Goal: Task Accomplishment & Management: Complete application form

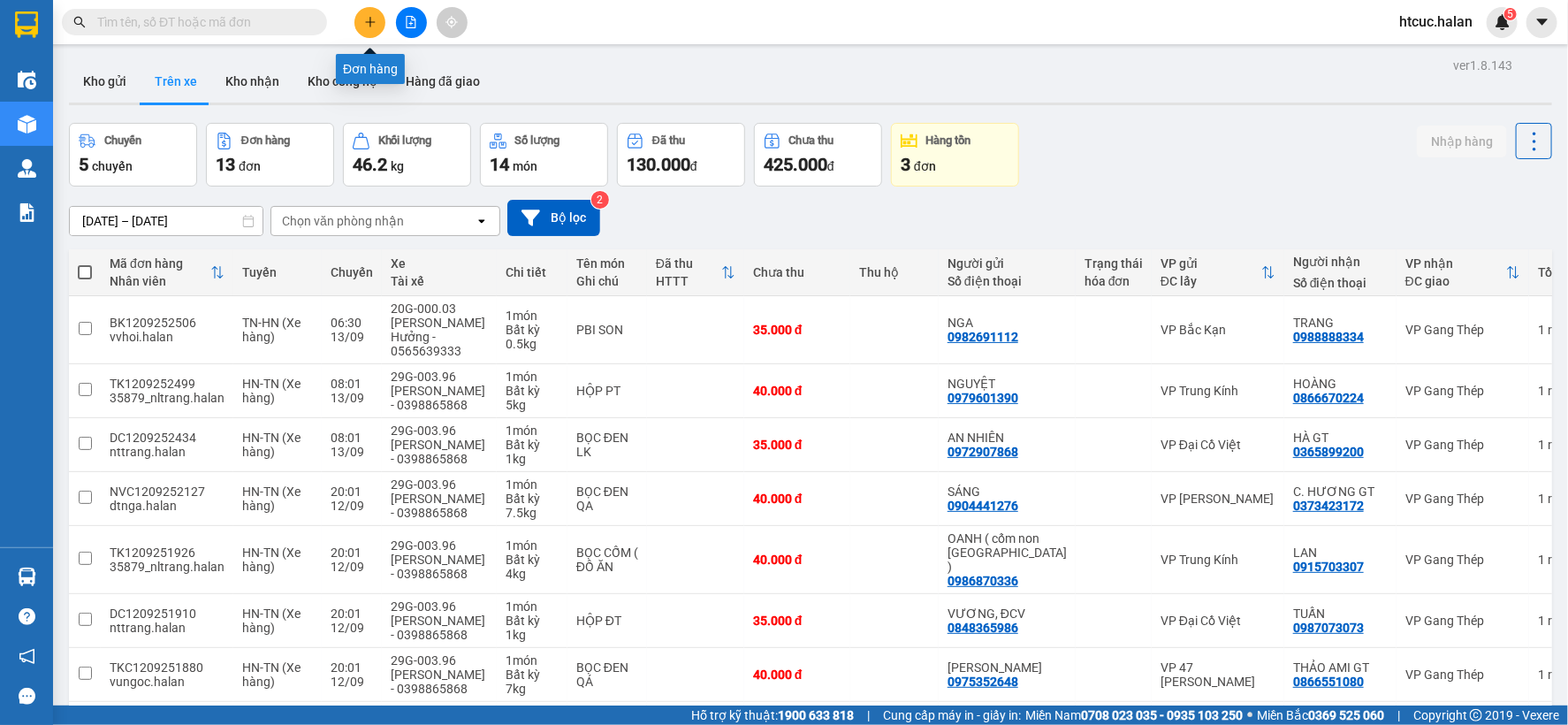
click at [368, 21] on icon "plus" at bounding box center [370, 22] width 13 height 13
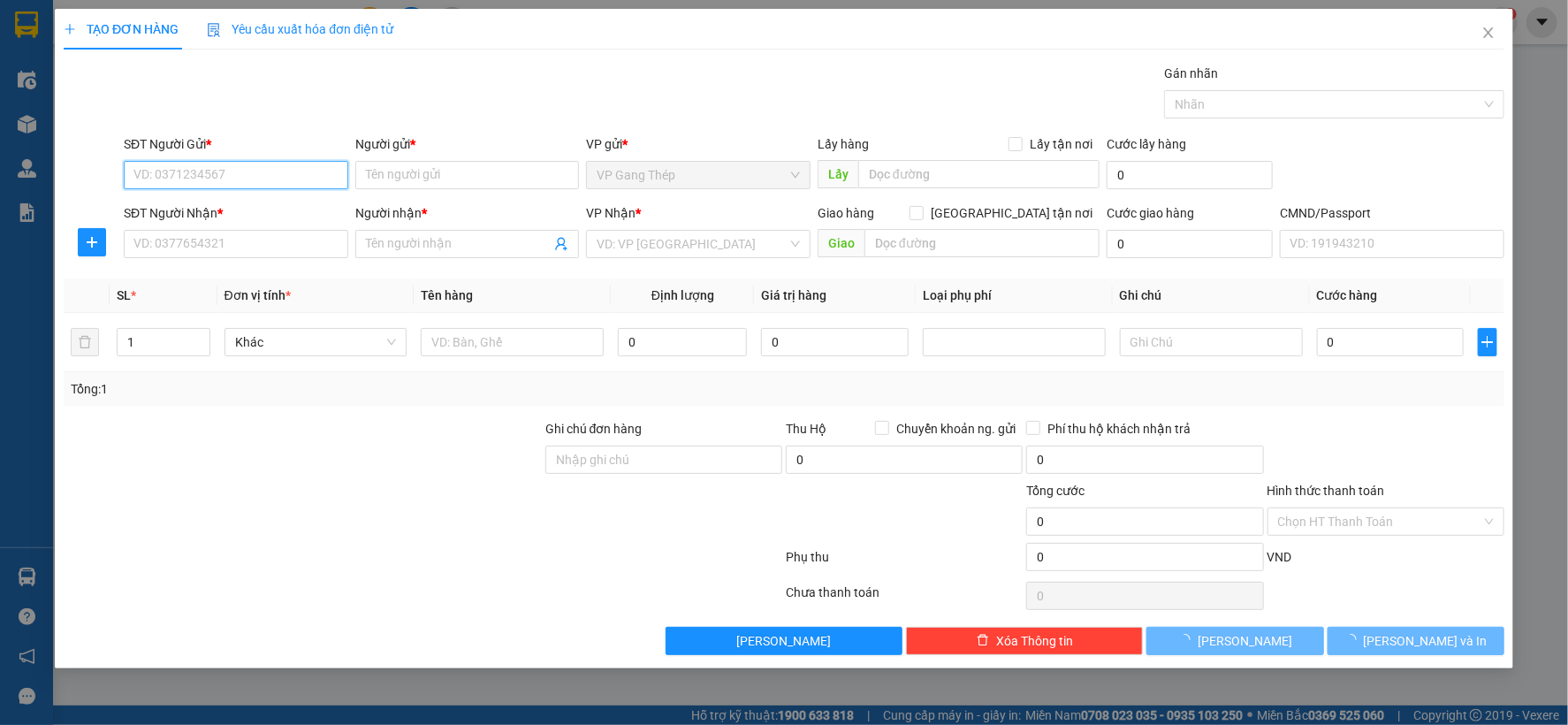
click at [278, 168] on input "SĐT Người Gửi *" at bounding box center [236, 174] width 224 height 29
type input "0987499263"
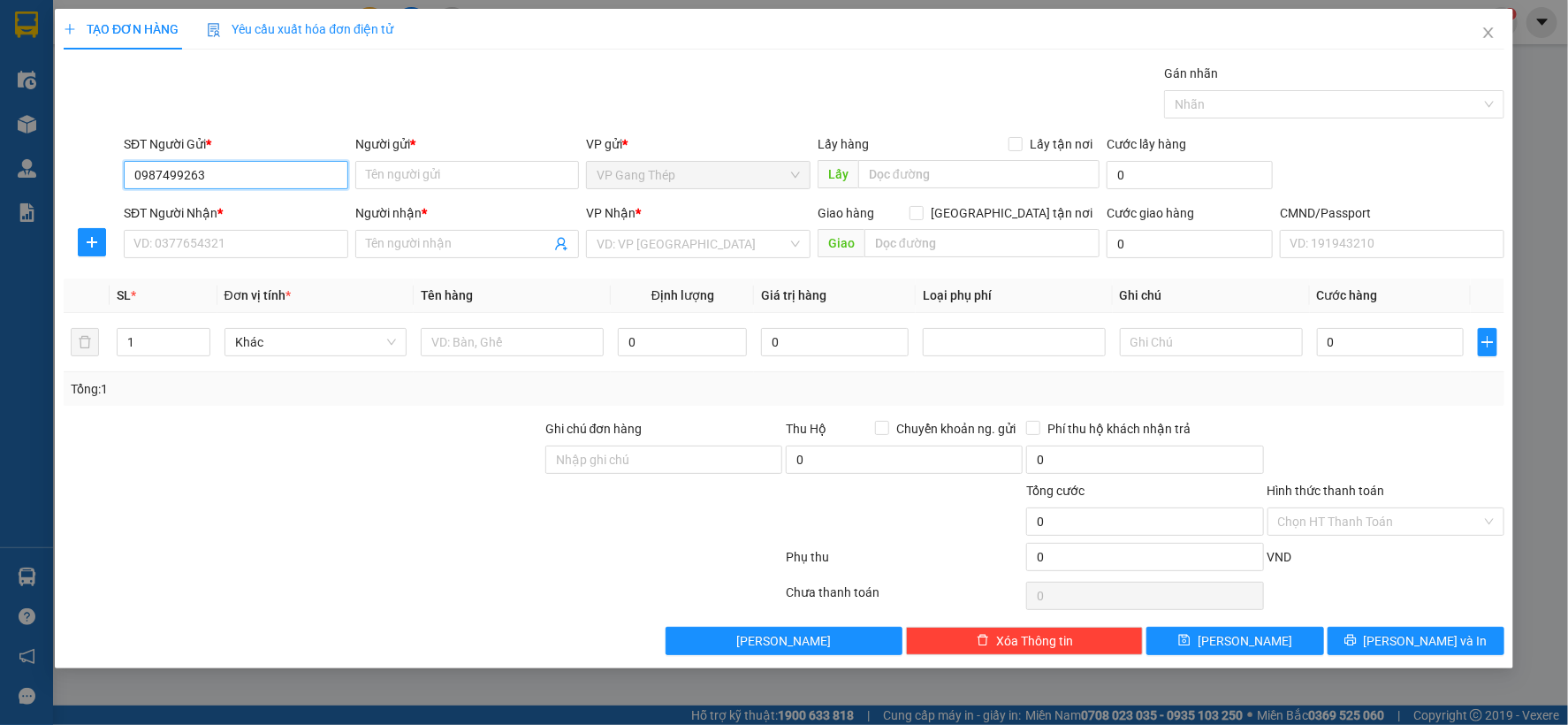
click at [231, 170] on input "0987499263" at bounding box center [236, 174] width 224 height 29
click at [230, 210] on div "0987499263 - HỒNG" at bounding box center [236, 211] width 204 height 20
type input "HỒNG"
click at [214, 241] on input "SĐT Người Nhận *" at bounding box center [236, 244] width 224 height 29
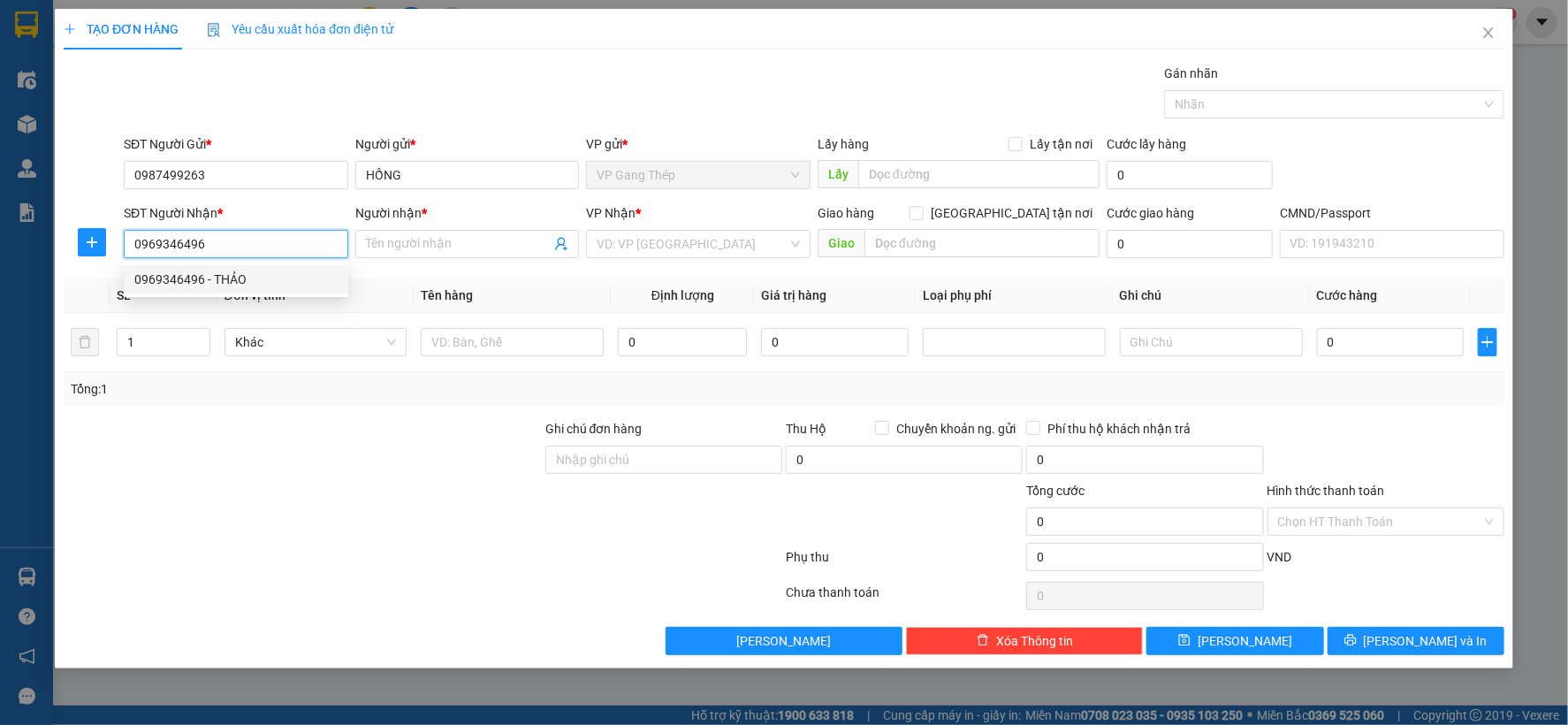
click at [230, 285] on div "0969346496 - THẢO" at bounding box center [236, 279] width 204 height 20
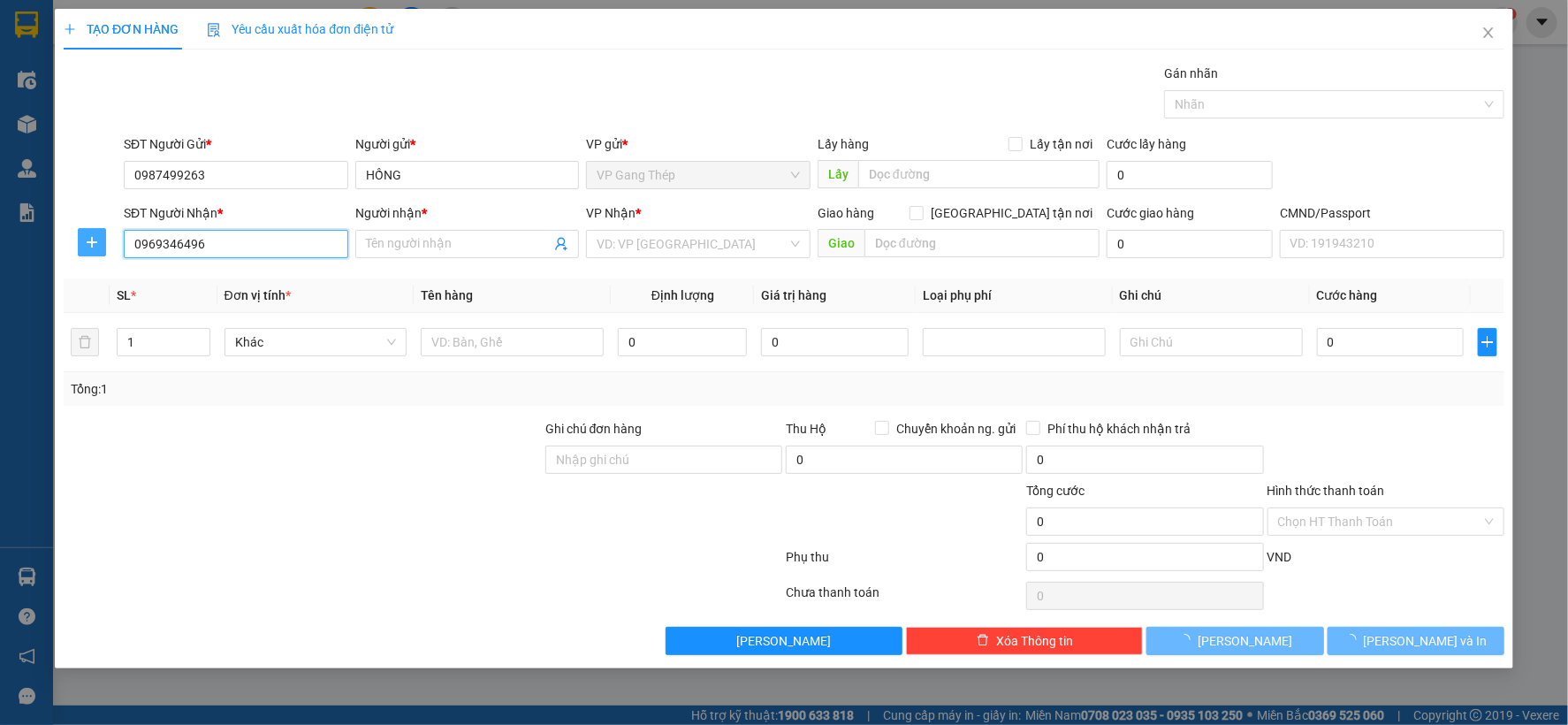
type input "0969346496"
type input "THẢO"
click at [92, 239] on icon "plus" at bounding box center [92, 242] width 14 height 14
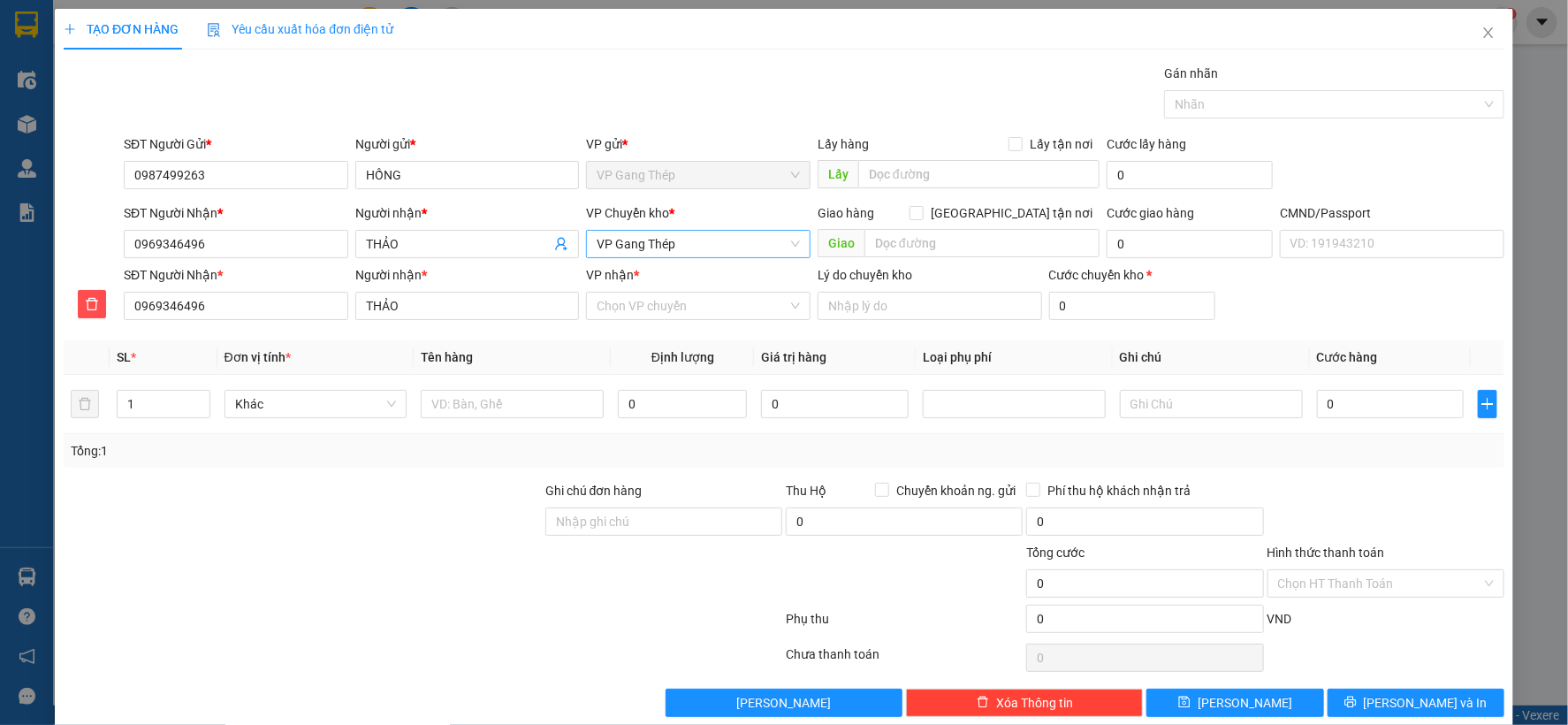
click at [685, 248] on span "VP Gang Thép" at bounding box center [698, 243] width 204 height 27
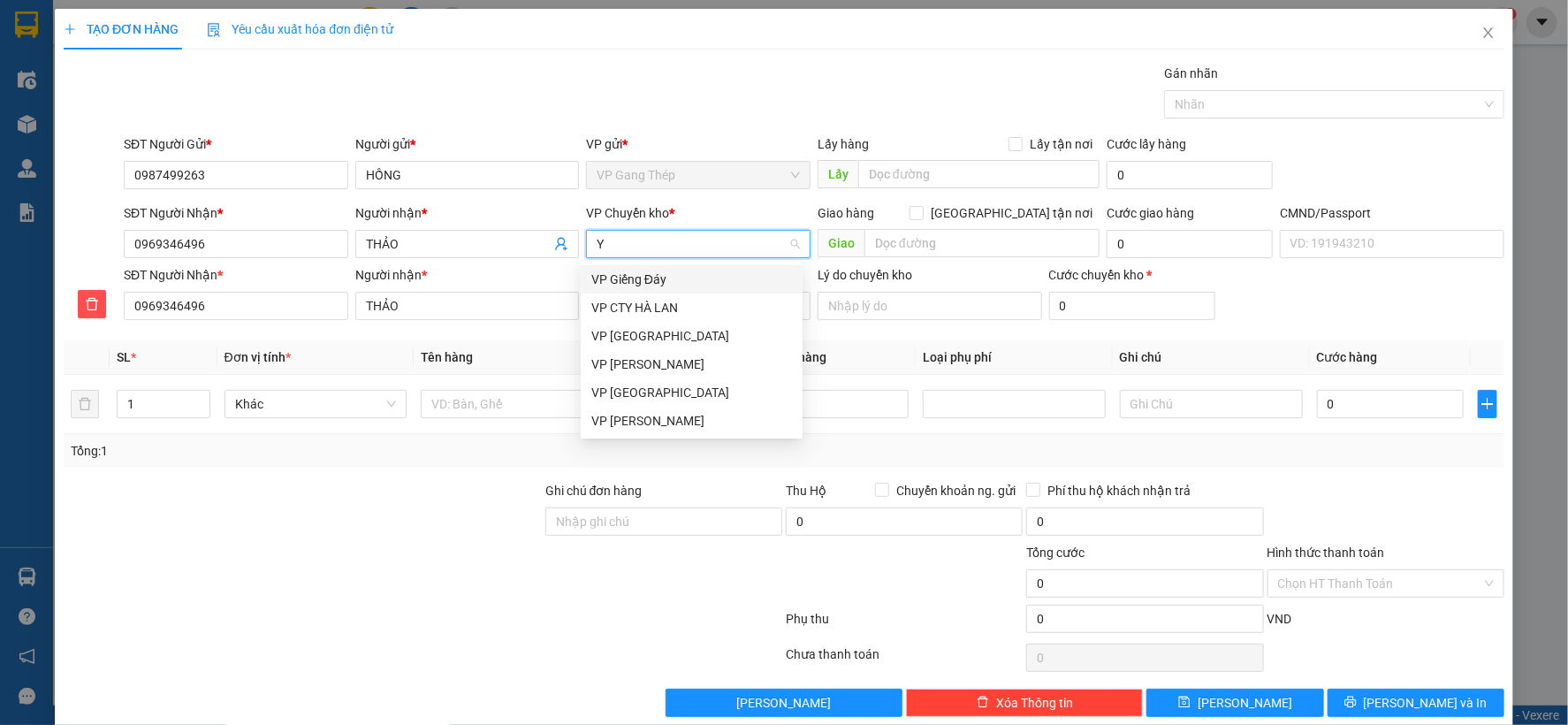
type input "YÊ"
click at [651, 275] on div "VP [GEOGRAPHIC_DATA]" at bounding box center [692, 279] width 201 height 20
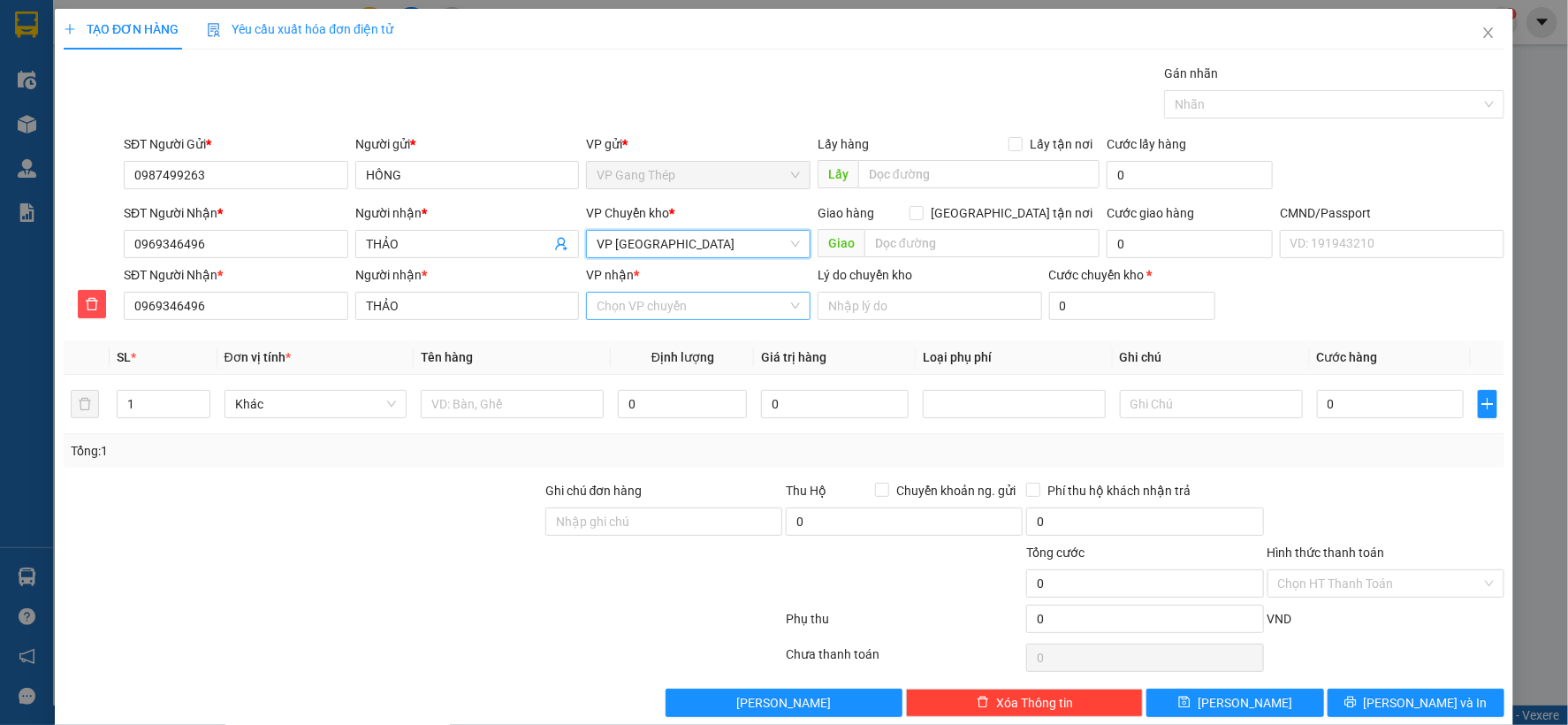
click at [666, 315] on input "VP nhận *" at bounding box center [692, 305] width 191 height 27
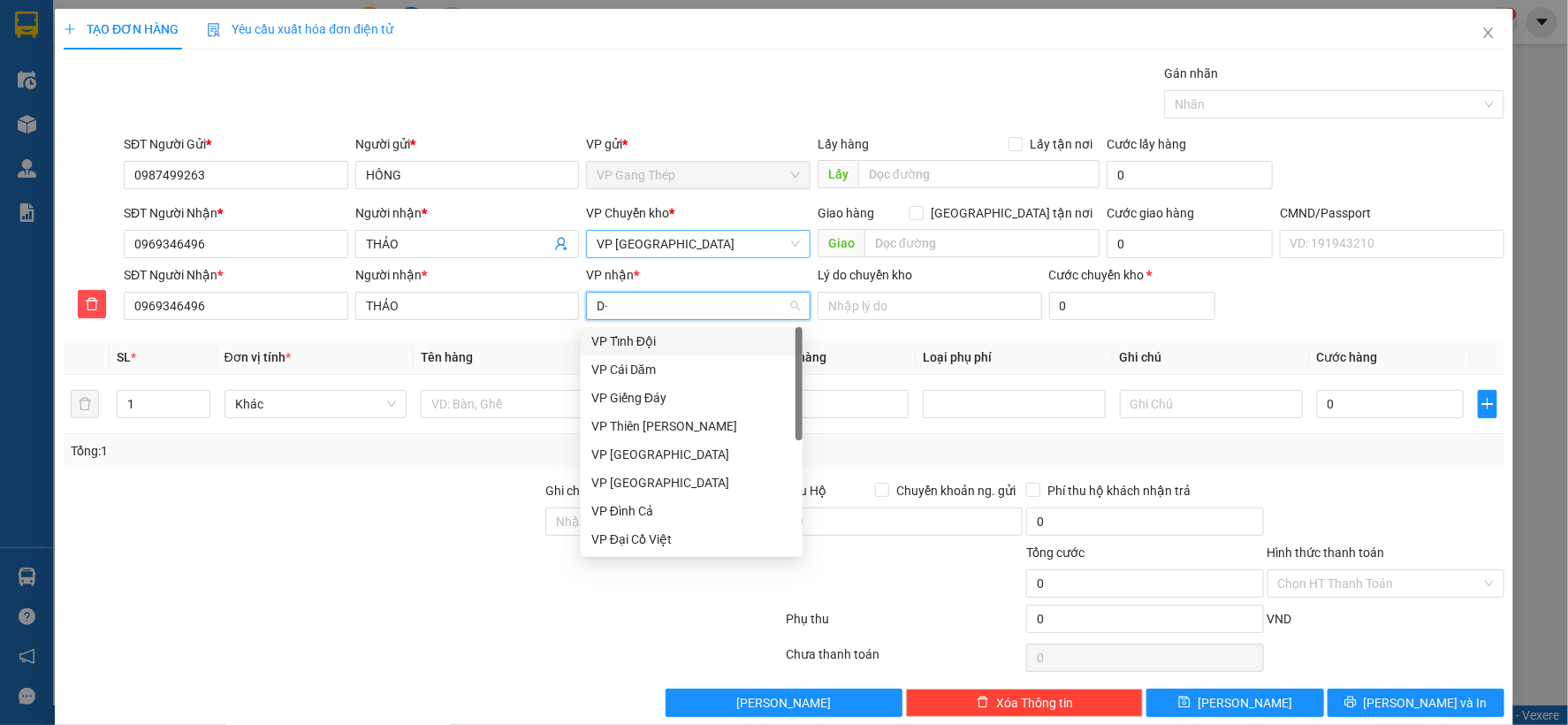
type input "D"
type input "ĐA"
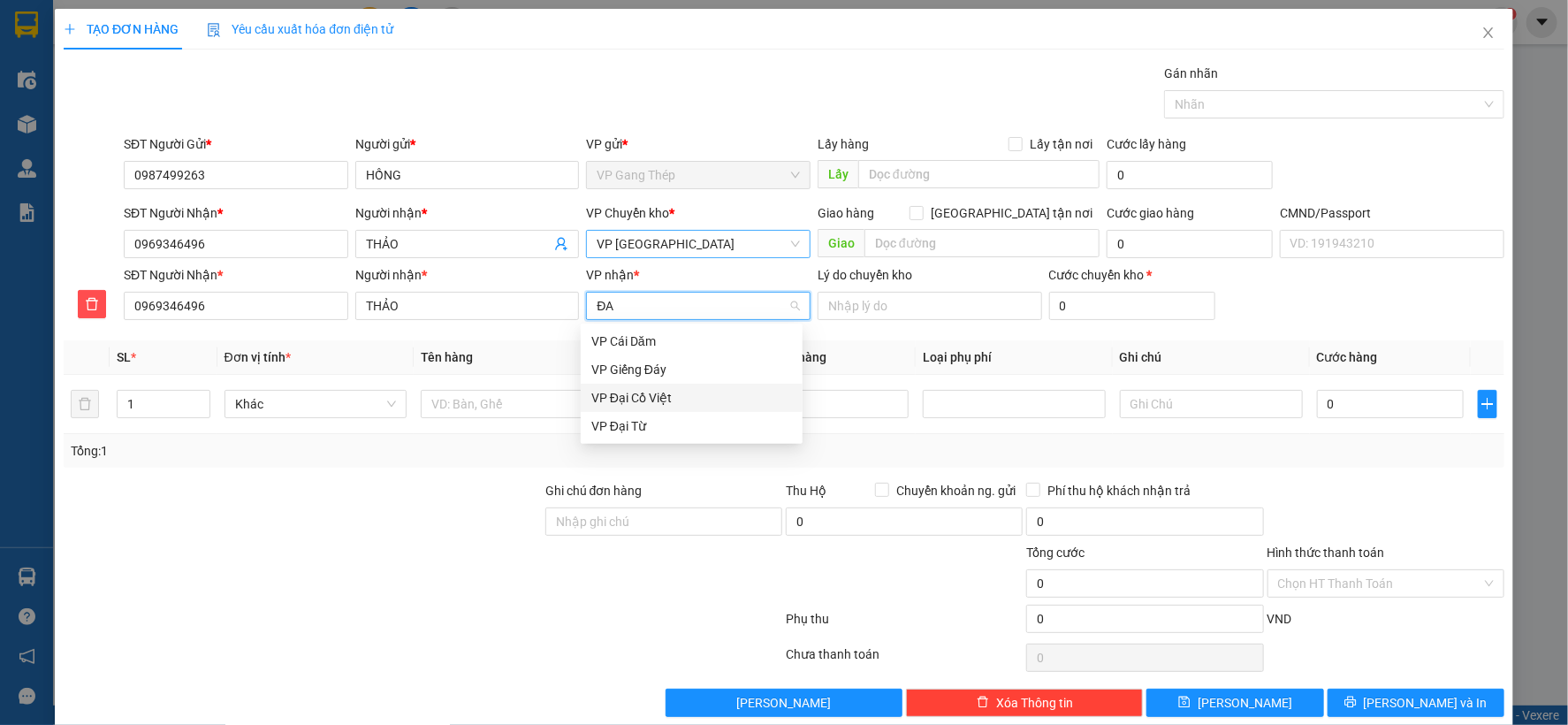
click at [633, 400] on div "VP Đại Cồ Việt" at bounding box center [692, 397] width 201 height 20
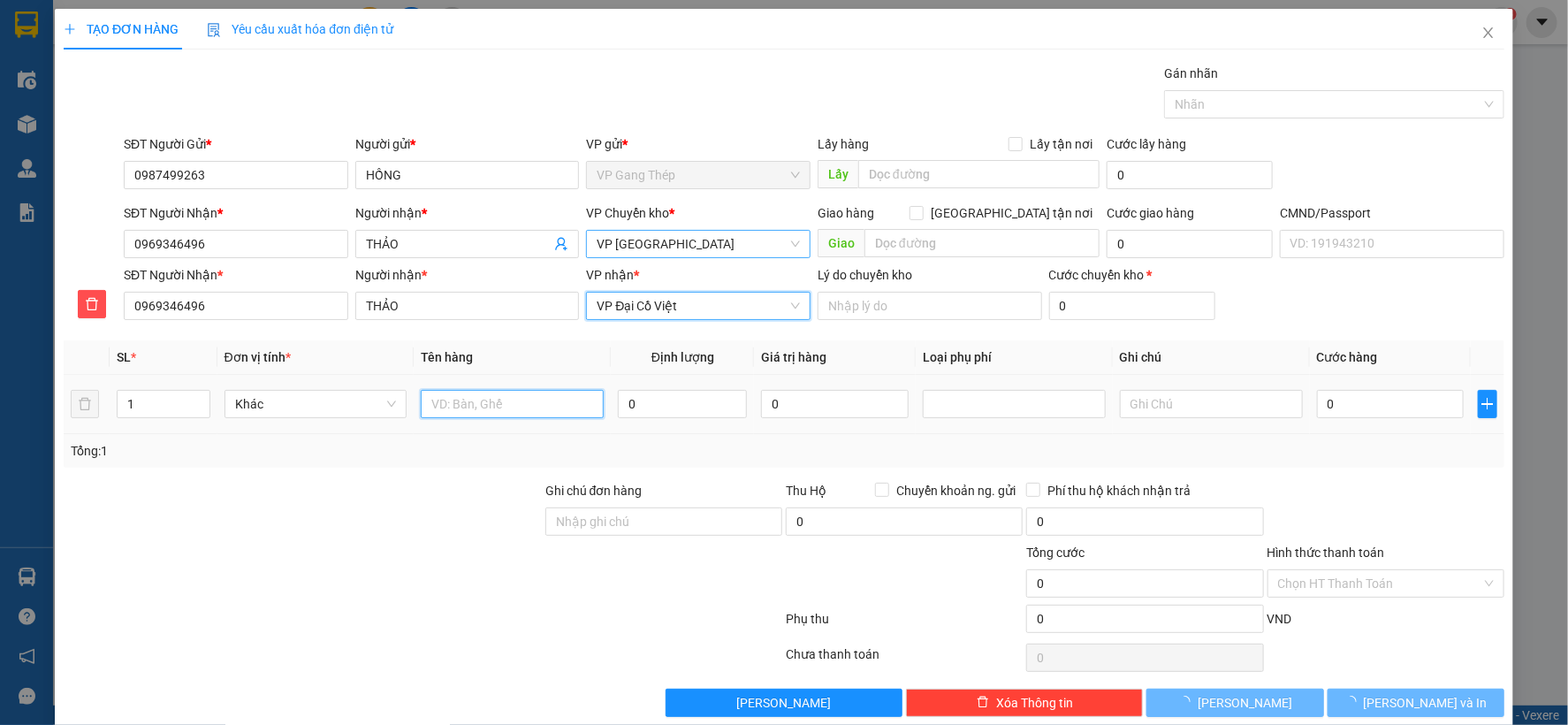
click at [469, 403] on input "text" at bounding box center [513, 403] width 183 height 29
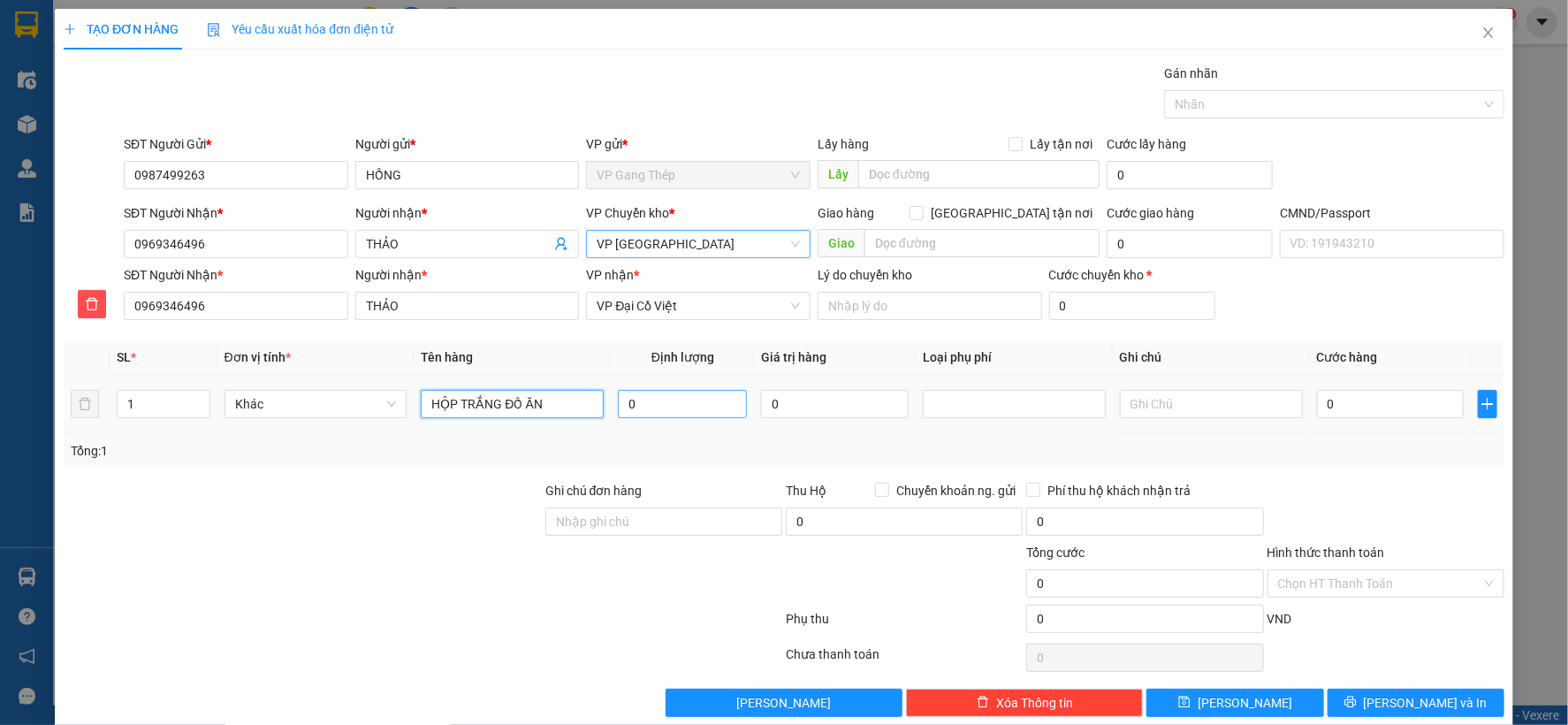
type input "HỘP TRẮNG ĐỒ ĂN"
click at [699, 412] on input "0" at bounding box center [682, 403] width 129 height 29
type input "7"
click at [1395, 403] on input "0" at bounding box center [1390, 403] width 147 height 29
click at [369, 402] on span "Khác" at bounding box center [316, 403] width 161 height 27
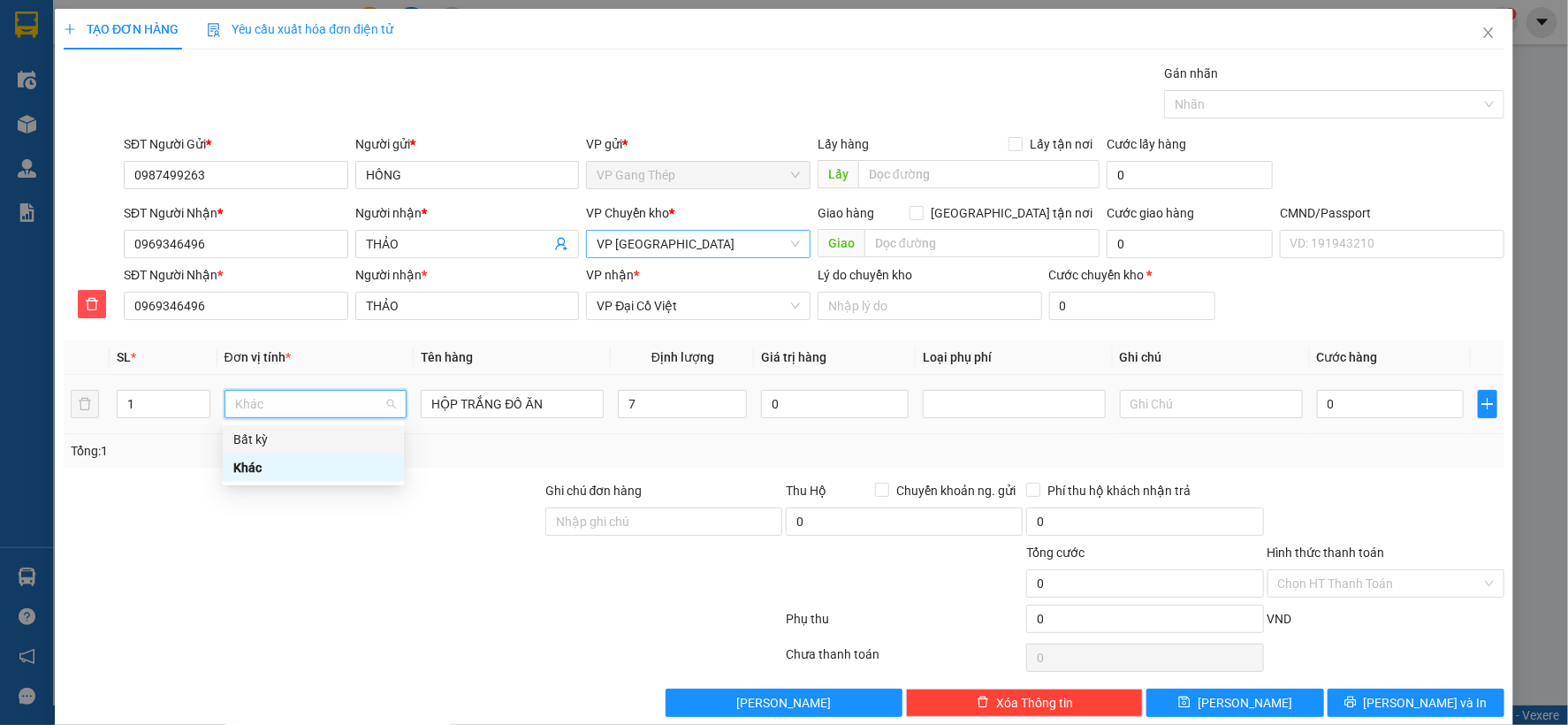
click at [279, 440] on div "Bất kỳ" at bounding box center [313, 440] width 160 height 20
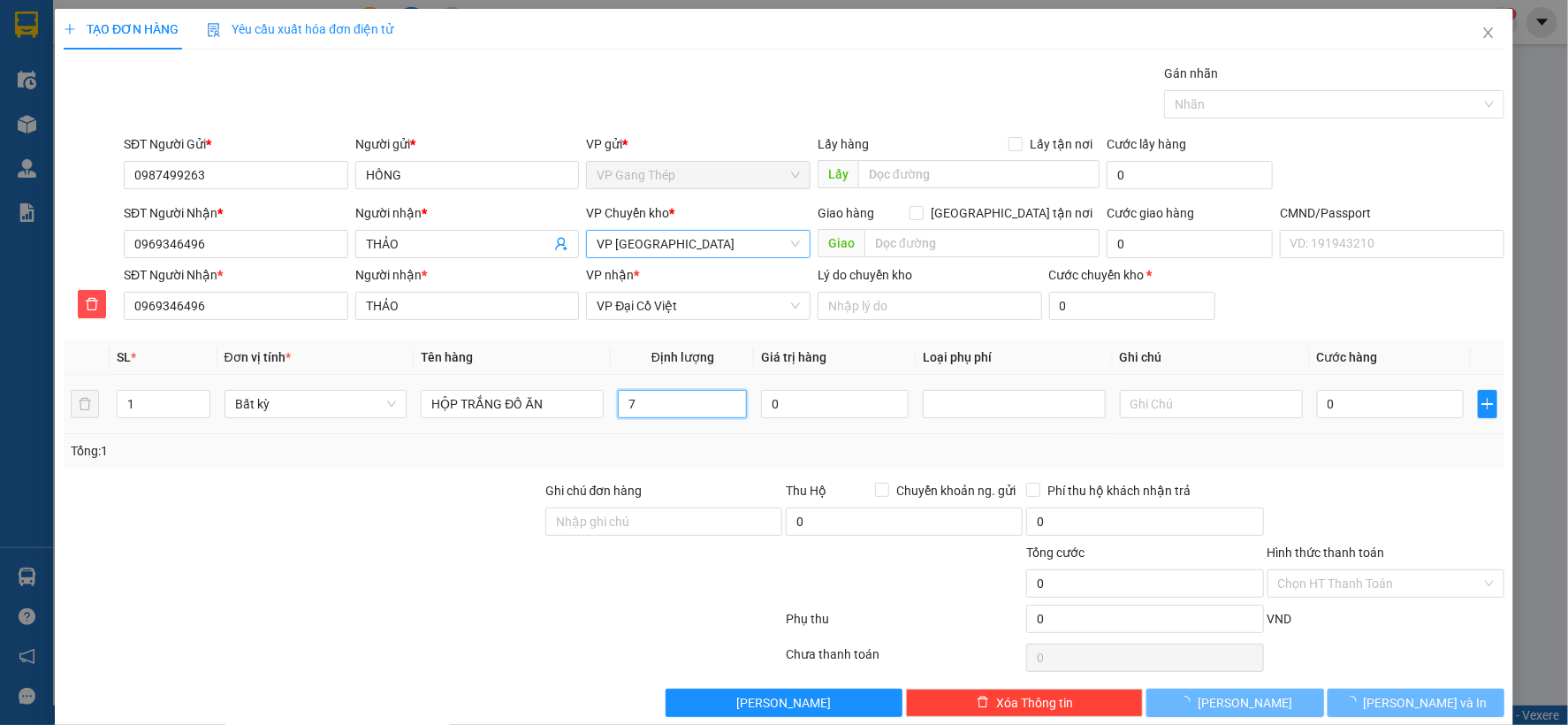
click at [701, 403] on input "7" at bounding box center [682, 403] width 129 height 29
type input "40.000"
click at [1400, 577] on input "Hình thức thanh toán" at bounding box center [1380, 582] width 204 height 27
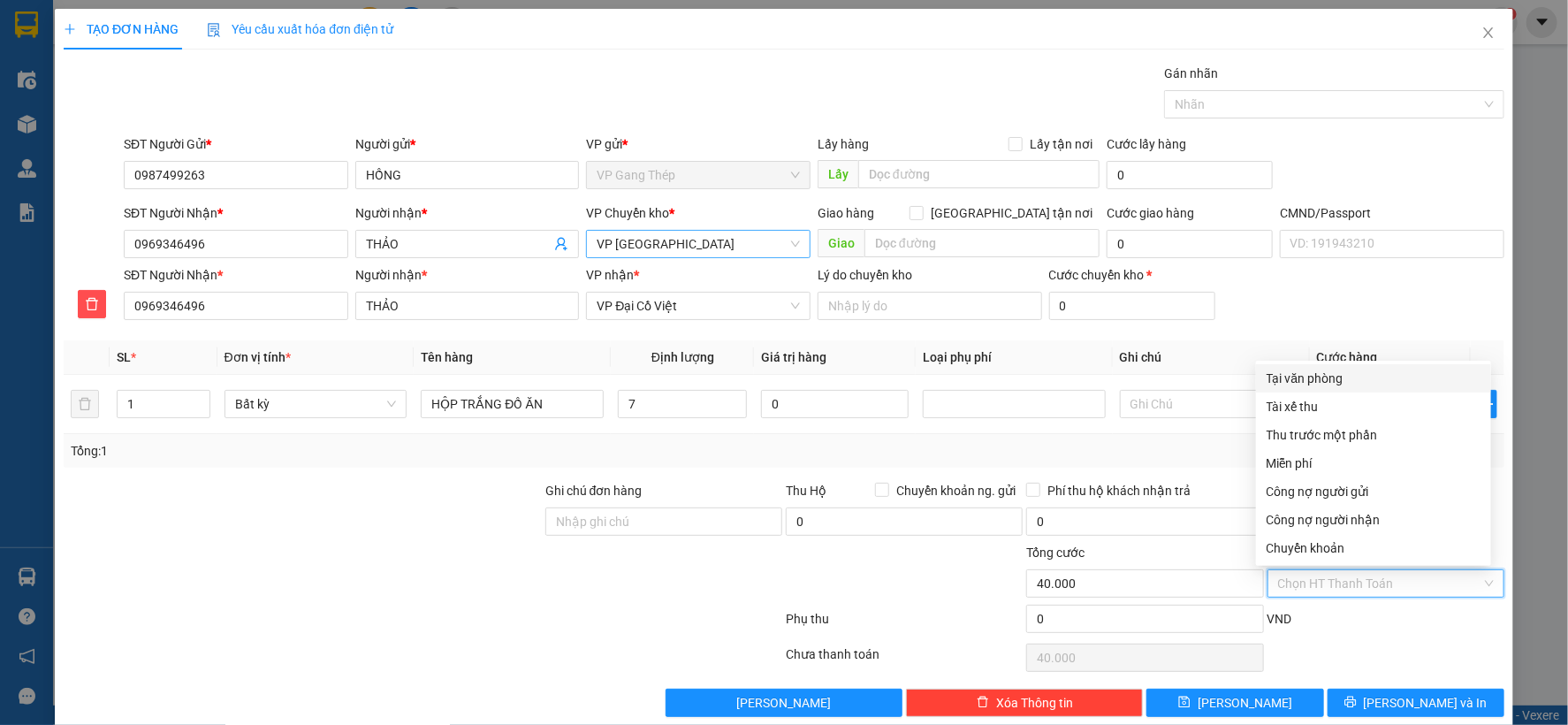
click at [1323, 373] on div "Tại văn phòng" at bounding box center [1373, 379] width 214 height 20
type input "0"
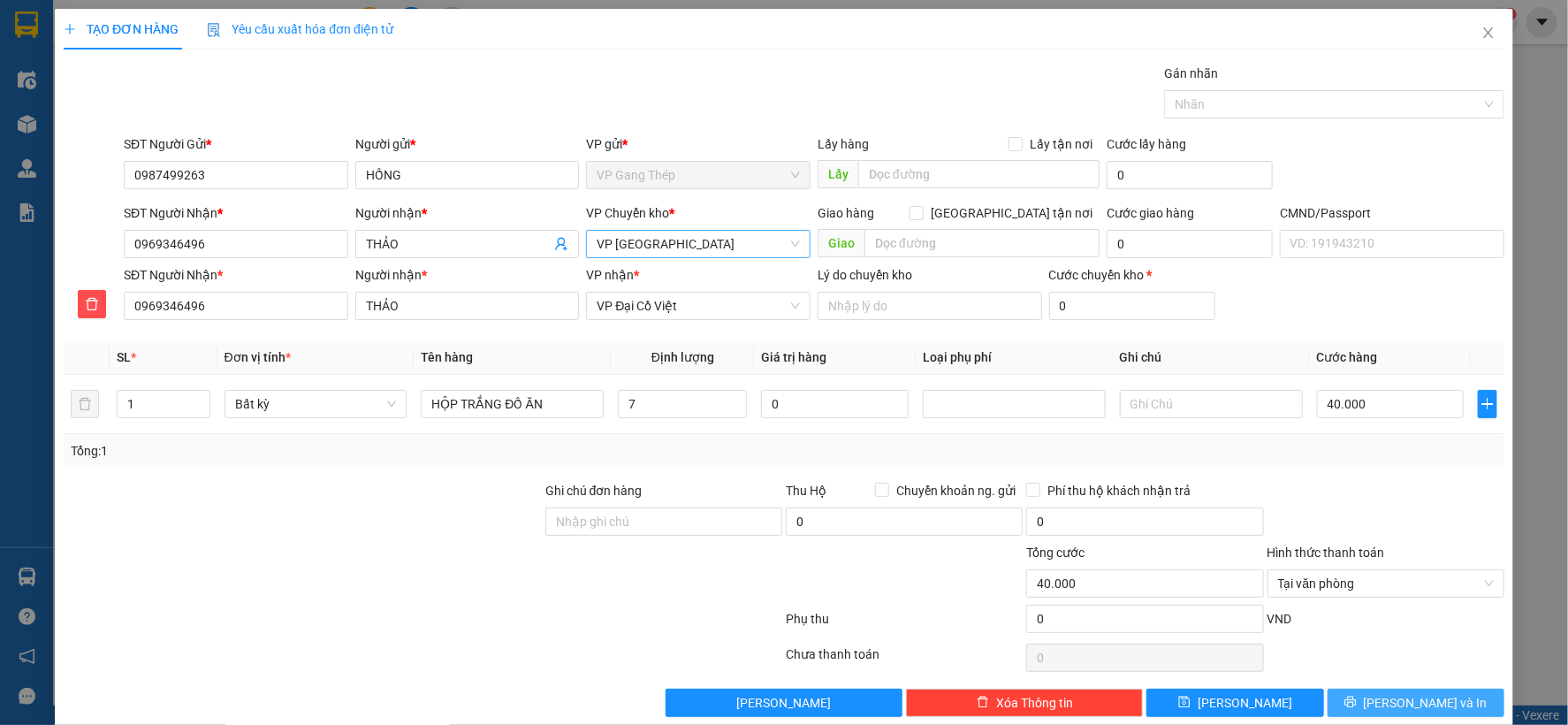
click at [1420, 705] on span "[PERSON_NAME] và In" at bounding box center [1426, 702] width 124 height 20
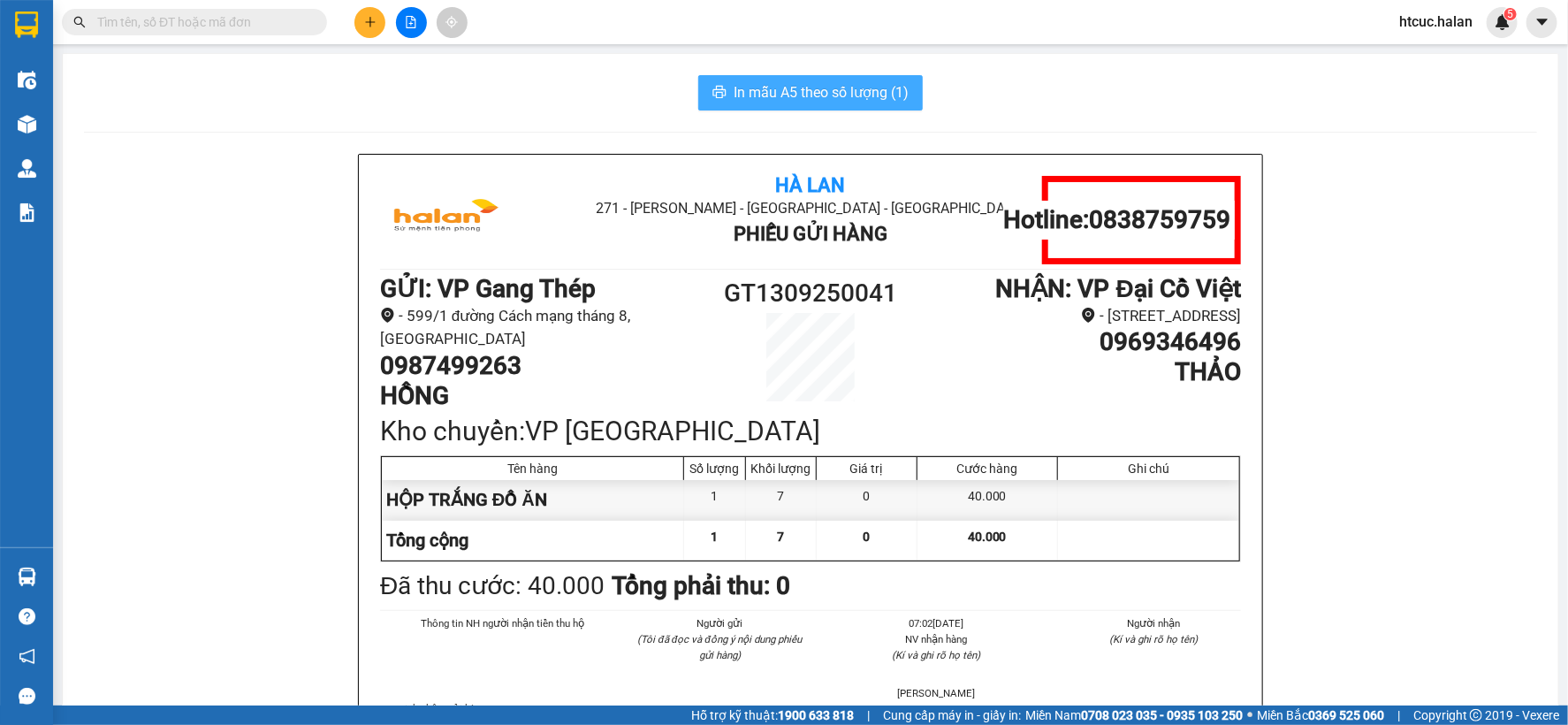
click at [846, 91] on span "In mẫu A5 theo số lượng (1)" at bounding box center [822, 92] width 175 height 22
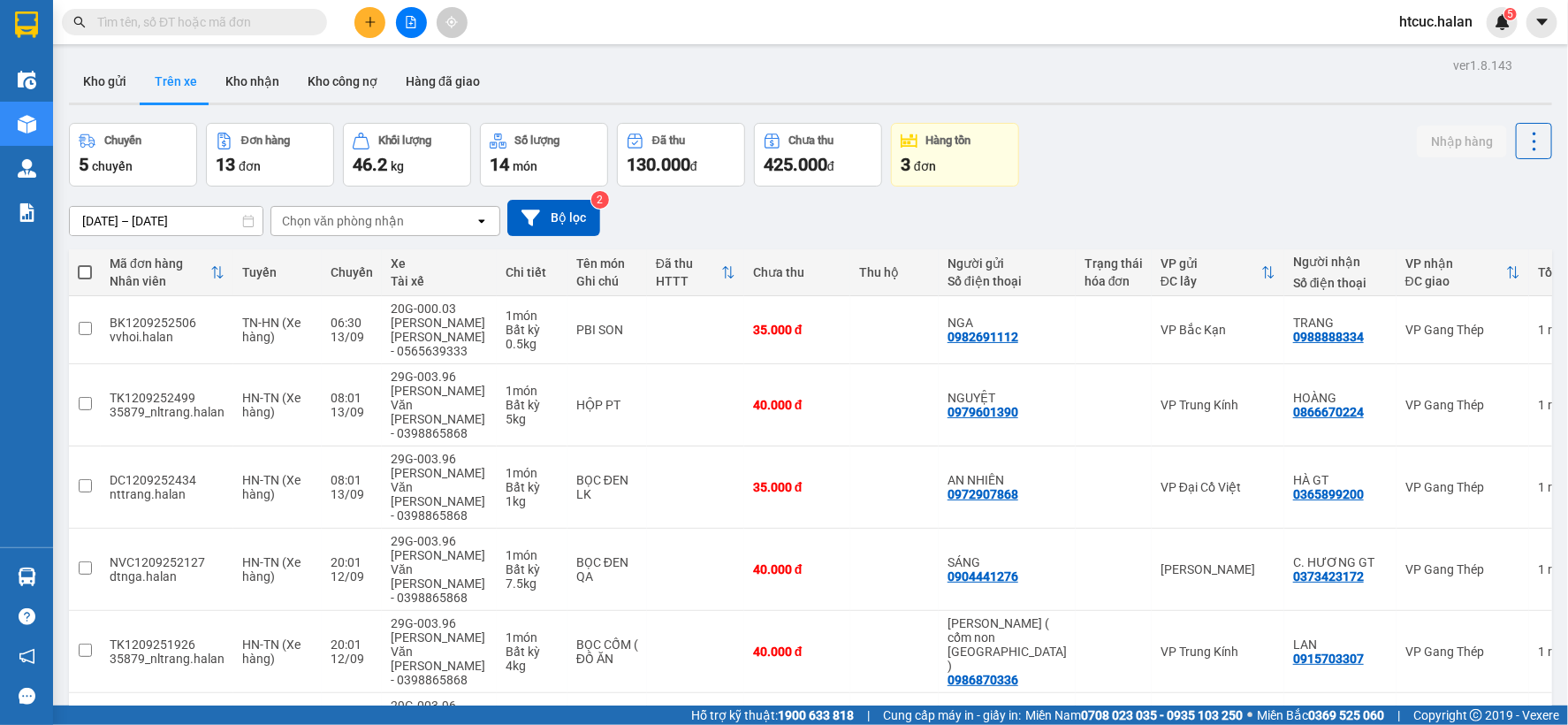
scroll to position [98, 0]
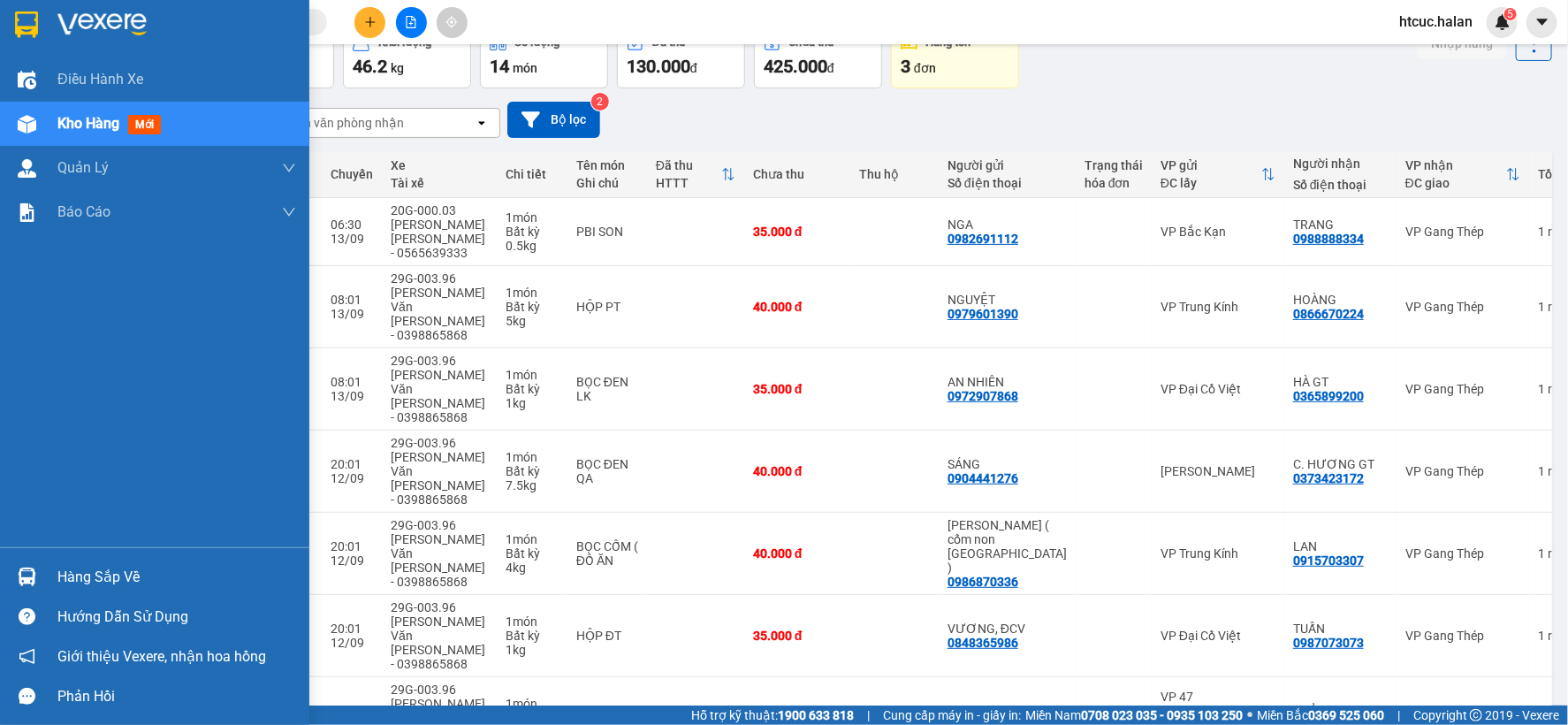
click at [23, 585] on img at bounding box center [27, 576] width 19 height 19
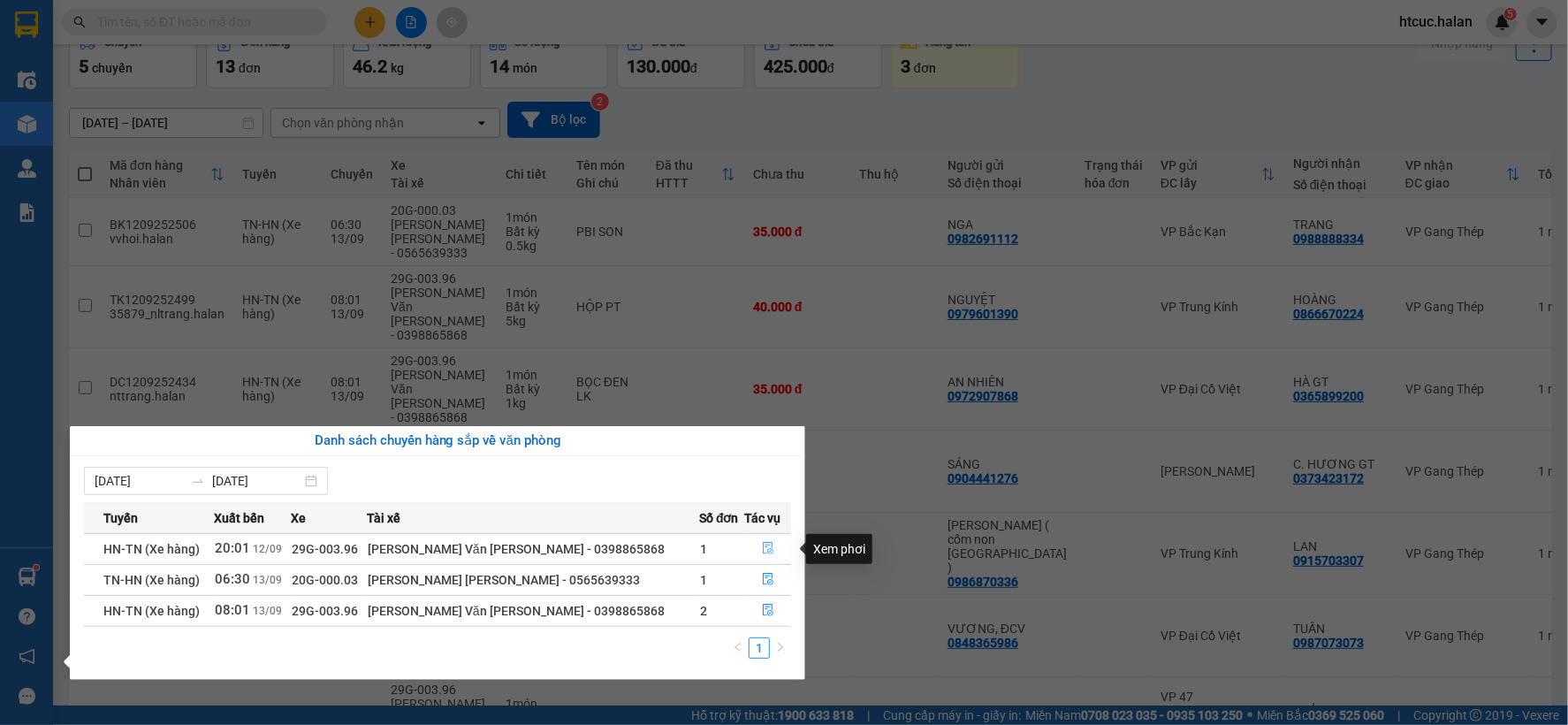
click at [771, 545] on button "button" at bounding box center [768, 548] width 45 height 29
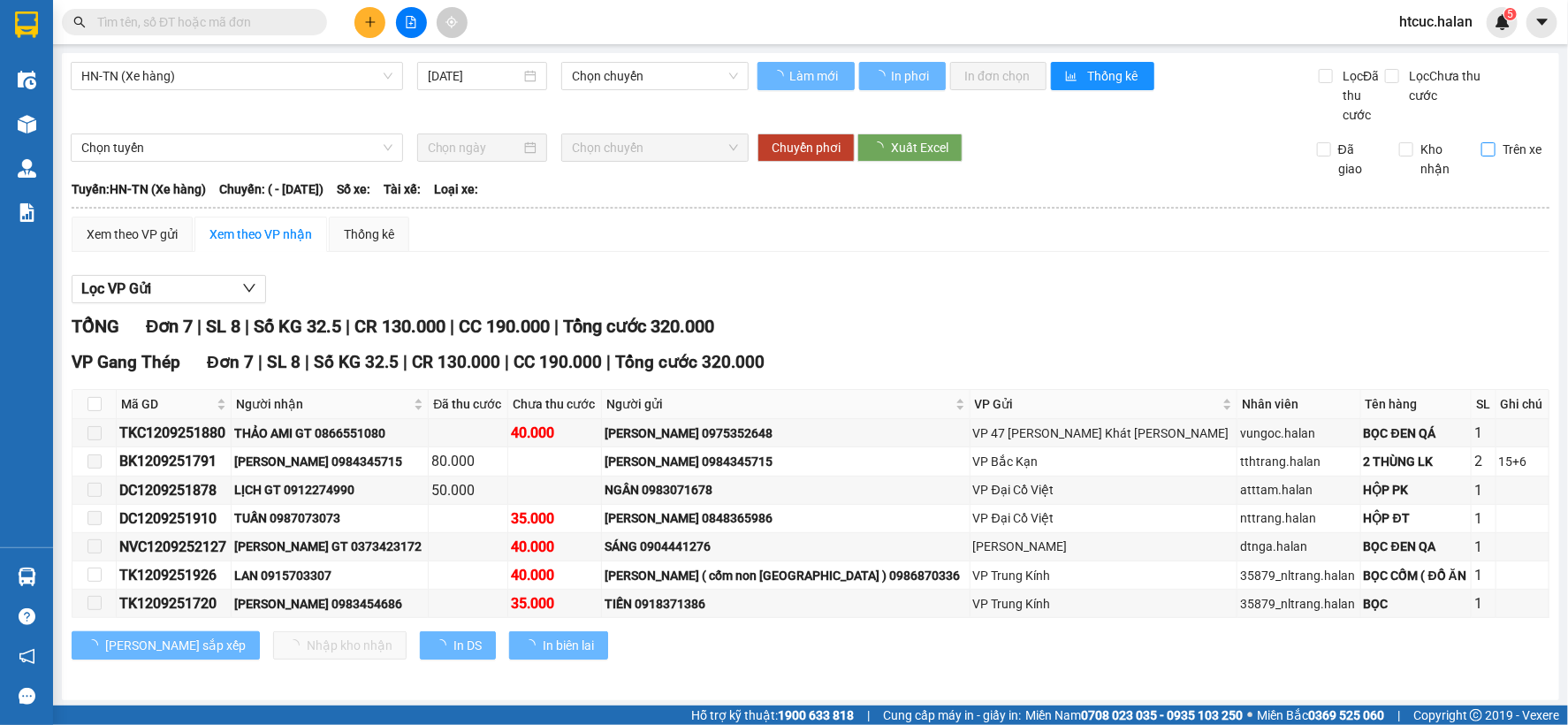
type input "12/09/2025"
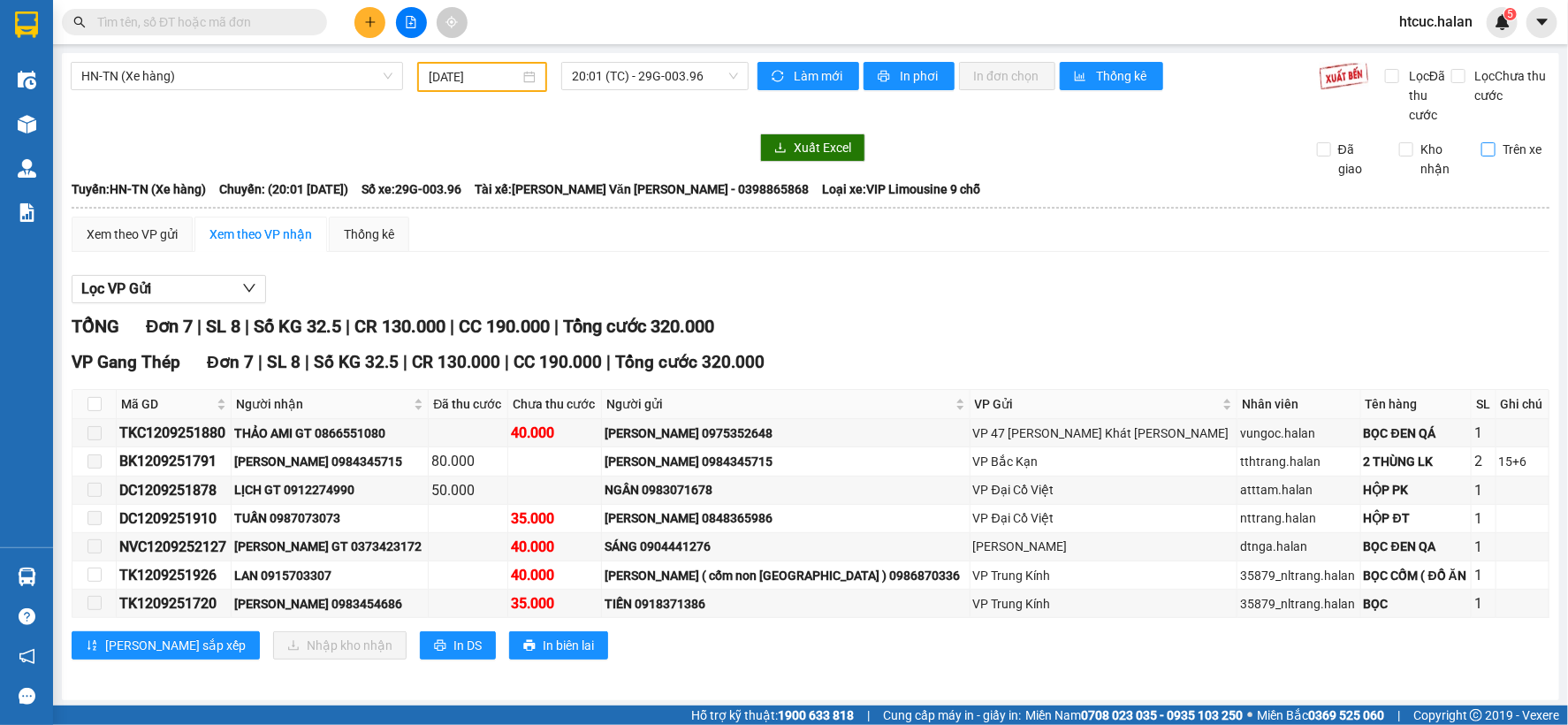
click at [1496, 149] on span "Trên xe" at bounding box center [1523, 150] width 53 height 20
click at [1487, 149] on input "Trên xe" at bounding box center [1488, 150] width 14 height 14
checkbox input "true"
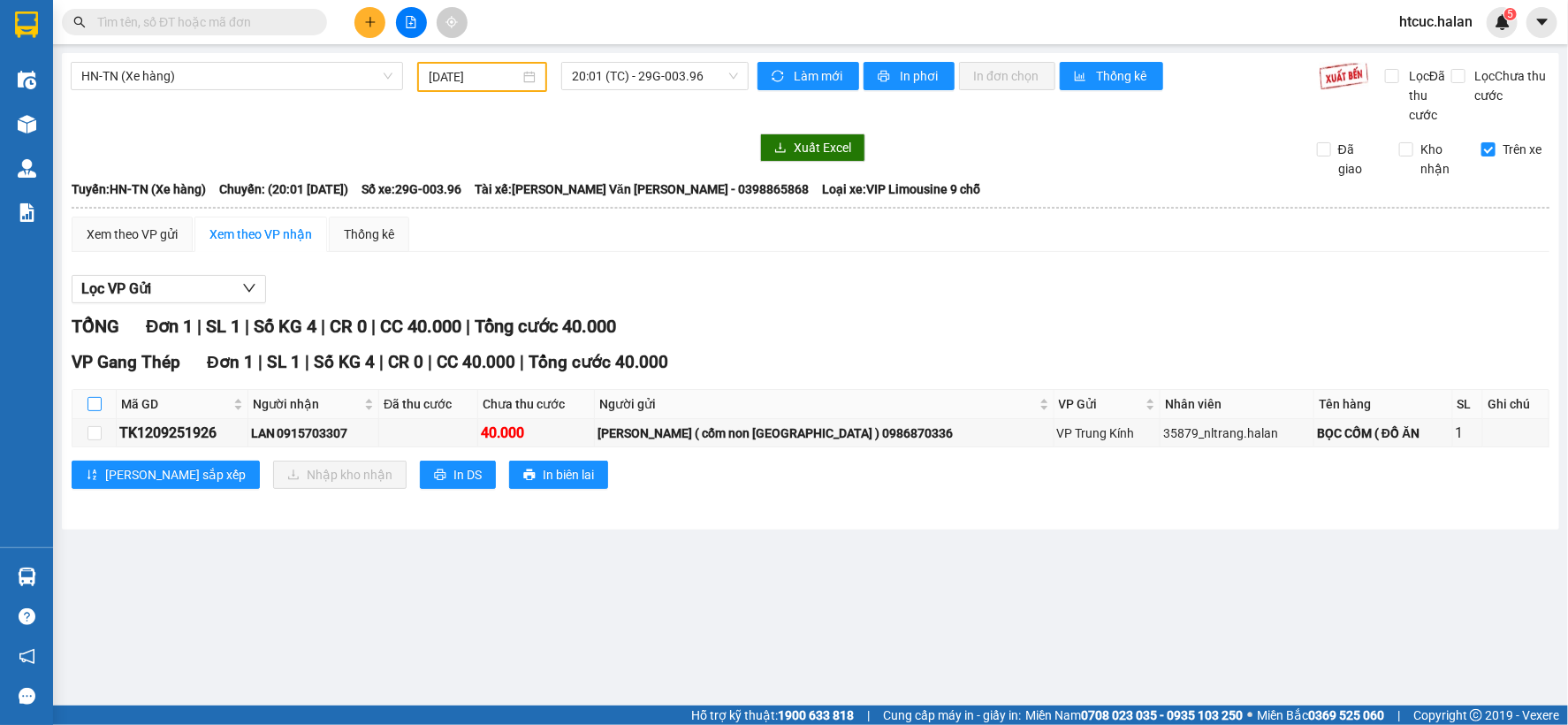
click at [92, 402] on input "checkbox" at bounding box center [94, 403] width 14 height 14
checkbox input "true"
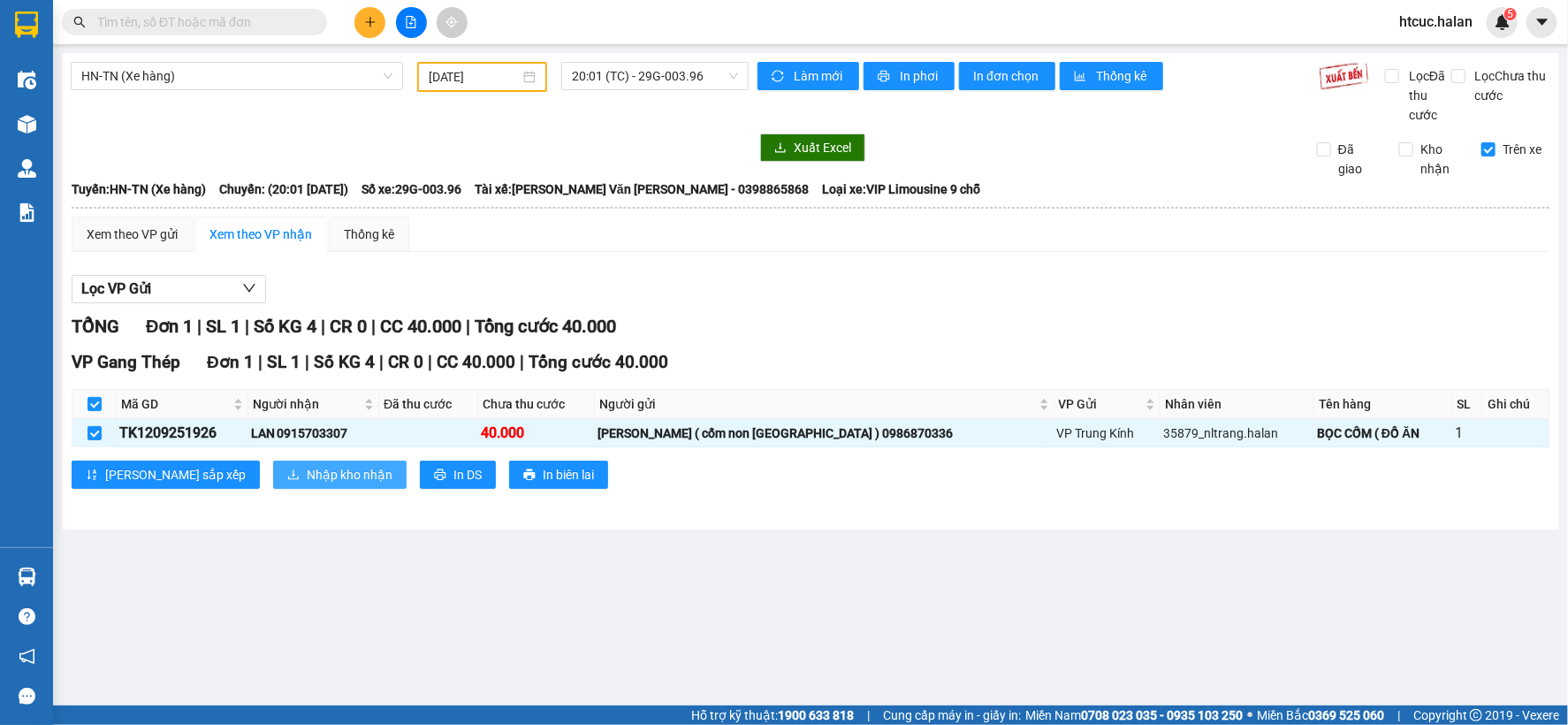
click at [307, 474] on span "Nhập kho nhận" at bounding box center [349, 474] width 86 height 20
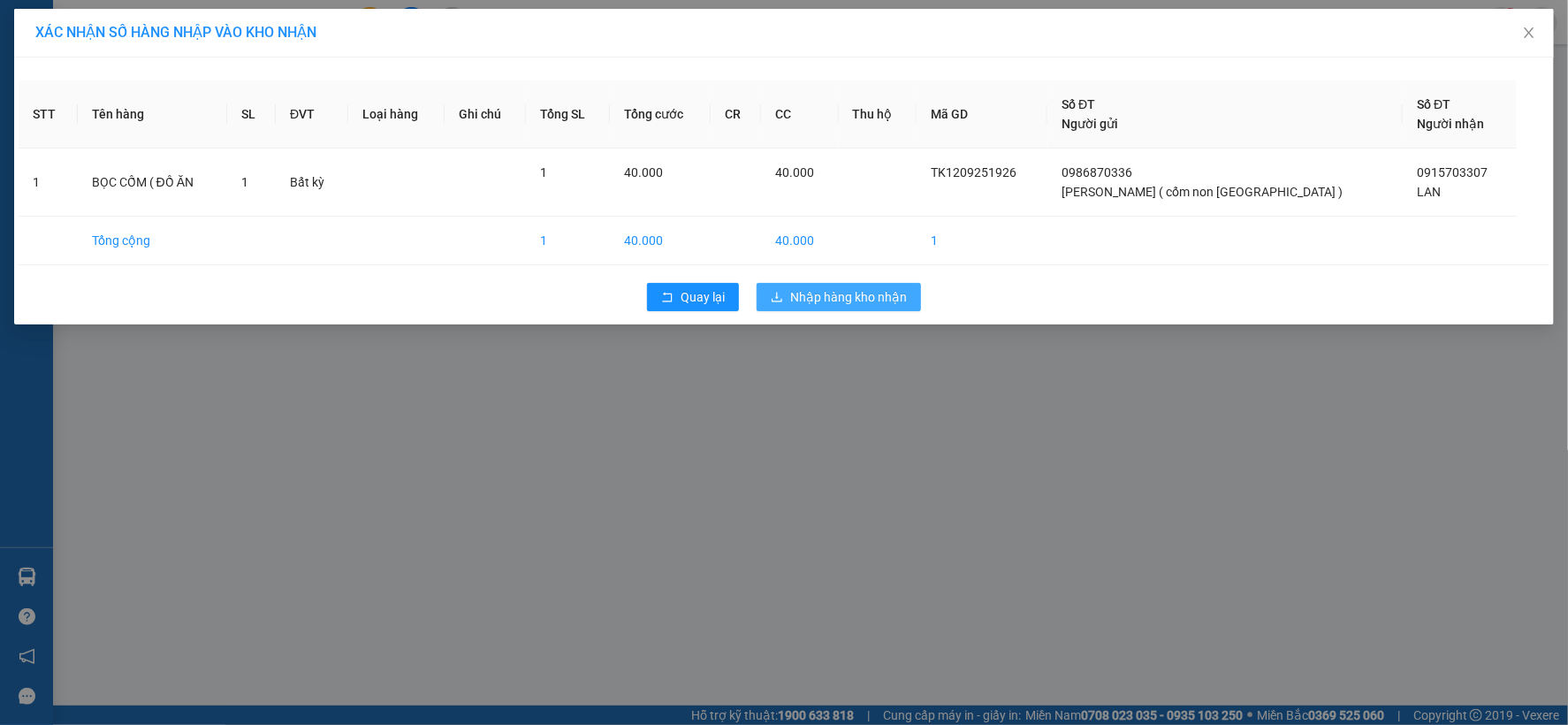
click at [849, 290] on span "Nhập hàng kho nhận" at bounding box center [848, 297] width 117 height 20
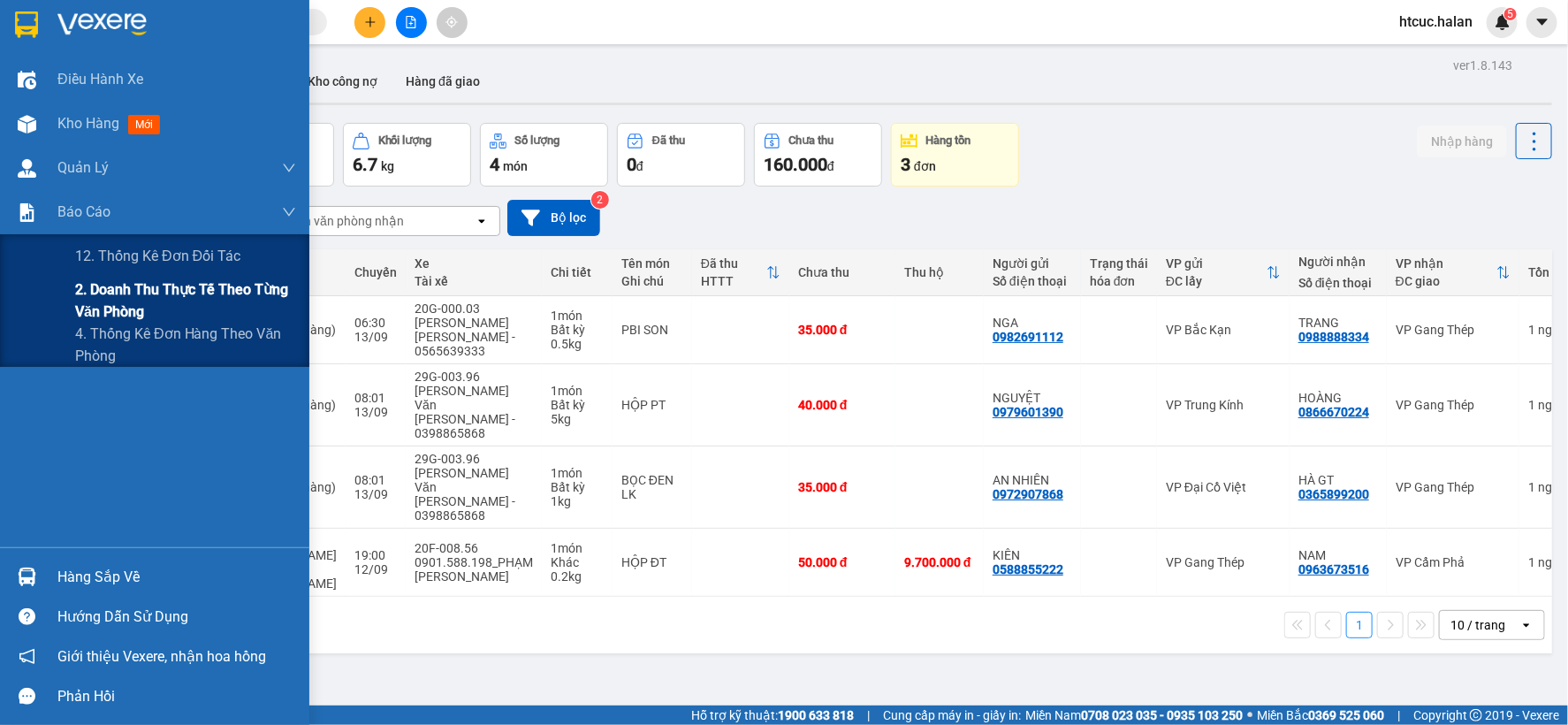
click at [131, 291] on span "2. Doanh thu thực tế theo từng văn phòng" at bounding box center [185, 300] width 221 height 44
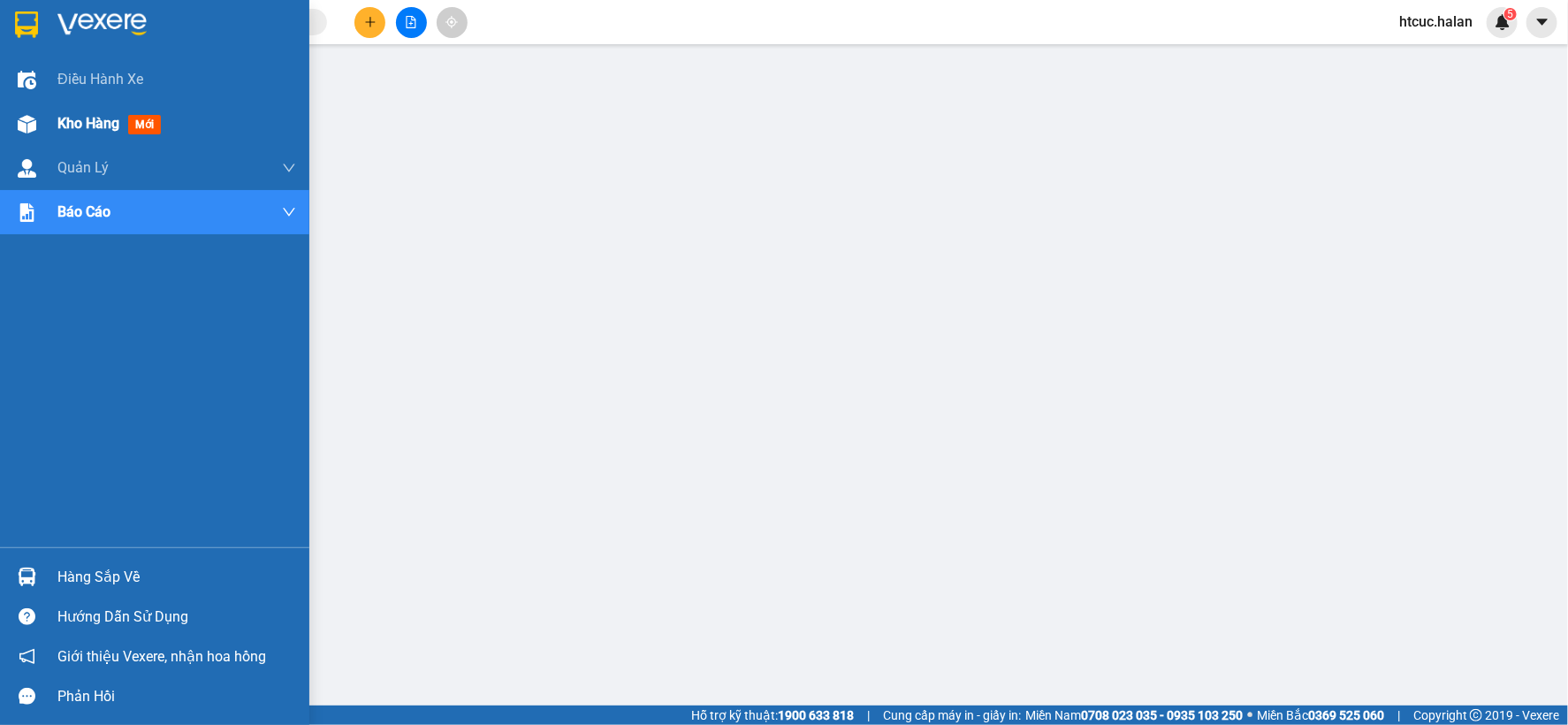
click at [108, 116] on span "Kho hàng" at bounding box center [88, 123] width 62 height 17
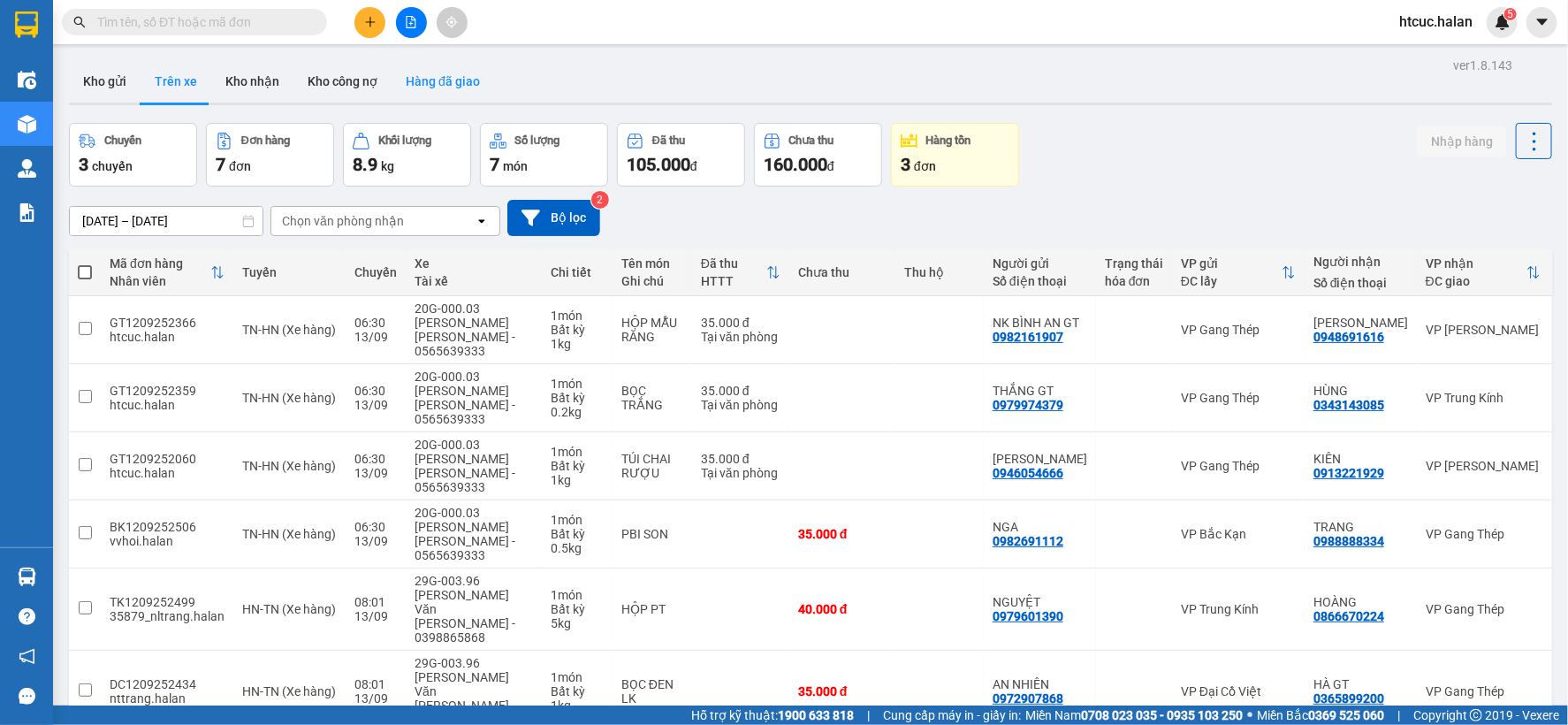
click at [425, 83] on button "Hàng đã giao" at bounding box center [443, 81] width 102 height 42
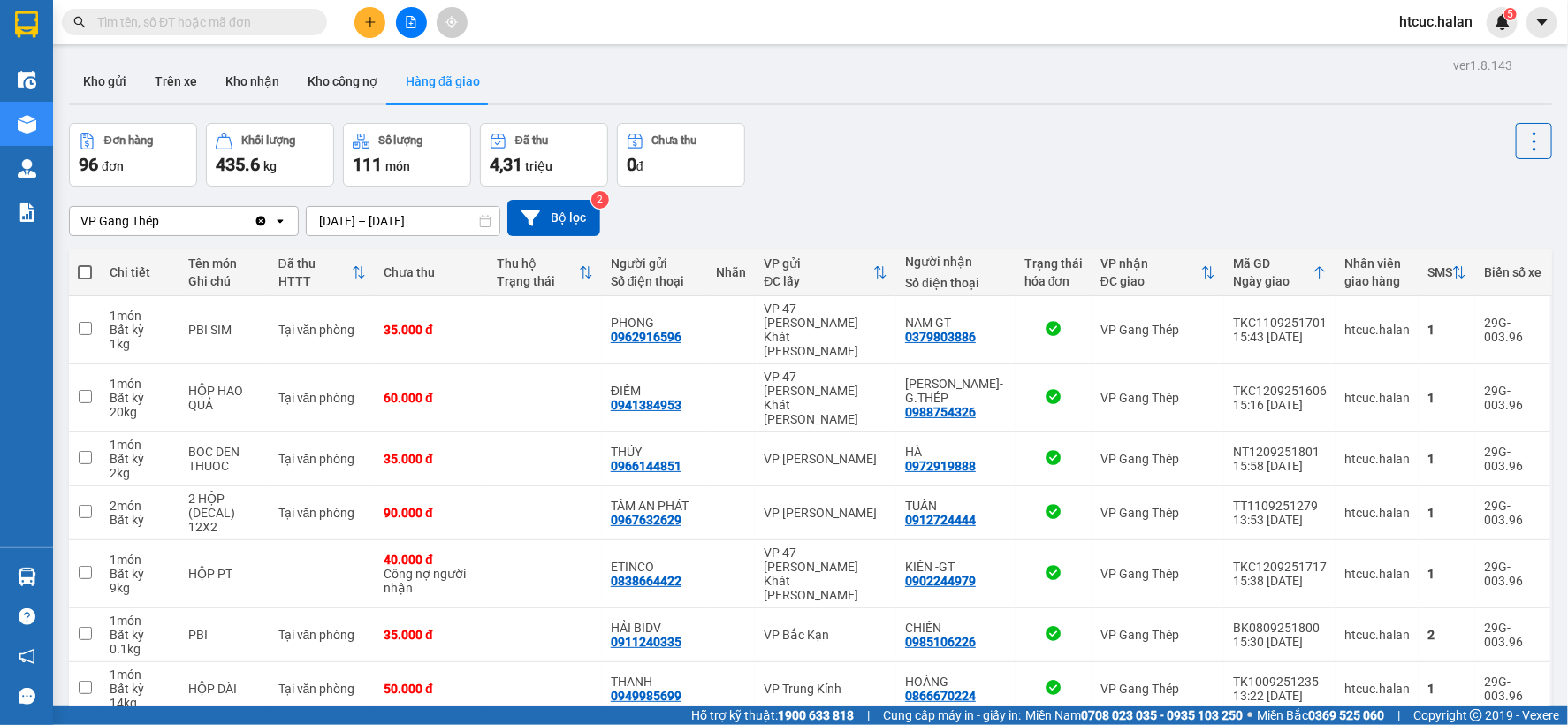
click at [328, 217] on input "11/09/2025 – 13/09/2025" at bounding box center [404, 220] width 193 height 29
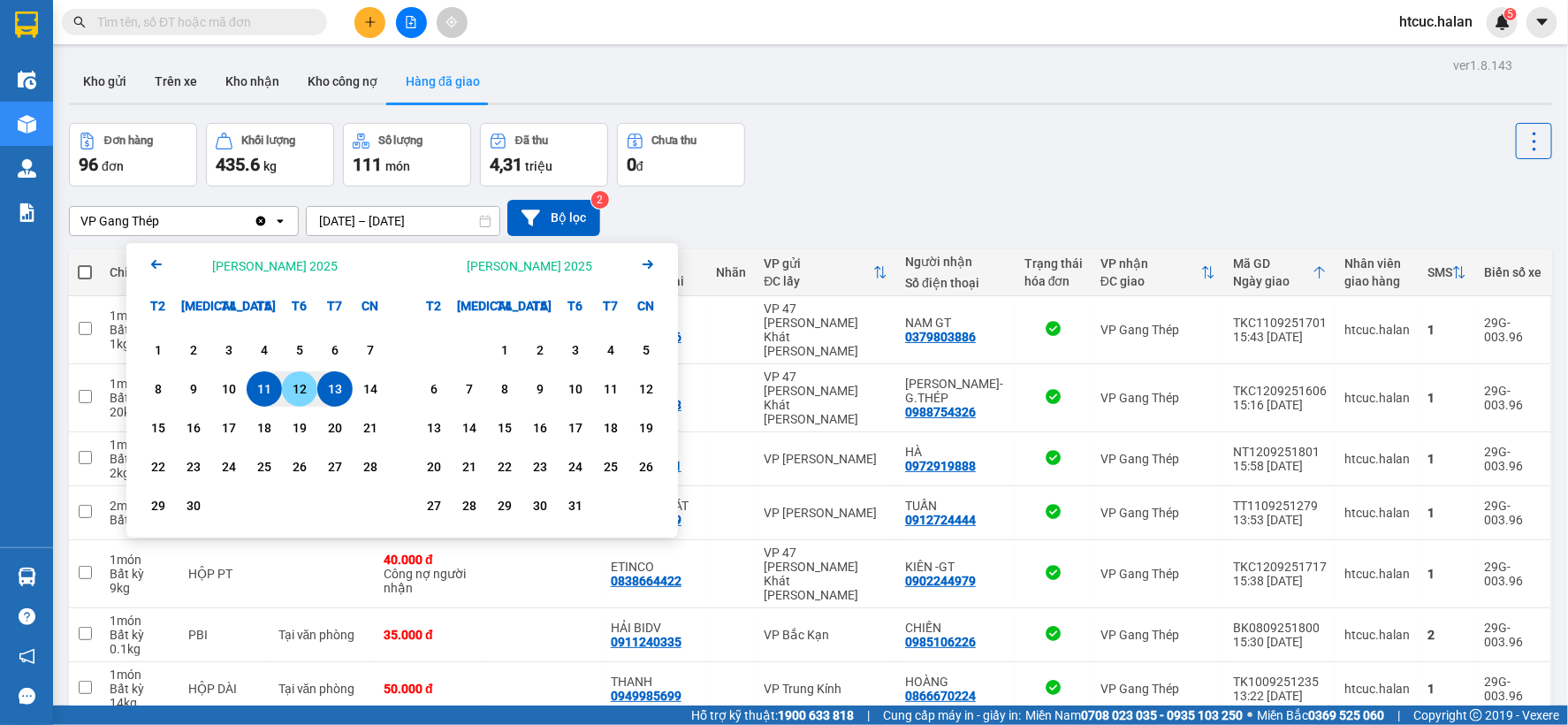
click at [303, 391] on div "12" at bounding box center [299, 389] width 25 height 22
type input "12/09/2025 – 12/09/2025"
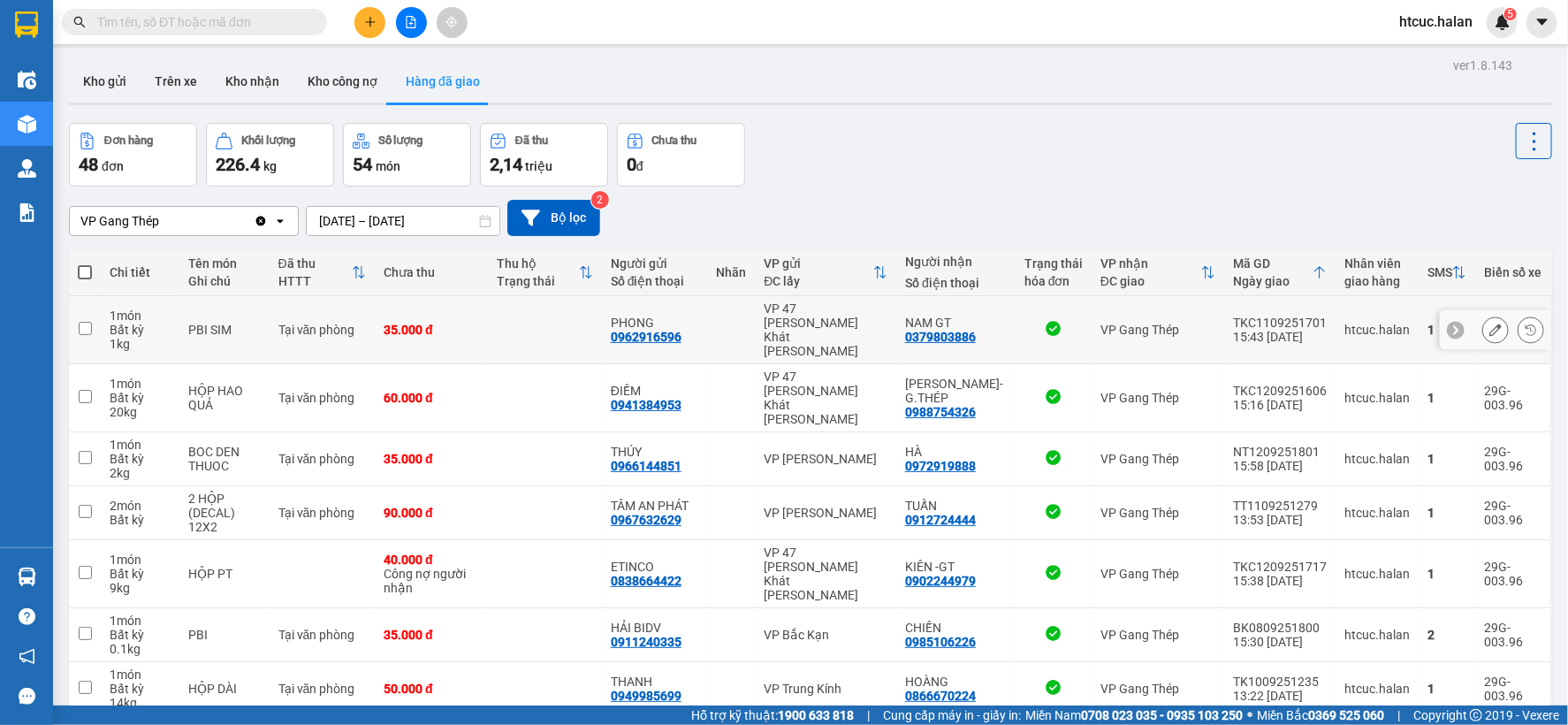
scroll to position [190, 0]
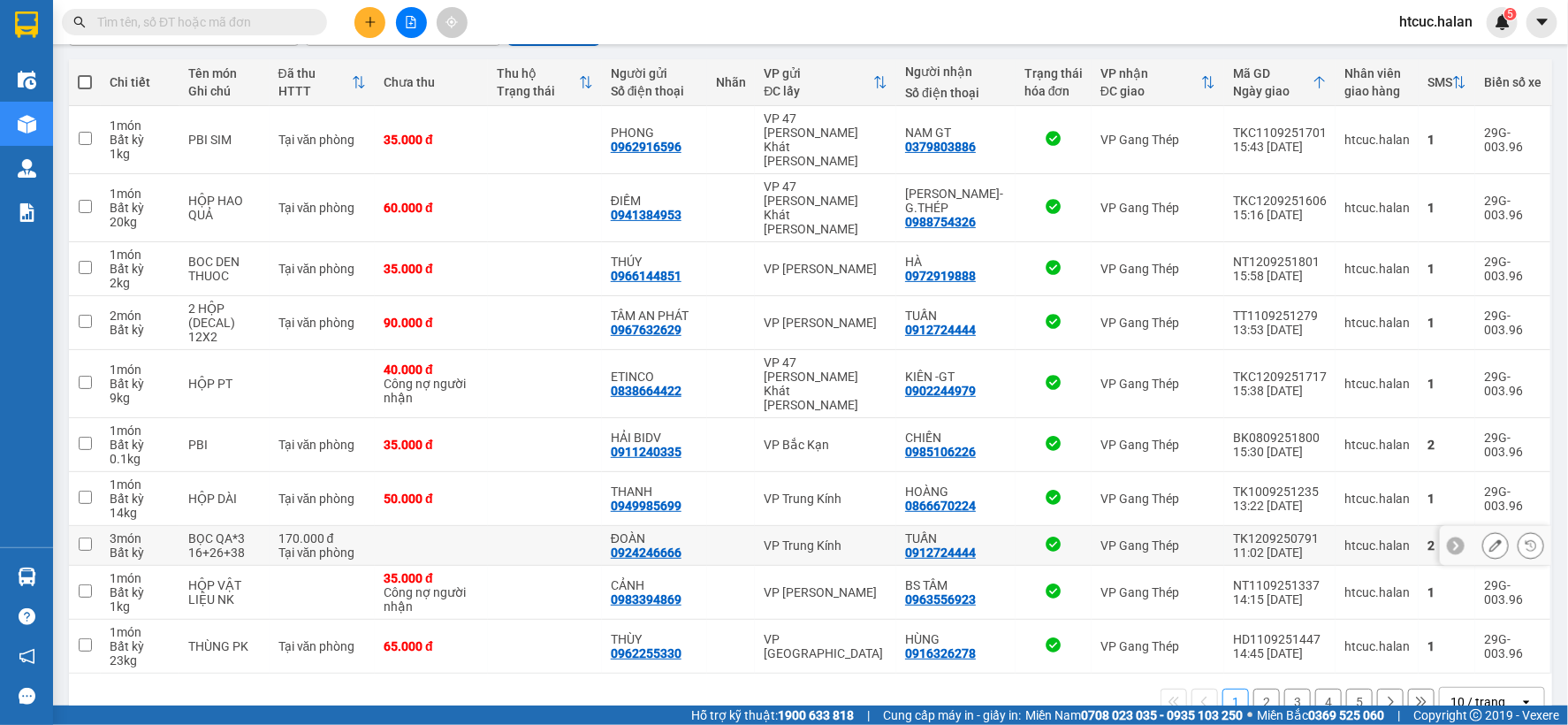
drag, startPoint x: 682, startPoint y: 507, endPoint x: 1251, endPoint y: 660, distance: 589.2
click at [1254, 689] on button "2" at bounding box center [1267, 701] width 27 height 27
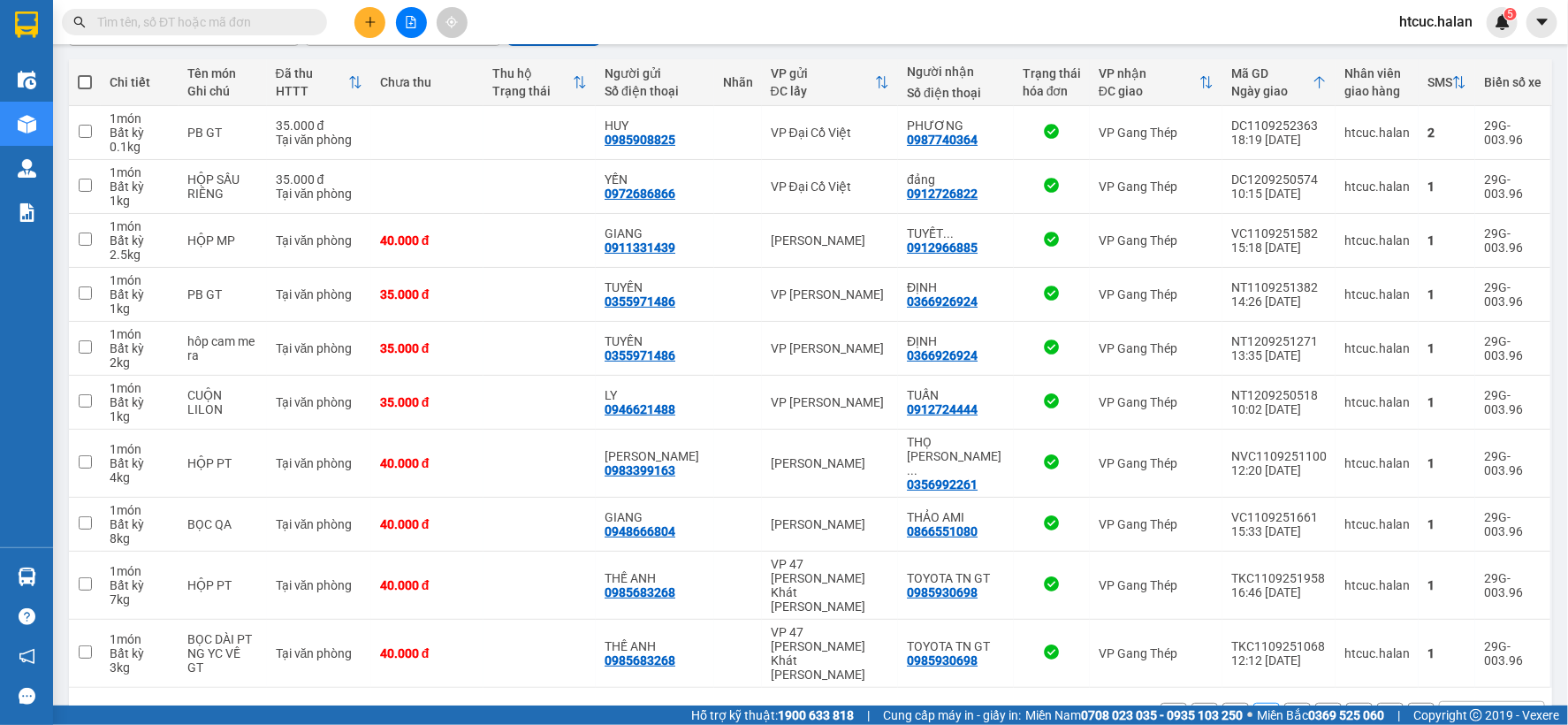
click at [1285, 702] on button "3" at bounding box center [1297, 715] width 27 height 27
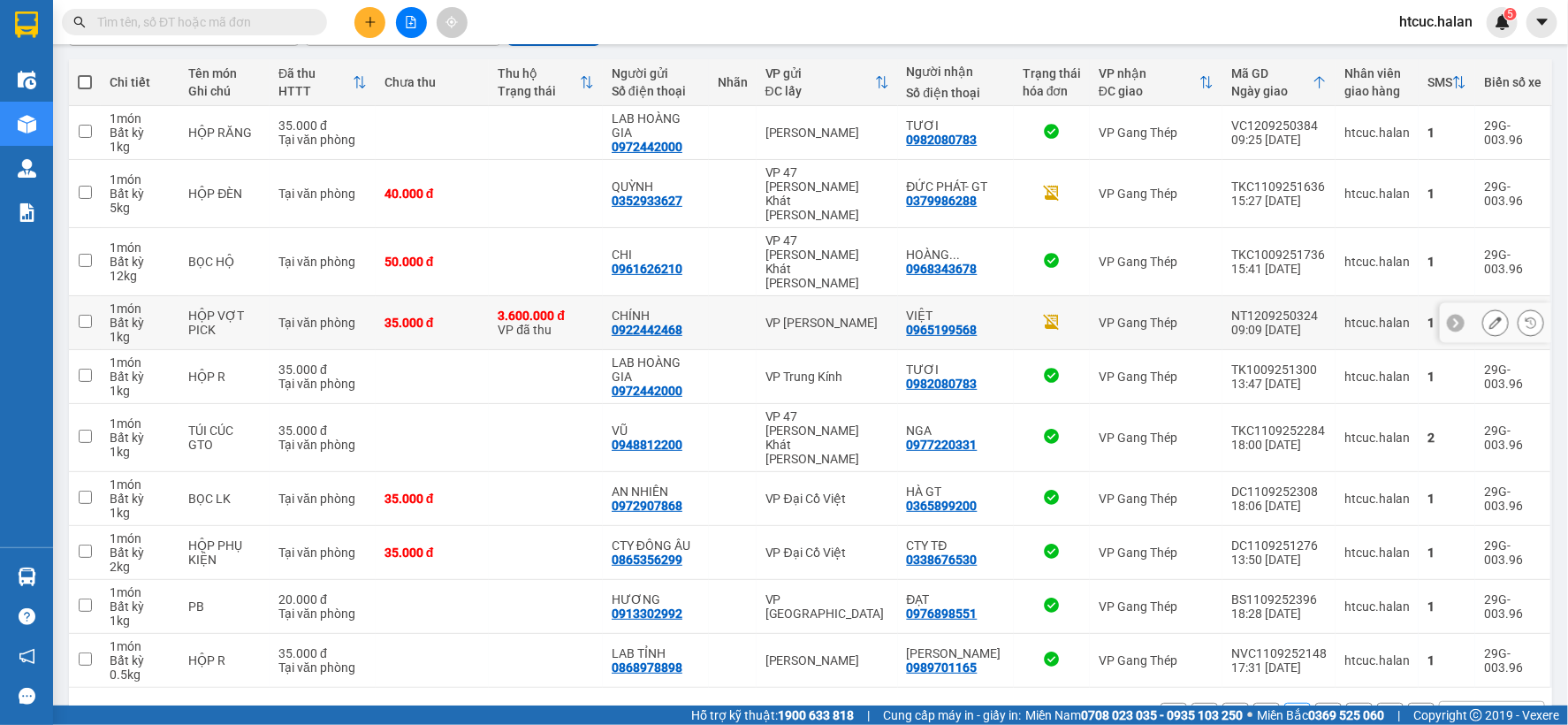
drag, startPoint x: 509, startPoint y: 305, endPoint x: 426, endPoint y: 253, distance: 97.9
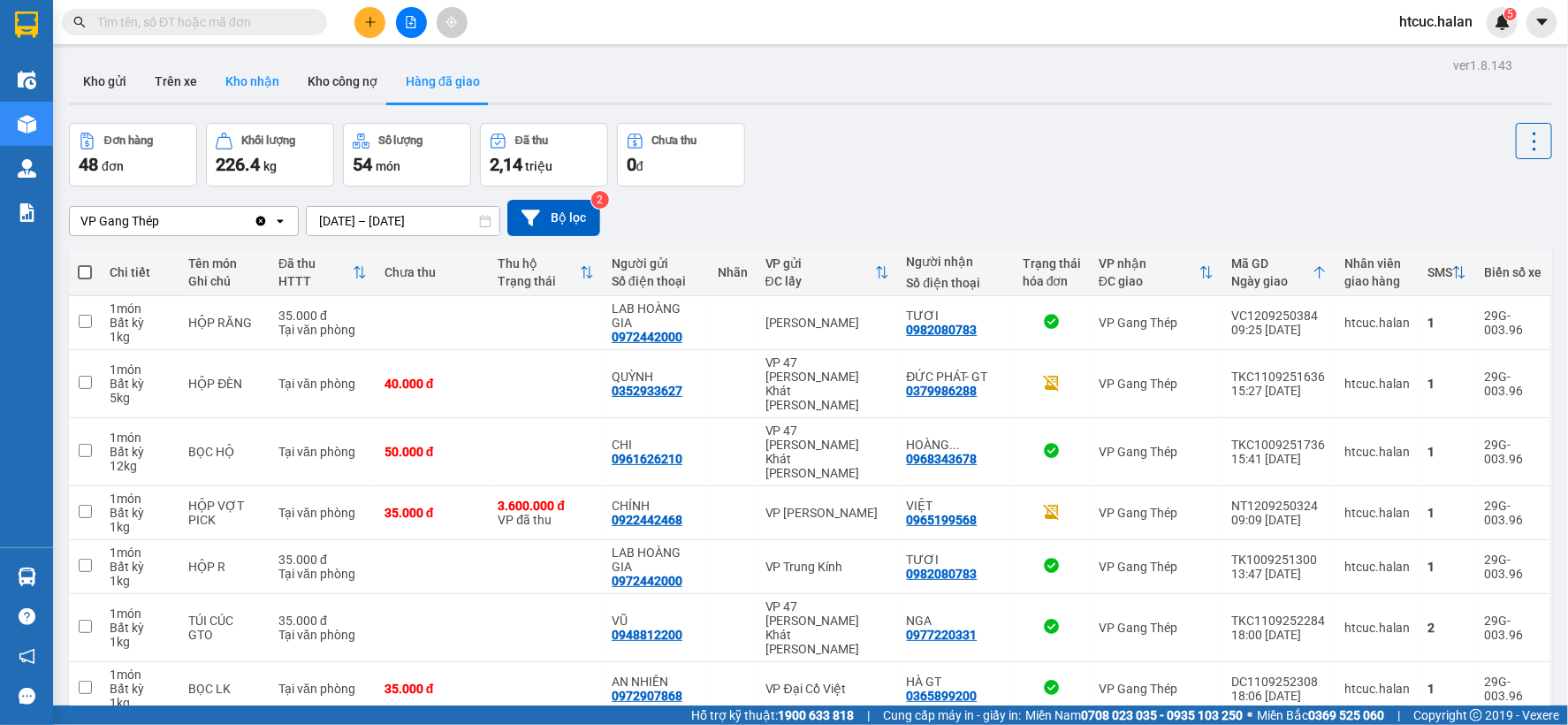
drag, startPoint x: 426, startPoint y: 253, endPoint x: 239, endPoint y: 85, distance: 251.4
click at [239, 85] on button "Kho nhận" at bounding box center [253, 81] width 83 height 42
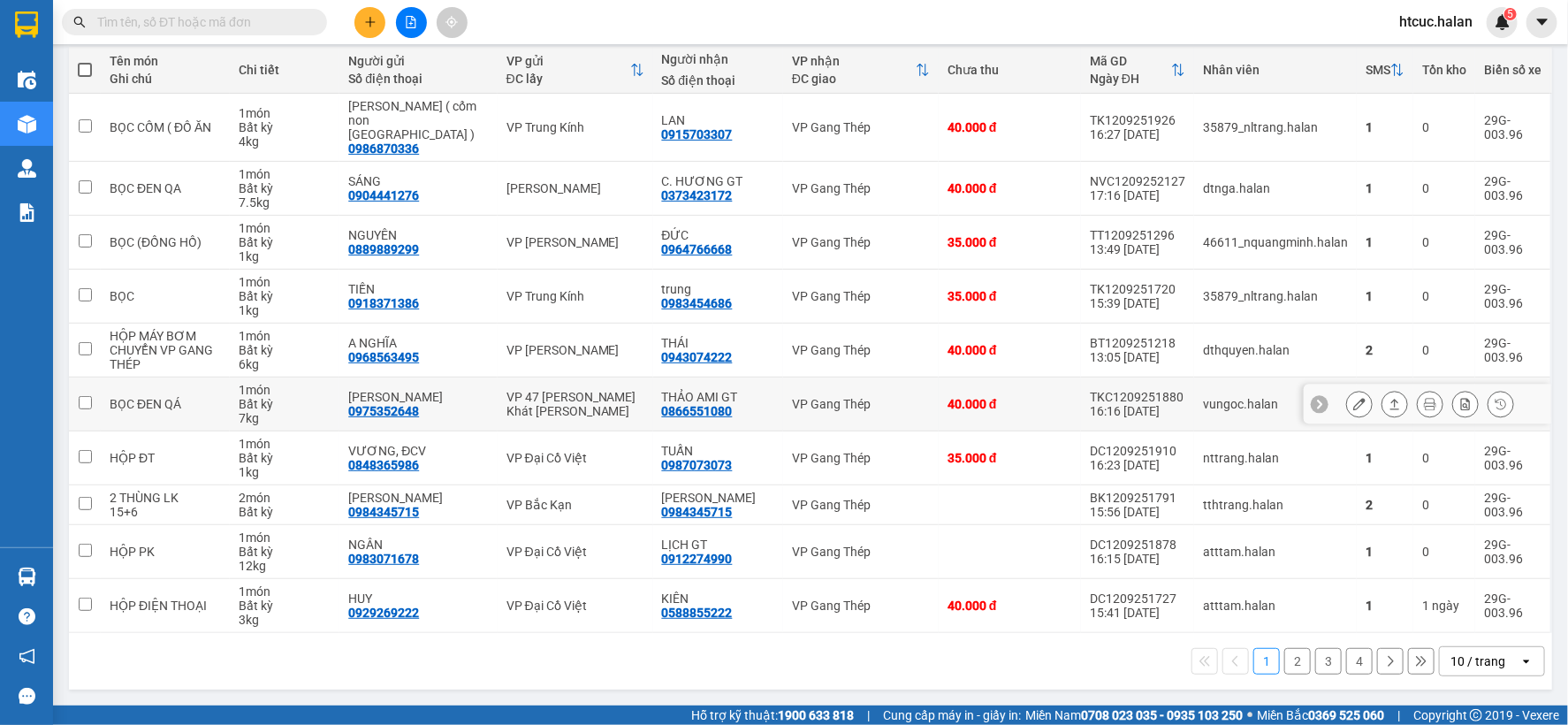
scroll to position [190, 0]
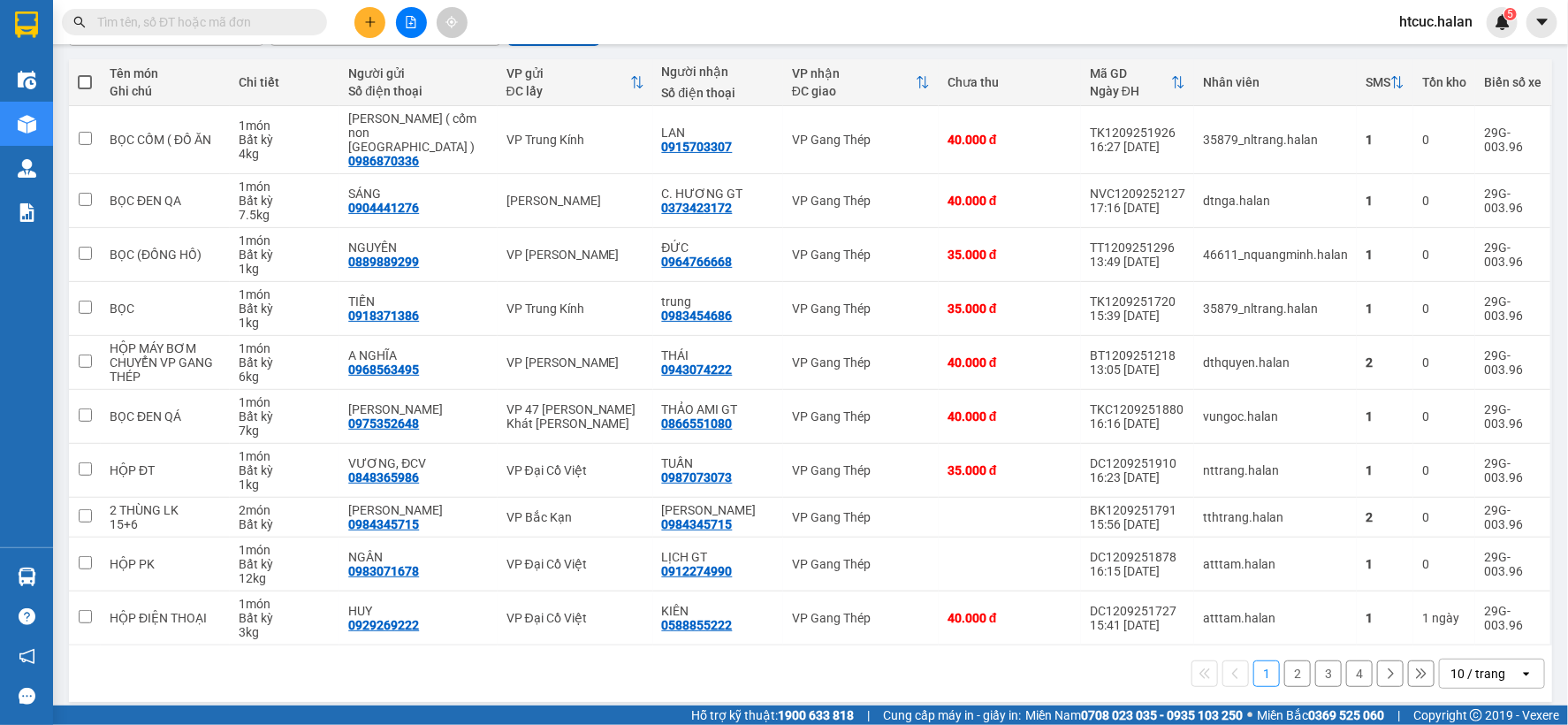
click at [146, 27] on input "text" at bounding box center [202, 23] width 209 height 20
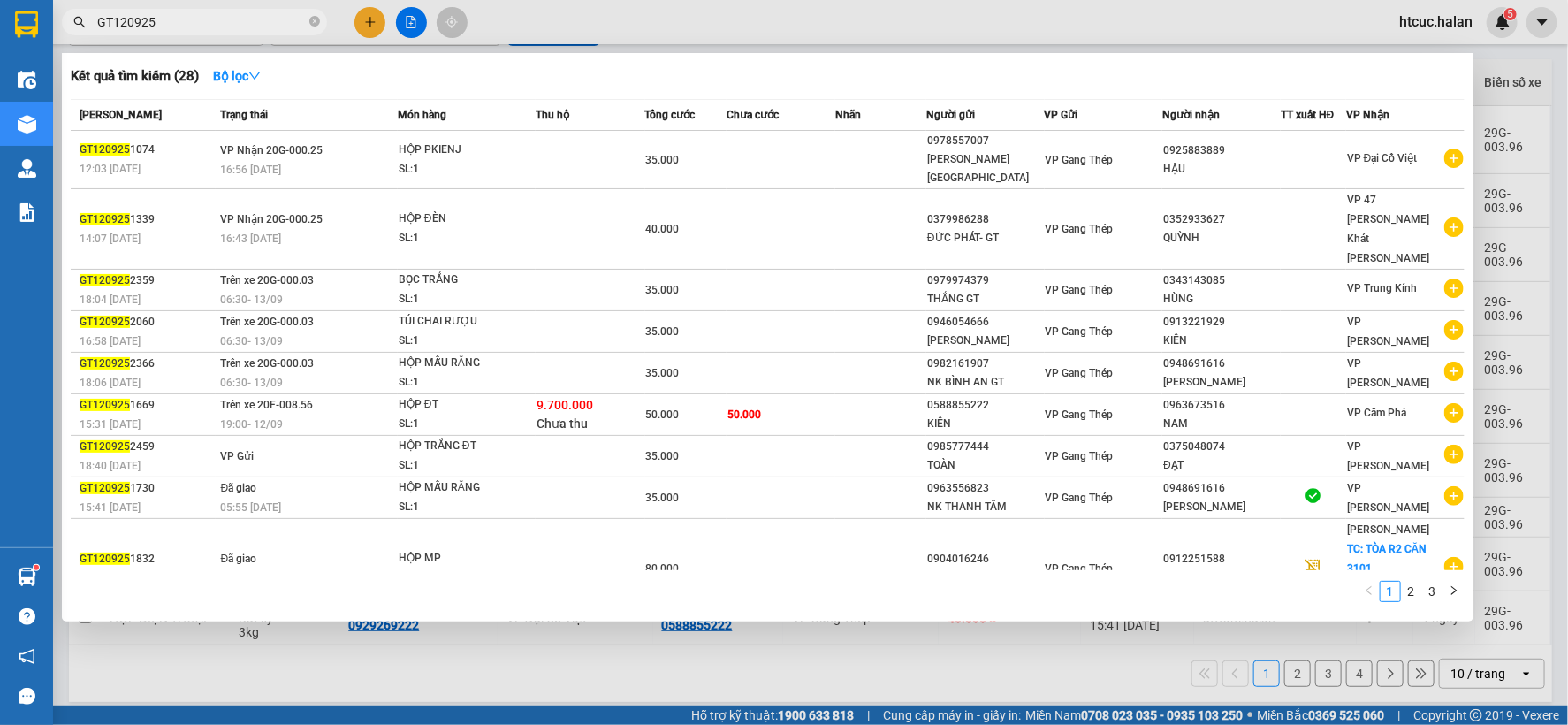
type input "GT120925"
click at [597, 656] on div at bounding box center [784, 362] width 1568 height 725
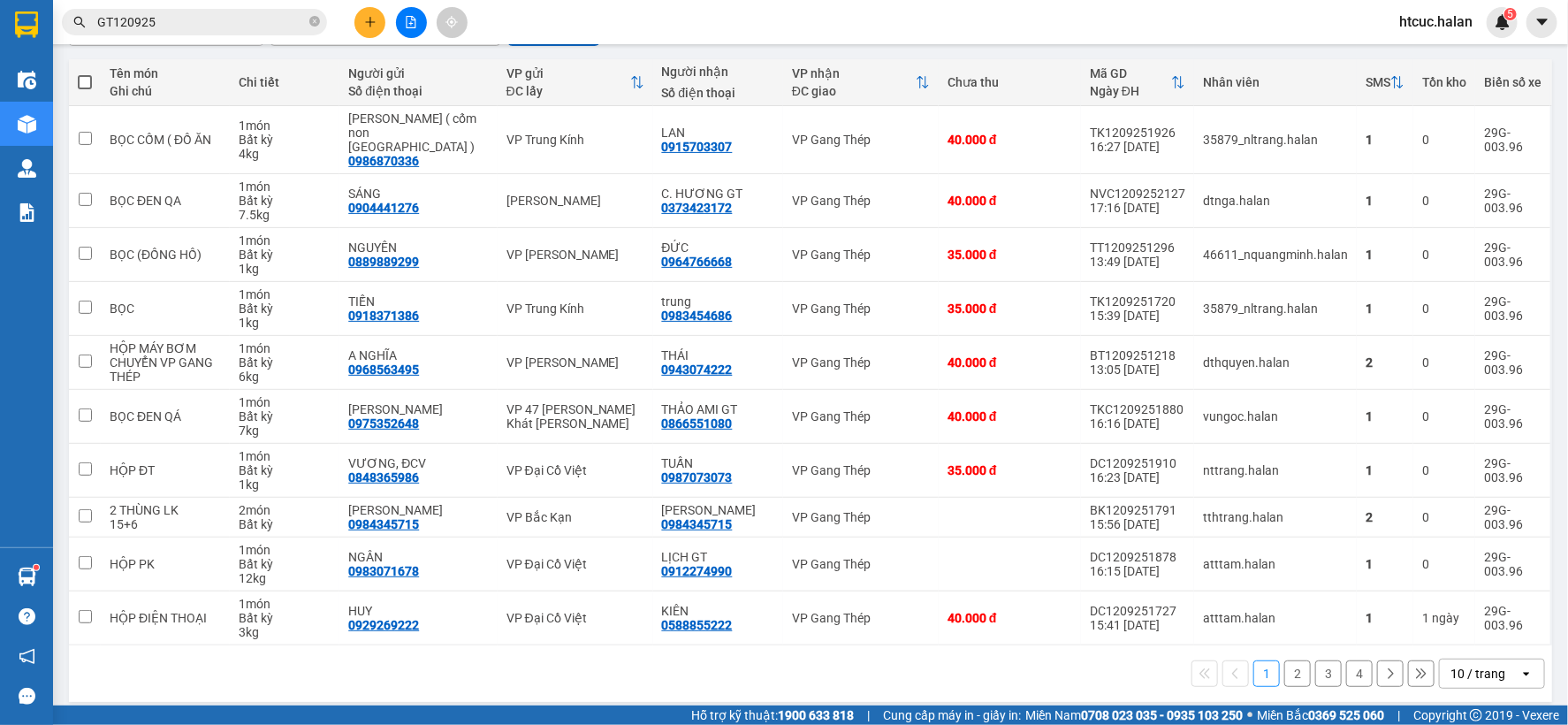
scroll to position [0, 0]
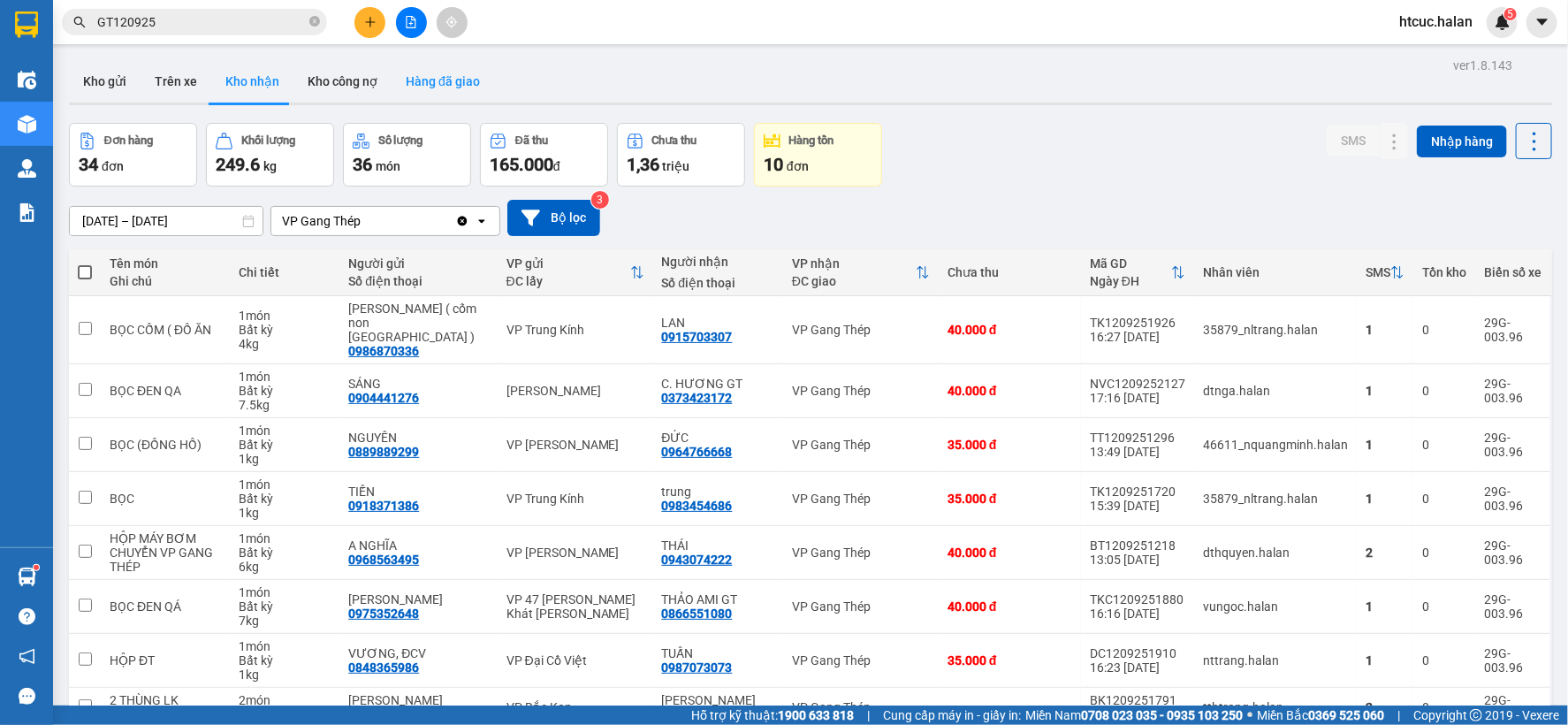
click at [435, 85] on button "Hàng đã giao" at bounding box center [443, 81] width 102 height 42
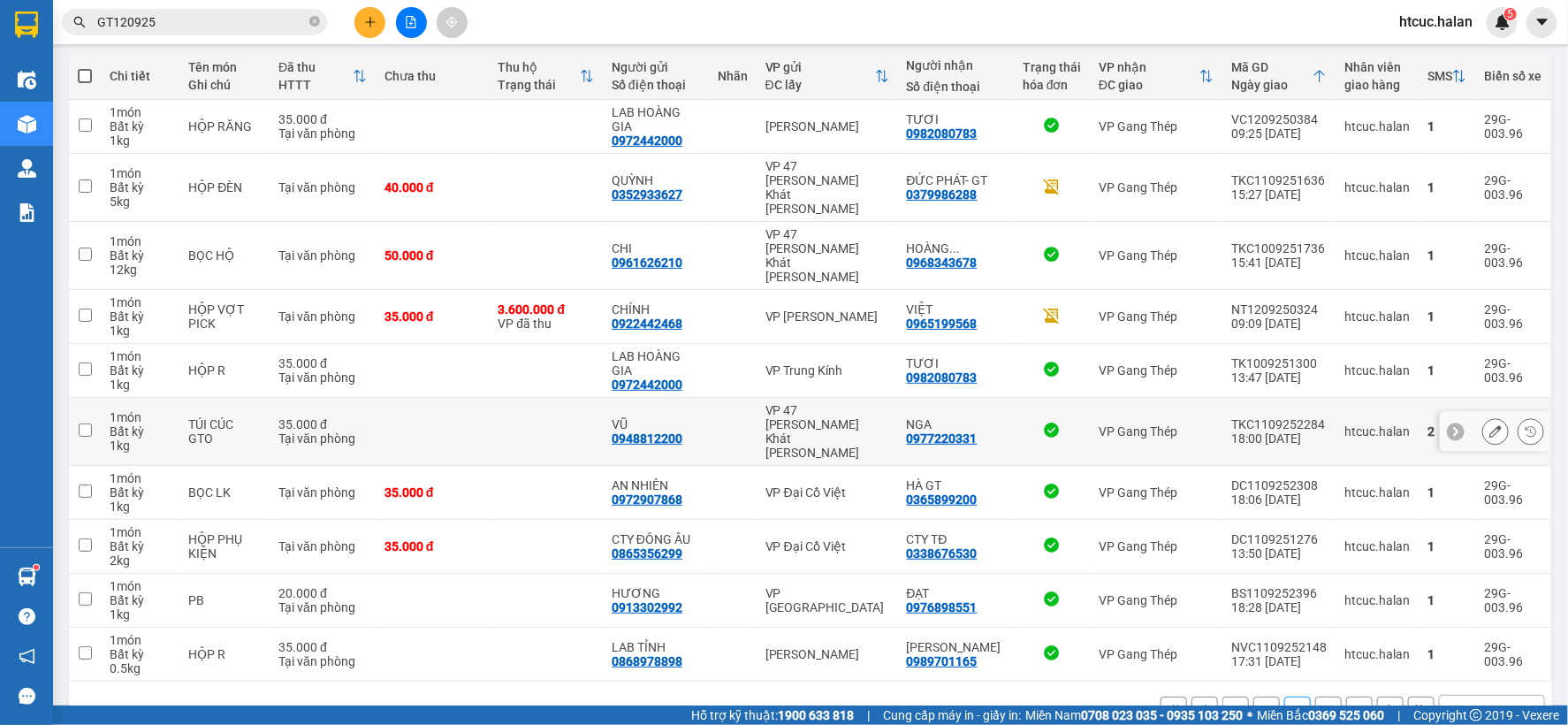
scroll to position [204, 0]
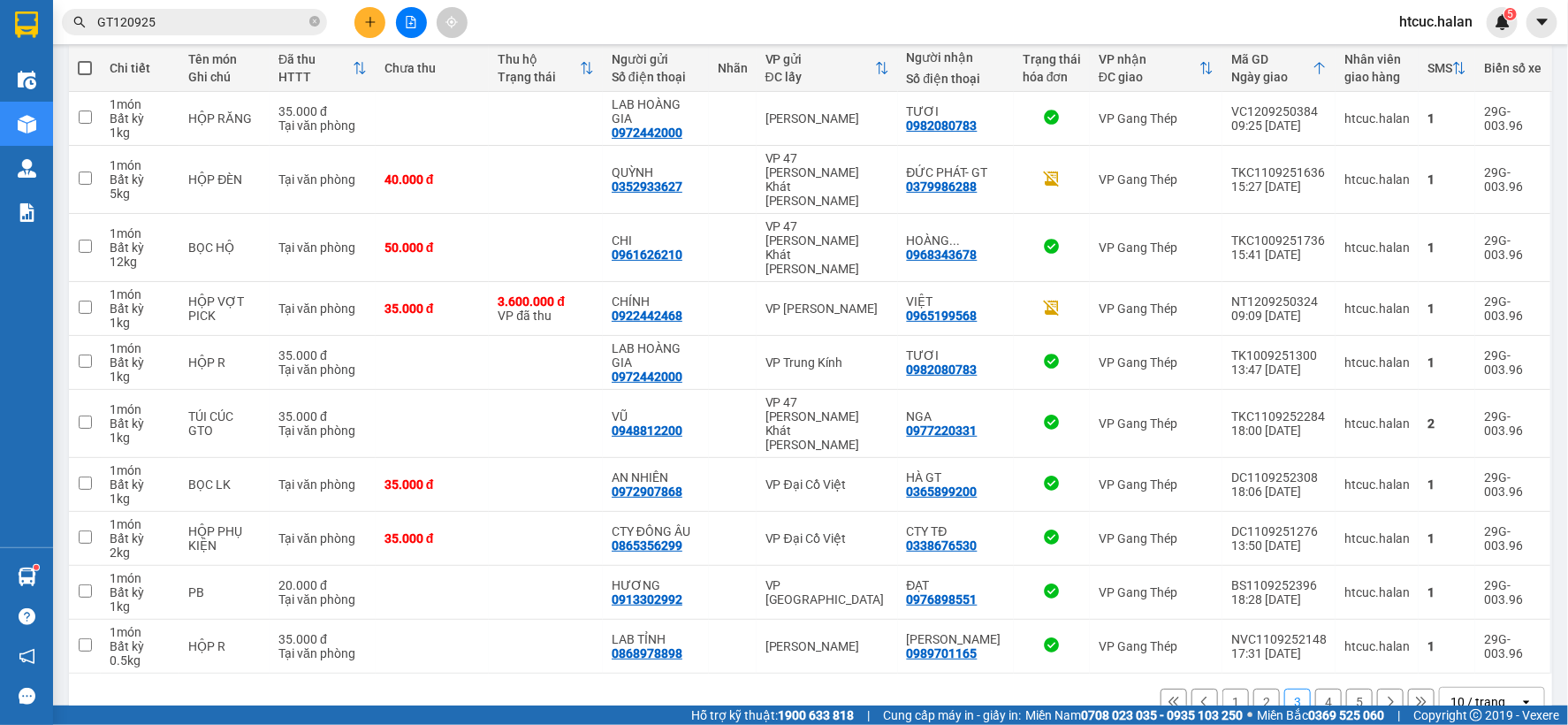
click at [1223, 689] on button "1" at bounding box center [1235, 701] width 27 height 27
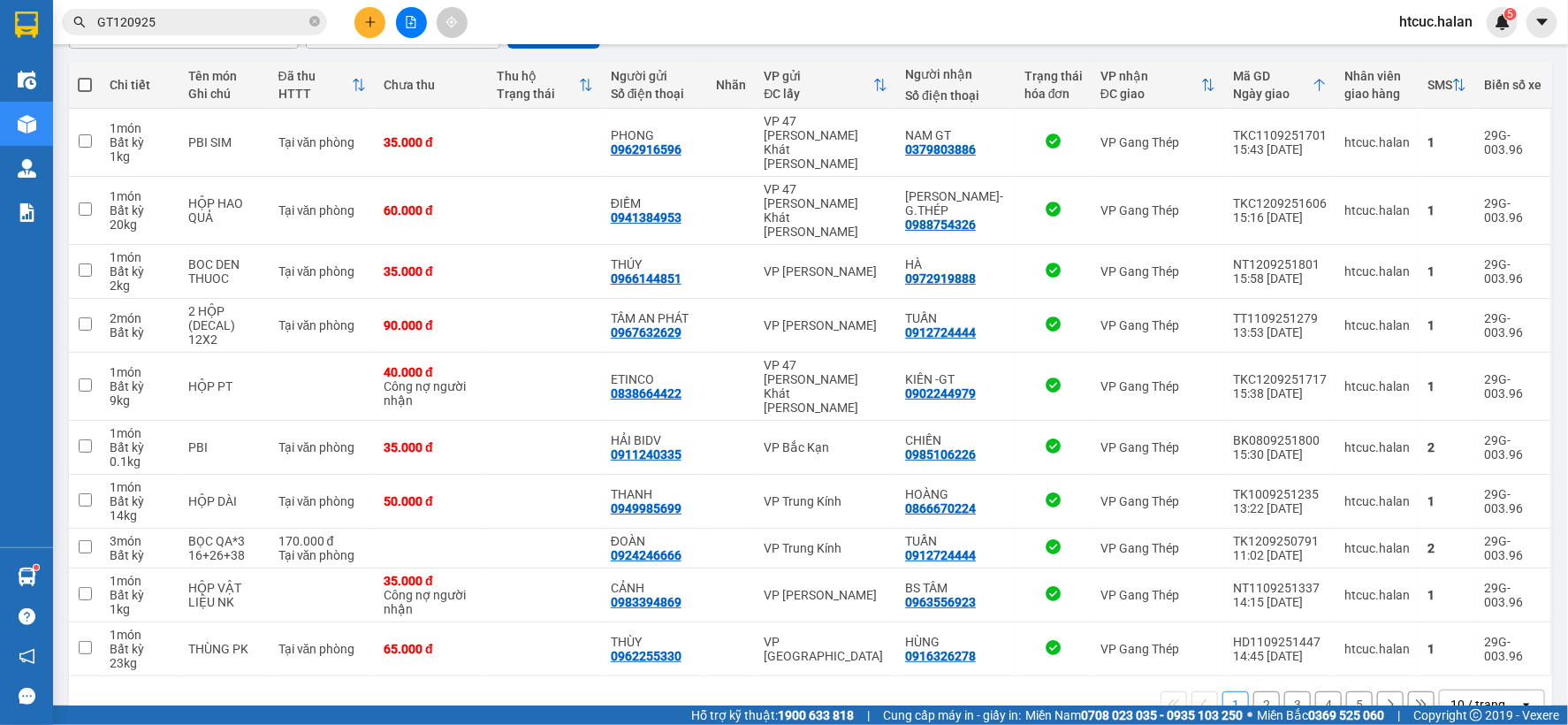
scroll to position [190, 0]
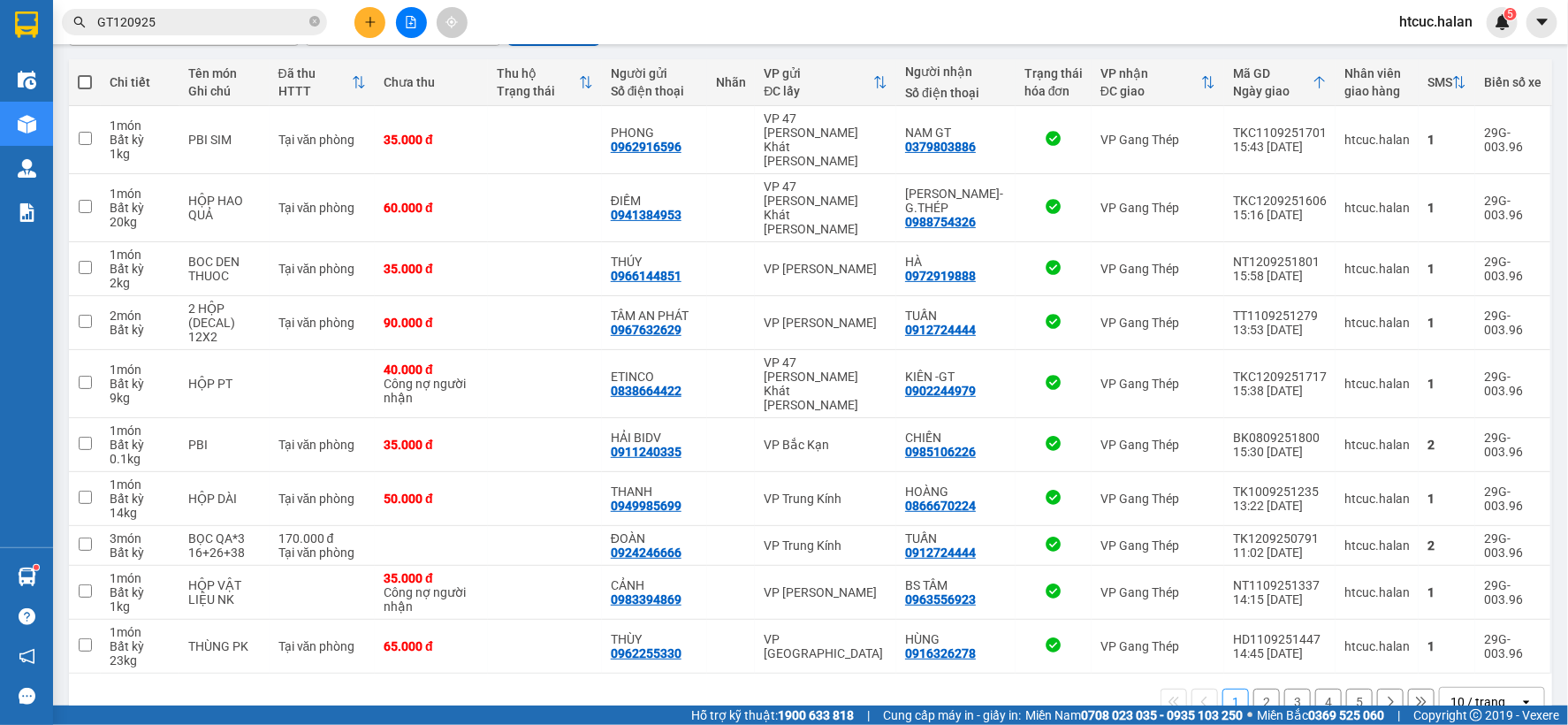
click at [1260, 689] on button "2" at bounding box center [1267, 701] width 27 height 27
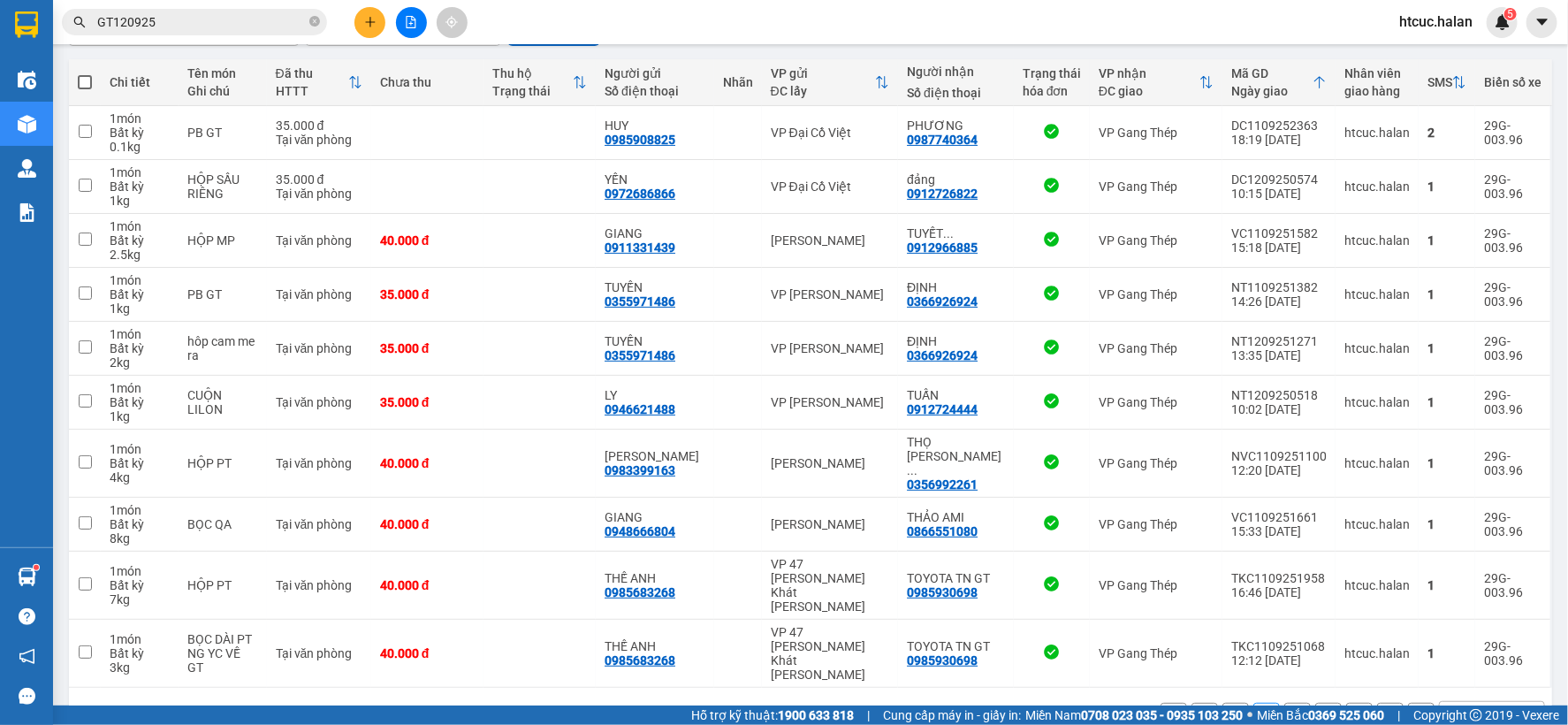
click at [1286, 702] on button "3" at bounding box center [1297, 715] width 27 height 27
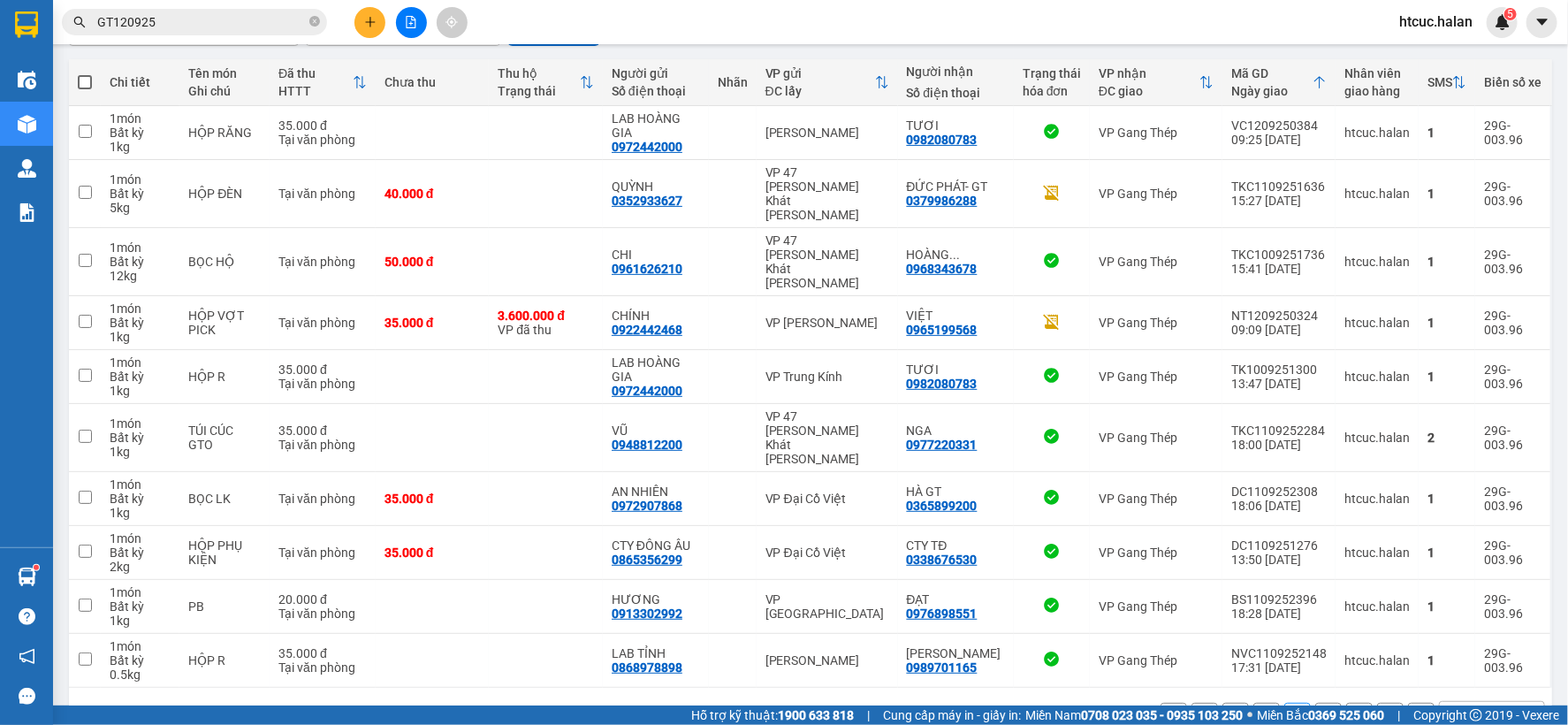
click at [1316, 702] on button "4" at bounding box center [1329, 715] width 27 height 27
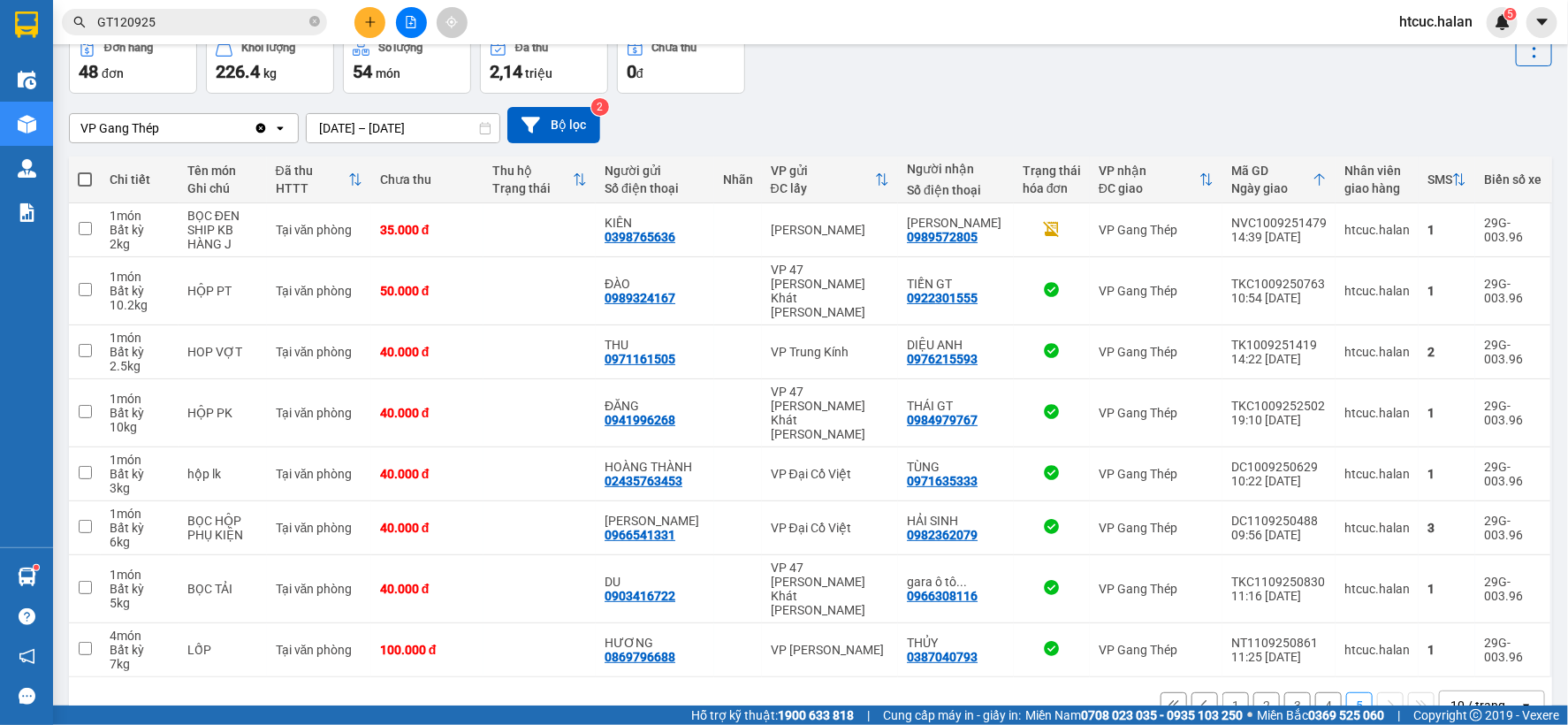
scroll to position [95, 0]
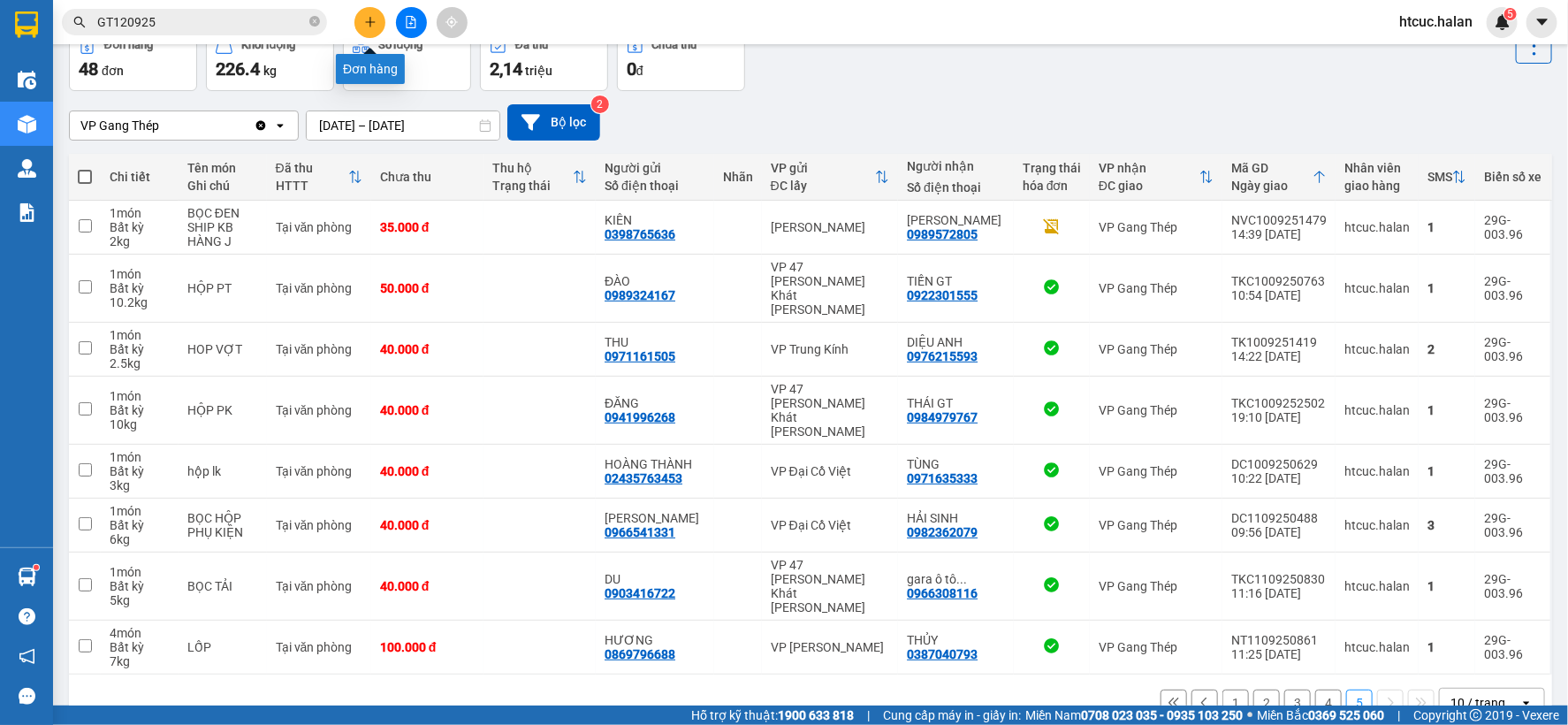
click at [369, 19] on icon "plus" at bounding box center [370, 22] width 13 height 13
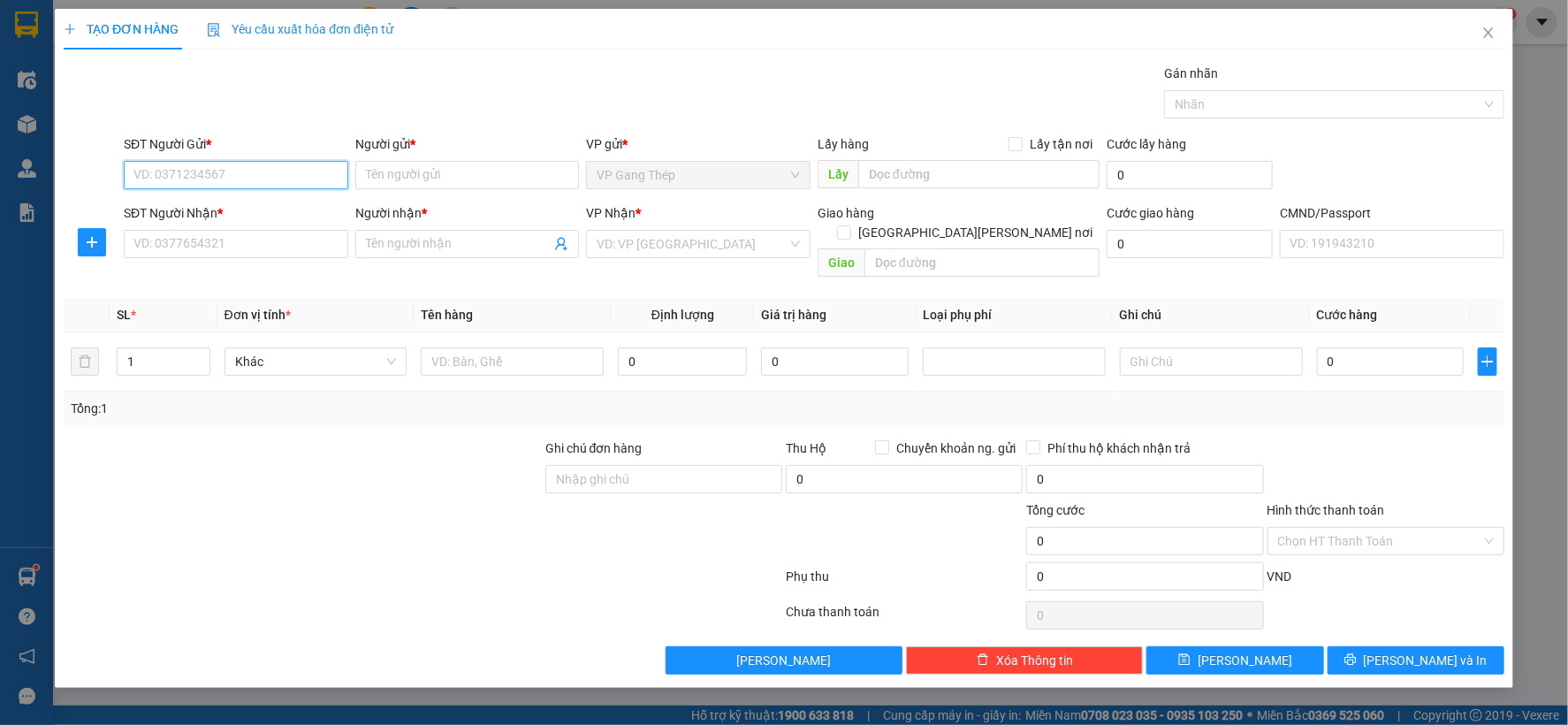
click at [255, 179] on input "SĐT Người Gửi *" at bounding box center [236, 174] width 224 height 29
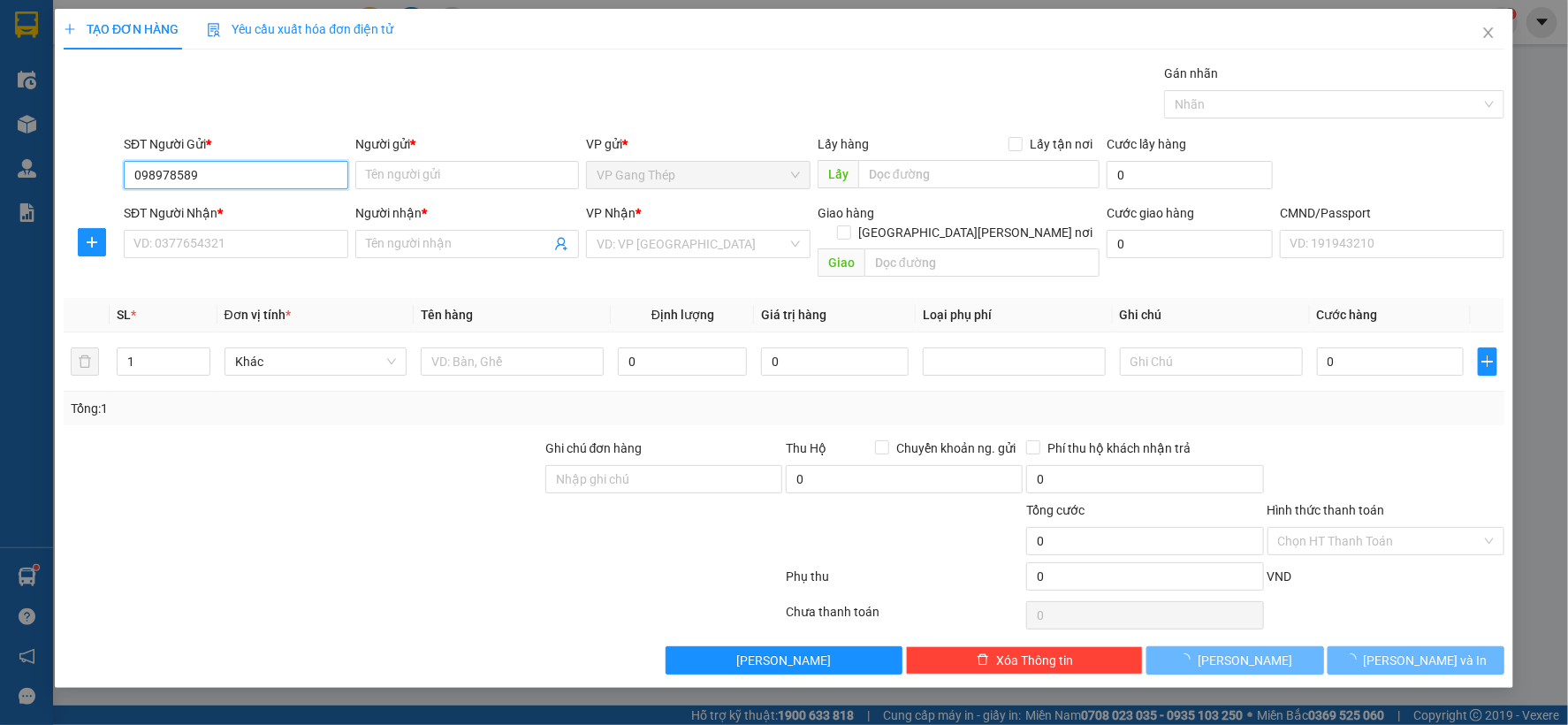
type input "0989785890"
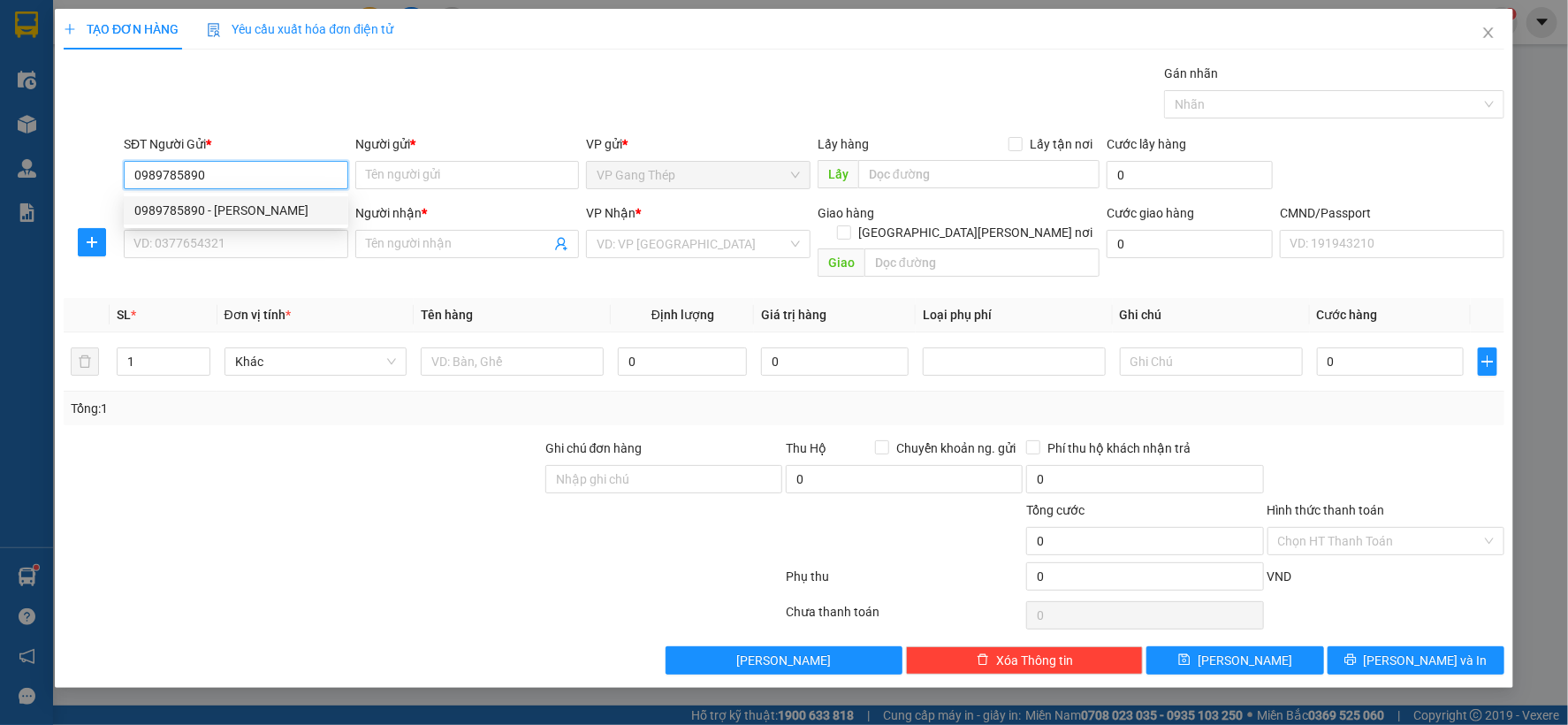
click at [227, 211] on div "0989785890 - BS HÙNG" at bounding box center [236, 211] width 204 height 20
type input "BS HÙNG"
type input "0989785890"
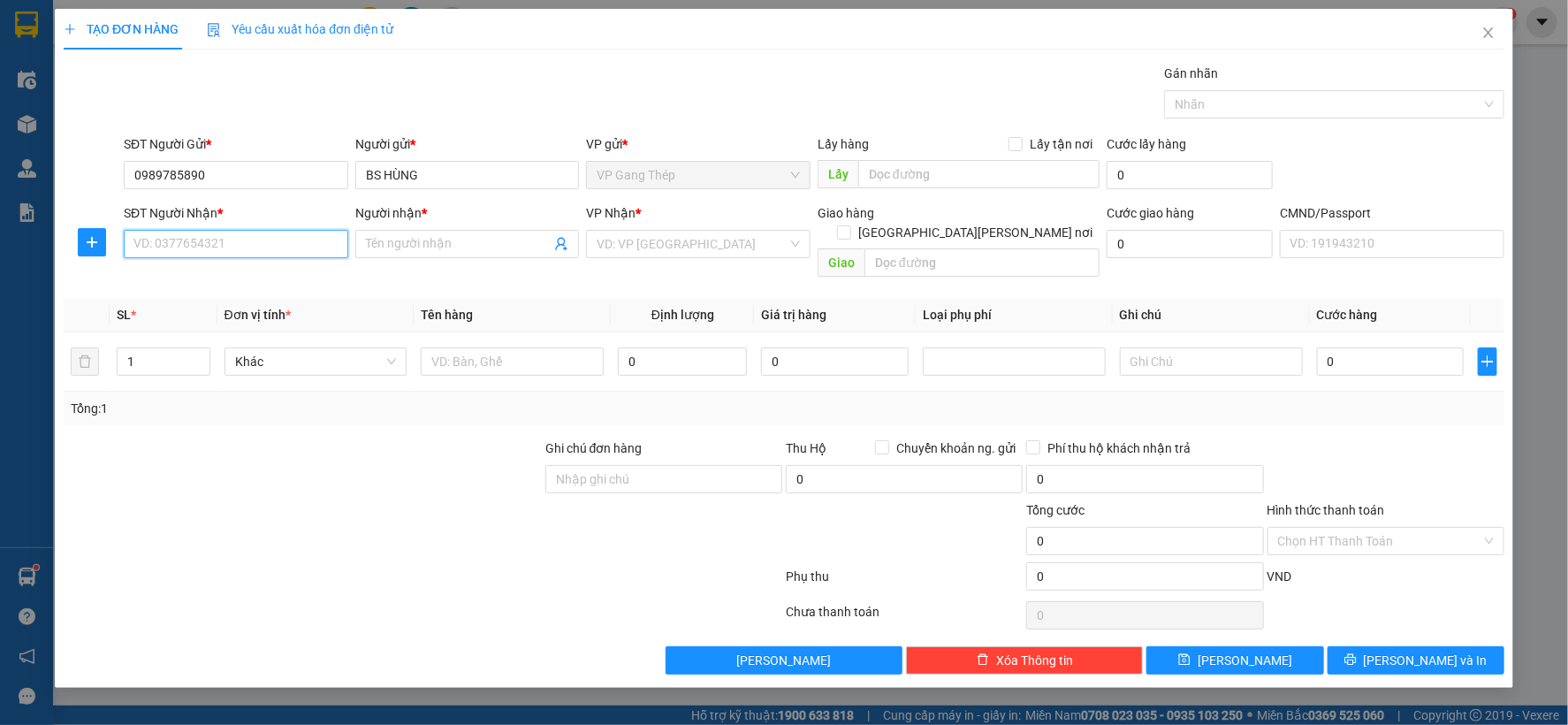
click at [239, 243] on input "SĐT Người Nhận *" at bounding box center [236, 244] width 224 height 29
click at [254, 310] on div "0832288883 - CTY TNHH DMAX" at bounding box center [236, 308] width 204 height 20
type input "0832288883"
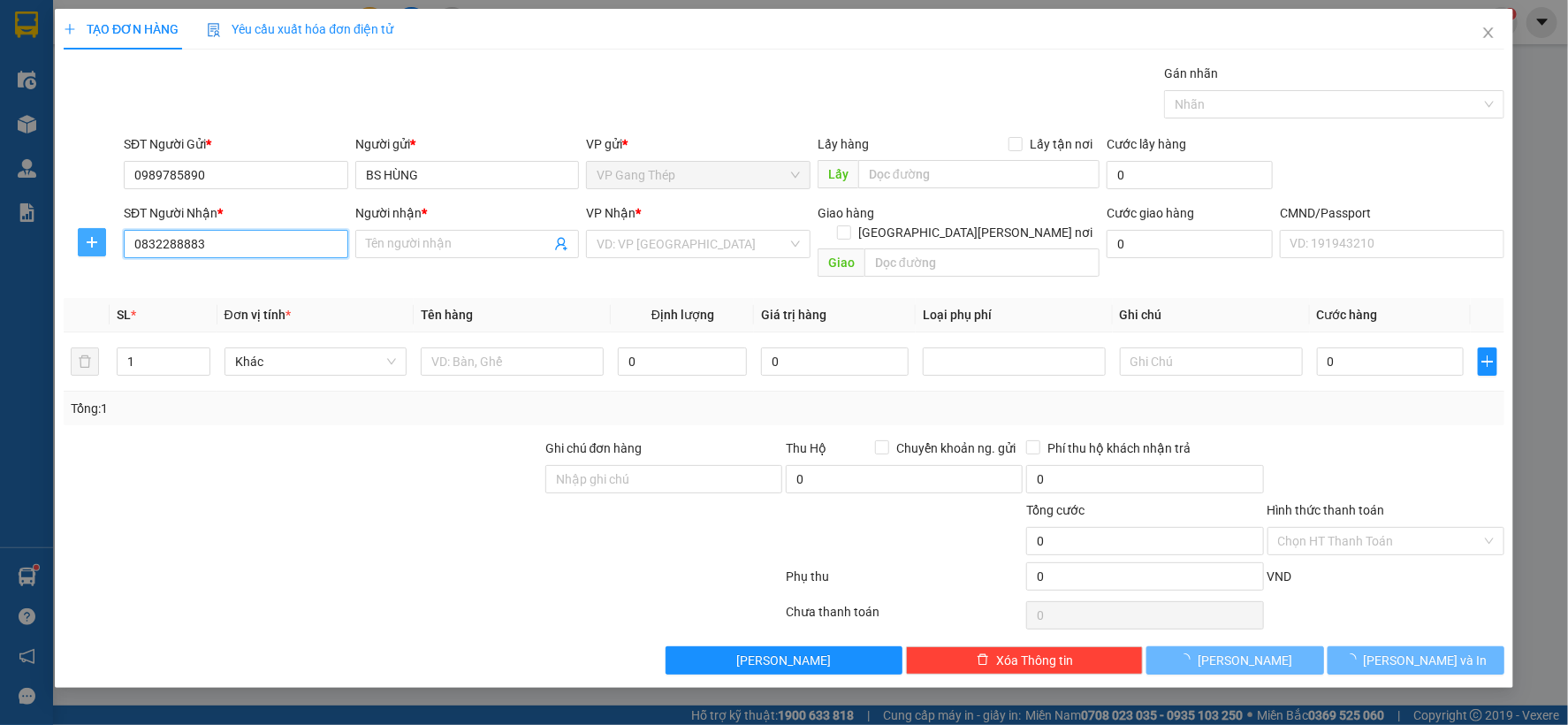
type input "CTY TNHH DMAX"
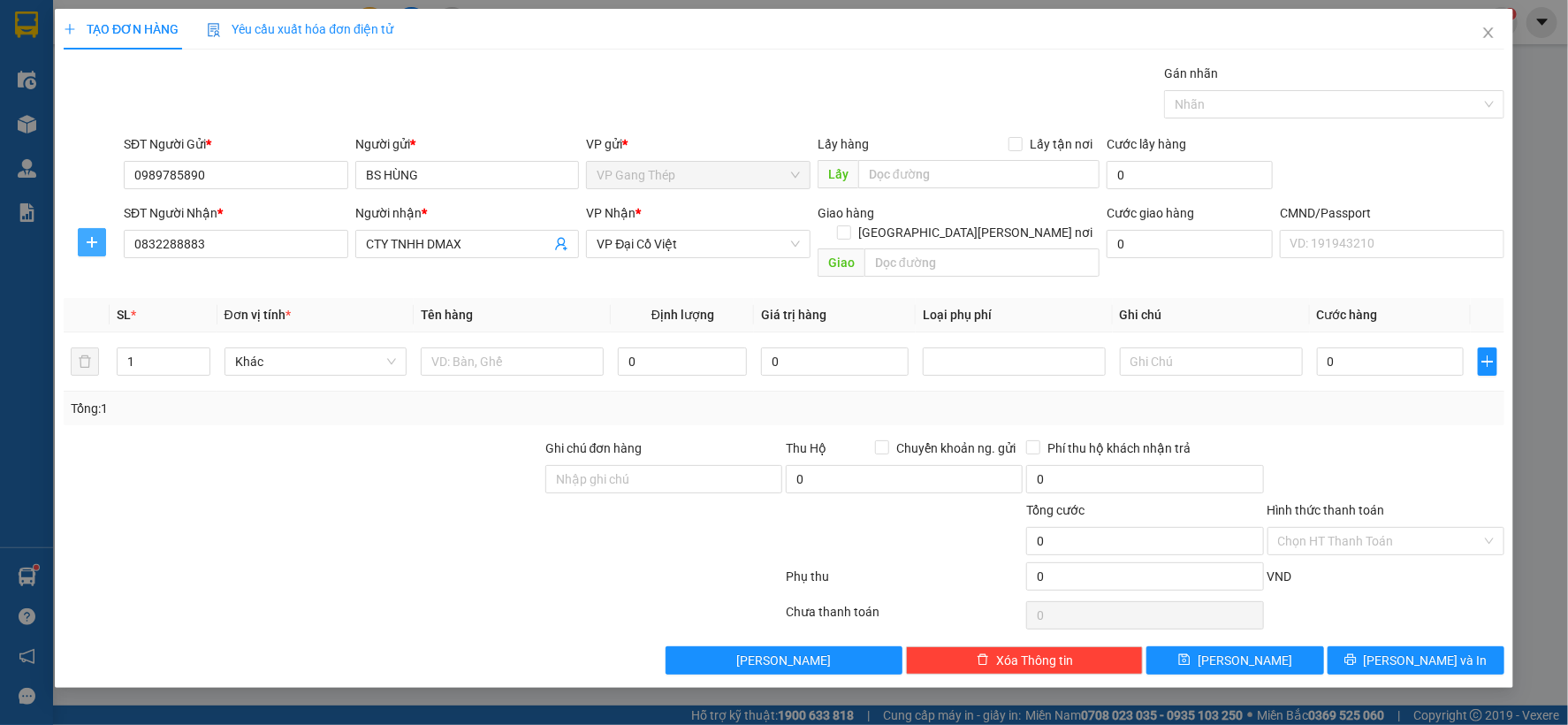
click at [102, 244] on span "plus" at bounding box center [92, 242] width 27 height 14
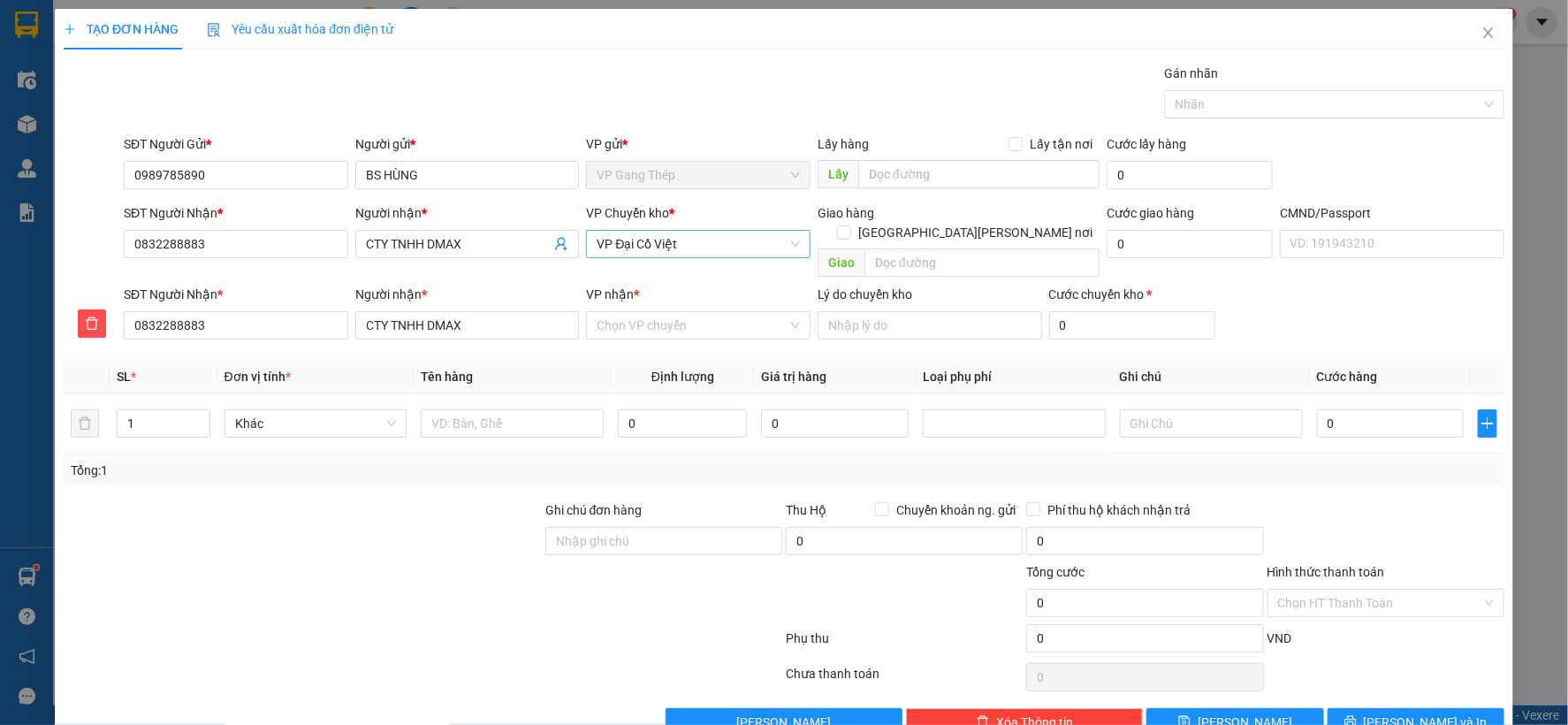
click at [710, 241] on span "VP Đại Cồ Việt" at bounding box center [698, 243] width 204 height 27
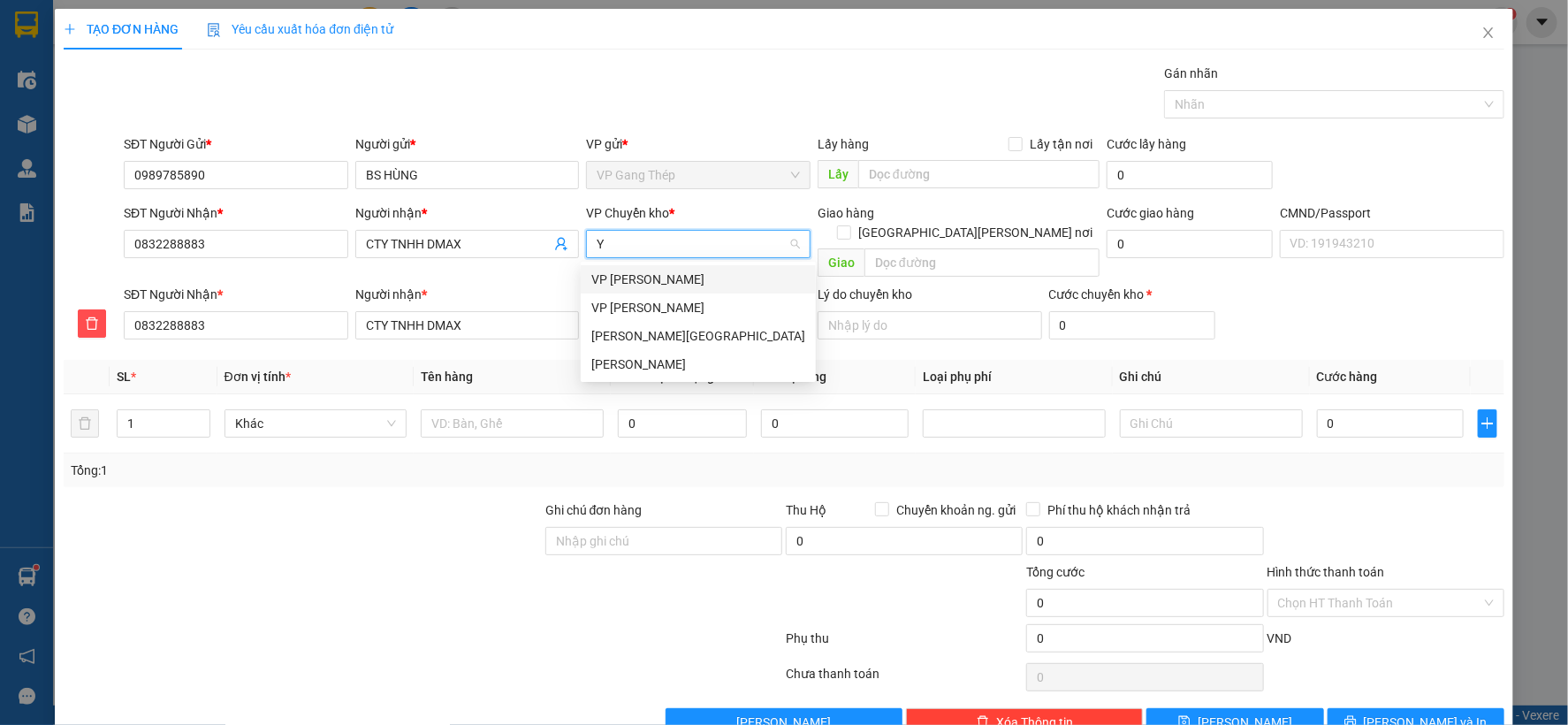
type input "YÊ"
click at [649, 273] on div "VP [GEOGRAPHIC_DATA]" at bounding box center [698, 279] width 214 height 20
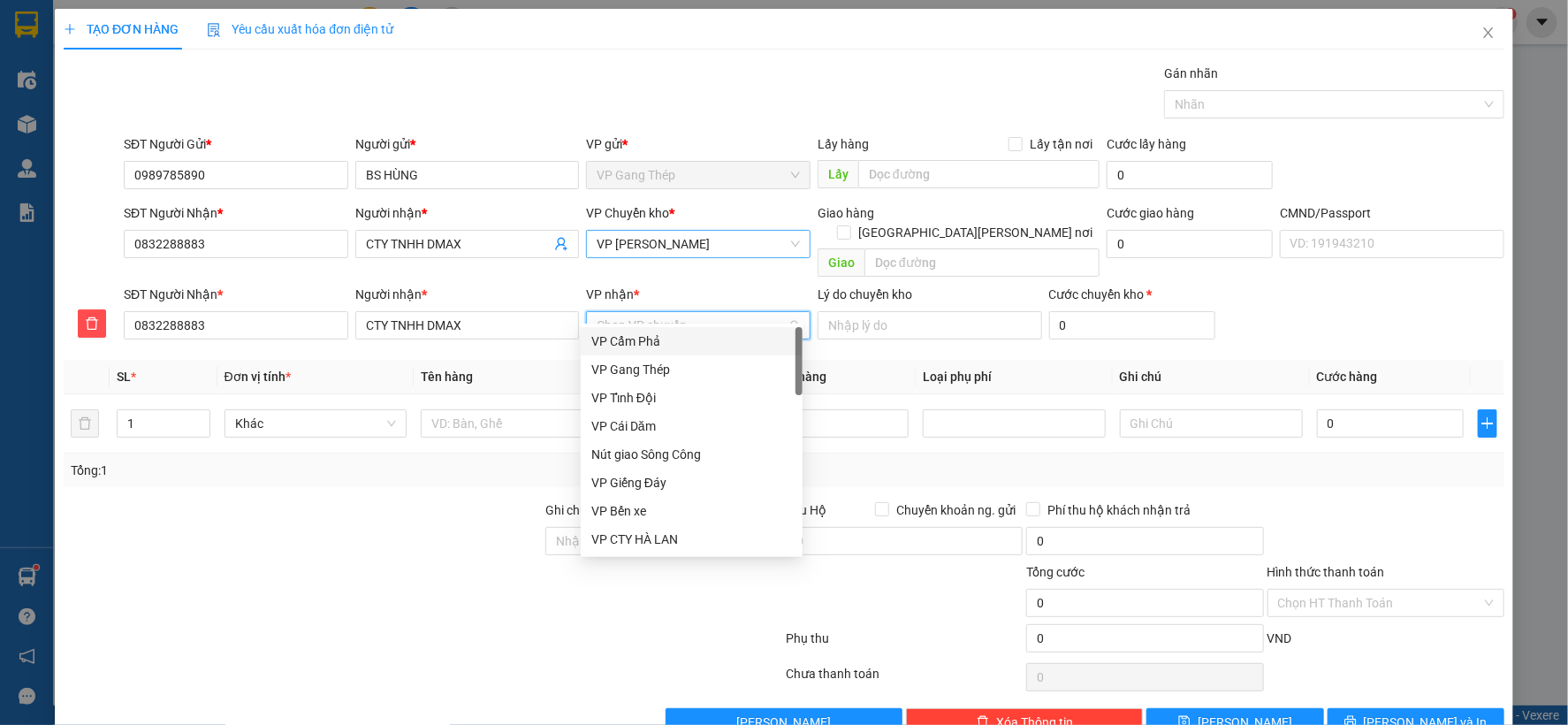
click at [648, 312] on input "VP nhận *" at bounding box center [692, 325] width 191 height 27
type input "D"
type input "ĐA"
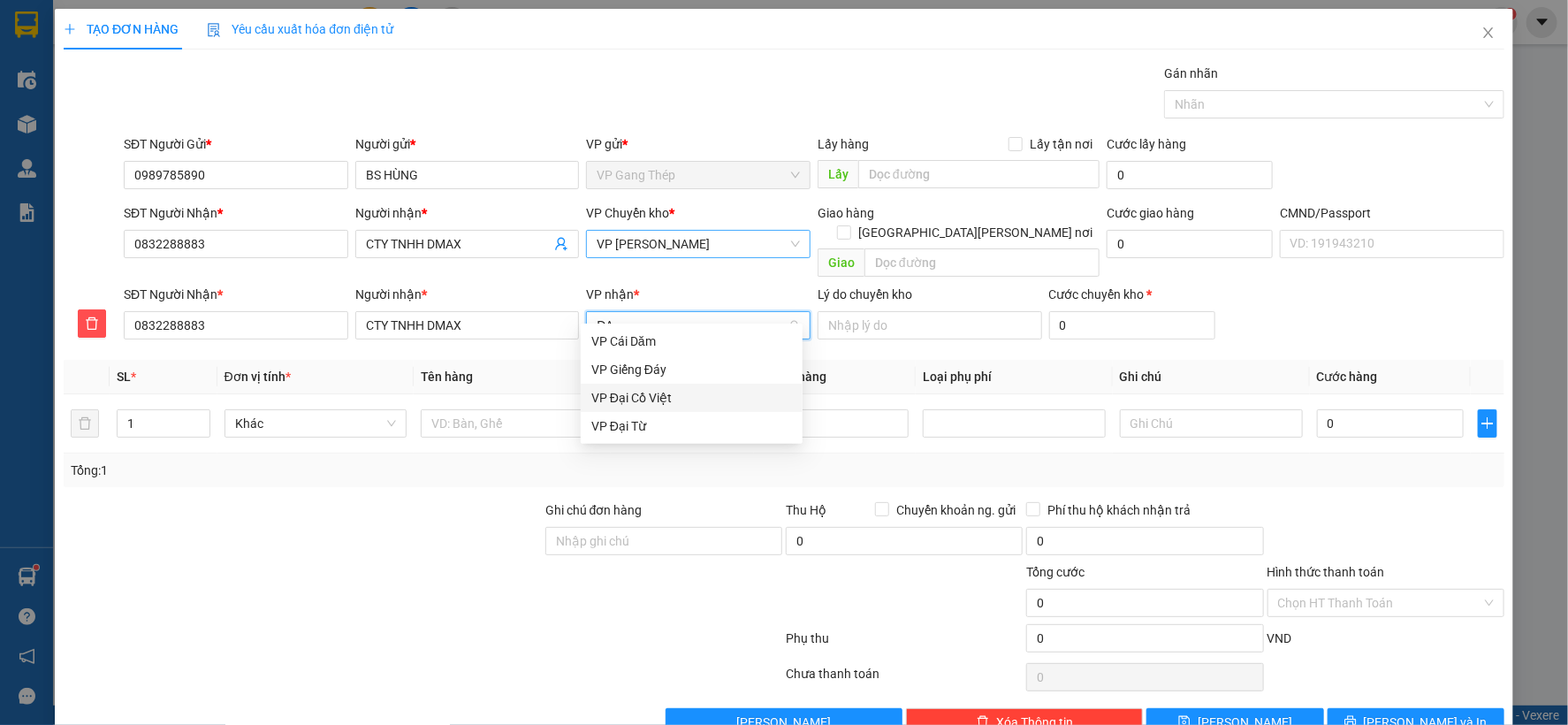
click at [630, 392] on div "VP Đại Cồ Việt" at bounding box center [692, 397] width 201 height 20
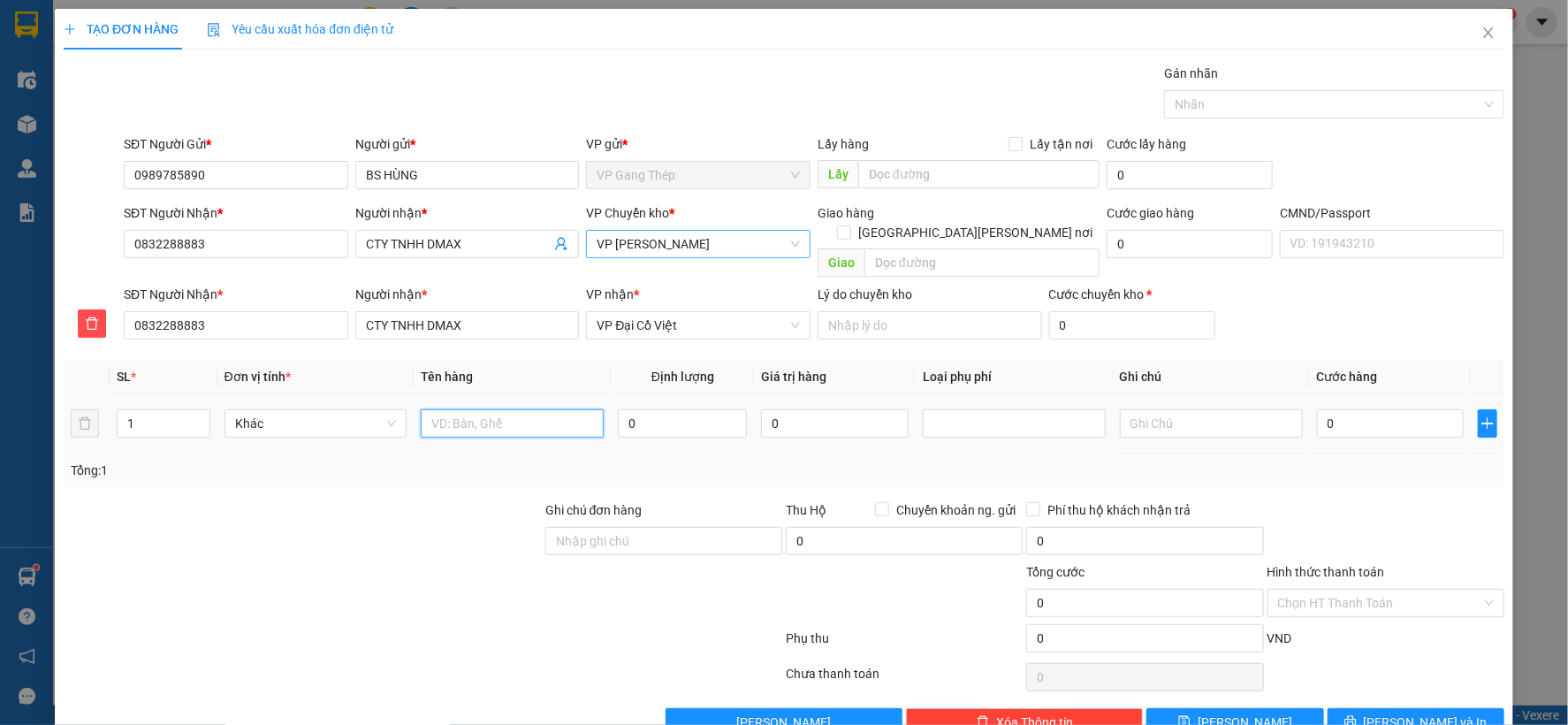
click at [517, 409] on input "text" at bounding box center [513, 423] width 183 height 29
type input "HỘP NHỎ MẪU RĂNG"
click at [664, 409] on input "0" at bounding box center [682, 423] width 129 height 29
type input "0.2"
click at [1339, 409] on input "0" at bounding box center [1390, 423] width 147 height 29
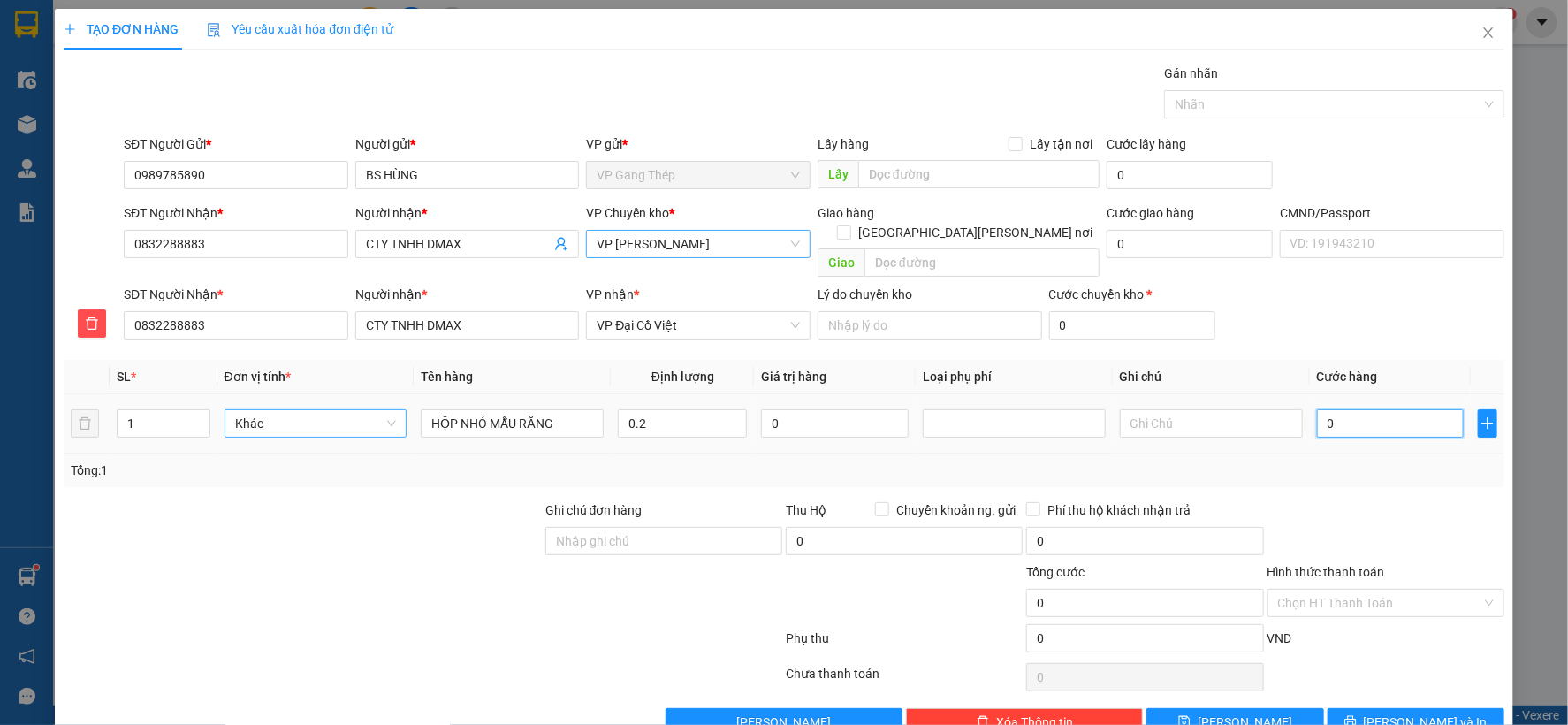
click at [386, 410] on span "Khác" at bounding box center [316, 423] width 161 height 27
click at [270, 439] on div "Bất kỳ" at bounding box center [313, 440] width 160 height 20
click at [1388, 409] on input "0" at bounding box center [1390, 423] width 147 height 29
type input "35.000"
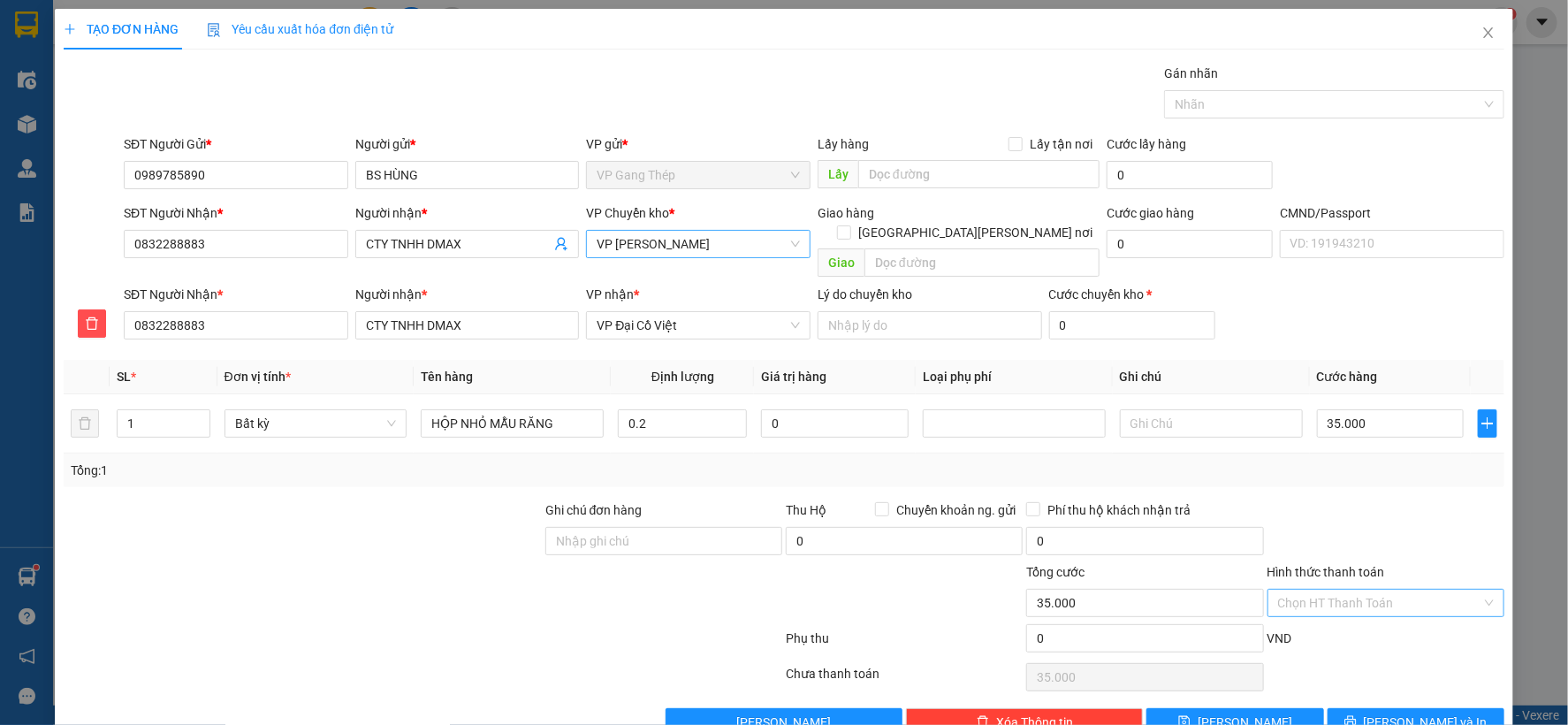
click at [1403, 589] on input "Hình thức thanh toán" at bounding box center [1380, 602] width 204 height 27
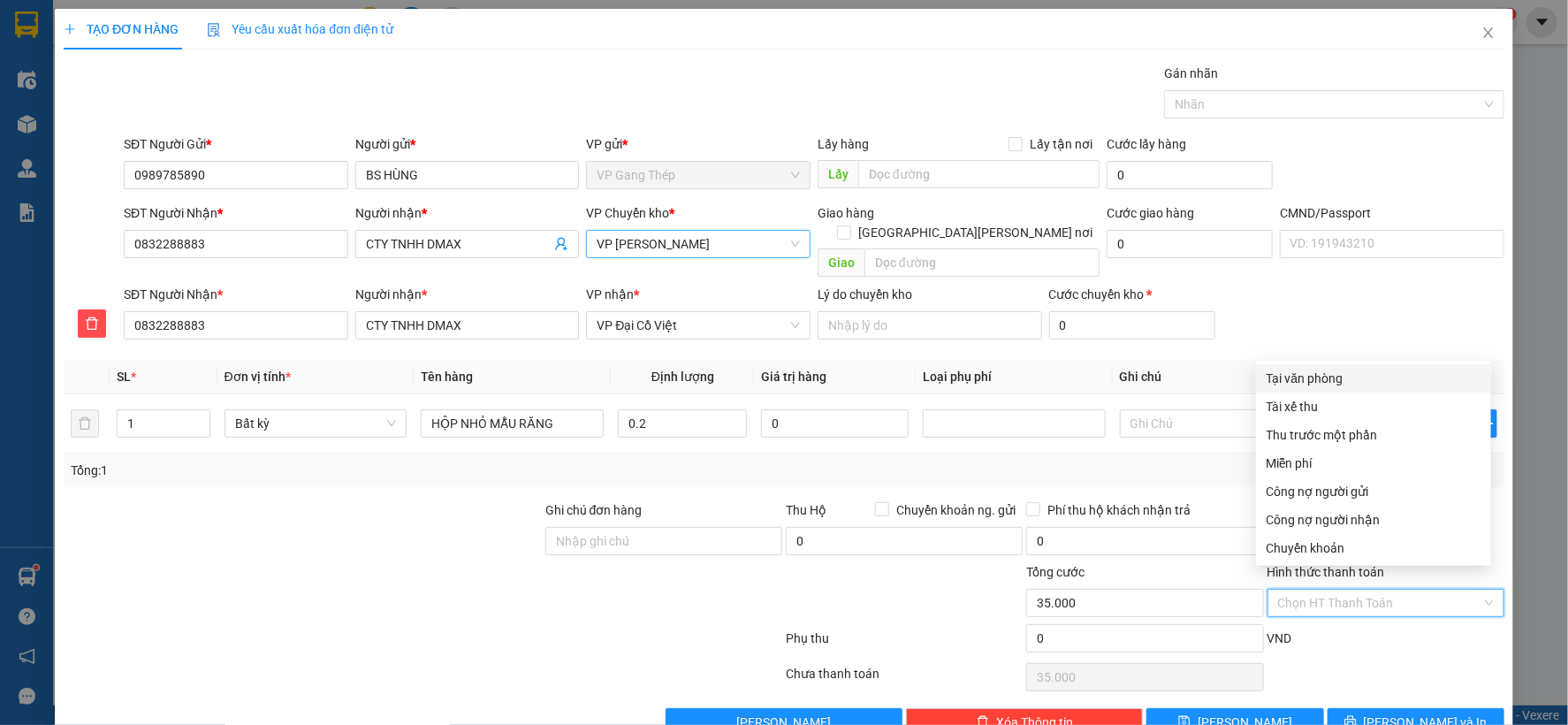
click at [1324, 378] on div "Tại văn phòng" at bounding box center [1373, 379] width 214 height 20
type input "0"
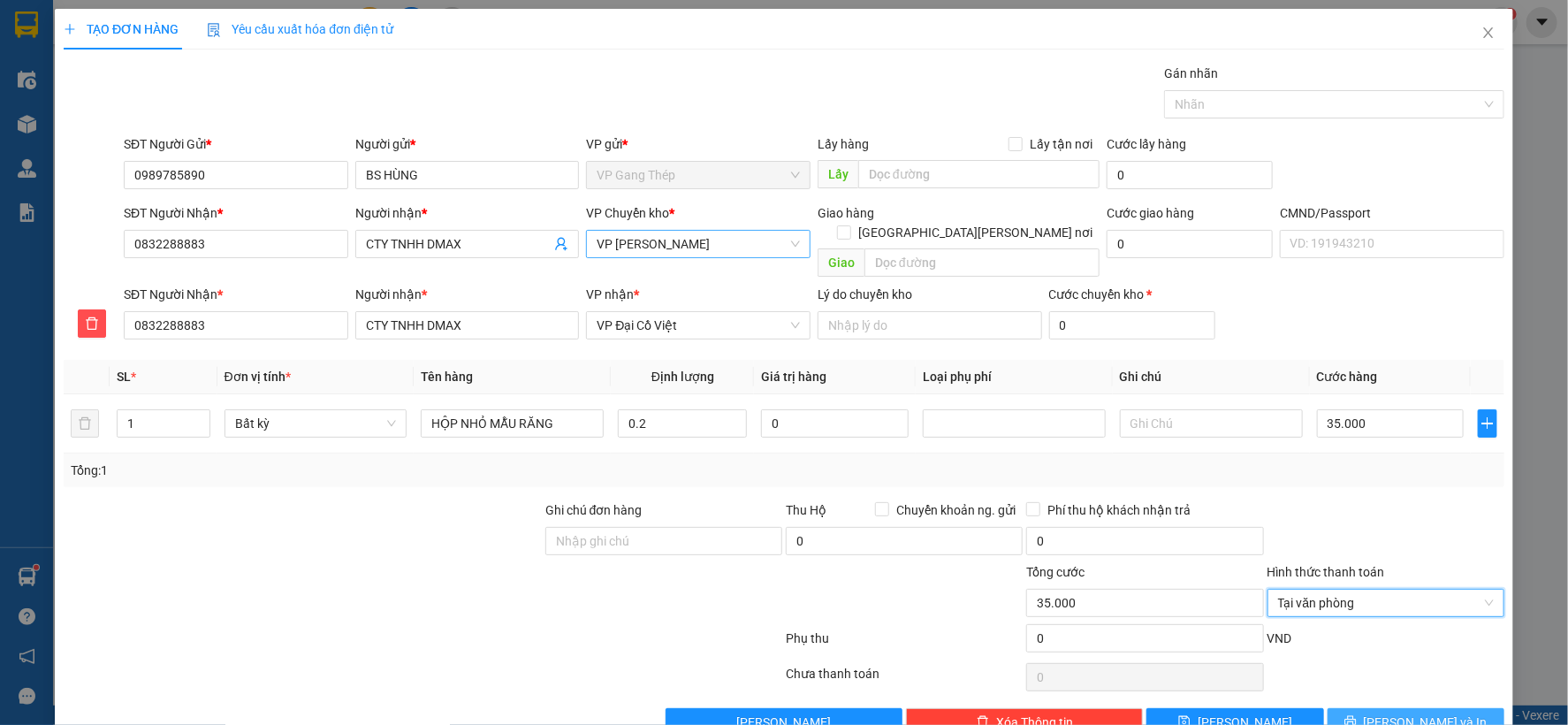
click at [1428, 712] on span "[PERSON_NAME] và In" at bounding box center [1426, 722] width 124 height 20
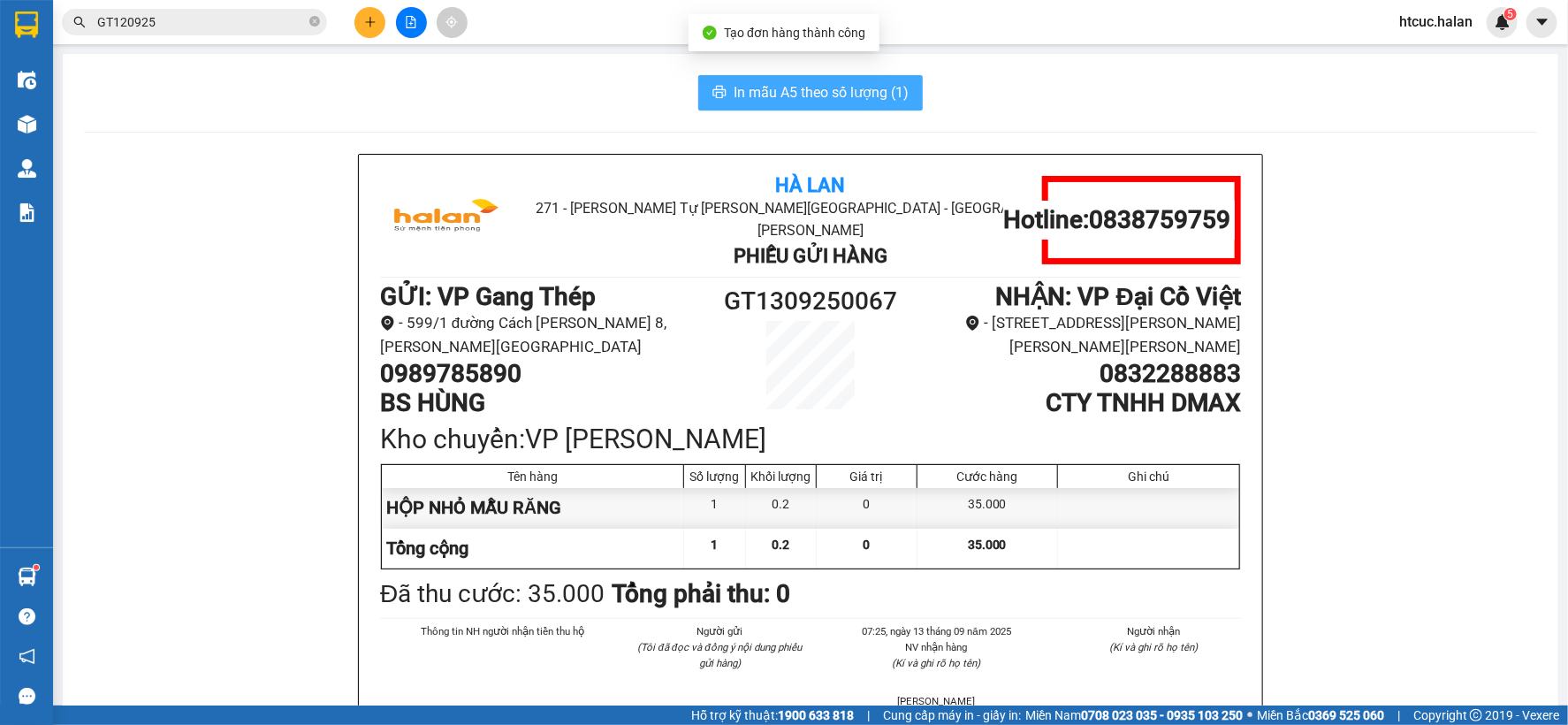
click at [778, 91] on span "In mẫu A5 theo số lượng (1)" at bounding box center [822, 92] width 175 height 22
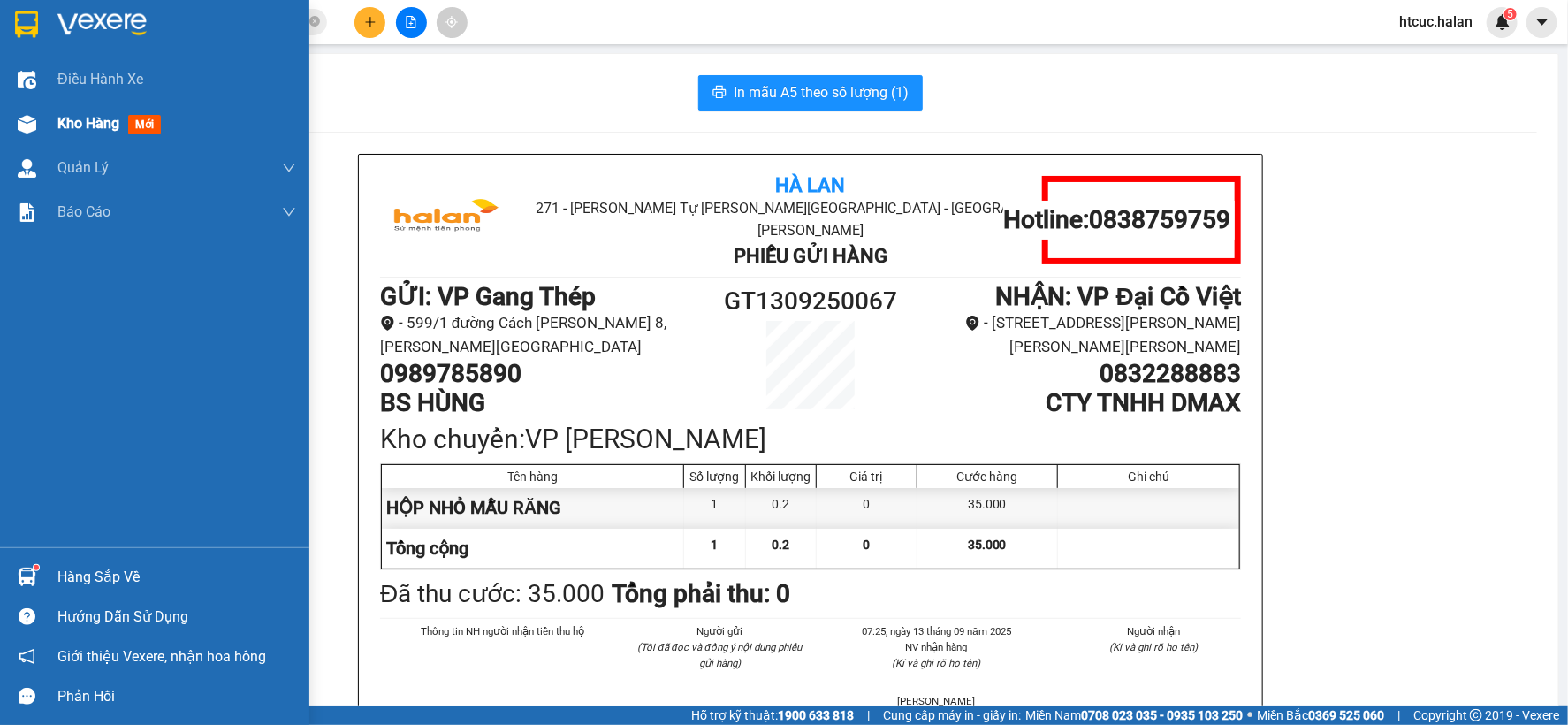
click at [29, 127] on img at bounding box center [27, 124] width 19 height 19
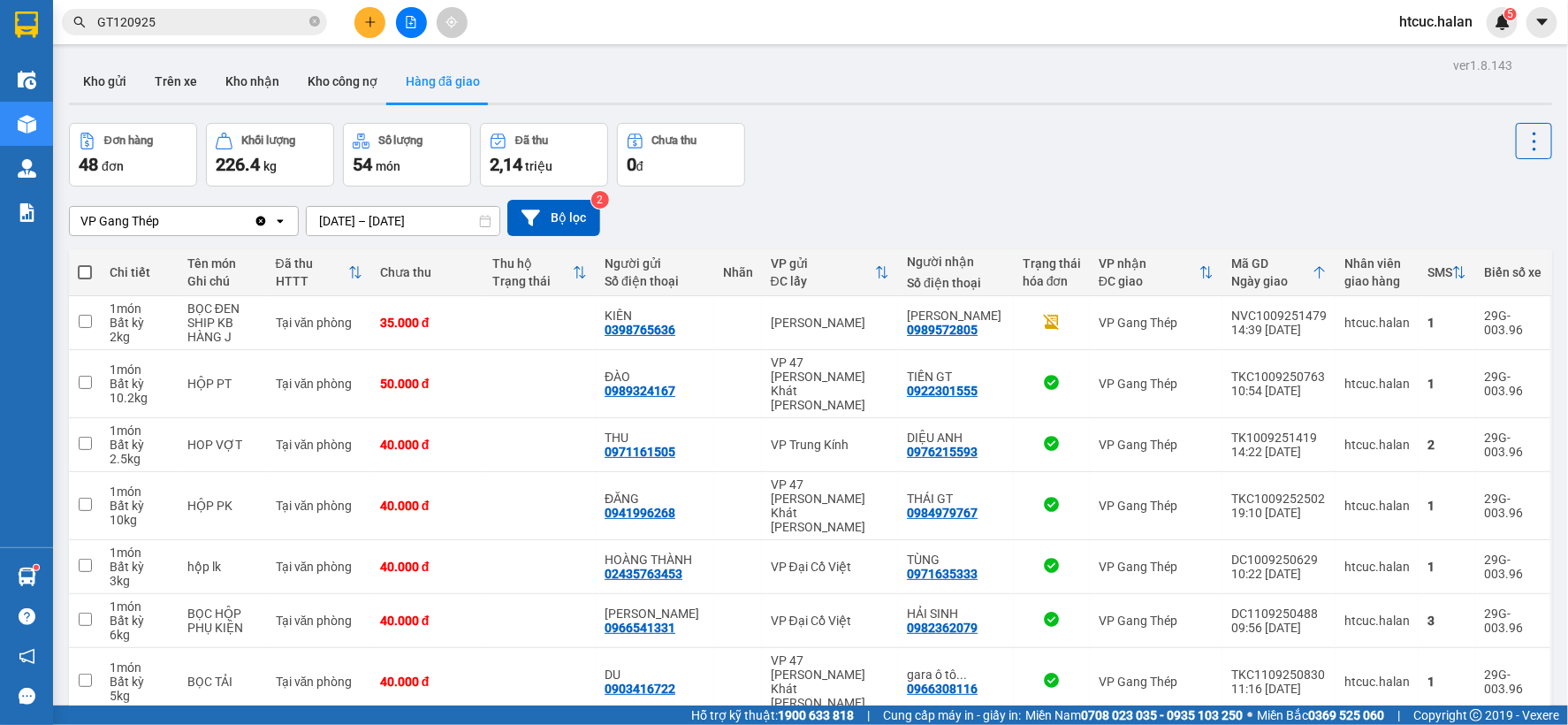
click at [326, 219] on input "12/09/2025 – 12/09/2025" at bounding box center [404, 220] width 193 height 29
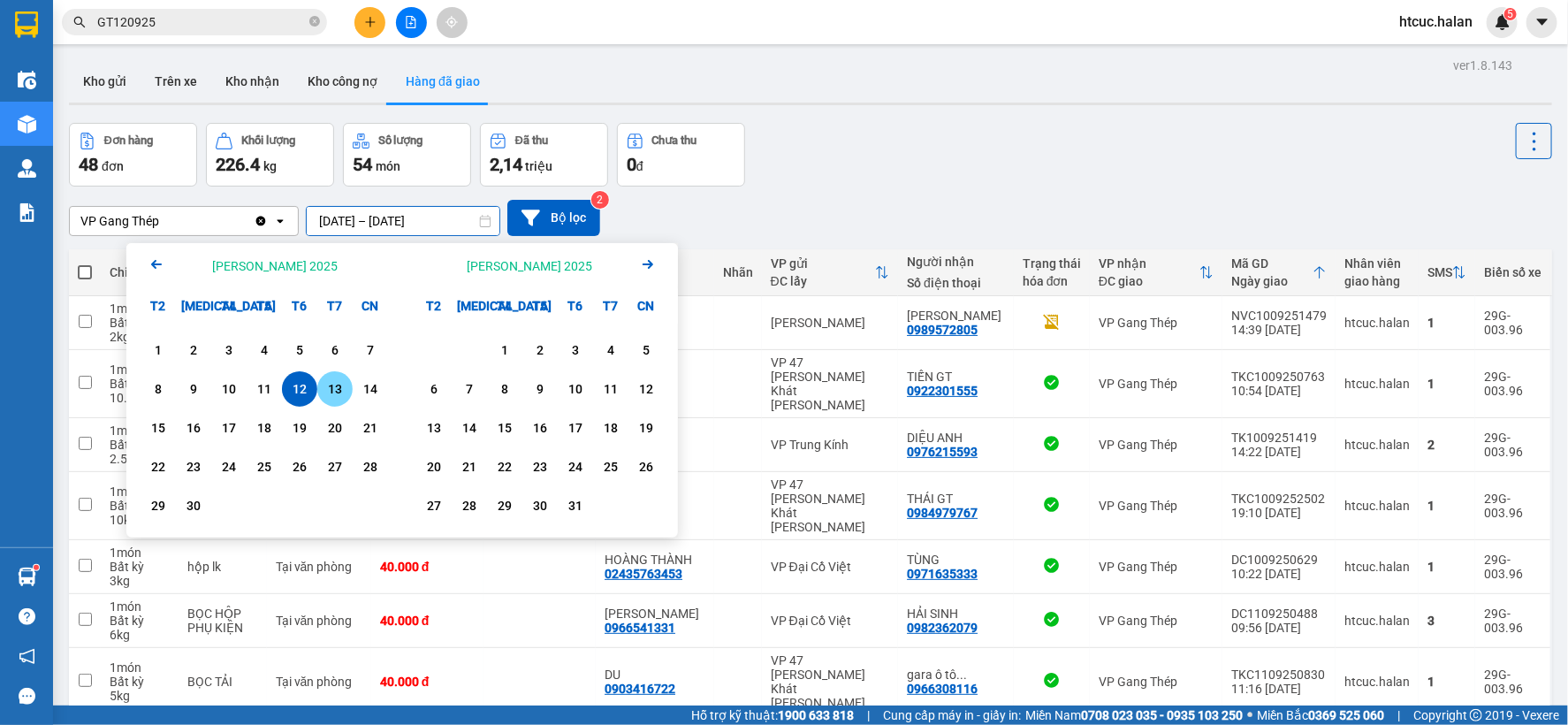
click at [339, 393] on div "13" at bounding box center [335, 389] width 25 height 22
type input "13/09/2025 – 13/09/2025"
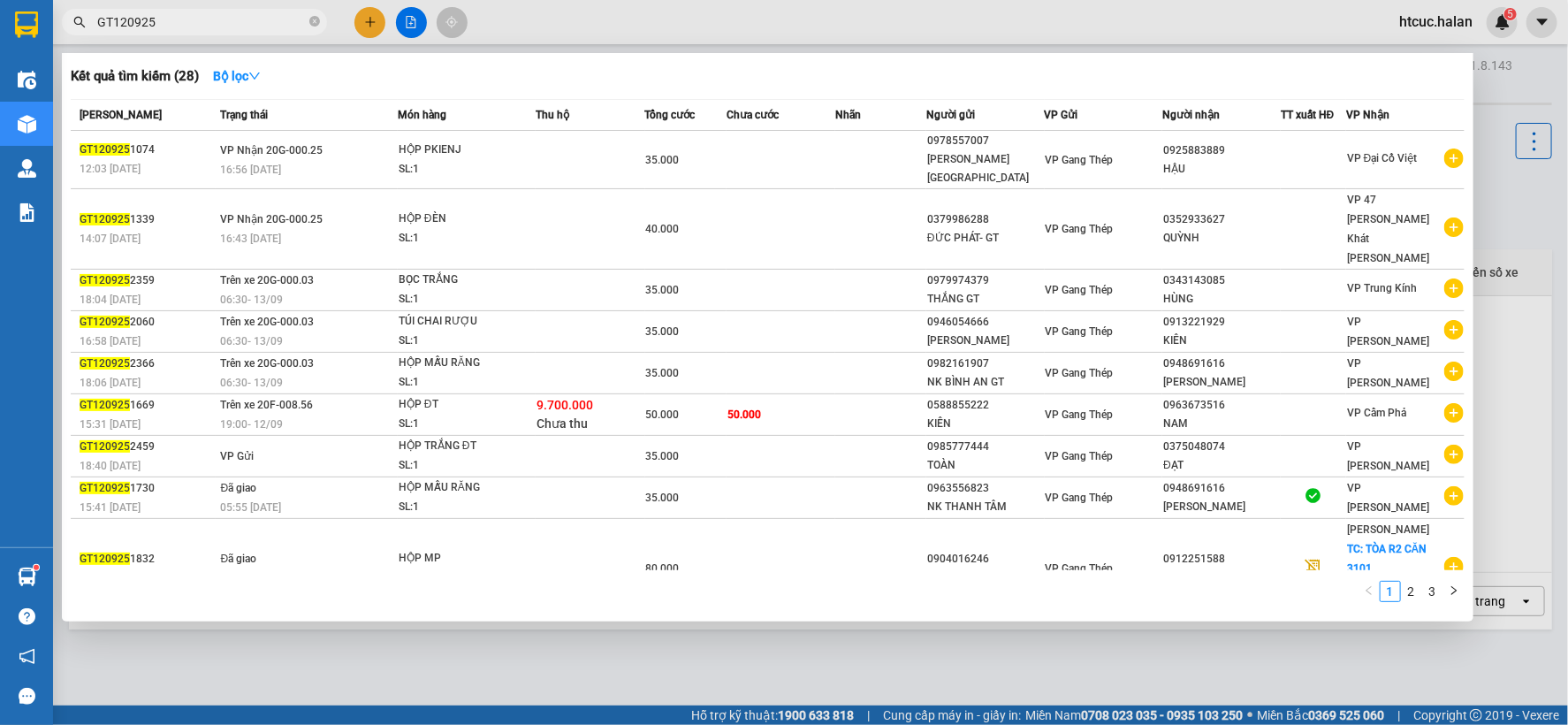
drag, startPoint x: 197, startPoint y: 18, endPoint x: 62, endPoint y: 22, distance: 135.1
click at [59, 22] on div "GT120925" at bounding box center [172, 22] width 345 height 27
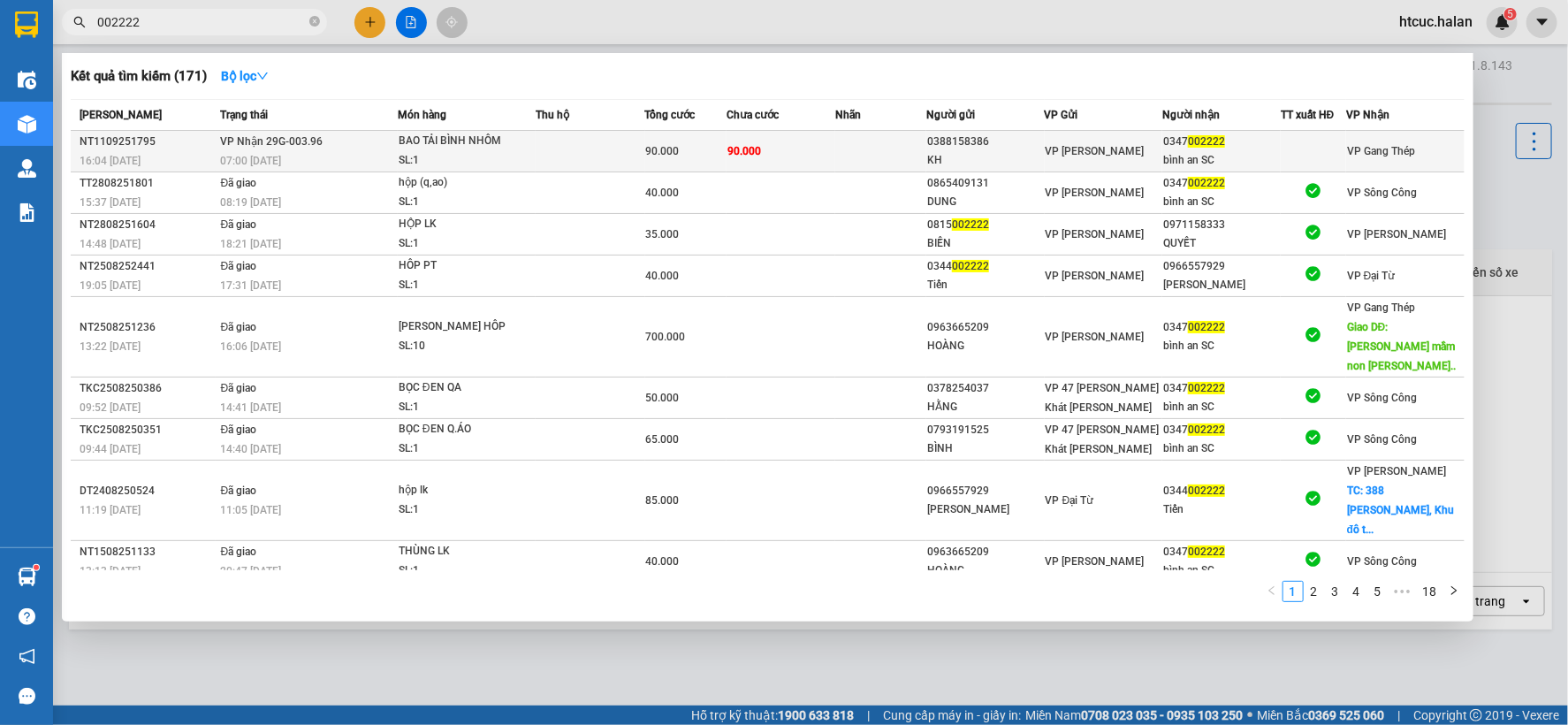
type input "002222"
click at [753, 151] on span "90.000" at bounding box center [744, 151] width 33 height 13
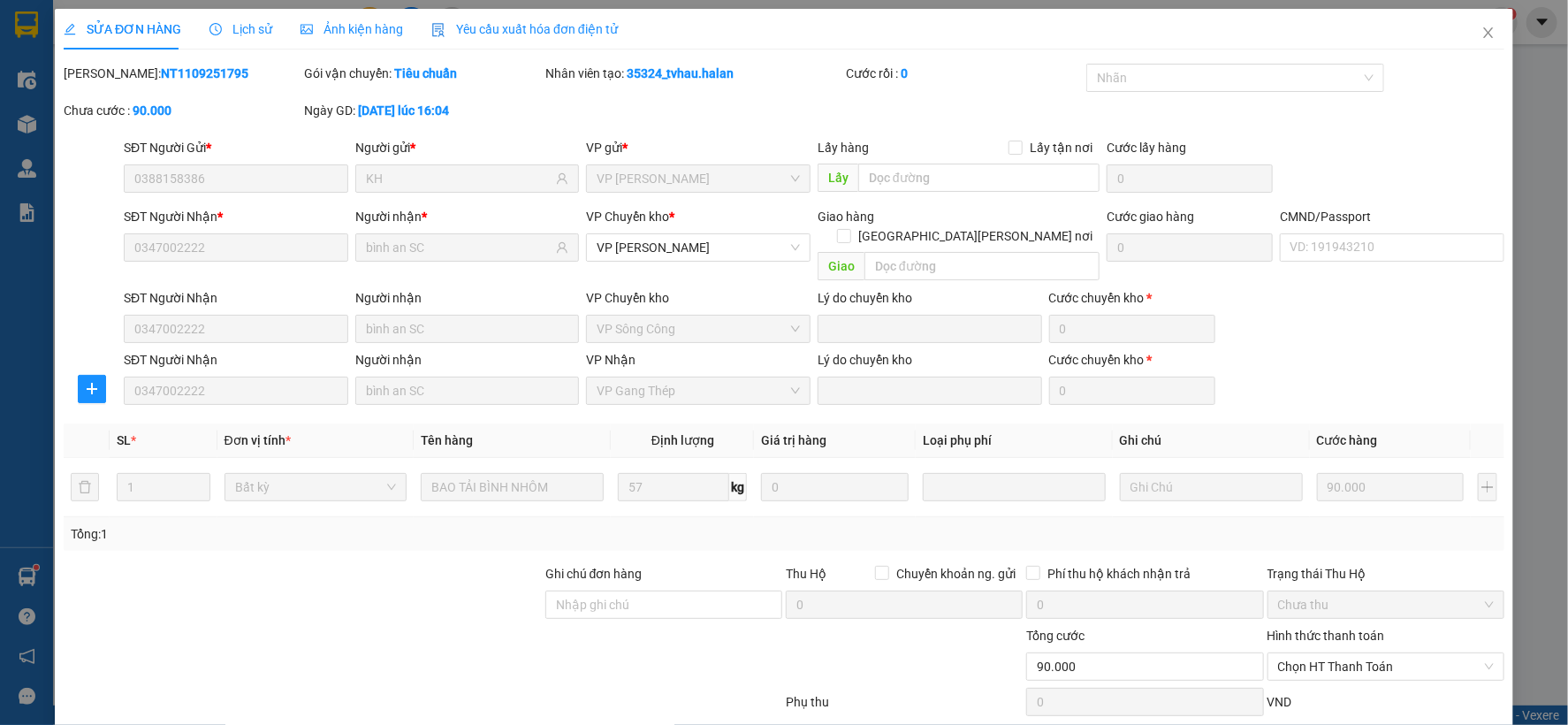
type input "0388158386"
type input "KH"
type input "0347002222"
type input "bình an SC"
type input "90.000"
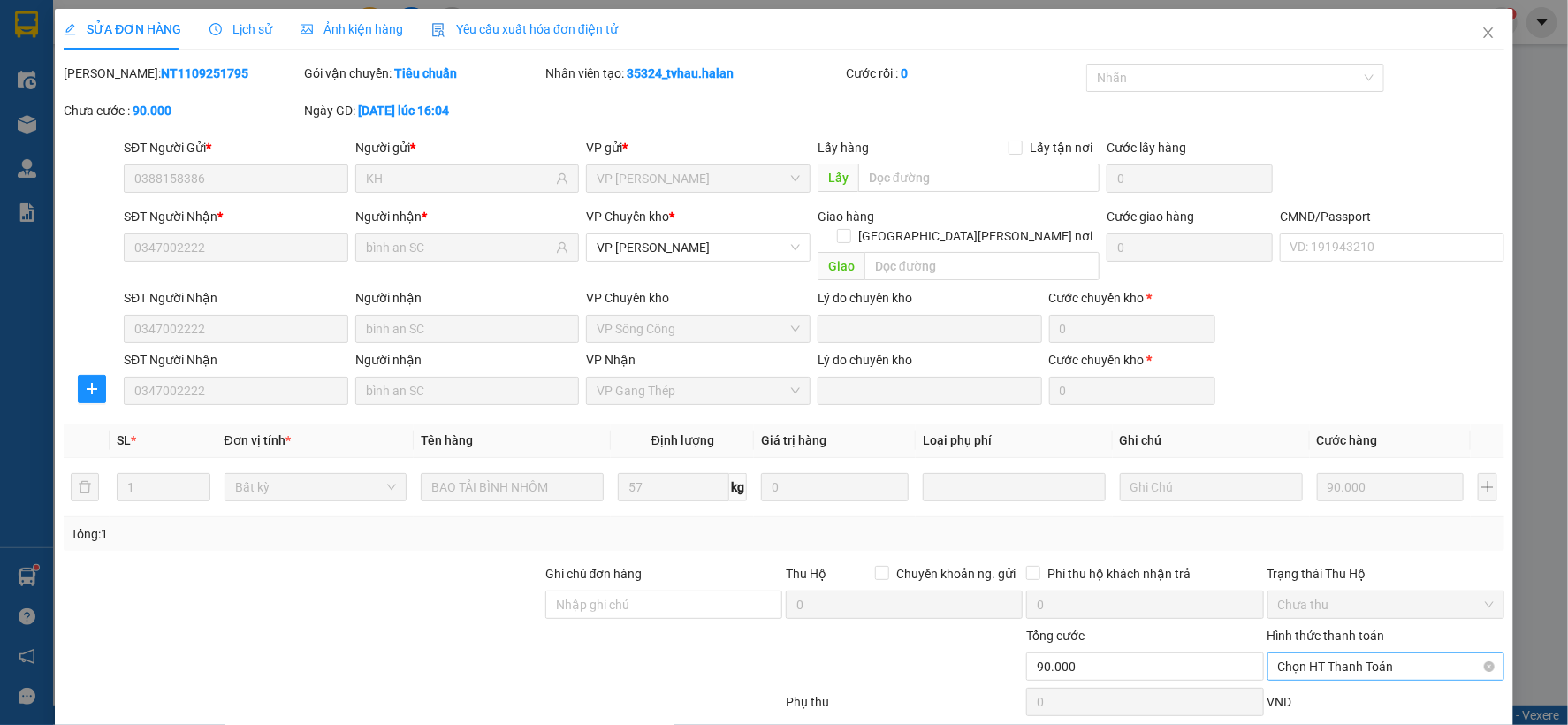
scroll to position [91, 0]
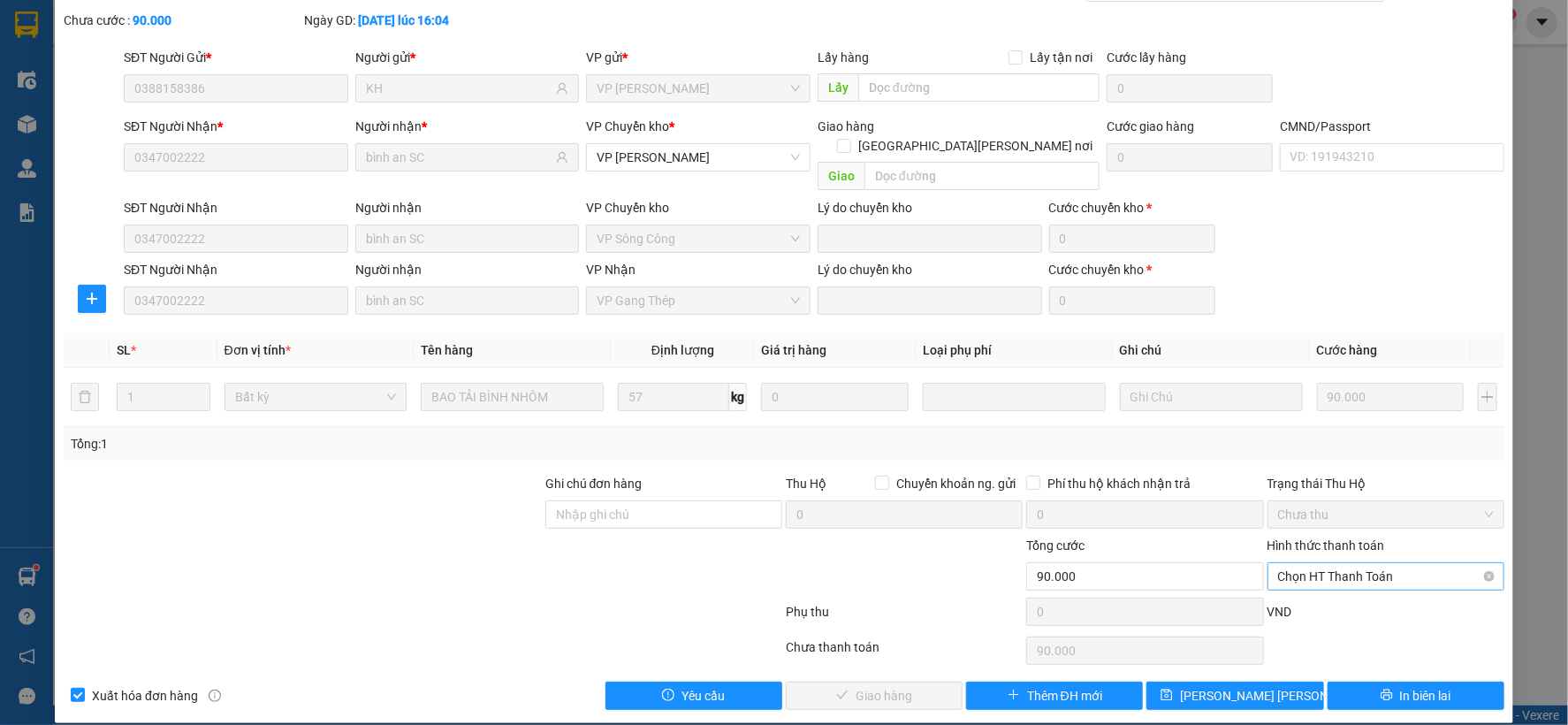
click at [1401, 563] on span "Chọn HT Thanh Toán" at bounding box center [1386, 575] width 216 height 27
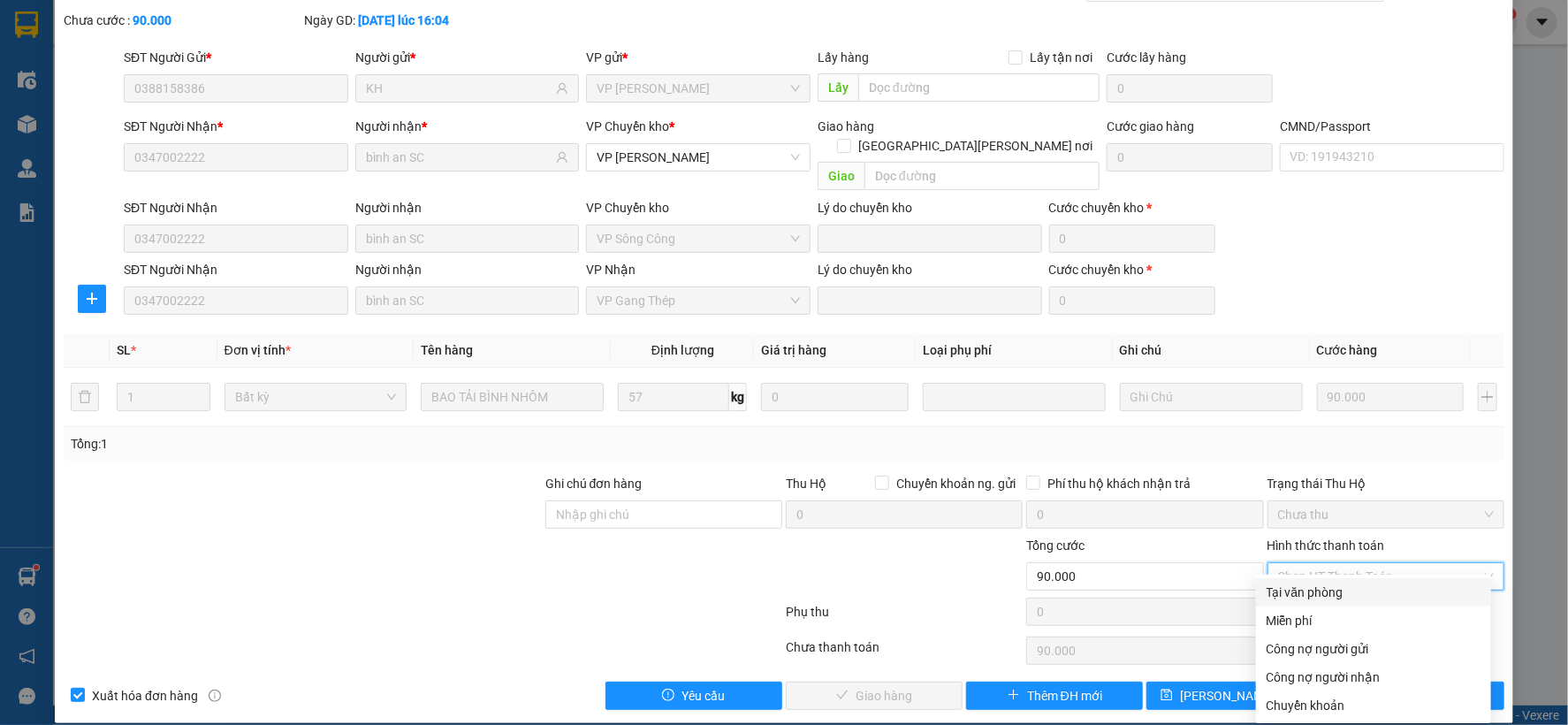
click at [1298, 588] on div "Tại văn phòng" at bounding box center [1373, 592] width 214 height 20
type input "0"
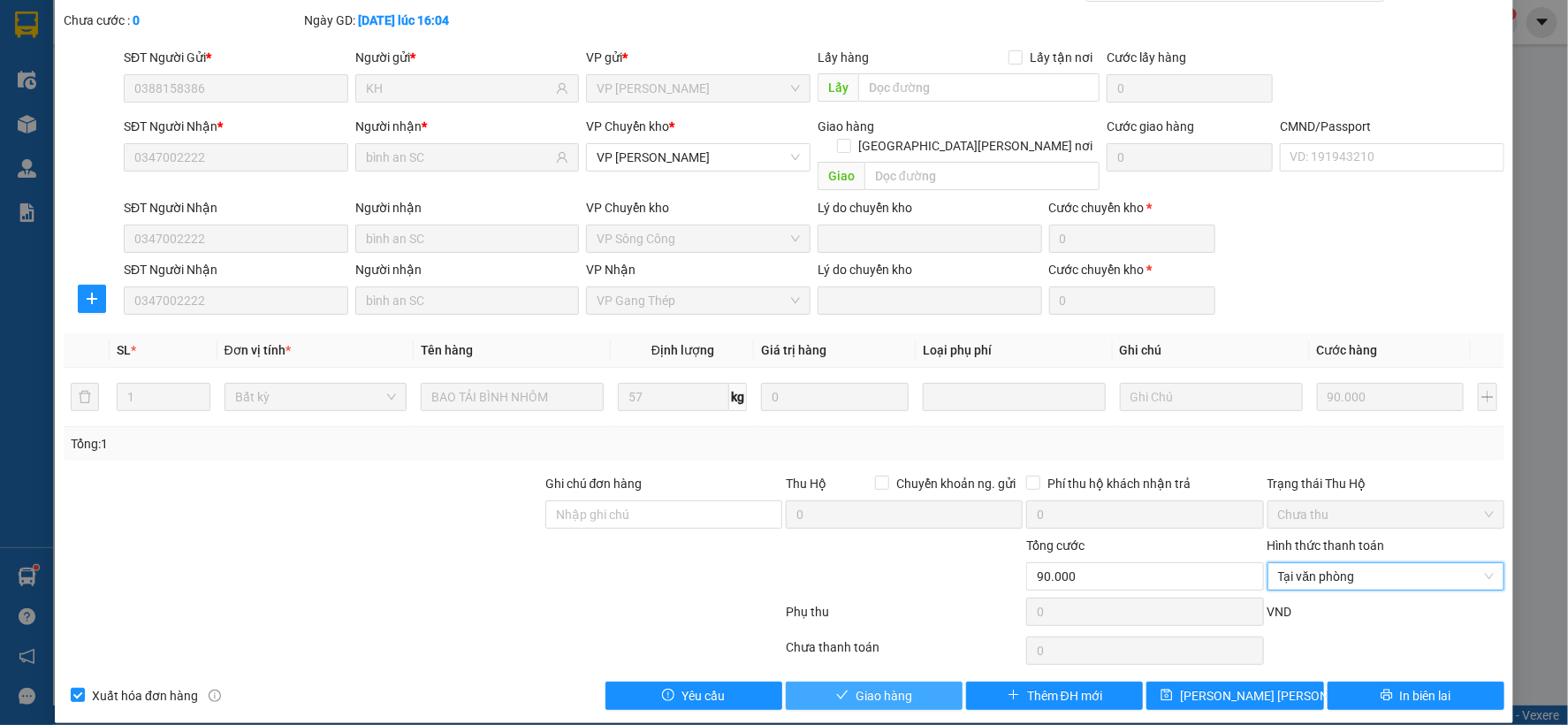
click at [893, 686] on span "Giao hàng" at bounding box center [883, 695] width 56 height 20
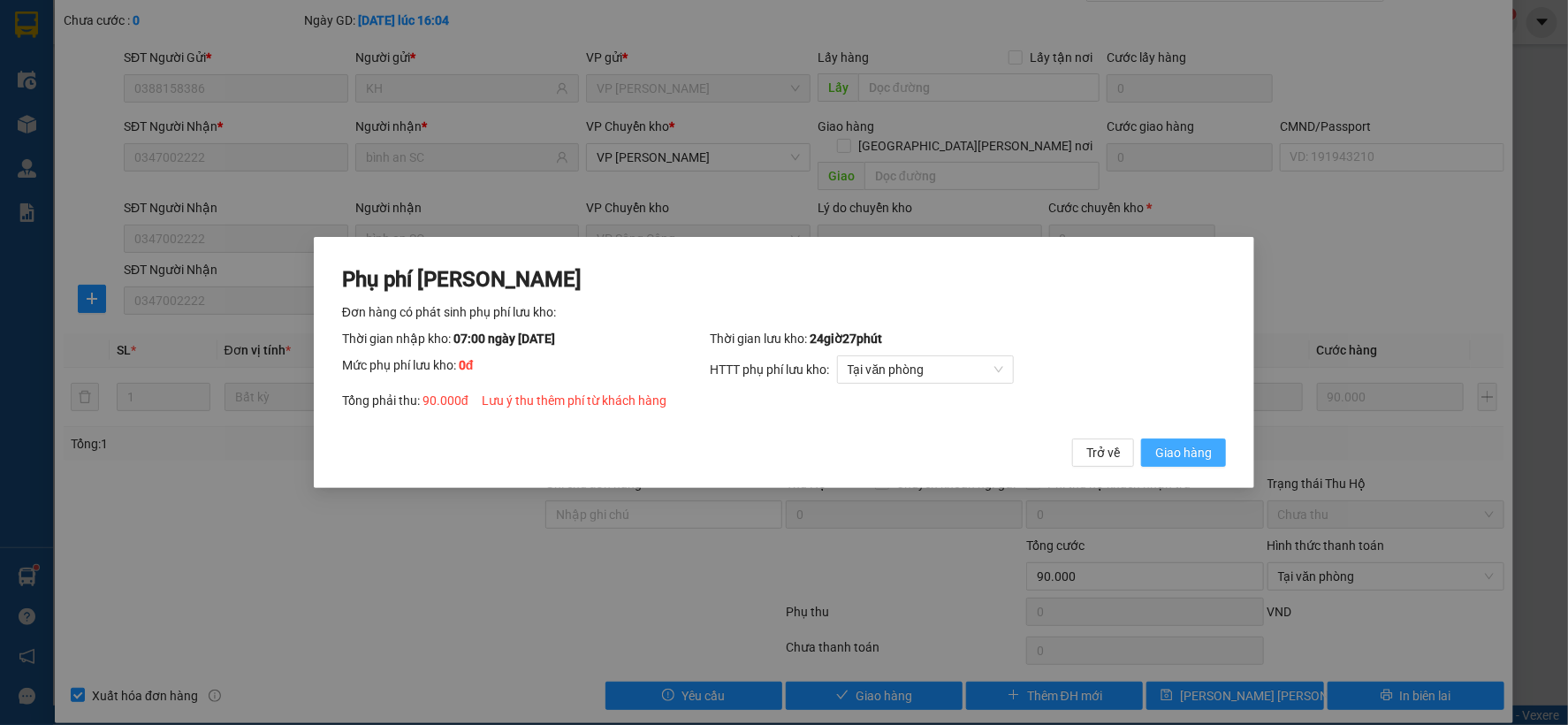
click at [1200, 446] on span "Giao hàng" at bounding box center [1183, 453] width 56 height 20
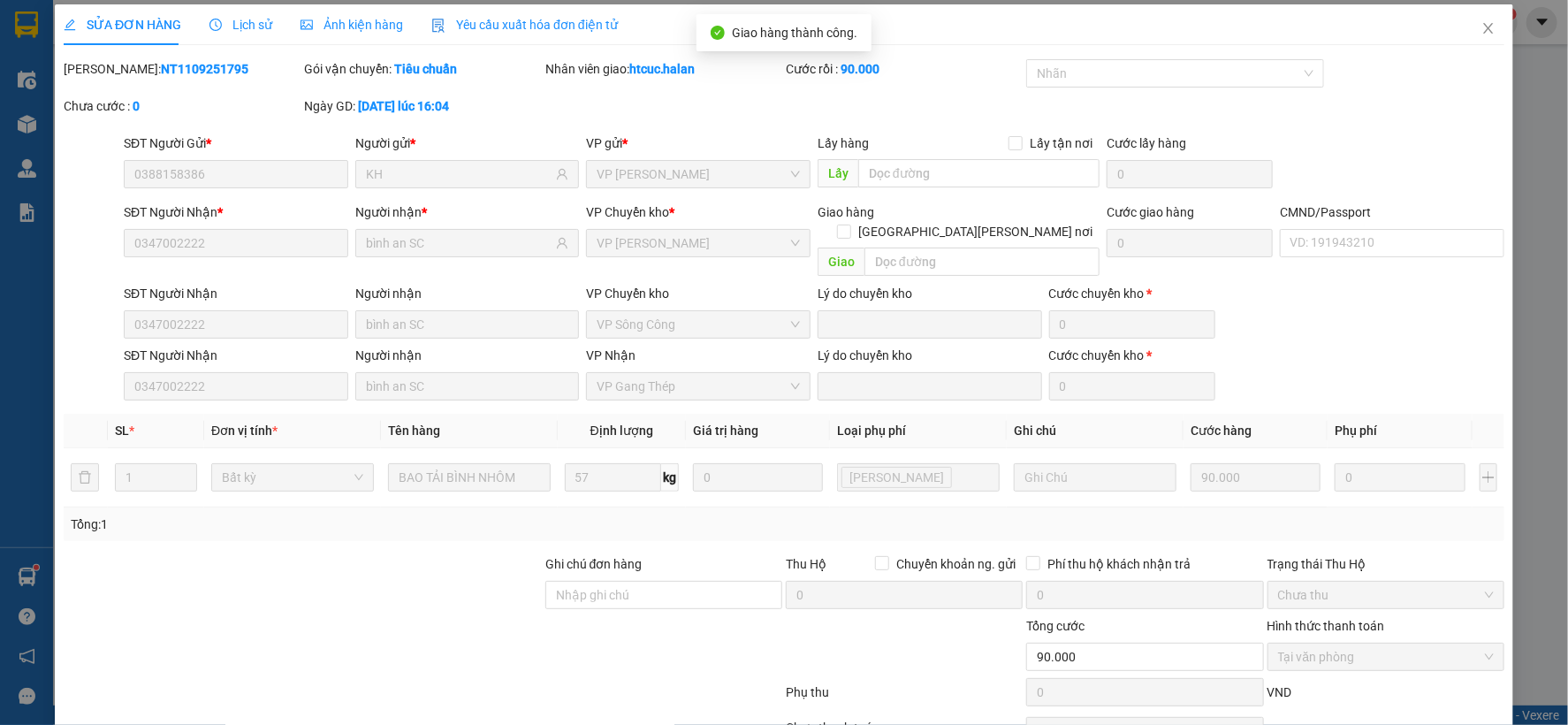
scroll to position [0, 0]
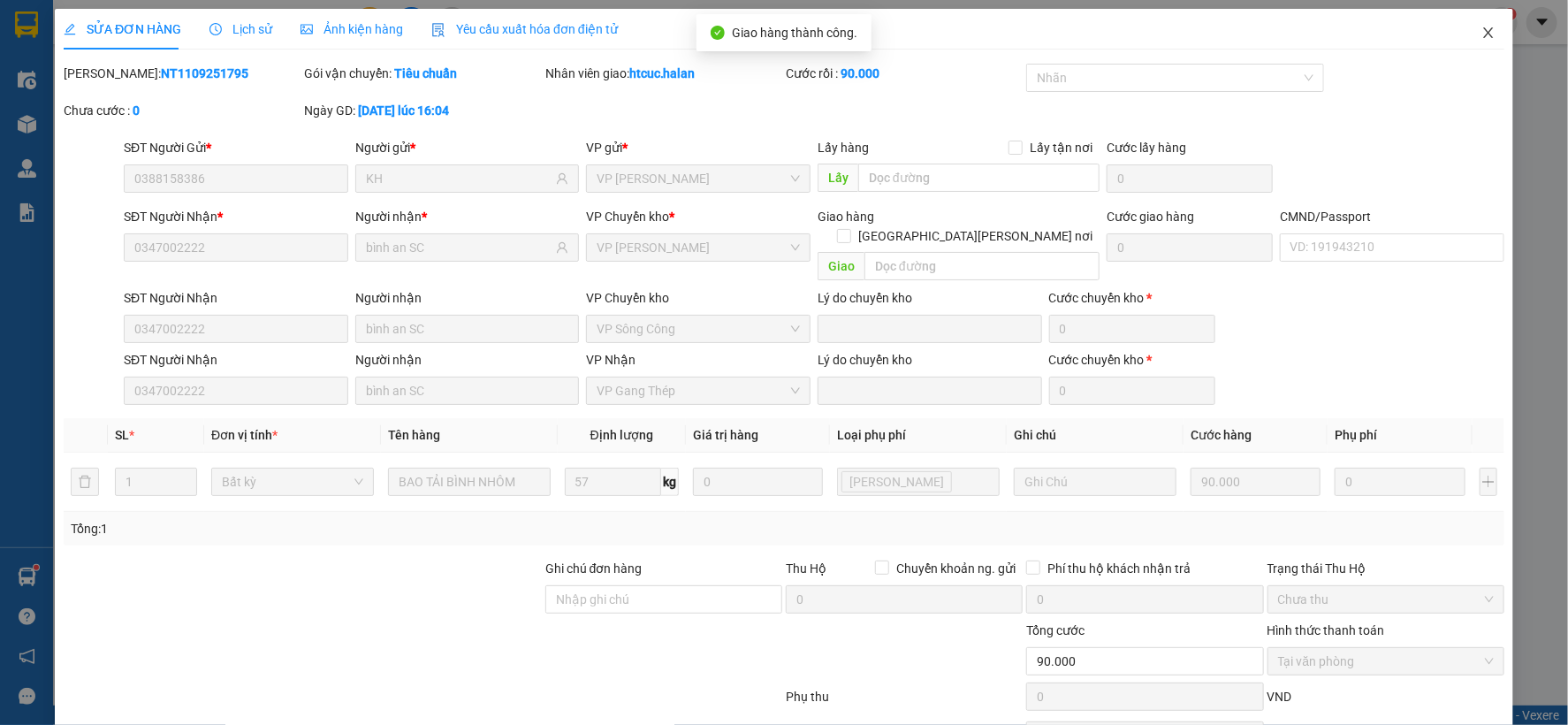
click at [1483, 36] on icon "close" at bounding box center [1488, 32] width 10 height 11
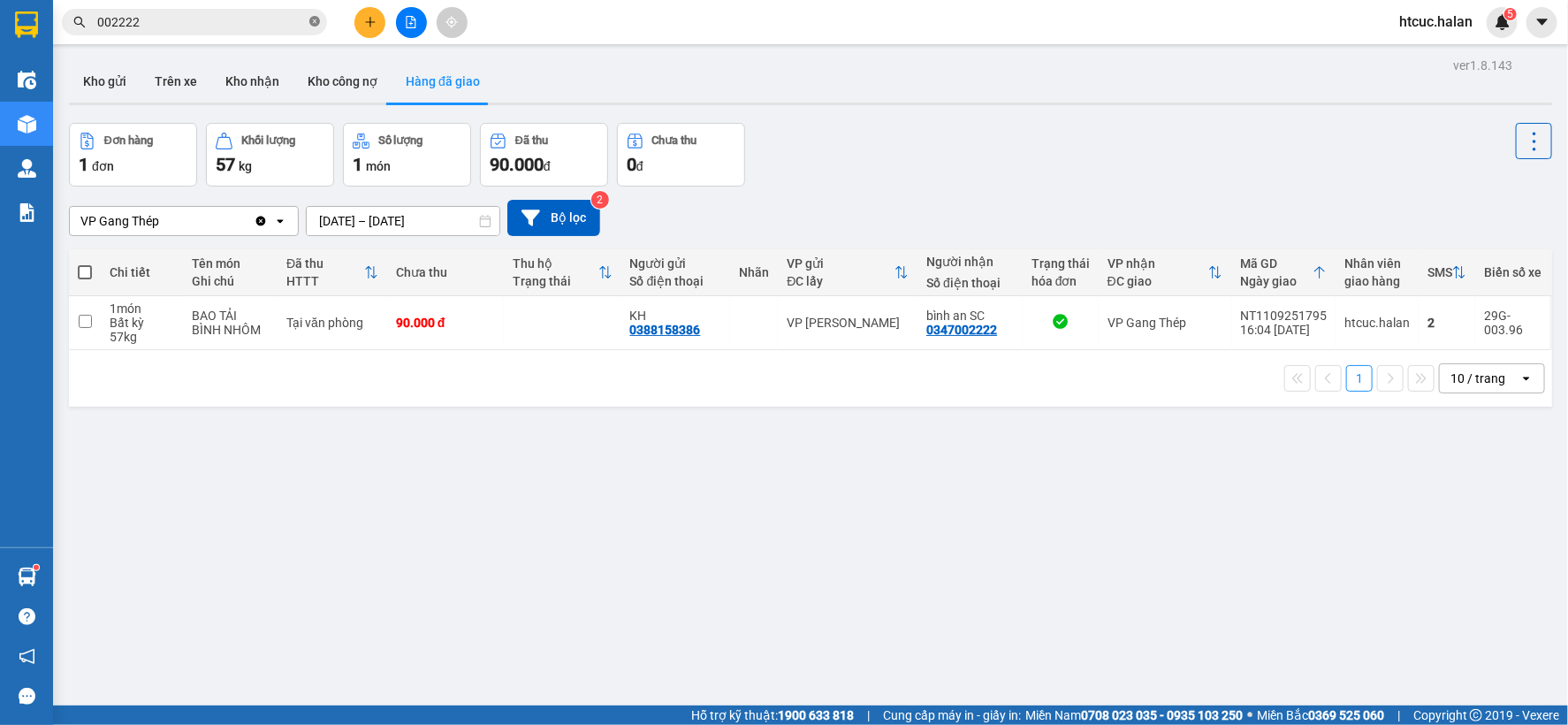
click at [313, 18] on icon "close-circle" at bounding box center [314, 21] width 11 height 11
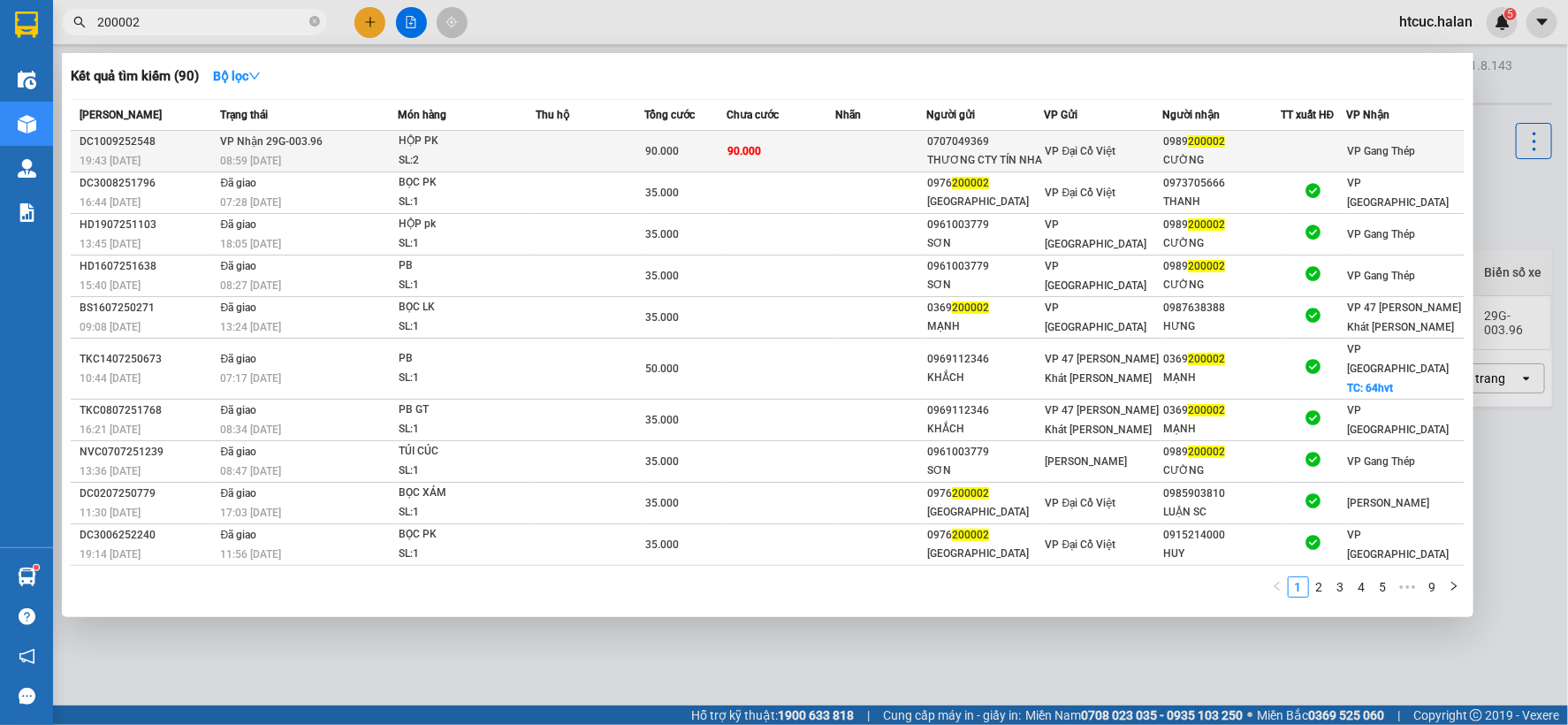
type input "200002"
click at [824, 146] on td "90.000" at bounding box center [781, 151] width 108 height 41
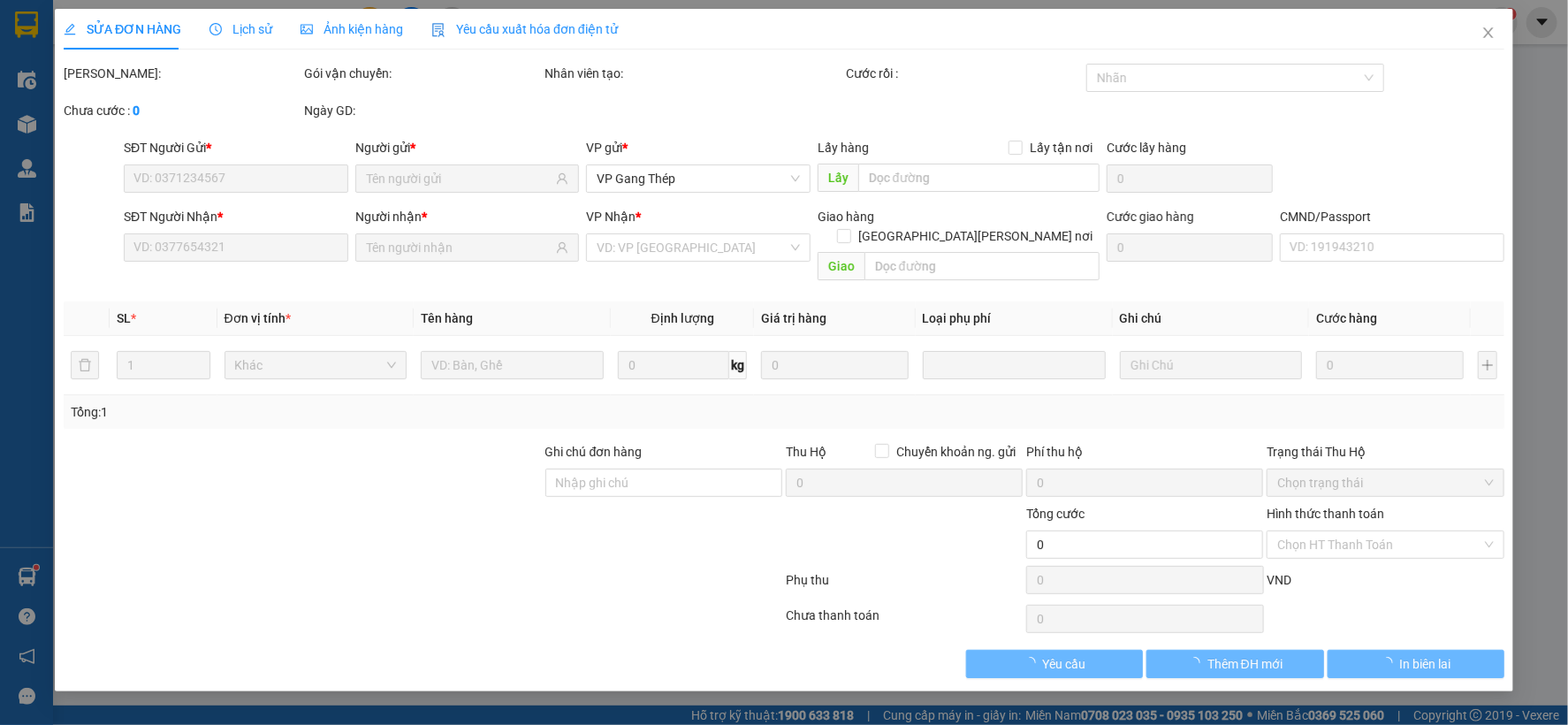
type input "0707049369"
type input "THƯƠNG CTY TÍN NHA"
type input "0989200002"
type input "CƯỜNG"
type input "90.000"
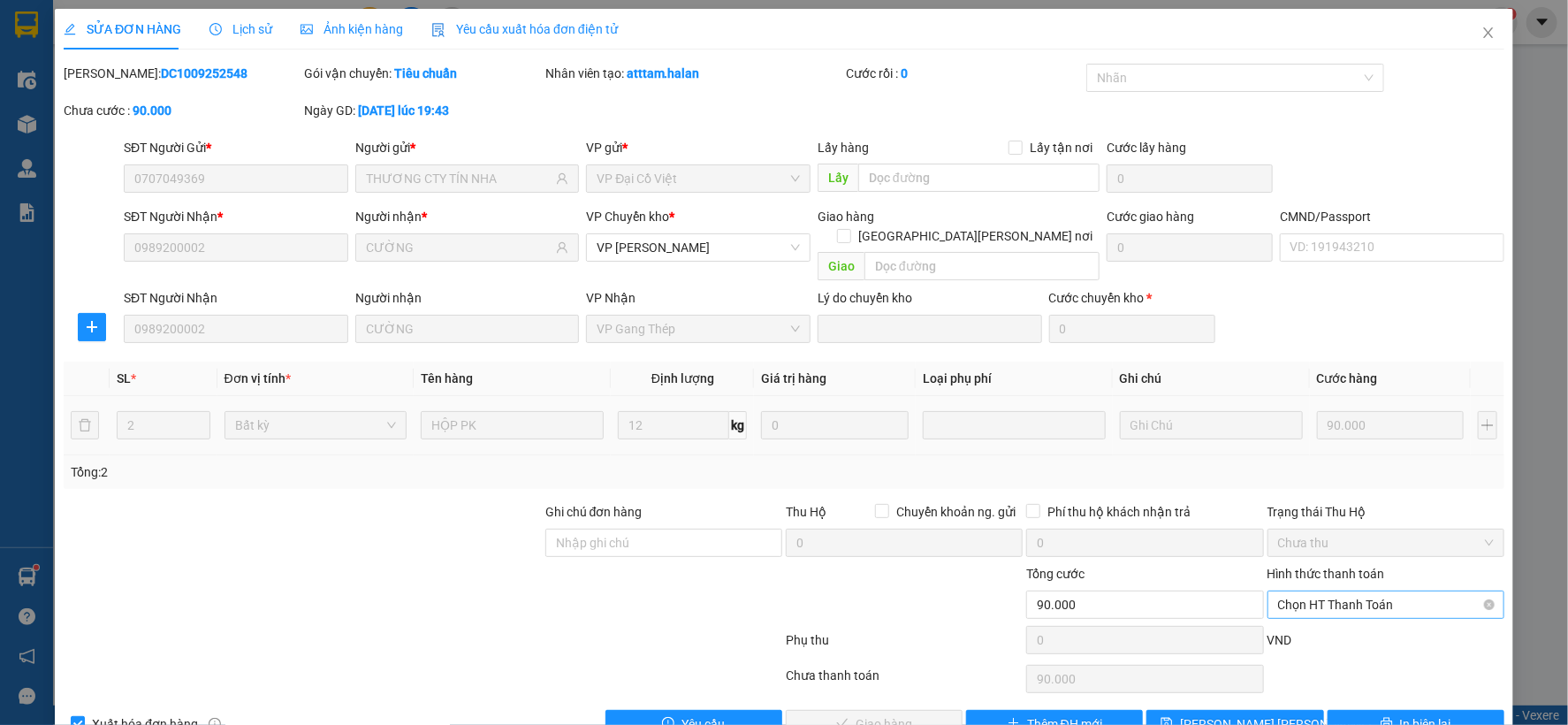
click at [1339, 591] on span "Chọn HT Thanh Toán" at bounding box center [1386, 604] width 216 height 27
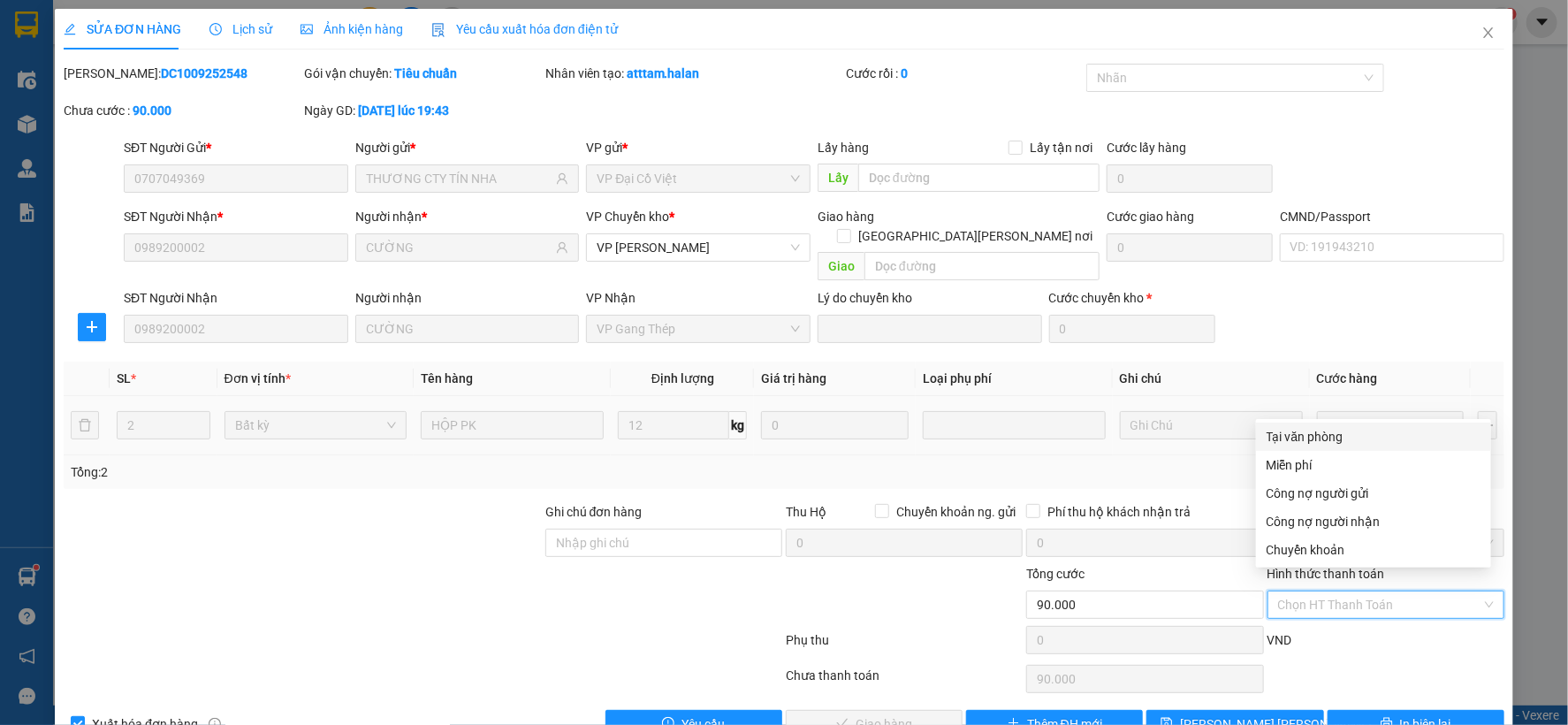
click at [1316, 435] on div "Tại văn phòng" at bounding box center [1373, 437] width 214 height 20
type input "0"
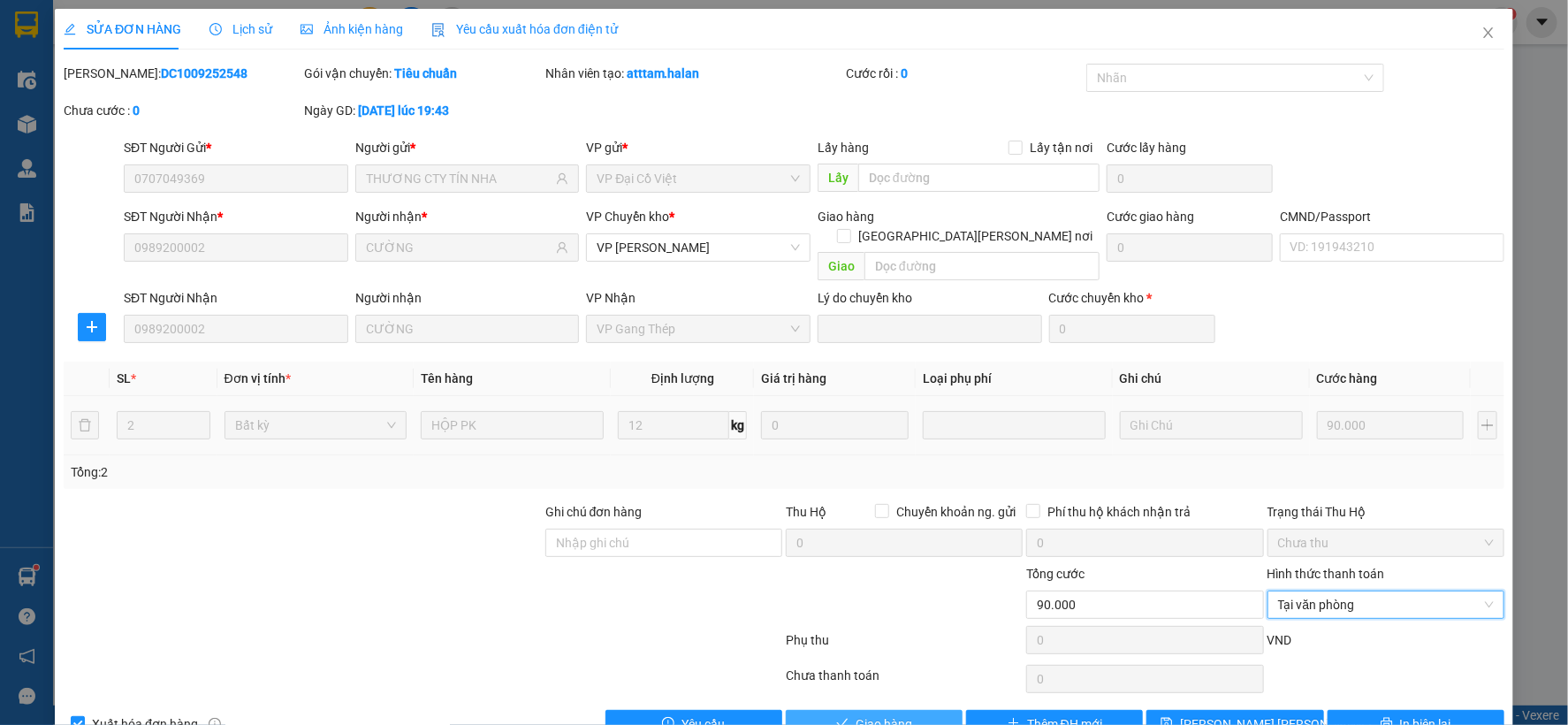
click at [922, 709] on button "Giao hàng" at bounding box center [875, 723] width 177 height 29
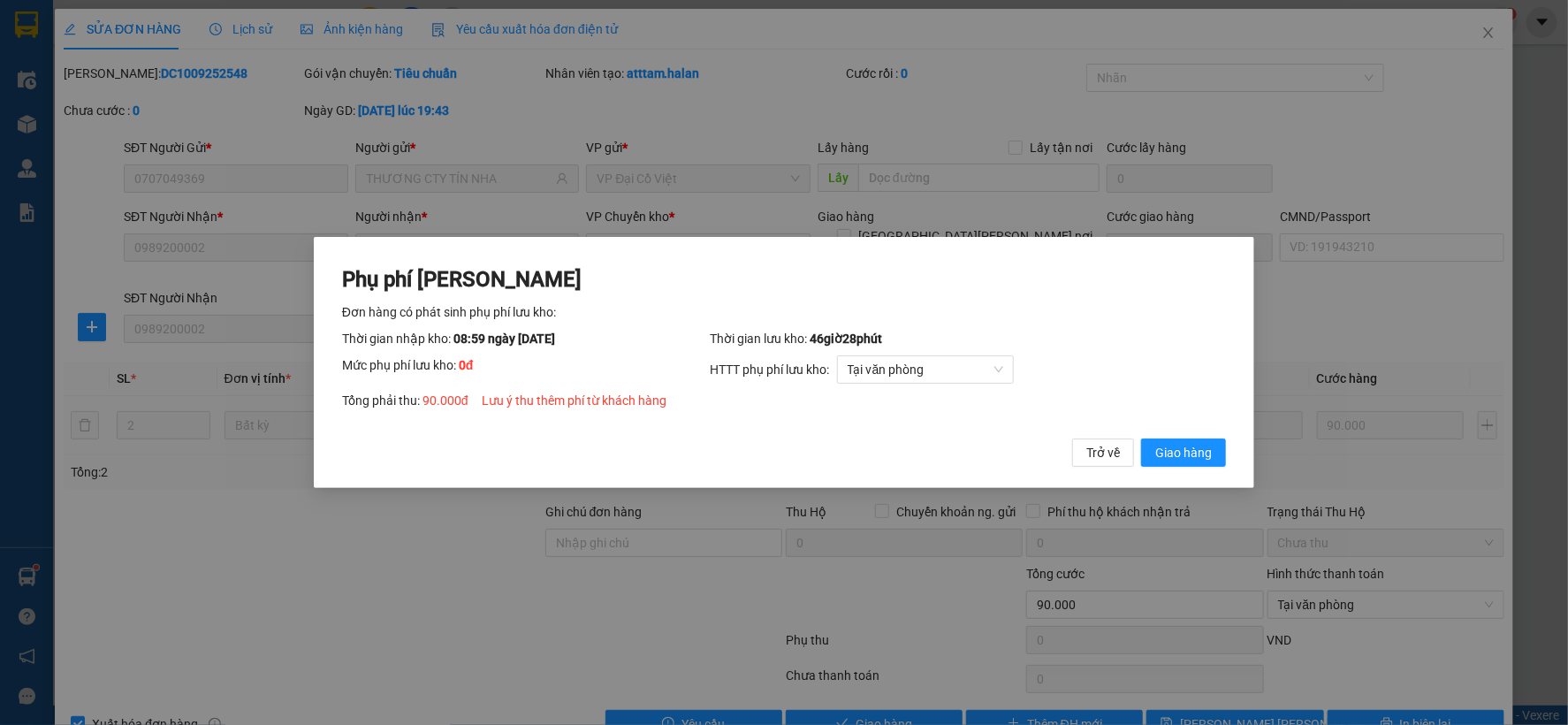
drag, startPoint x: 1201, startPoint y: 447, endPoint x: 1281, endPoint y: 332, distance: 140.1
click at [1203, 447] on span "Giao hàng" at bounding box center [1183, 453] width 56 height 20
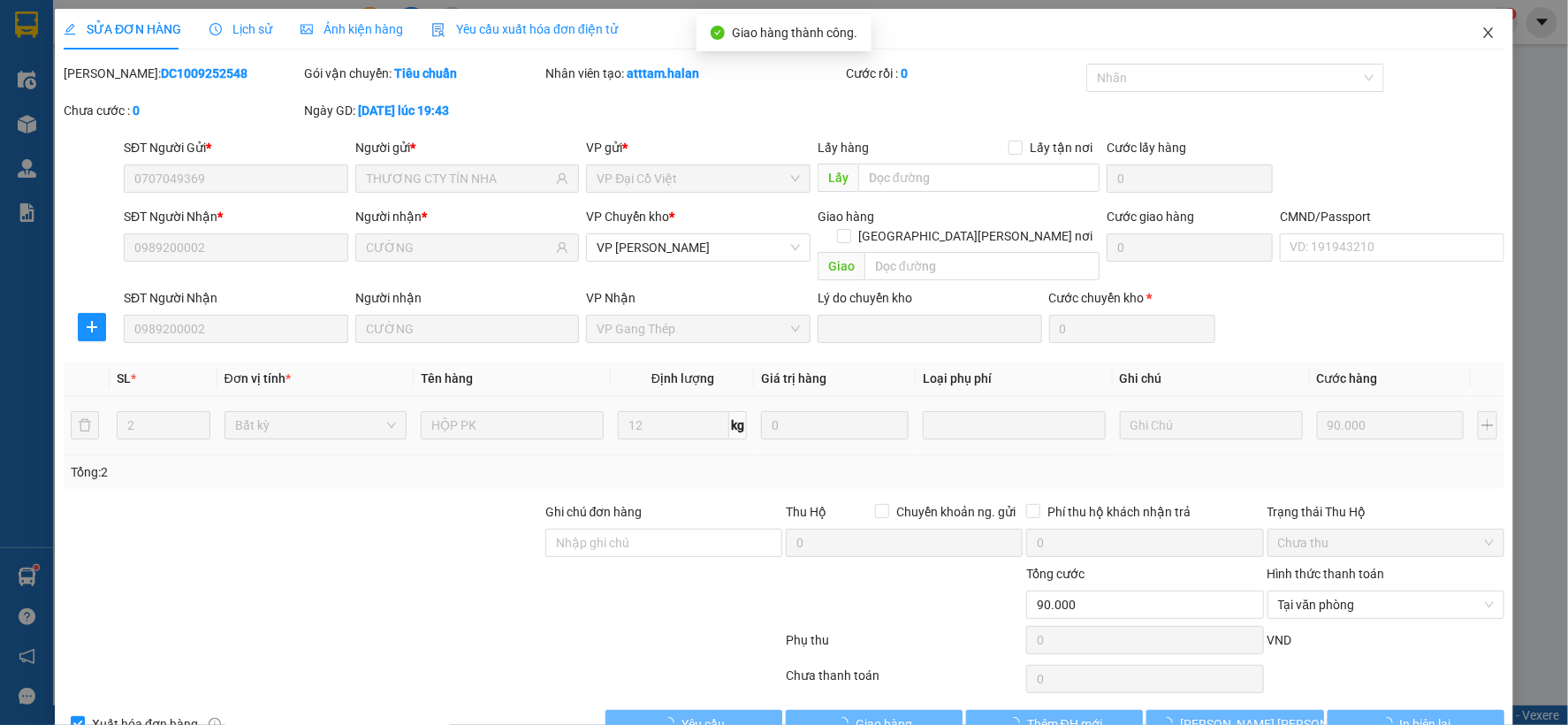
click at [1483, 32] on icon "close" at bounding box center [1488, 32] width 10 height 11
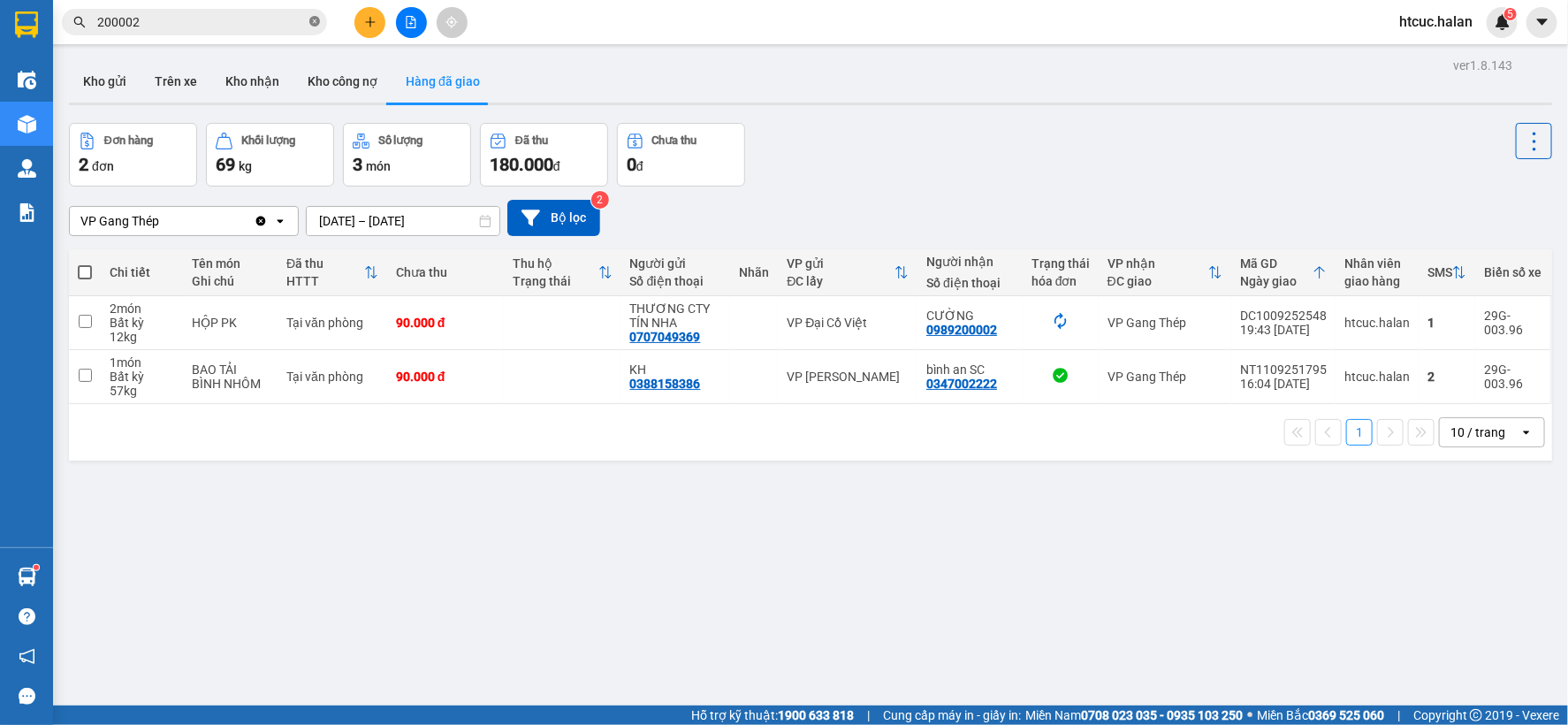
click at [312, 19] on icon "close-circle" at bounding box center [314, 21] width 11 height 11
click at [264, 20] on input "text" at bounding box center [202, 23] width 209 height 20
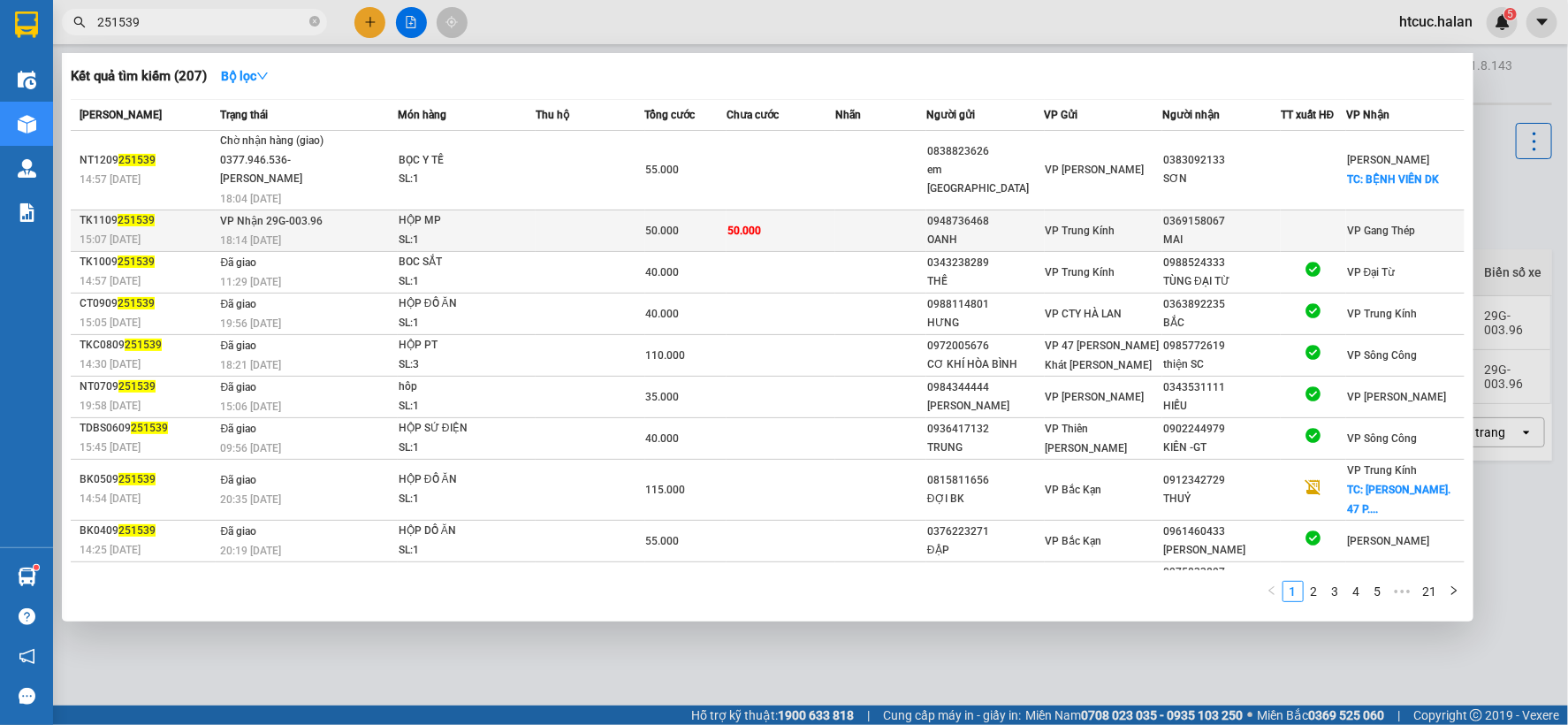
type input "251539"
click at [794, 225] on td "50.000" at bounding box center [781, 230] width 108 height 41
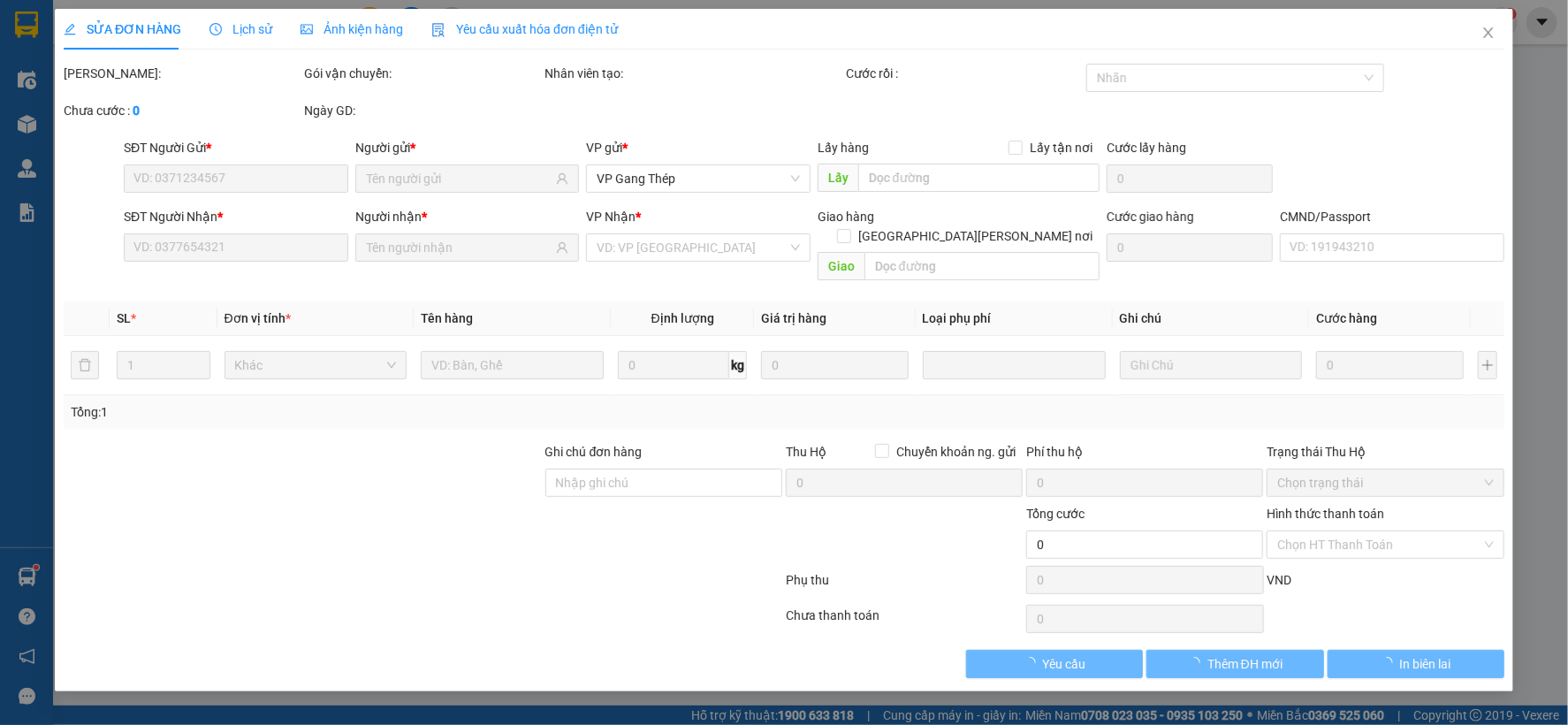
type input "0948736468"
type input "OANH"
type input "0369158067"
type input "MAI"
type input "50.000"
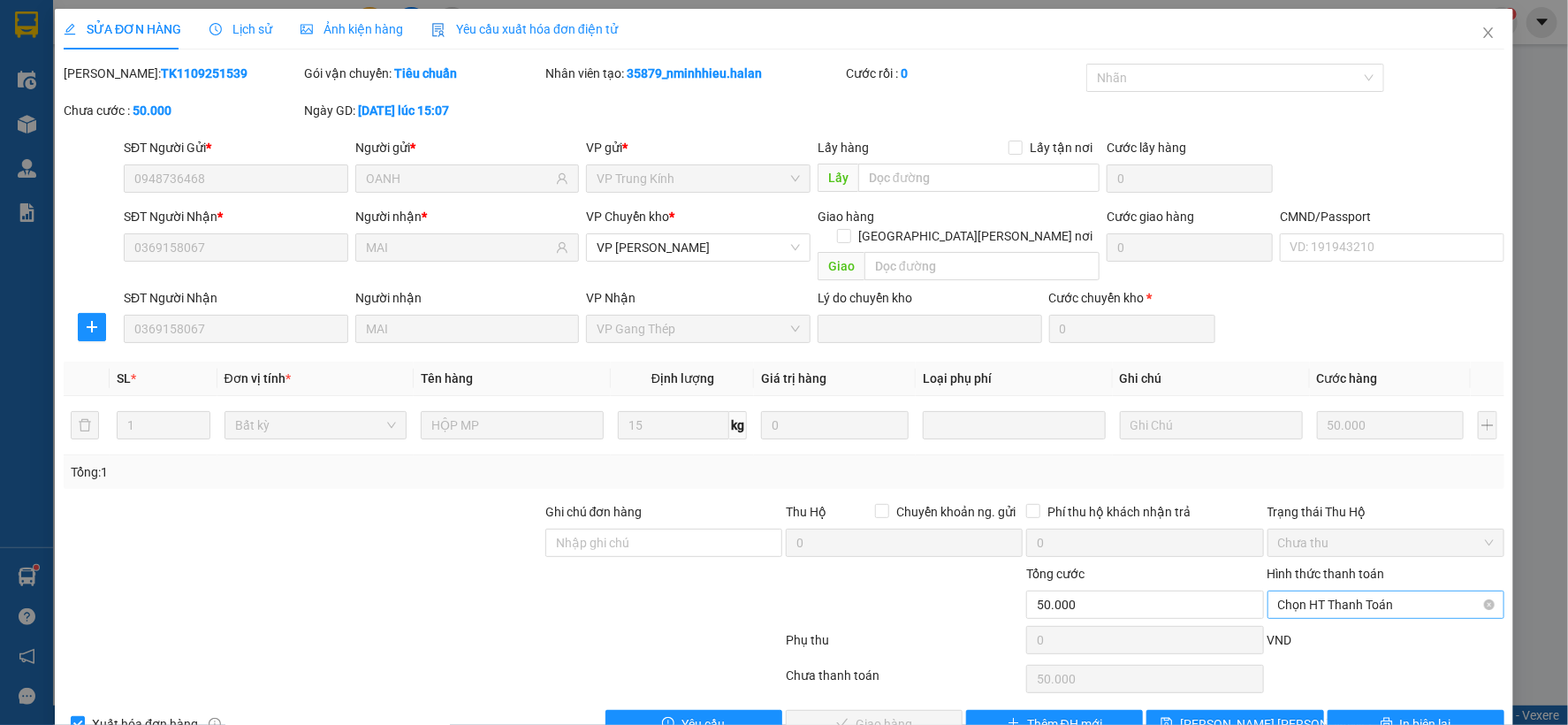
click at [1359, 591] on span "Chọn HT Thanh Toán" at bounding box center [1386, 604] width 216 height 27
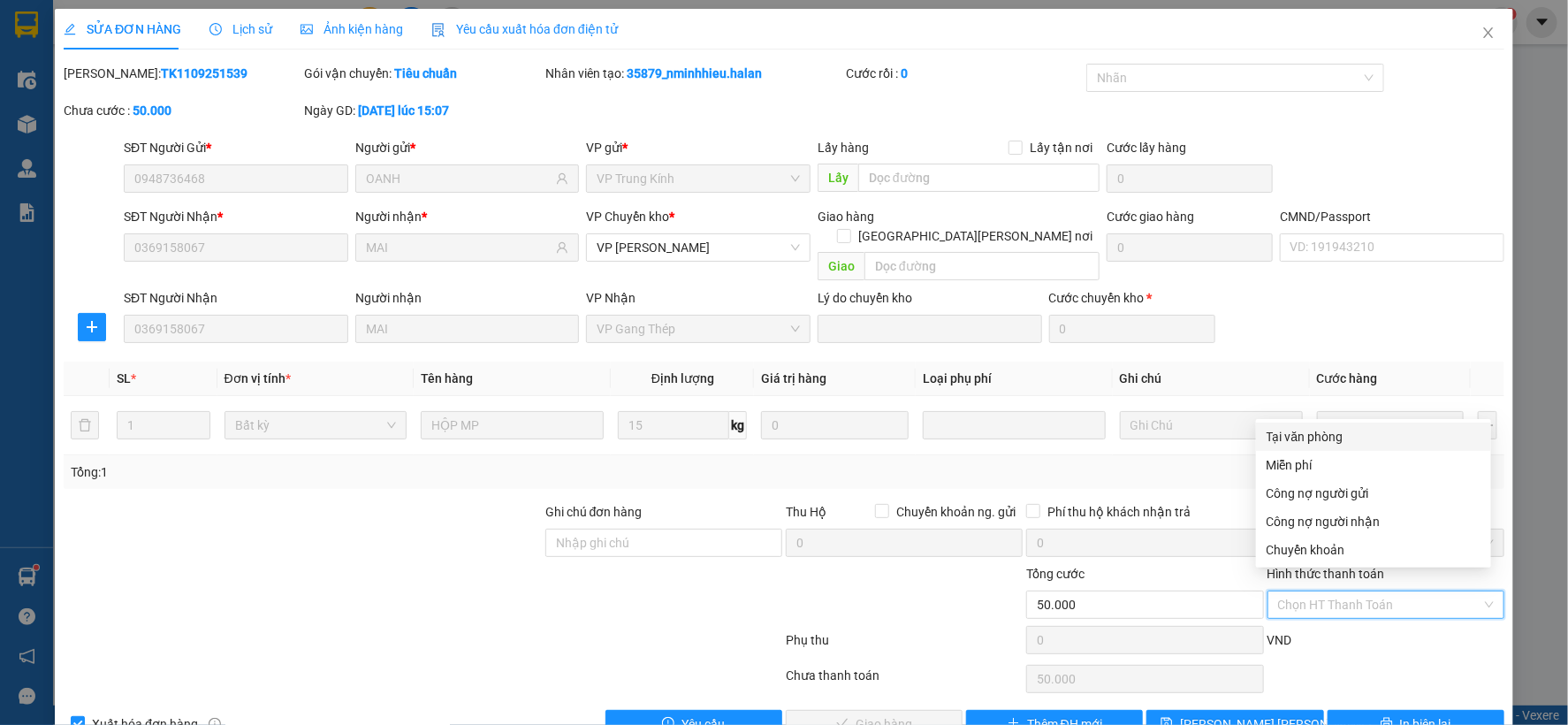
click at [1322, 433] on div "Tại văn phòng" at bounding box center [1373, 437] width 214 height 20
type input "0"
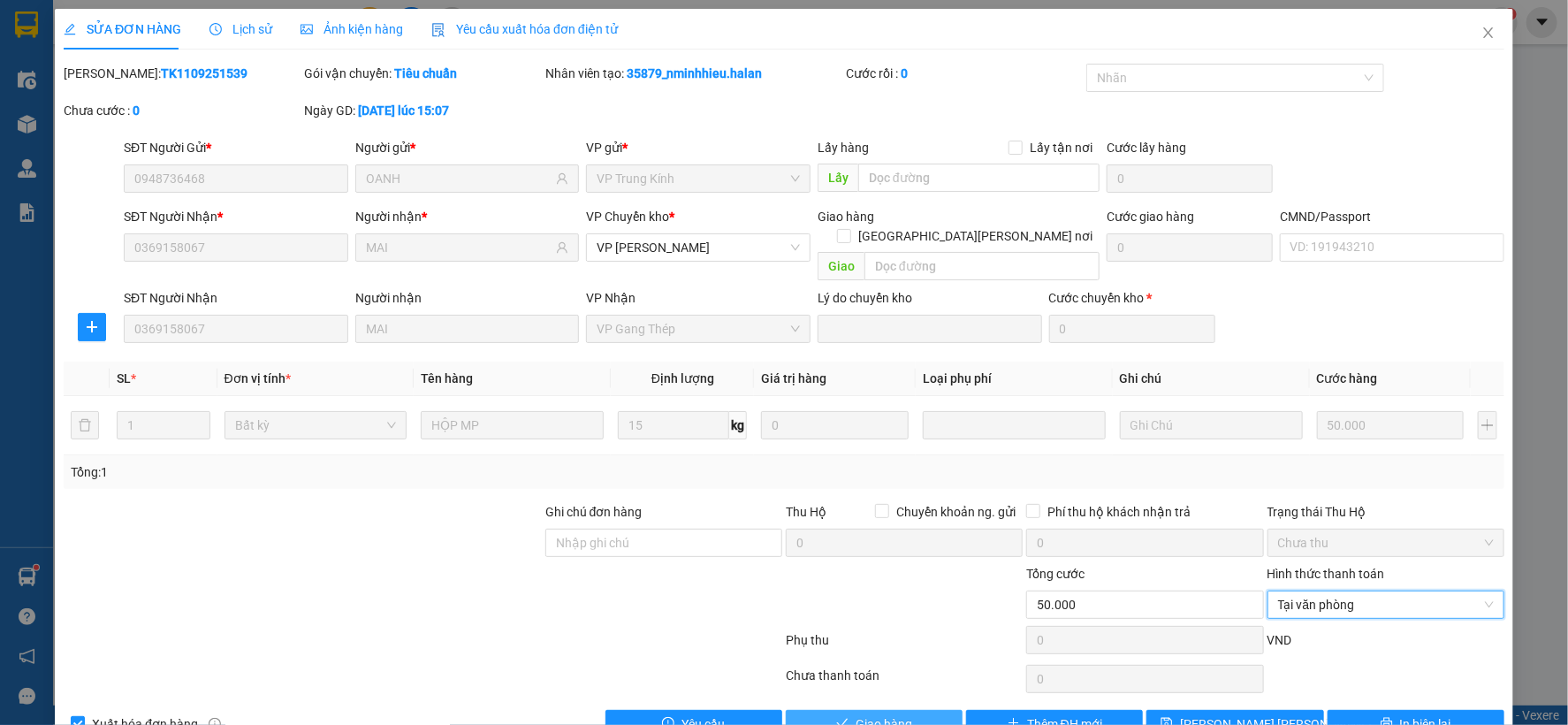
click at [888, 714] on span "Giao hàng" at bounding box center [883, 724] width 56 height 20
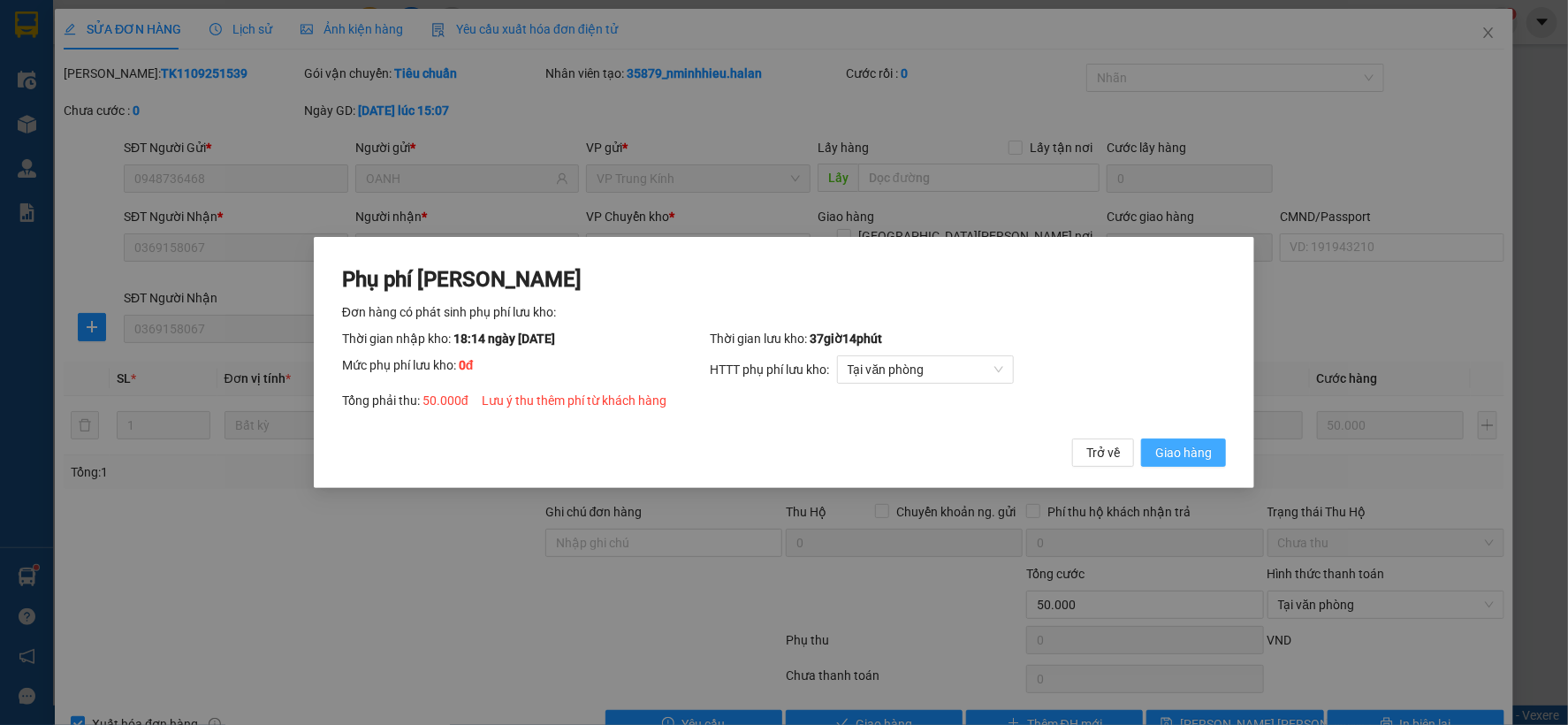
click at [1199, 455] on span "Giao hàng" at bounding box center [1183, 453] width 56 height 20
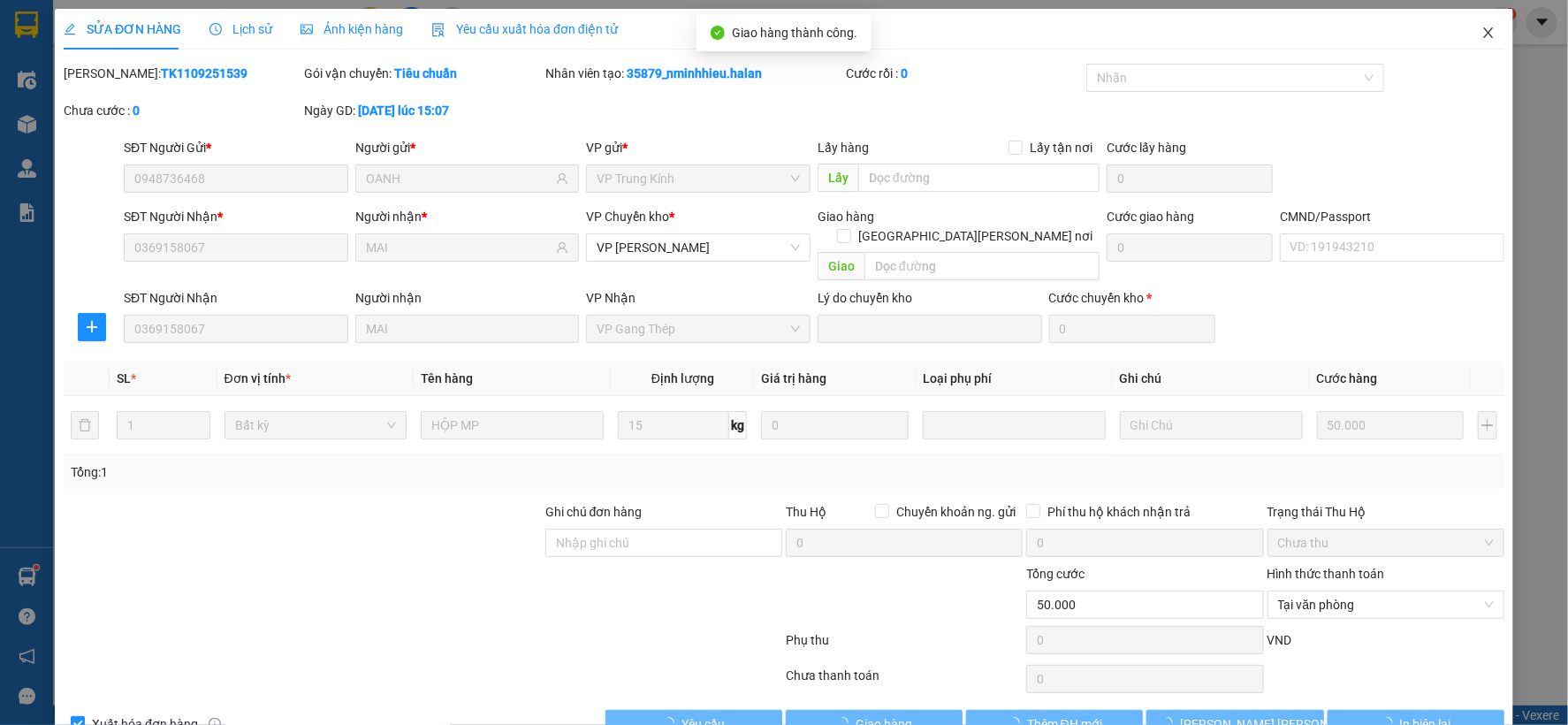
click at [1481, 30] on icon "close" at bounding box center [1488, 32] width 14 height 14
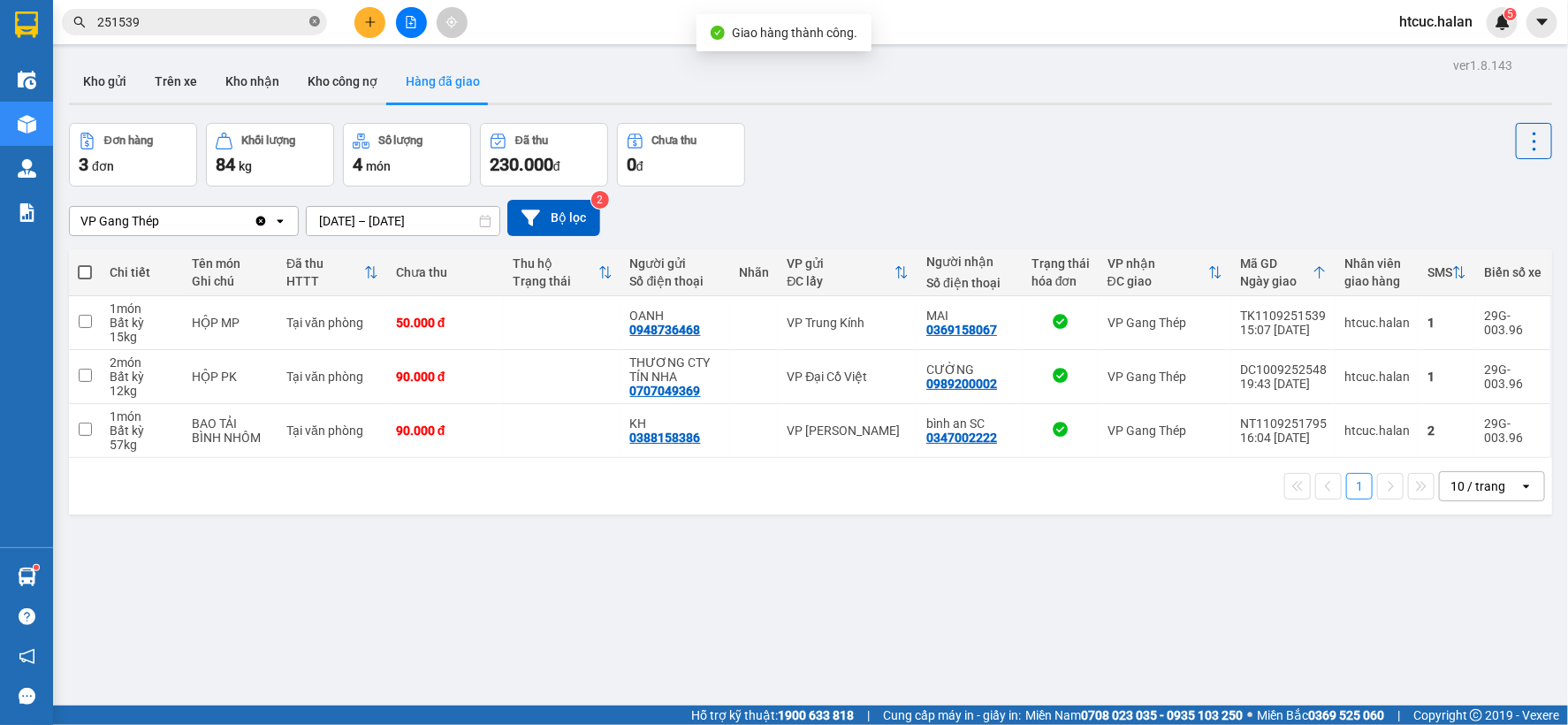
click at [316, 23] on icon "close-circle" at bounding box center [314, 21] width 11 height 11
click at [274, 19] on input "text" at bounding box center [202, 23] width 209 height 20
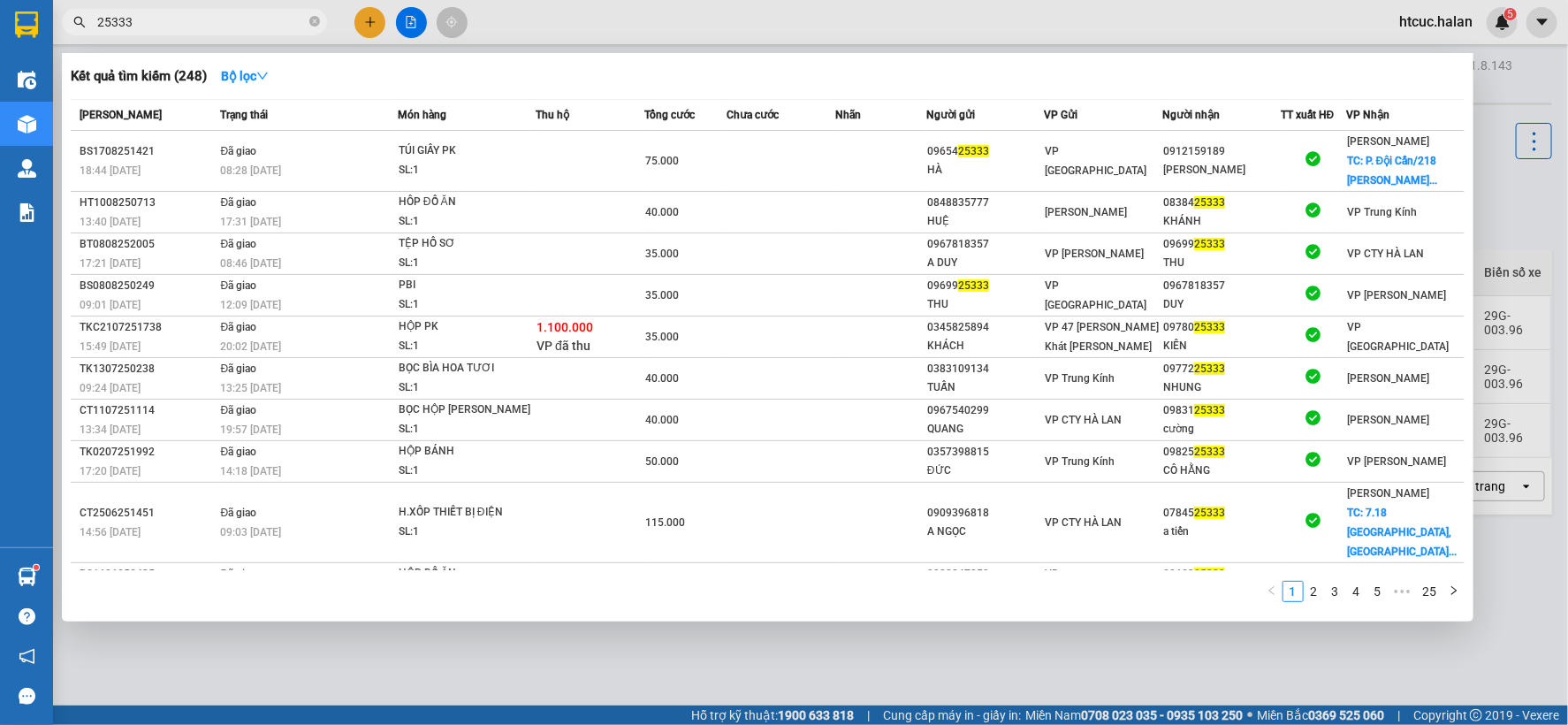
click at [108, 13] on input "25333" at bounding box center [202, 23] width 209 height 20
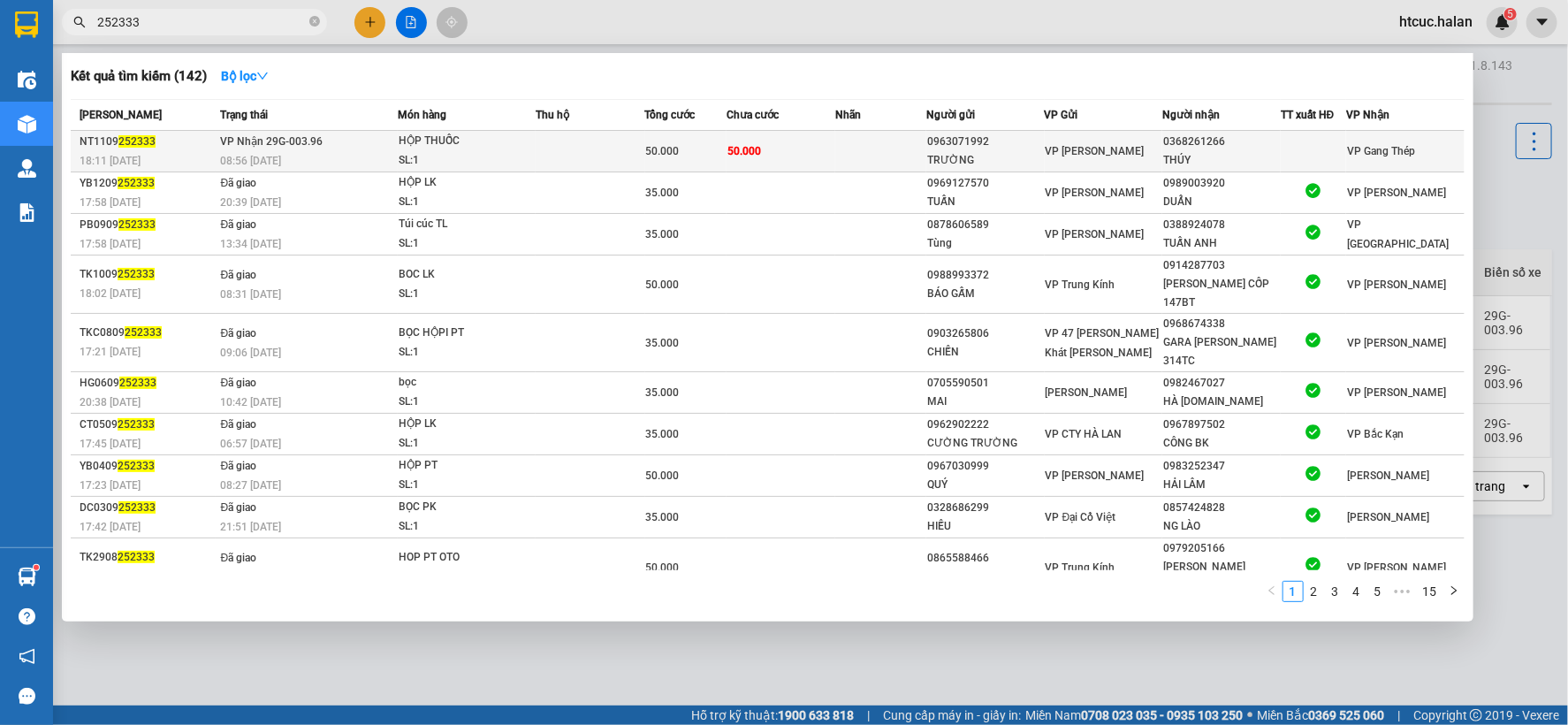
type input "252333"
click at [791, 153] on td "50.000" at bounding box center [781, 151] width 108 height 41
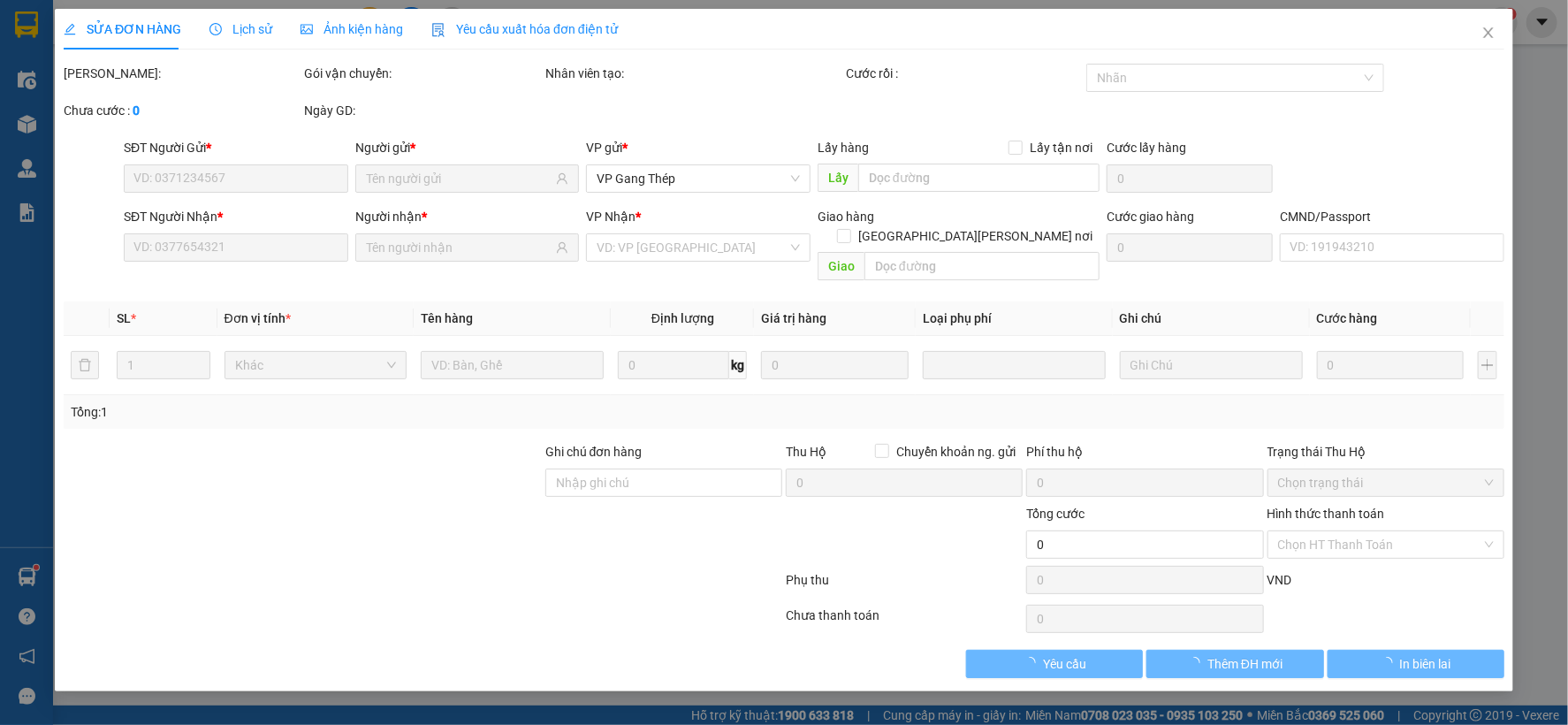
type input "0963071992"
type input "TRƯỜNG"
type input "0368261266"
type input "THÚY"
type input "50.000"
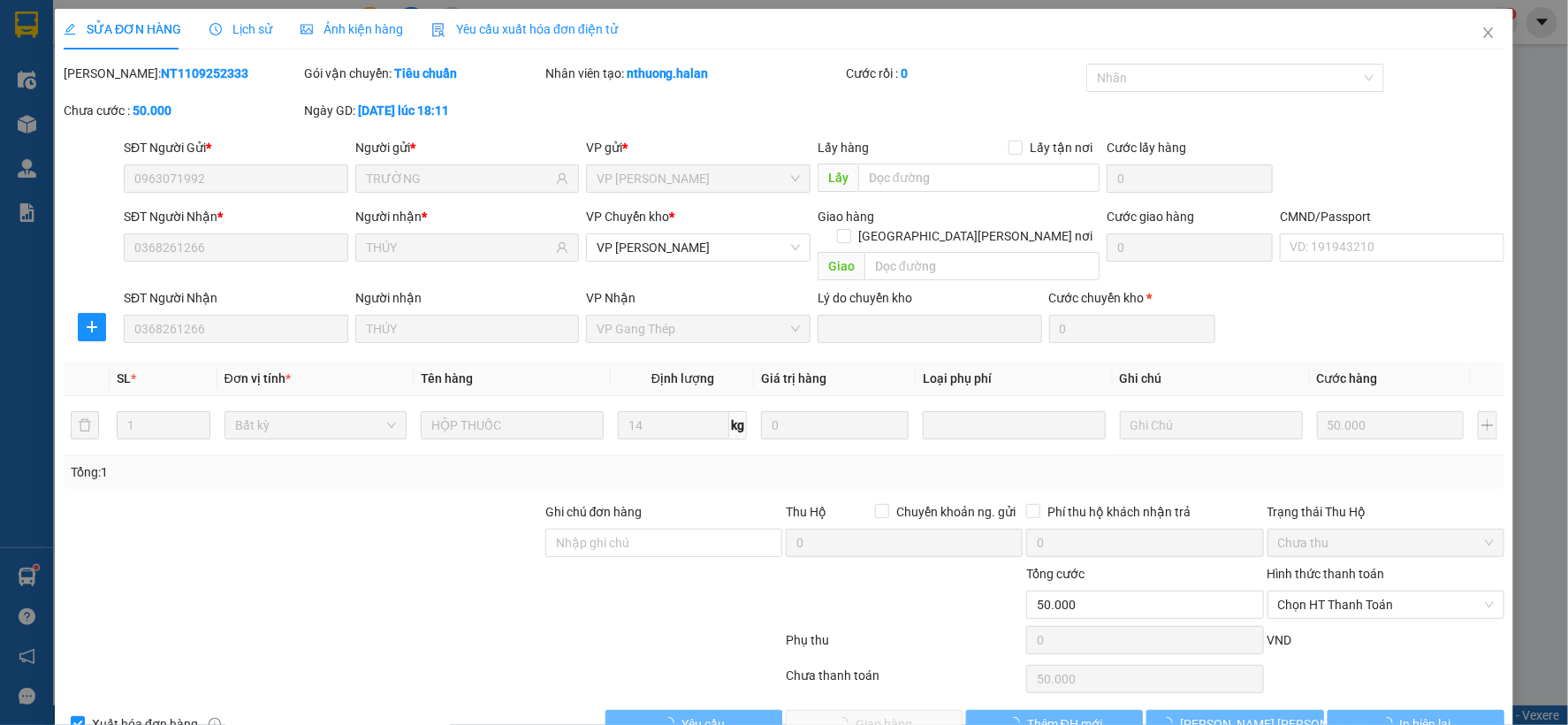
click at [1384, 591] on span "Chọn HT Thanh Toán" at bounding box center [1386, 604] width 216 height 27
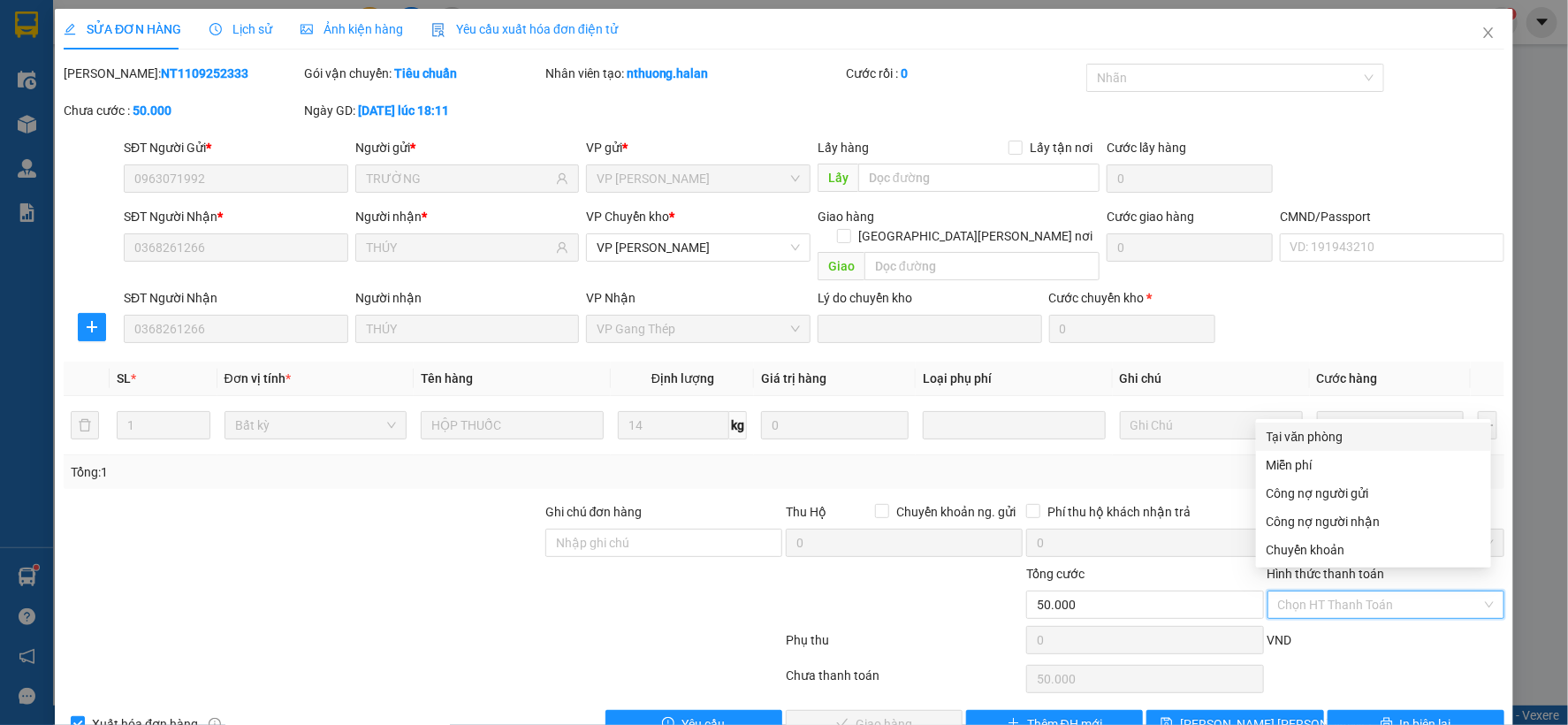
click at [1308, 434] on div "Tại văn phòng" at bounding box center [1373, 437] width 214 height 20
type input "0"
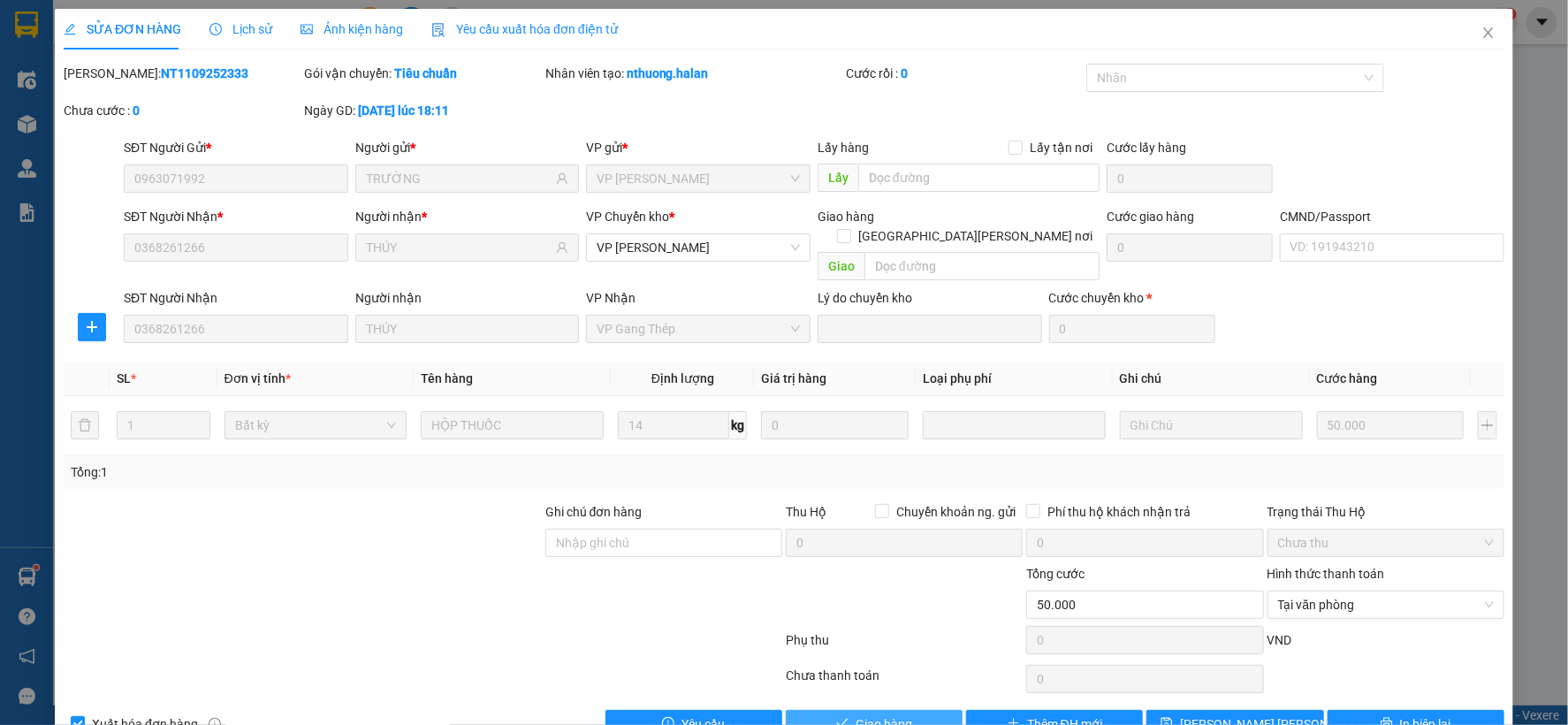
click at [921, 709] on button "Giao hàng" at bounding box center [875, 723] width 177 height 29
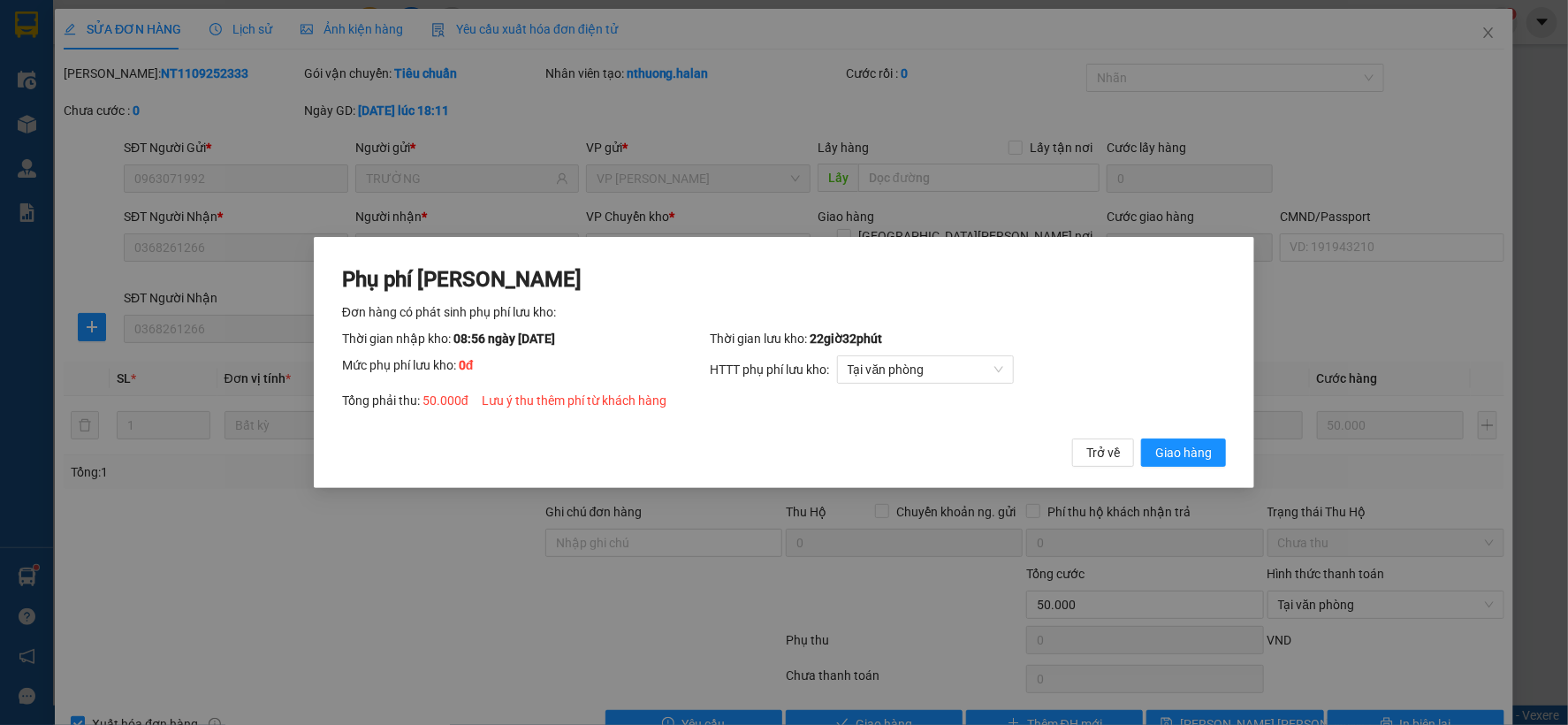
click at [1195, 451] on span "Giao hàng" at bounding box center [1183, 453] width 56 height 20
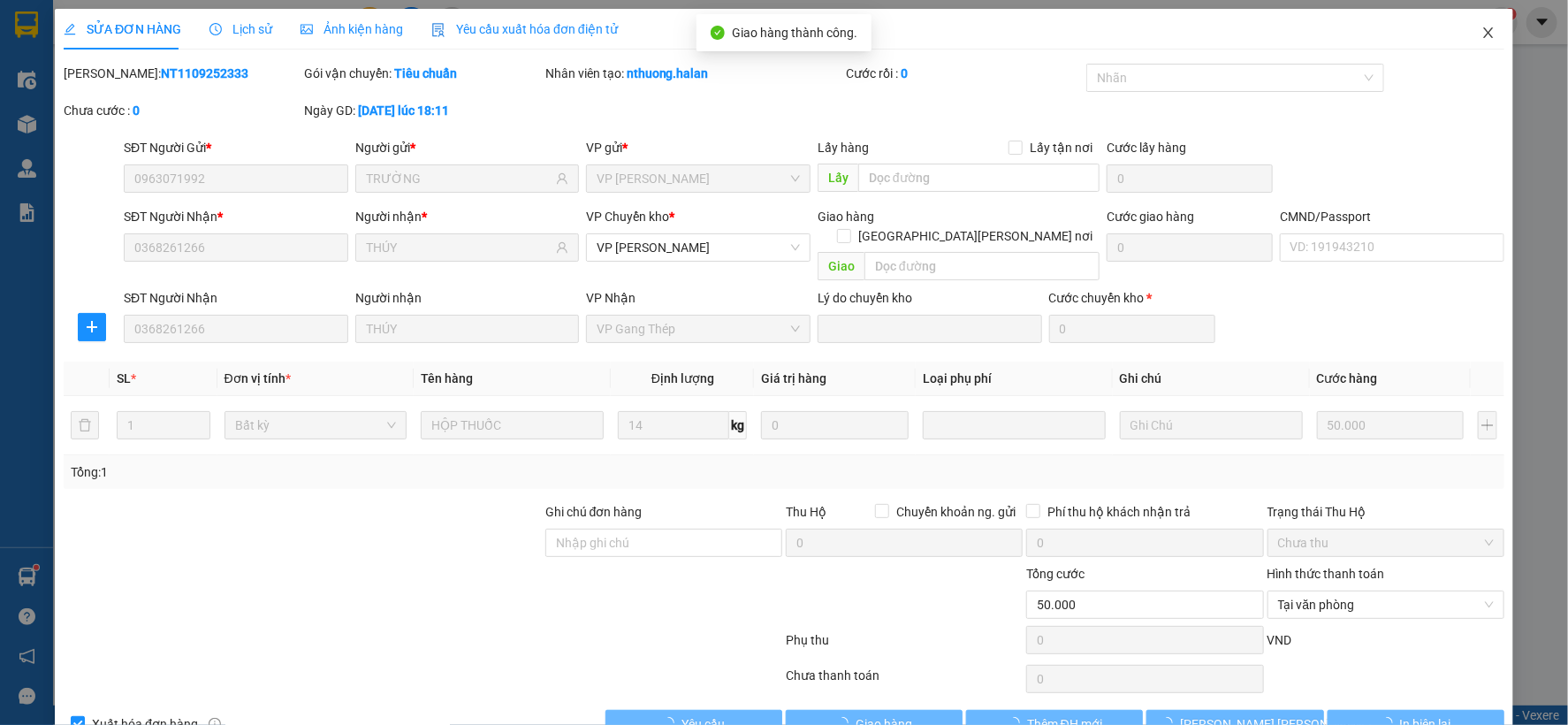
click at [1481, 32] on icon "close" at bounding box center [1488, 32] width 14 height 14
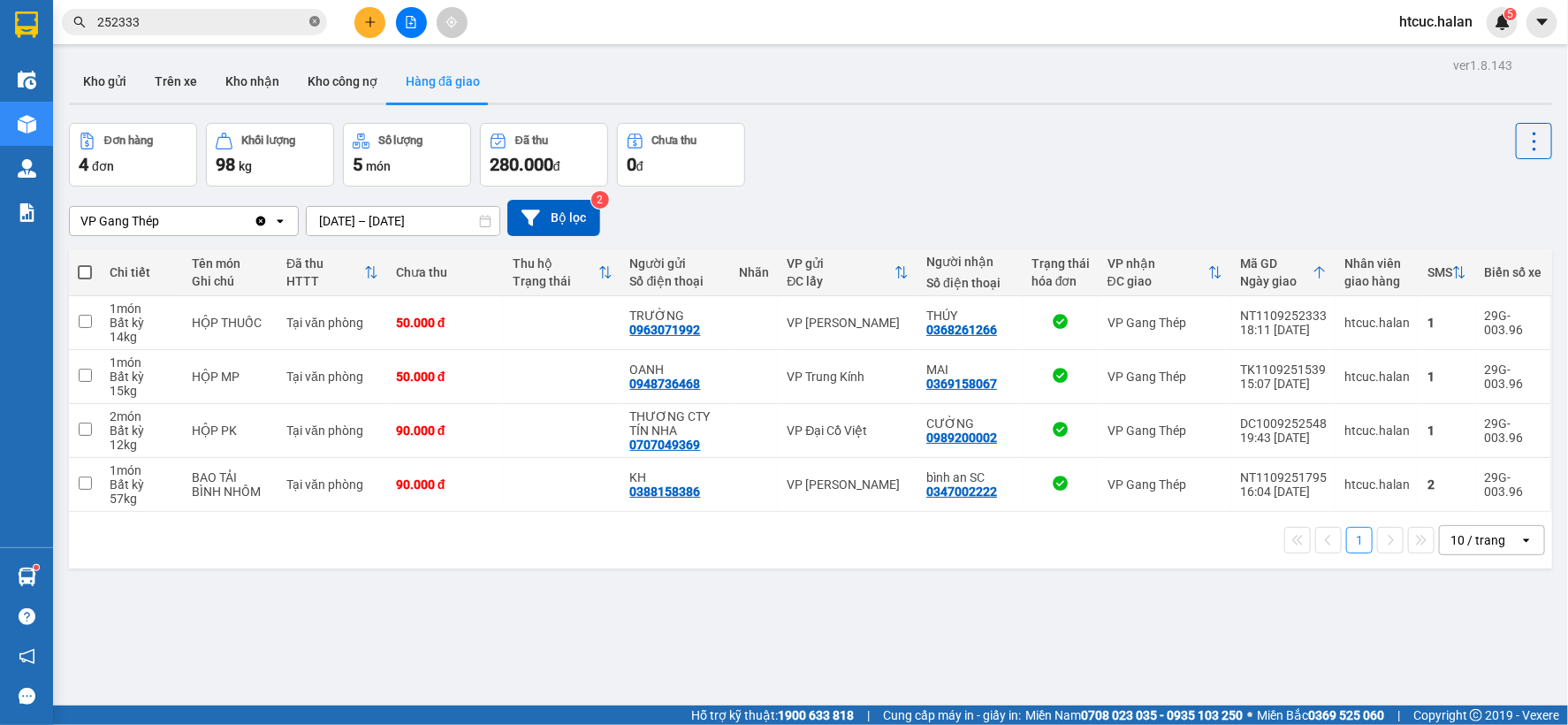
click at [315, 19] on icon "close-circle" at bounding box center [314, 21] width 11 height 11
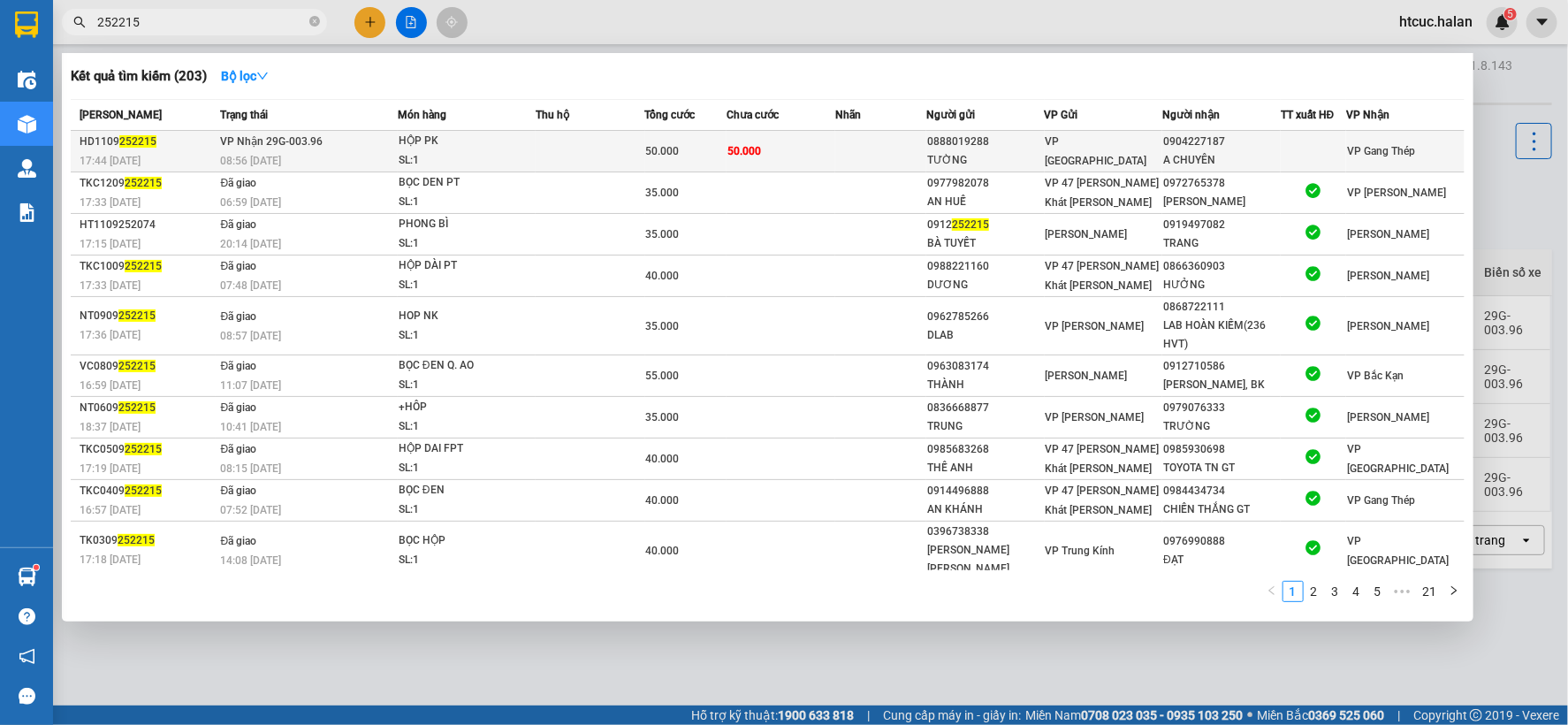
type input "252215"
click at [834, 146] on td "50.000" at bounding box center [781, 151] width 108 height 41
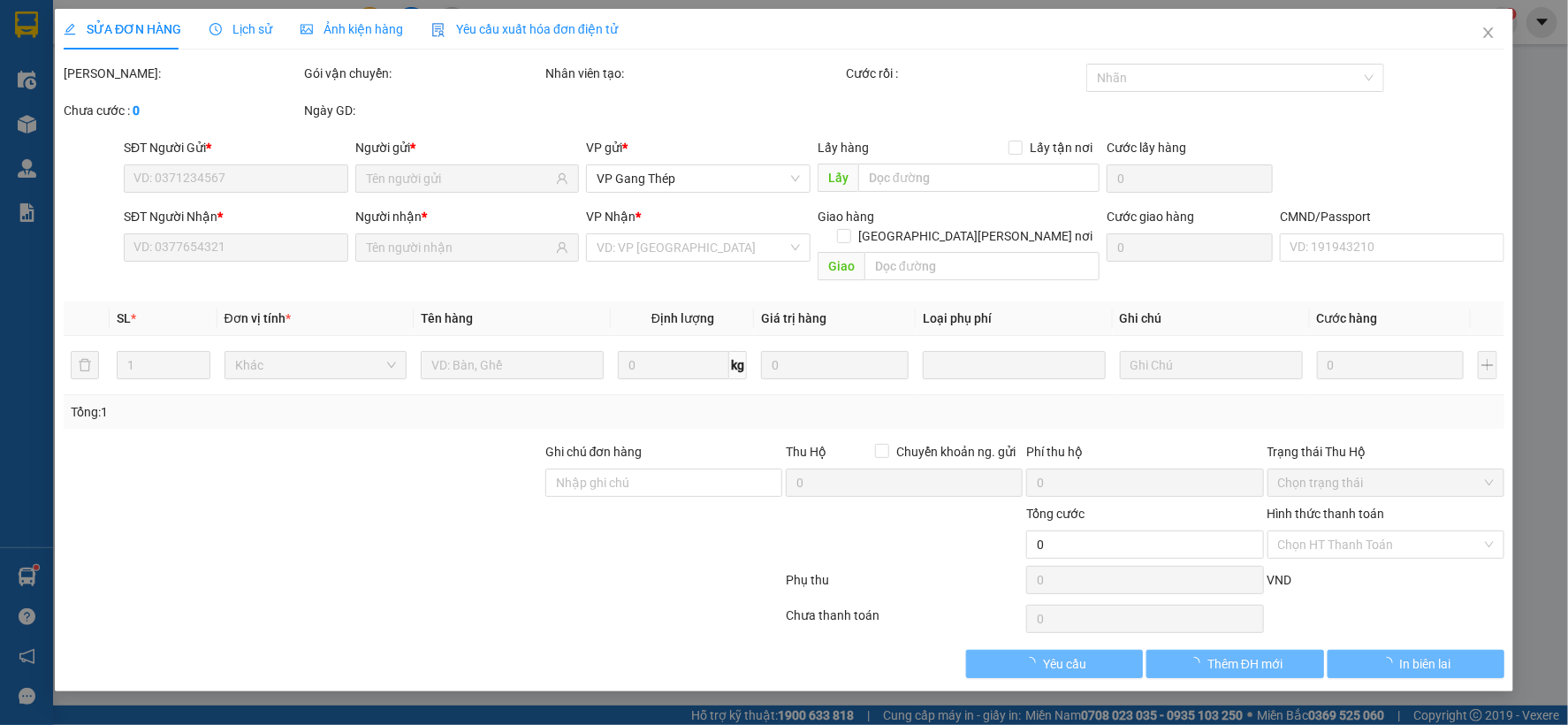
type input "0888019288"
type input "TƯỜNG"
type input "0904227187"
type input "A CHUYÊN"
type input "50.000"
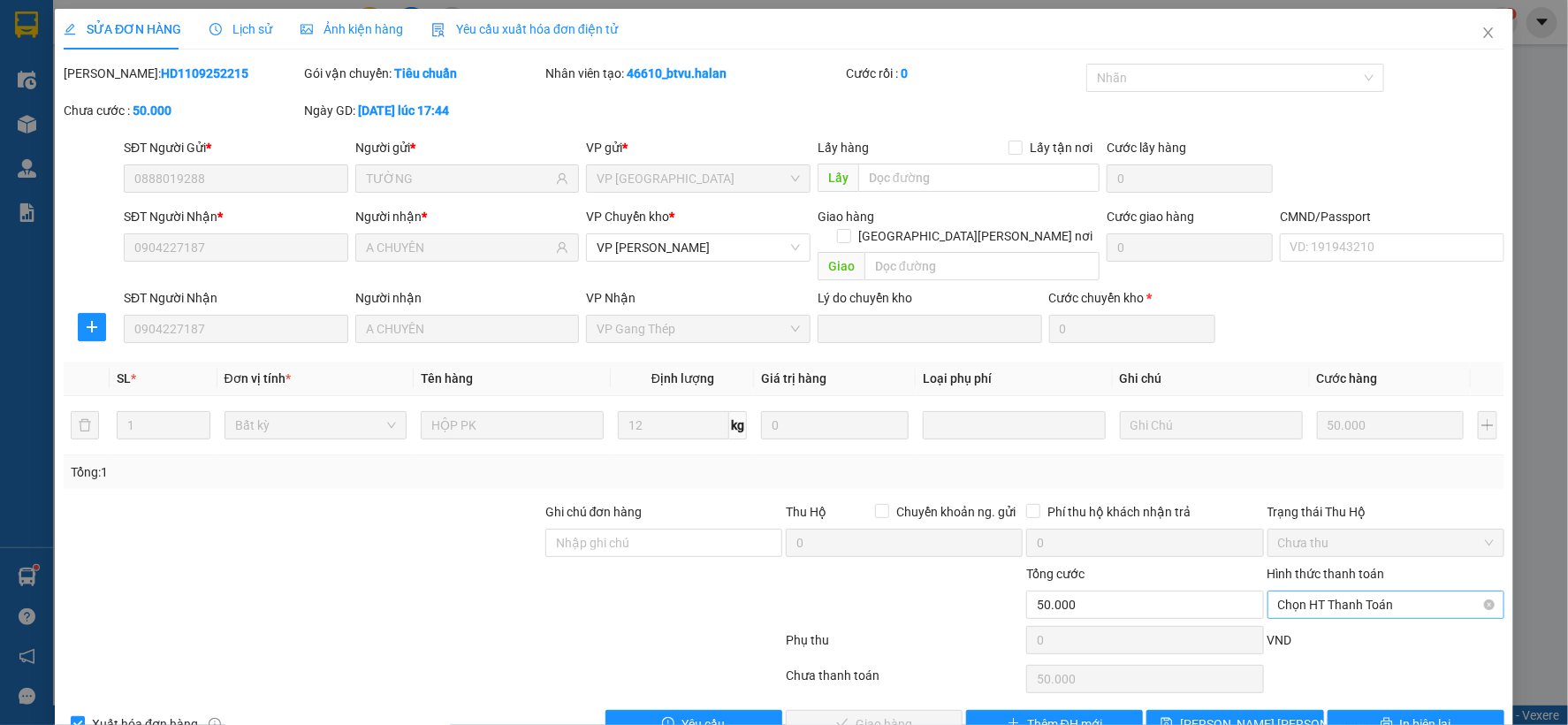
click at [1350, 591] on span "Chọn HT Thanh Toán" at bounding box center [1386, 604] width 216 height 27
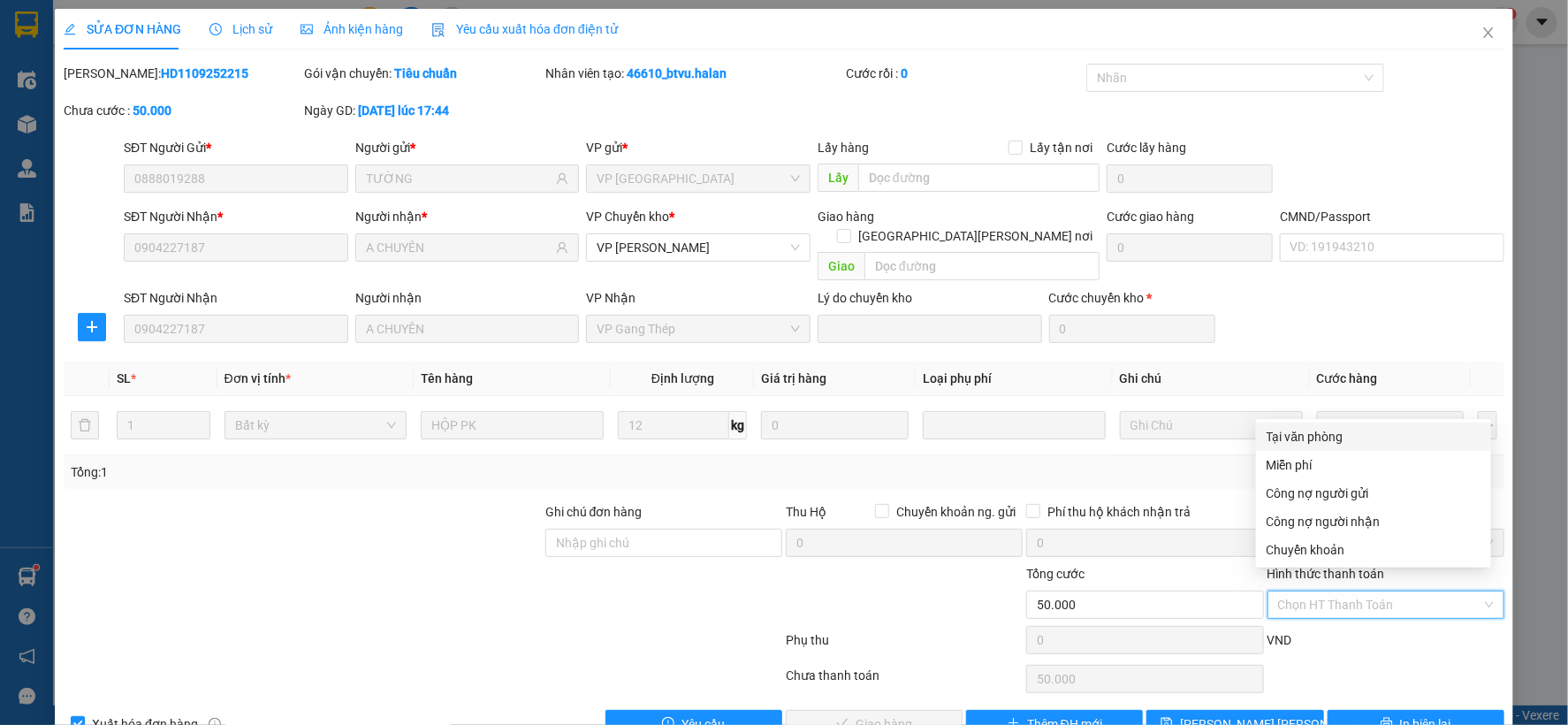
click at [1340, 437] on div "Tại văn phòng" at bounding box center [1373, 437] width 214 height 20
type input "0"
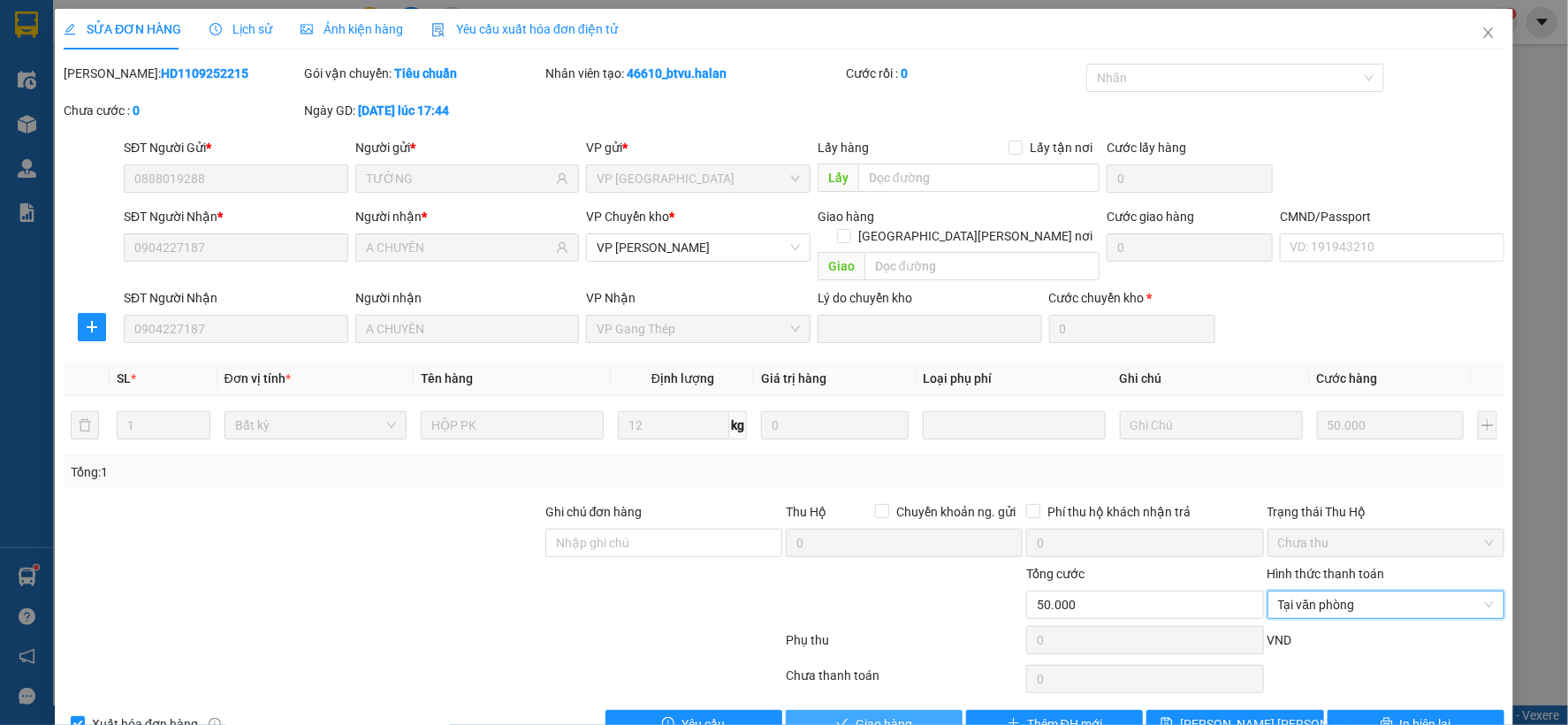
click at [914, 709] on button "Giao hàng" at bounding box center [875, 723] width 177 height 29
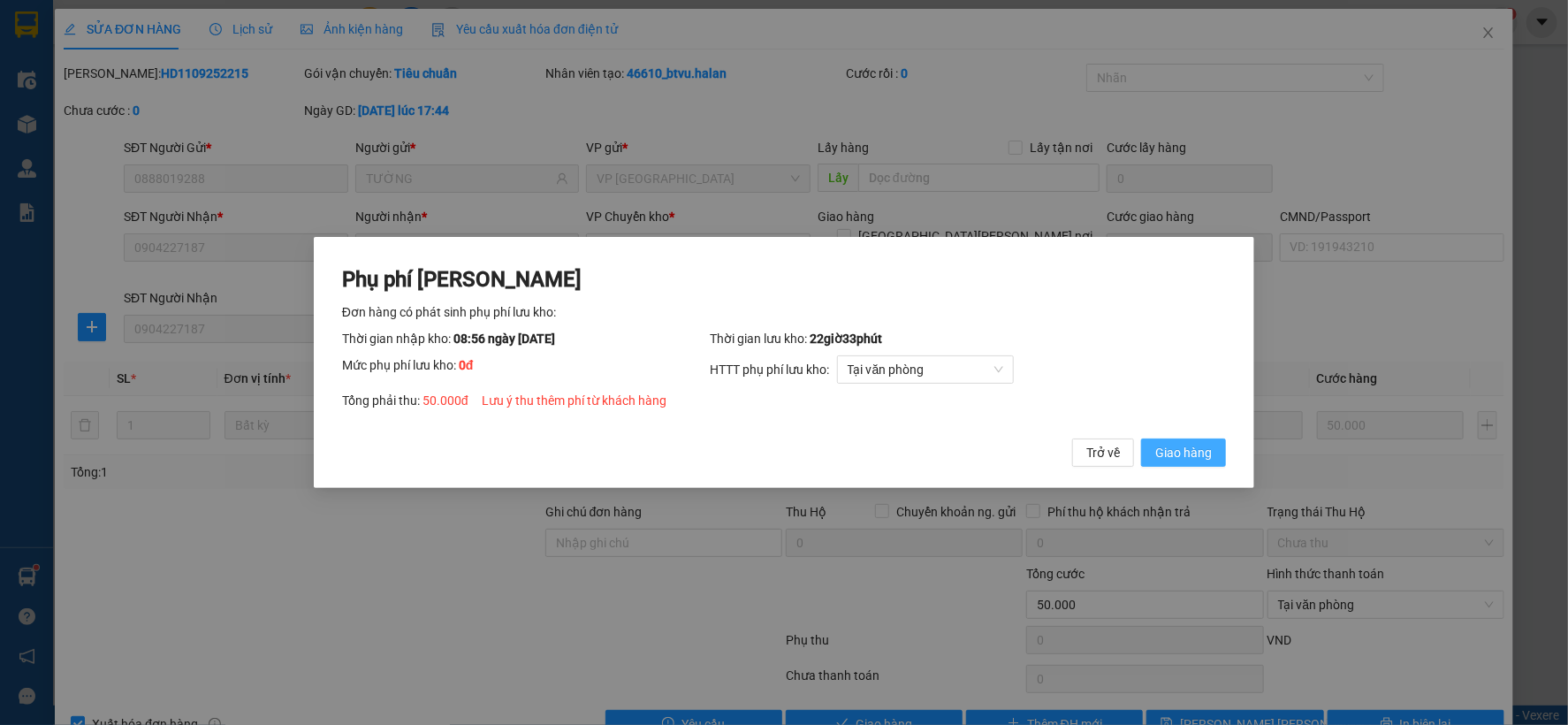
click at [1191, 453] on span "Giao hàng" at bounding box center [1183, 453] width 56 height 20
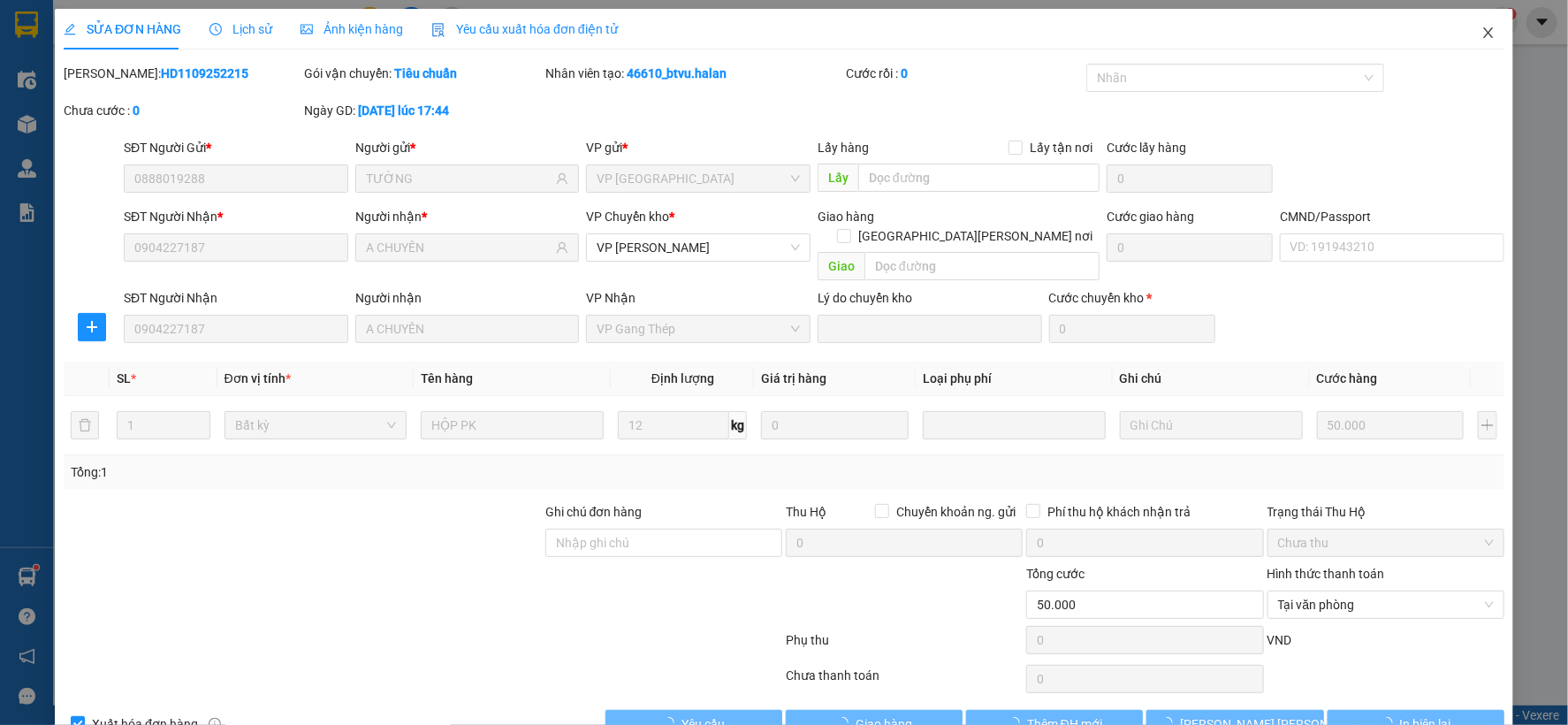
click at [1478, 24] on span "Close" at bounding box center [1488, 33] width 49 height 49
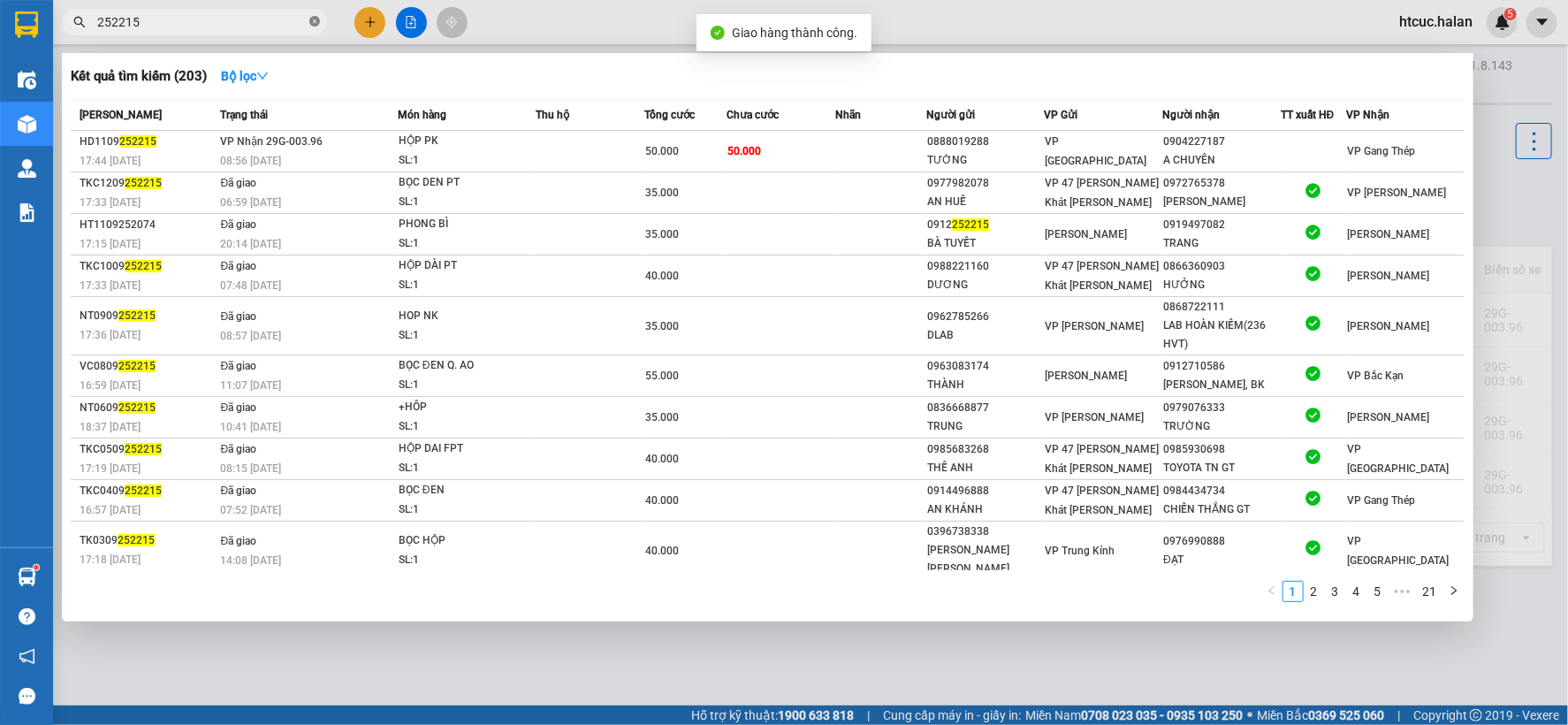
click at [317, 23] on icon "close-circle" at bounding box center [314, 21] width 11 height 11
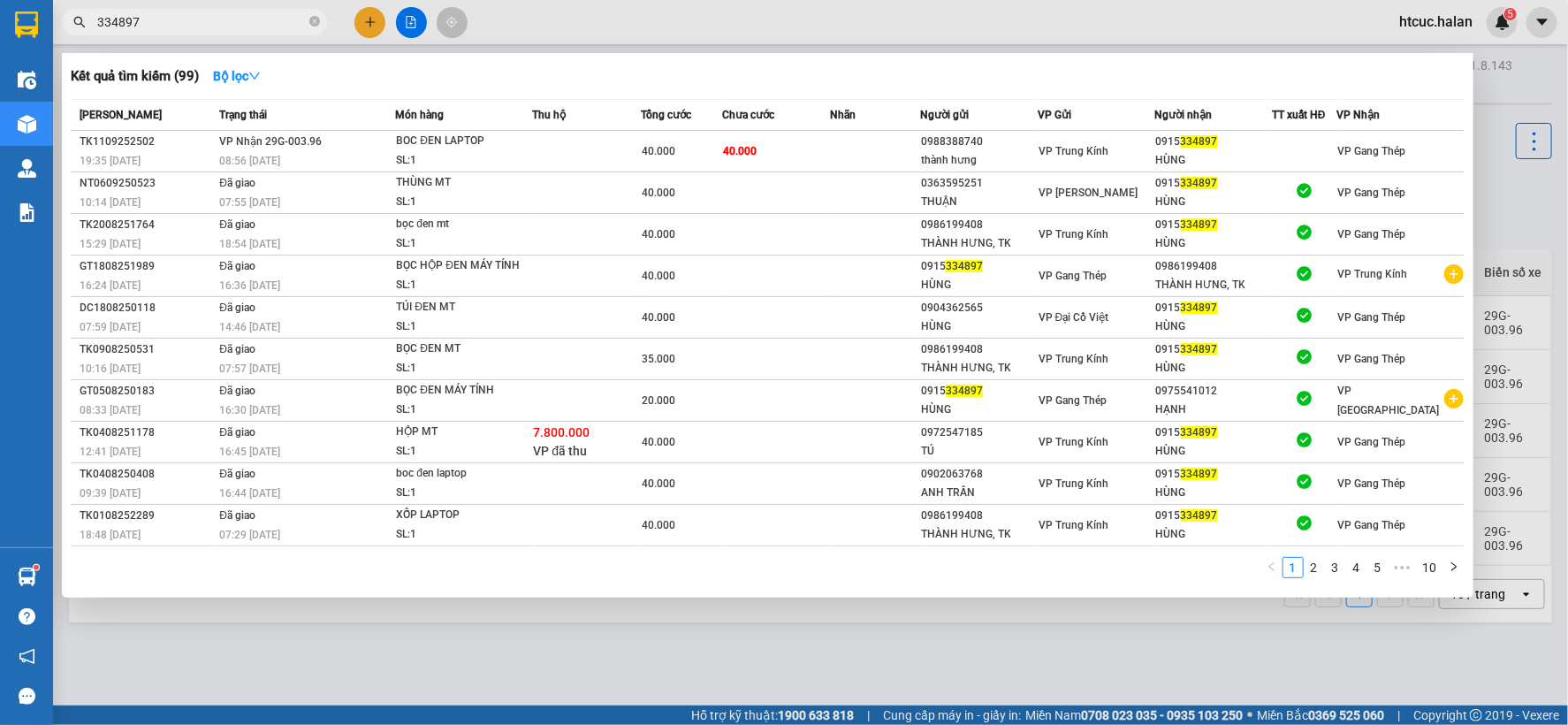
type input "334897"
click at [802, 148] on td "40.000" at bounding box center [777, 151] width 108 height 41
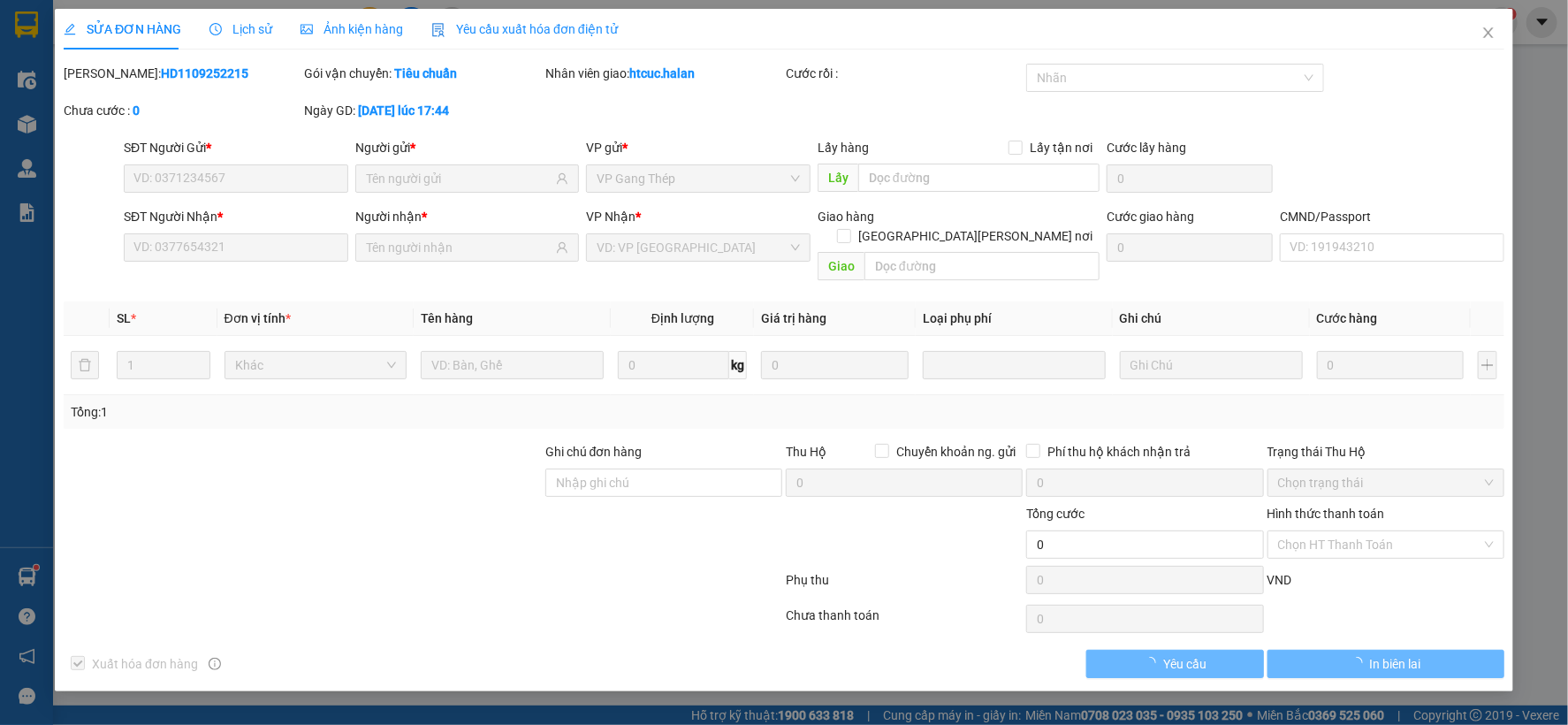
type input "0988388740"
type input "thành hưng"
type input "0915334897"
type input "HÙNG"
type input "40.000"
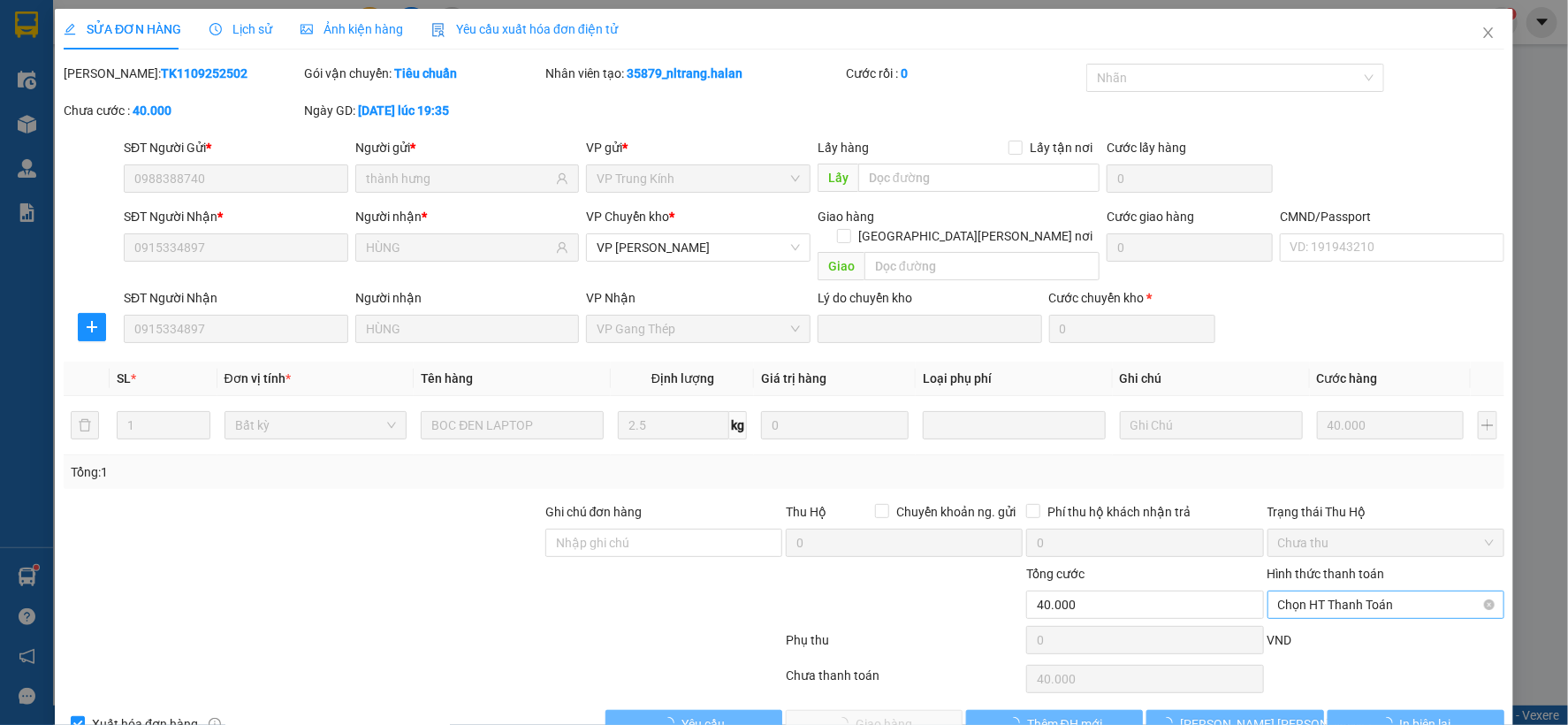
click at [1356, 591] on span "Chọn HT Thanh Toán" at bounding box center [1386, 604] width 216 height 27
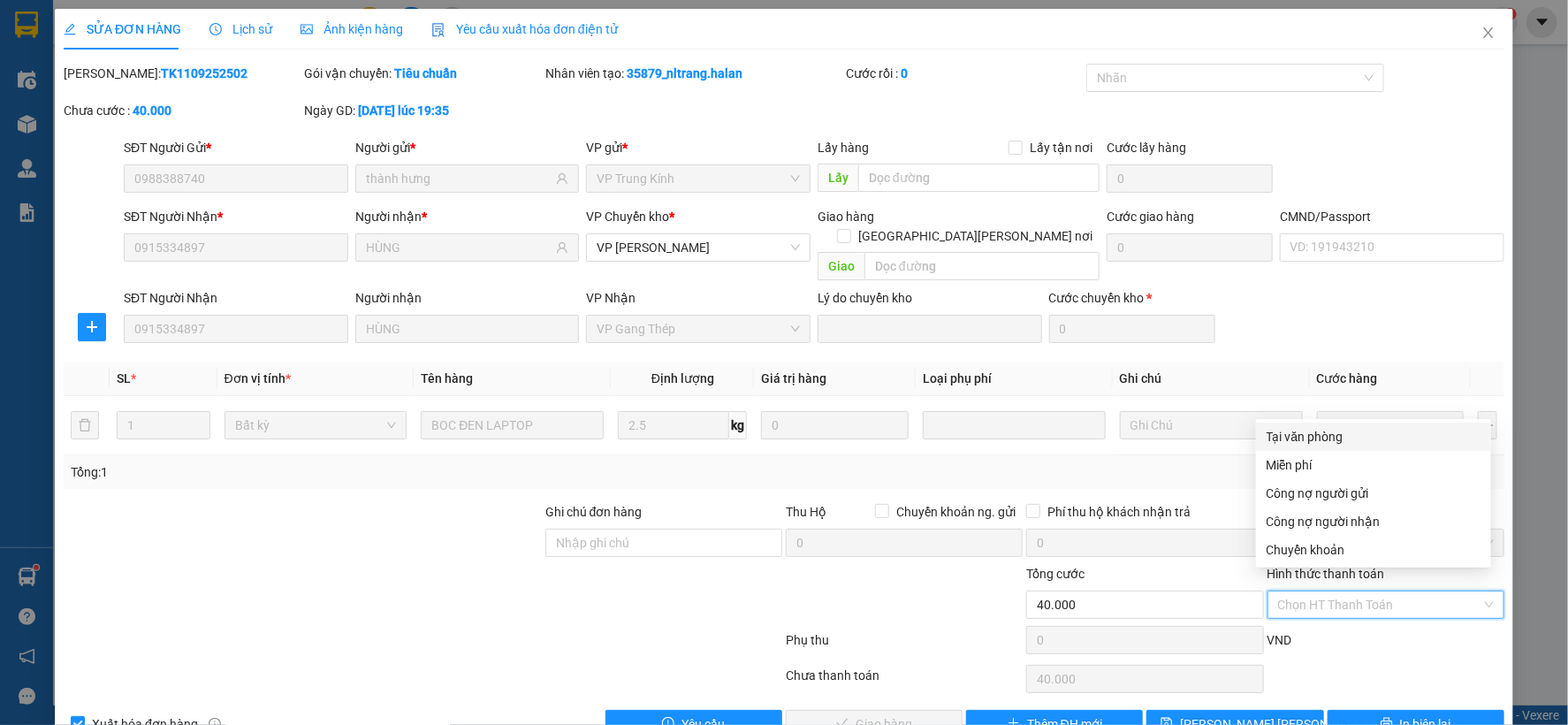
click at [1307, 431] on div "Tại văn phòng" at bounding box center [1373, 437] width 214 height 20
type input "0"
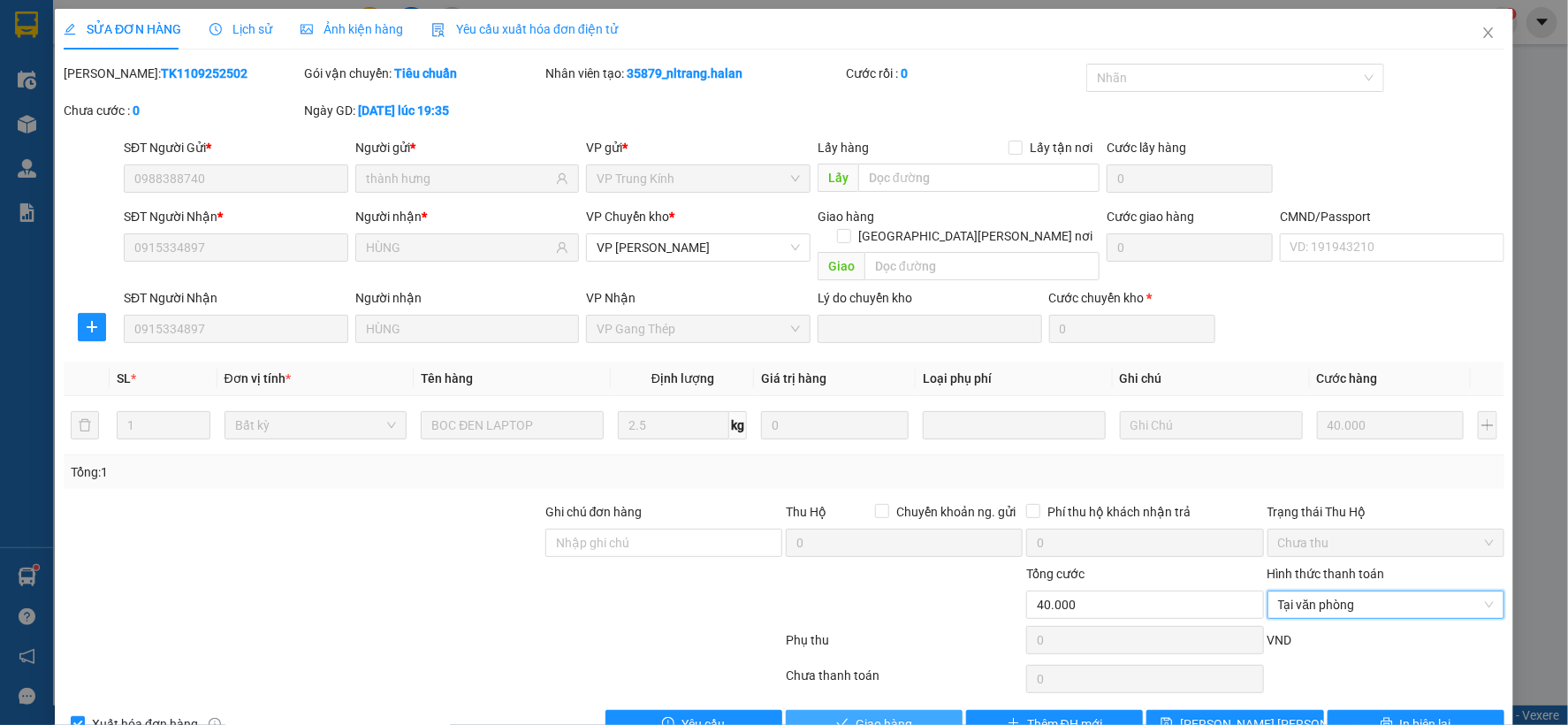
click at [891, 714] on span "Giao hàng" at bounding box center [883, 724] width 56 height 20
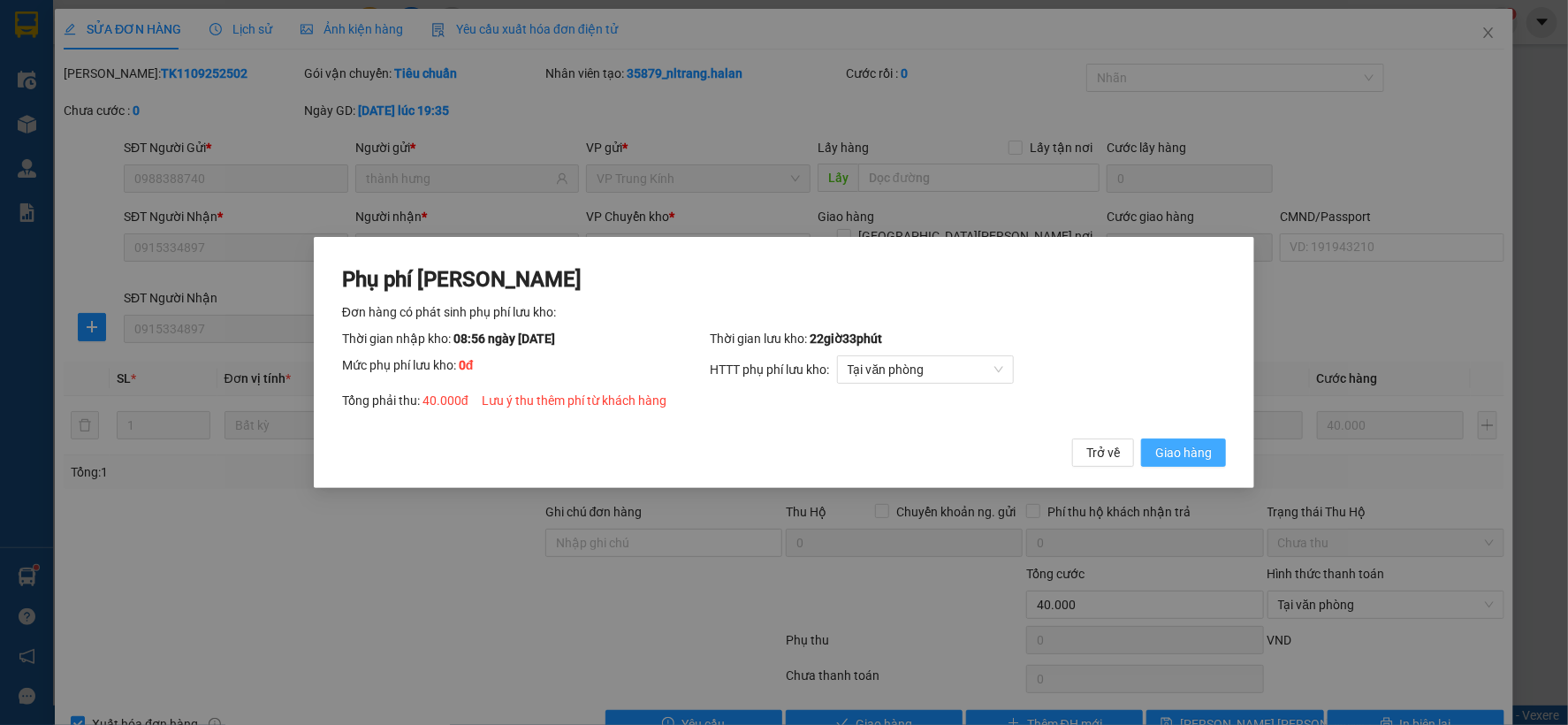
click at [1200, 448] on span "Giao hàng" at bounding box center [1183, 453] width 56 height 20
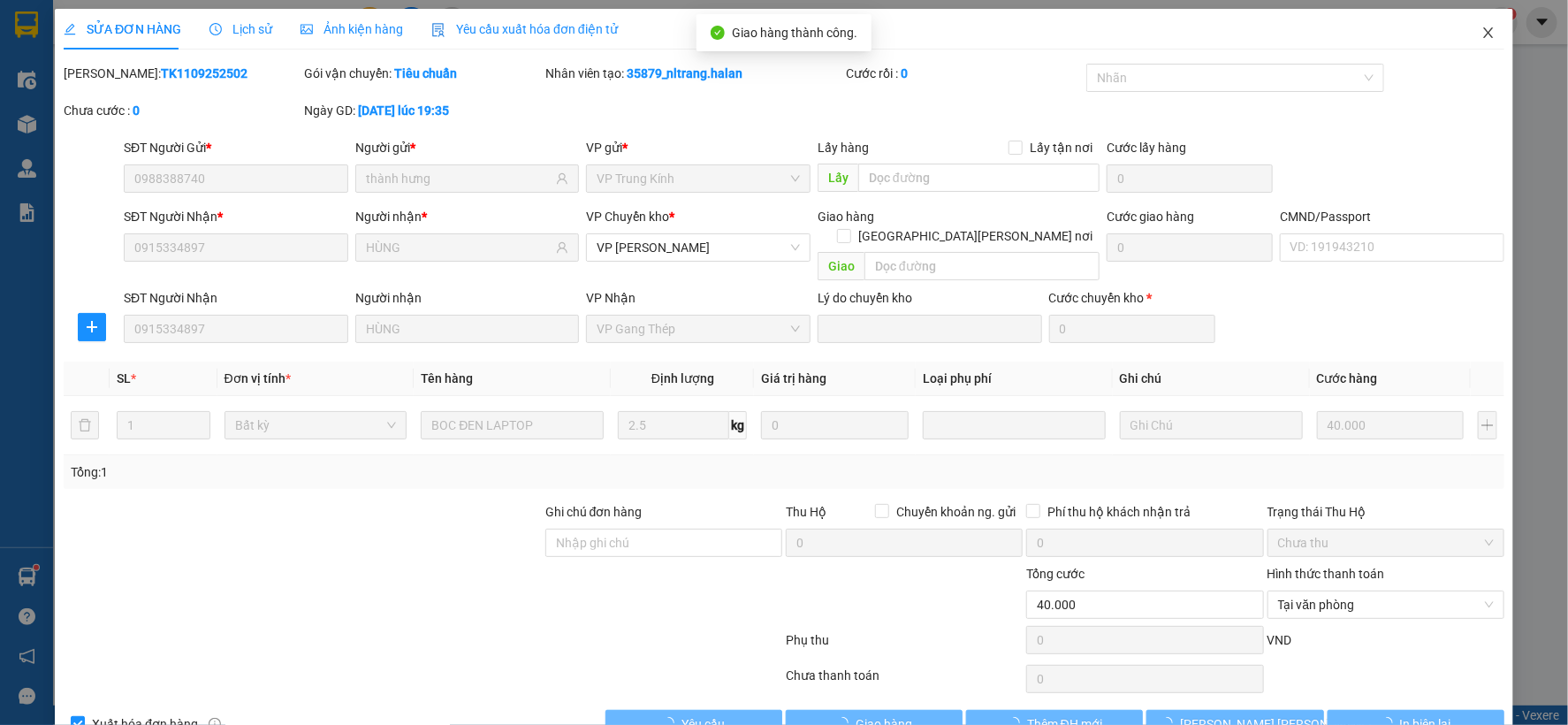
click at [1481, 32] on icon "close" at bounding box center [1488, 32] width 14 height 14
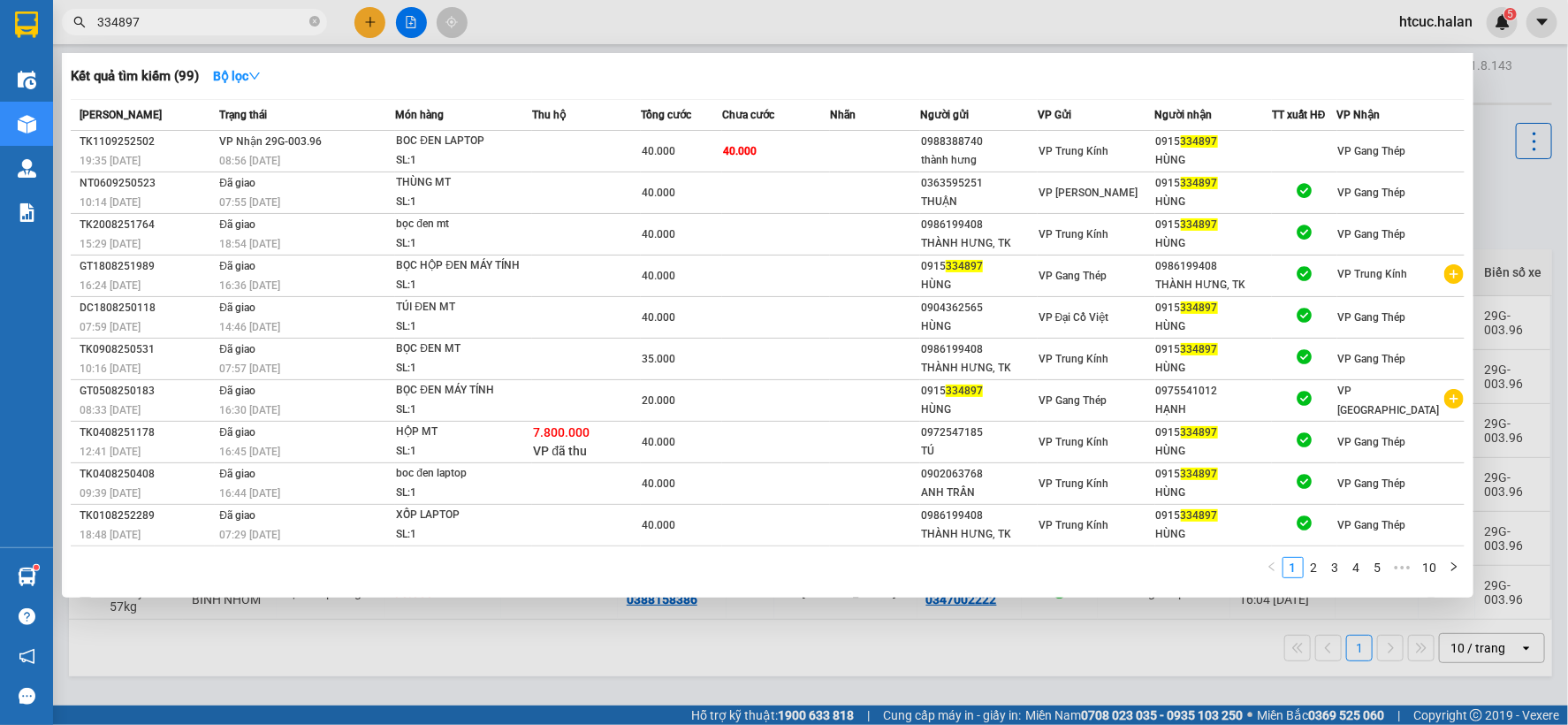
drag, startPoint x: 157, startPoint y: 18, endPoint x: 95, endPoint y: 30, distance: 63.2
click at [95, 30] on span "334897" at bounding box center [194, 22] width 265 height 27
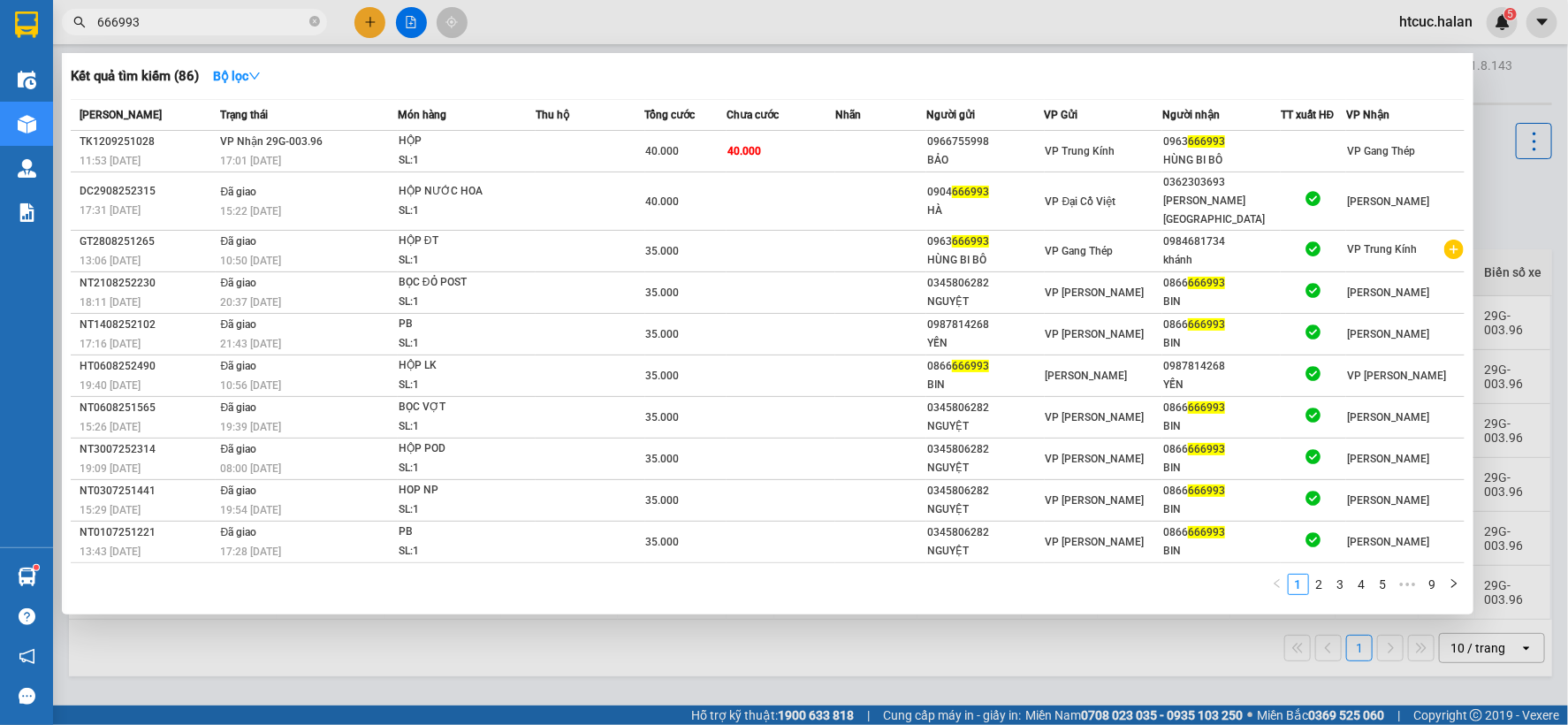
type input "666993"
click at [825, 144] on td "40.000" at bounding box center [781, 151] width 108 height 41
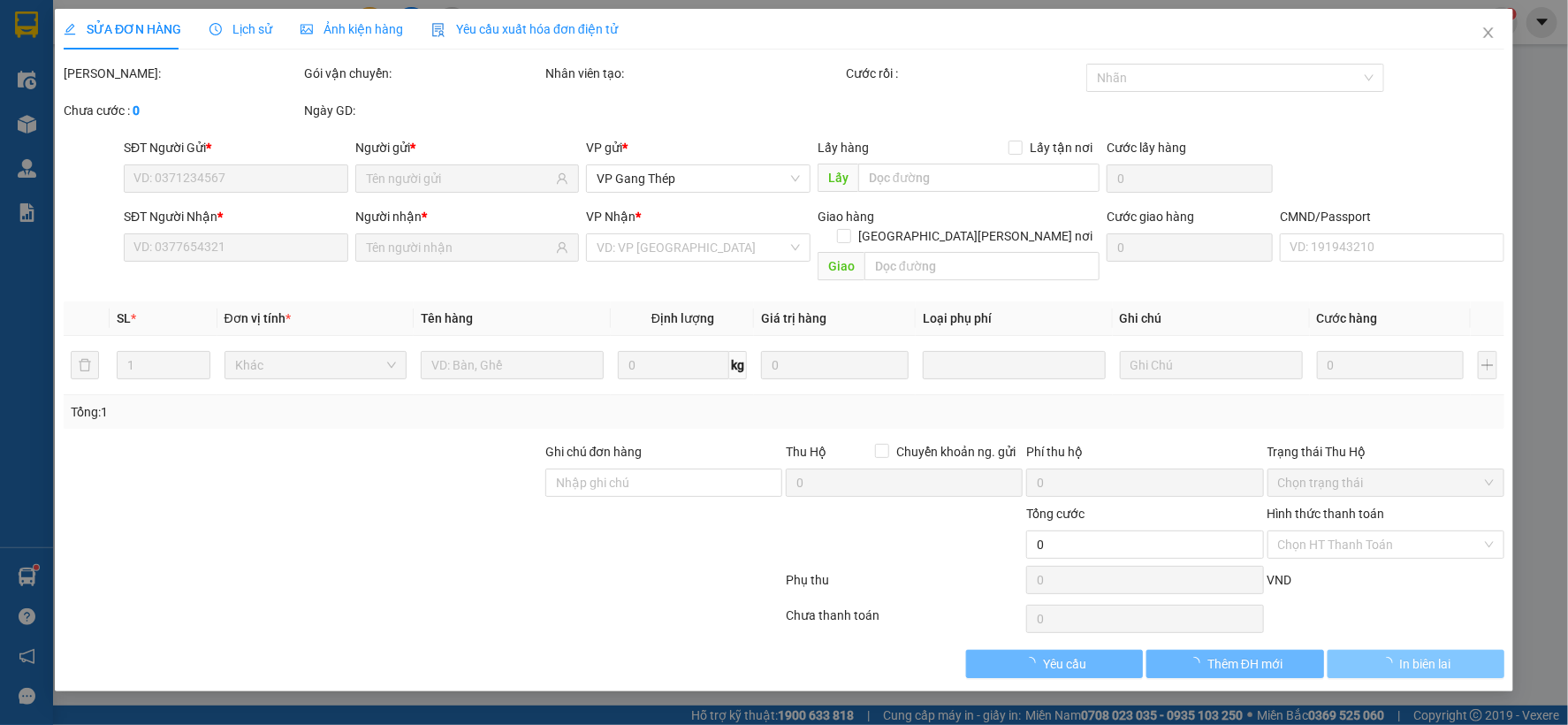
type input "0966755998"
type input "BẢO"
type input "0963666993"
type input "HÙNG BI BÔ"
type input "40.000"
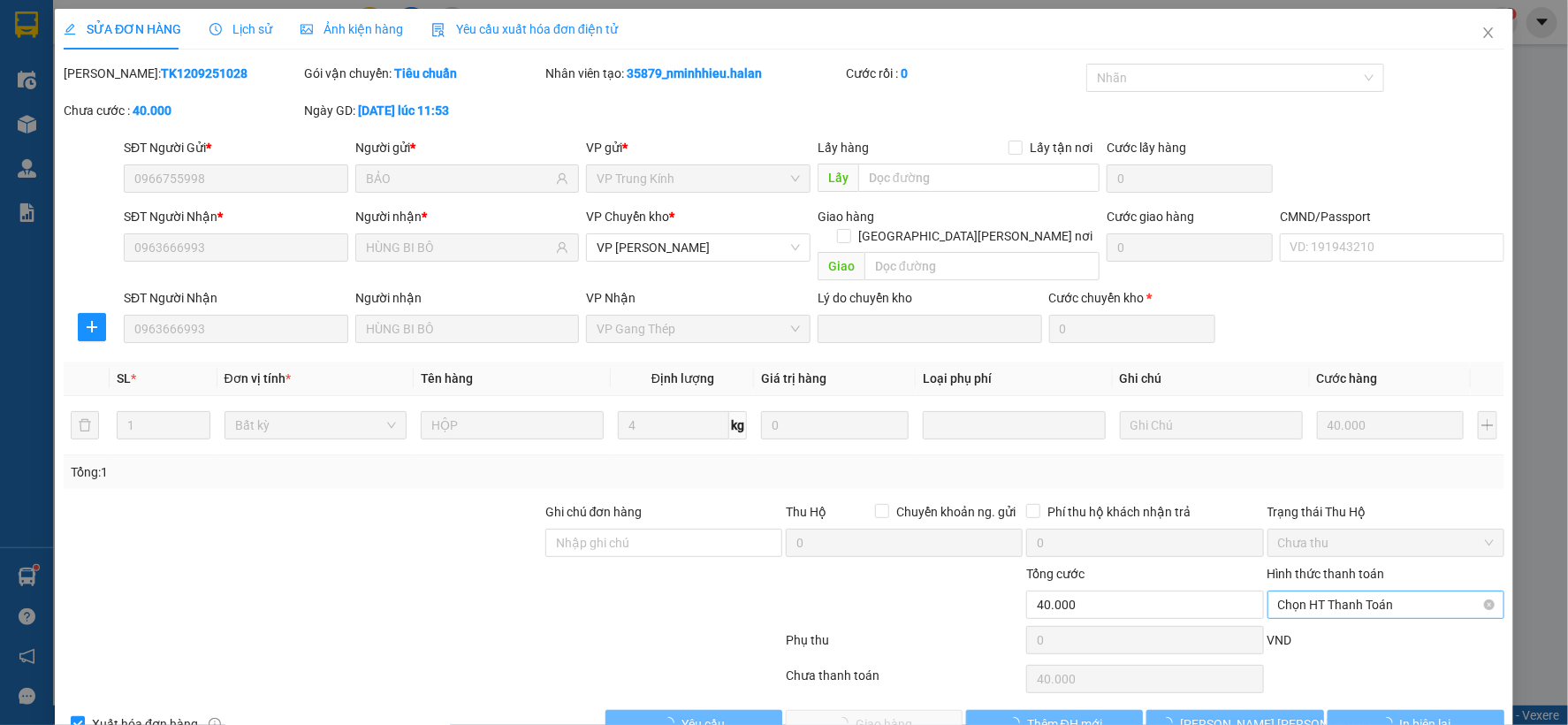
click at [1372, 591] on span "Chọn HT Thanh Toán" at bounding box center [1386, 604] width 216 height 27
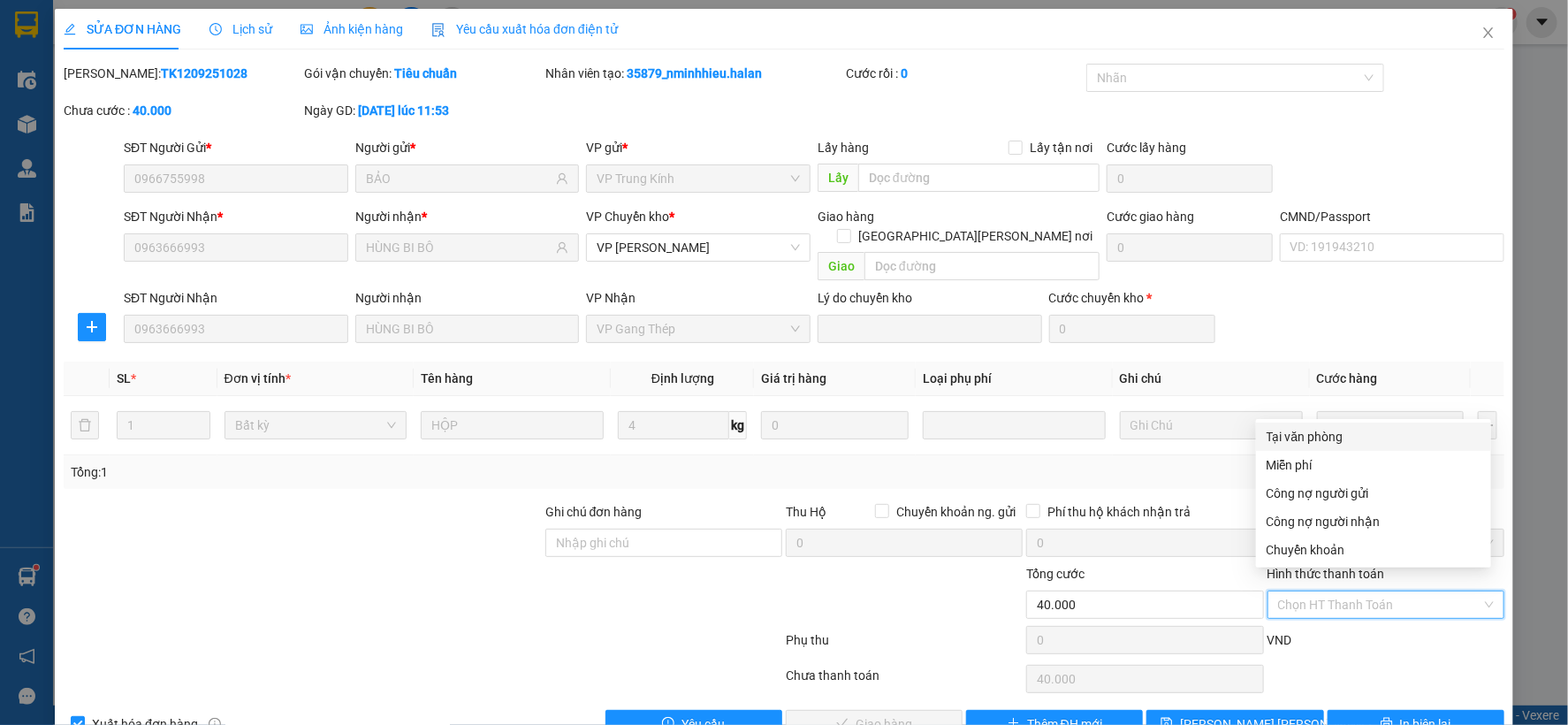
click at [1319, 437] on div "Tại văn phòng" at bounding box center [1373, 437] width 214 height 20
type input "0"
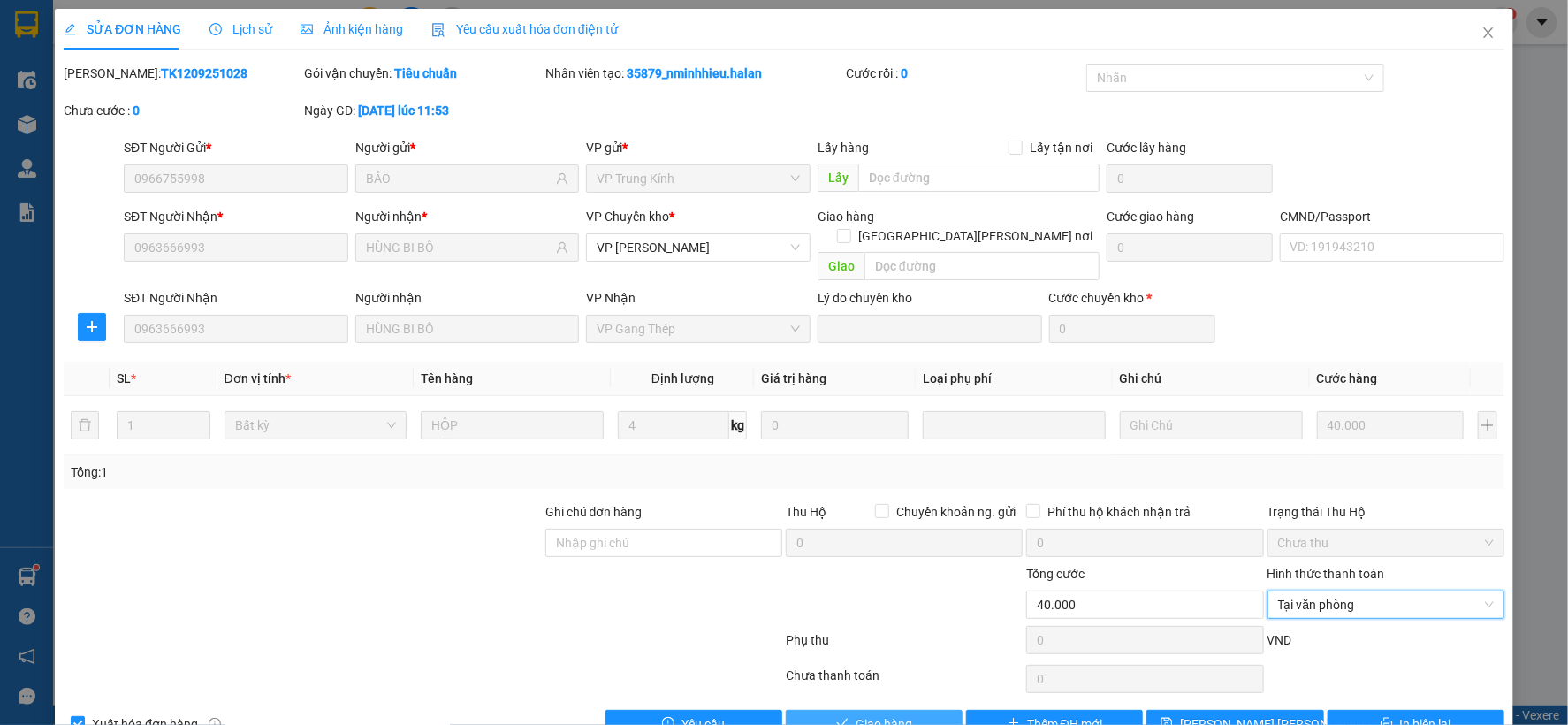
click at [906, 709] on button "Giao hàng" at bounding box center [875, 723] width 177 height 29
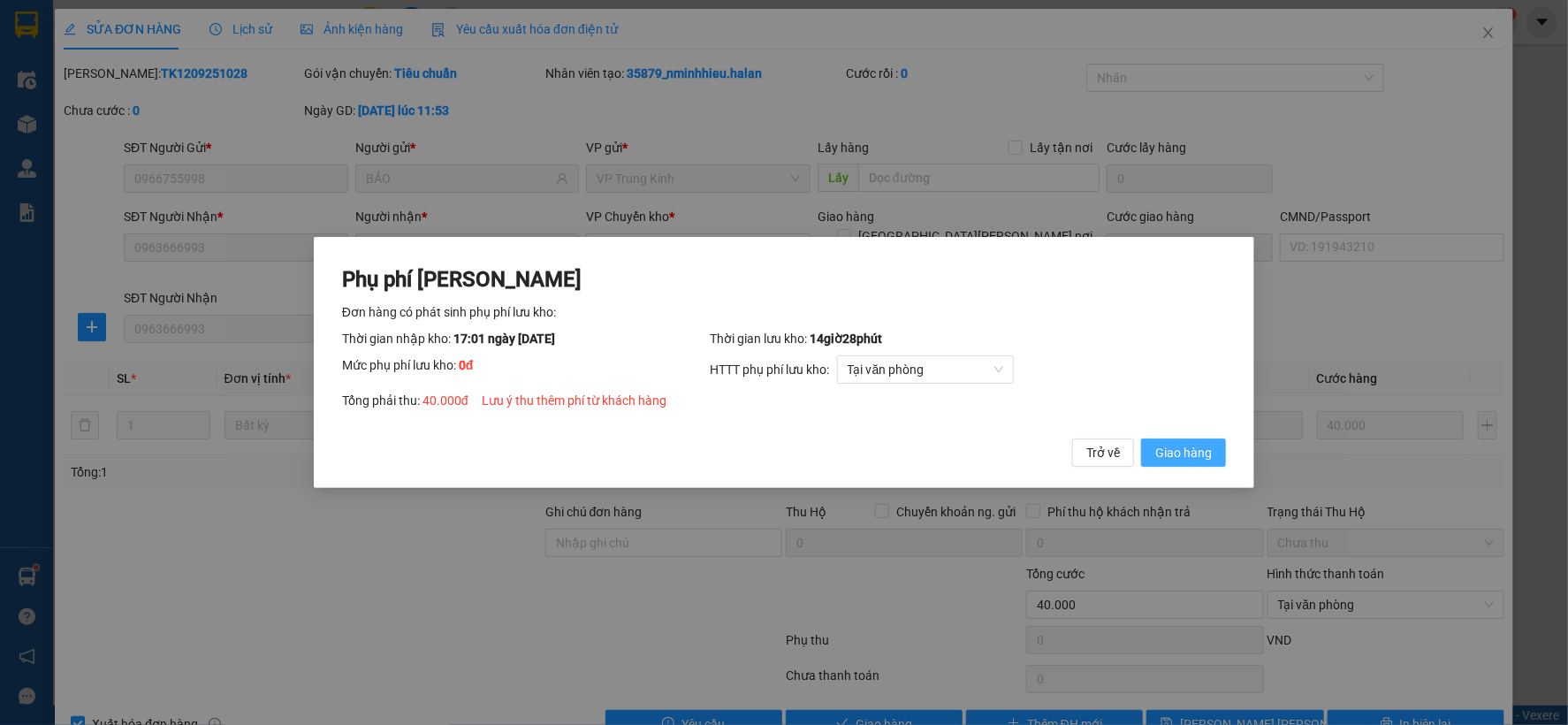
click at [1195, 449] on span "Giao hàng" at bounding box center [1183, 453] width 56 height 20
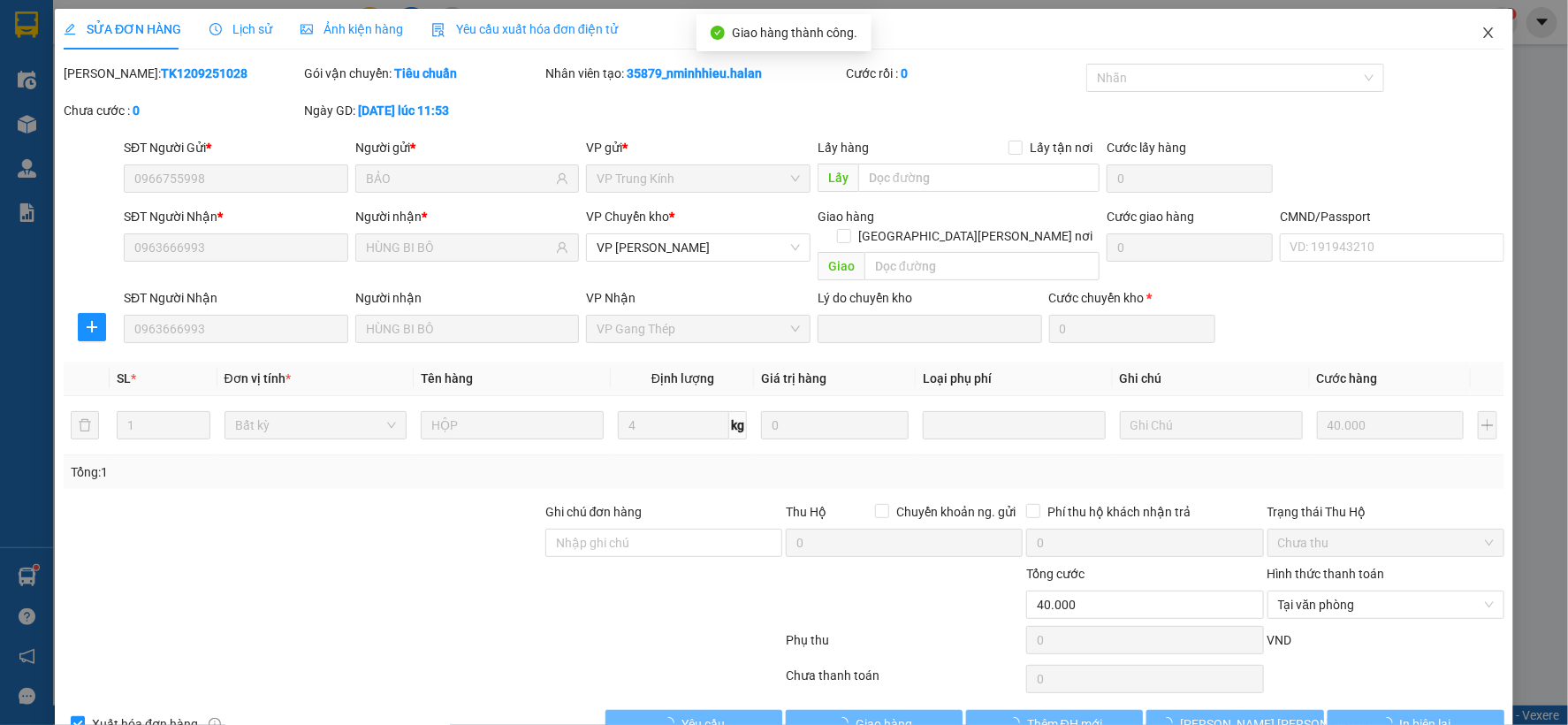
click at [1483, 36] on icon "close" at bounding box center [1488, 32] width 10 height 11
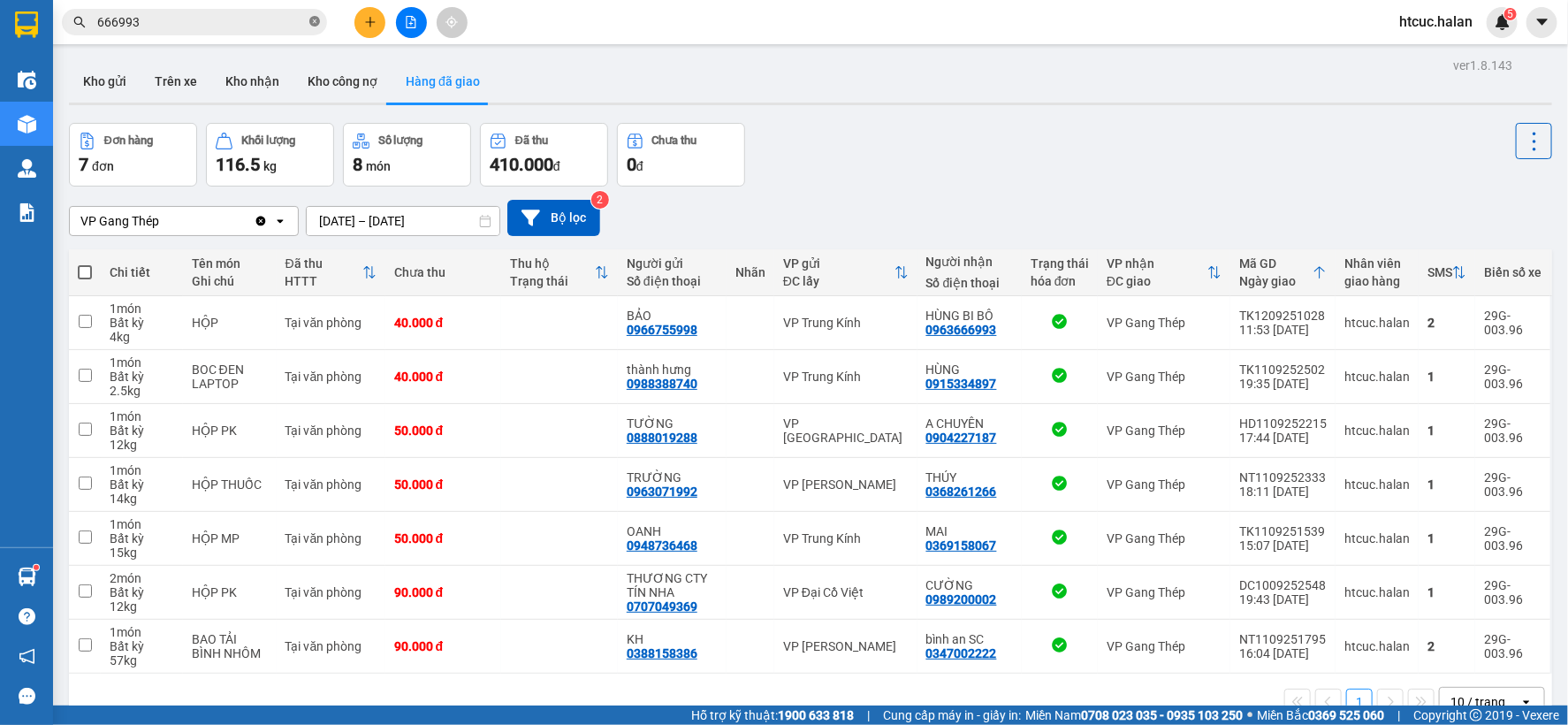
click at [313, 18] on icon "close-circle" at bounding box center [314, 21] width 11 height 11
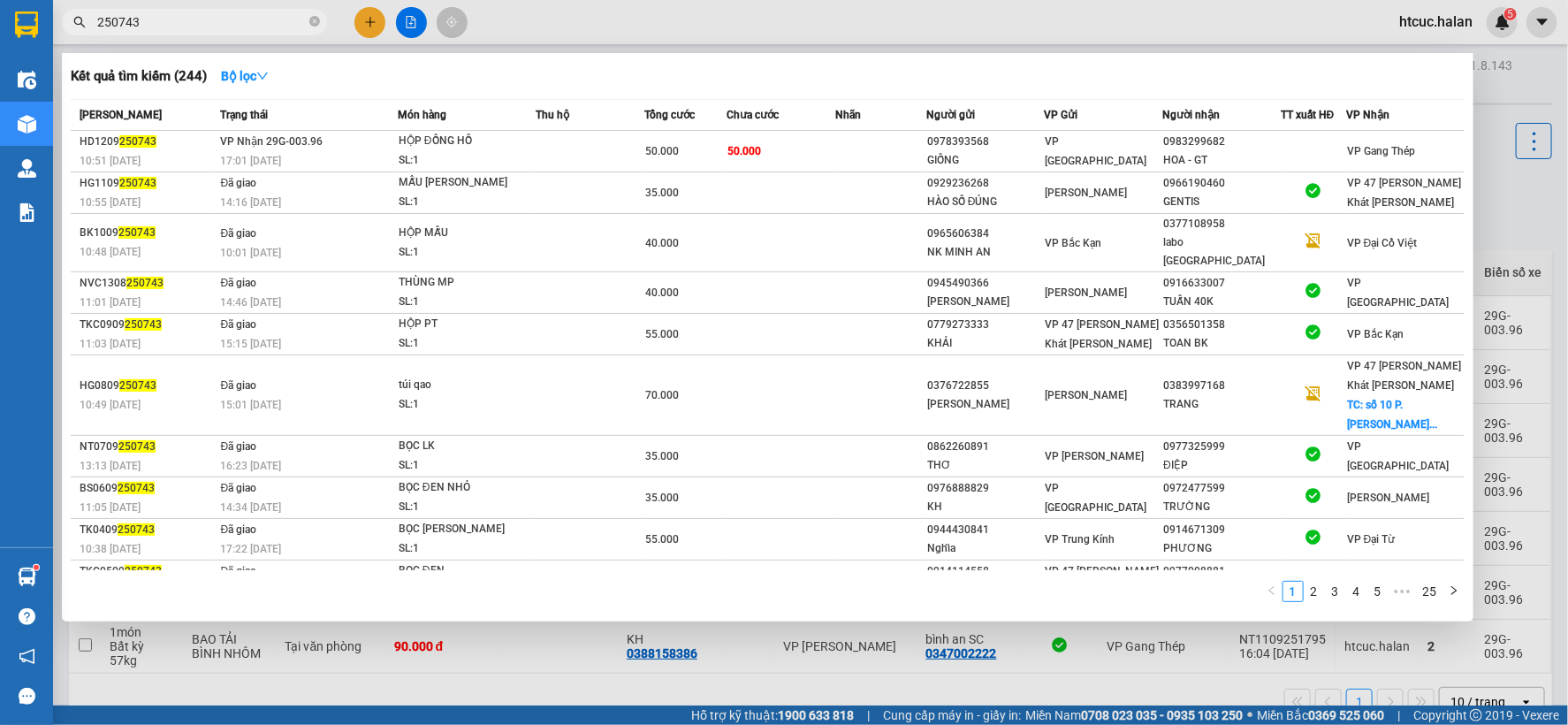
type input "250743"
click at [851, 151] on td at bounding box center [881, 151] width 92 height 41
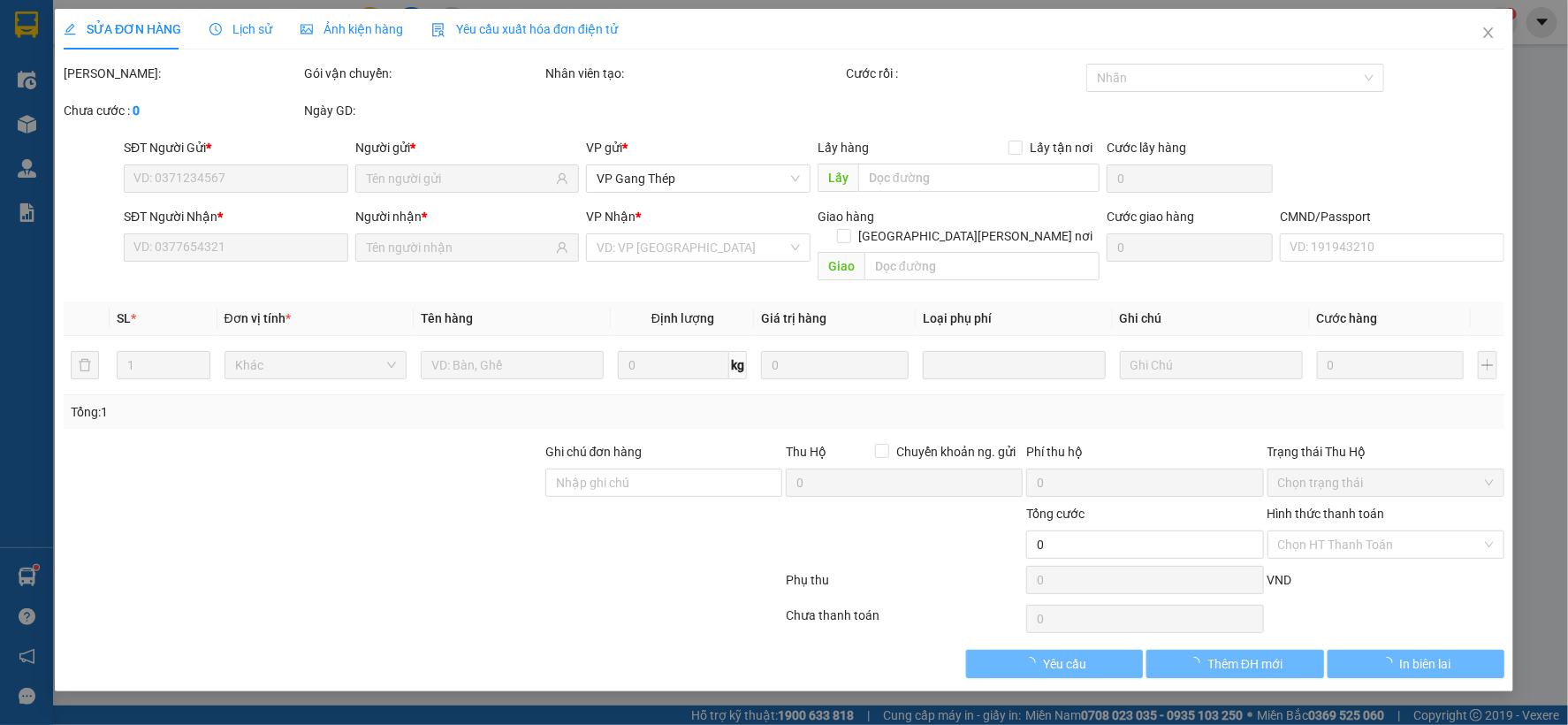
type input "0978393568"
type input "GIỐNG"
type input "0983299682"
type input "HOA - GT"
type input "50.000"
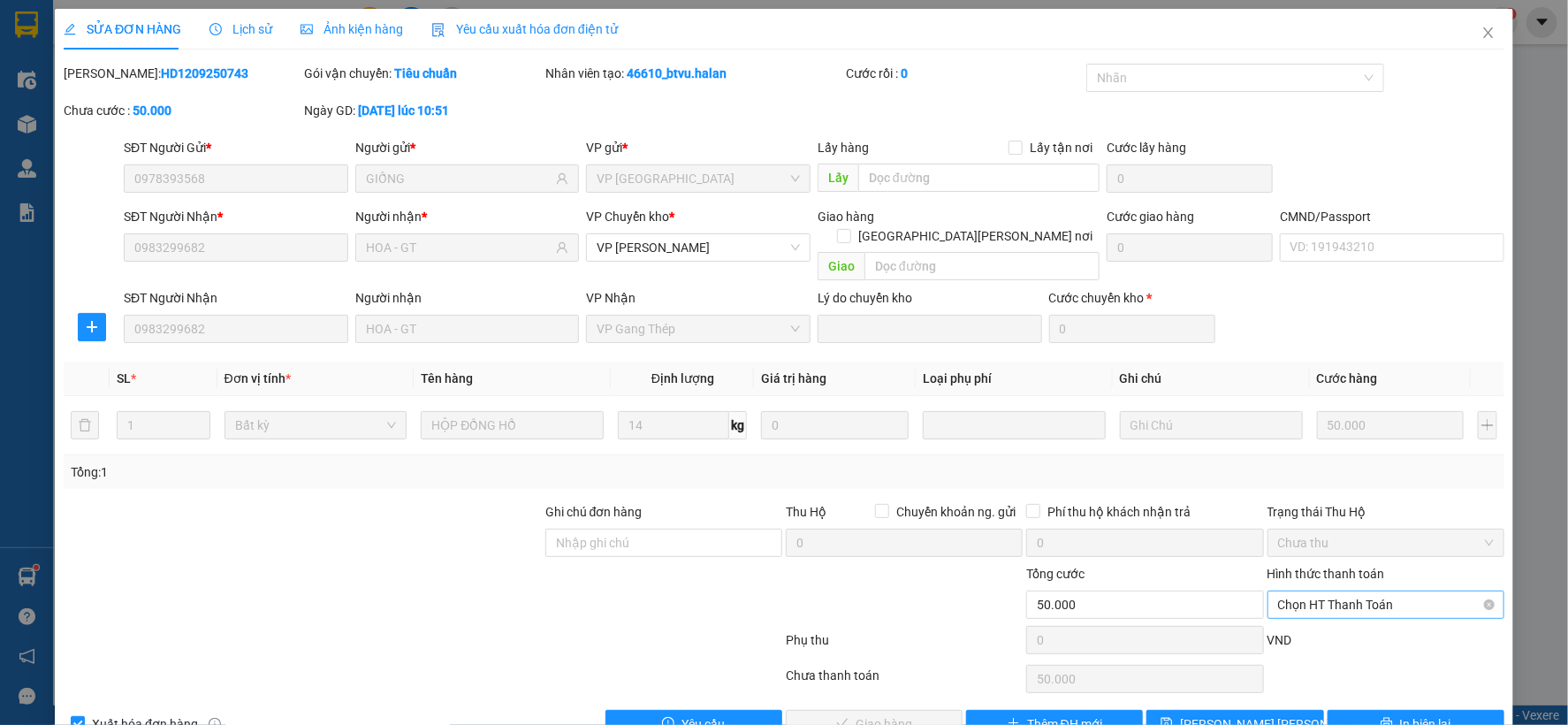
click at [1338, 591] on span "Chọn HT Thanh Toán" at bounding box center [1386, 604] width 216 height 27
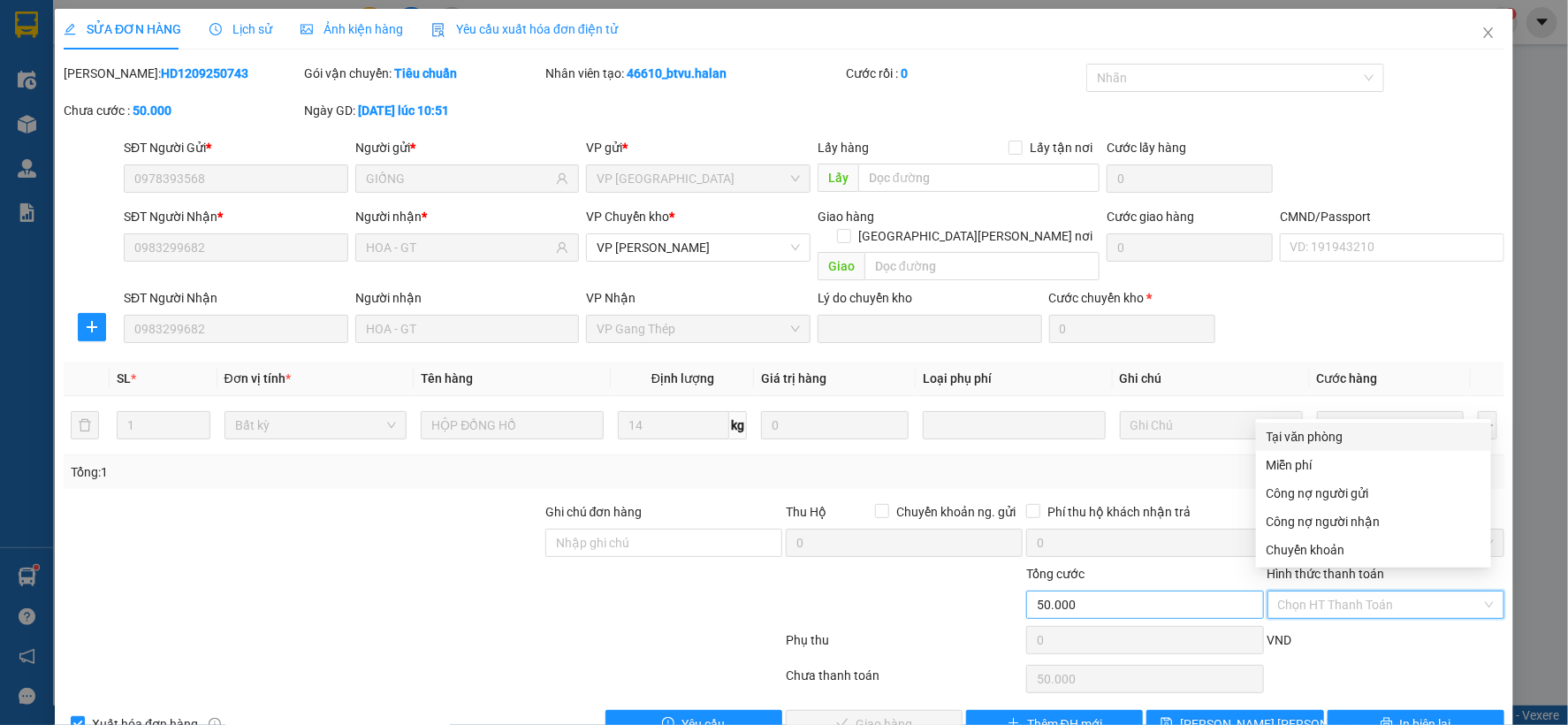
drag, startPoint x: 1284, startPoint y: 436, endPoint x: 1084, endPoint y: 570, distance: 240.7
click at [1283, 436] on div "Tại văn phòng" at bounding box center [1373, 437] width 214 height 20
type input "0"
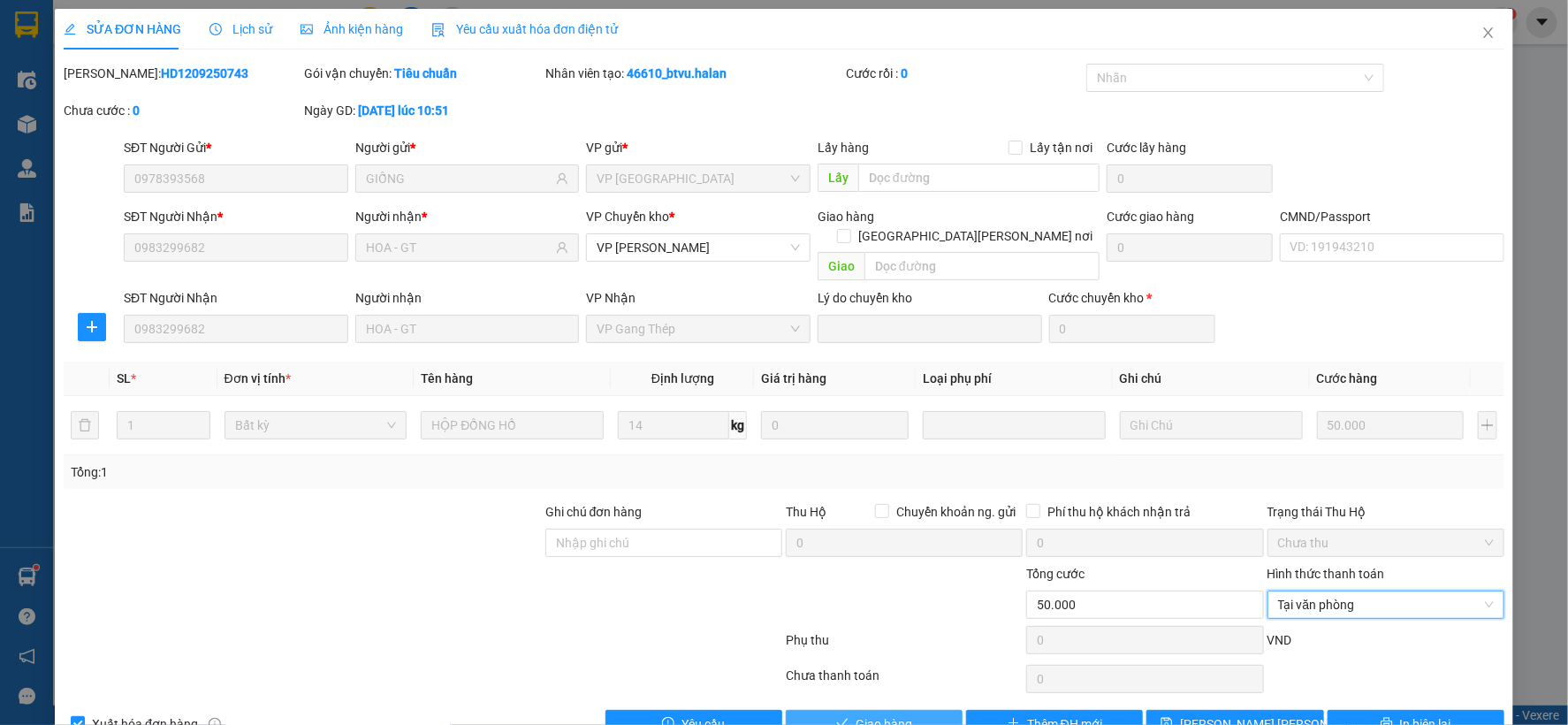
drag, startPoint x: 908, startPoint y: 695, endPoint x: 934, endPoint y: 647, distance: 54.6
click at [905, 709] on button "Giao hàng" at bounding box center [875, 723] width 177 height 29
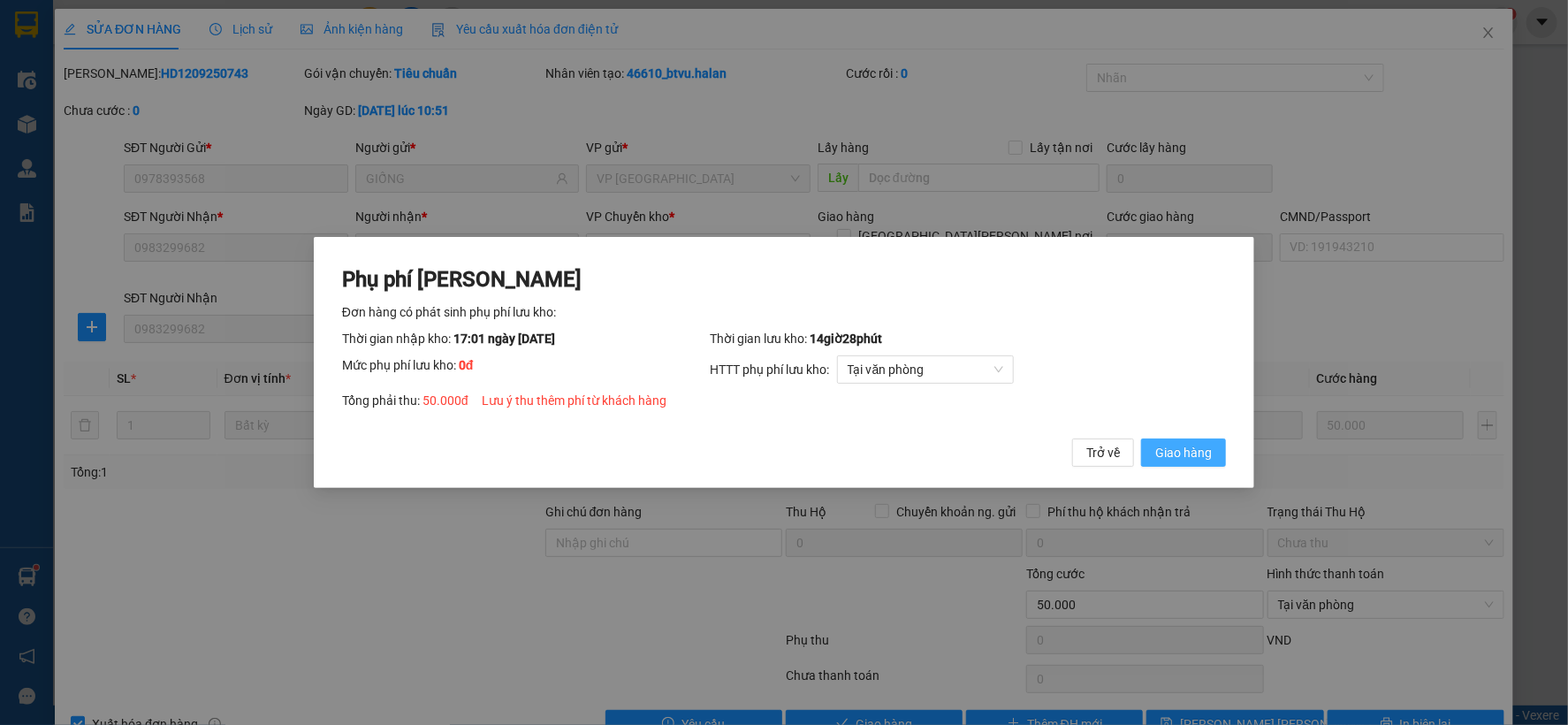
click at [1196, 448] on span "Giao hàng" at bounding box center [1183, 453] width 56 height 20
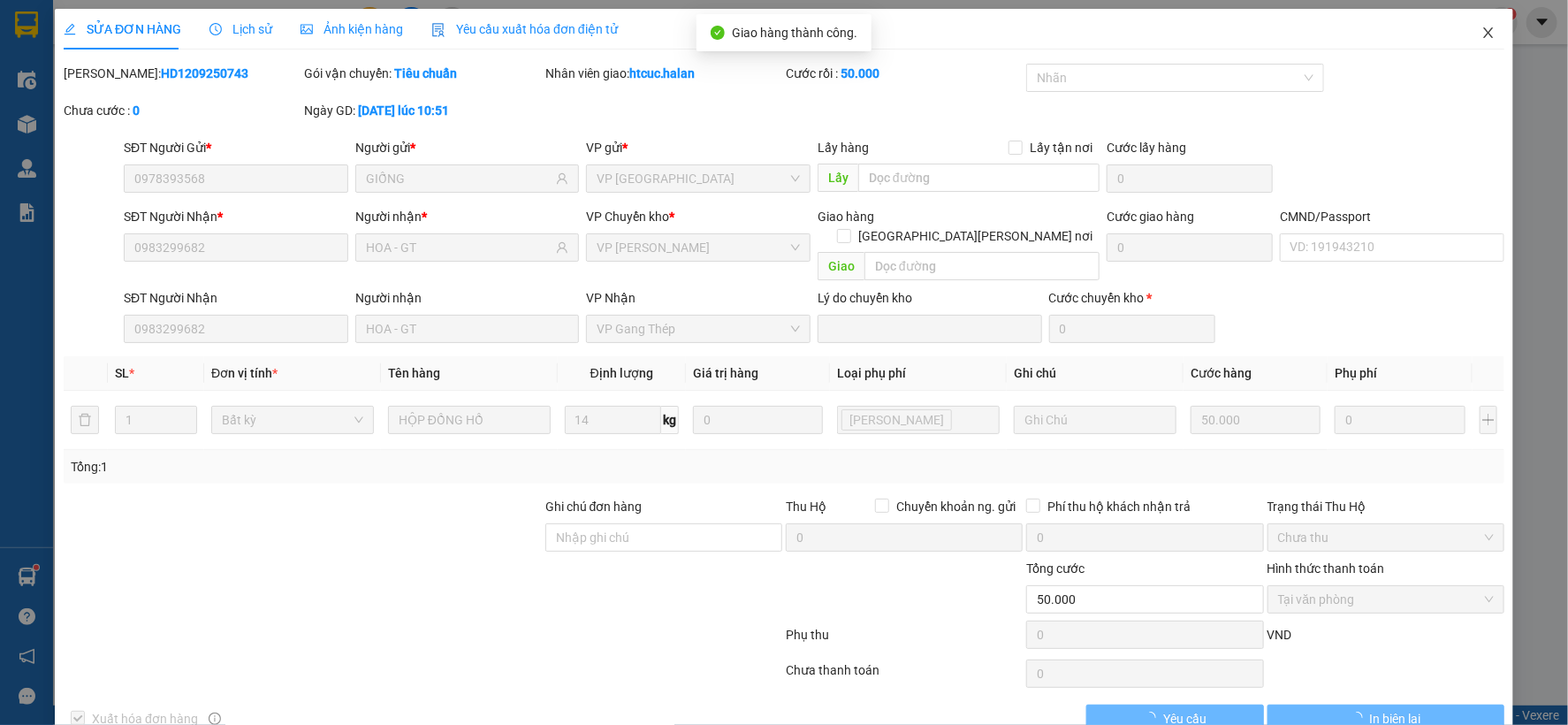
click at [1481, 31] on icon "close" at bounding box center [1488, 32] width 14 height 14
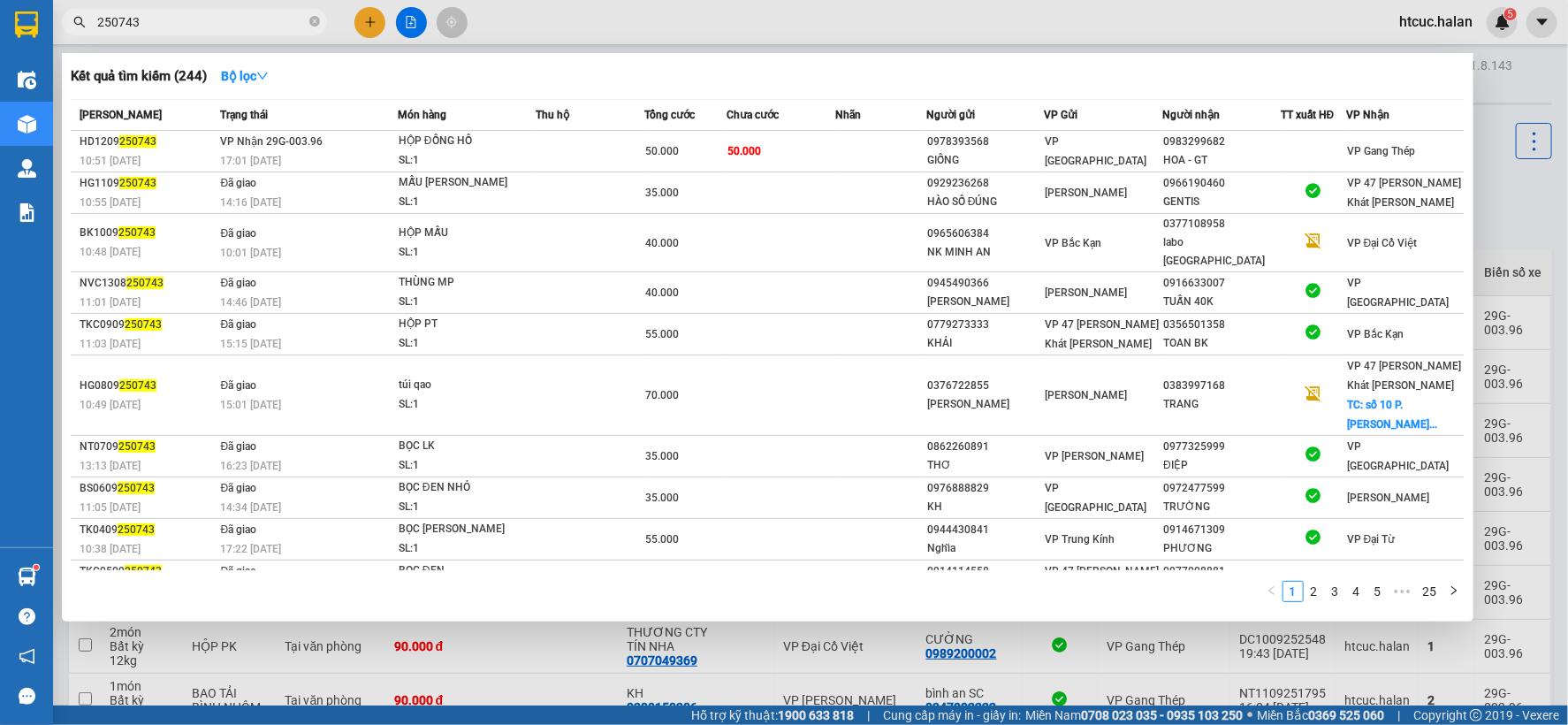
drag, startPoint x: 159, startPoint y: 24, endPoint x: 56, endPoint y: 28, distance: 103.1
click at [56, 28] on div "250743" at bounding box center [172, 22] width 345 height 27
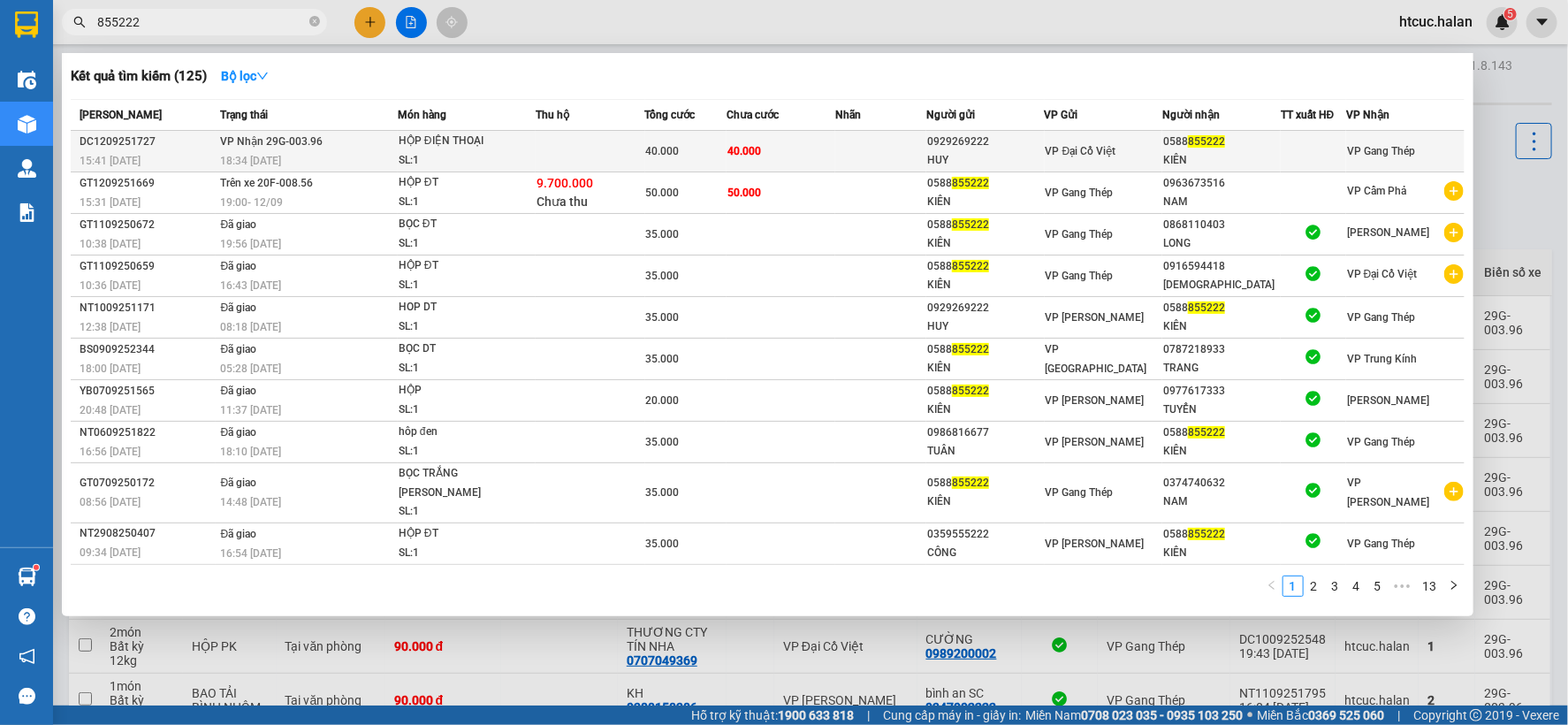
type input "855222"
click at [814, 152] on td "40.000" at bounding box center [781, 151] width 108 height 41
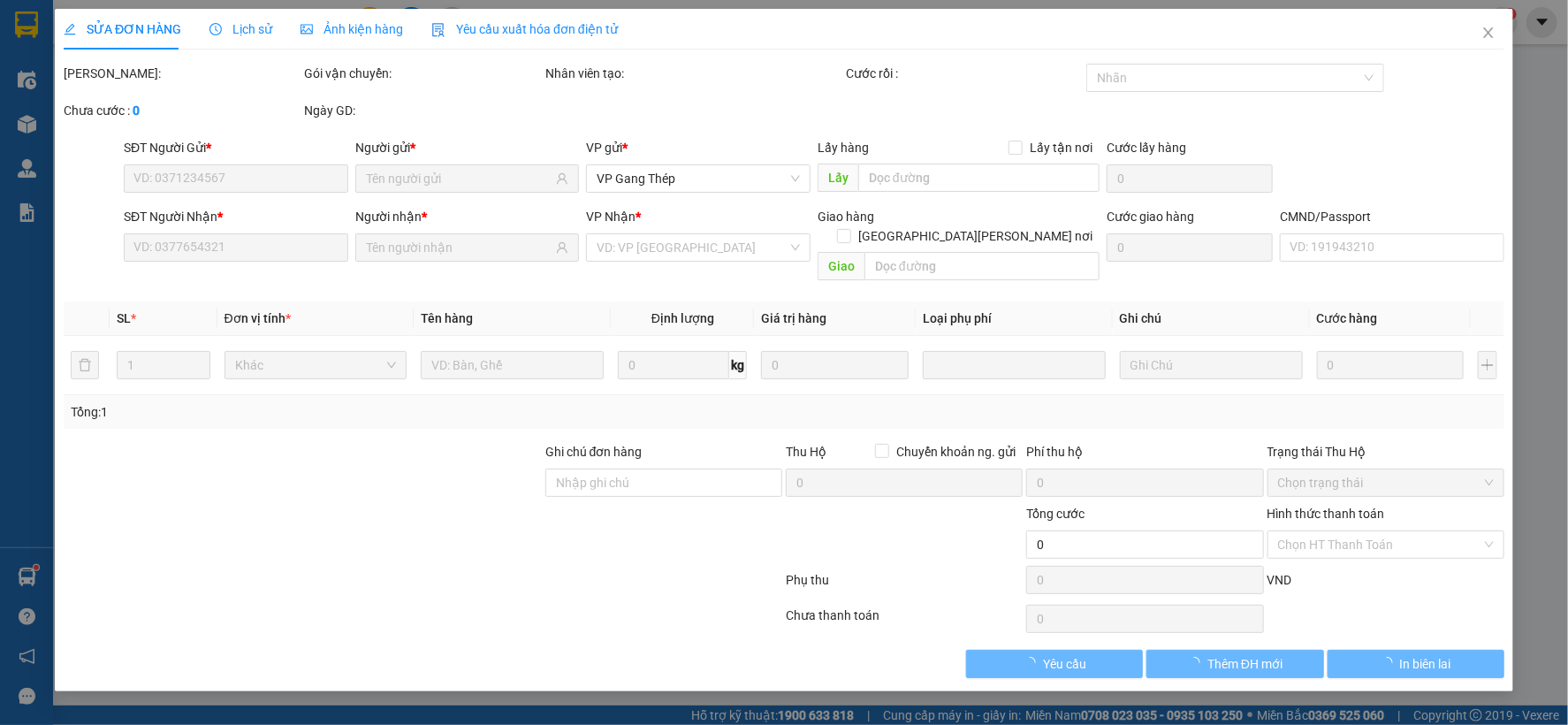
type input "0929269222"
type input "HUY"
type input "0588855222"
type input "KIÊN"
type input "40.000"
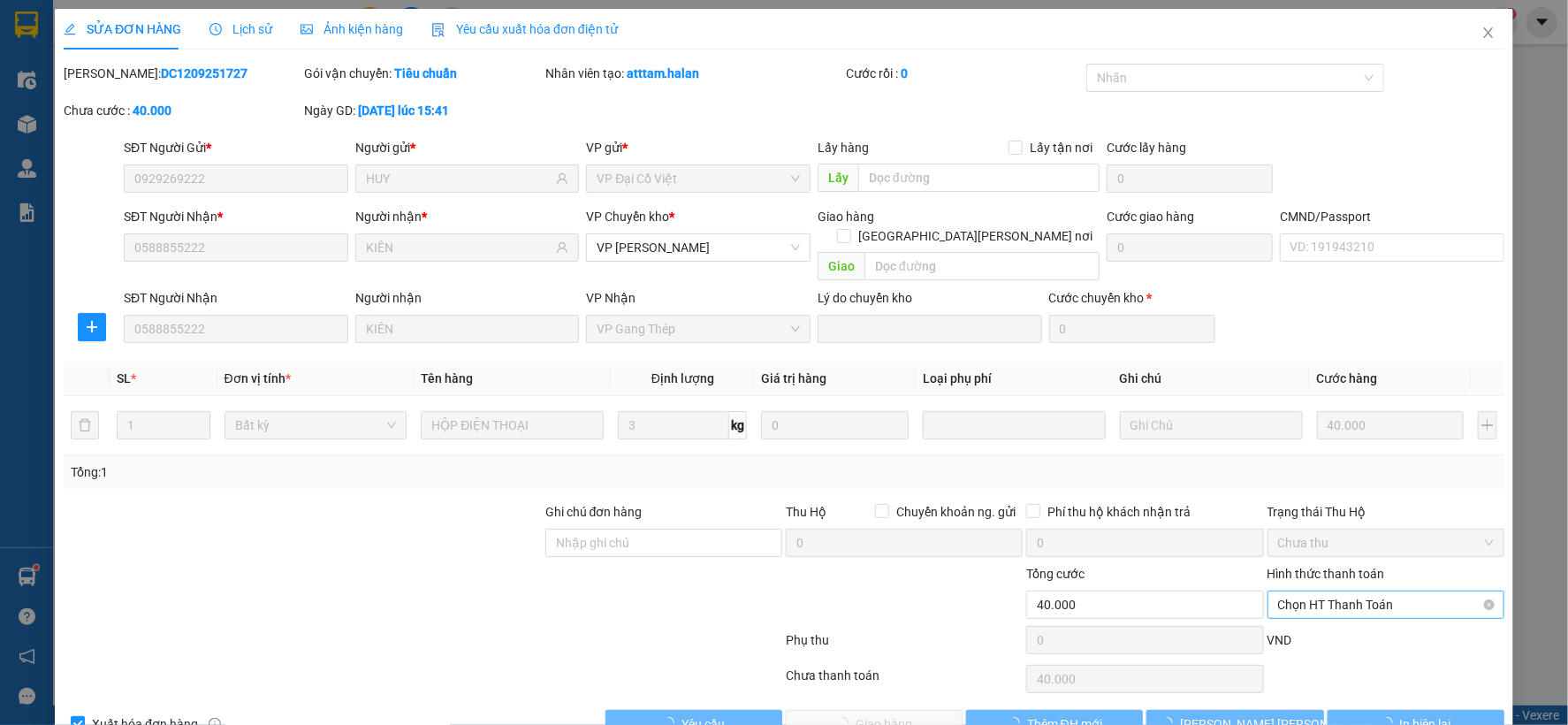
click at [1341, 591] on span "Chọn HT Thanh Toán" at bounding box center [1386, 604] width 216 height 27
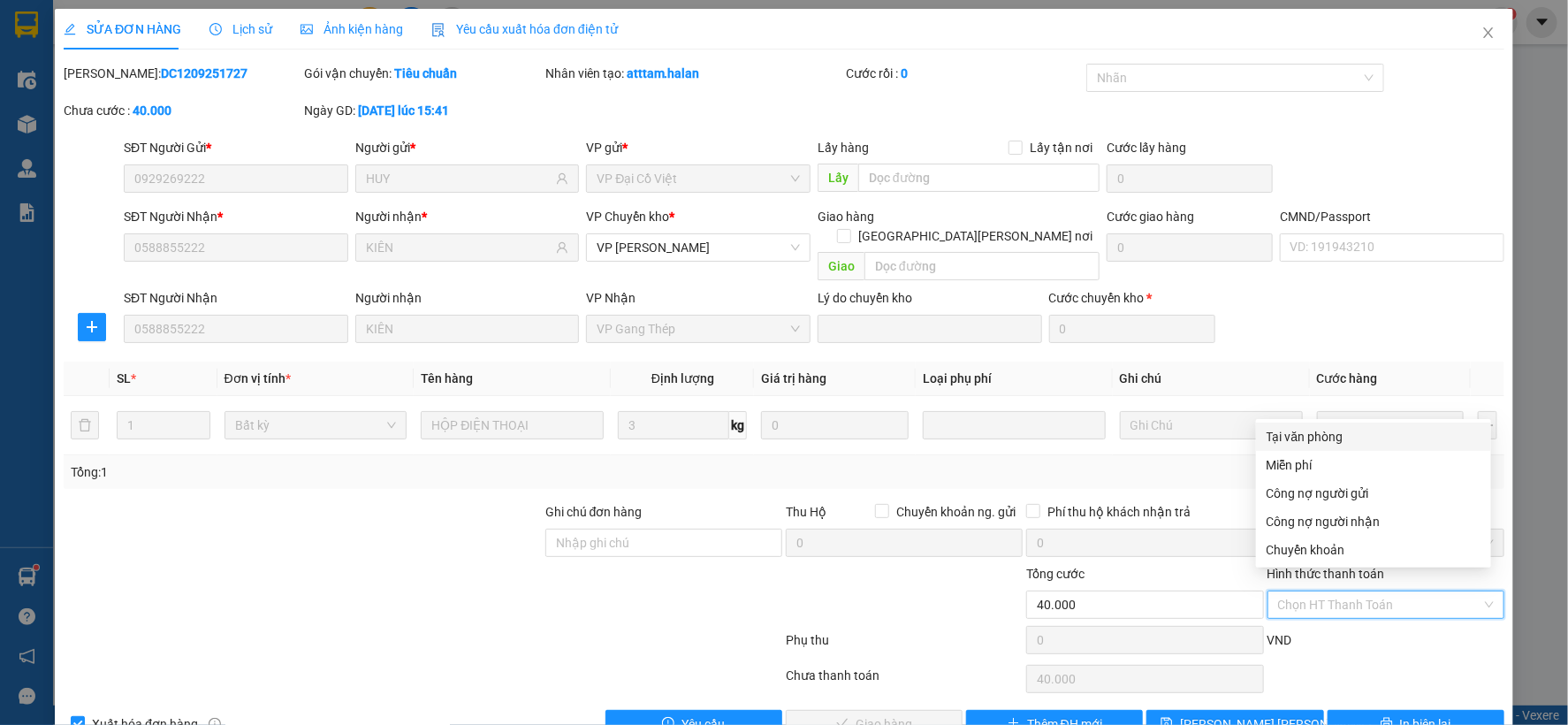
click at [1324, 437] on div "Tại văn phòng" at bounding box center [1373, 437] width 214 height 20
type input "0"
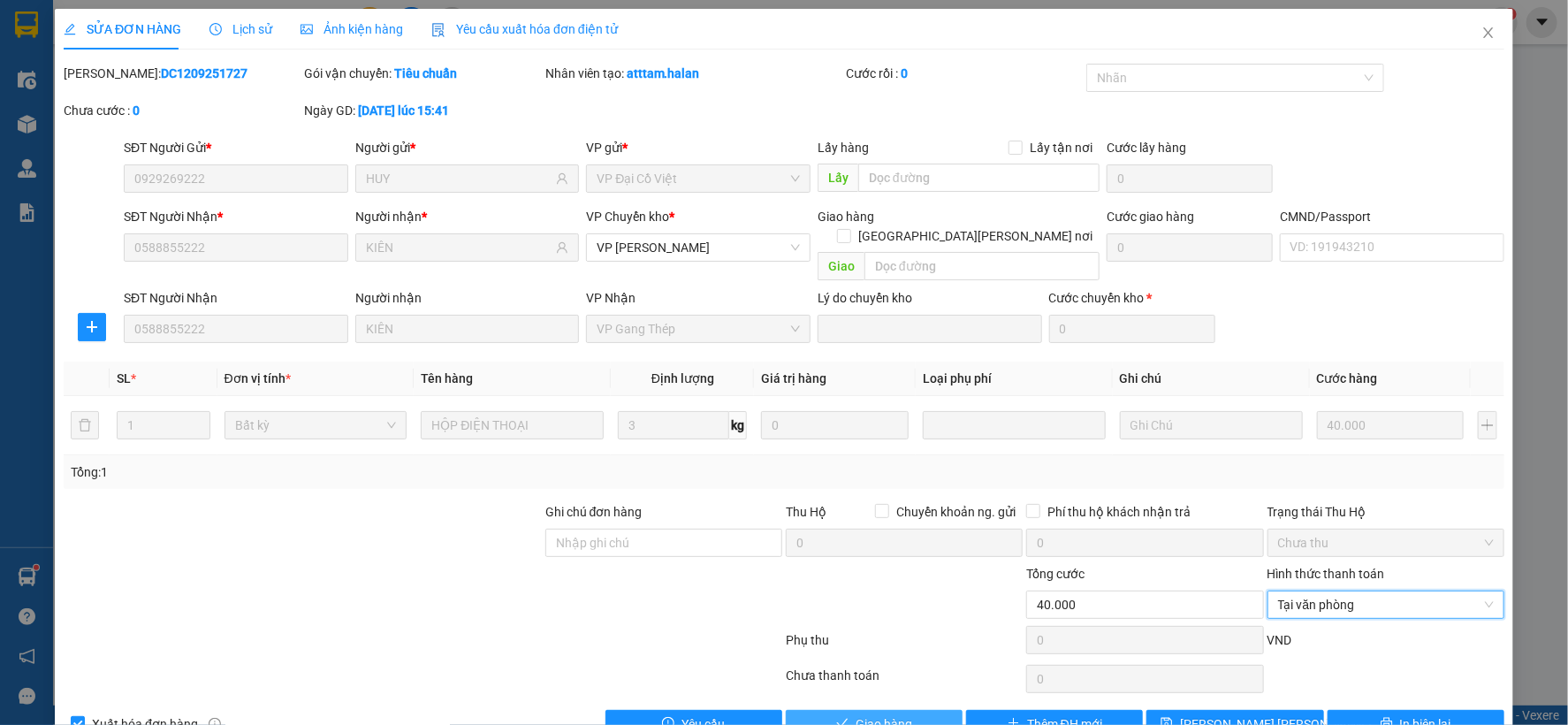
click at [864, 714] on span "Giao hàng" at bounding box center [883, 724] width 56 height 20
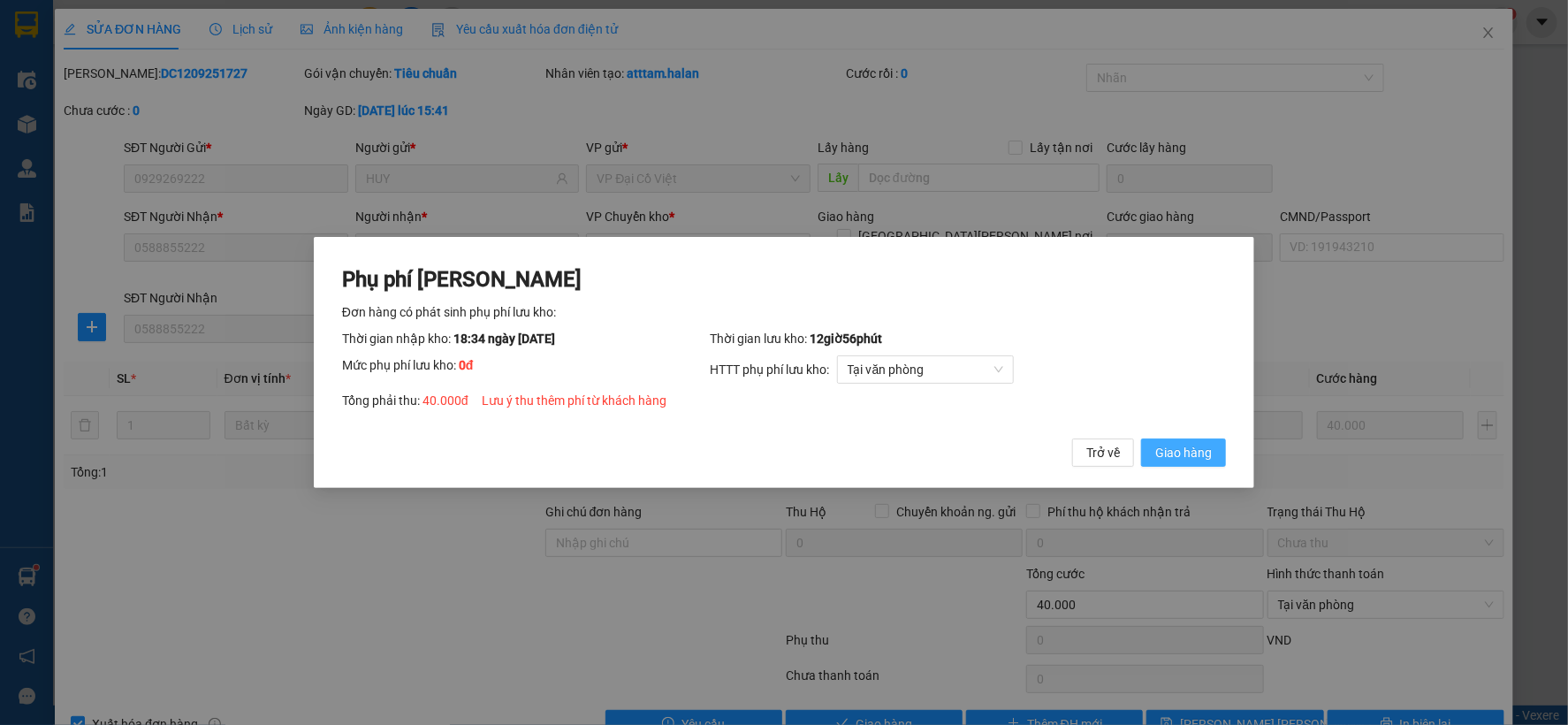
click at [1191, 440] on button "Giao hàng" at bounding box center [1184, 453] width 85 height 29
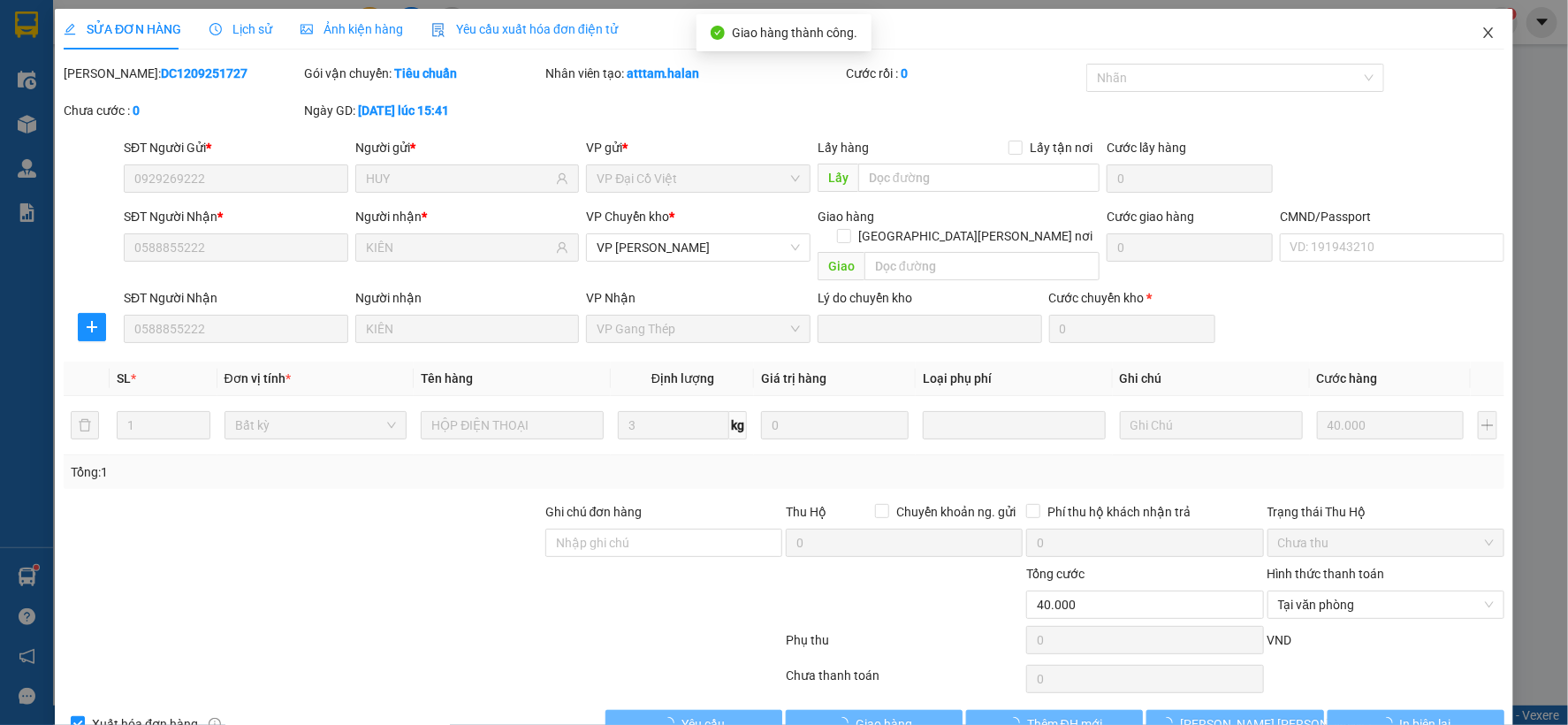
click at [1481, 28] on icon "close" at bounding box center [1488, 32] width 14 height 14
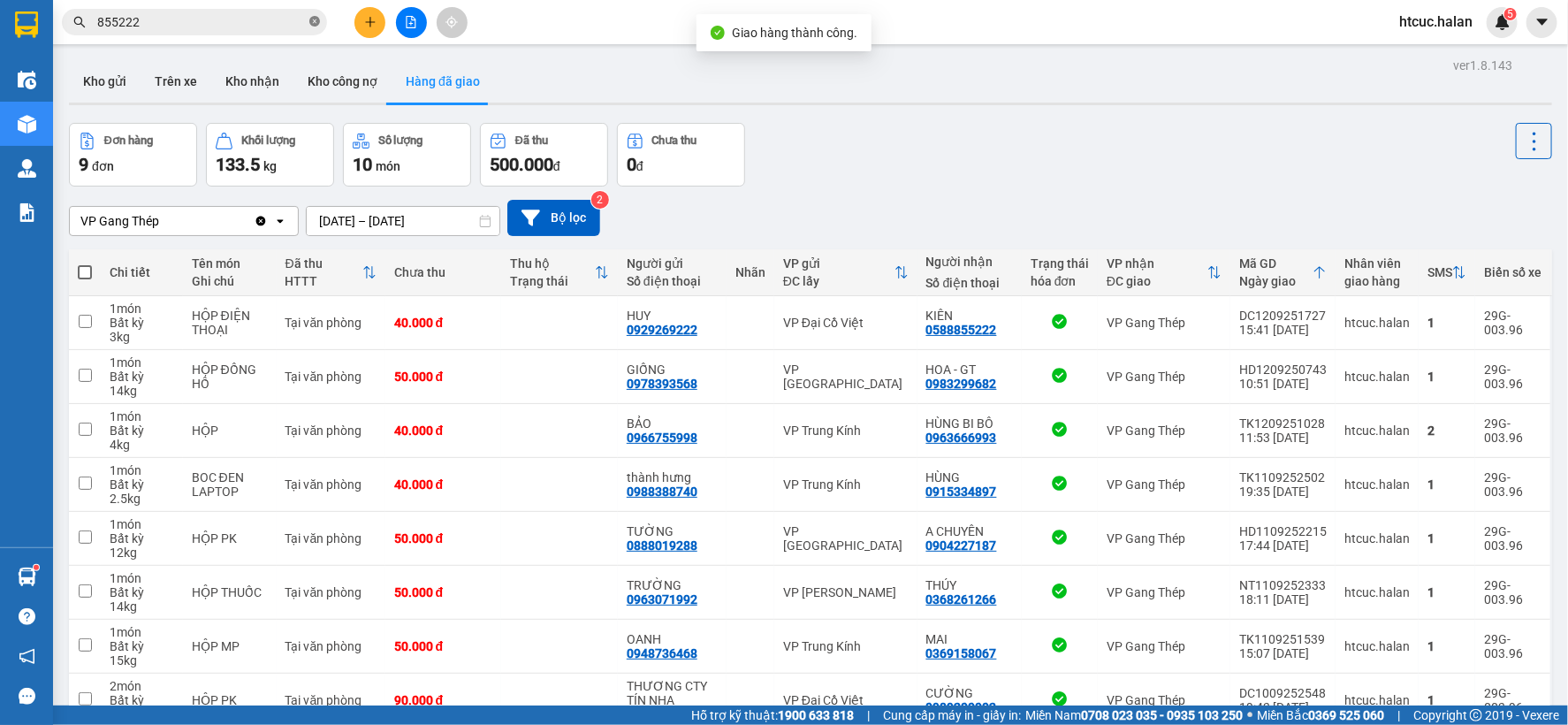
click at [314, 22] on icon "close-circle" at bounding box center [314, 21] width 11 height 11
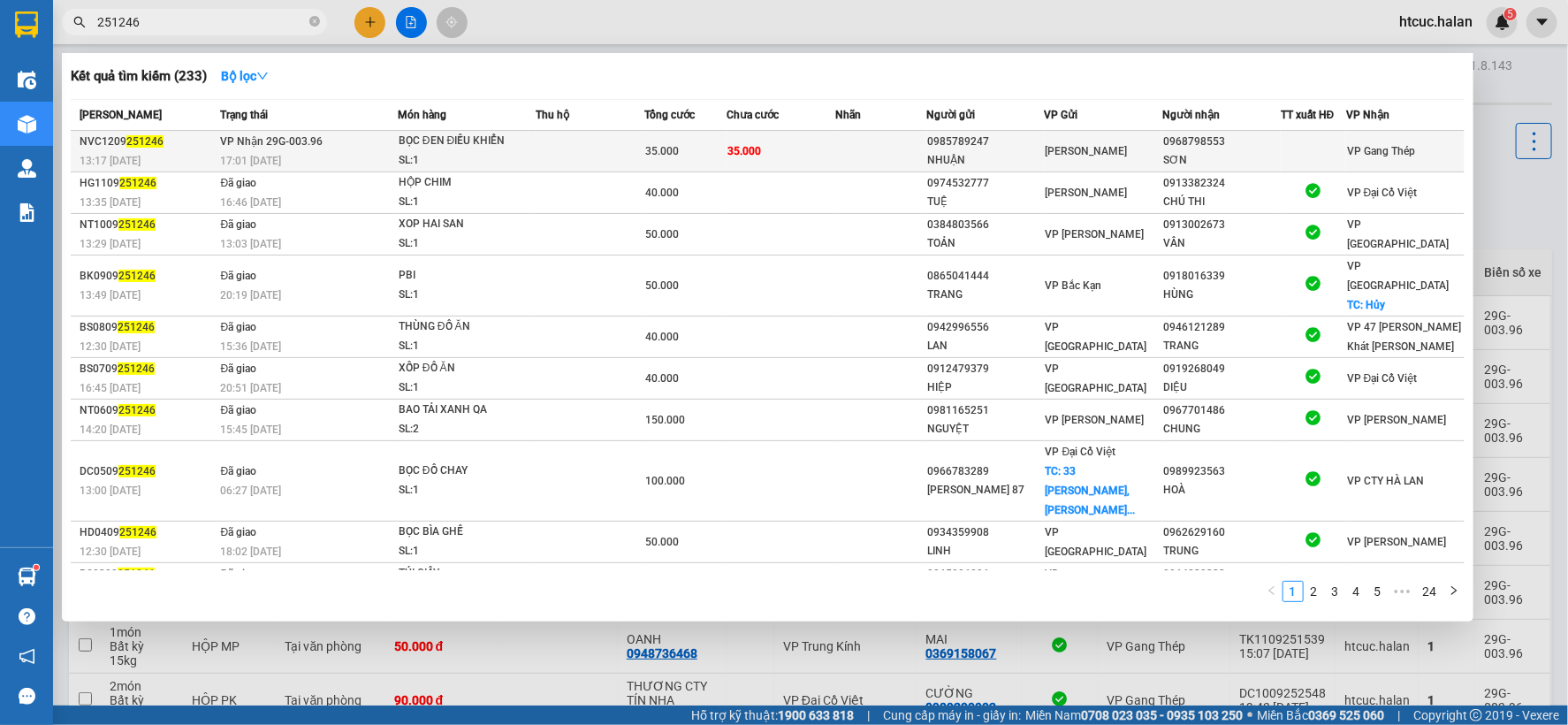
type input "251246"
click at [838, 149] on td at bounding box center [881, 151] width 92 height 41
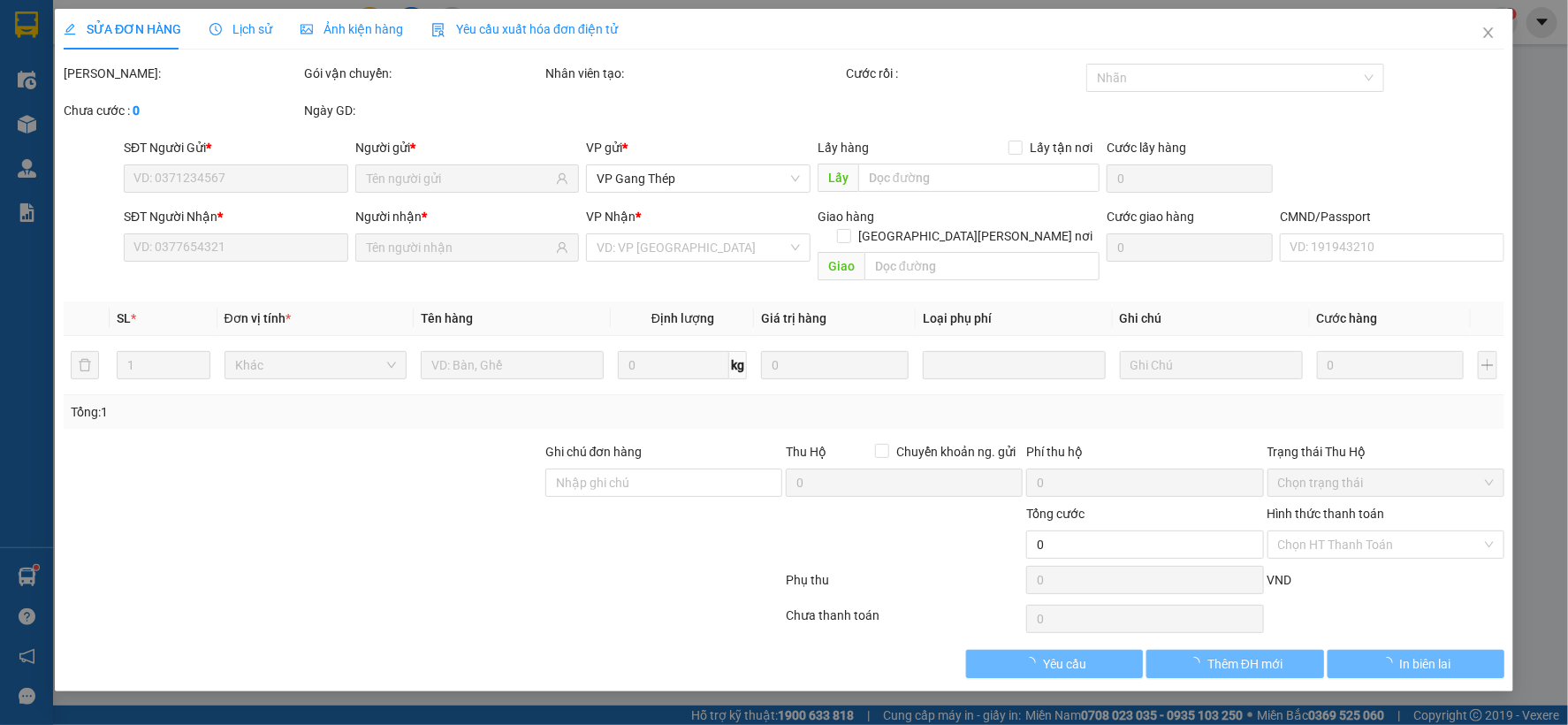
type input "0985789247"
type input "NHUẬN"
type input "0968798553"
type input "SƠN"
type input "35.000"
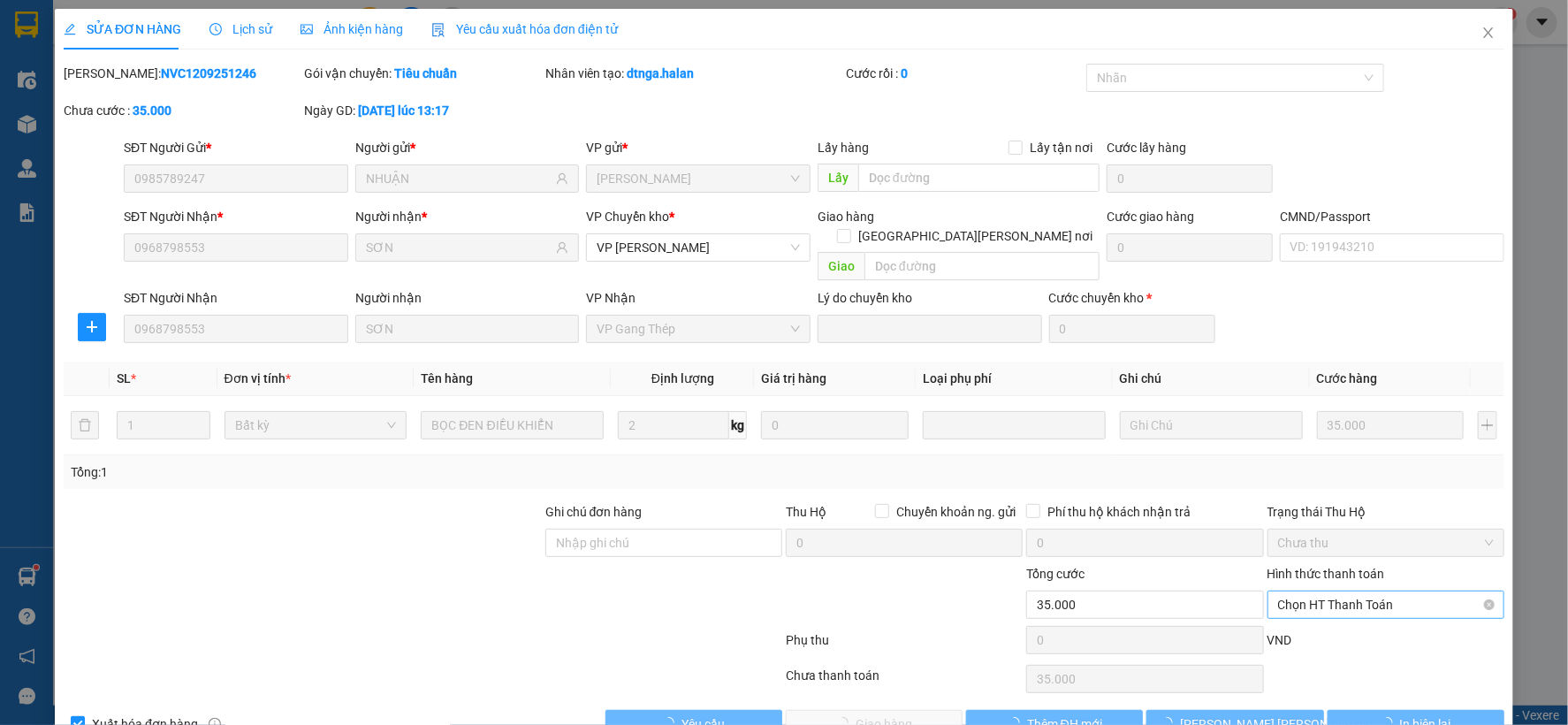
click at [1335, 591] on span "Chọn HT Thanh Toán" at bounding box center [1386, 604] width 216 height 27
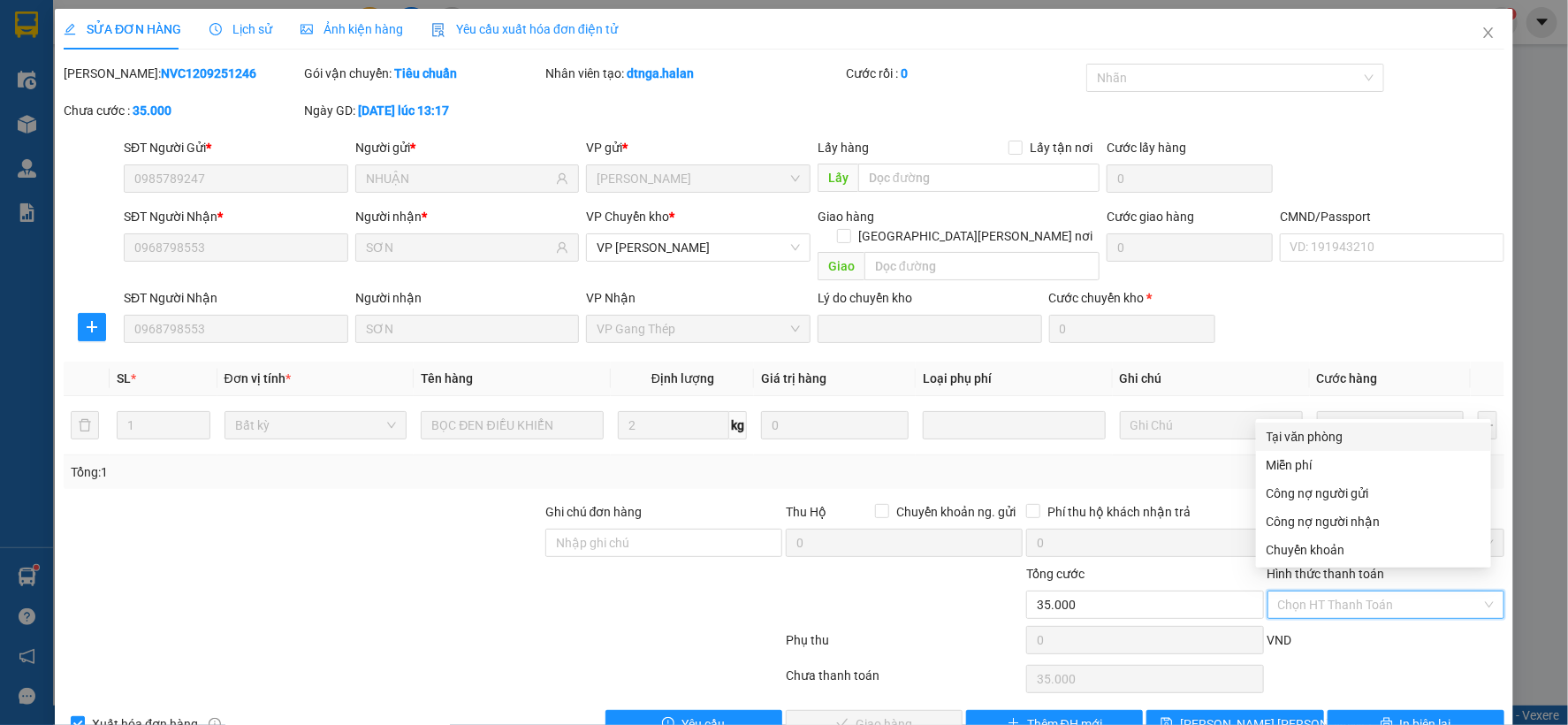
click at [1321, 424] on div "Tại văn phòng" at bounding box center [1373, 436] width 235 height 29
type input "0"
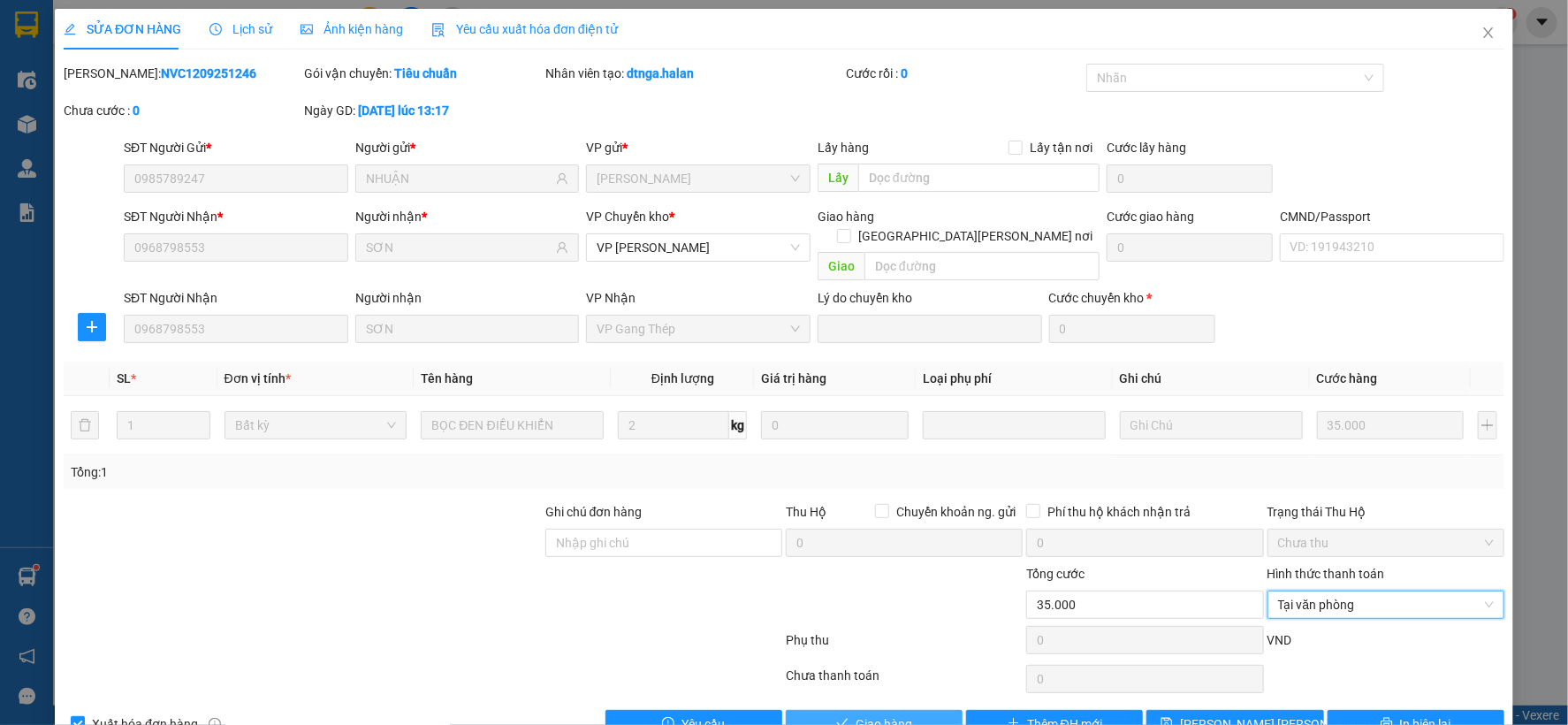
click at [878, 714] on span "Giao hàng" at bounding box center [883, 724] width 56 height 20
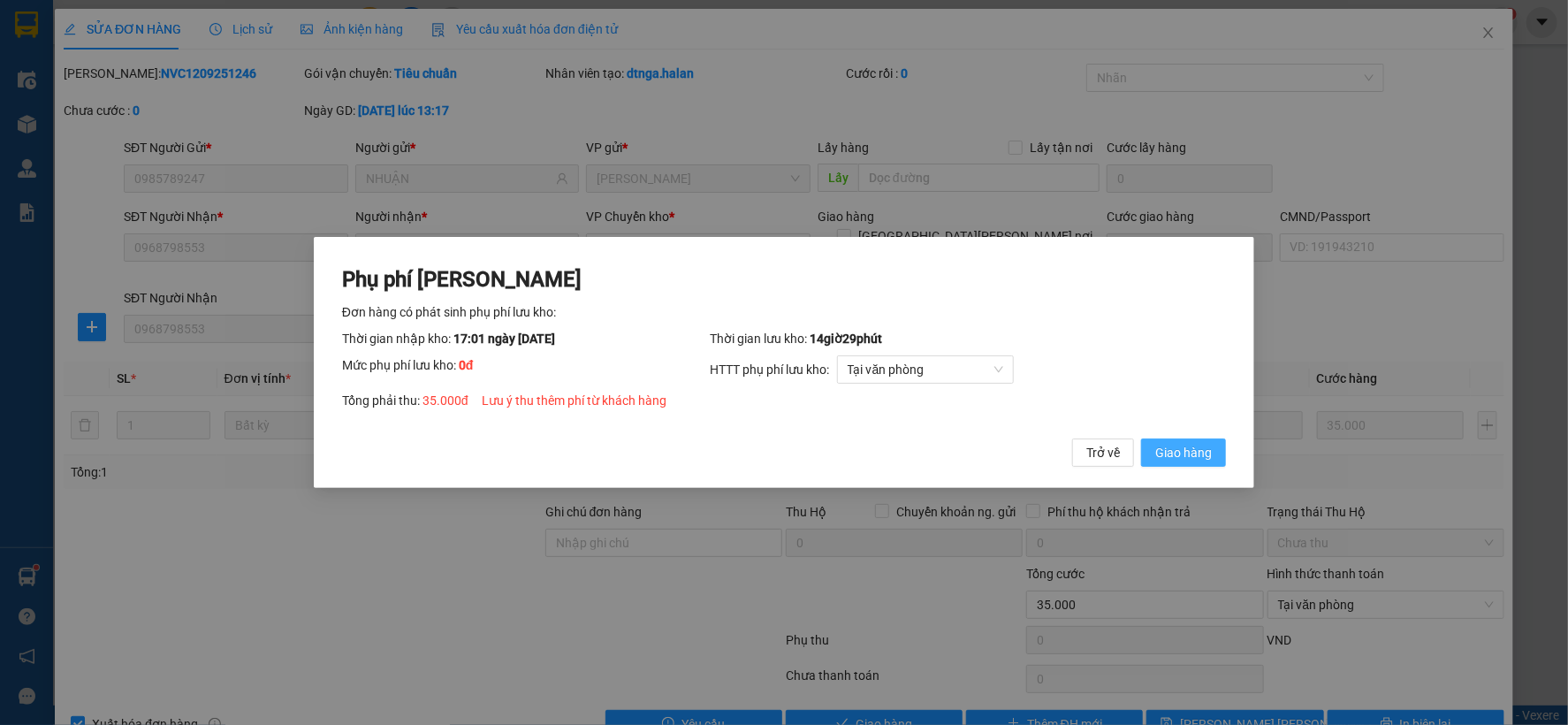
click at [1187, 443] on span "Giao hàng" at bounding box center [1183, 453] width 56 height 20
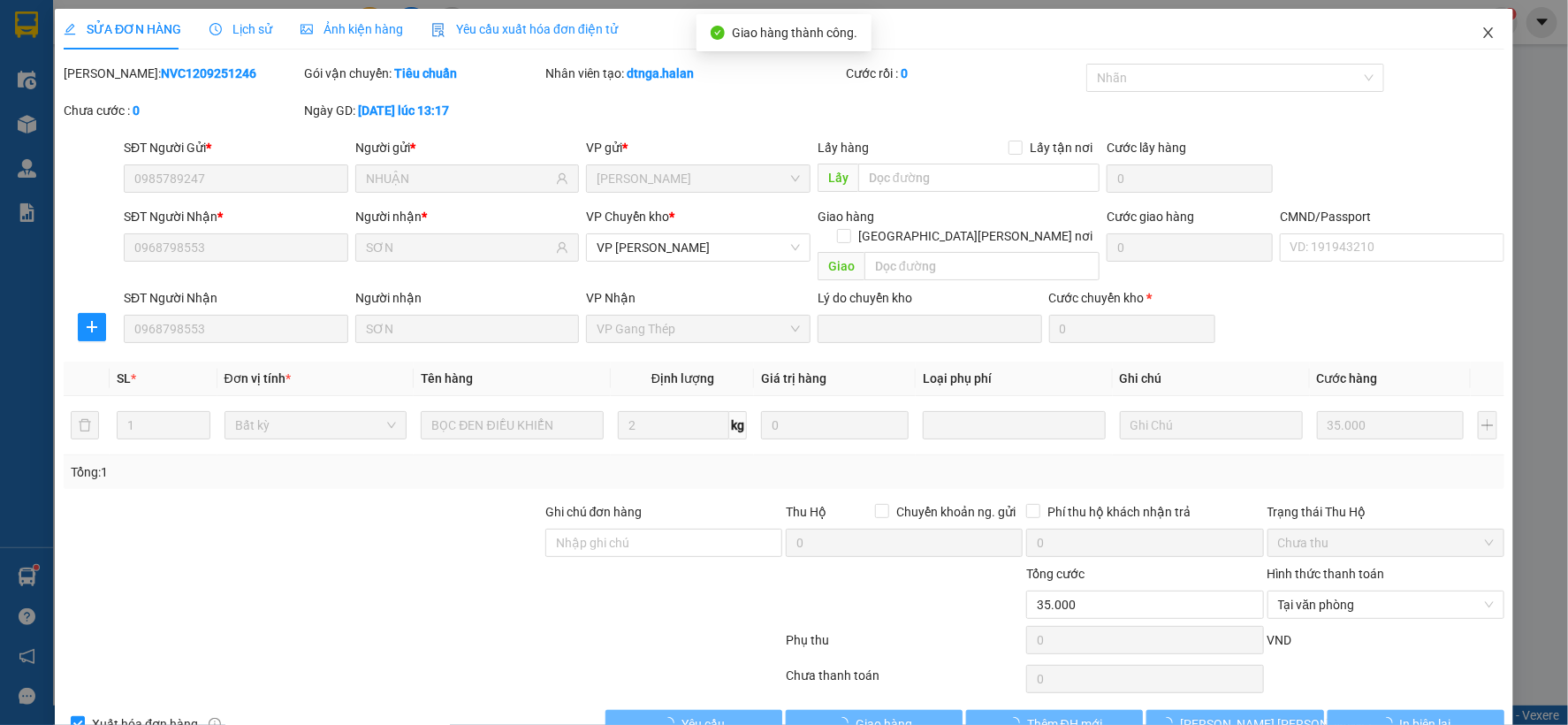
click at [1481, 31] on icon "close" at bounding box center [1488, 32] width 14 height 14
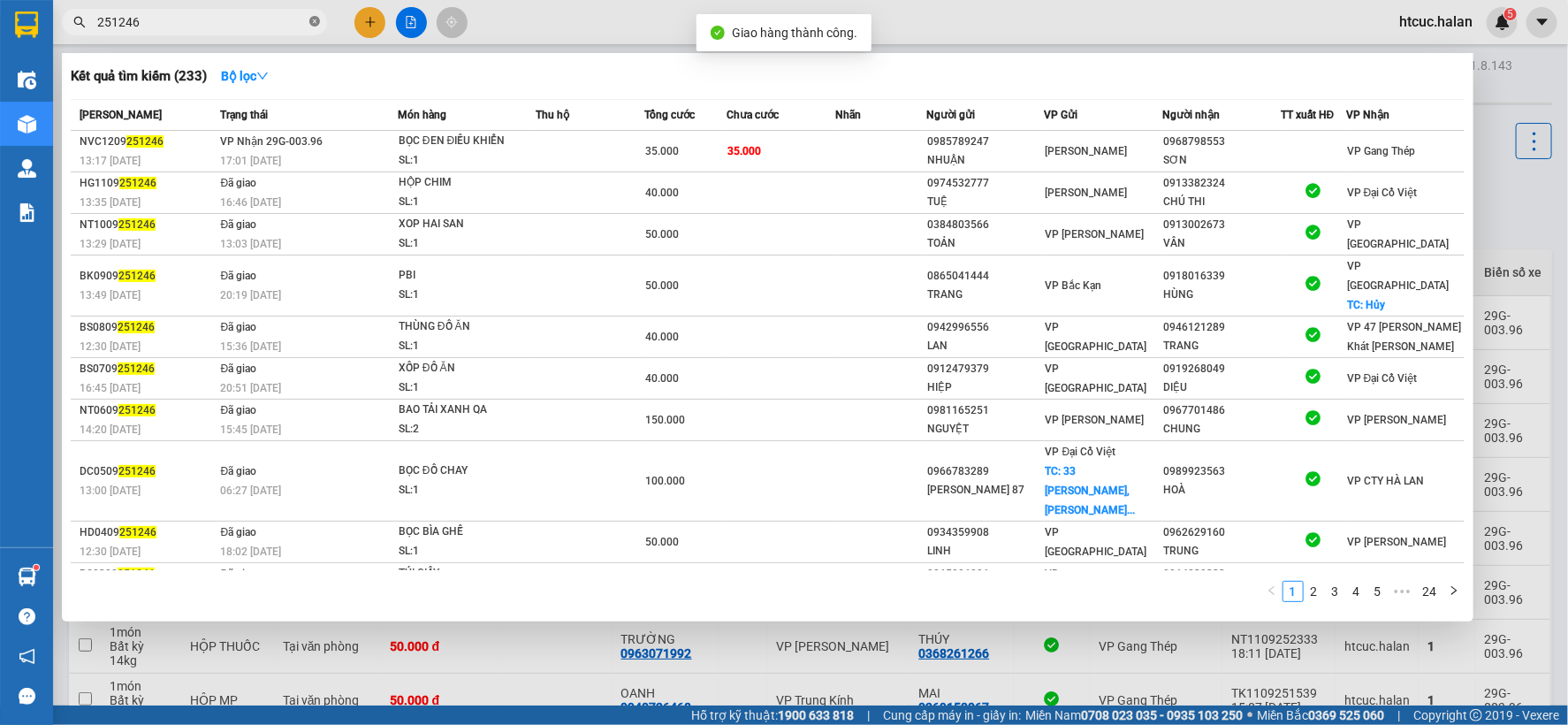
click at [315, 23] on icon "close-circle" at bounding box center [314, 21] width 11 height 11
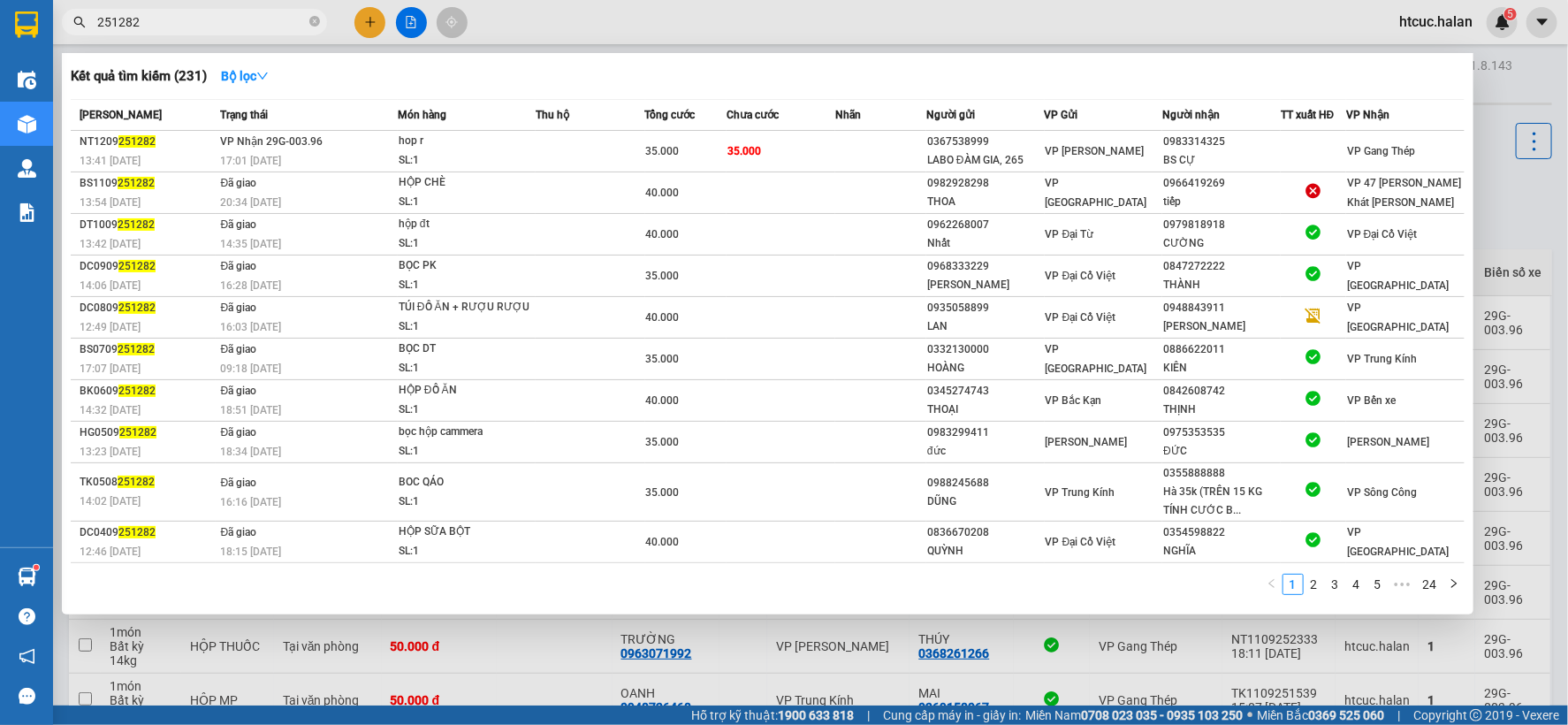
type input "251282"
click at [812, 146] on td "35.000" at bounding box center [781, 151] width 108 height 41
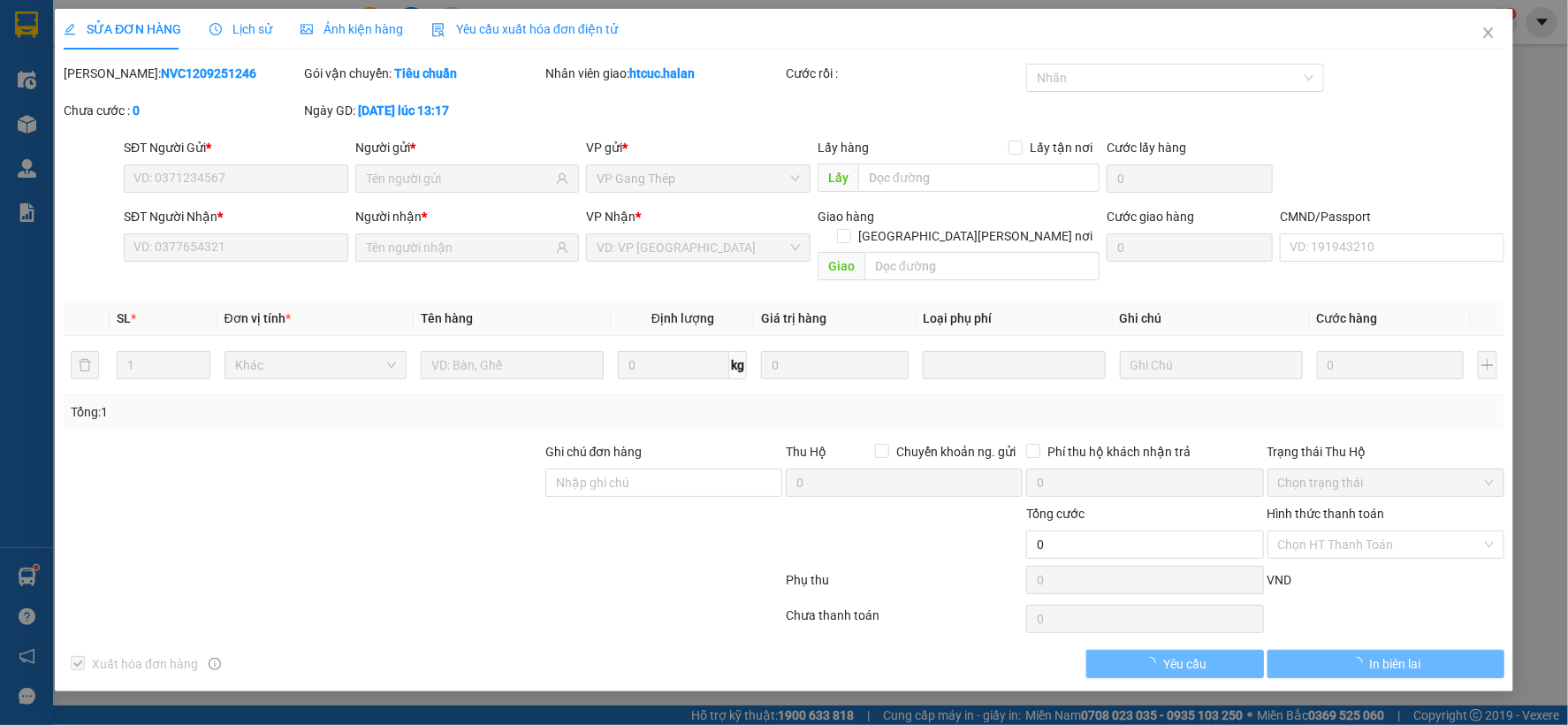
type input "0367538999"
type input "LABO ĐÀM GIA, 265"
type input "0983314325"
type input "BS CỰ"
type input "35.000"
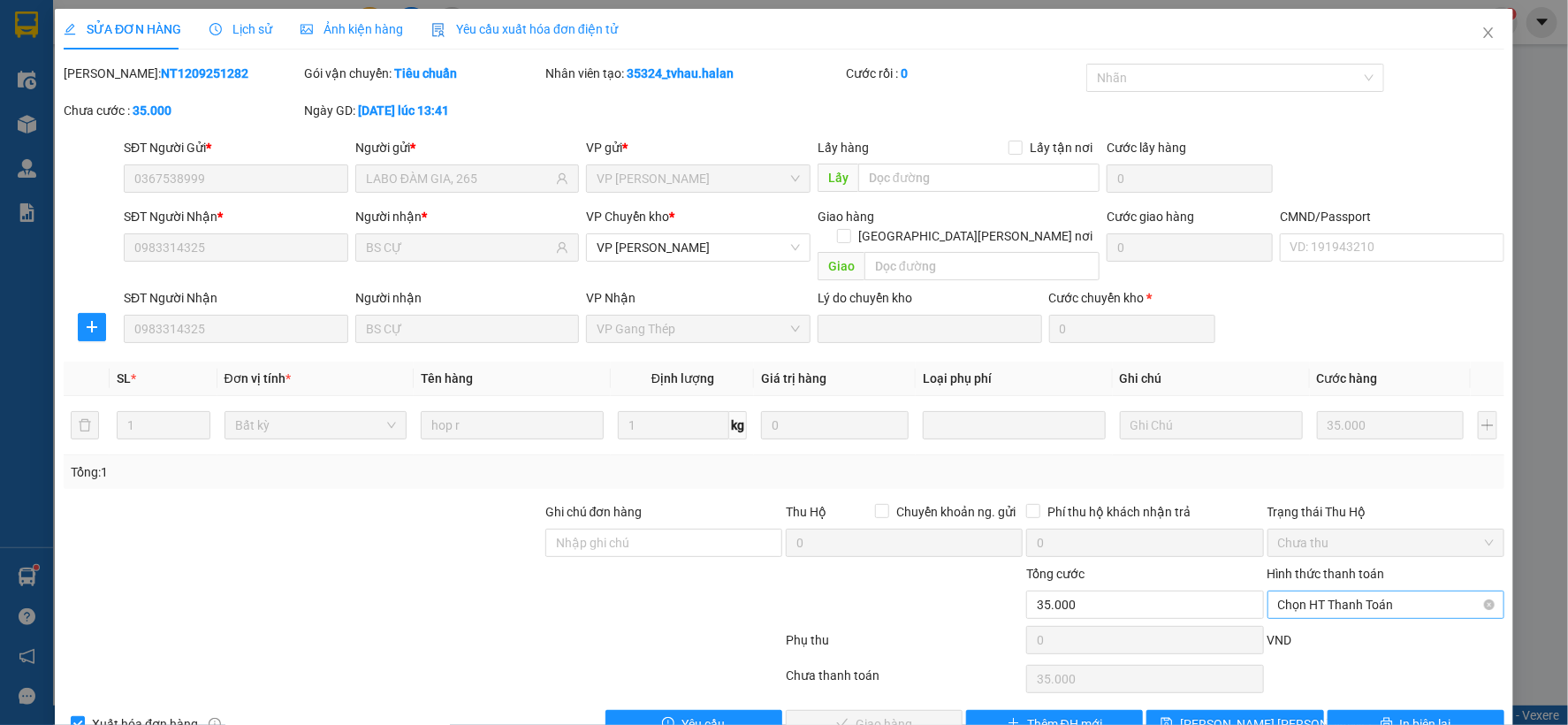
click at [1348, 591] on span "Chọn HT Thanh Toán" at bounding box center [1386, 604] width 216 height 27
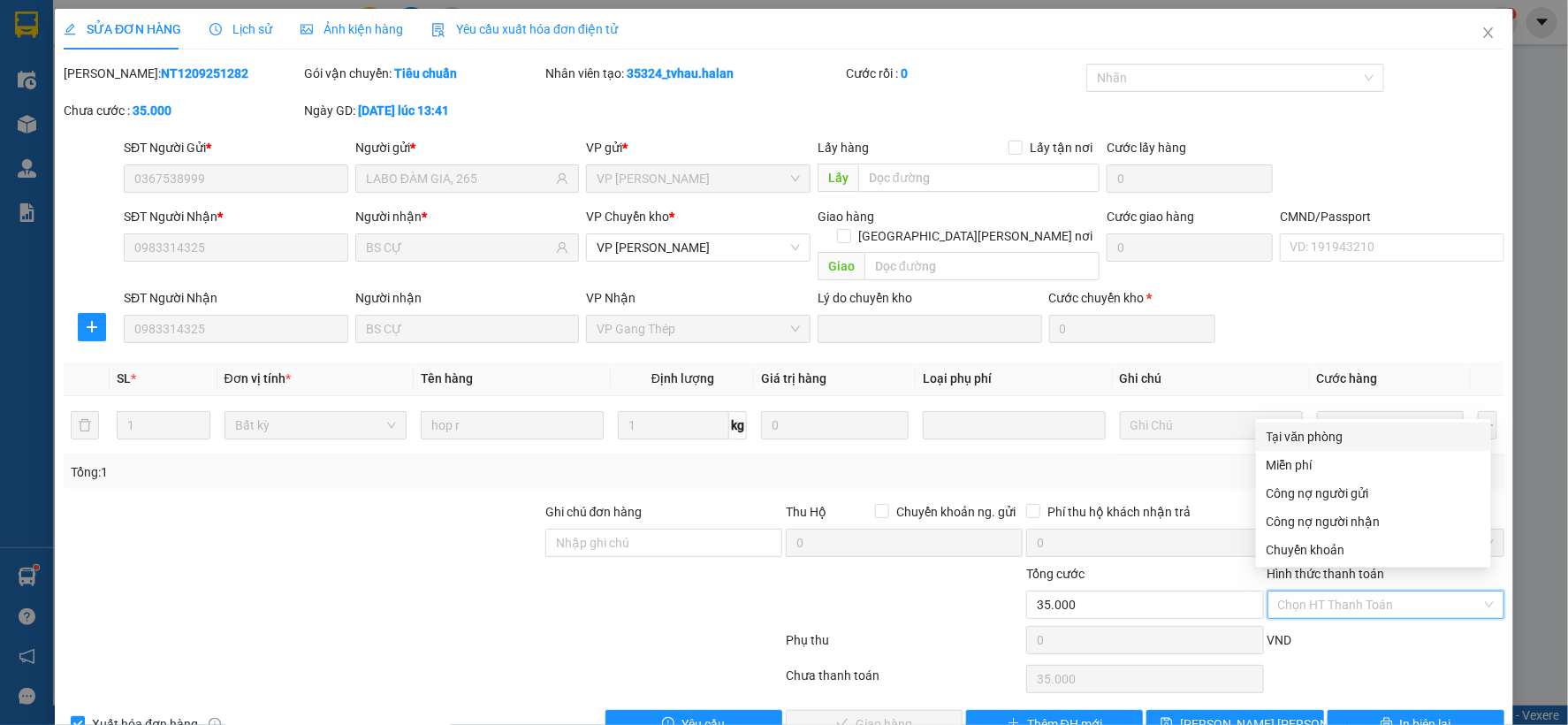
click at [1318, 435] on div "Tại văn phòng" at bounding box center [1373, 437] width 214 height 20
type input "0"
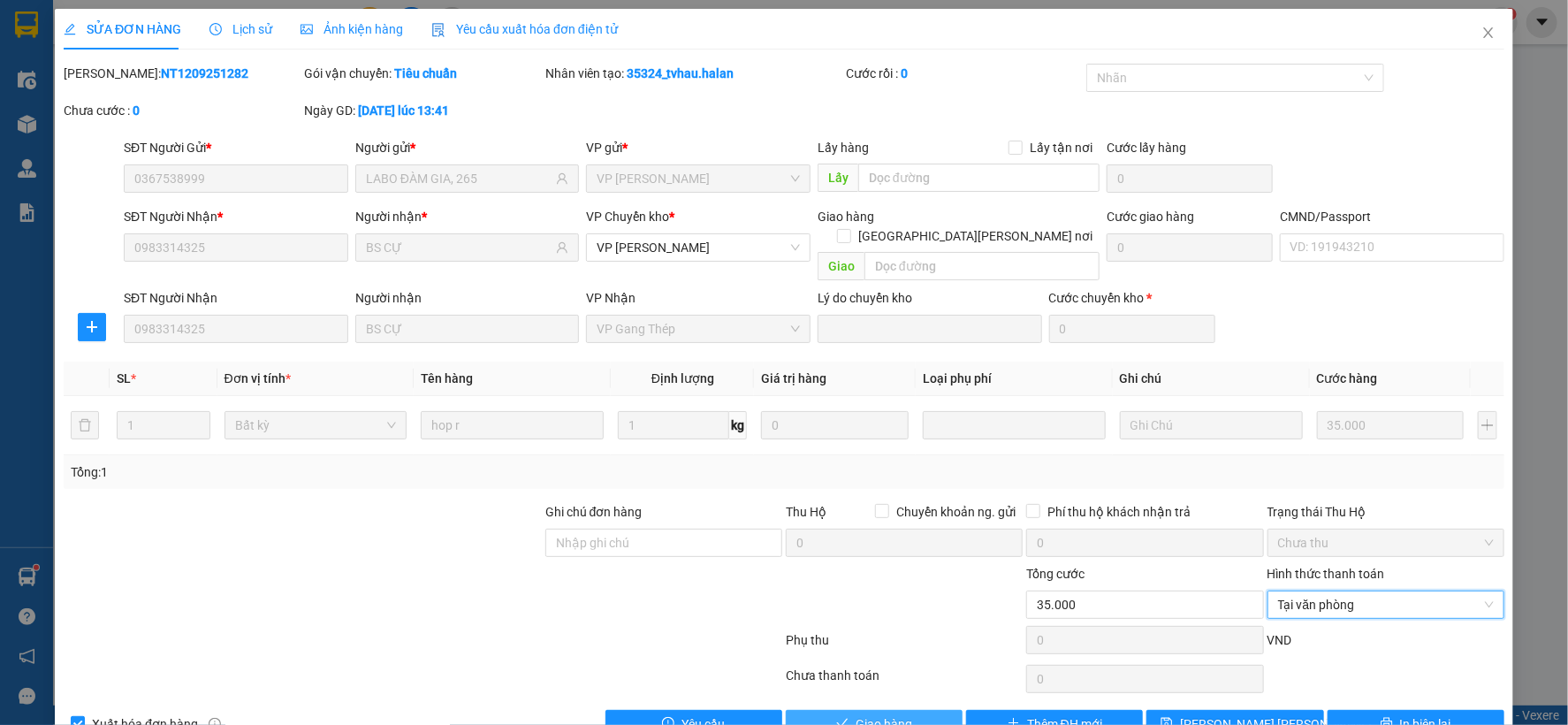
click at [869, 714] on span "Giao hàng" at bounding box center [883, 724] width 56 height 20
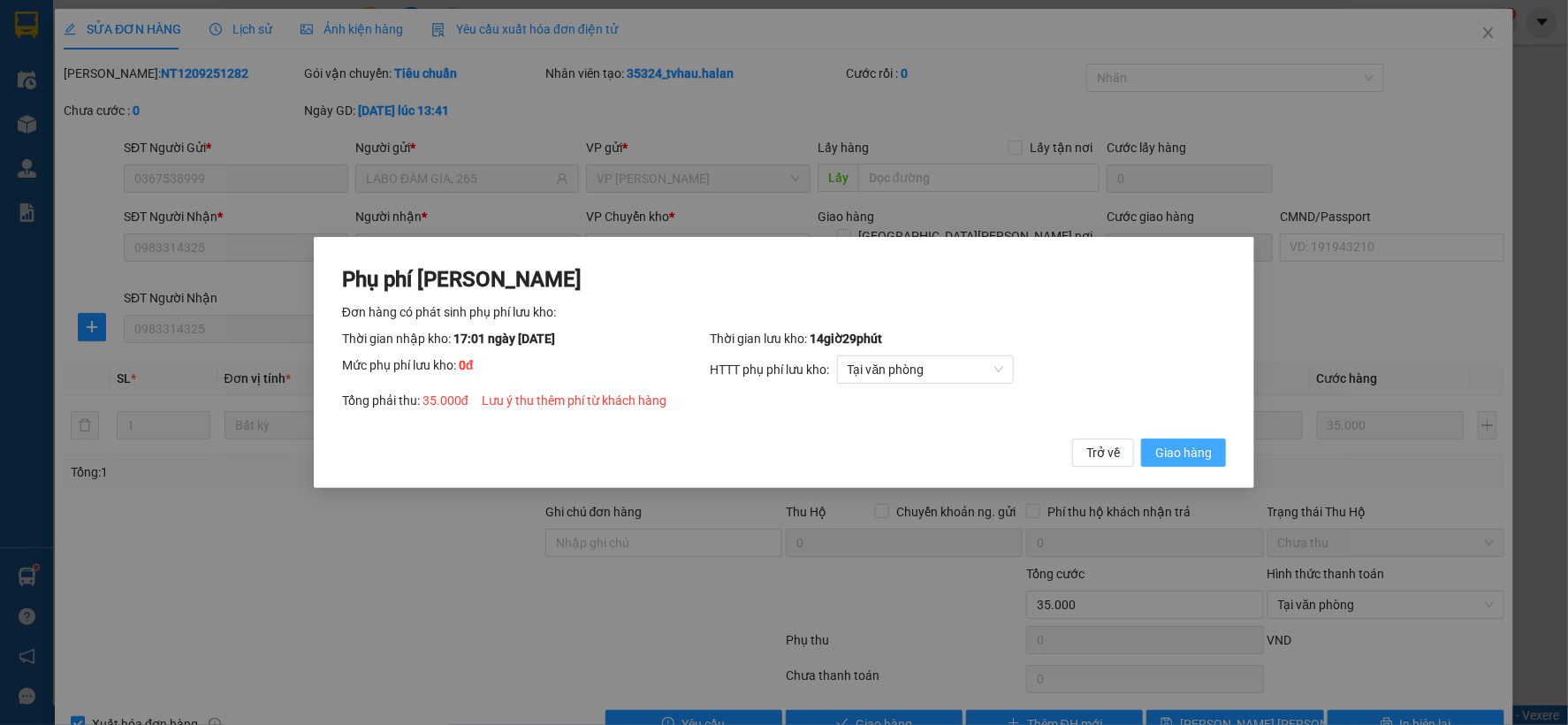
drag, startPoint x: 1197, startPoint y: 455, endPoint x: 1292, endPoint y: 275, distance: 203.5
click at [1197, 453] on span "Giao hàng" at bounding box center [1183, 453] width 56 height 20
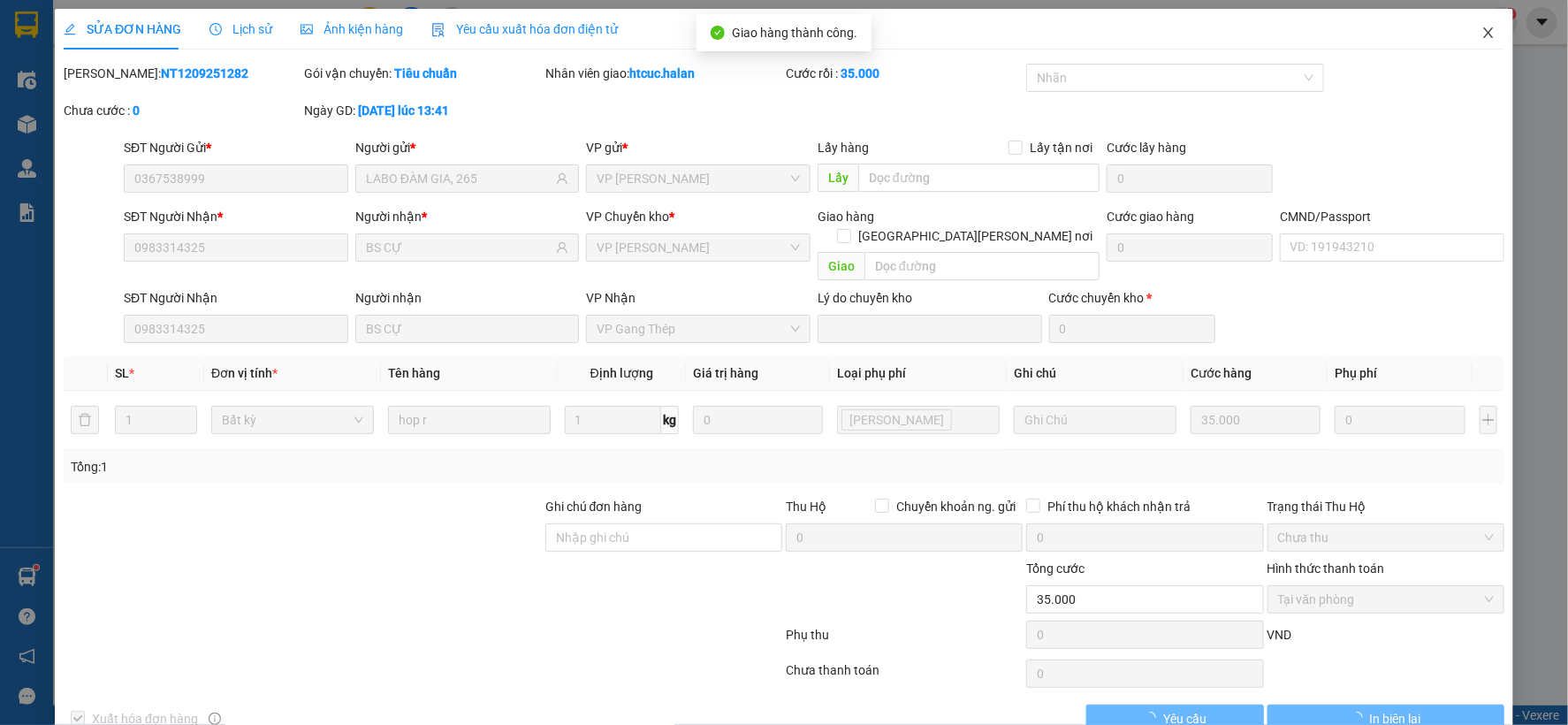
click at [1481, 33] on icon "close" at bounding box center [1488, 32] width 14 height 14
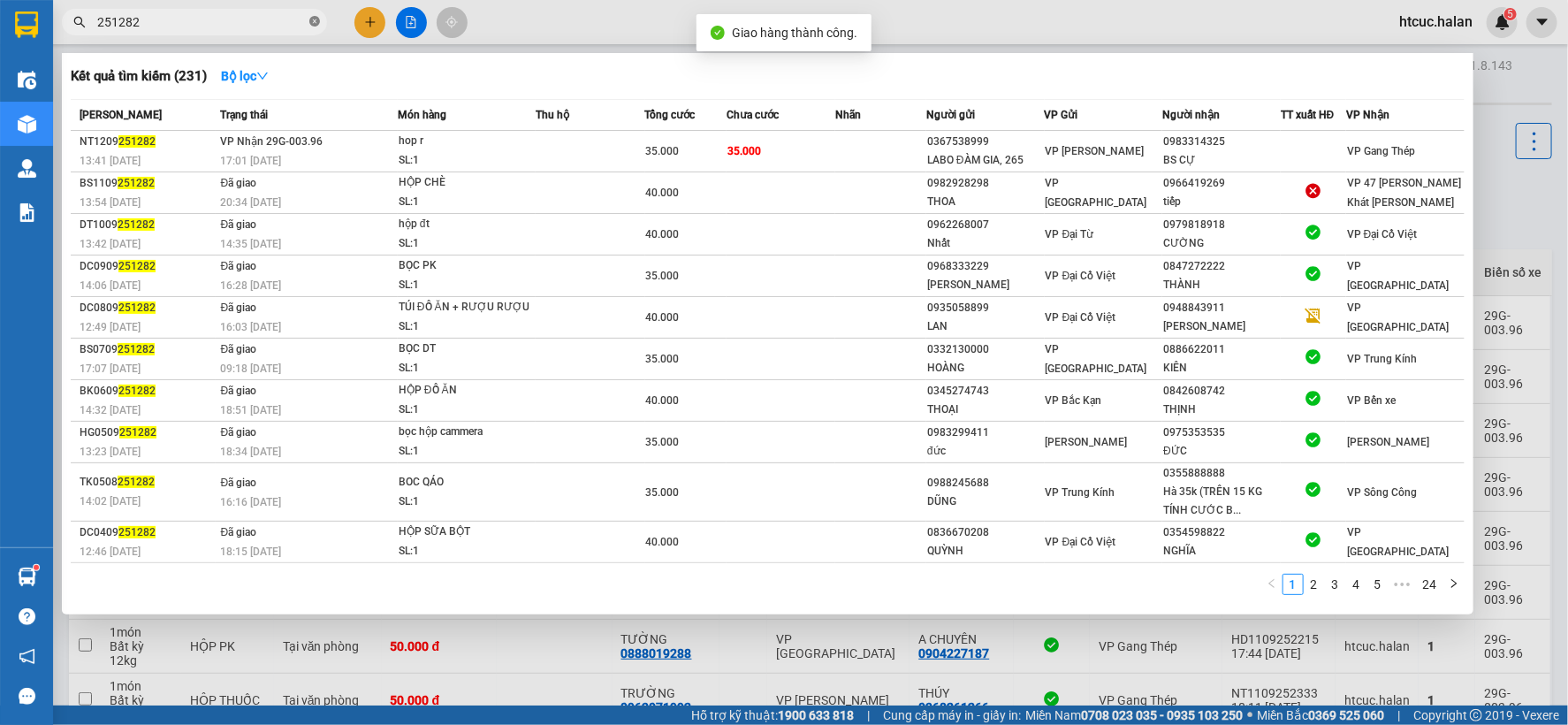
click at [315, 22] on icon "close-circle" at bounding box center [314, 21] width 11 height 11
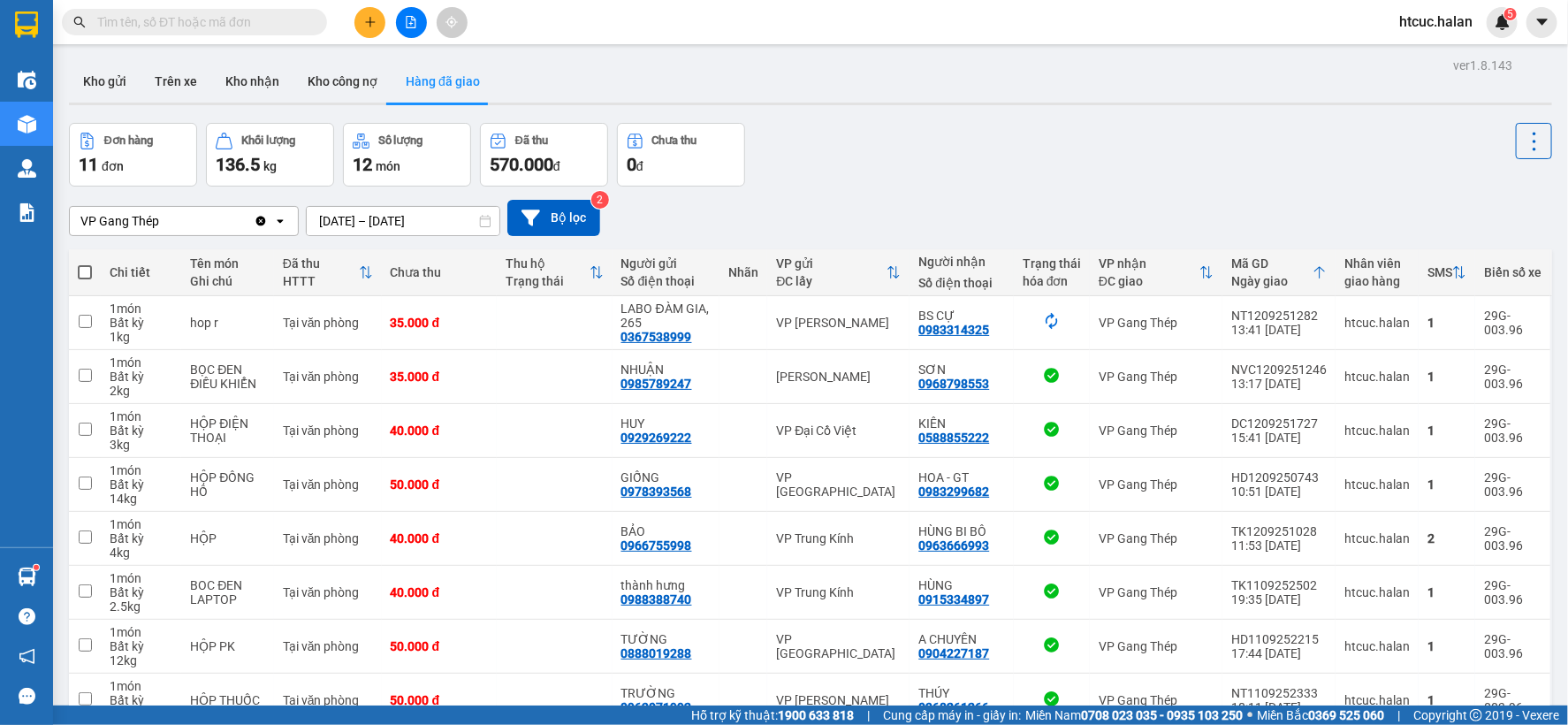
click at [177, 21] on input "text" at bounding box center [202, 23] width 209 height 20
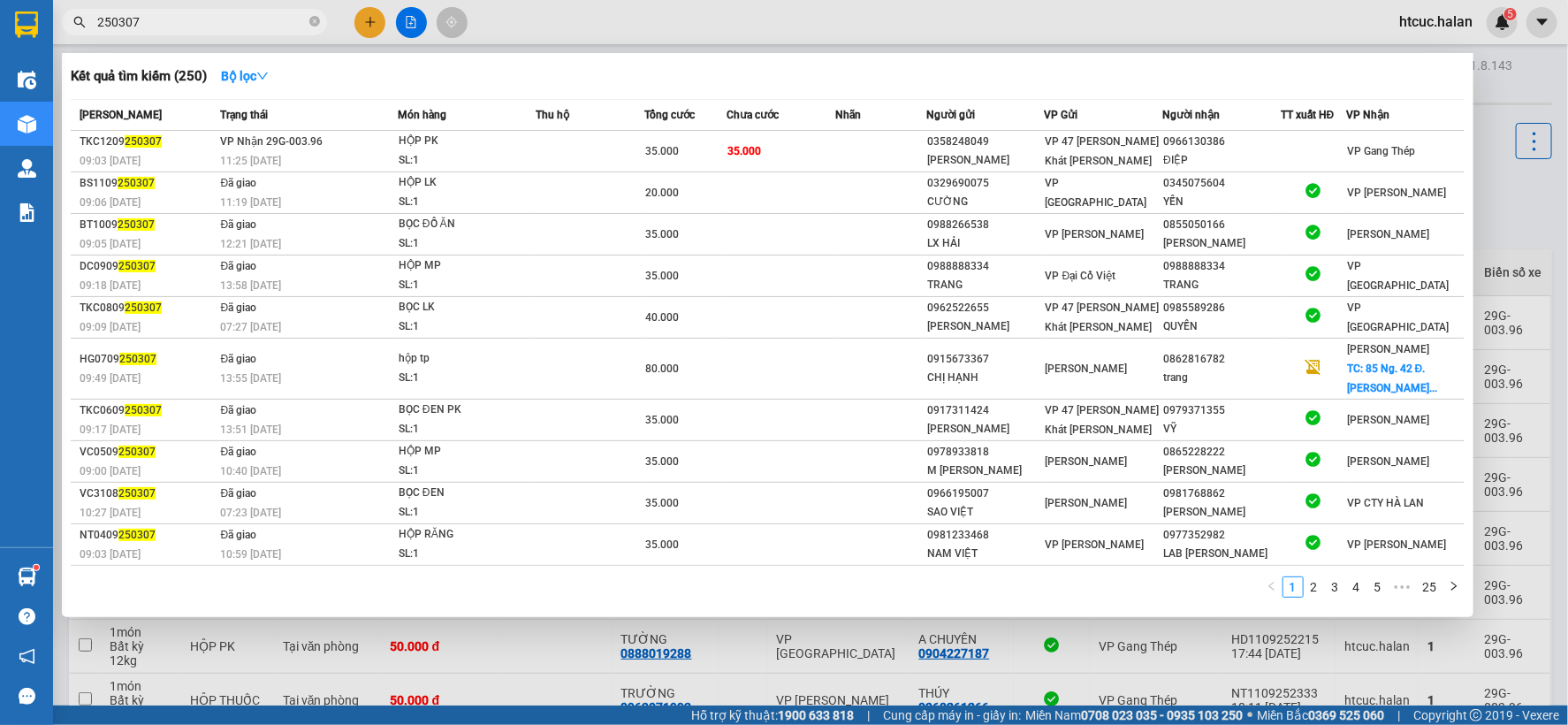
type input "250307"
click at [823, 148] on td "35.000" at bounding box center [781, 151] width 108 height 41
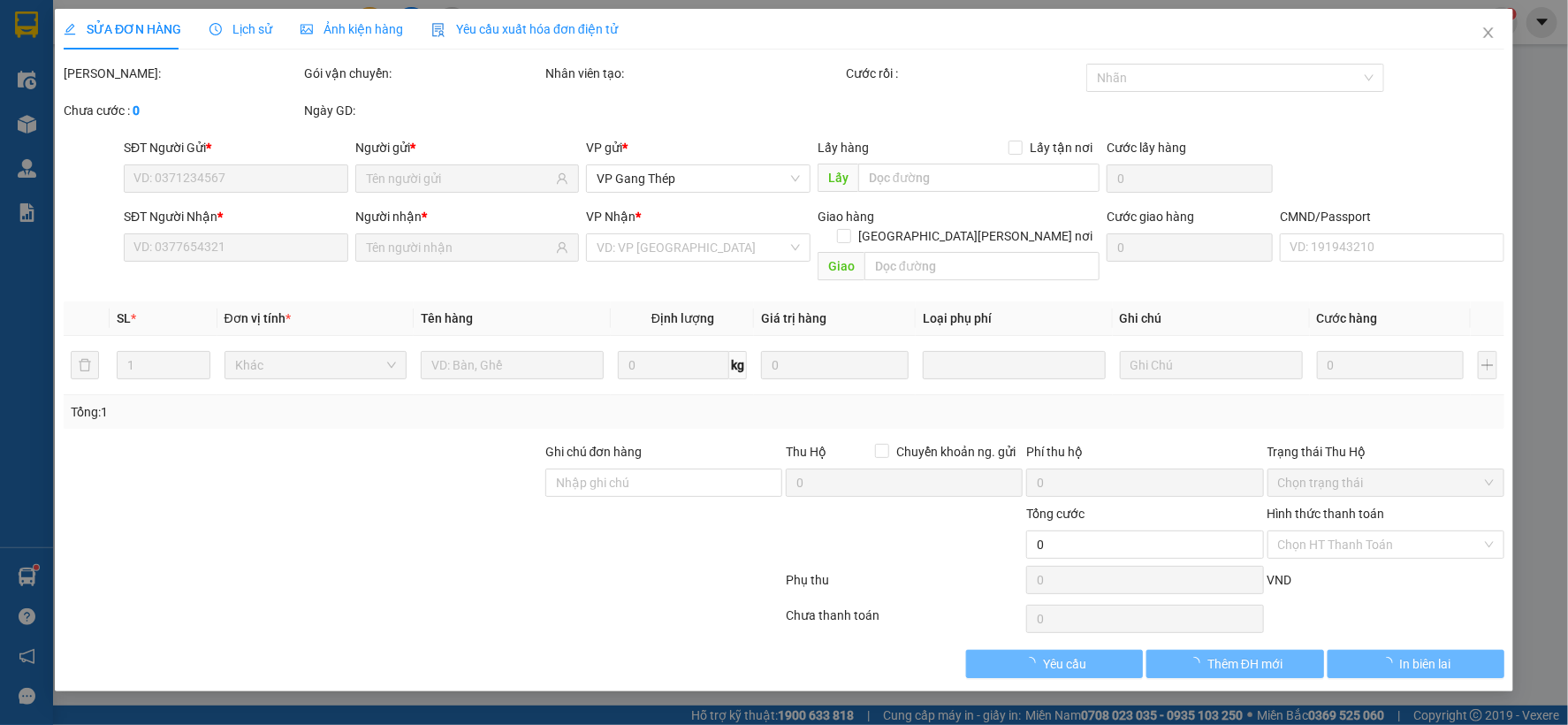
type input "0358248049"
type input "HẢI ĐĂNG"
type input "0966130386"
type input "ĐIỆP"
type input "35.000"
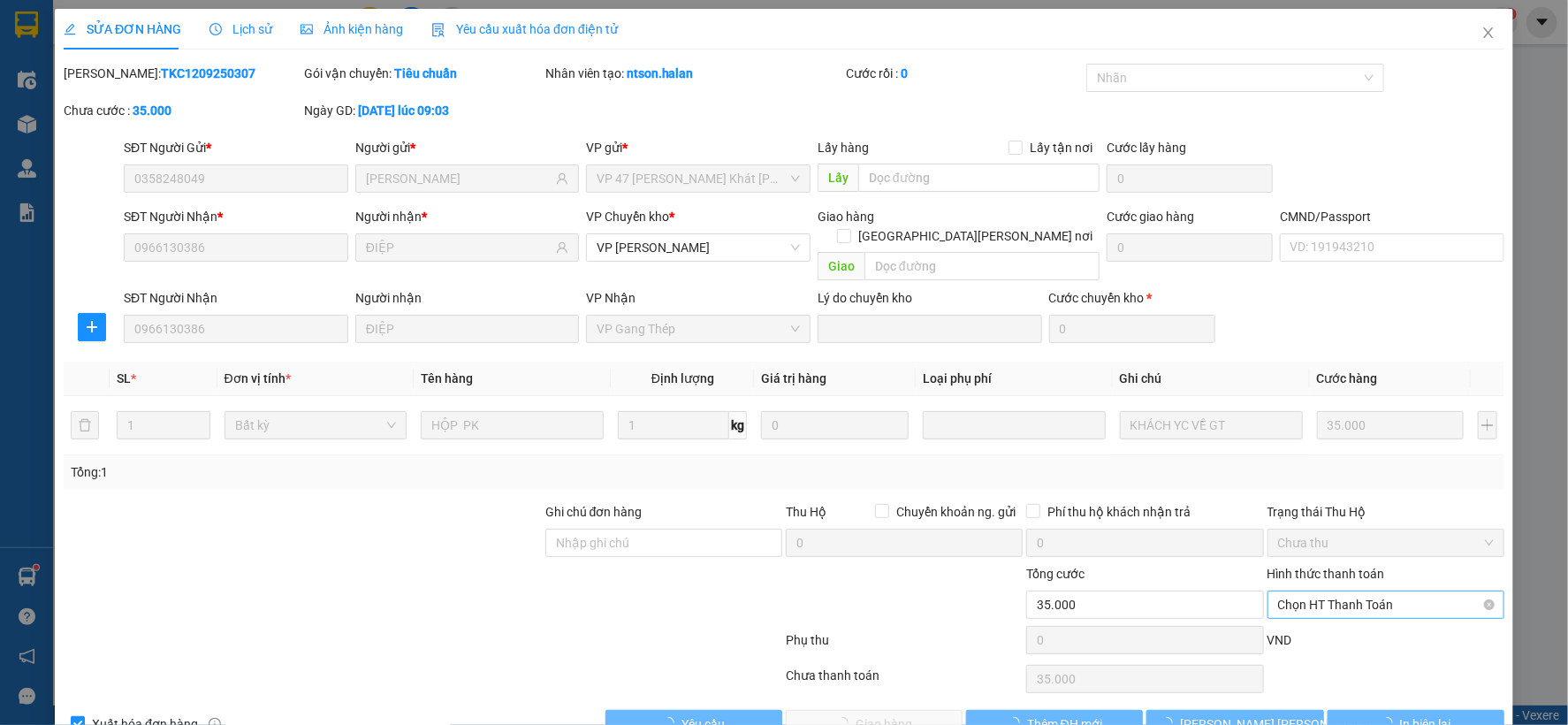
click at [1327, 591] on span "Chọn HT Thanh Toán" at bounding box center [1386, 604] width 216 height 27
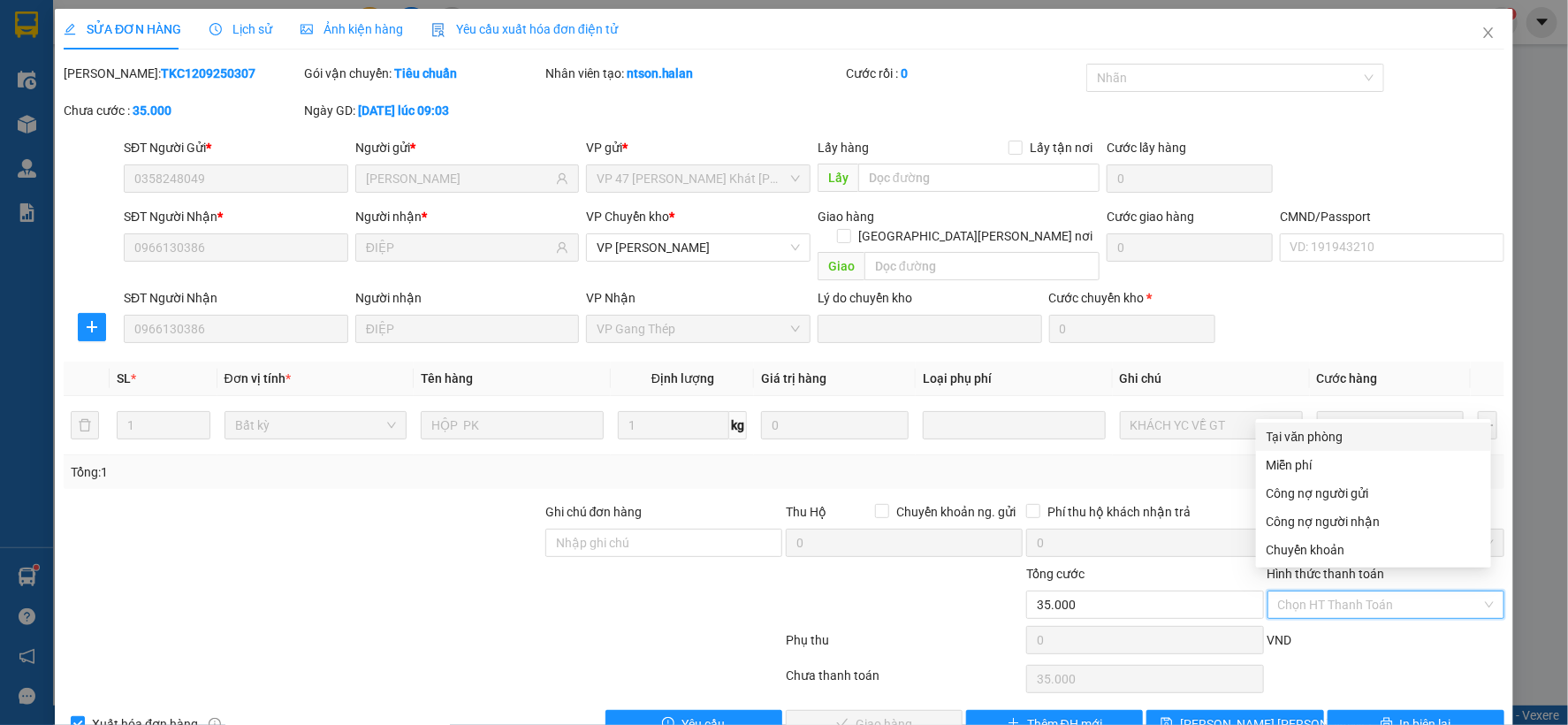
click at [1314, 433] on div "Tại văn phòng" at bounding box center [1373, 437] width 214 height 20
type input "0"
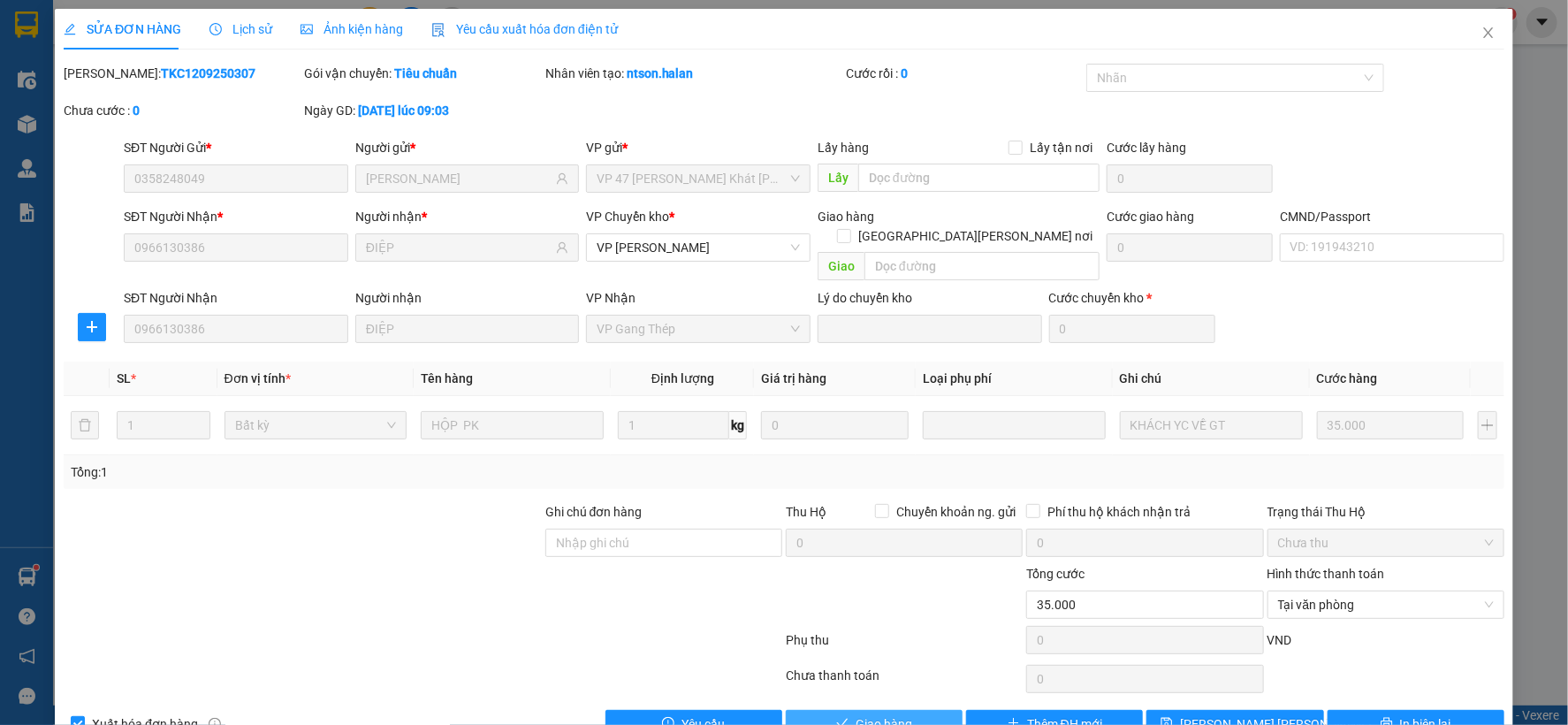
click at [893, 714] on span "Giao hàng" at bounding box center [883, 724] width 56 height 20
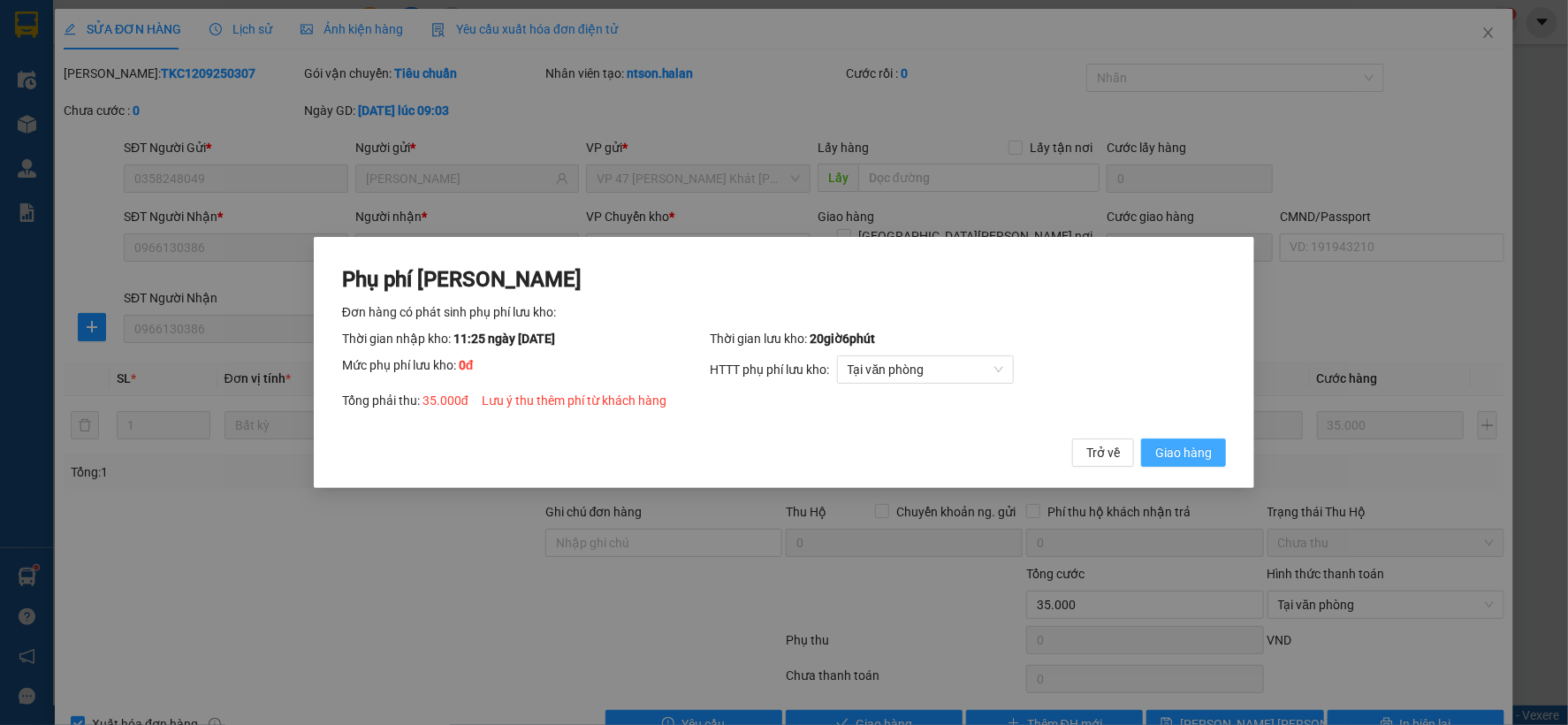
click at [1188, 452] on span "Giao hàng" at bounding box center [1183, 453] width 56 height 20
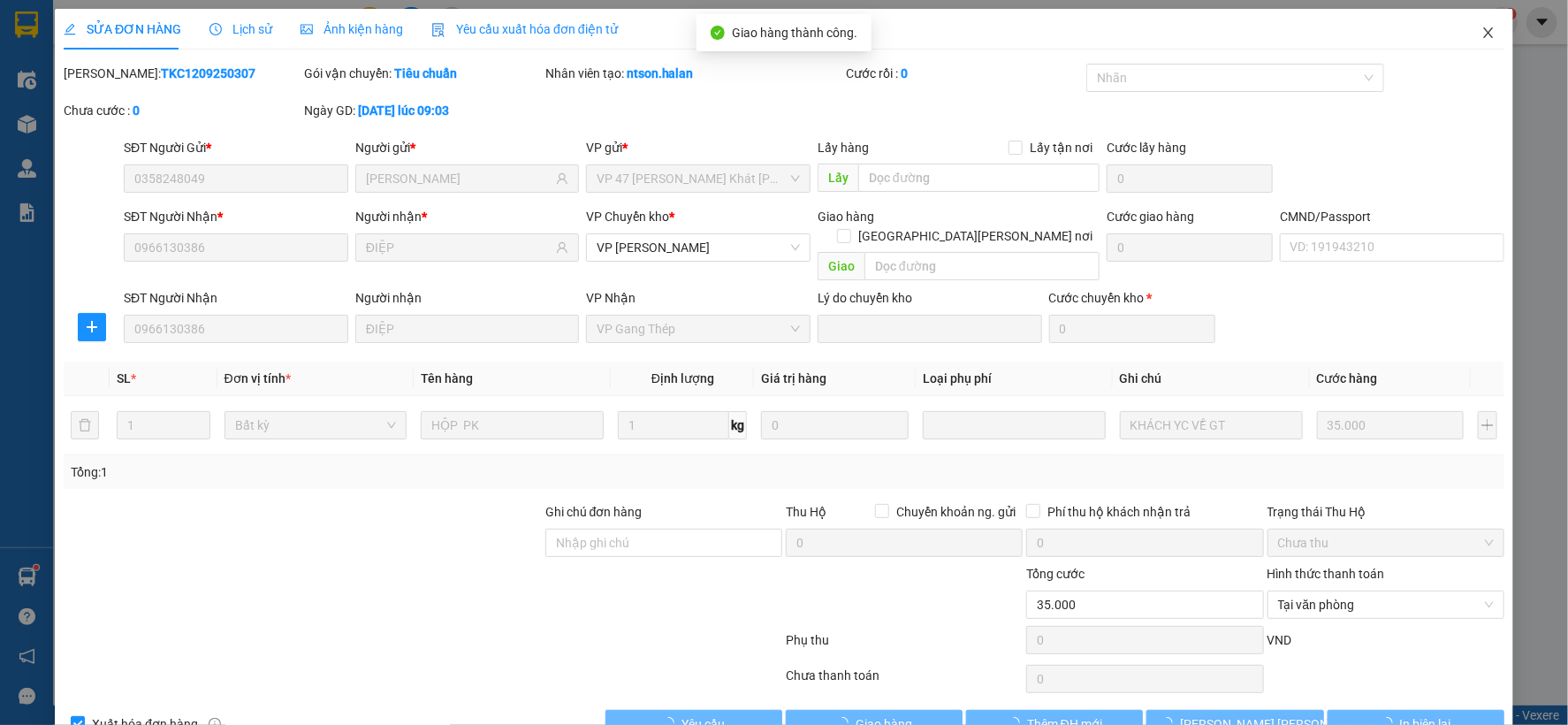
click at [1481, 33] on icon "close" at bounding box center [1488, 32] width 14 height 14
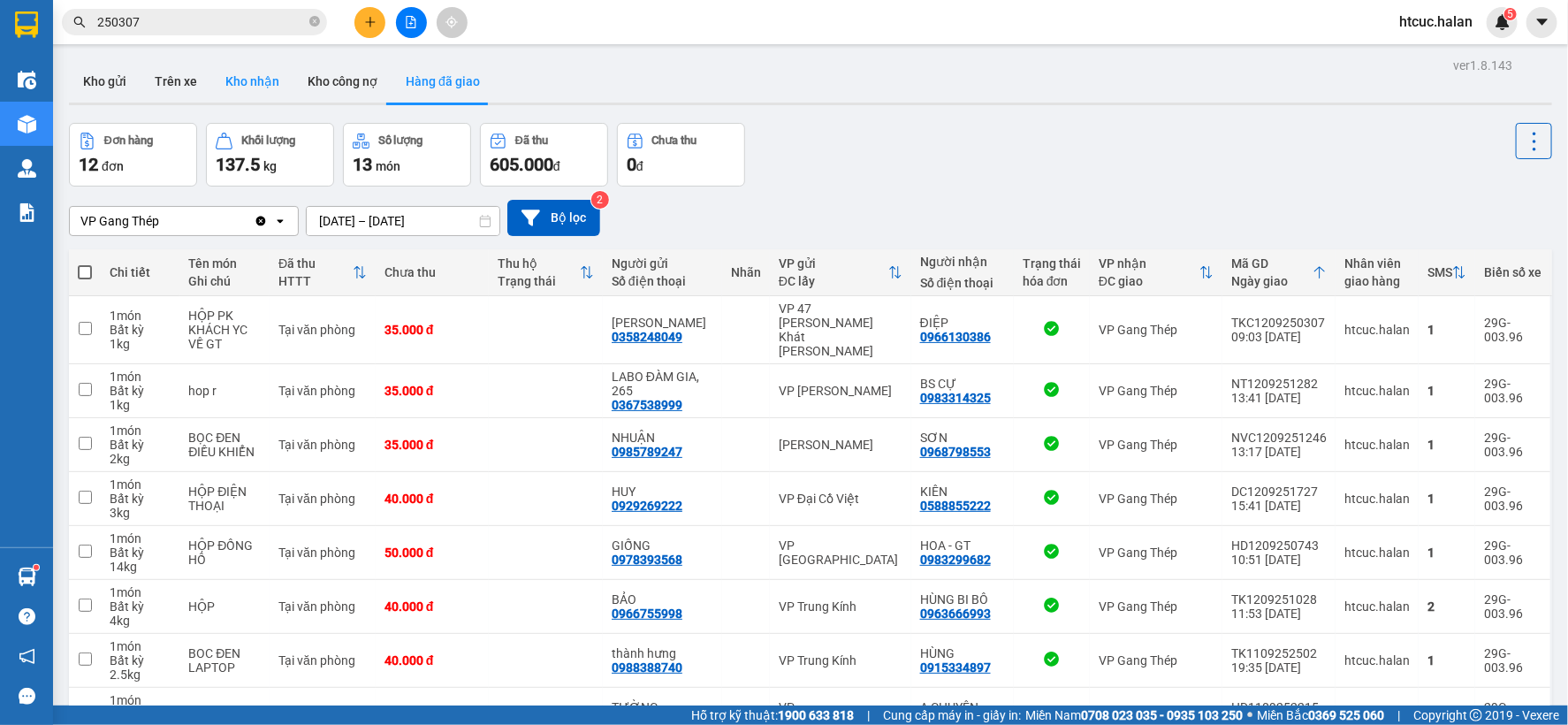
click at [252, 81] on button "Kho nhận" at bounding box center [253, 81] width 83 height 42
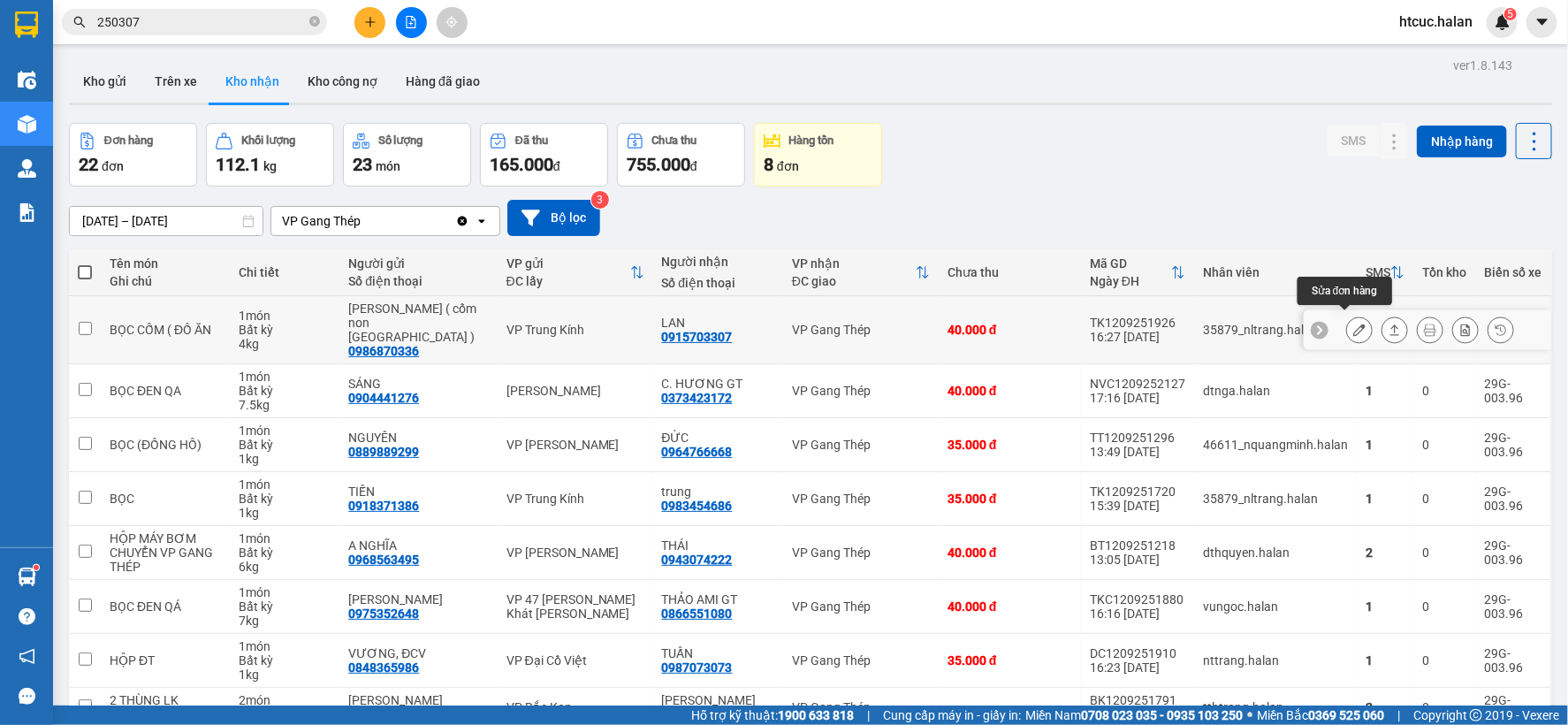
click at [1353, 324] on icon at bounding box center [1359, 330] width 13 height 13
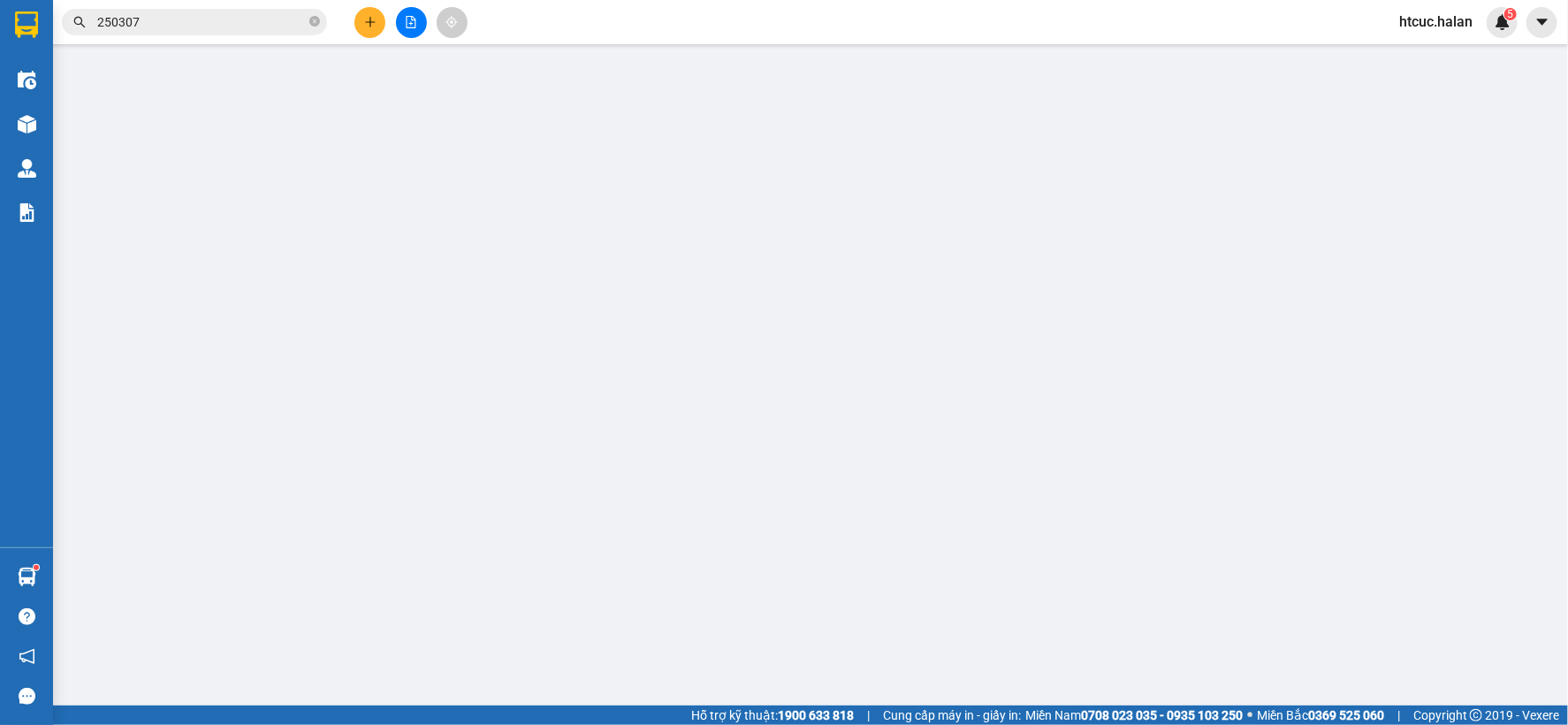
type input "0986870336"
type input "OANH ( cốm non [GEOGRAPHIC_DATA] )"
type input "0915703307"
type input "LAN"
type input "40.000"
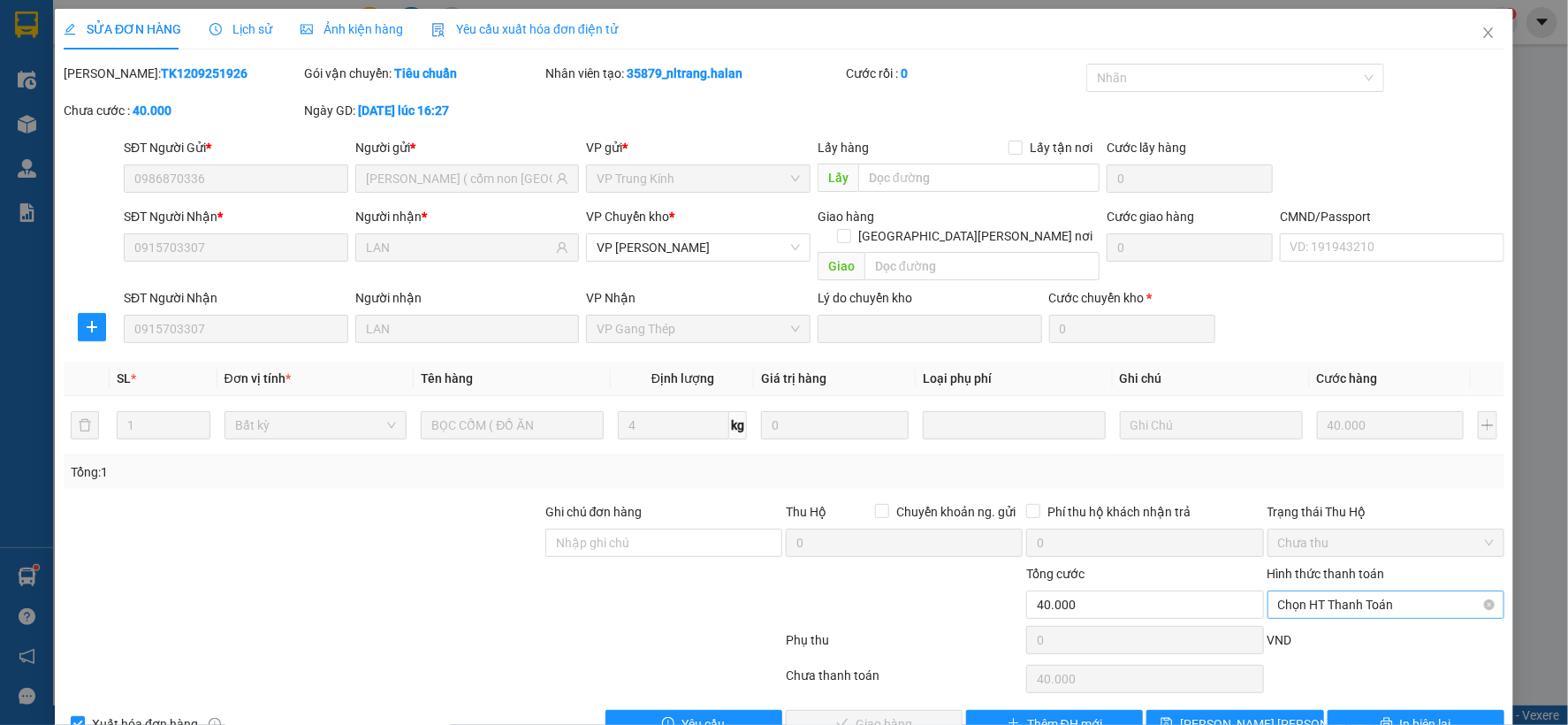
click at [1339, 591] on span "Chọn HT Thanh Toán" at bounding box center [1386, 604] width 216 height 27
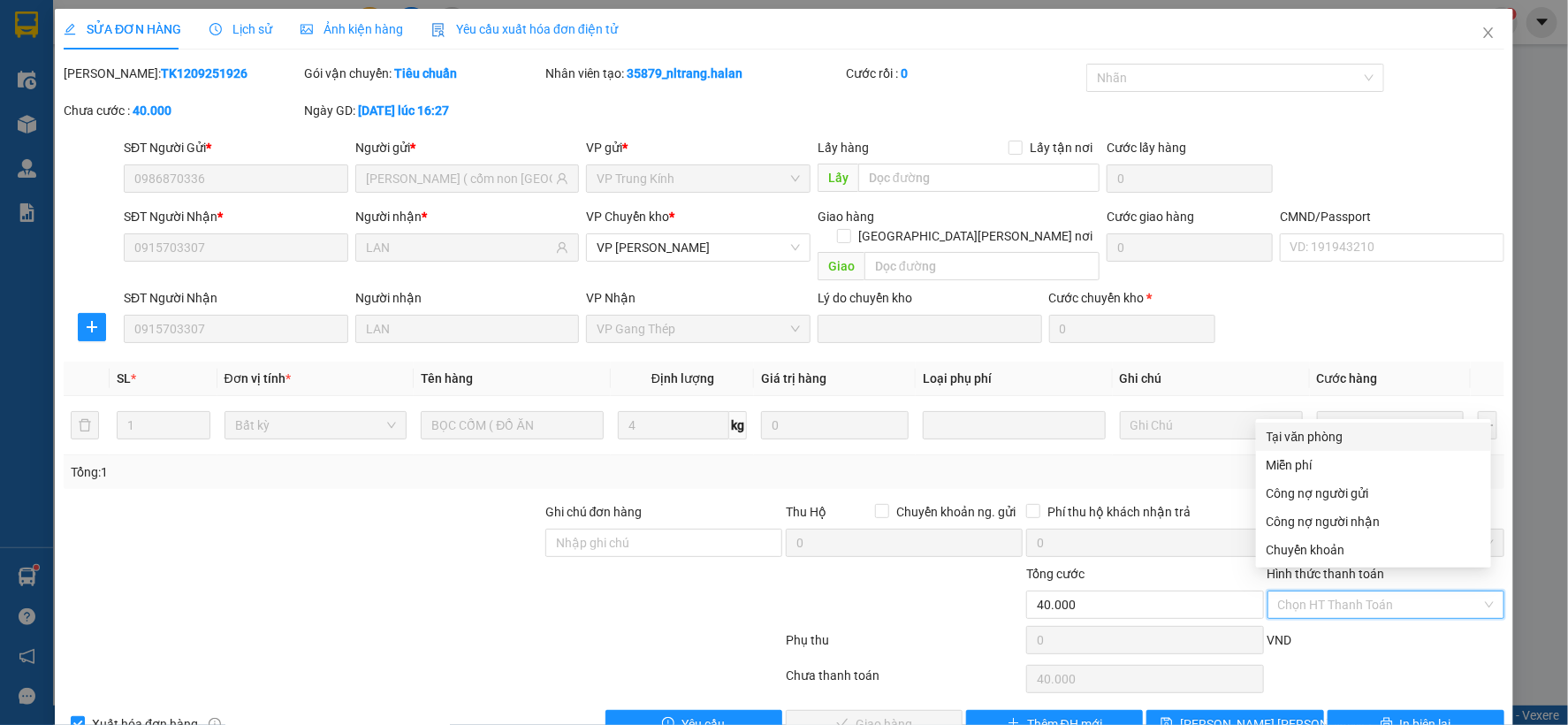
click at [1326, 428] on div "Tại văn phòng" at bounding box center [1373, 437] width 214 height 20
type input "0"
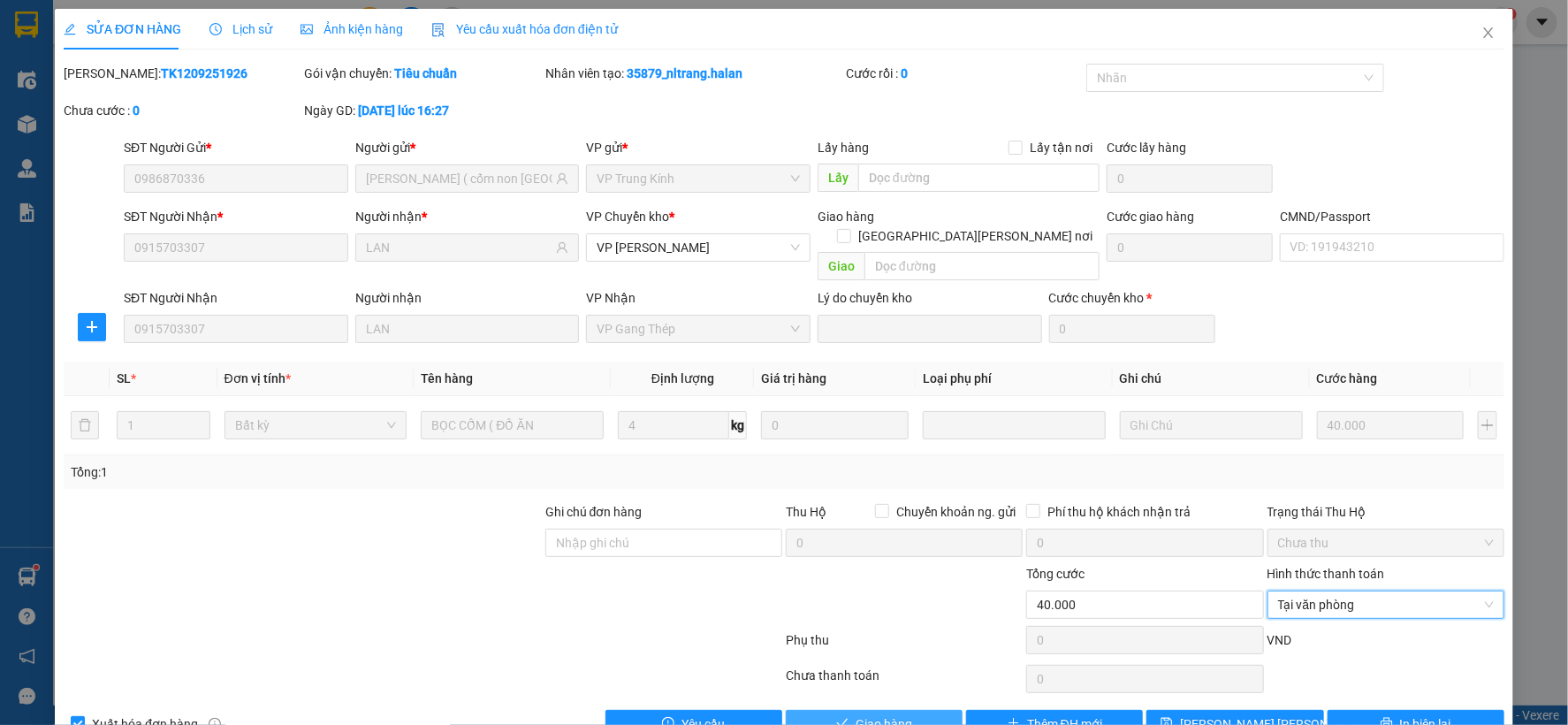
click at [859, 714] on span "Giao hàng" at bounding box center [883, 724] width 56 height 20
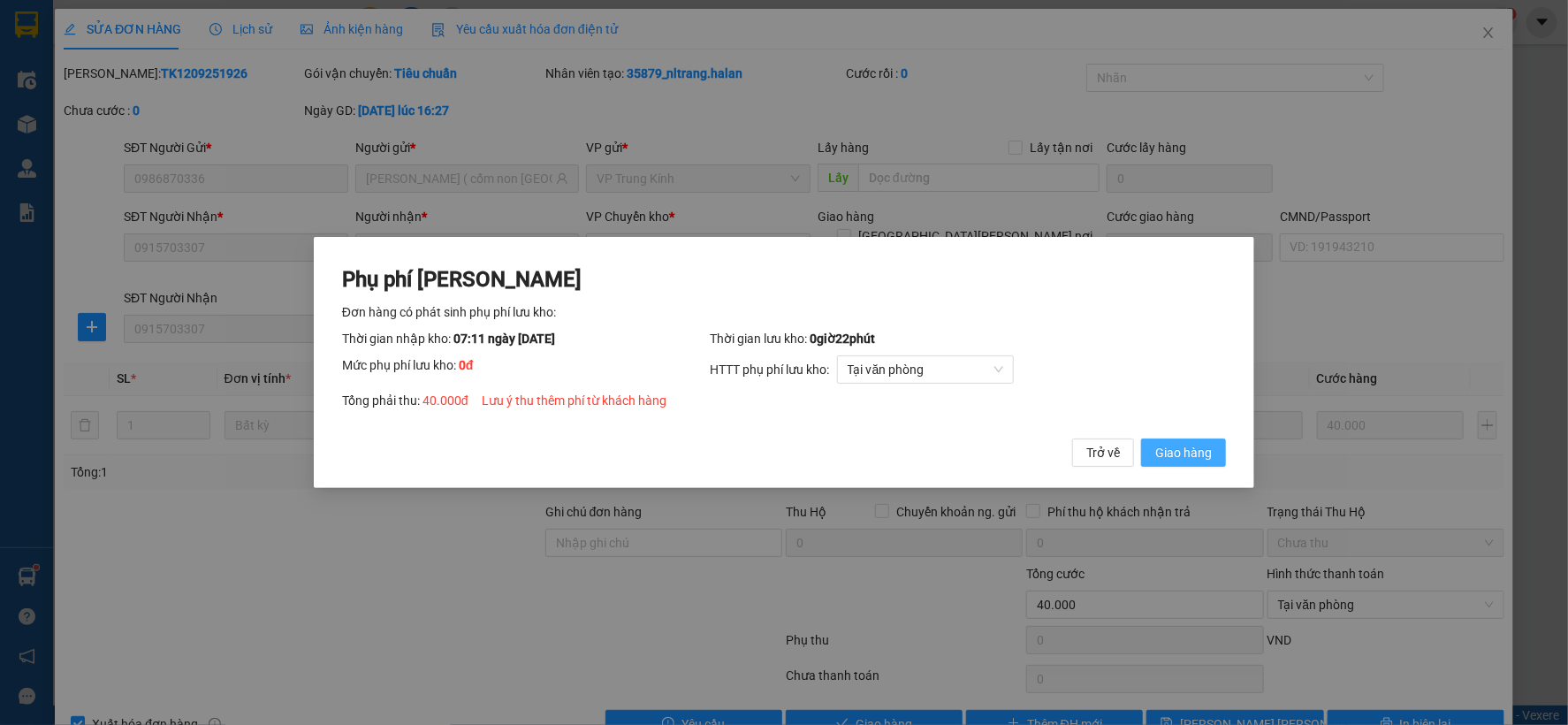
click at [1176, 451] on span "Giao hàng" at bounding box center [1183, 453] width 56 height 20
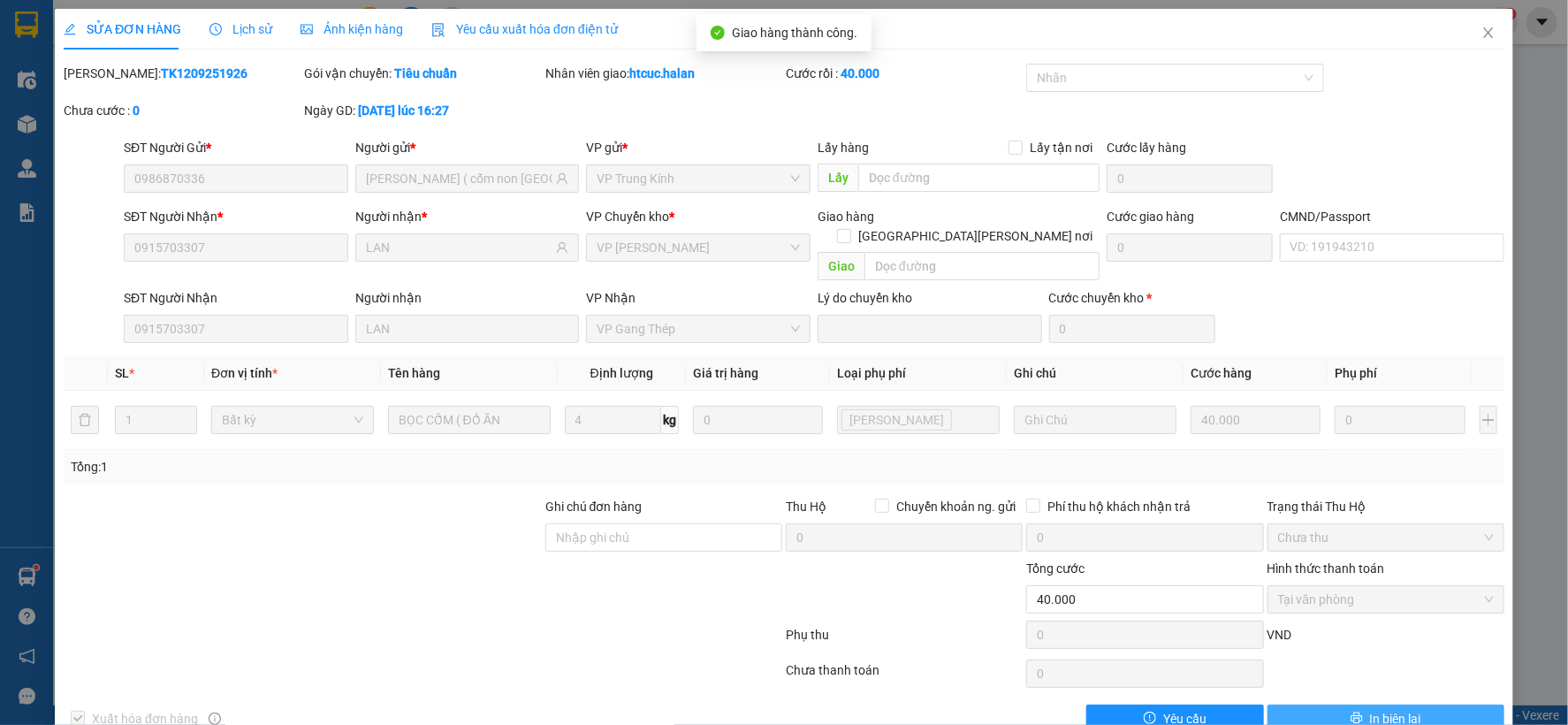
click at [1403, 708] on span "In biên lai" at bounding box center [1396, 718] width 51 height 20
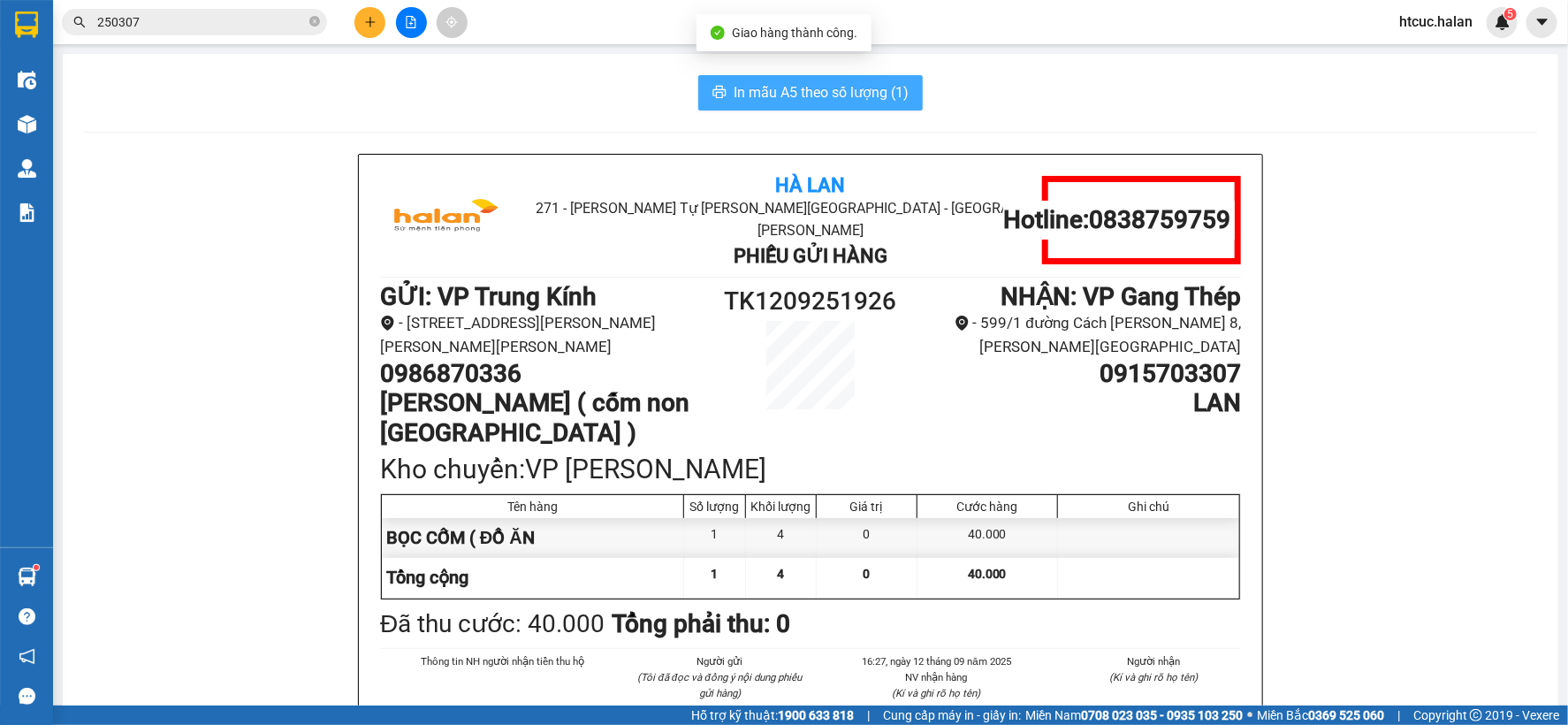
click at [829, 92] on span "In mẫu A5 theo số lượng (1)" at bounding box center [822, 92] width 175 height 22
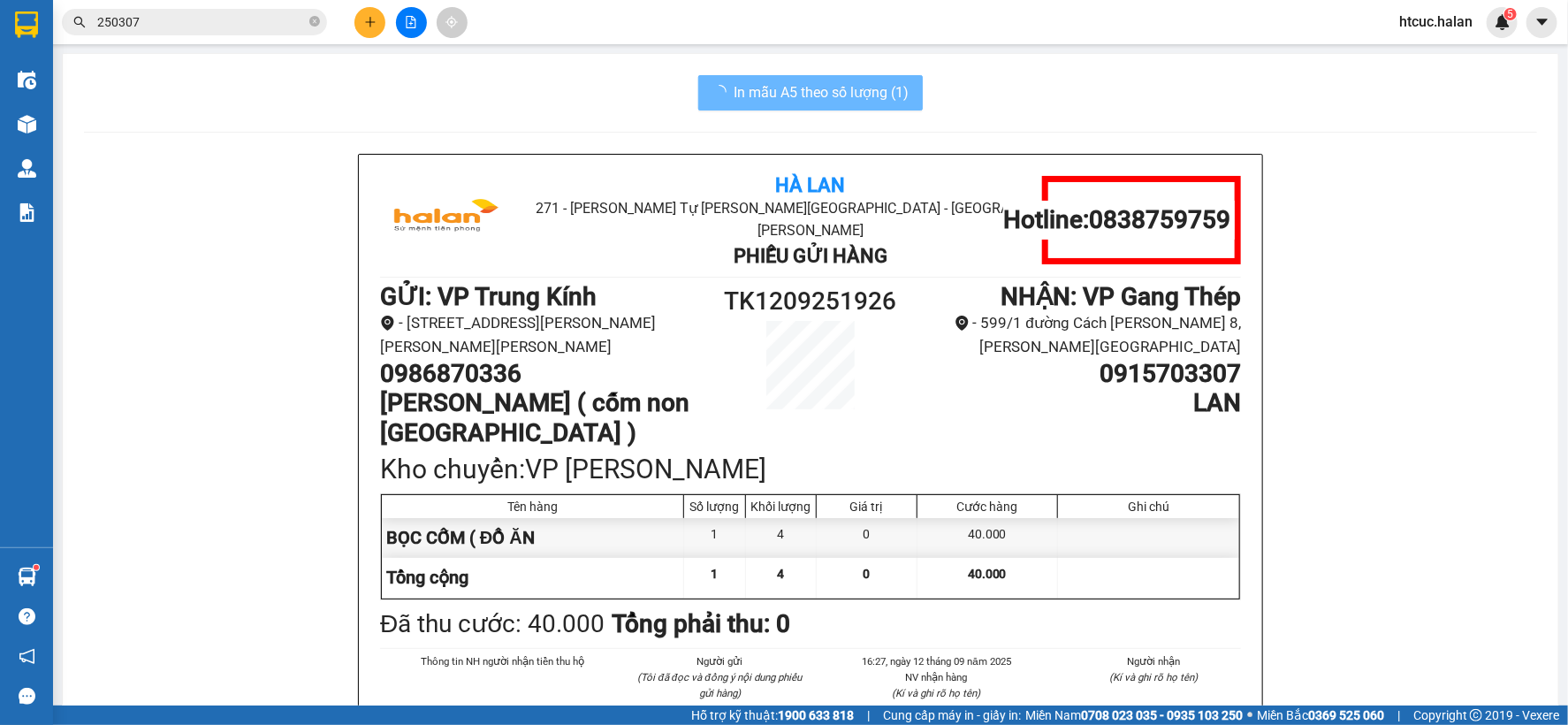
click at [38, 127] on div at bounding box center [27, 123] width 31 height 30
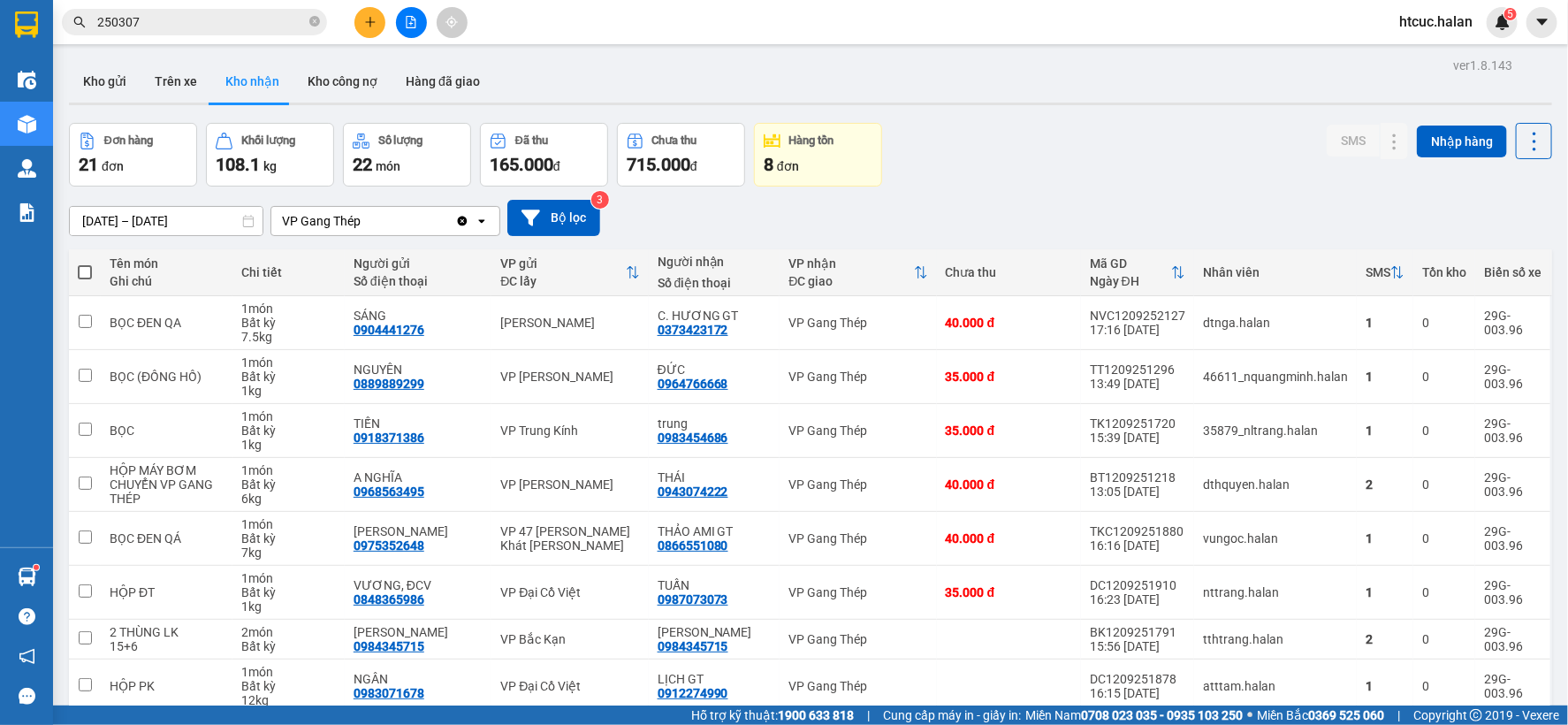
click at [1075, 151] on div "Đơn hàng 21 đơn Khối lượng 108.1 kg Số lượng 22 món Đã thu 165.000 đ Chưa thu 7…" at bounding box center [810, 154] width 1483 height 64
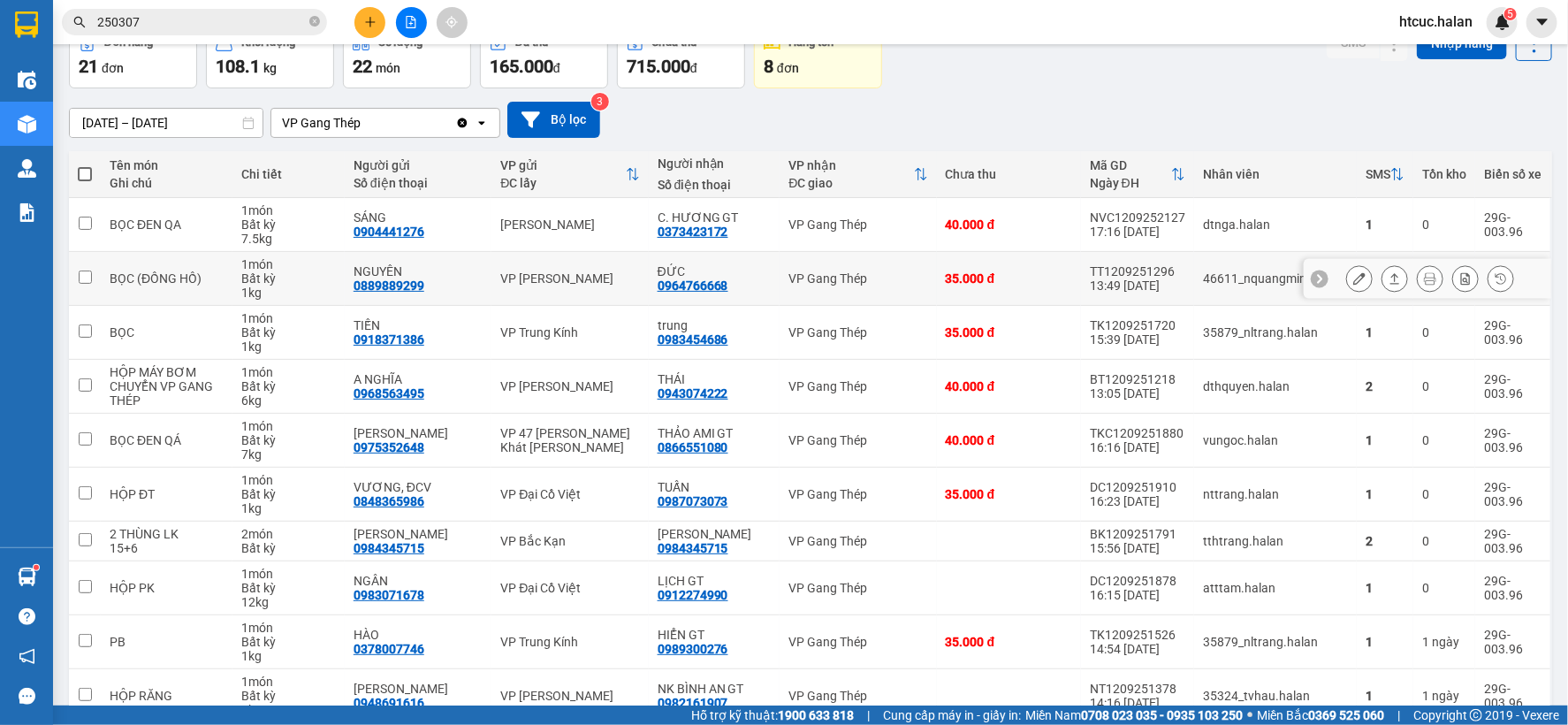
scroll to position [190, 0]
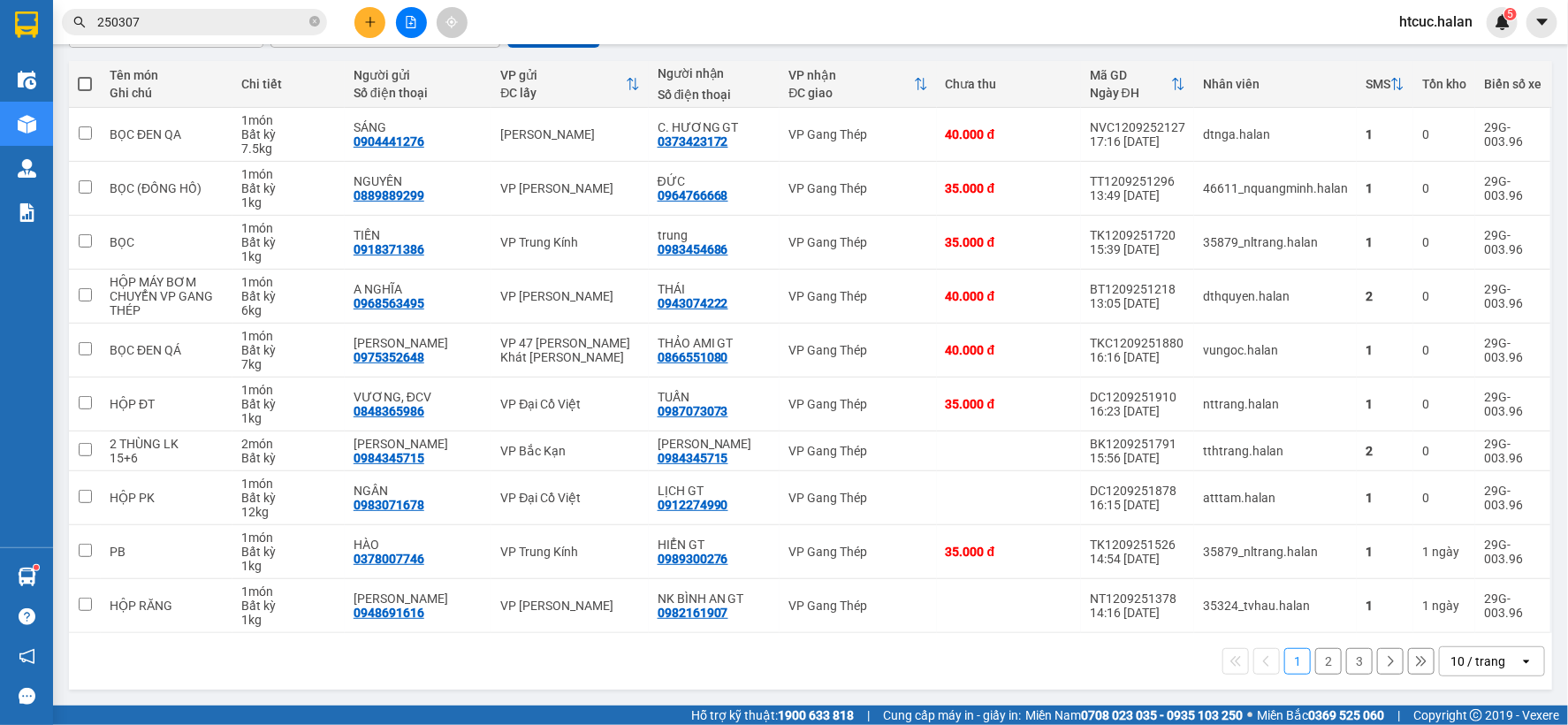
click at [1316, 657] on button "2" at bounding box center [1329, 660] width 27 height 27
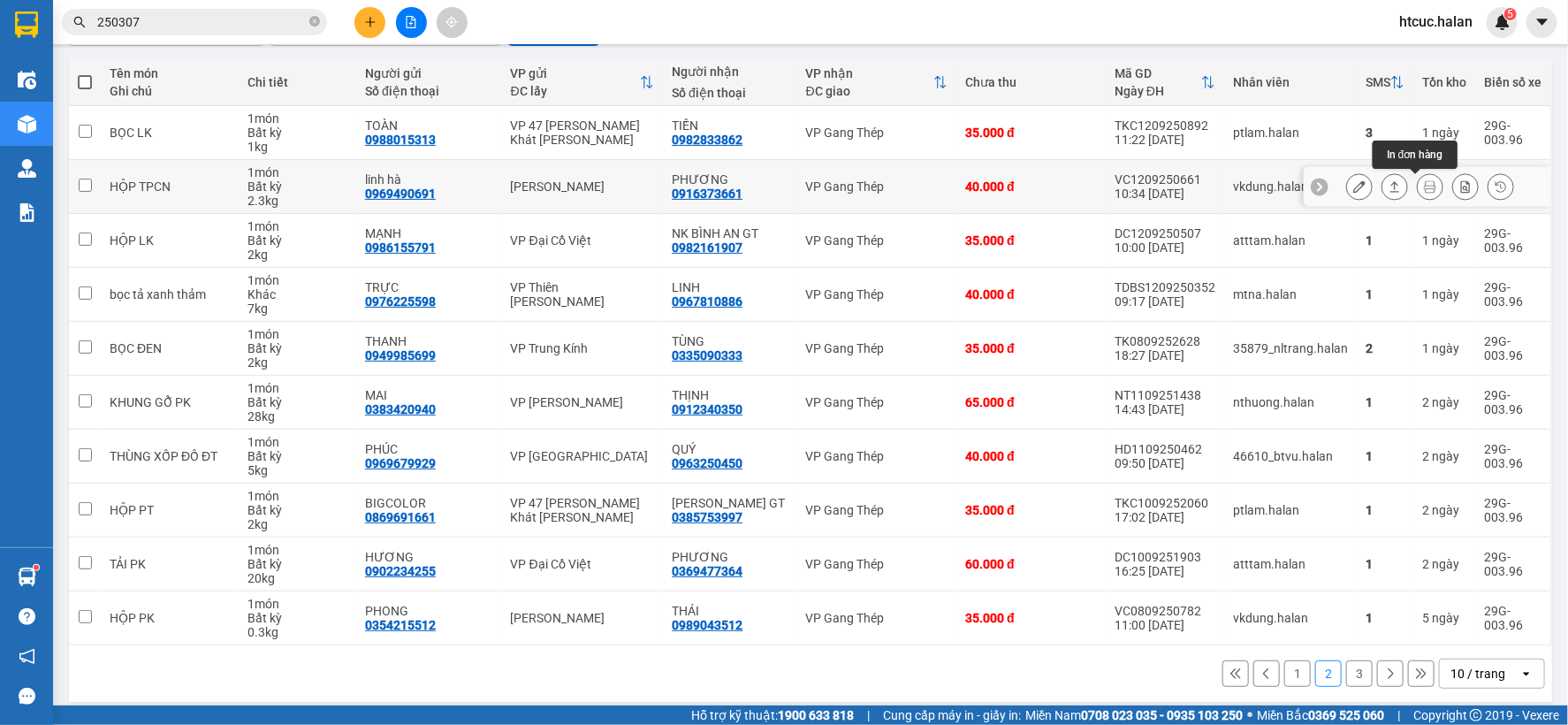
click at [1424, 184] on icon at bounding box center [1430, 186] width 13 height 13
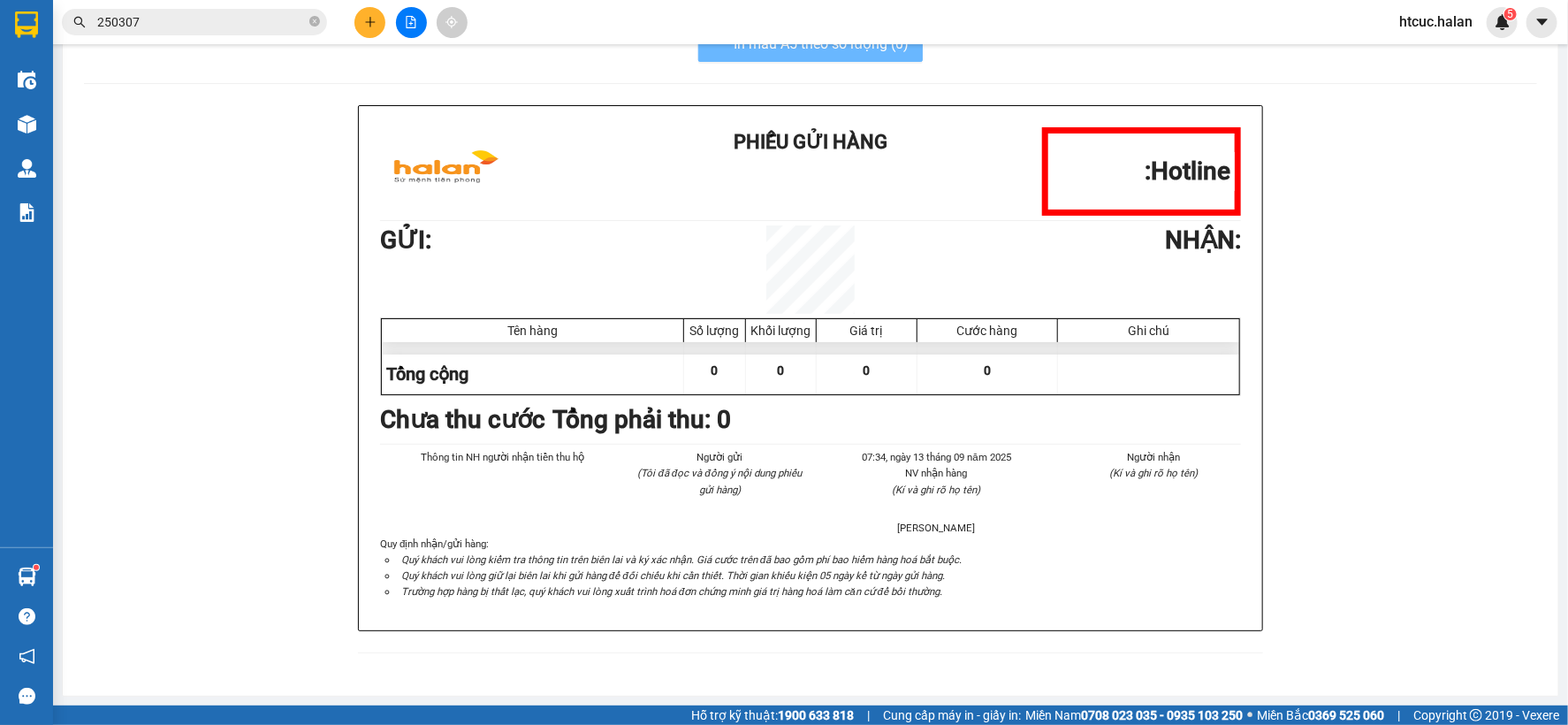
scroll to position [53, 0]
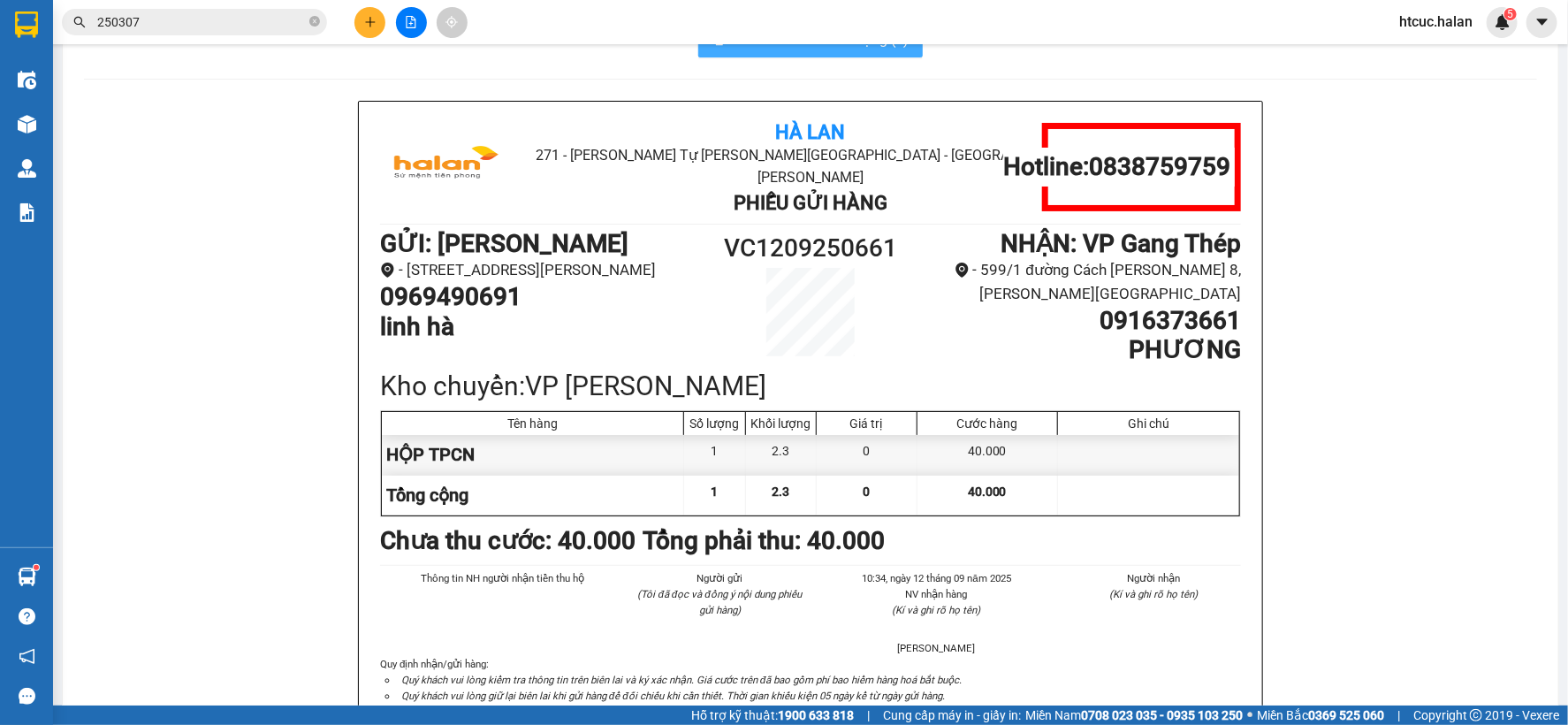
click at [826, 53] on button "In mẫu A5 theo số lượng (1)" at bounding box center [811, 39] width 224 height 35
click at [82, 448] on div "In mẫu A5 theo số lượng (1) Hà Lan 271 - Dương Tự Minh - Phường Tân Long - Thái…" at bounding box center [811, 408] width 1496 height 816
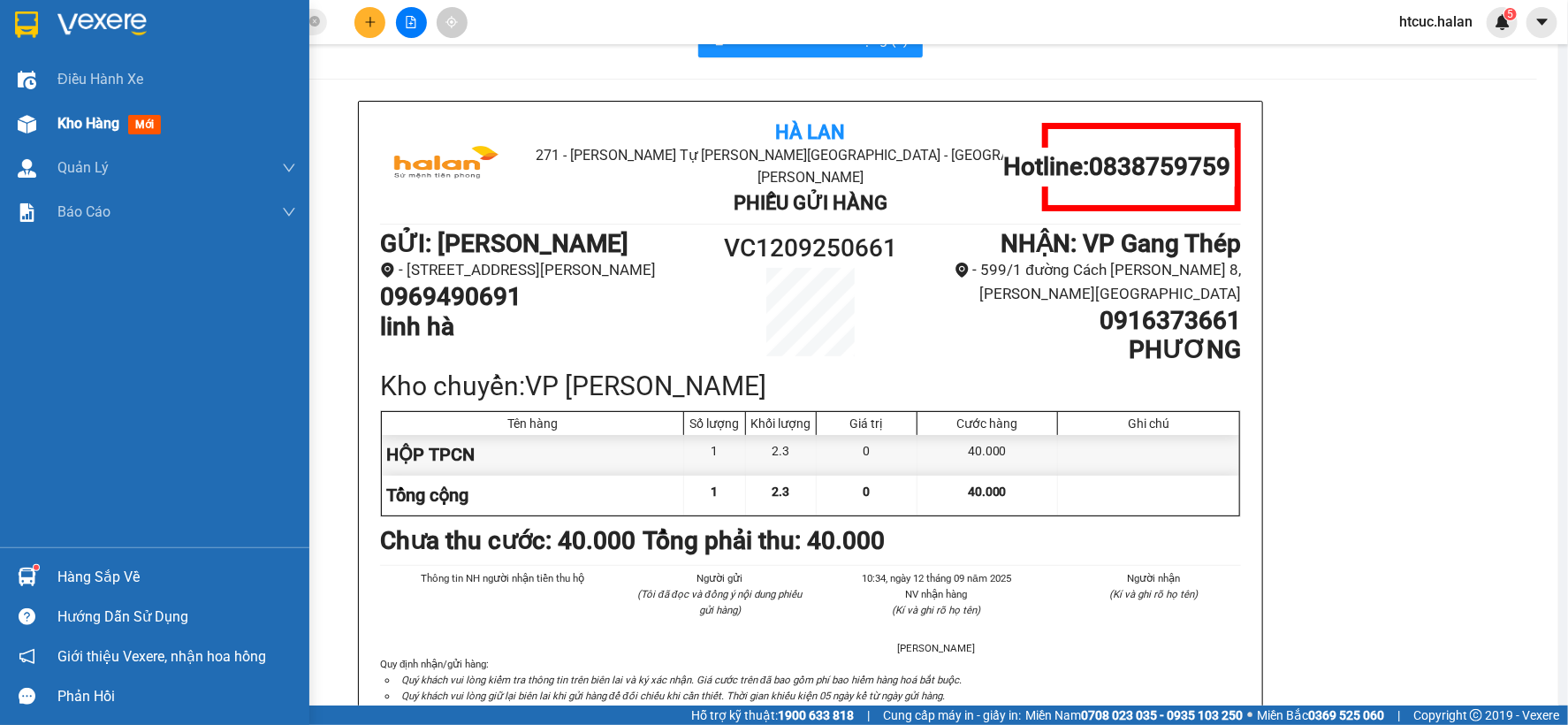
click at [39, 120] on div at bounding box center [27, 123] width 31 height 30
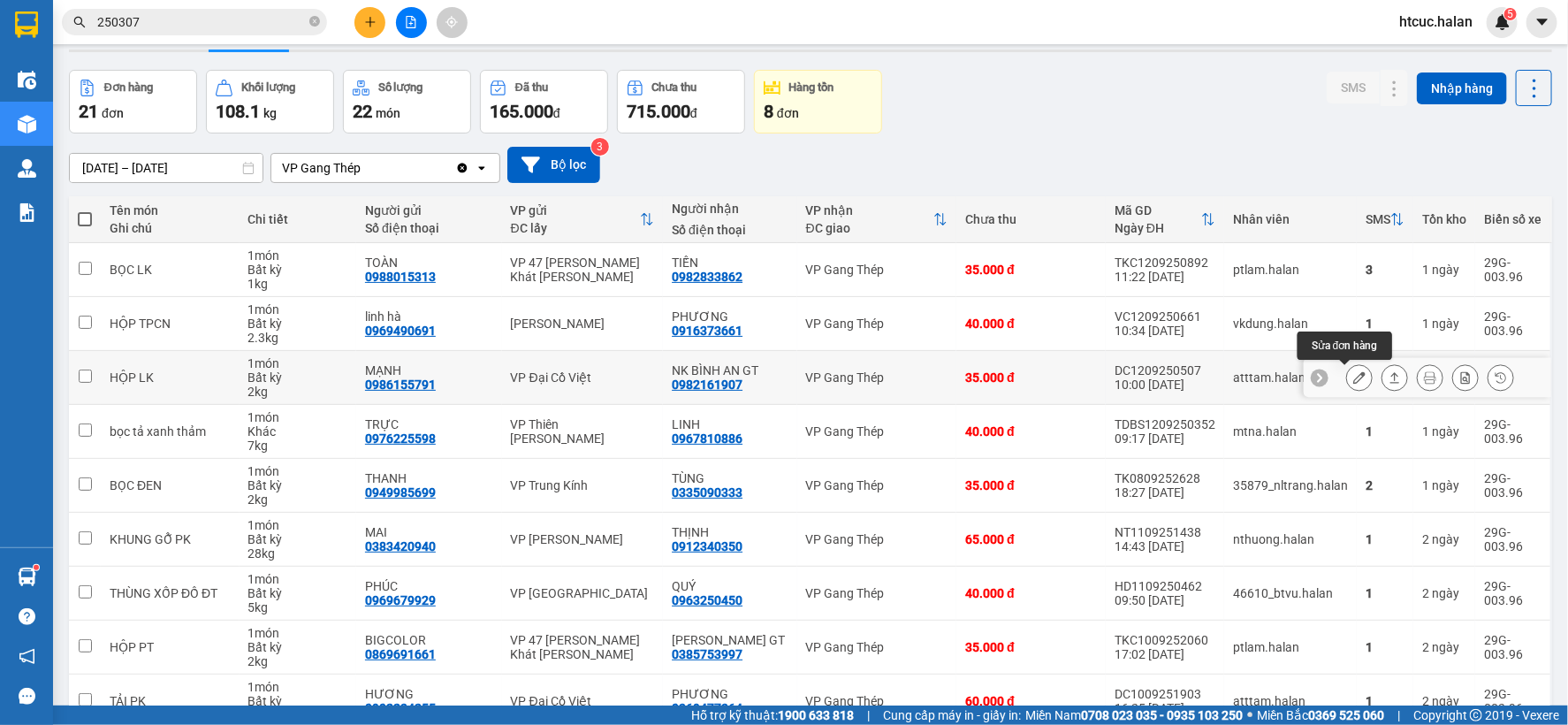
click at [1353, 376] on icon at bounding box center [1359, 377] width 13 height 13
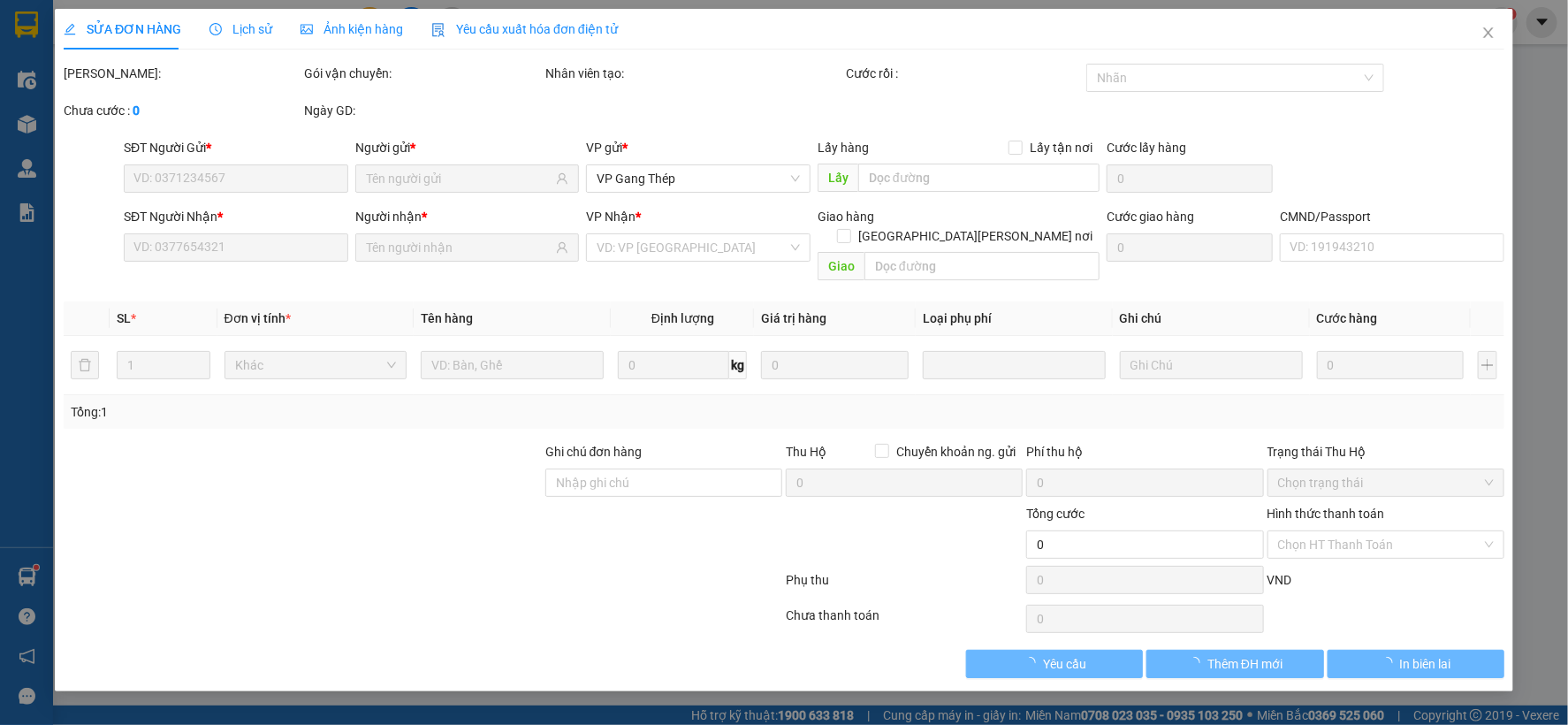
type input "0986155791"
type input "MẠNH"
type input "0982161907"
type input "NK BÌNH AN GT"
type input "35.000"
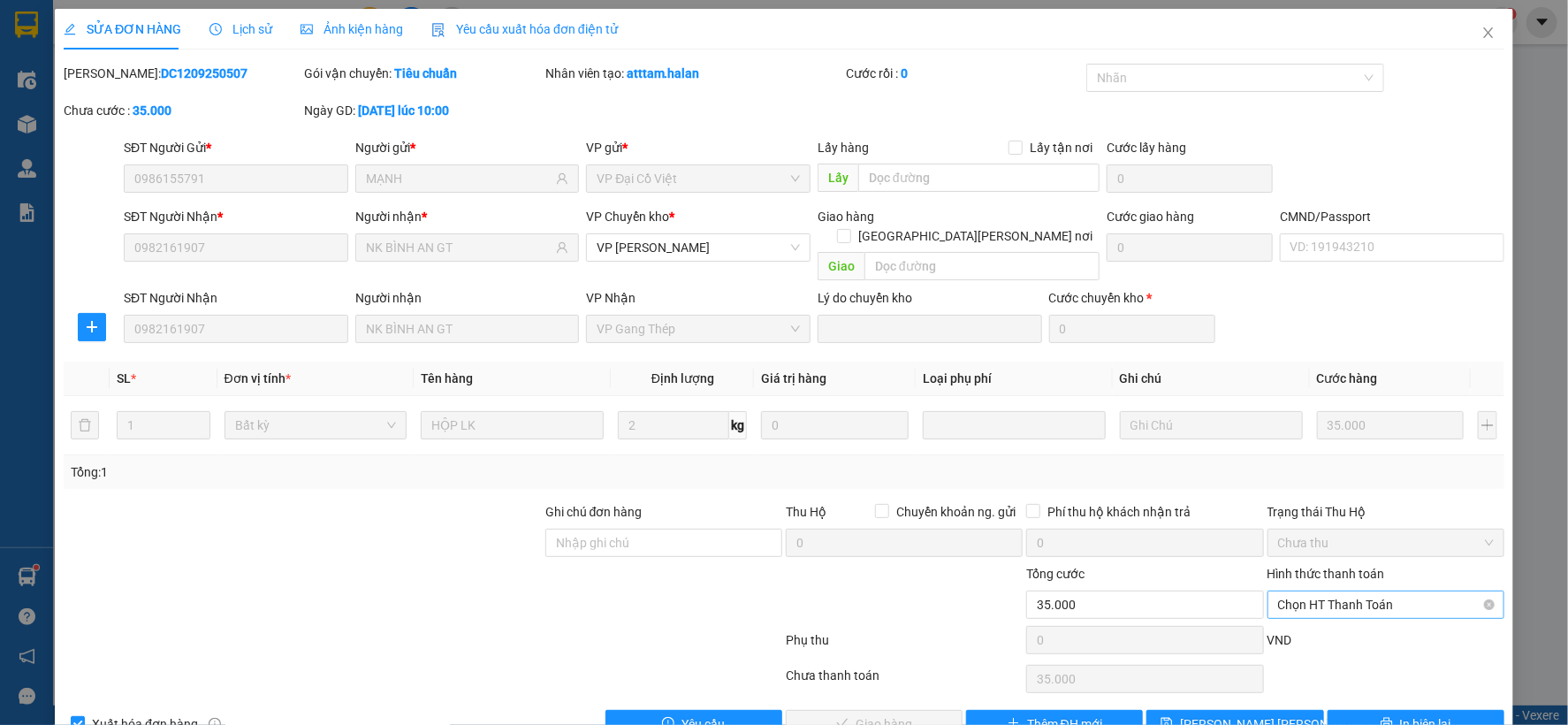
click at [1323, 591] on span "Chọn HT Thanh Toán" at bounding box center [1386, 604] width 216 height 27
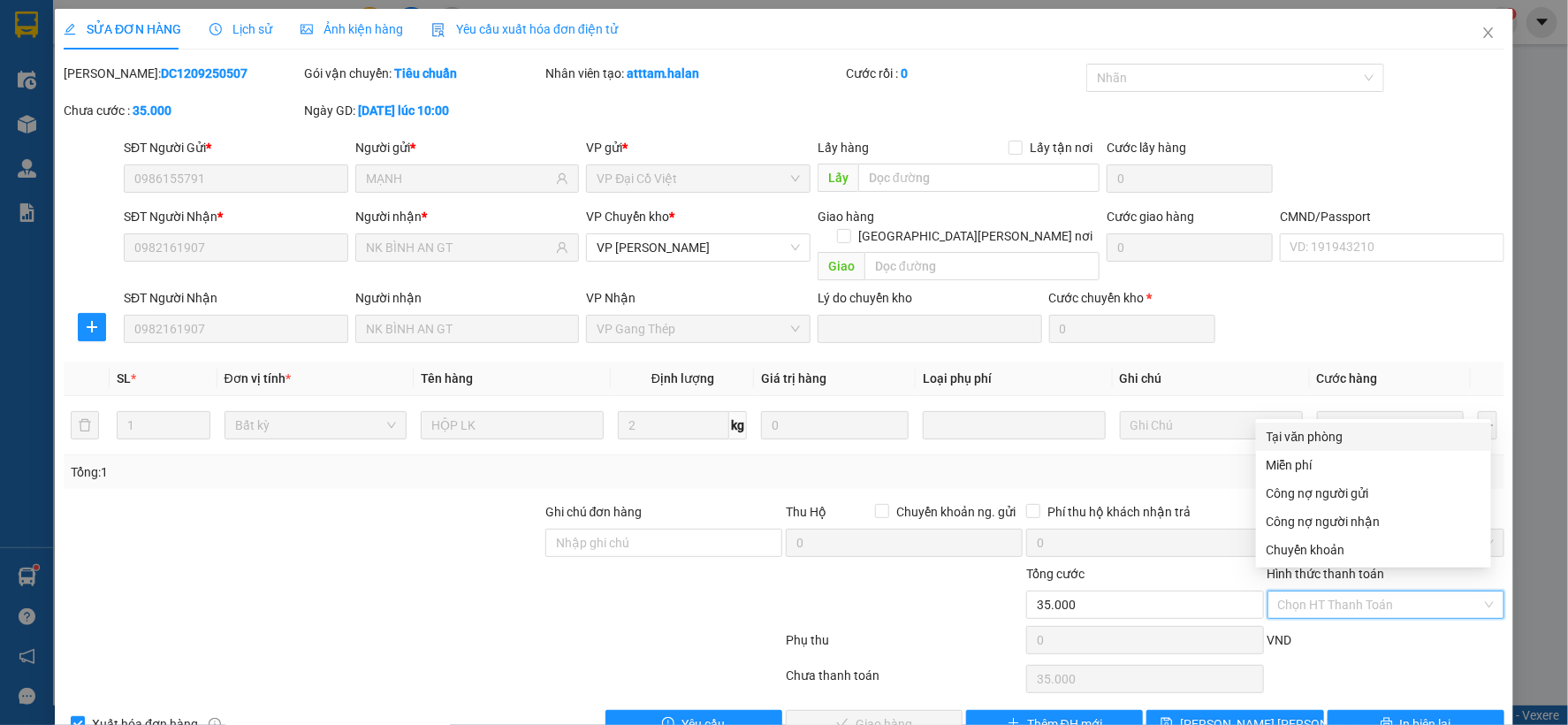
click at [1343, 428] on div "Tại văn phòng" at bounding box center [1373, 437] width 214 height 20
type input "0"
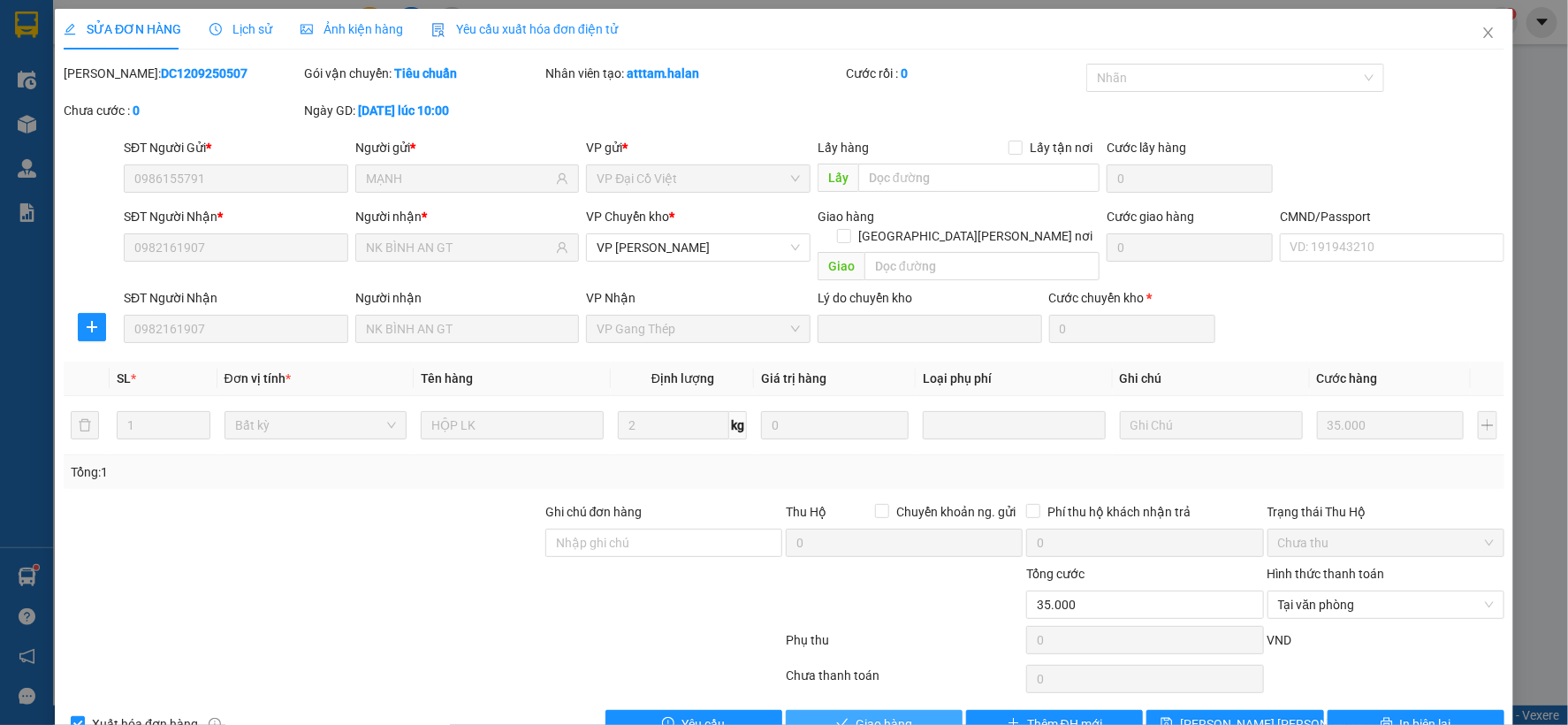
drag, startPoint x: 859, startPoint y: 705, endPoint x: 1030, endPoint y: 626, distance: 188.4
click at [858, 714] on span "Giao hàng" at bounding box center [883, 724] width 56 height 20
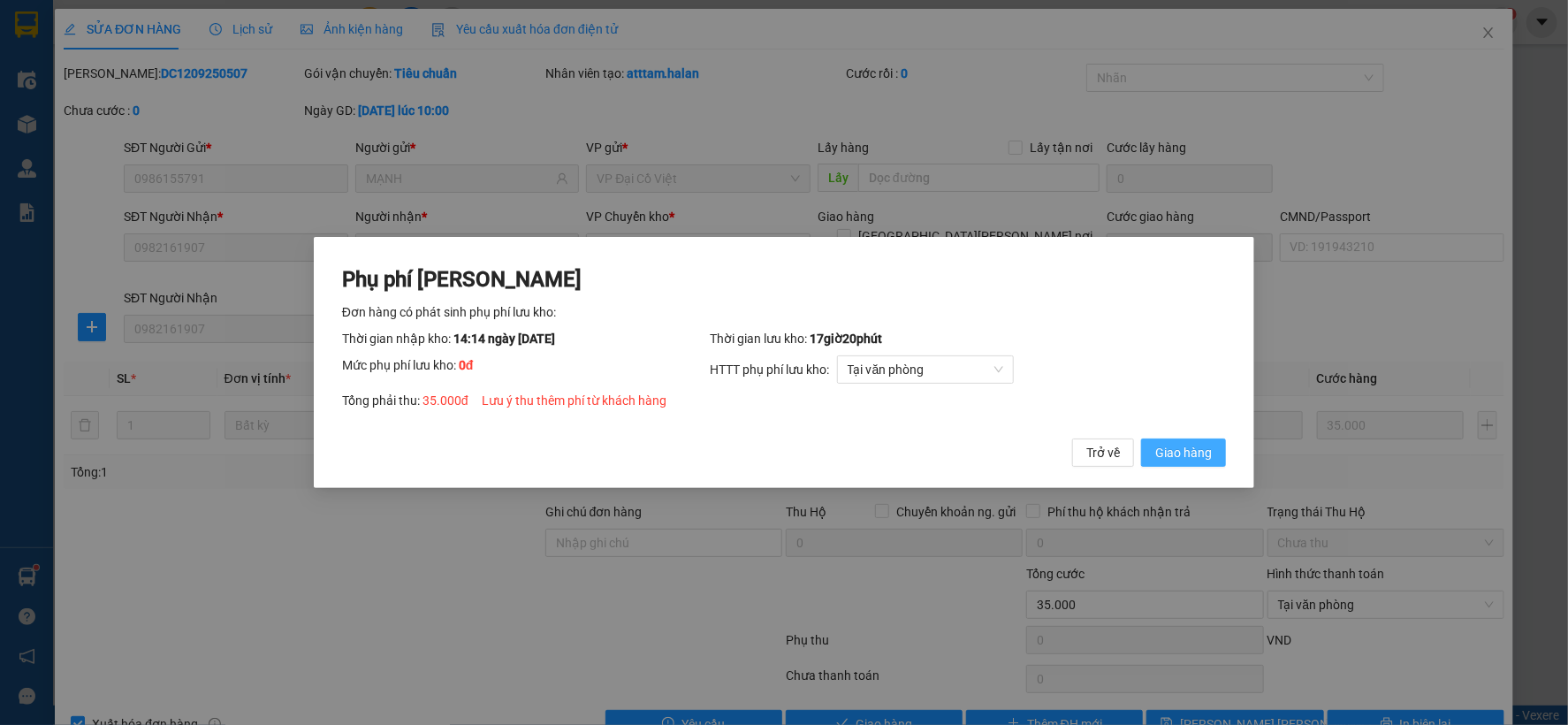
click at [1198, 439] on button "Giao hàng" at bounding box center [1184, 453] width 85 height 29
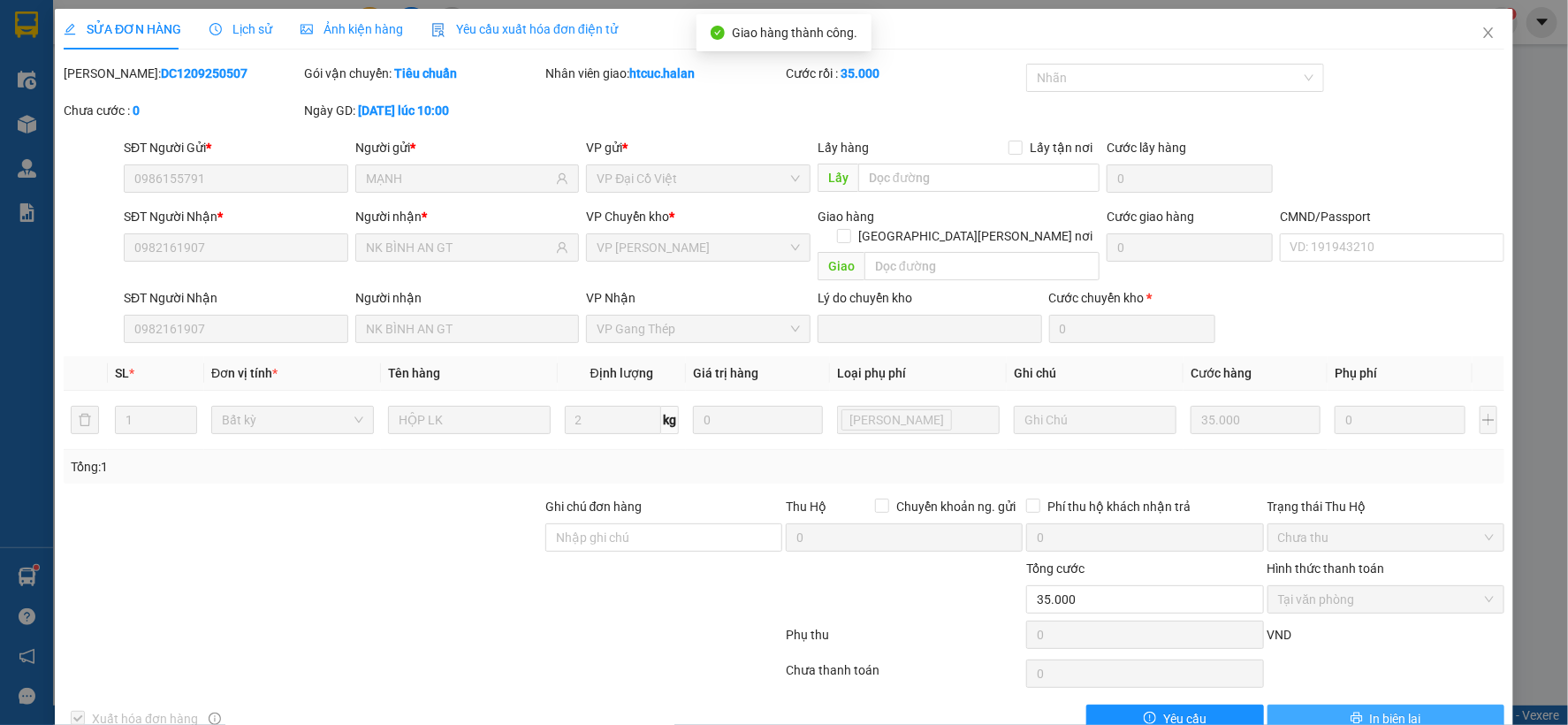
click at [1402, 708] on span "In biên lai" at bounding box center [1396, 718] width 51 height 20
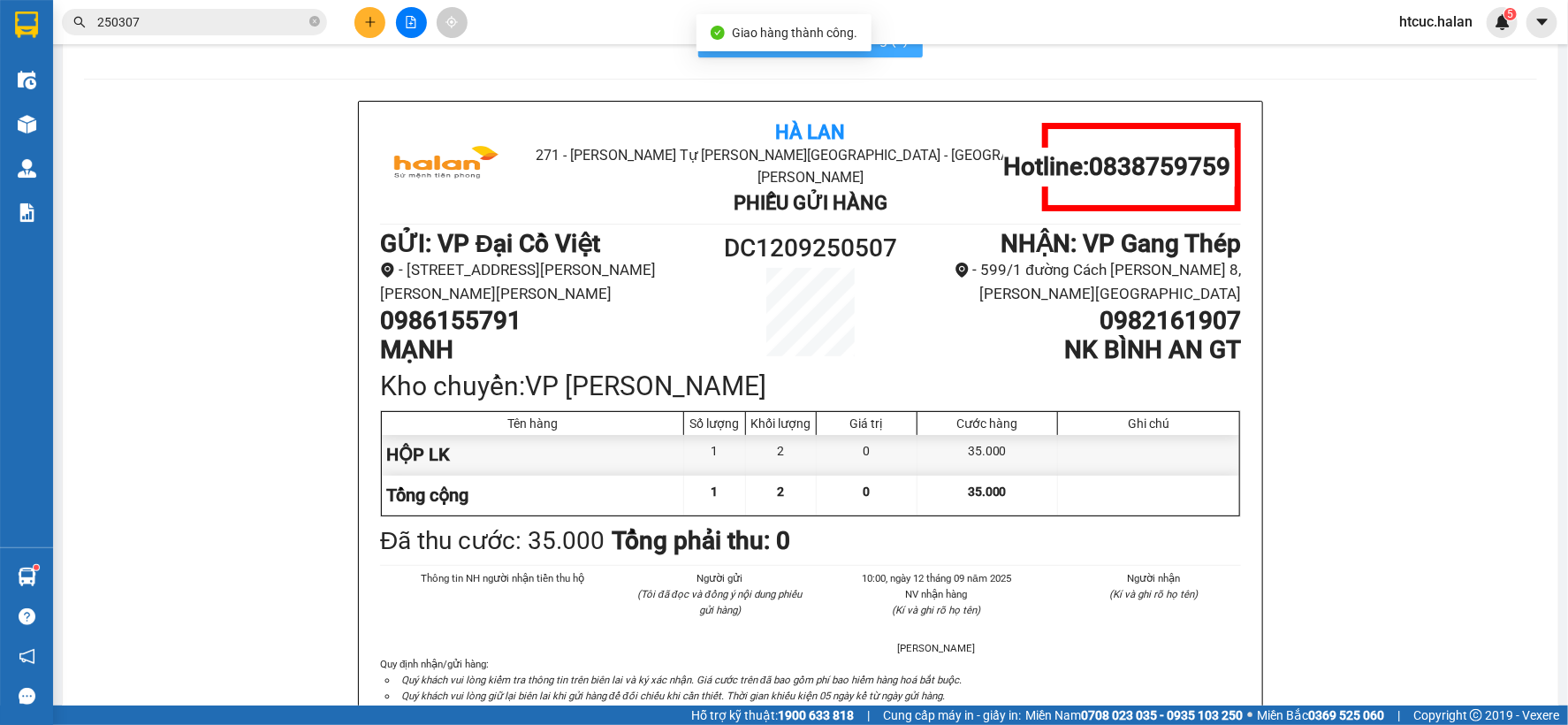
click at [807, 50] on span "In mẫu A5 theo số lượng (1)" at bounding box center [822, 39] width 175 height 22
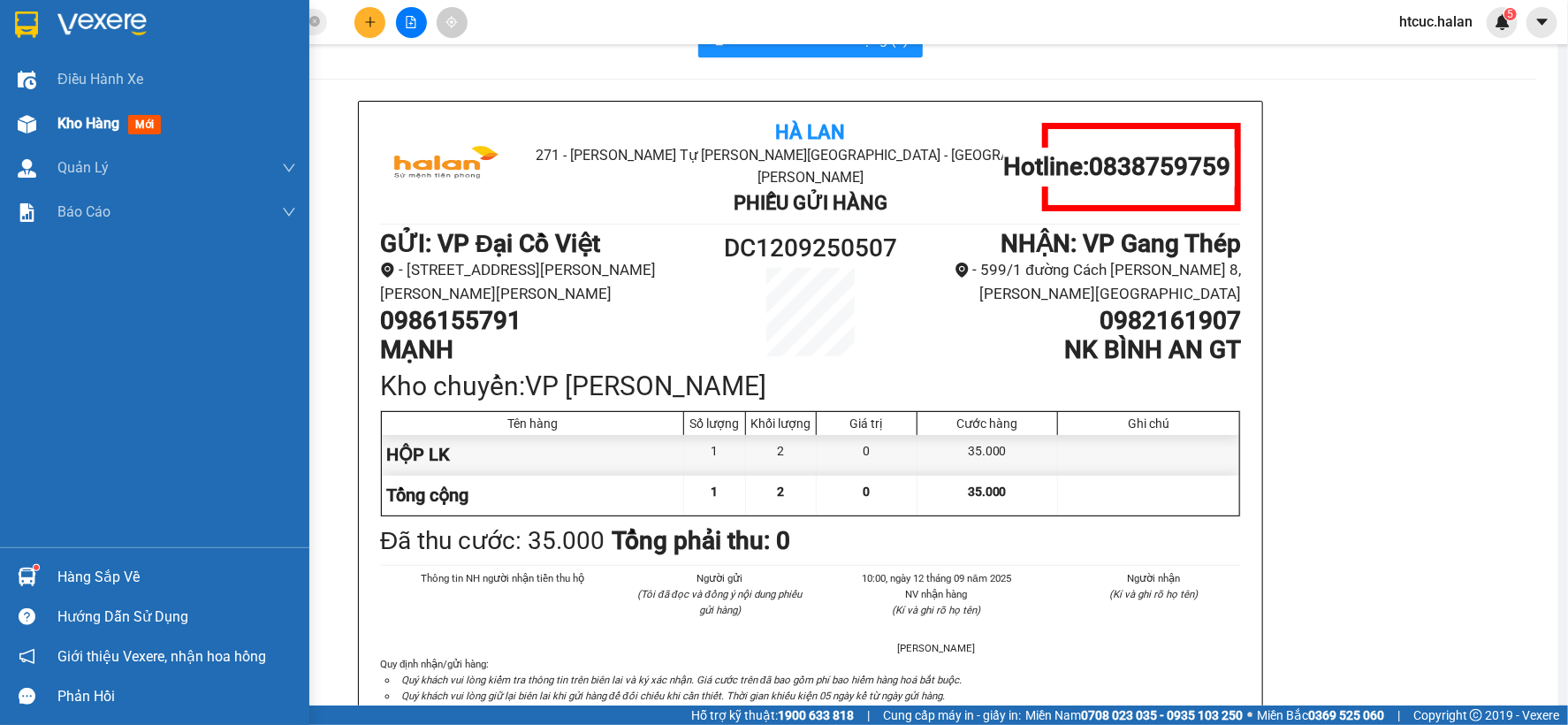
click at [31, 122] on img at bounding box center [27, 124] width 19 height 19
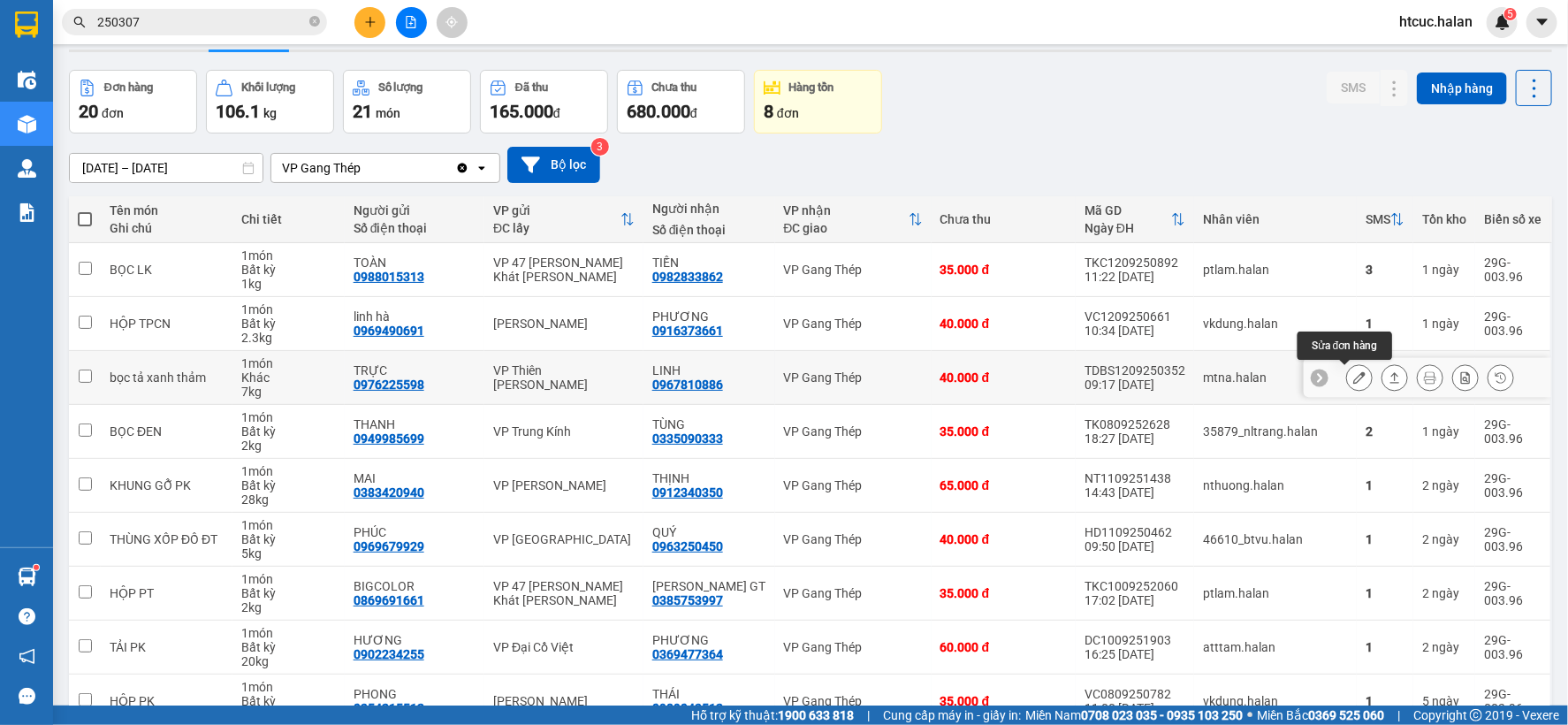
click at [1352, 362] on button at bounding box center [1359, 377] width 25 height 30
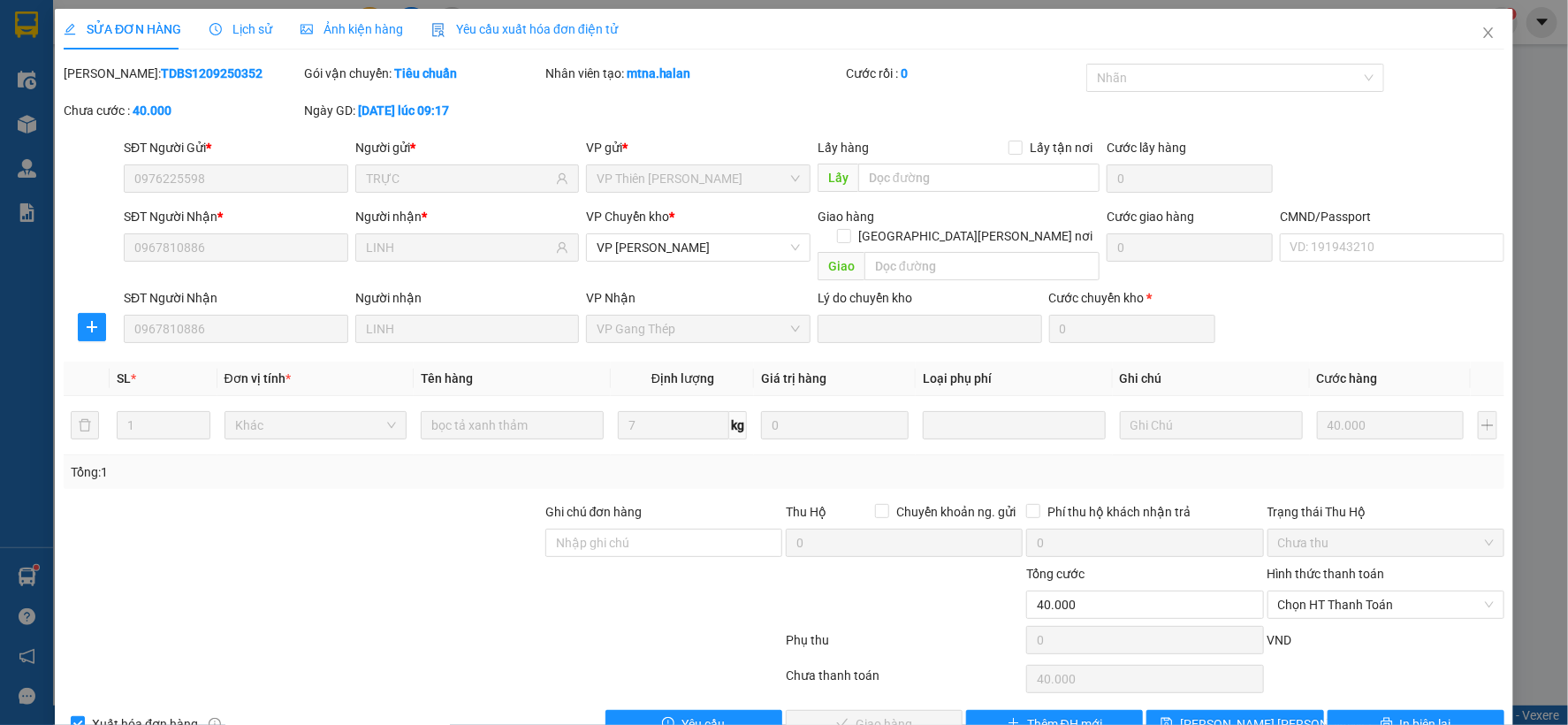
type input "0976225598"
type input "TRỰC"
type input "0967810886"
type input "LINH"
type input "40.000"
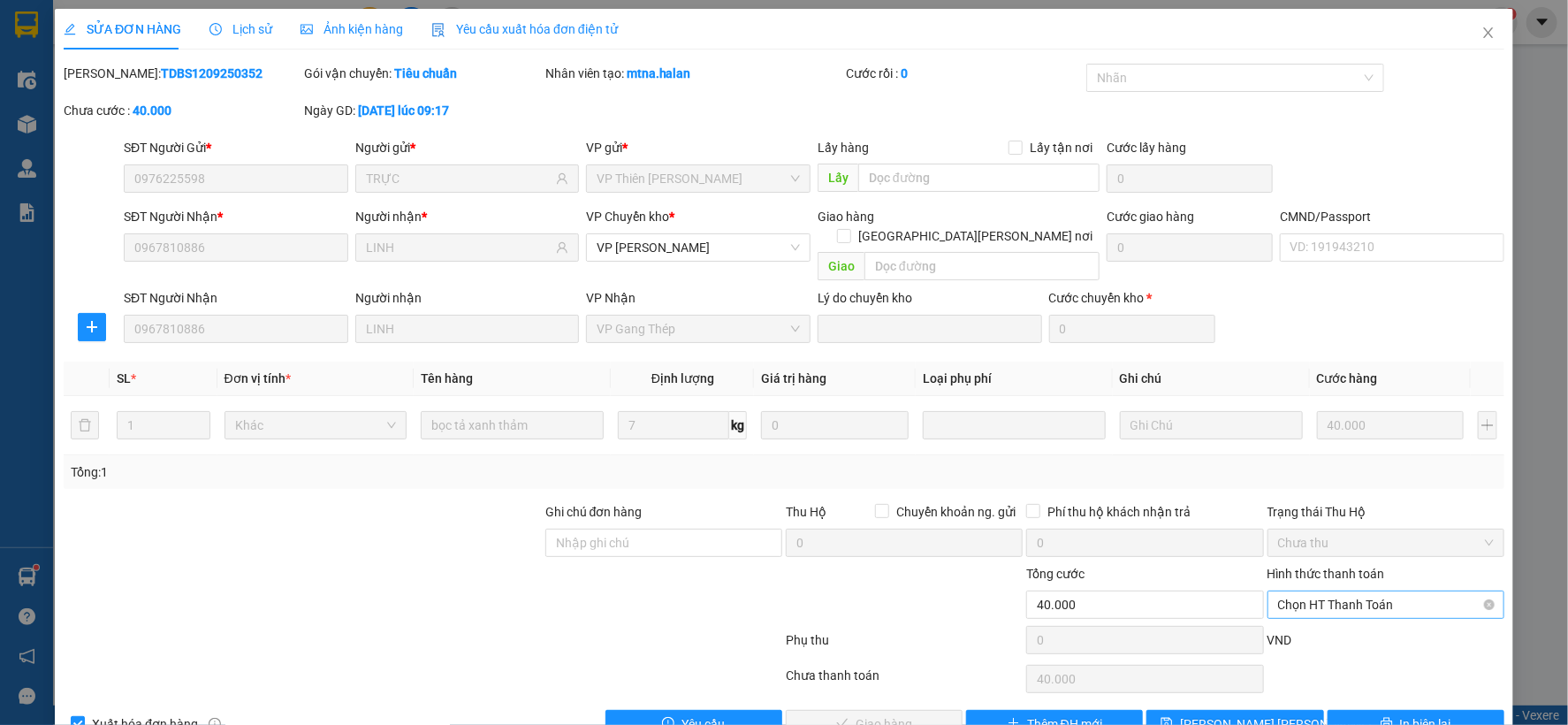
click at [1390, 591] on span "Chọn HT Thanh Toán" at bounding box center [1386, 604] width 216 height 27
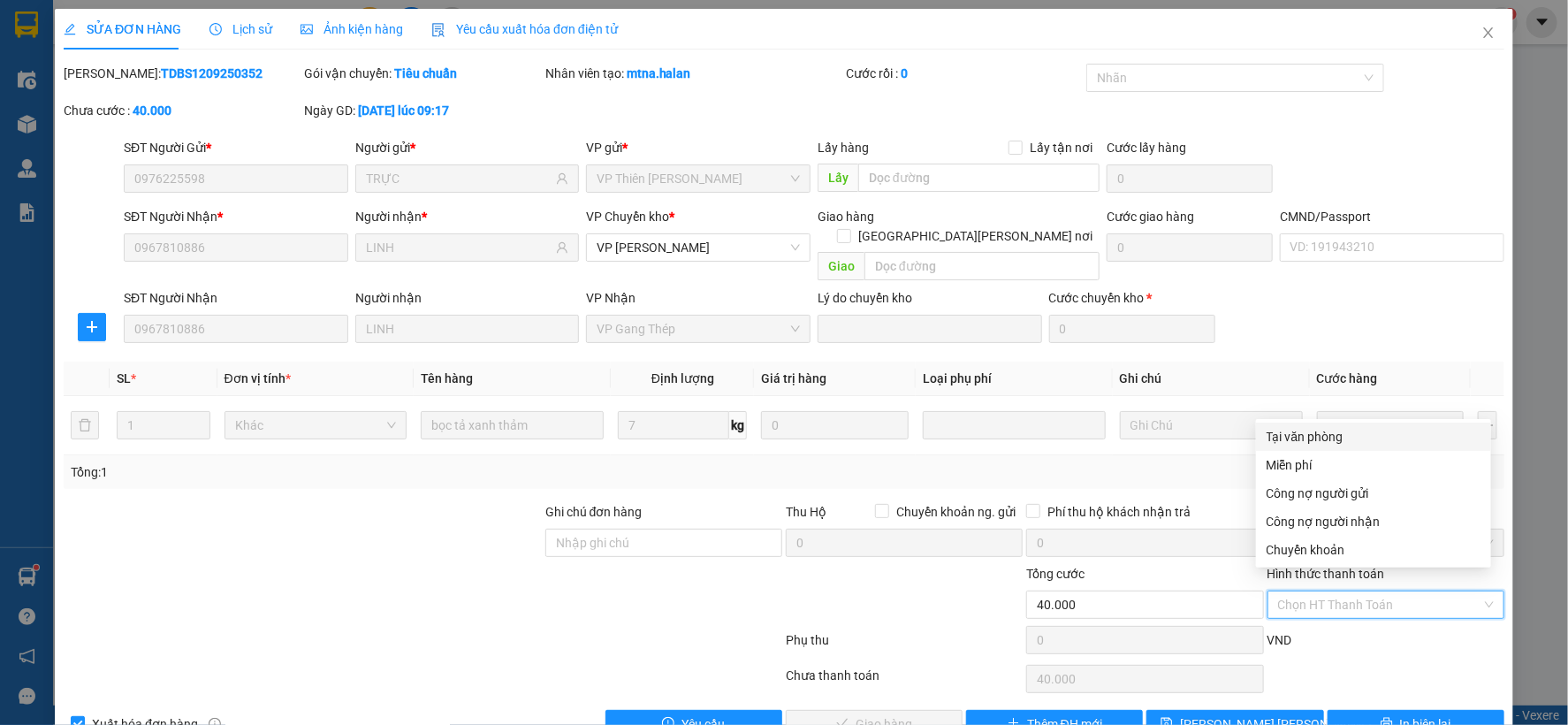
click at [1326, 431] on div "Tại văn phòng" at bounding box center [1373, 437] width 214 height 20
type input "0"
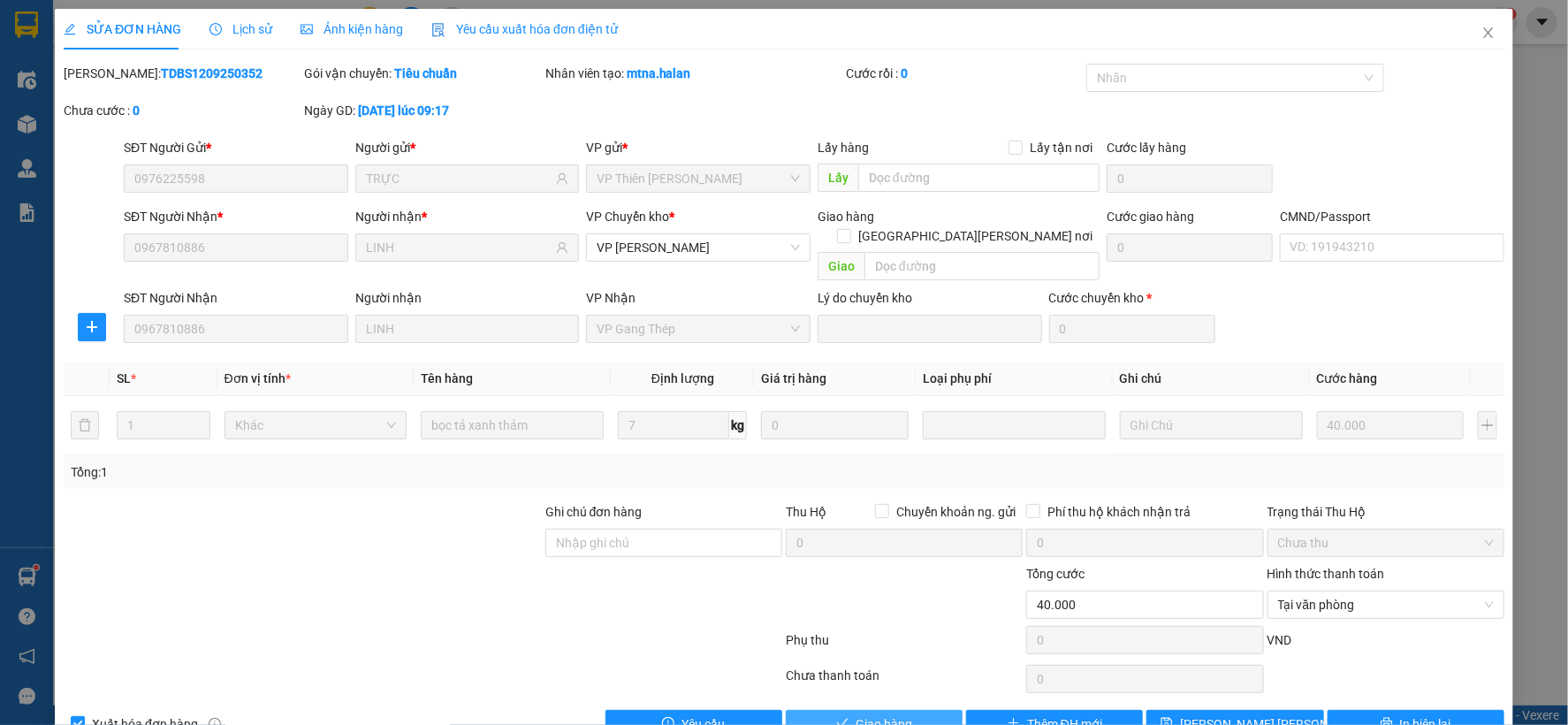
click at [879, 714] on span "Giao hàng" at bounding box center [883, 724] width 56 height 20
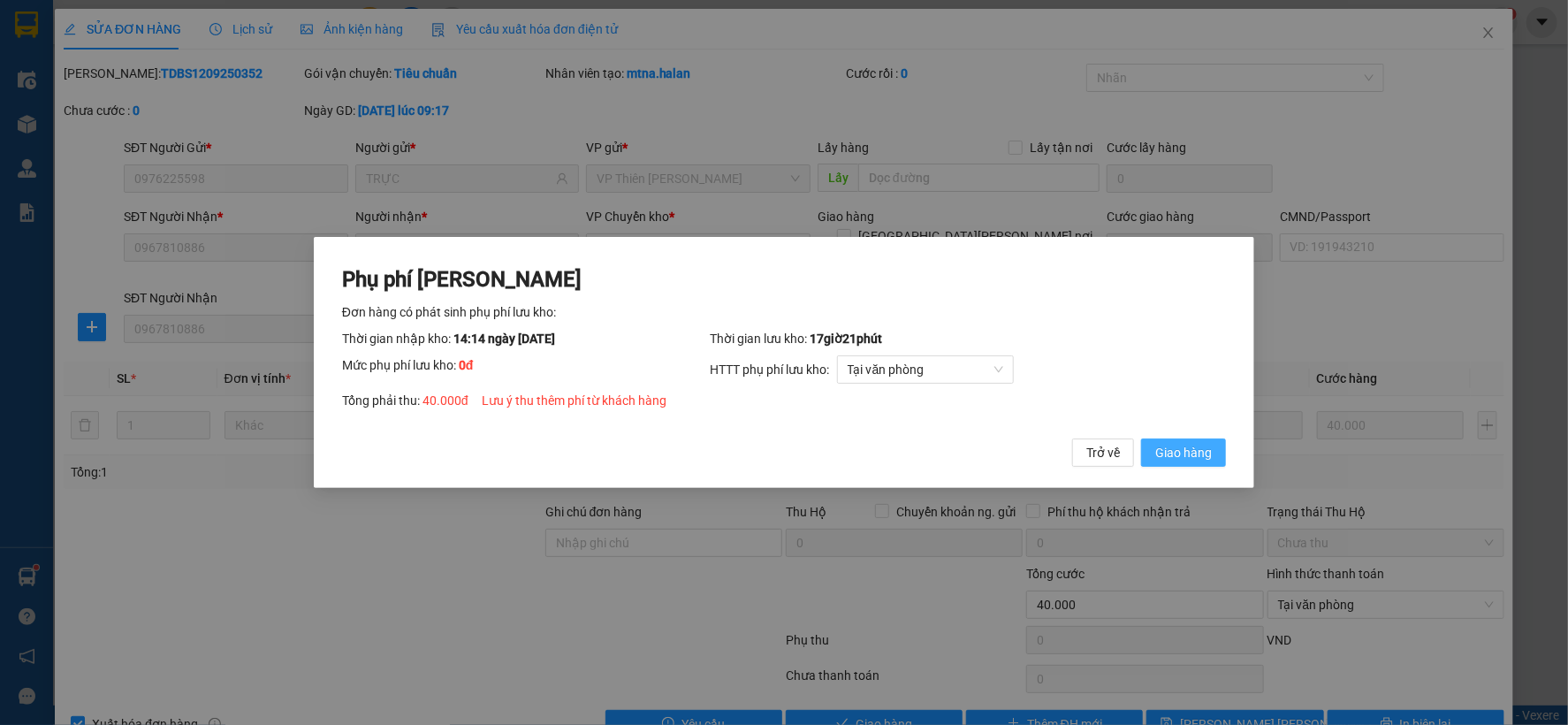
click at [1197, 453] on span "Giao hàng" at bounding box center [1183, 453] width 56 height 20
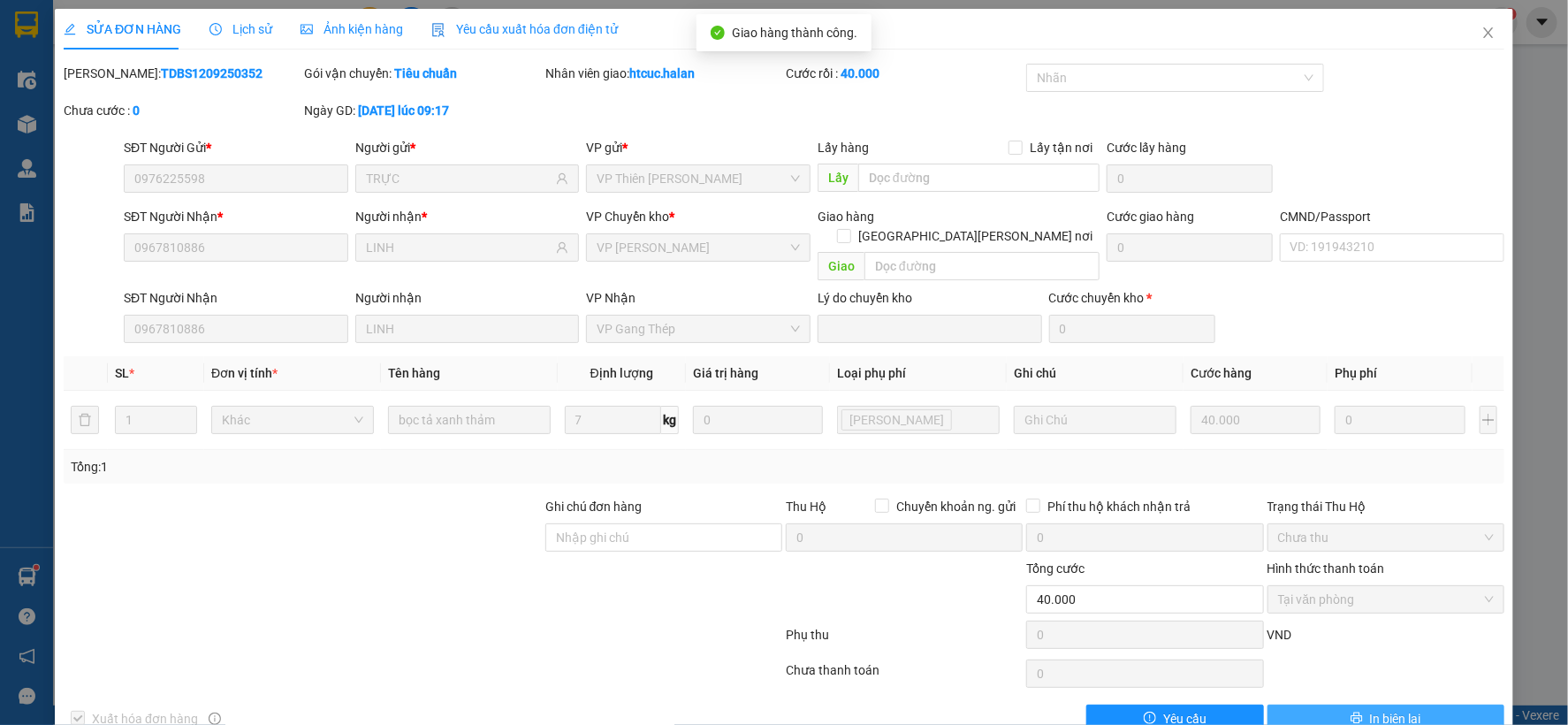
click at [1409, 704] on button "In biên lai" at bounding box center [1386, 718] width 237 height 29
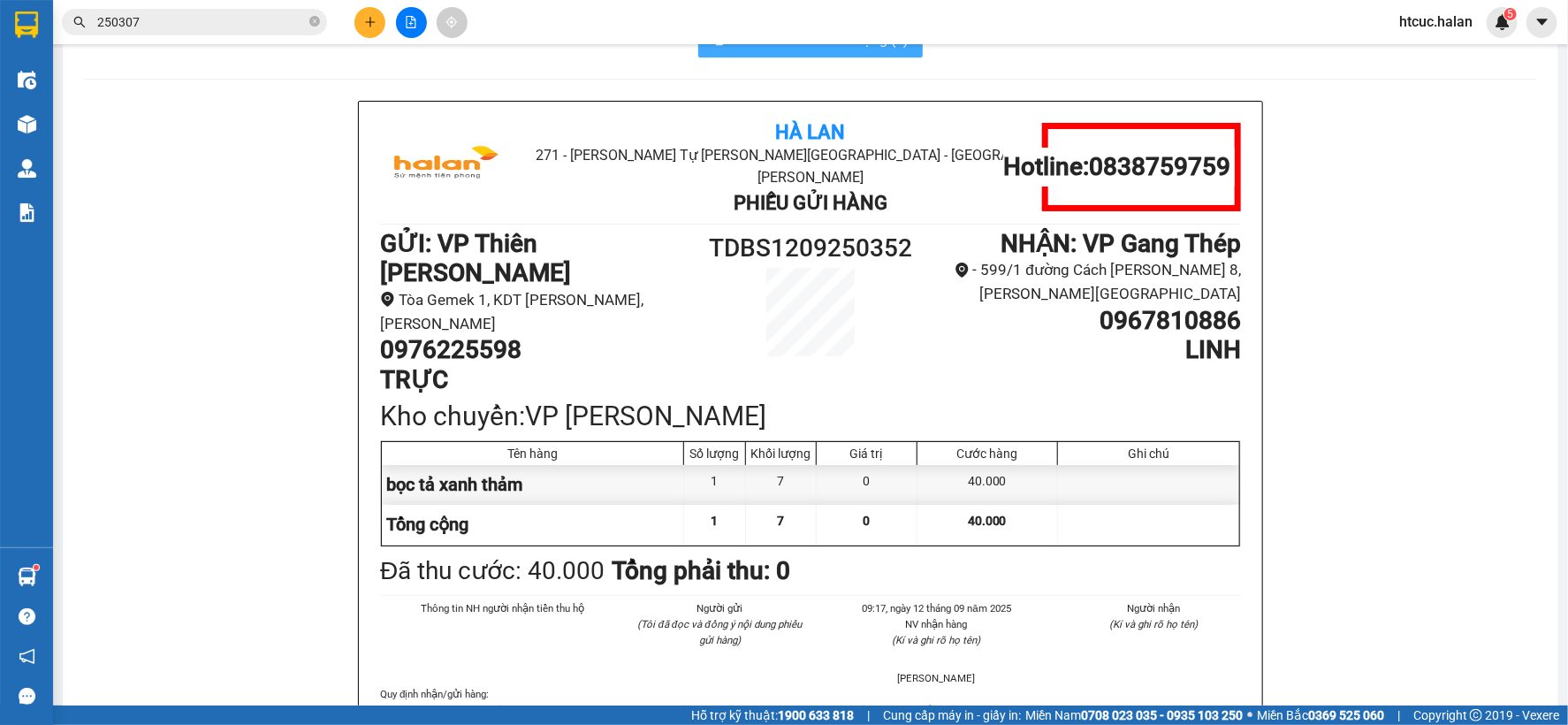
click at [802, 50] on span "In mẫu A5 theo số lượng (1)" at bounding box center [822, 39] width 175 height 22
click at [32, 127] on img at bounding box center [27, 124] width 19 height 19
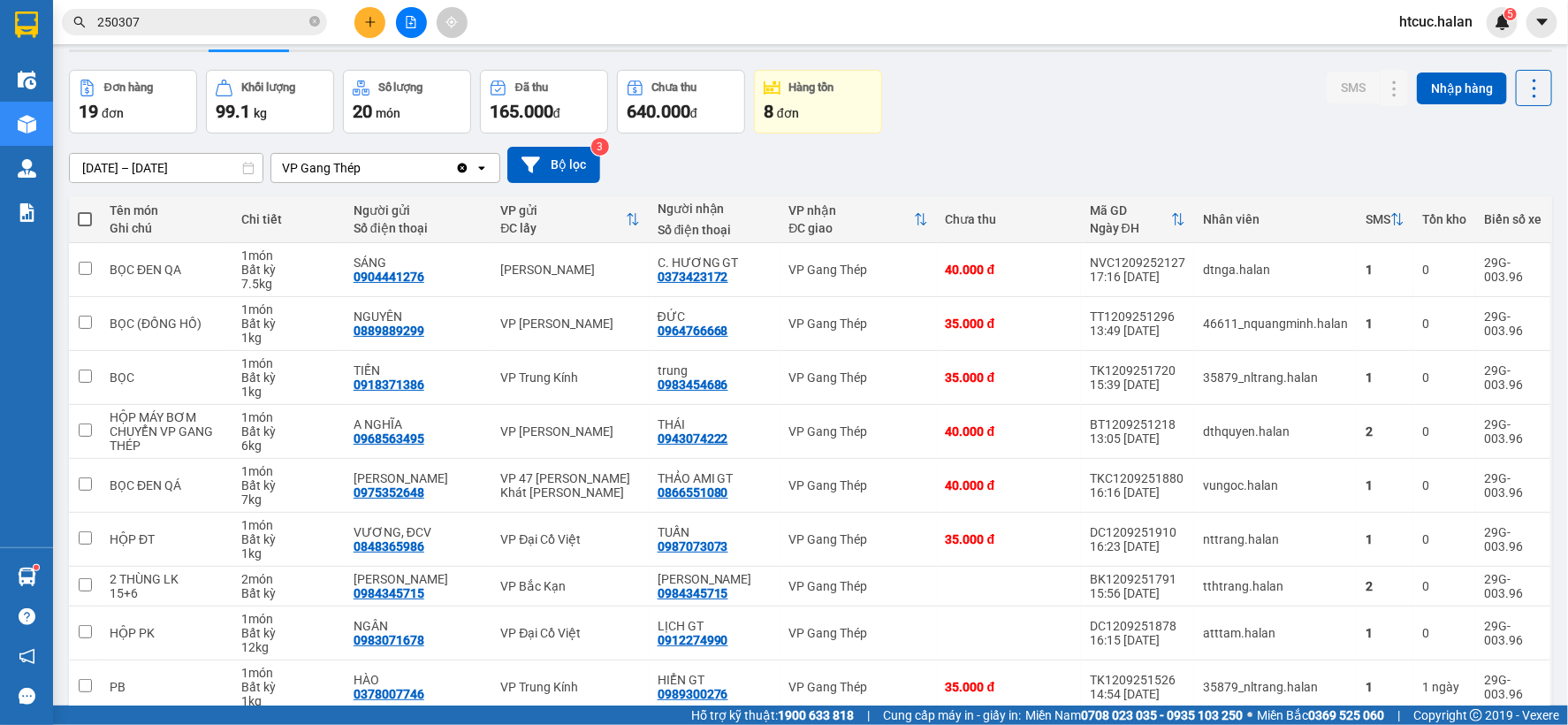
click at [455, 49] on button "Hàng đã giao" at bounding box center [443, 28] width 102 height 42
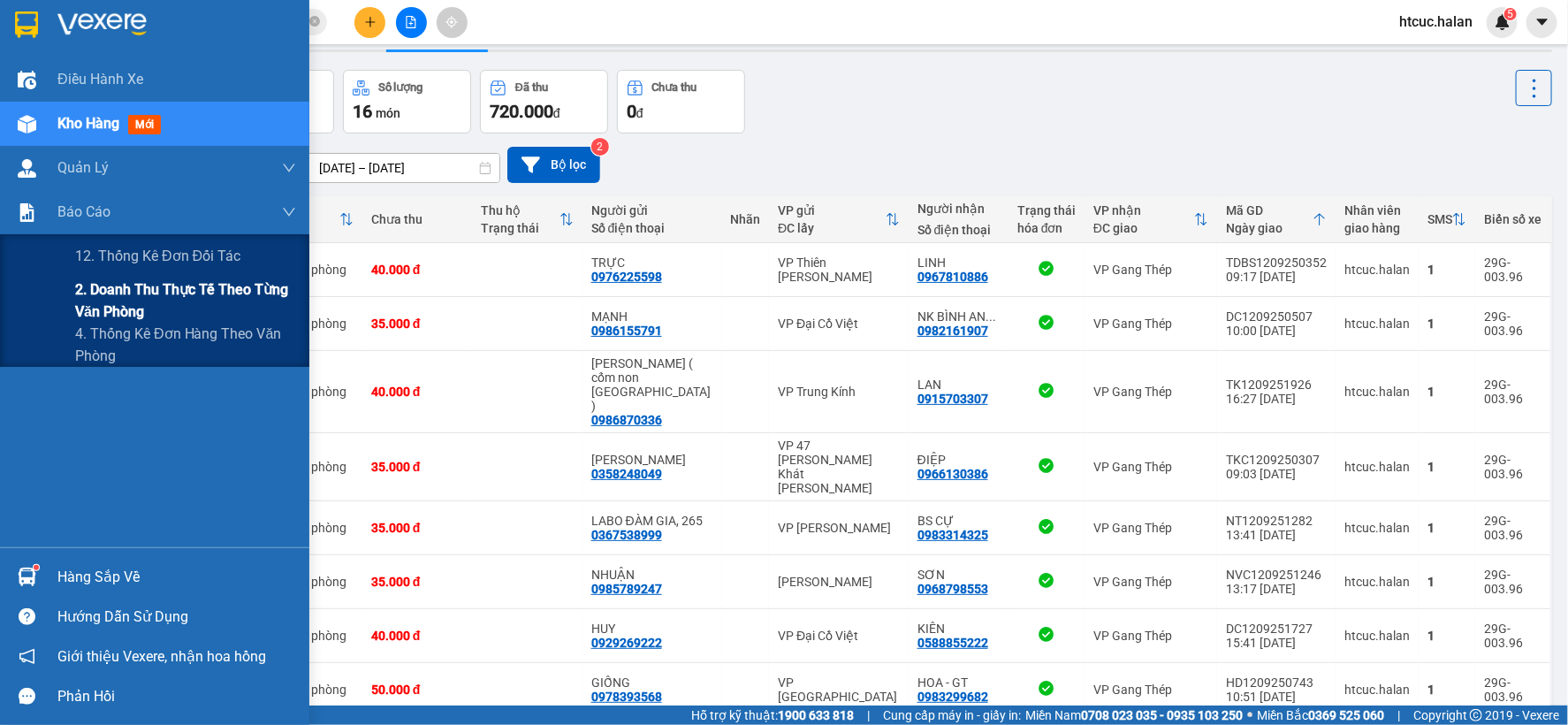
click at [108, 301] on span "2. Doanh thu thực tế theo từng văn phòng" at bounding box center [185, 300] width 221 height 44
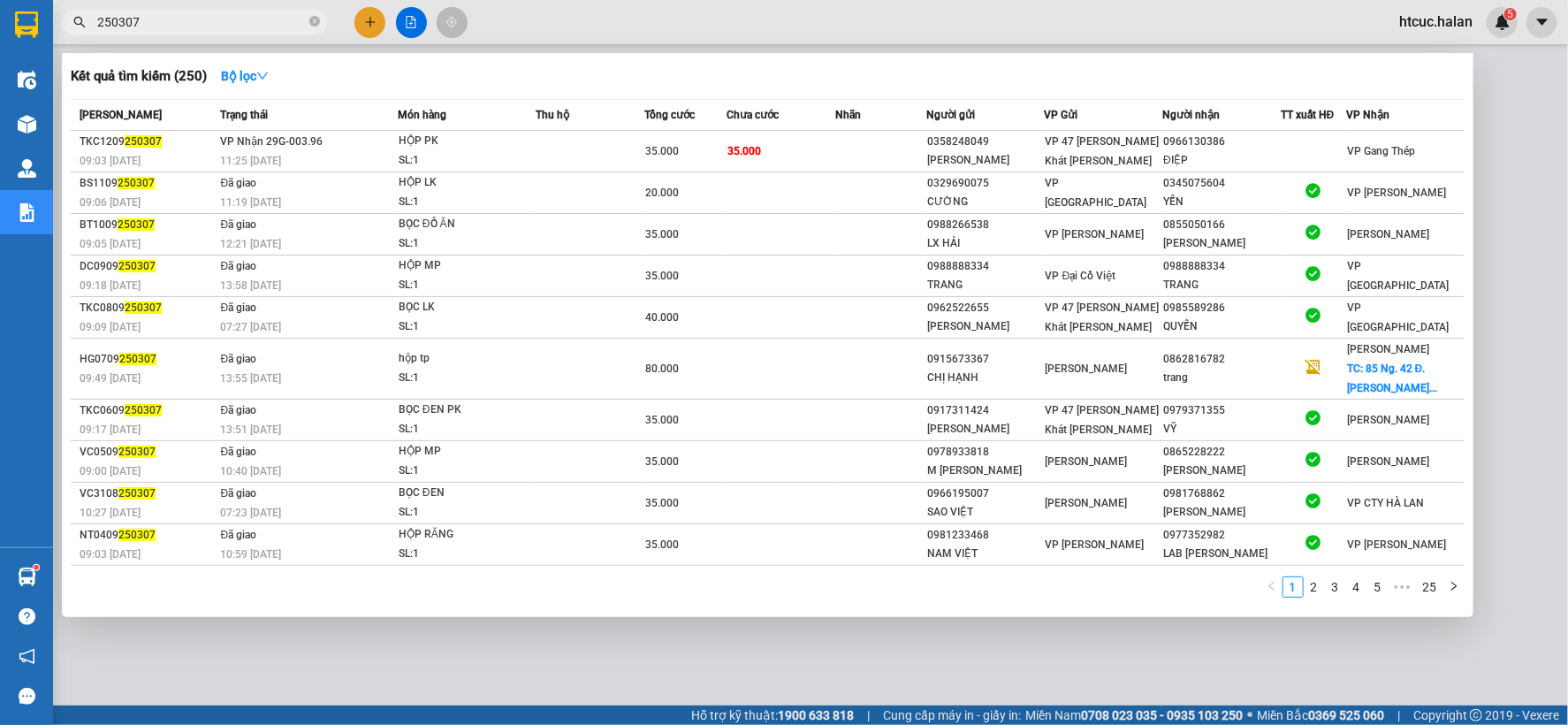
drag, startPoint x: 186, startPoint y: 18, endPoint x: 48, endPoint y: 48, distance: 141.2
click at [48, 48] on section "Kết quả tìm kiếm ( 250 ) Bộ lọc Mã ĐH Trạng thái Món hàng Thu hộ Tổng cước Chưa…" at bounding box center [784, 362] width 1568 height 725
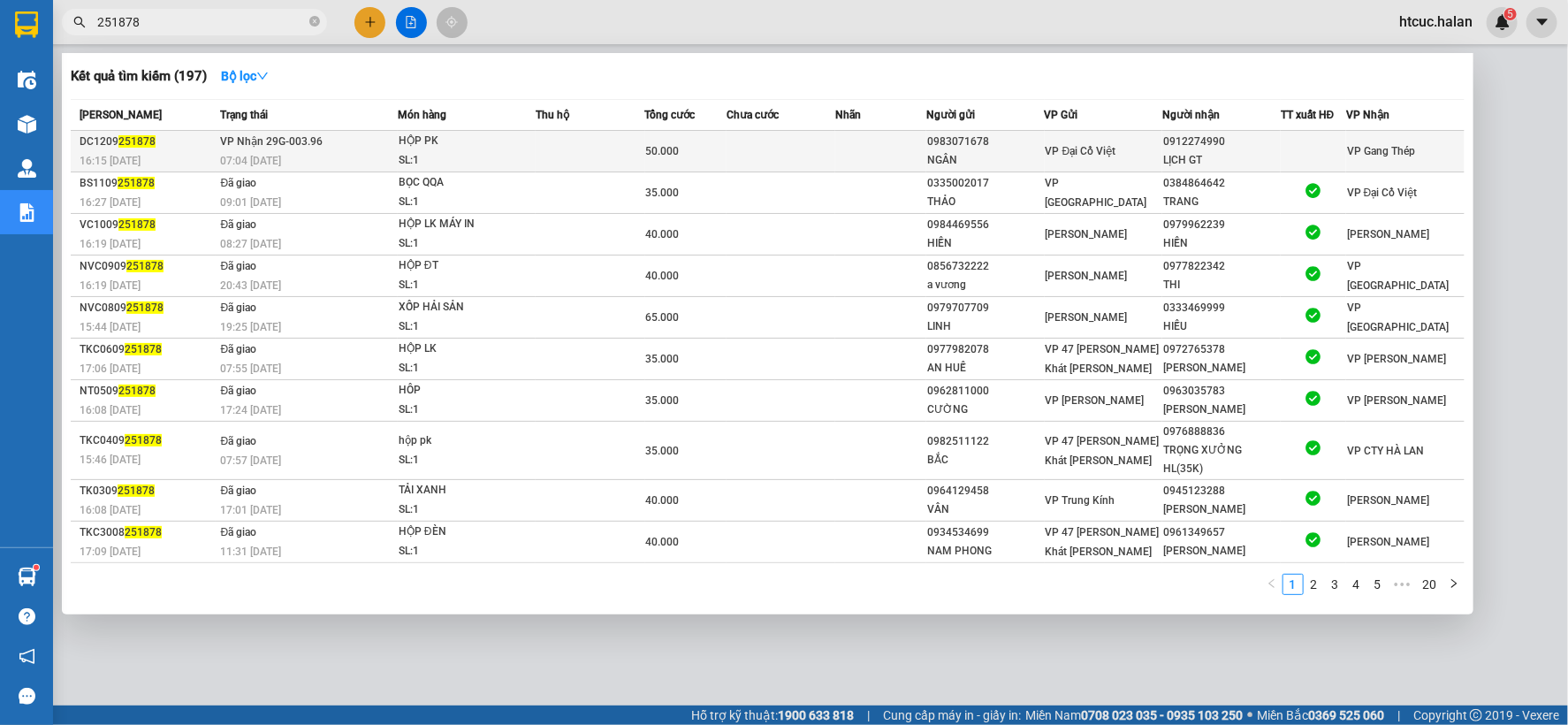
type input "251878"
click at [810, 148] on td at bounding box center [781, 151] width 108 height 41
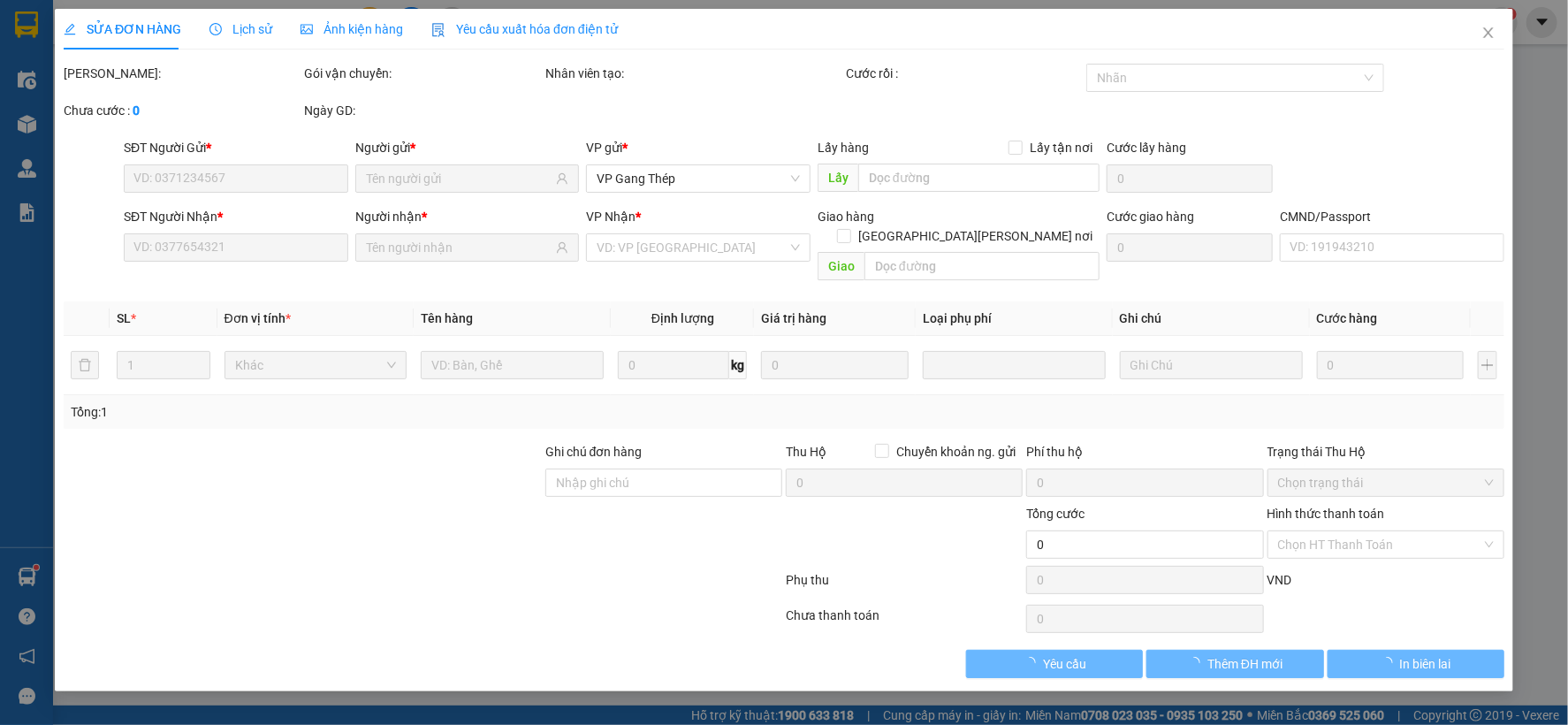
type input "0983071678"
type input "NGÂN"
type input "0912274990"
type input "LỊCH GT"
type input "50.000"
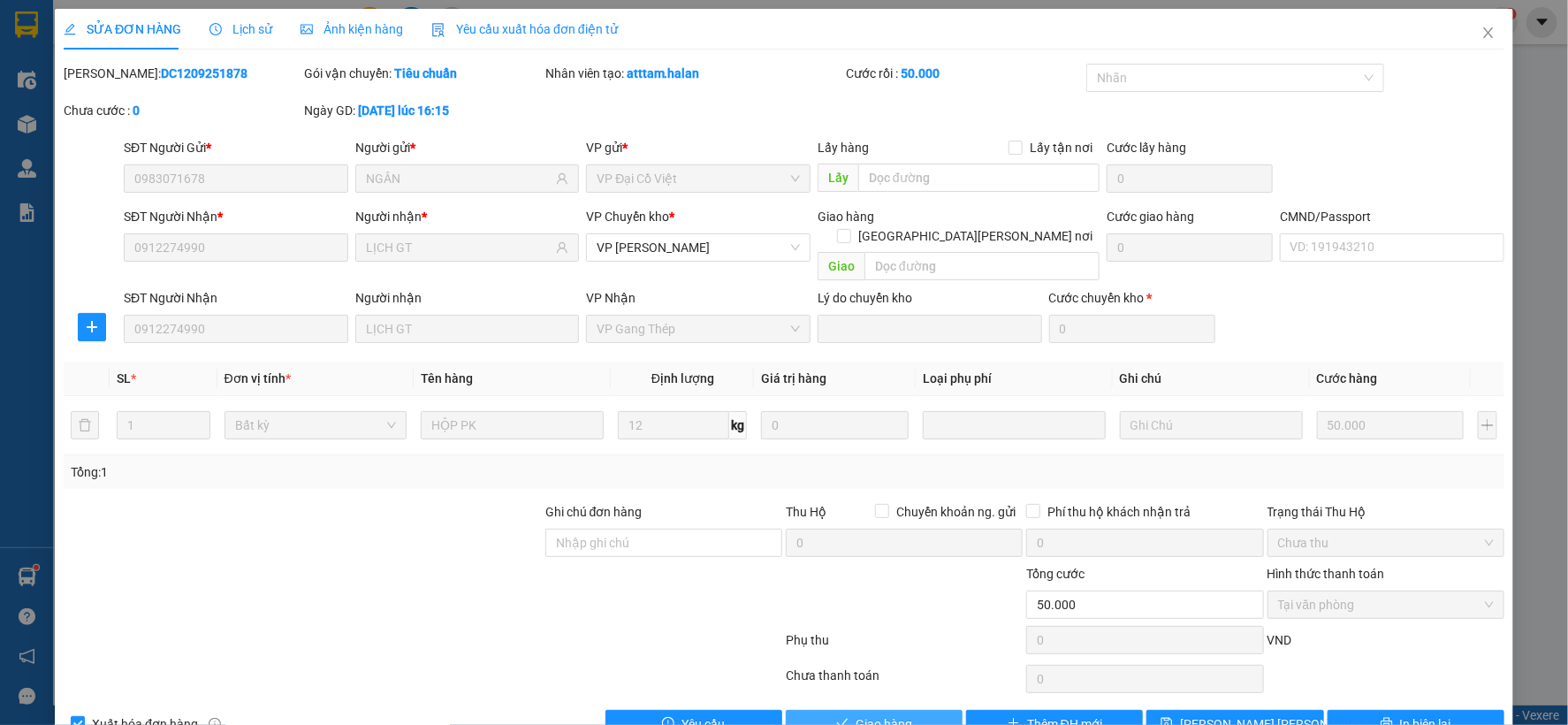
click at [884, 714] on span "Giao hàng" at bounding box center [883, 724] width 56 height 20
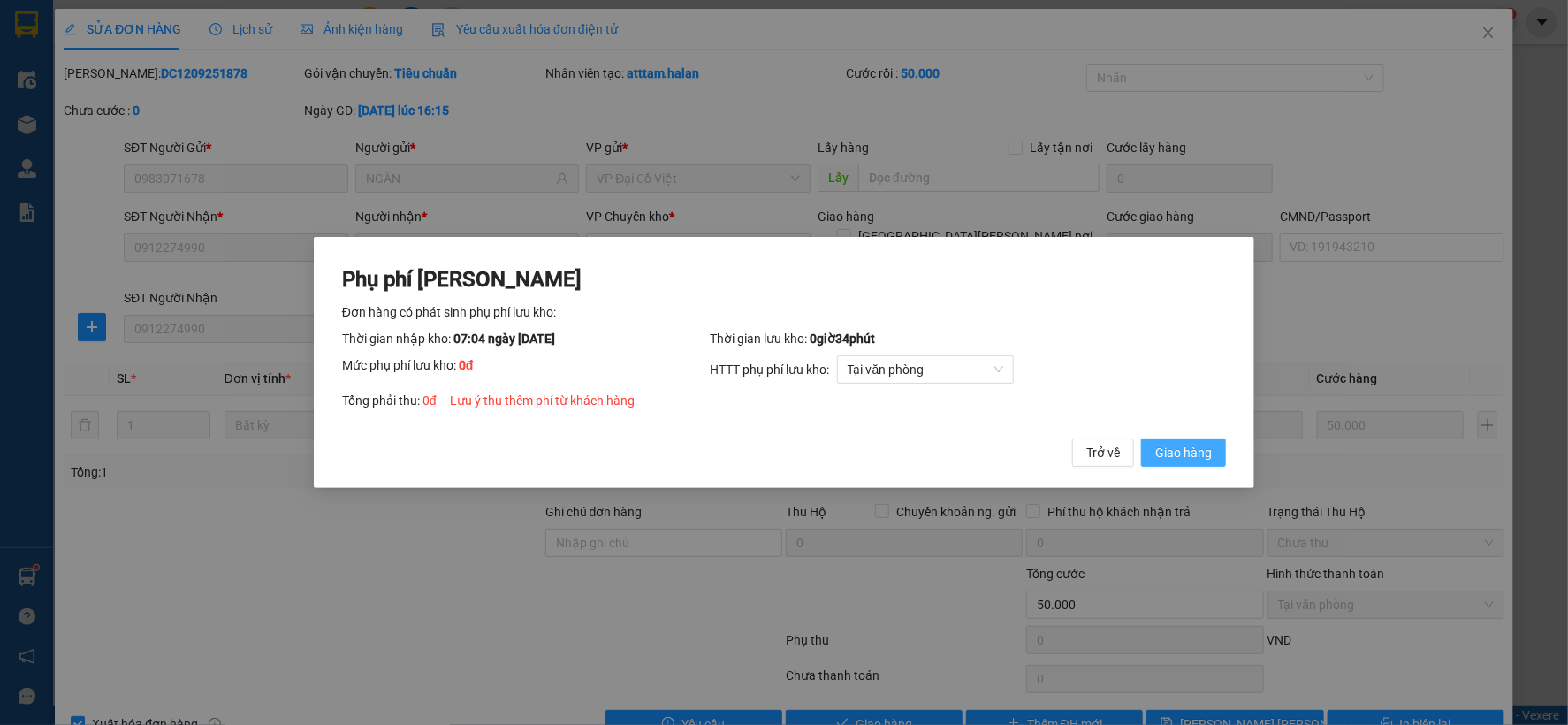
click at [1201, 439] on button "Giao hàng" at bounding box center [1184, 453] width 85 height 29
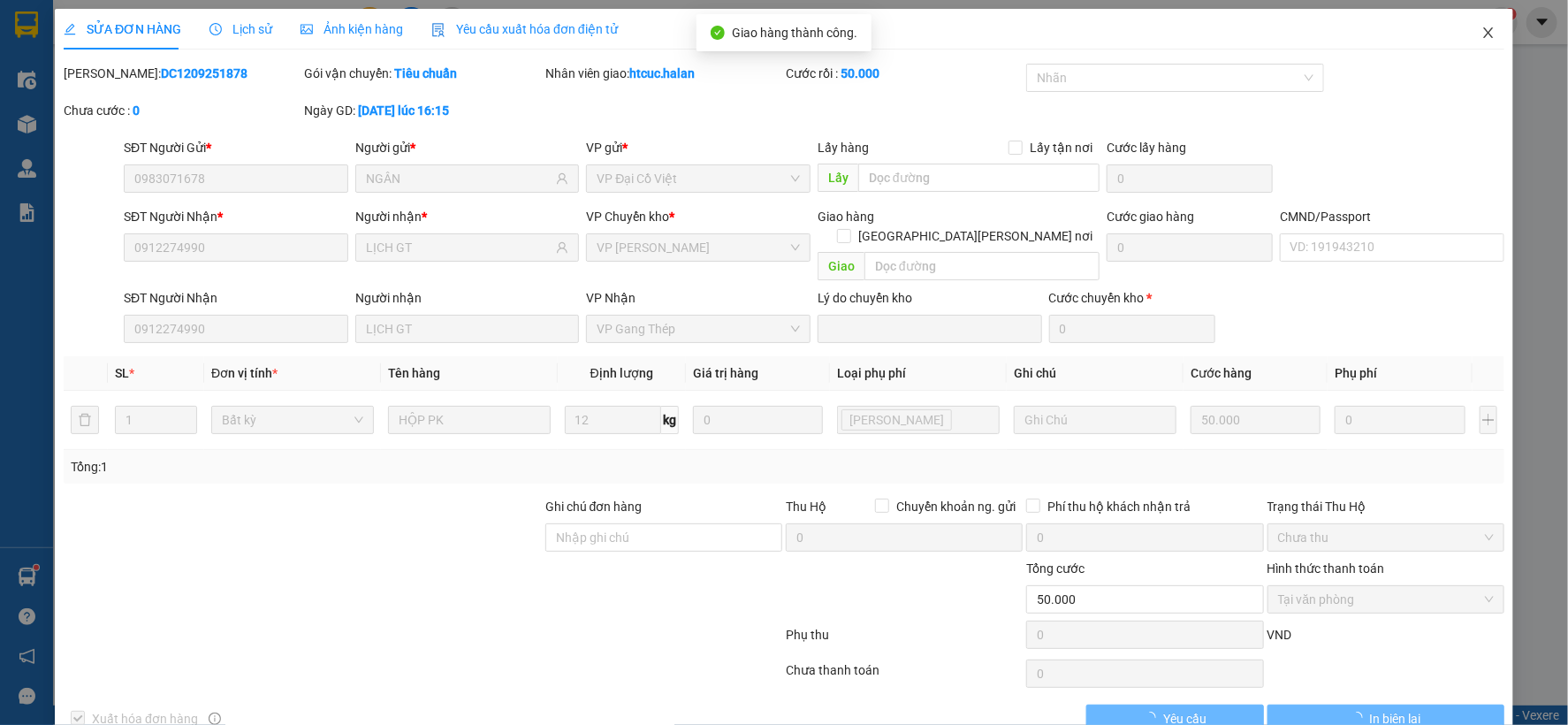
click at [1470, 21] on span "Close" at bounding box center [1488, 33] width 49 height 49
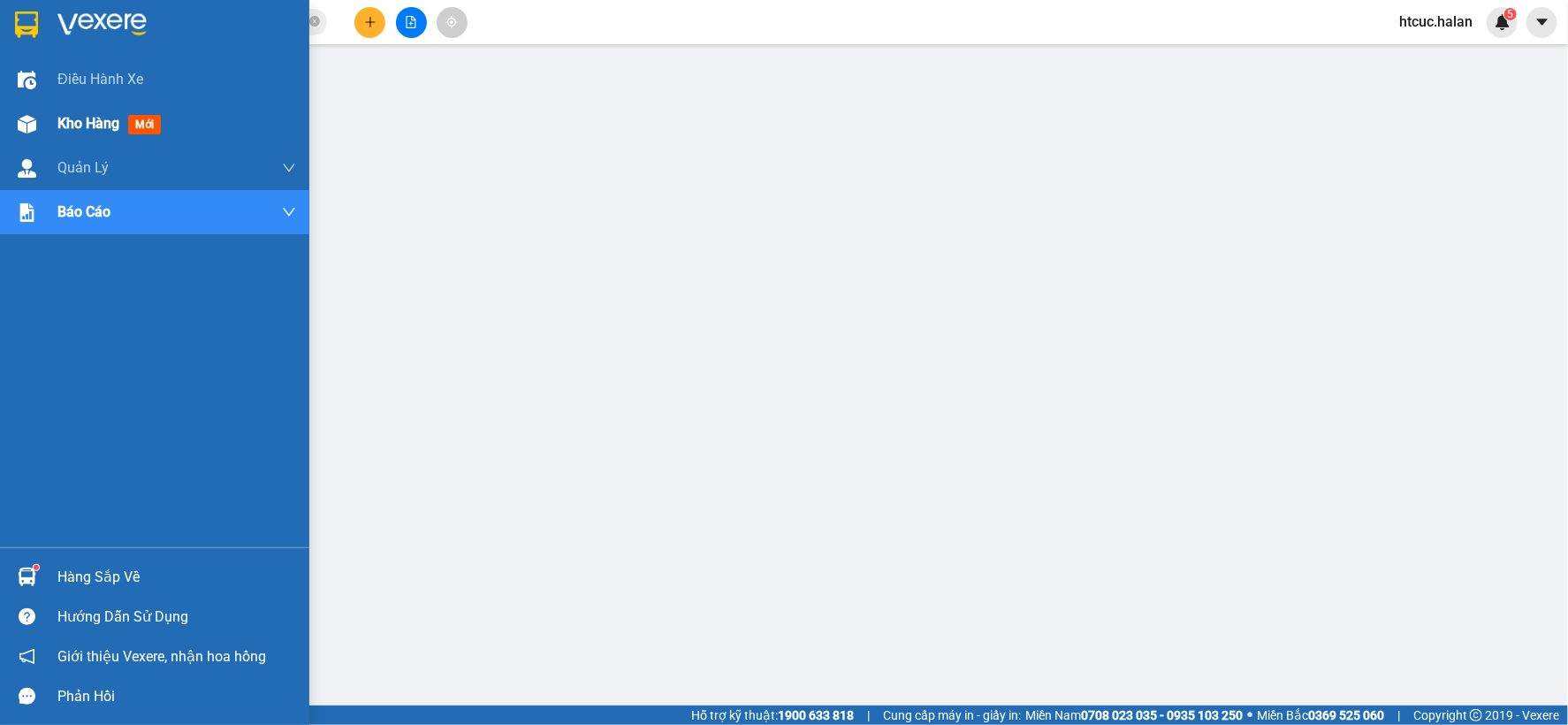
click at [74, 122] on span "Kho hàng" at bounding box center [88, 123] width 62 height 17
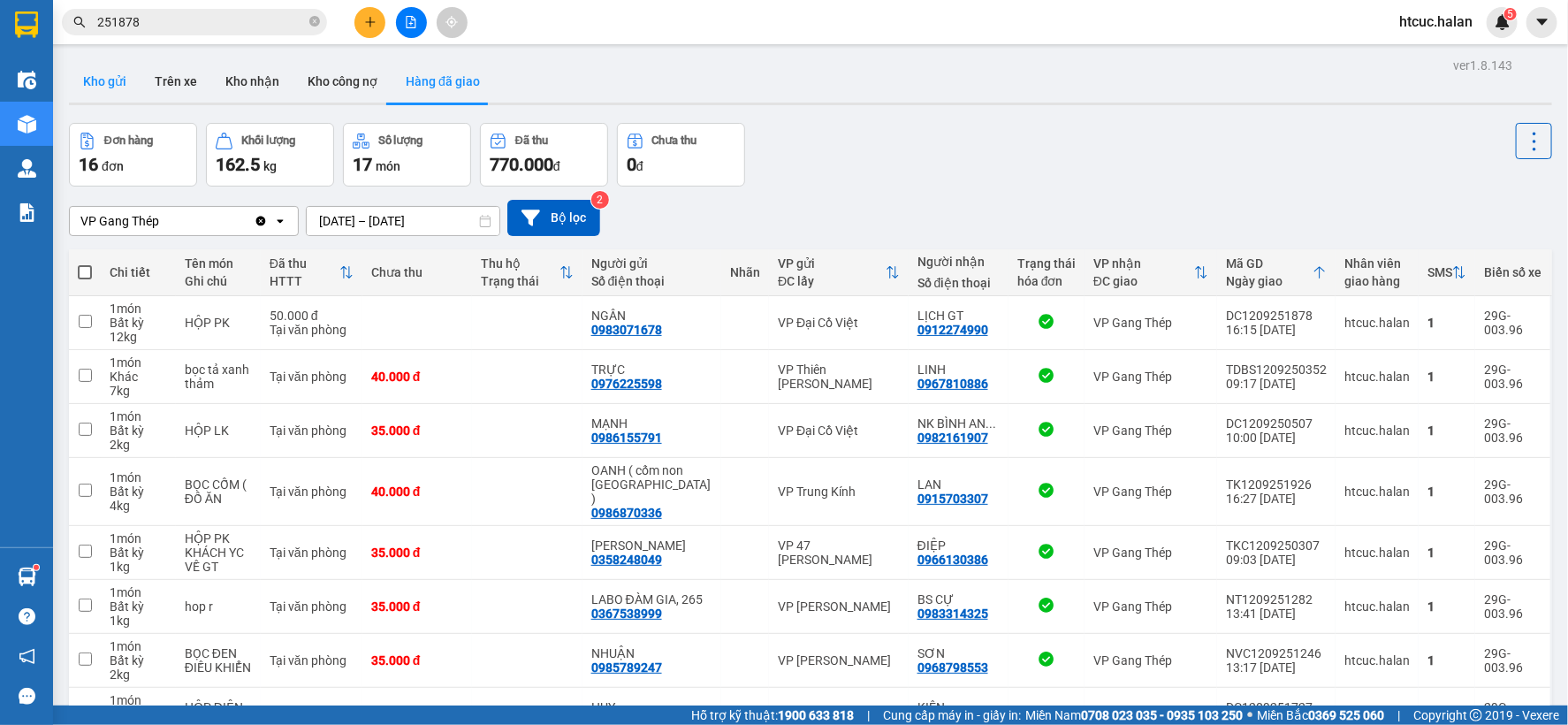
click at [92, 87] on button "Kho gửi" at bounding box center [104, 81] width 72 height 42
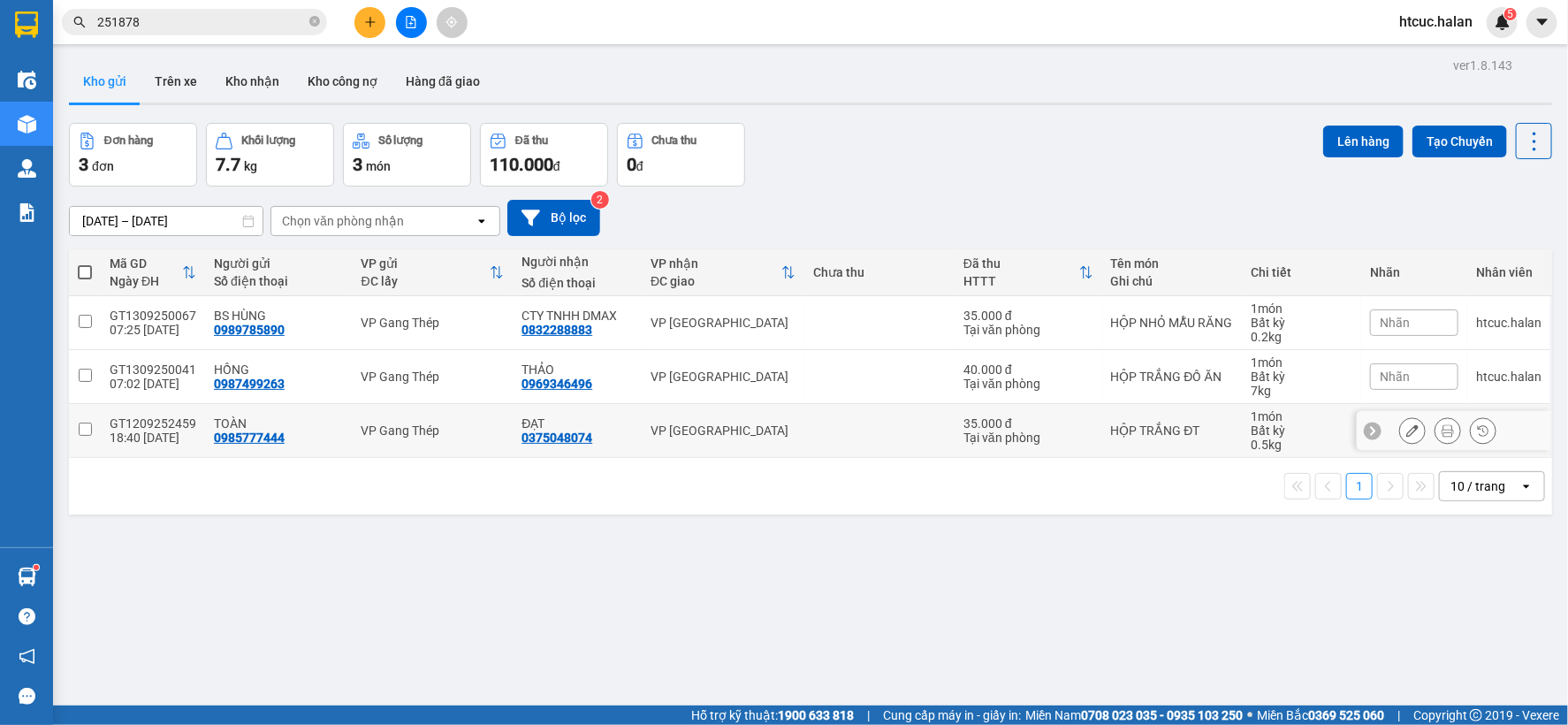
click at [92, 429] on input "checkbox" at bounding box center [85, 428] width 13 height 13
checkbox input "true"
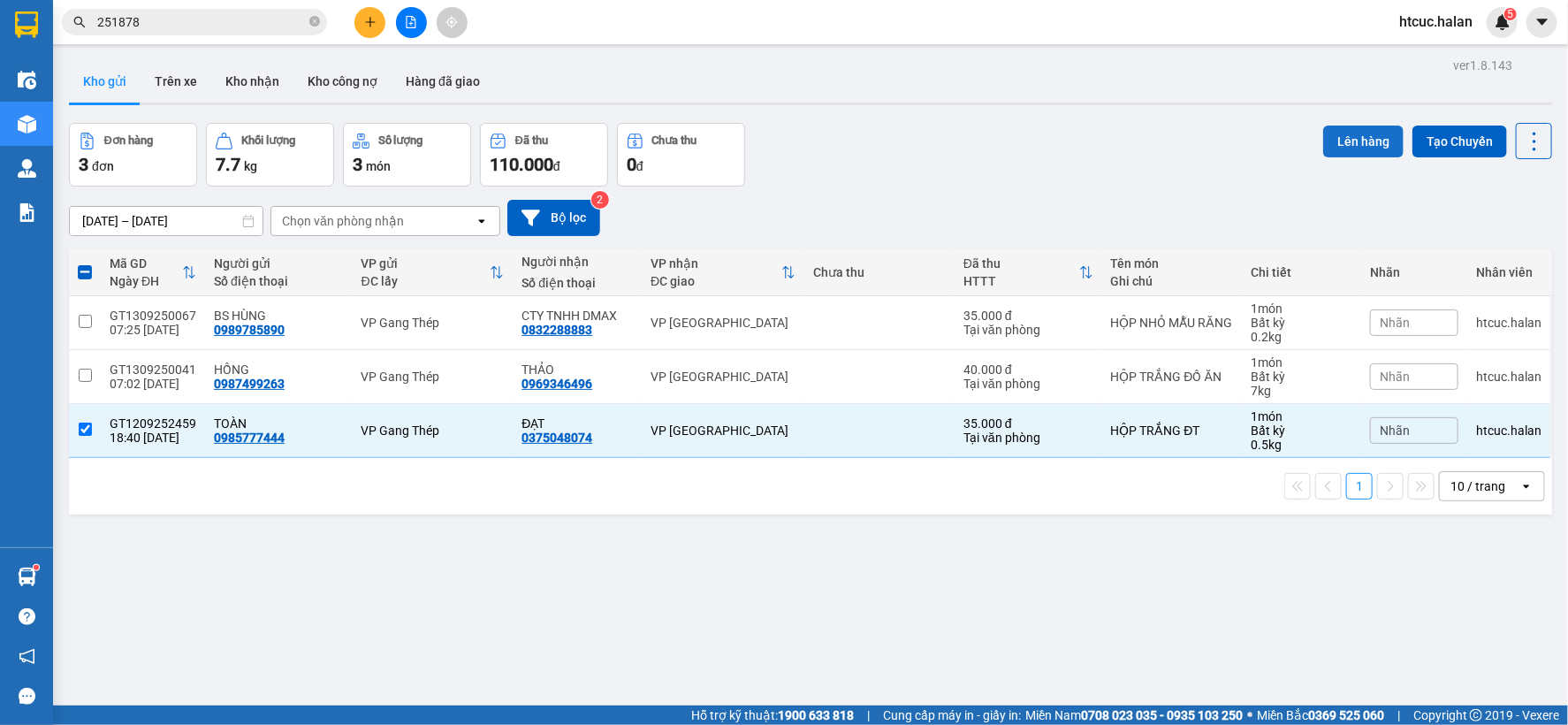
click at [1332, 147] on button "Lên hàng" at bounding box center [1364, 142] width 81 height 31
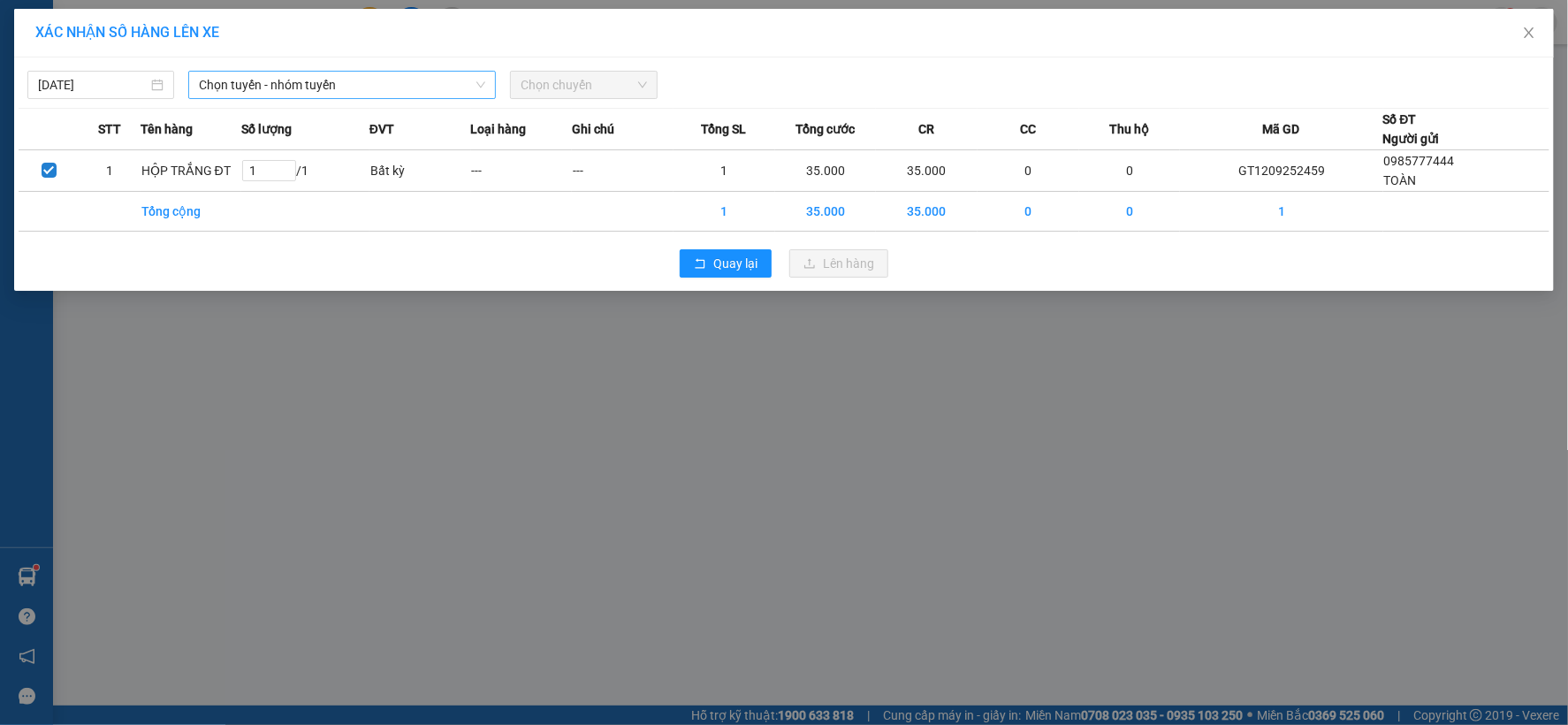
click at [318, 91] on span "Chọn tuyến - nhóm tuyến" at bounding box center [342, 85] width 286 height 27
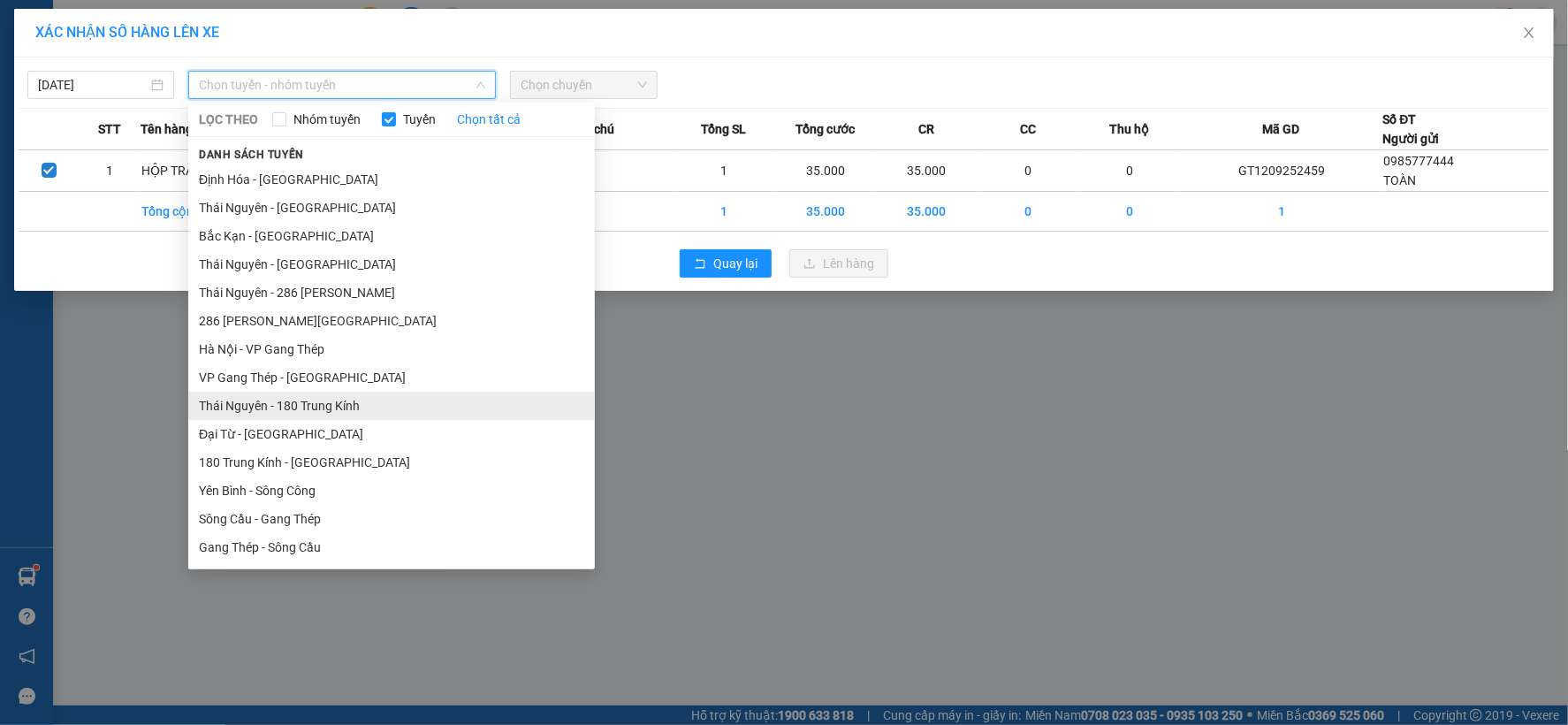
scroll to position [294, 0]
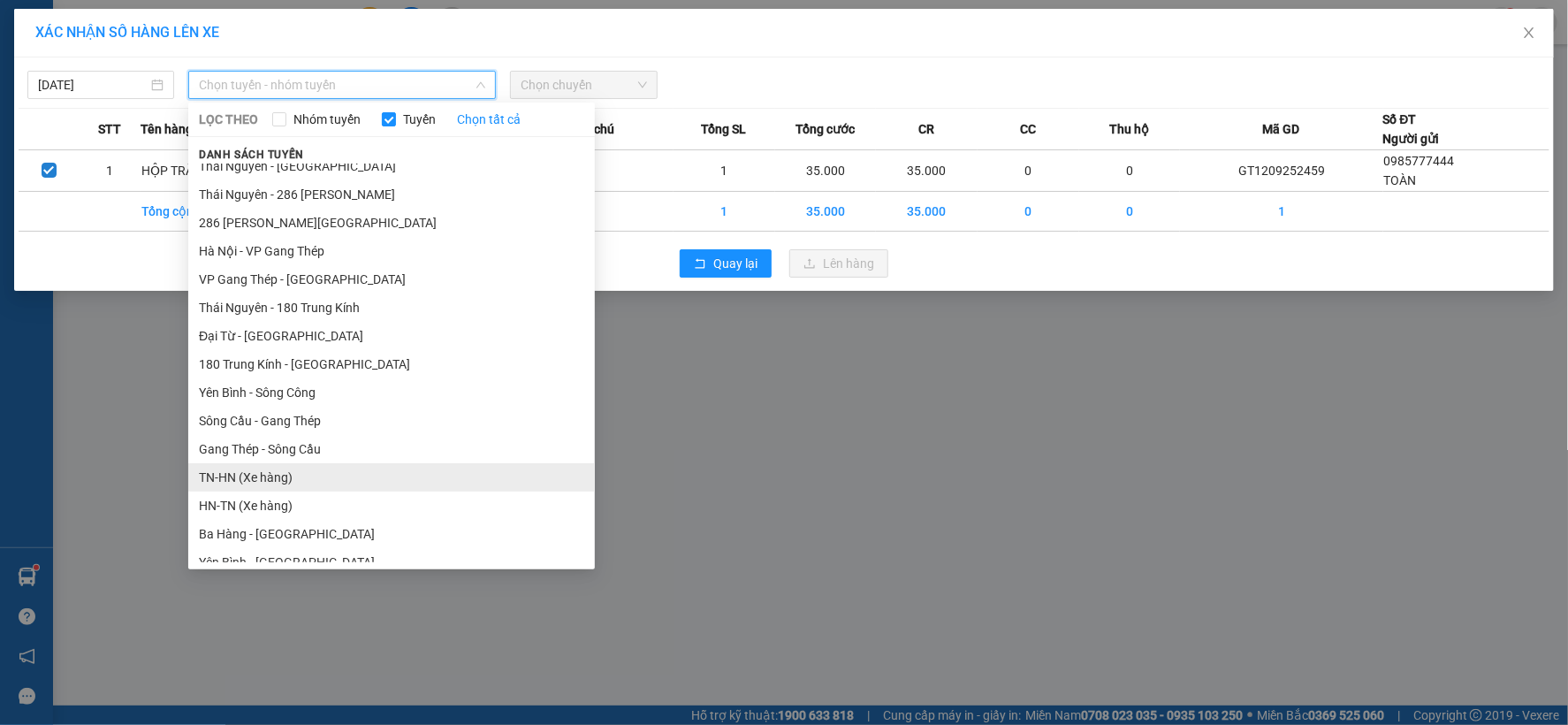
click at [231, 472] on li "TN-HN (Xe hàng)" at bounding box center [391, 477] width 407 height 29
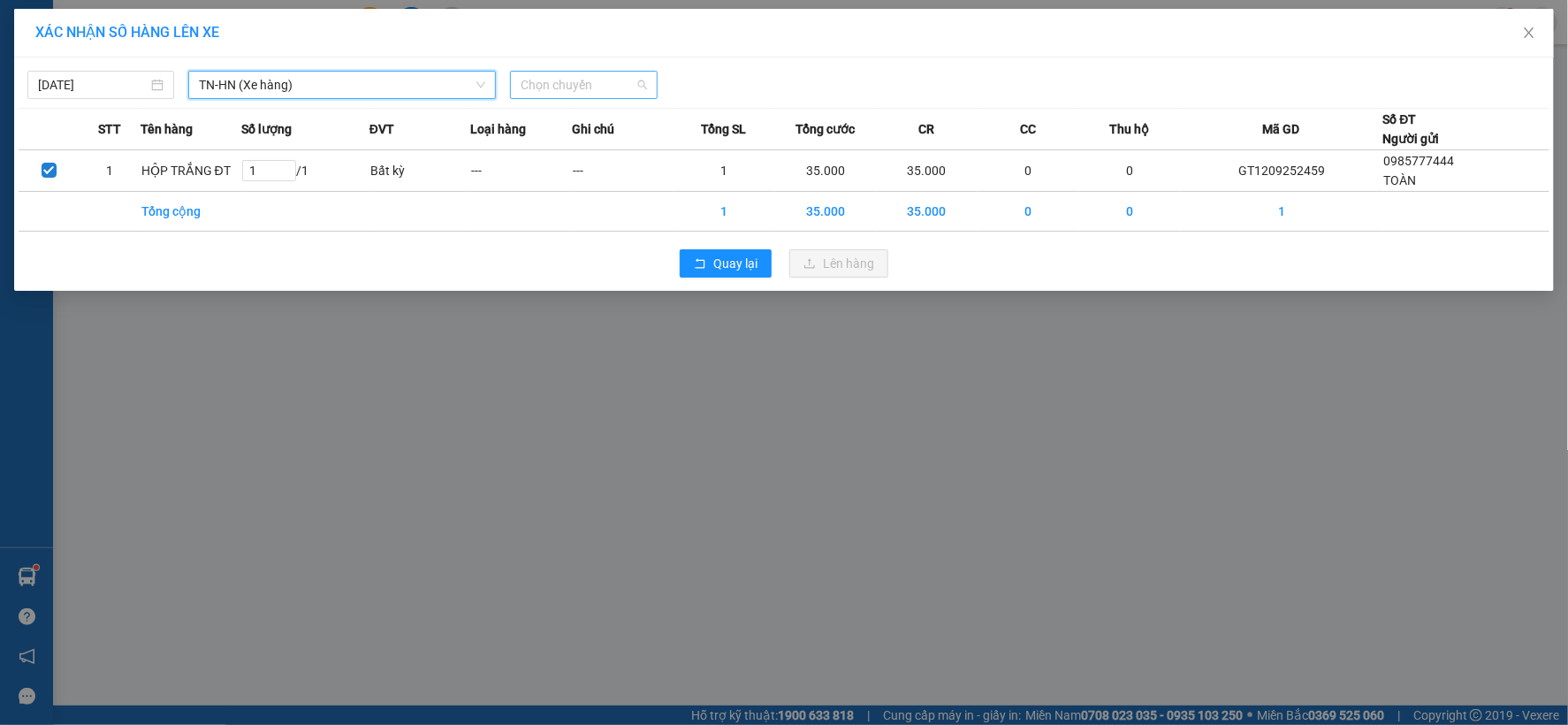
click at [629, 78] on span "Chọn chuyến" at bounding box center [584, 85] width 126 height 27
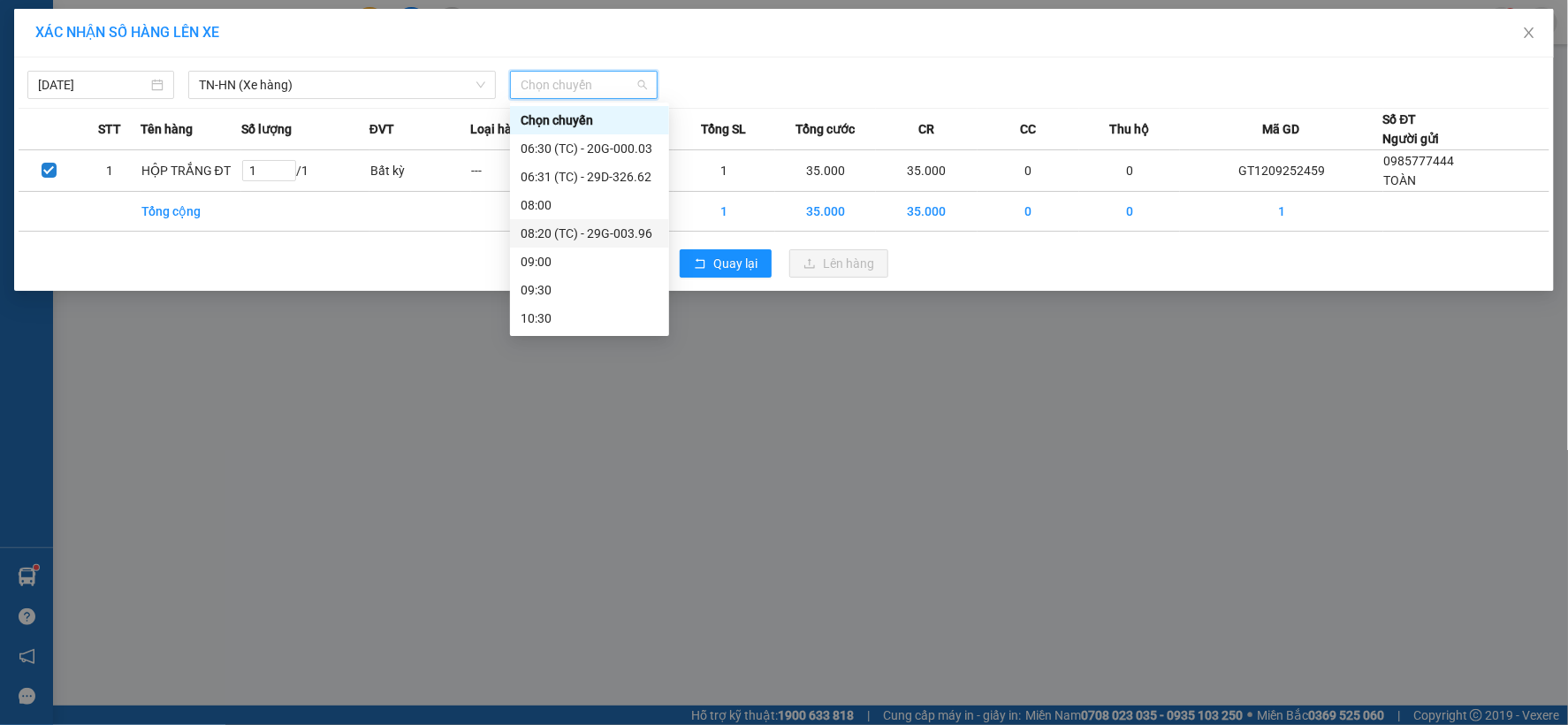
click at [621, 234] on div "08:20 (TC) - 29G-003.96" at bounding box center [590, 233] width 138 height 20
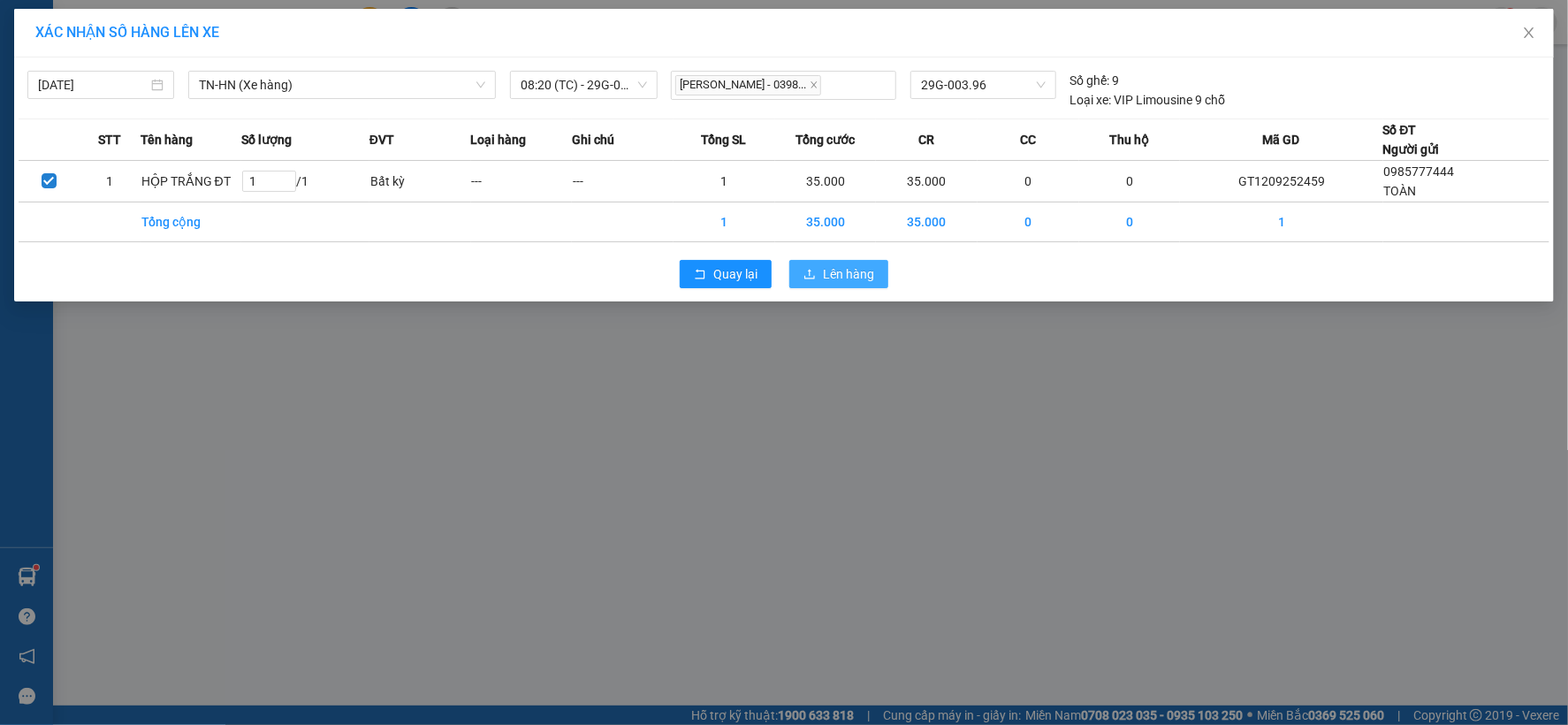
click at [836, 285] on button "Lên hàng" at bounding box center [839, 273] width 99 height 29
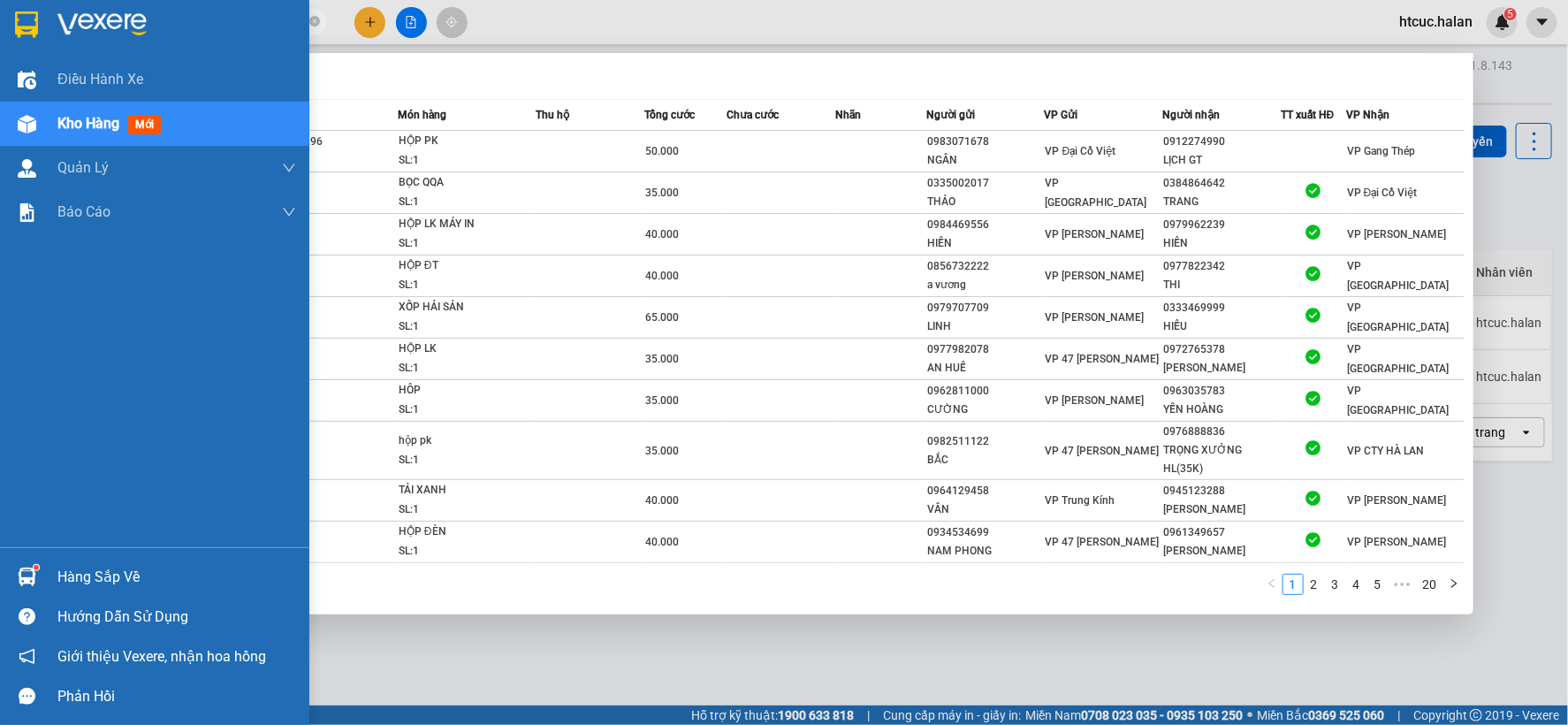
drag, startPoint x: 169, startPoint y: 30, endPoint x: 32, endPoint y: 38, distance: 137.2
click at [32, 38] on section "Kết quả tìm kiếm ( 197 ) Bộ lọc Mã ĐH Trạng thái Món hàng Thu hộ Tổng cước Chưa…" at bounding box center [784, 362] width 1568 height 725
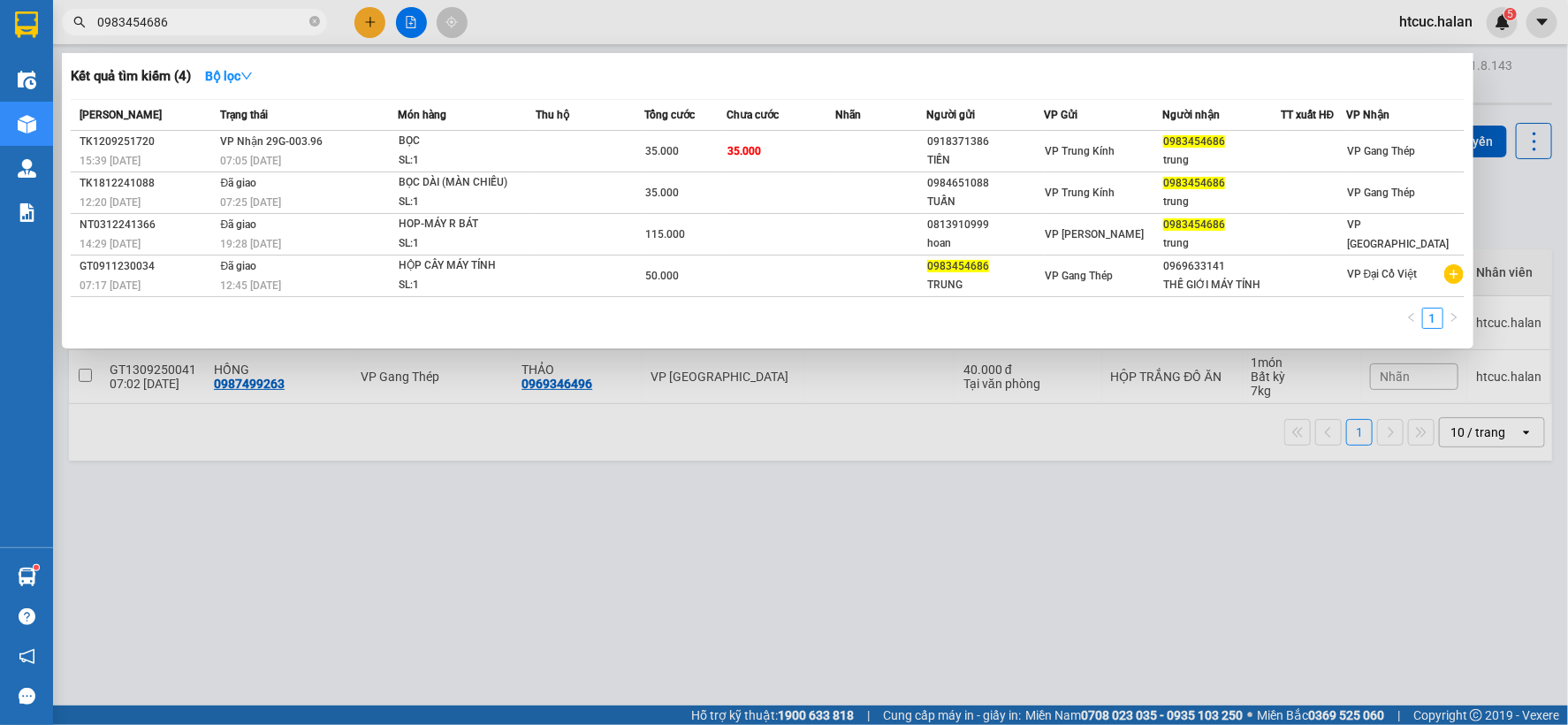
type input "0983454686"
click at [554, 603] on div at bounding box center [784, 362] width 1568 height 725
drag, startPoint x: 175, startPoint y: 20, endPoint x: 67, endPoint y: 44, distance: 110.6
click at [67, 38] on div "Kết quả tìm kiếm ( 4 ) Bộ lọc Mã ĐH Trạng thái Món hàng Thu hộ Tổng cước Chưa c…" at bounding box center [172, 22] width 345 height 30
click at [343, 502] on div at bounding box center [784, 362] width 1568 height 725
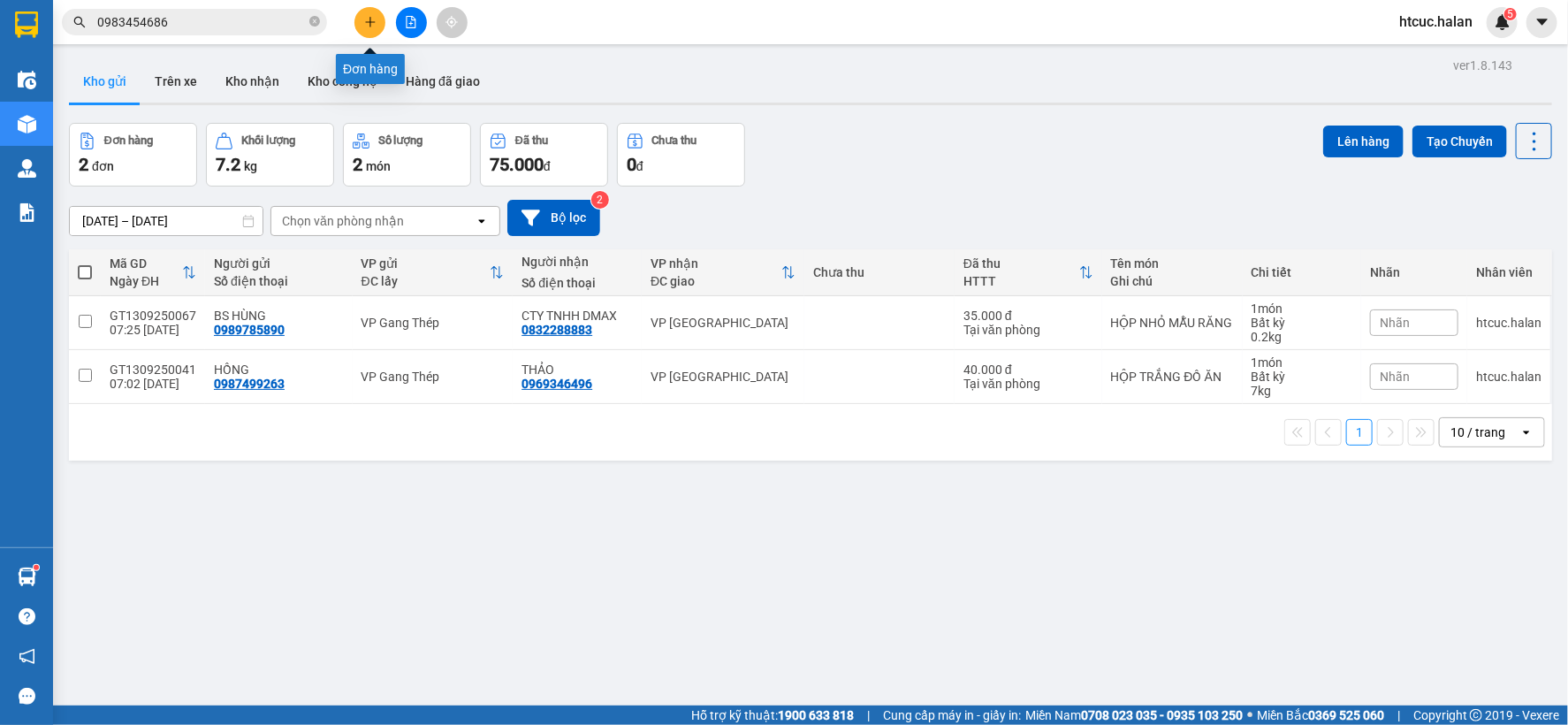
click at [369, 27] on icon "plus" at bounding box center [370, 22] width 13 height 13
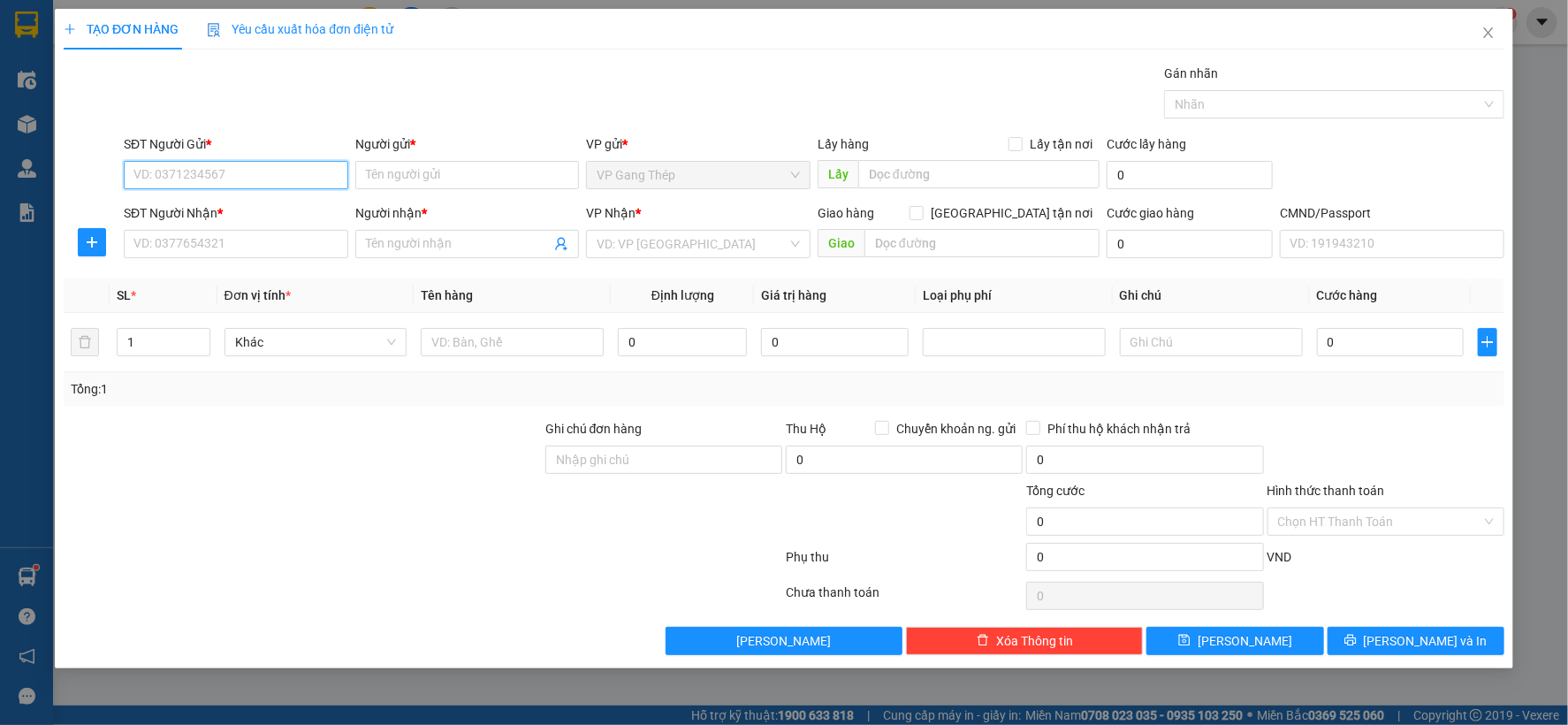
click at [271, 169] on input "SĐT Người Gửi *" at bounding box center [236, 174] width 224 height 29
click at [164, 171] on input "086850325" at bounding box center [236, 174] width 224 height 29
type input "0868550325"
click at [221, 207] on div "0868550325 - VP GANG THÉP" at bounding box center [236, 211] width 204 height 20
type input "VP GANG THÉP"
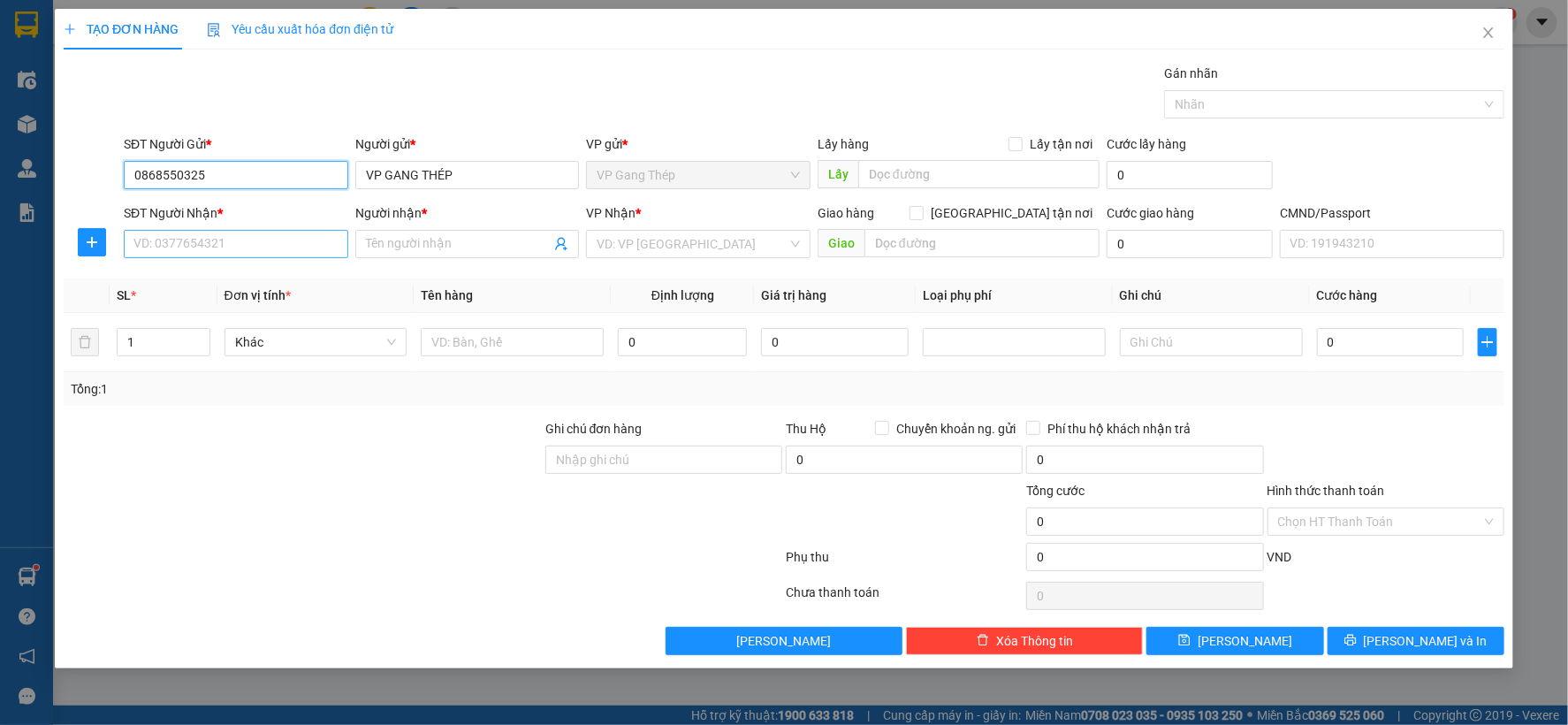
type input "0868550325"
click at [252, 248] on input "SĐT Người Nhận *" at bounding box center [236, 244] width 224 height 29
click at [265, 278] on div "0982347092 - THOA KẾ TOÁN" at bounding box center [236, 279] width 204 height 20
type input "0982347092"
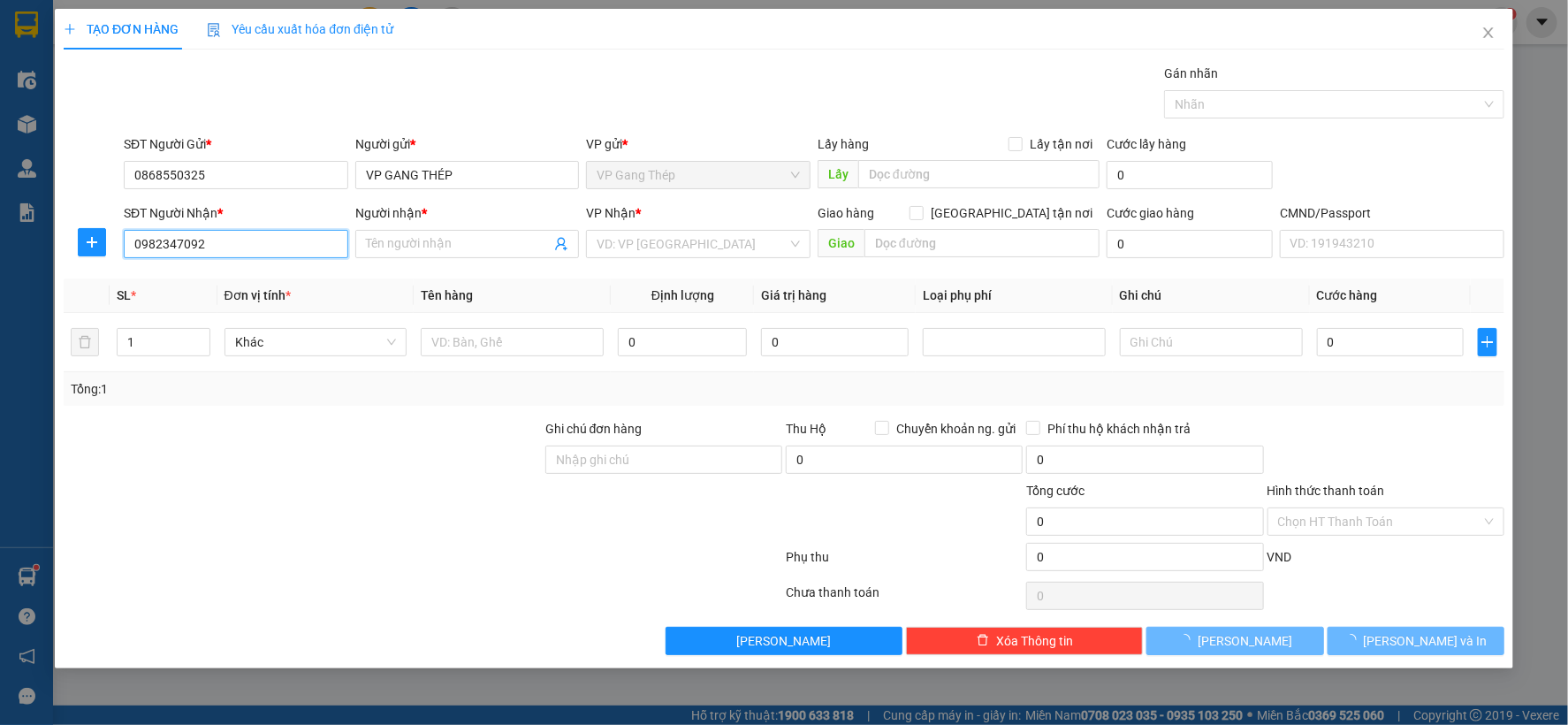
type input "THOA KẾ TOÁN"
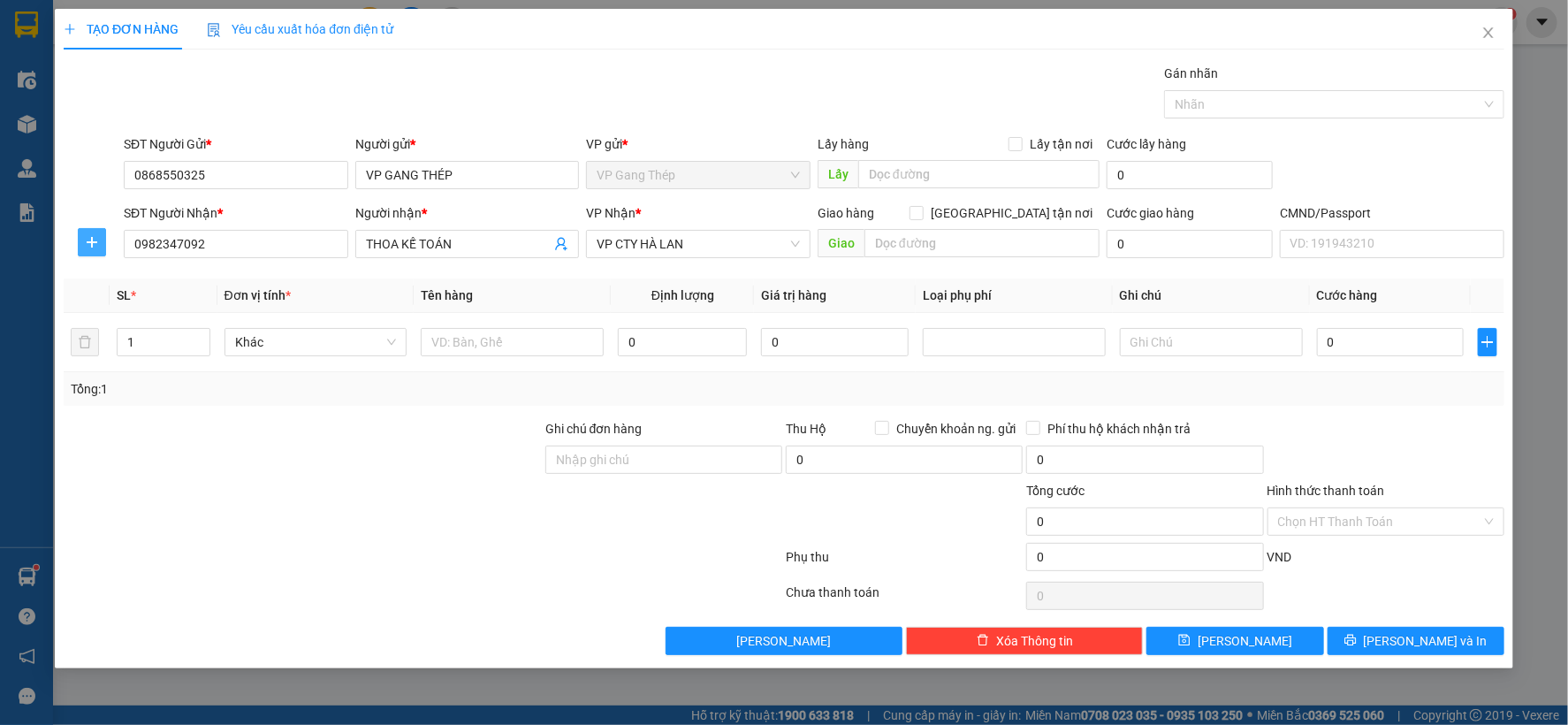
click at [94, 244] on icon "plus" at bounding box center [92, 242] width 14 height 14
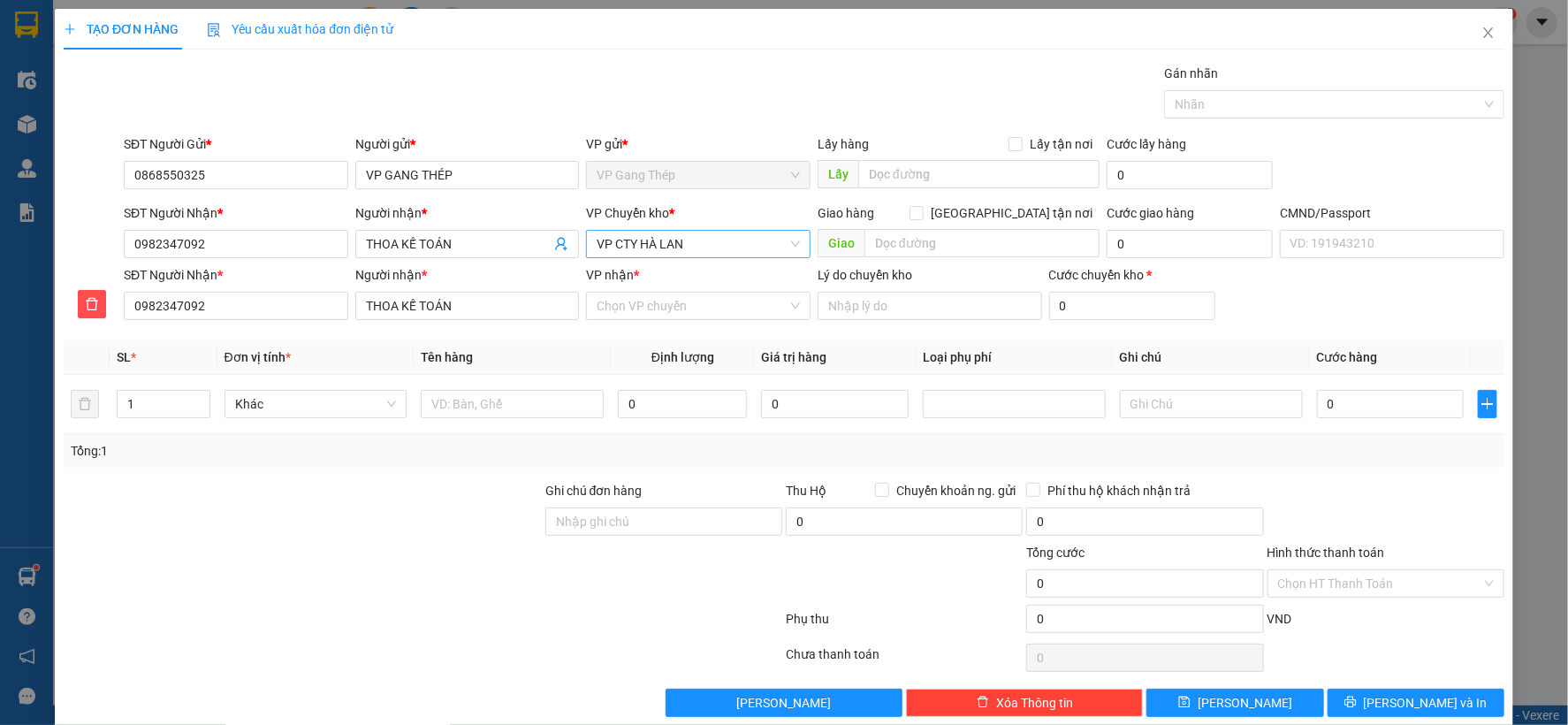
click at [710, 250] on span "VP CTY HÀ LAN" at bounding box center [698, 243] width 204 height 27
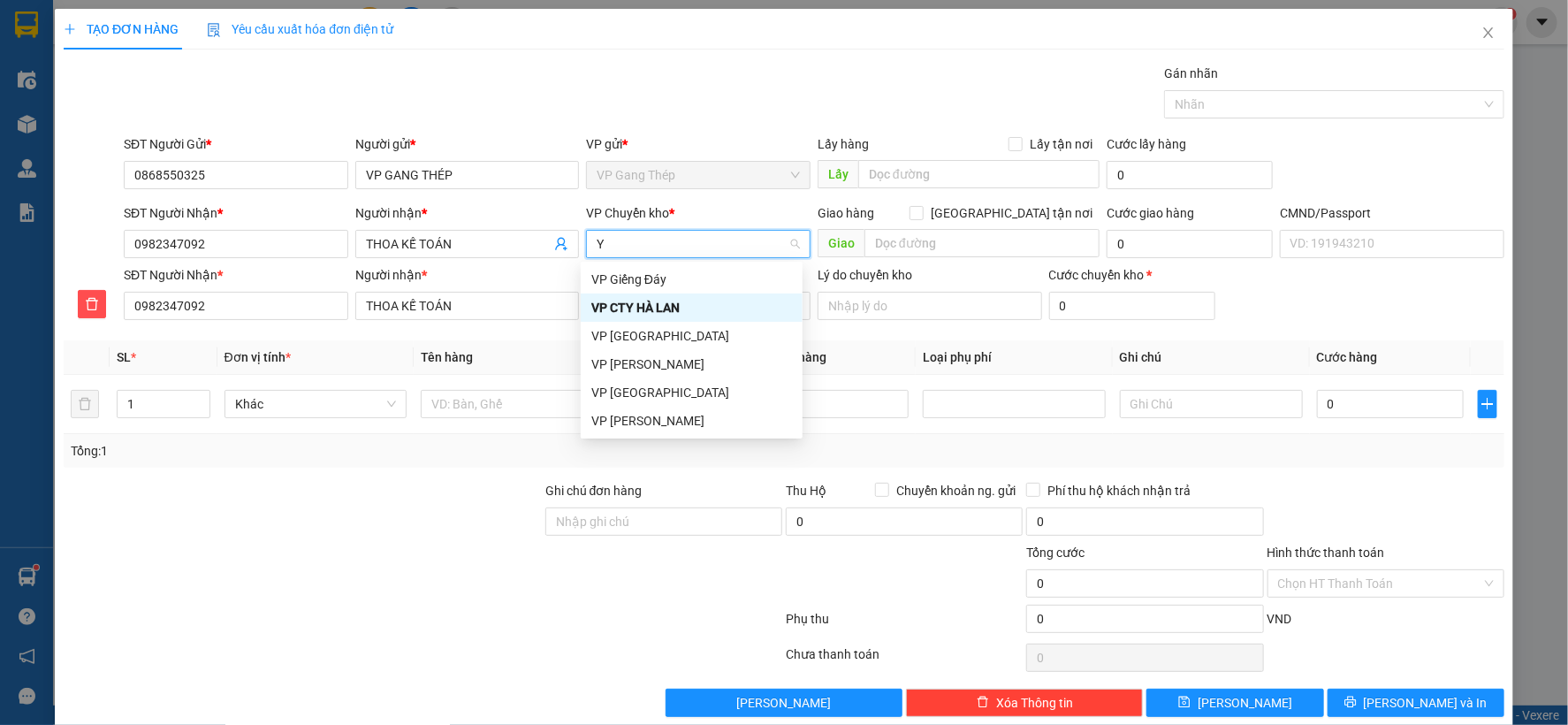
type input "YÊ"
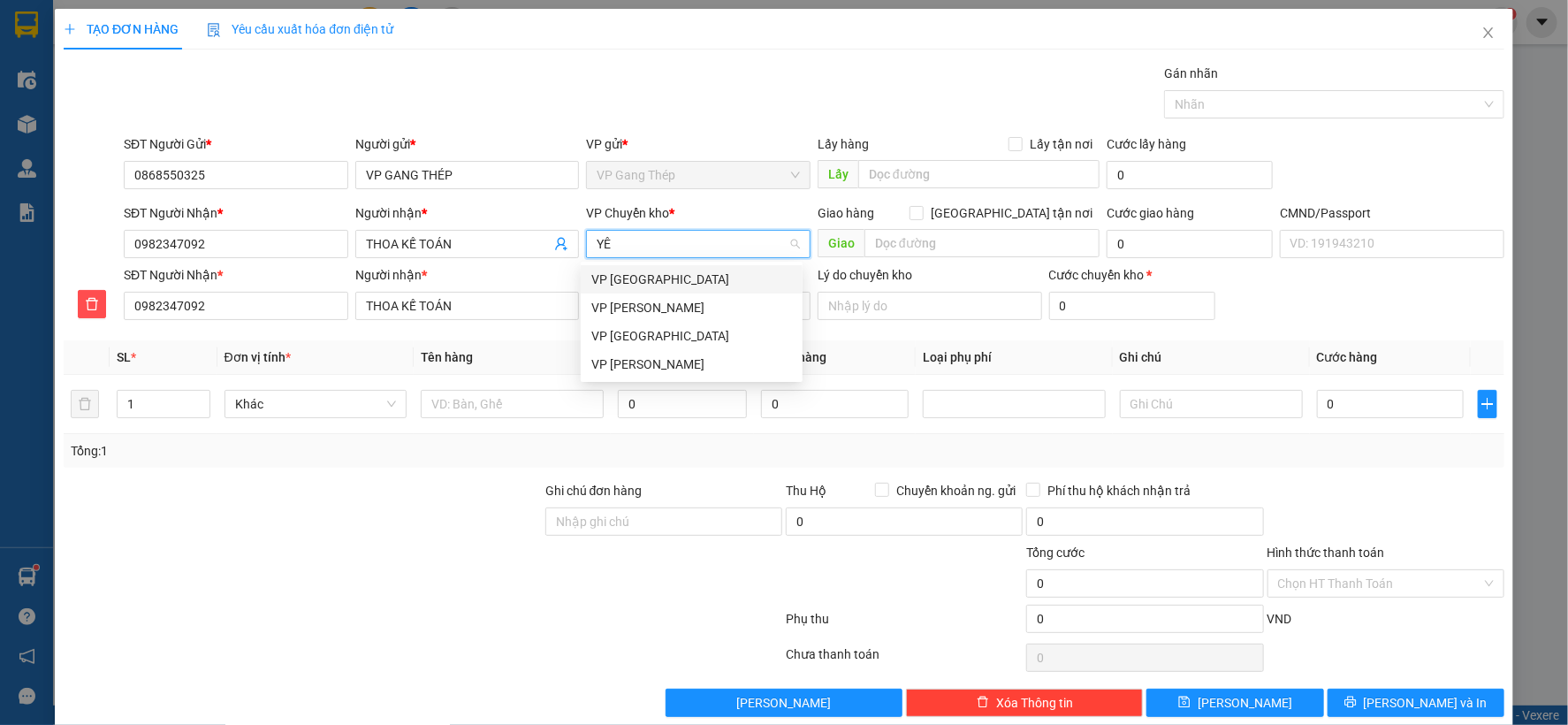
click at [599, 272] on div "VP [GEOGRAPHIC_DATA]" at bounding box center [692, 279] width 201 height 20
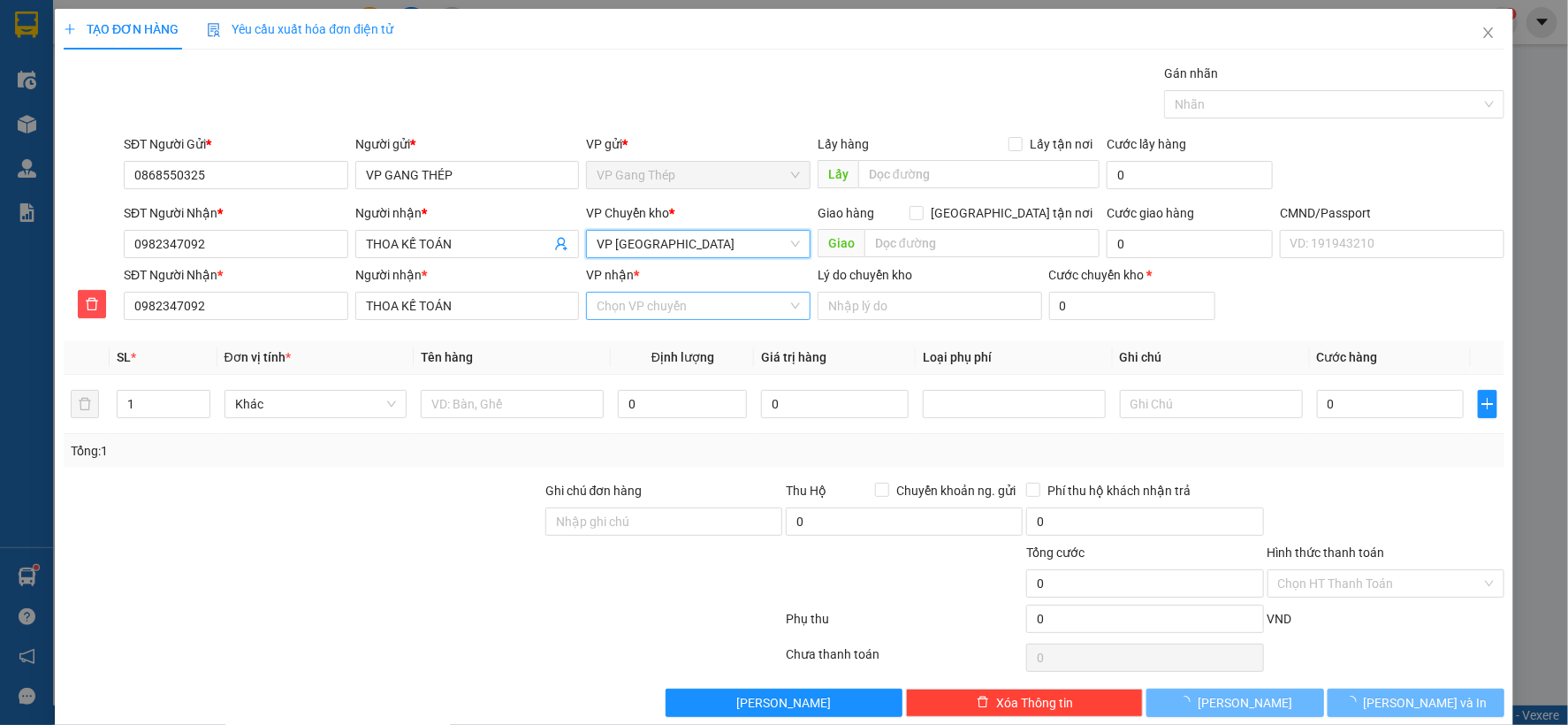
click at [644, 305] on input "VP nhận *" at bounding box center [692, 305] width 191 height 27
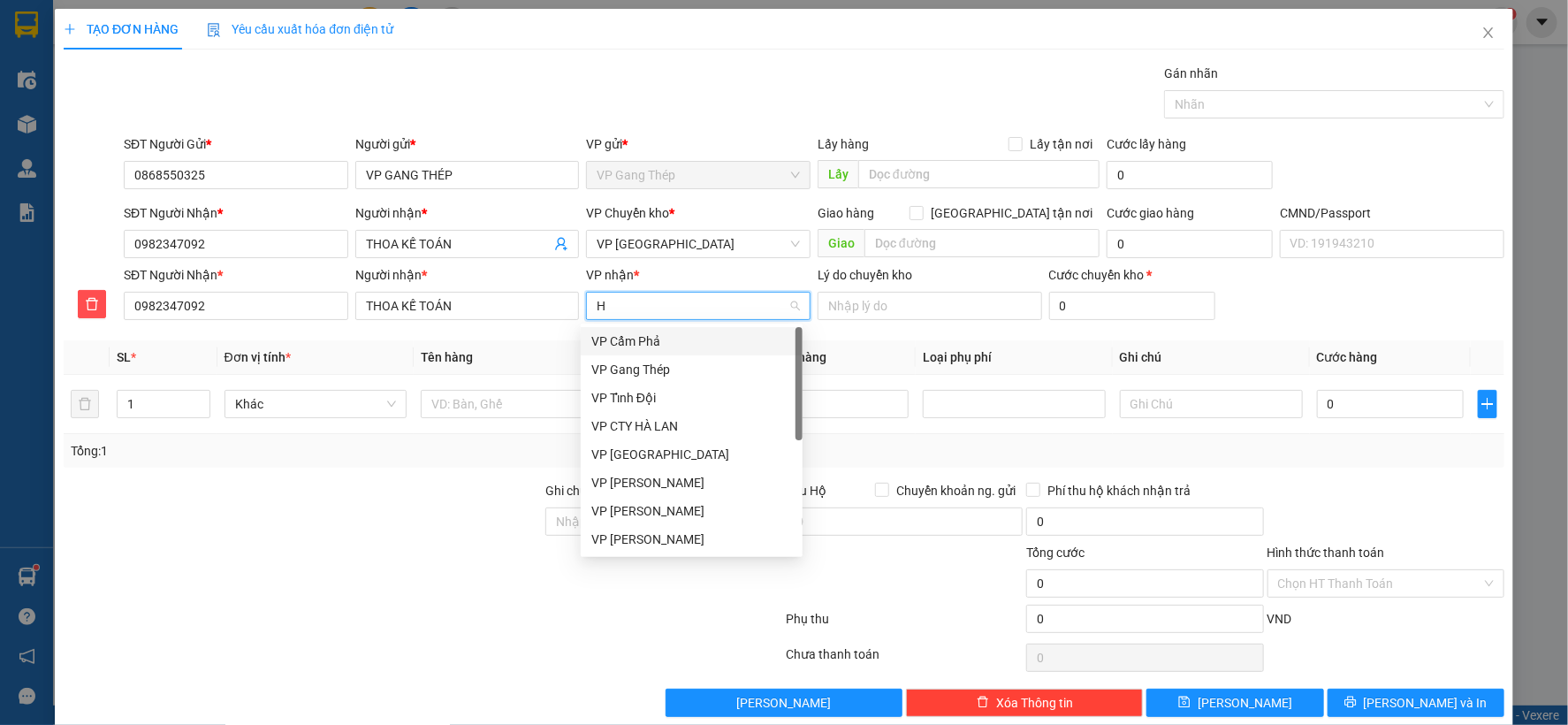
type input "HA"
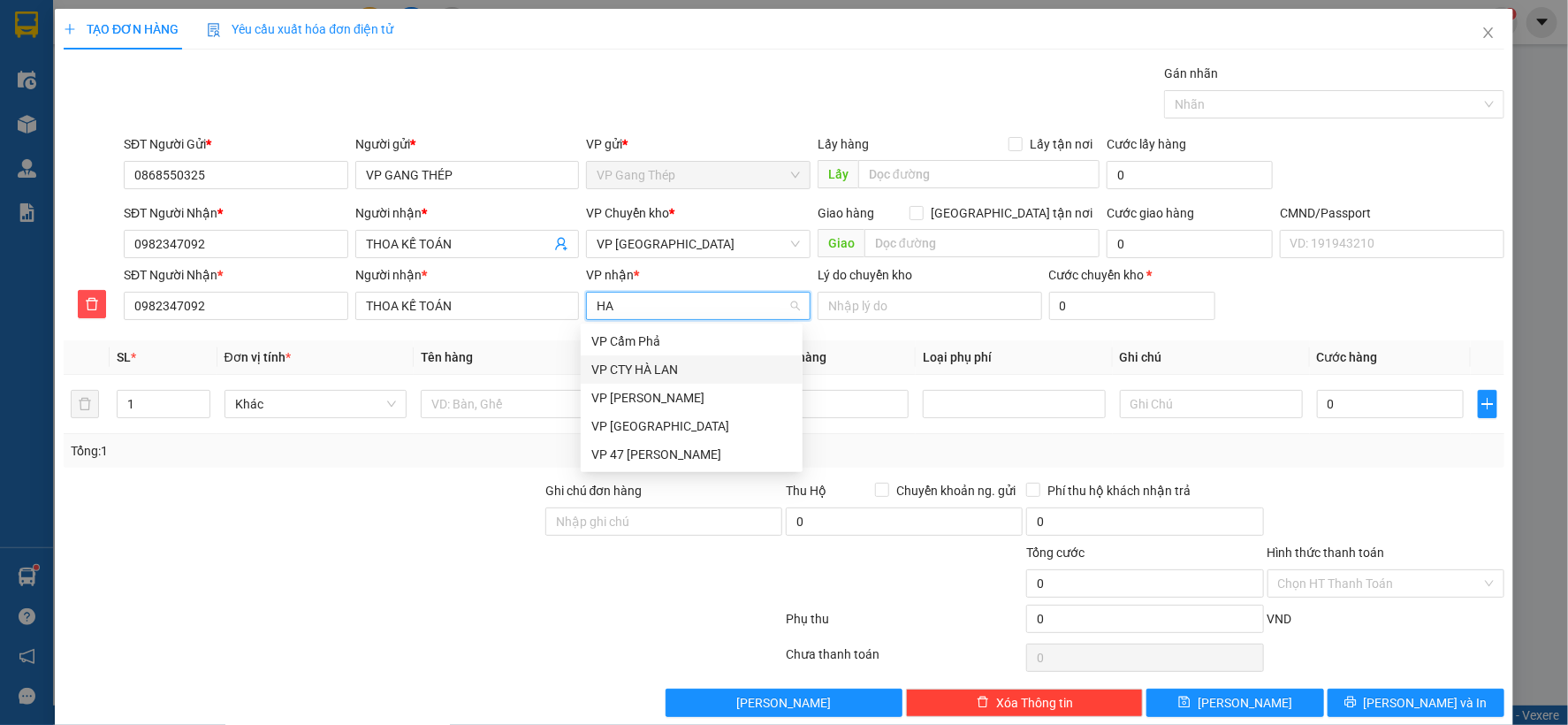
click at [648, 366] on div "VP CTY HÀ LAN" at bounding box center [692, 370] width 201 height 20
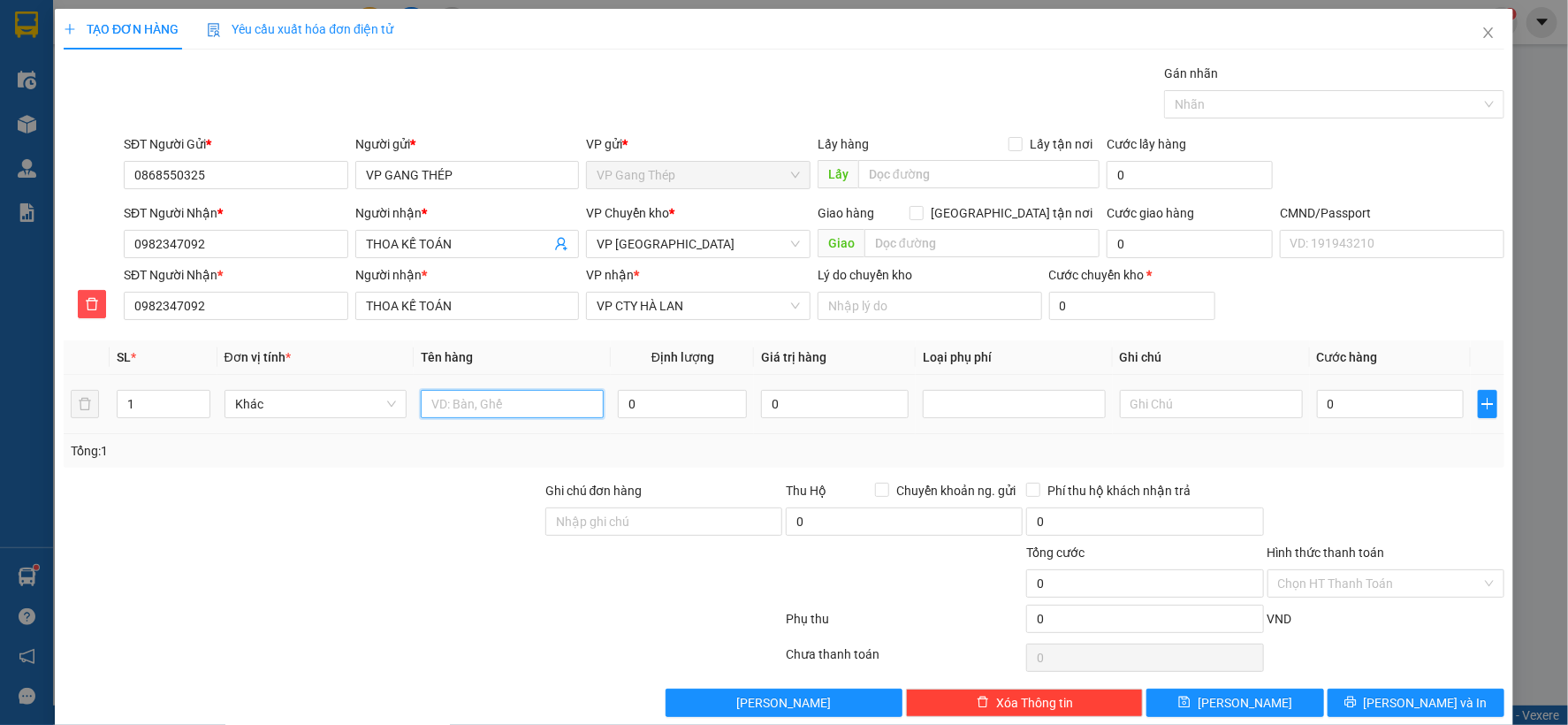
click at [492, 411] on input "text" at bounding box center [513, 403] width 183 height 29
type input "PB BÁO CÁO NGÀY 12/09/2025"
click at [1338, 586] on input "Hình thức thanh toán" at bounding box center [1380, 582] width 204 height 27
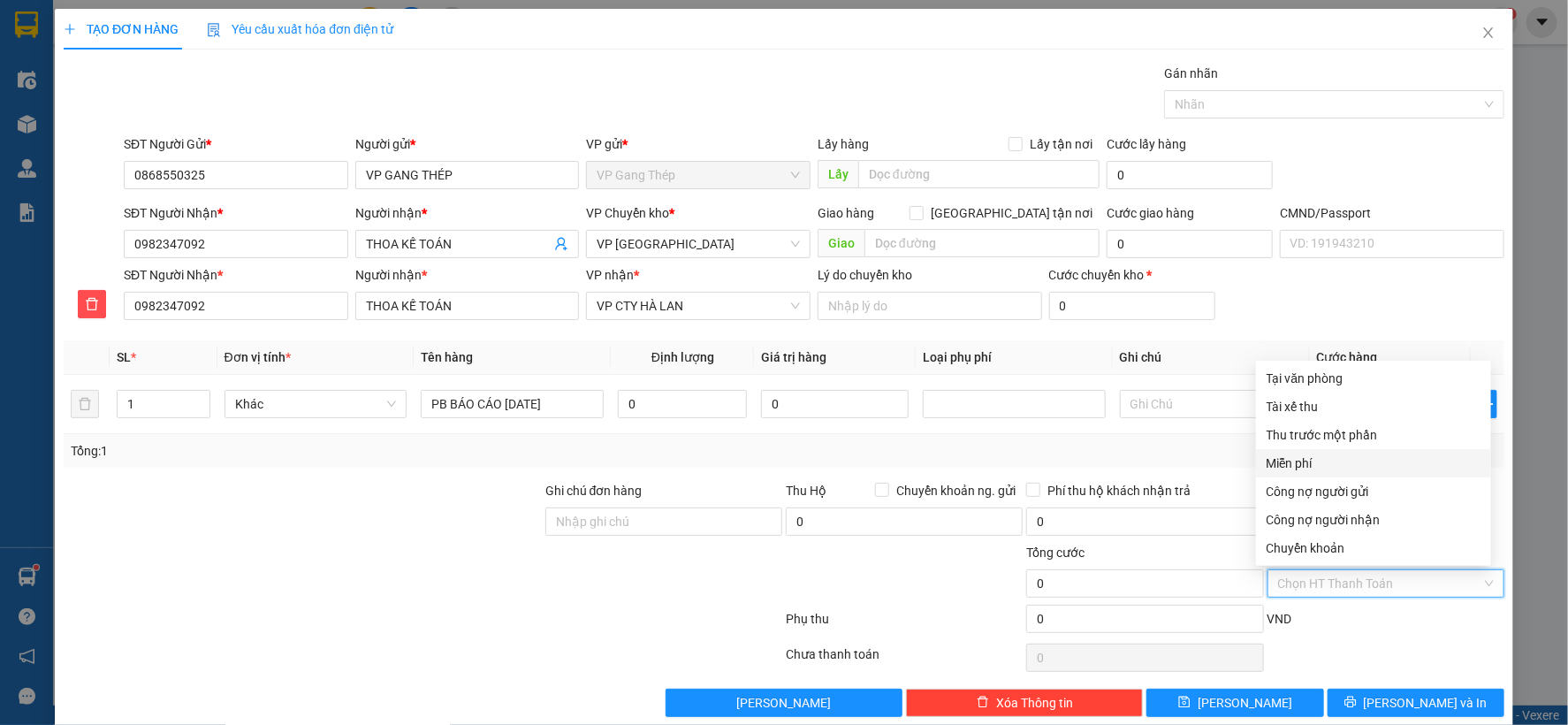
click at [1288, 462] on div "Miễn phí" at bounding box center [1373, 463] width 214 height 20
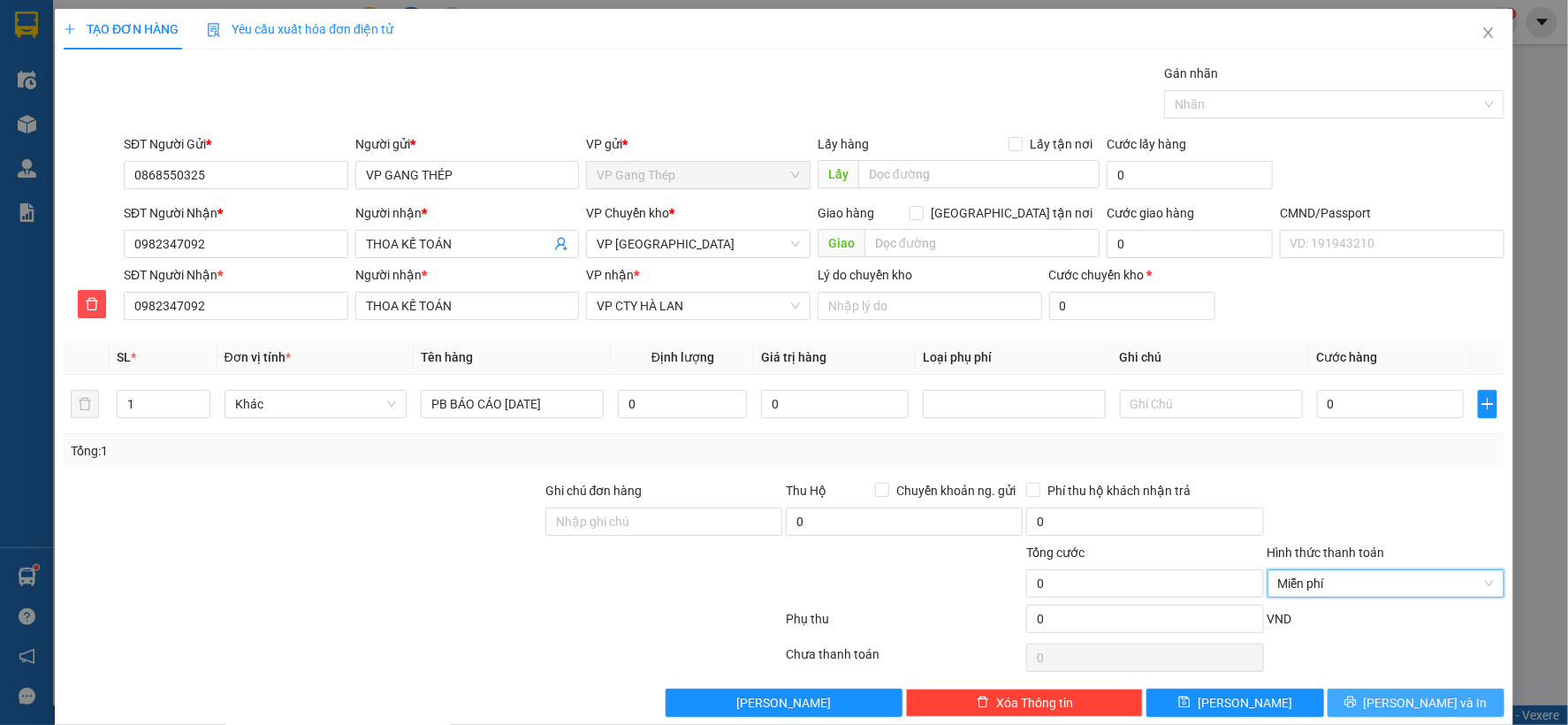
drag, startPoint x: 1415, startPoint y: 701, endPoint x: 1395, endPoint y: 695, distance: 20.9
click at [1414, 702] on span "[PERSON_NAME] và In" at bounding box center [1426, 702] width 124 height 20
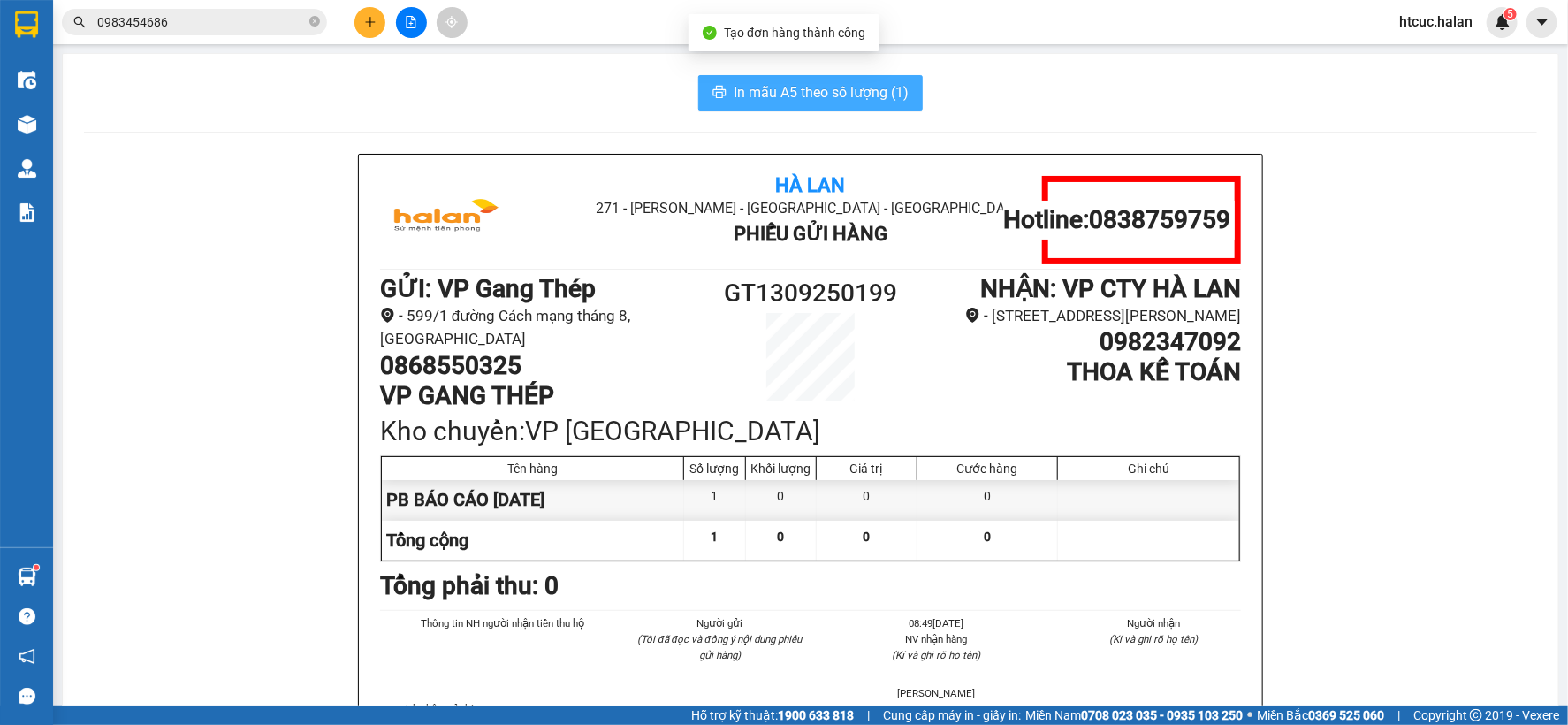
click at [834, 91] on span "In mẫu A5 theo số lượng (1)" at bounding box center [822, 92] width 175 height 22
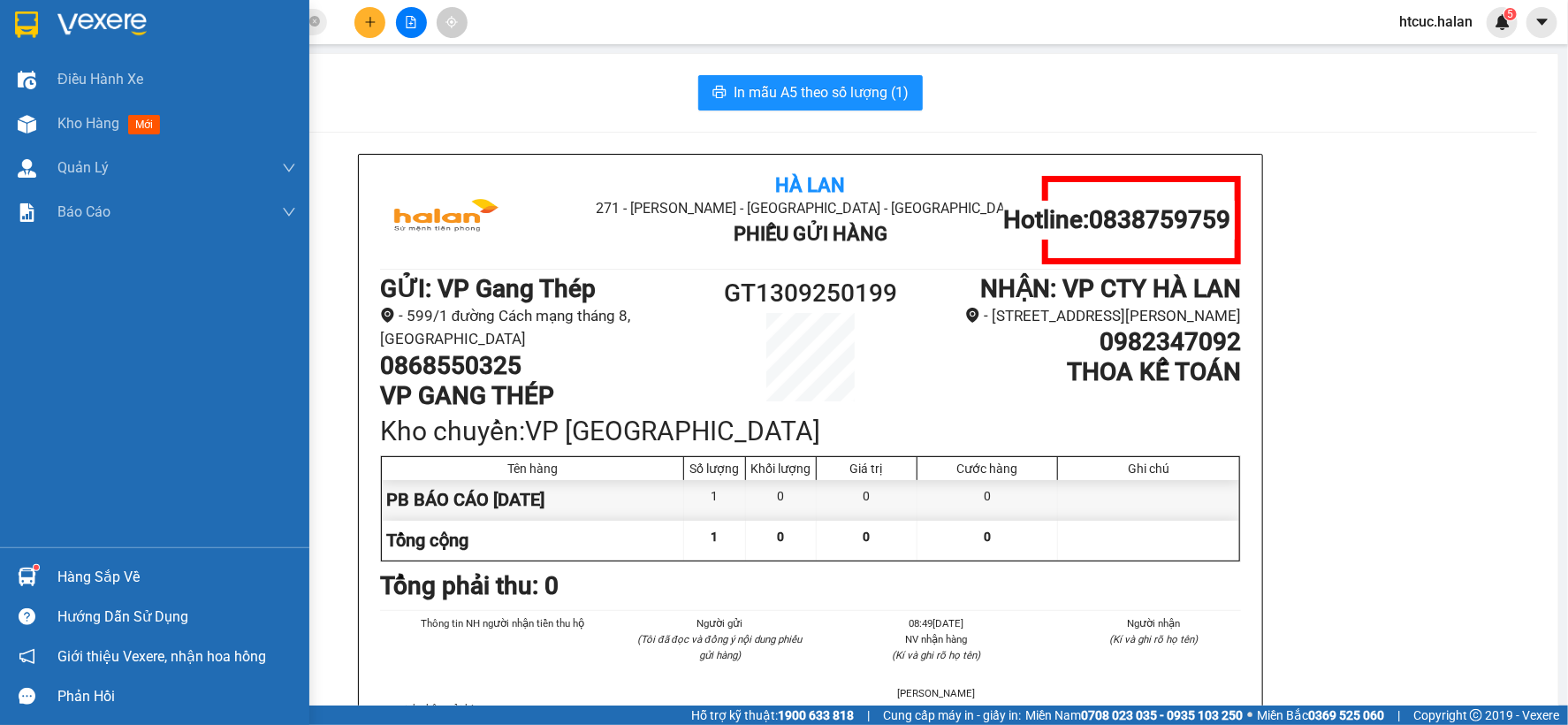
click at [57, 581] on div "Hàng sắp về" at bounding box center [176, 576] width 239 height 27
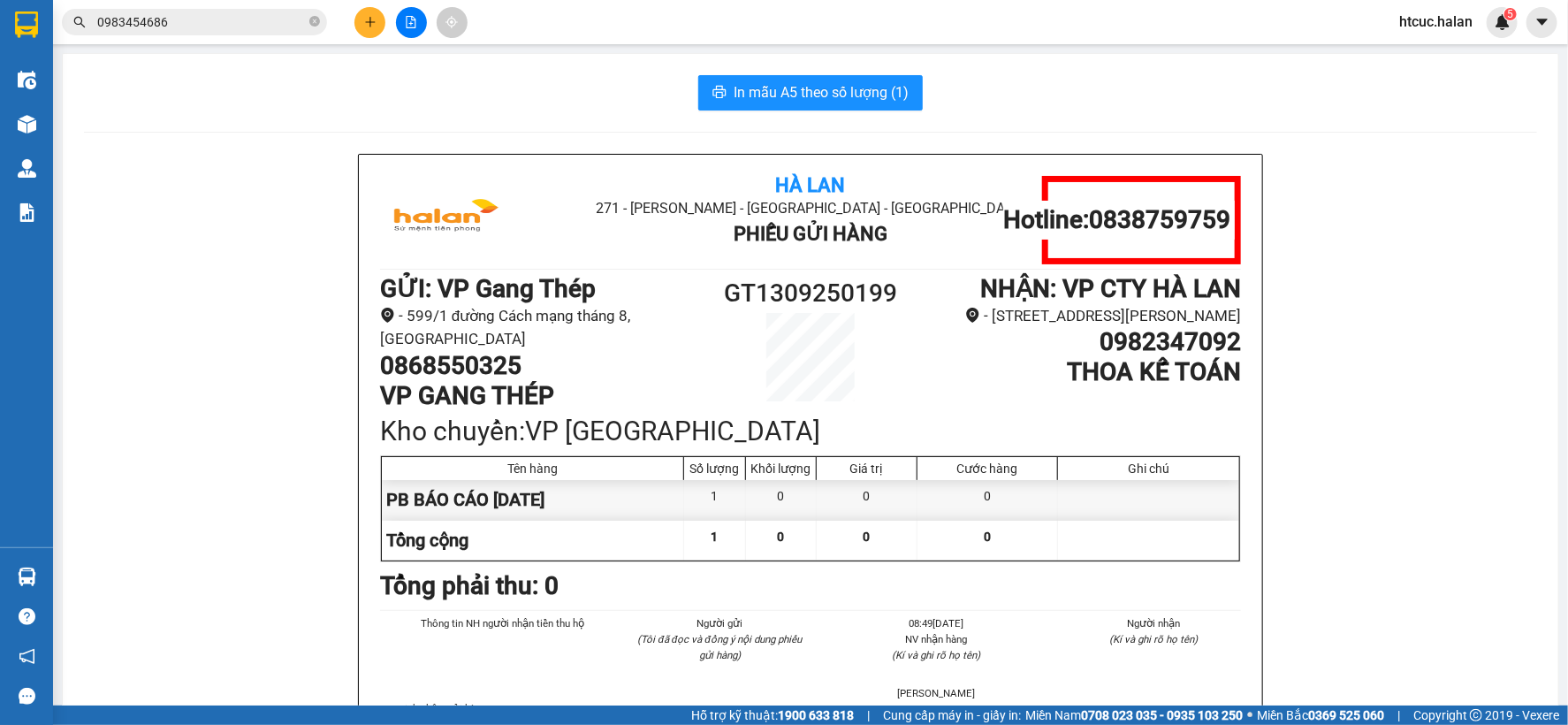
click at [251, 267] on section "Kết quả tìm kiếm ( 4 ) Bộ lọc Mã ĐH Trạng thái Món hàng Thu hộ Tổng cước Chưa c…" at bounding box center [784, 362] width 1568 height 725
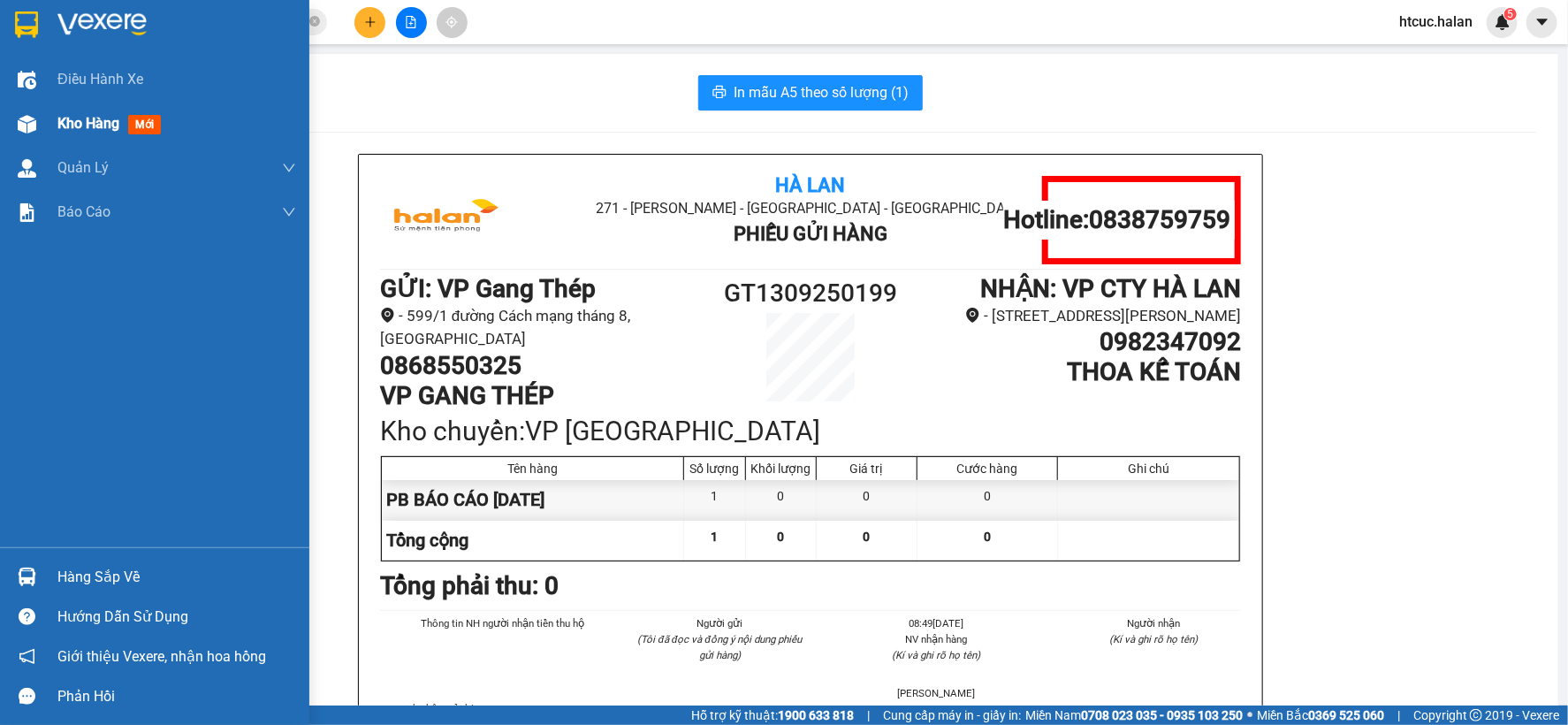
click at [40, 122] on div at bounding box center [27, 123] width 31 height 30
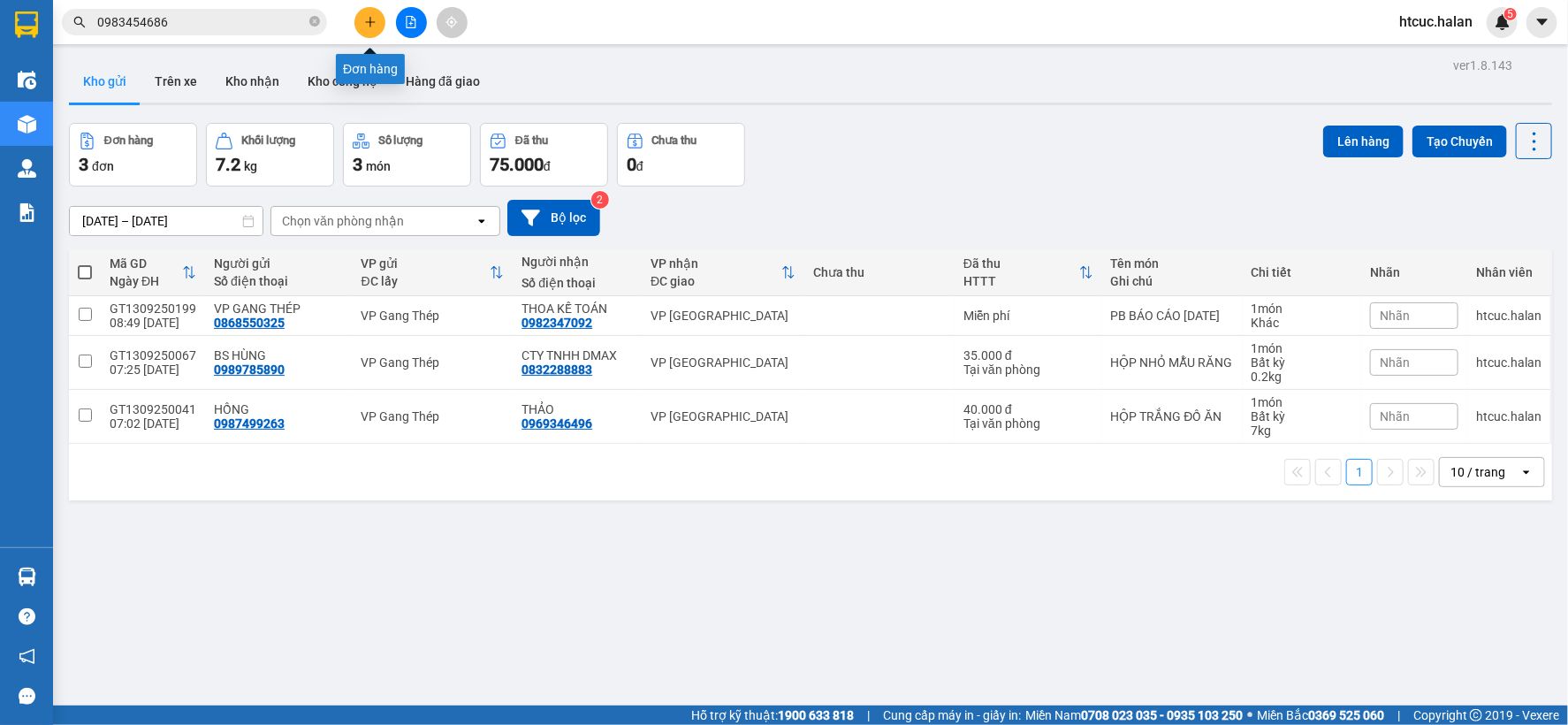
click at [372, 23] on icon "plus" at bounding box center [370, 22] width 13 height 13
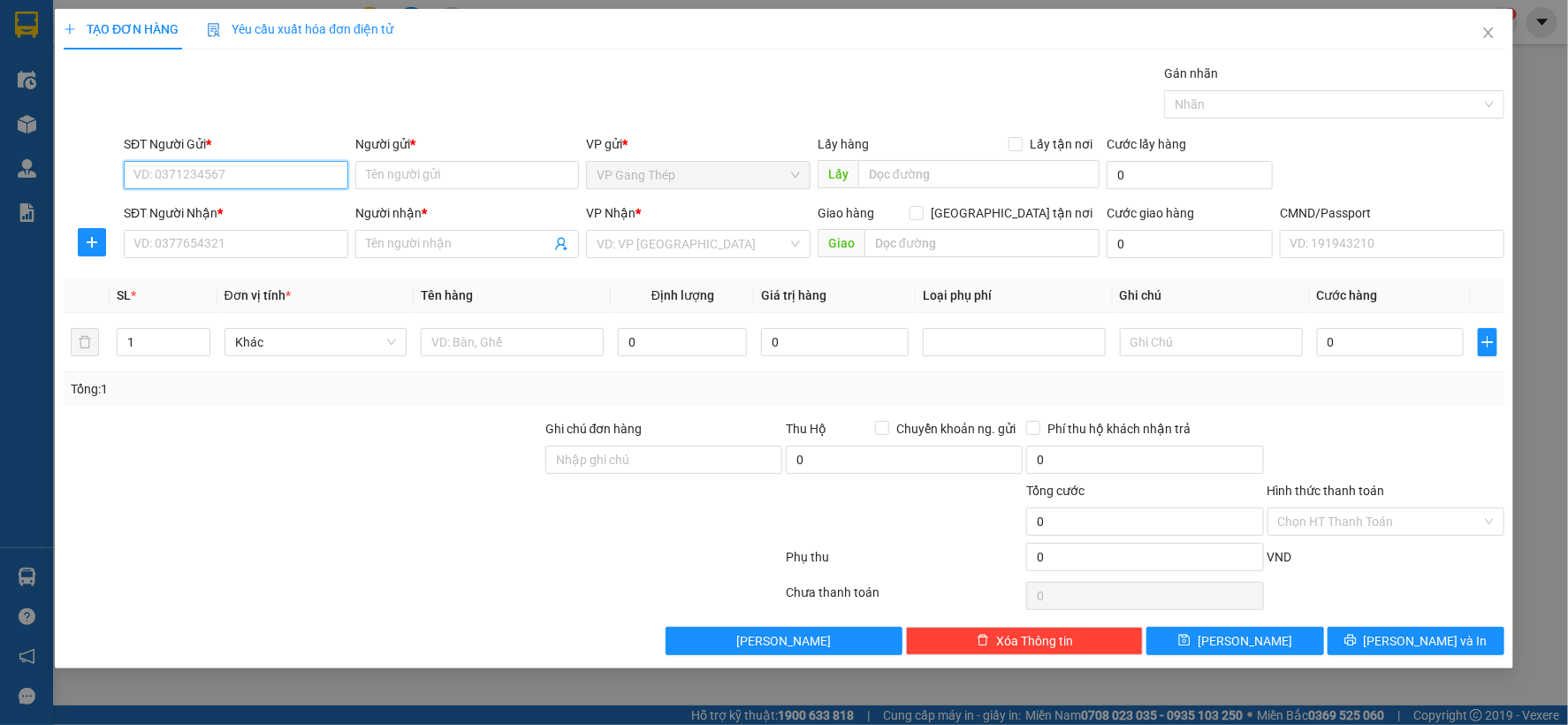
click at [285, 179] on input "SĐT Người Gửi *" at bounding box center [236, 174] width 224 height 29
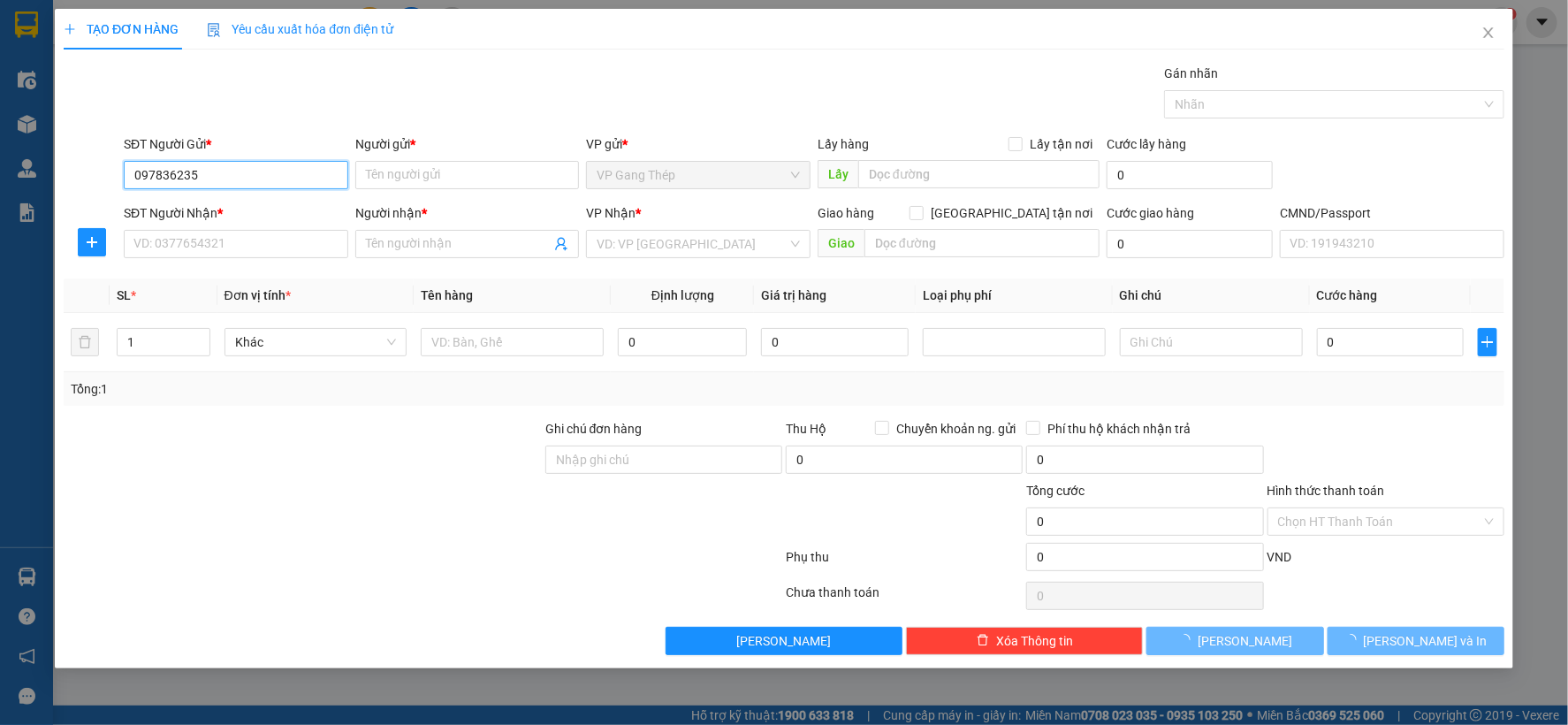
type input "0978362358"
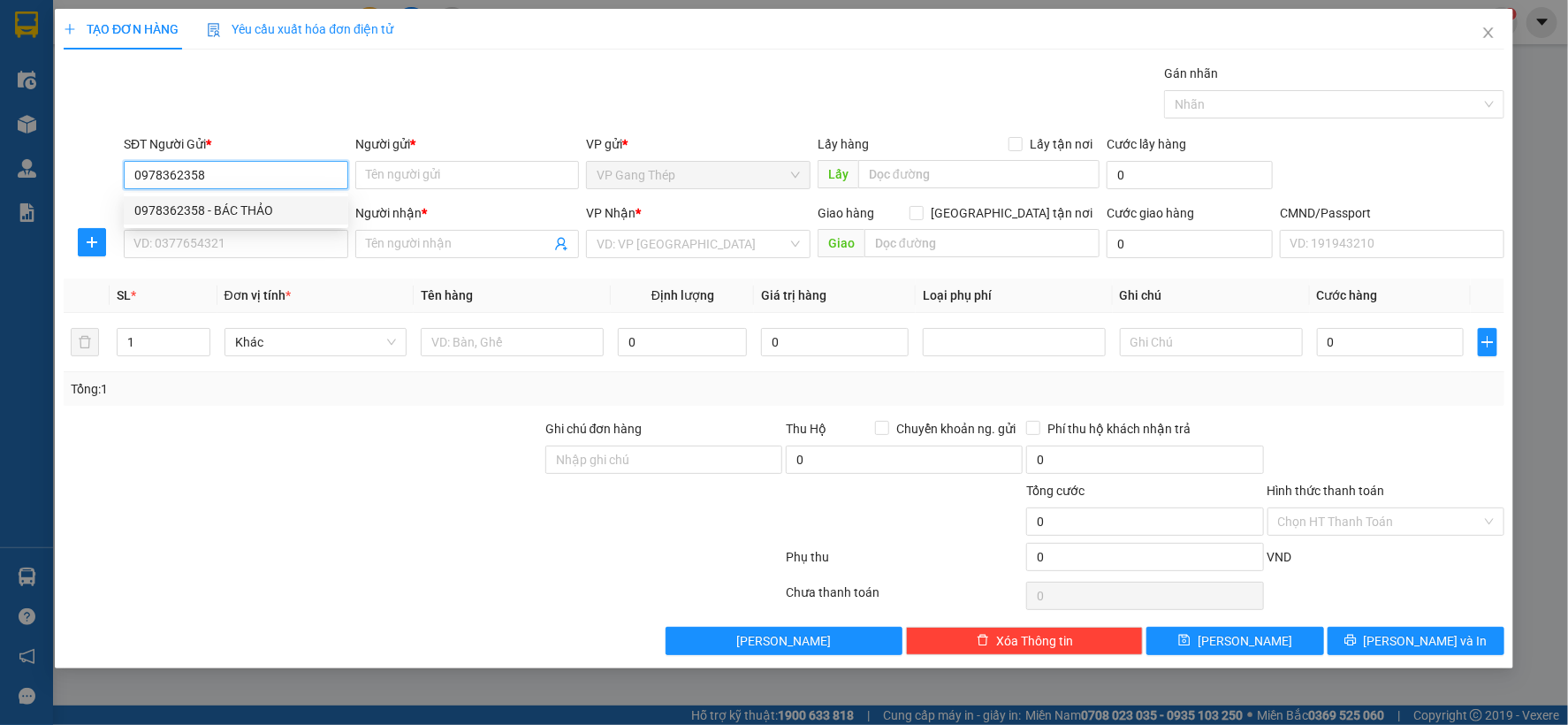
click at [257, 209] on div "0978362358 - BÁC THẢO" at bounding box center [236, 211] width 204 height 20
type input "BÁC THẢO"
type input "0978362358"
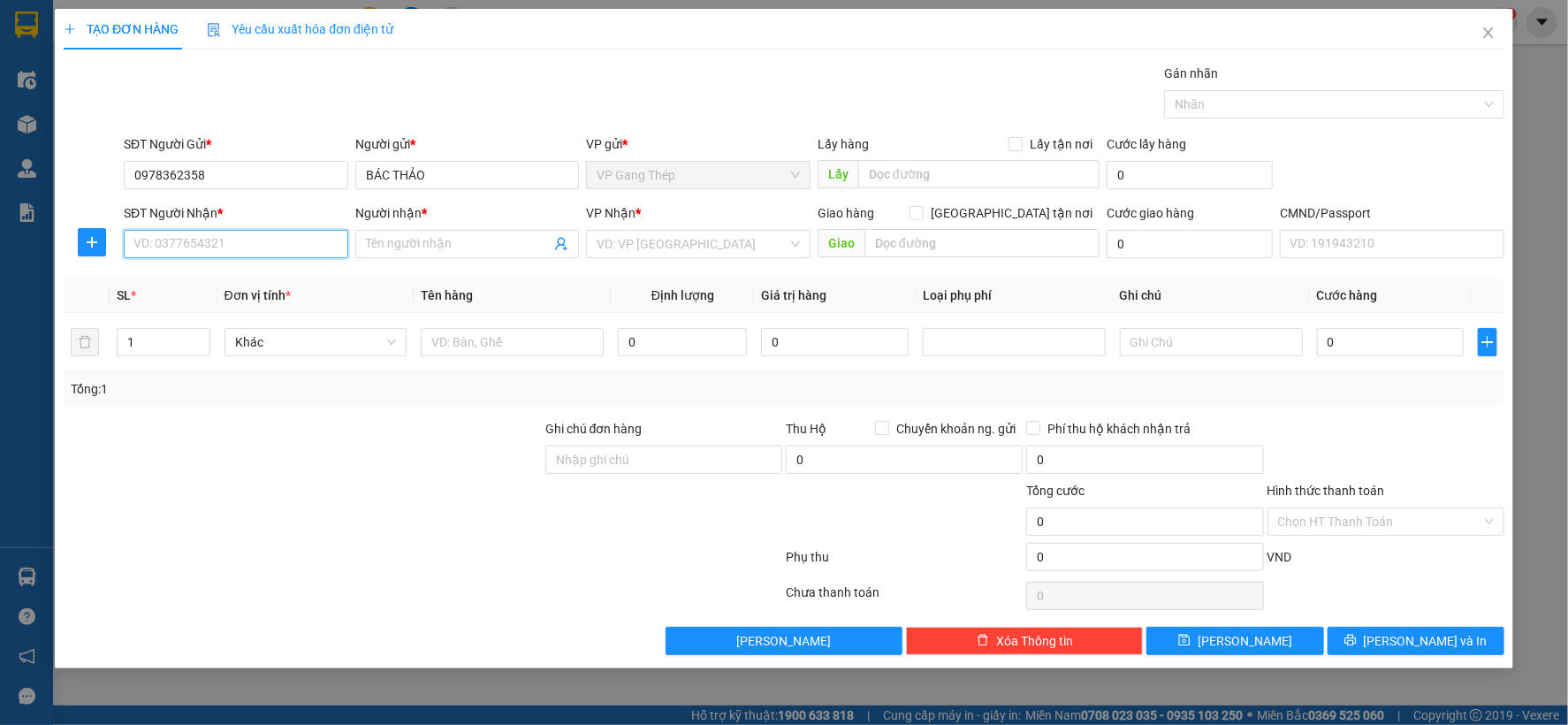
click at [274, 249] on input "SĐT Người Nhận *" at bounding box center [236, 244] width 224 height 29
drag, startPoint x: 225, startPoint y: 273, endPoint x: 110, endPoint y: 266, distance: 115.2
click at [221, 273] on div "0915064458 - LINH" at bounding box center [236, 279] width 204 height 20
type input "0915064458"
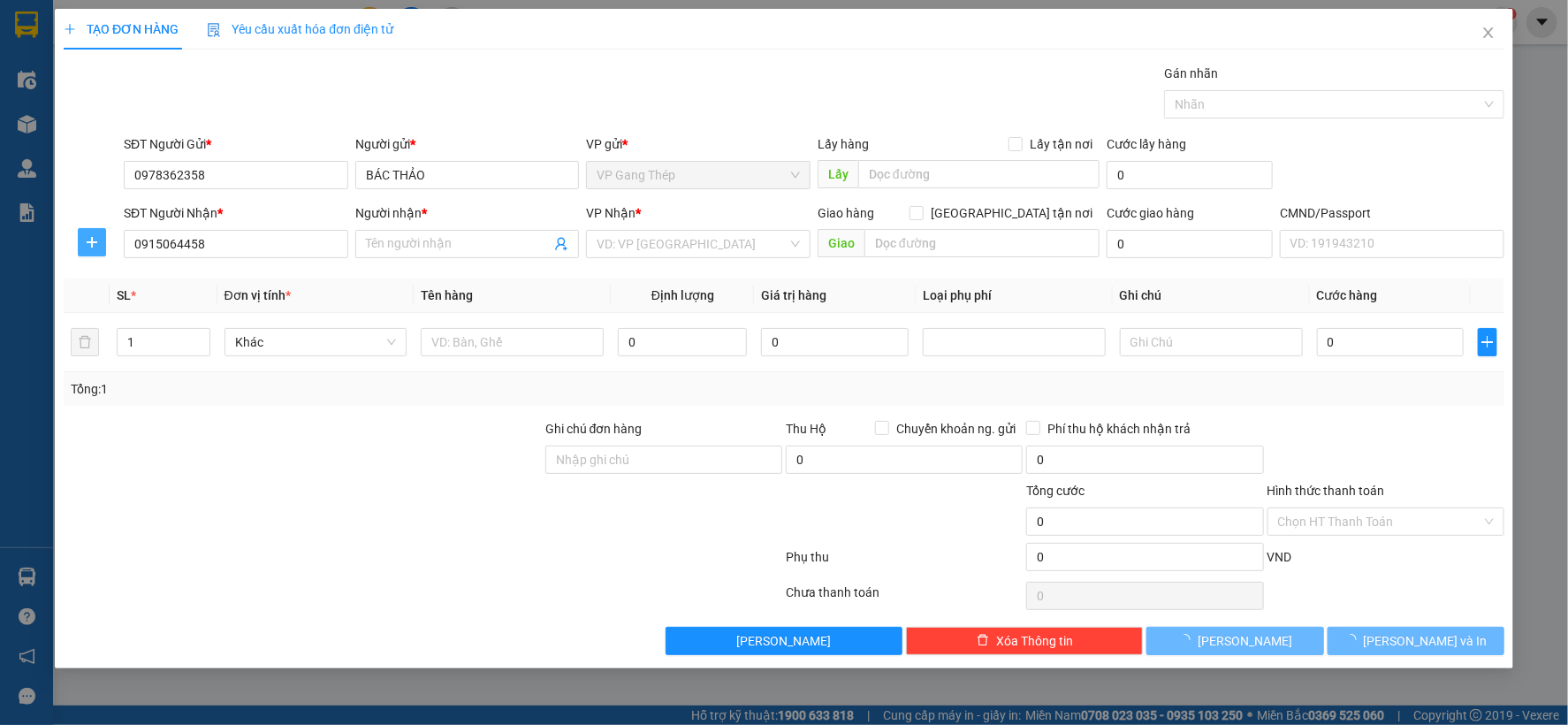
type input "LINH"
click at [93, 239] on icon "plus" at bounding box center [92, 242] width 14 height 14
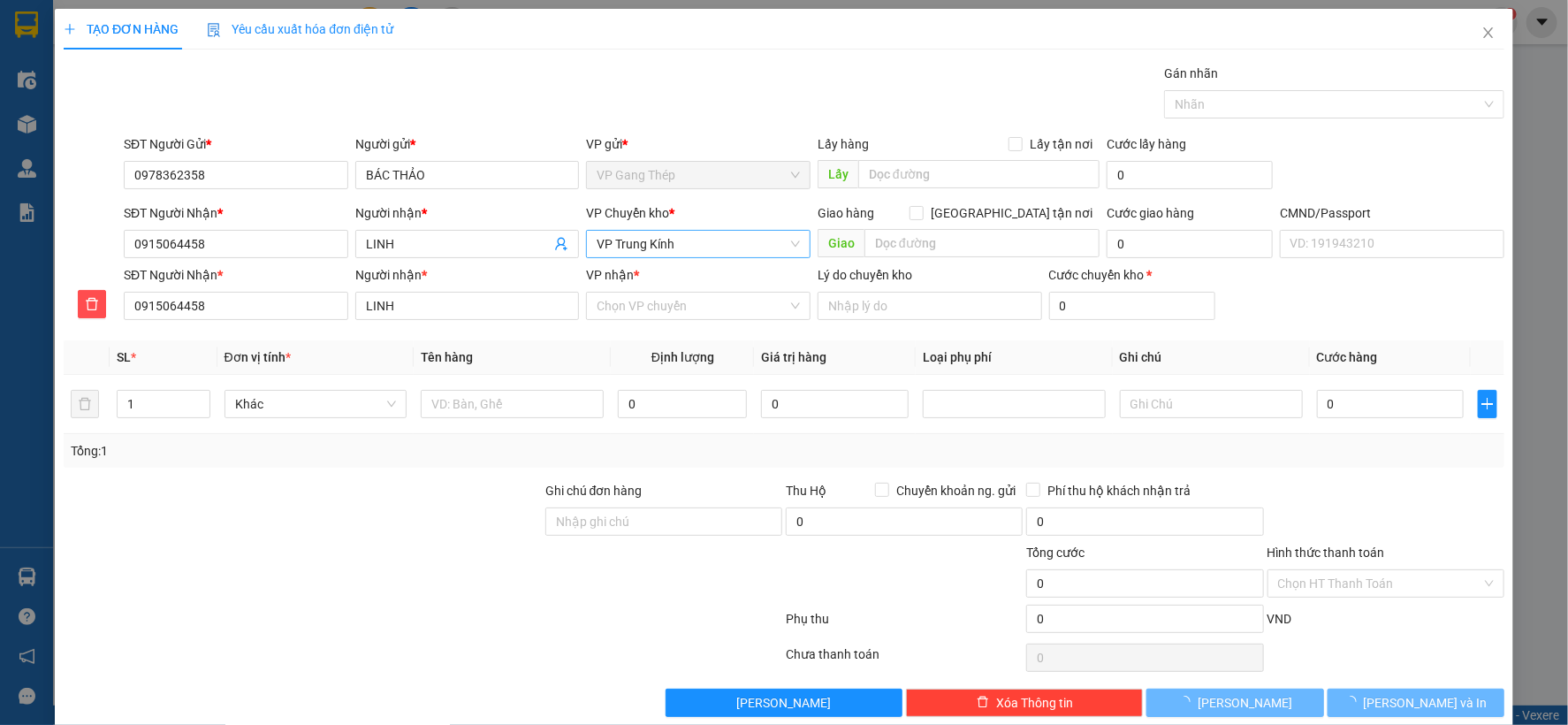
click at [655, 237] on span "VP Trung Kính" at bounding box center [698, 243] width 204 height 27
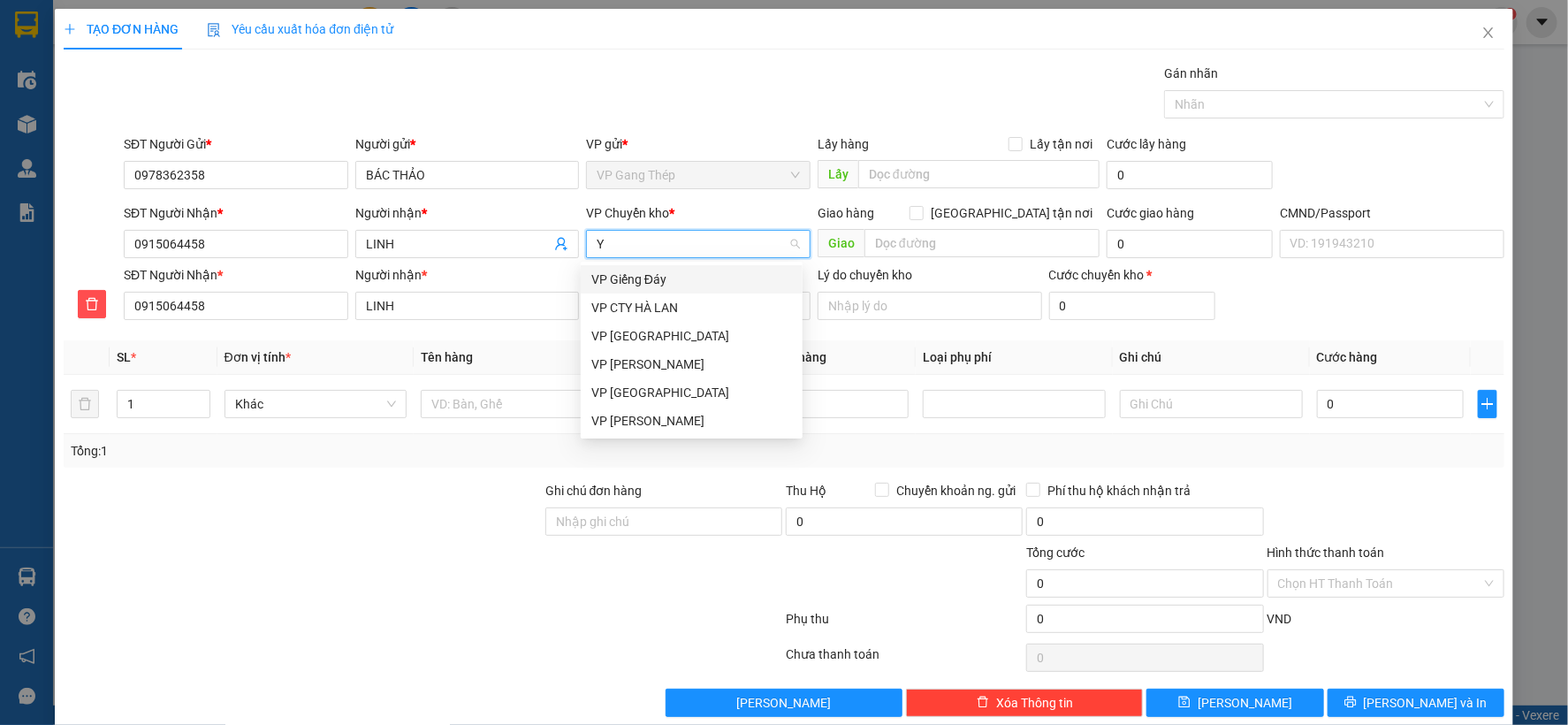
type input "YÊ"
click at [612, 276] on div "VP [GEOGRAPHIC_DATA]" at bounding box center [692, 279] width 201 height 20
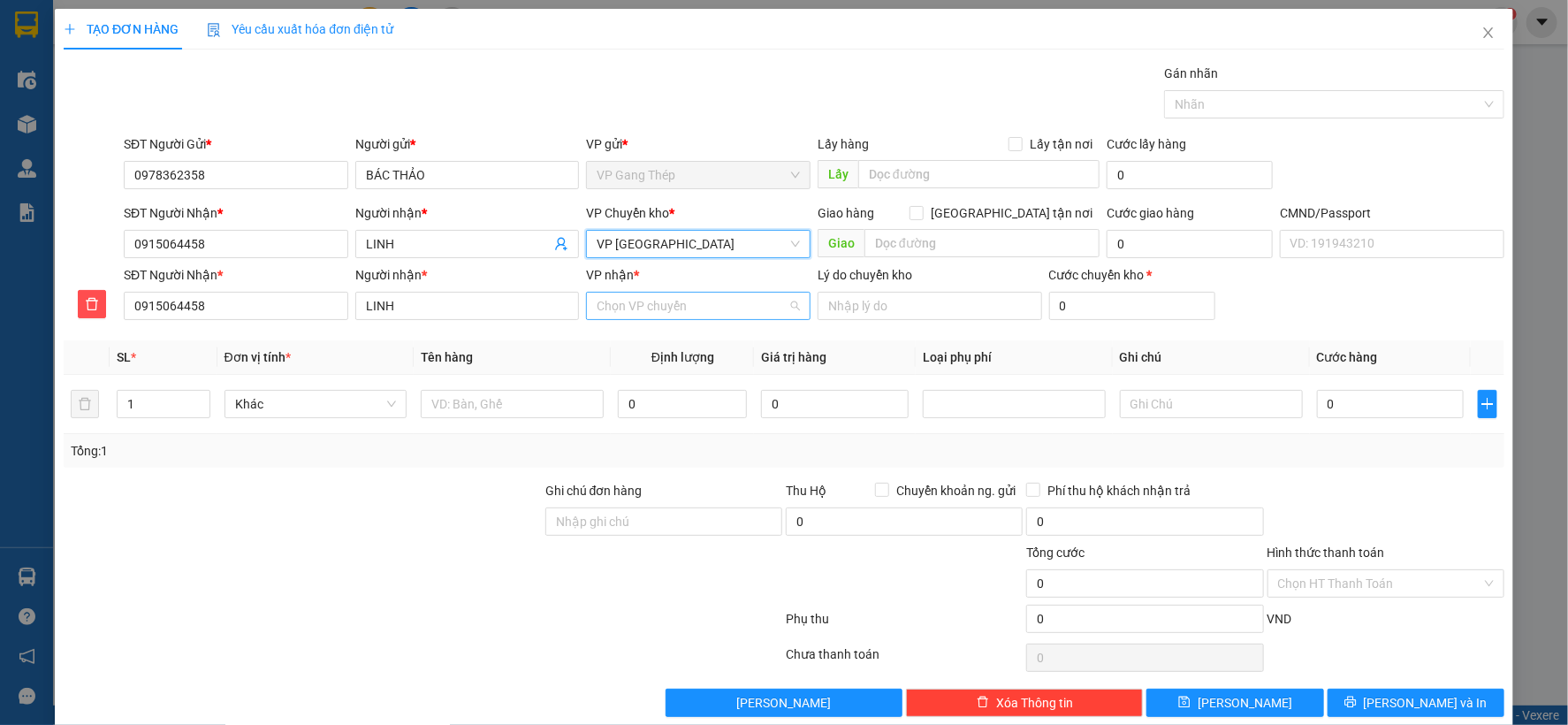
click at [664, 317] on input "VP nhận *" at bounding box center [692, 305] width 191 height 27
type input "KI"
click at [663, 347] on div "VP Trung Kính" at bounding box center [692, 341] width 201 height 20
click at [495, 402] on input "text" at bounding box center [513, 403] width 183 height 29
type input "TẢI TRẮNG ĐỒ ĂN"
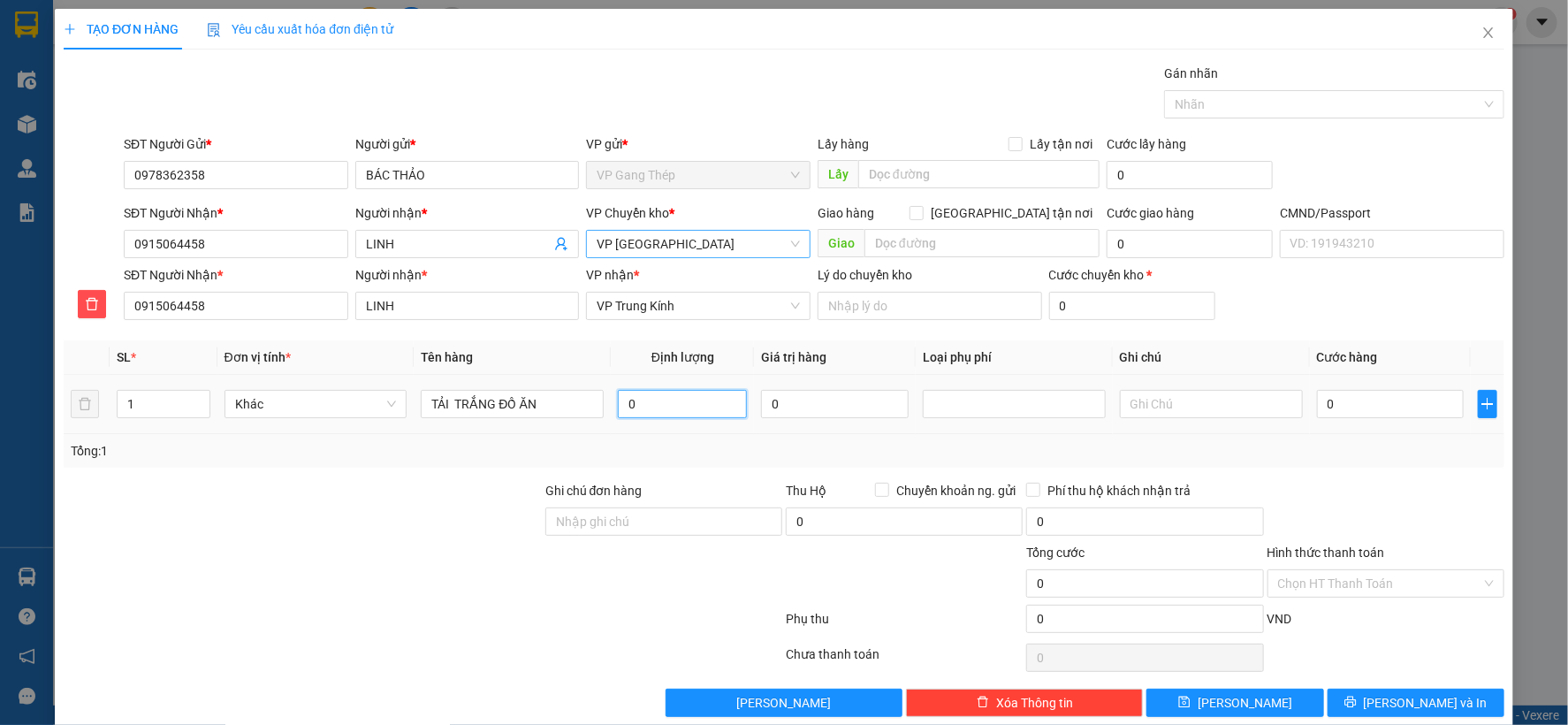
click at [641, 401] on input "0" at bounding box center [682, 403] width 129 height 29
type input "18"
click at [1379, 406] on input "0" at bounding box center [1390, 403] width 147 height 29
click at [382, 403] on span "Khác" at bounding box center [316, 403] width 161 height 27
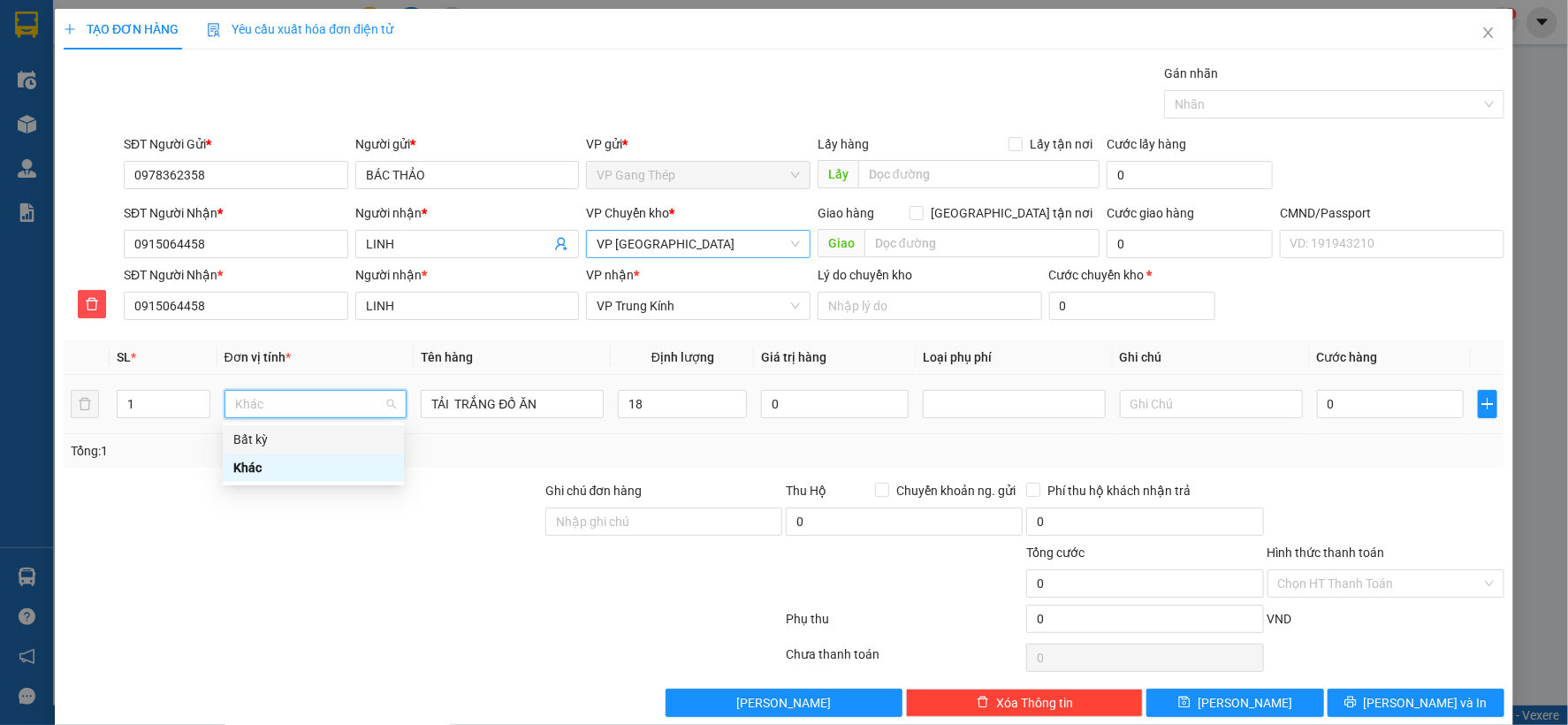
click at [262, 443] on div "Bất kỳ" at bounding box center [313, 440] width 160 height 20
click at [693, 401] on input "18" at bounding box center [682, 403] width 129 height 29
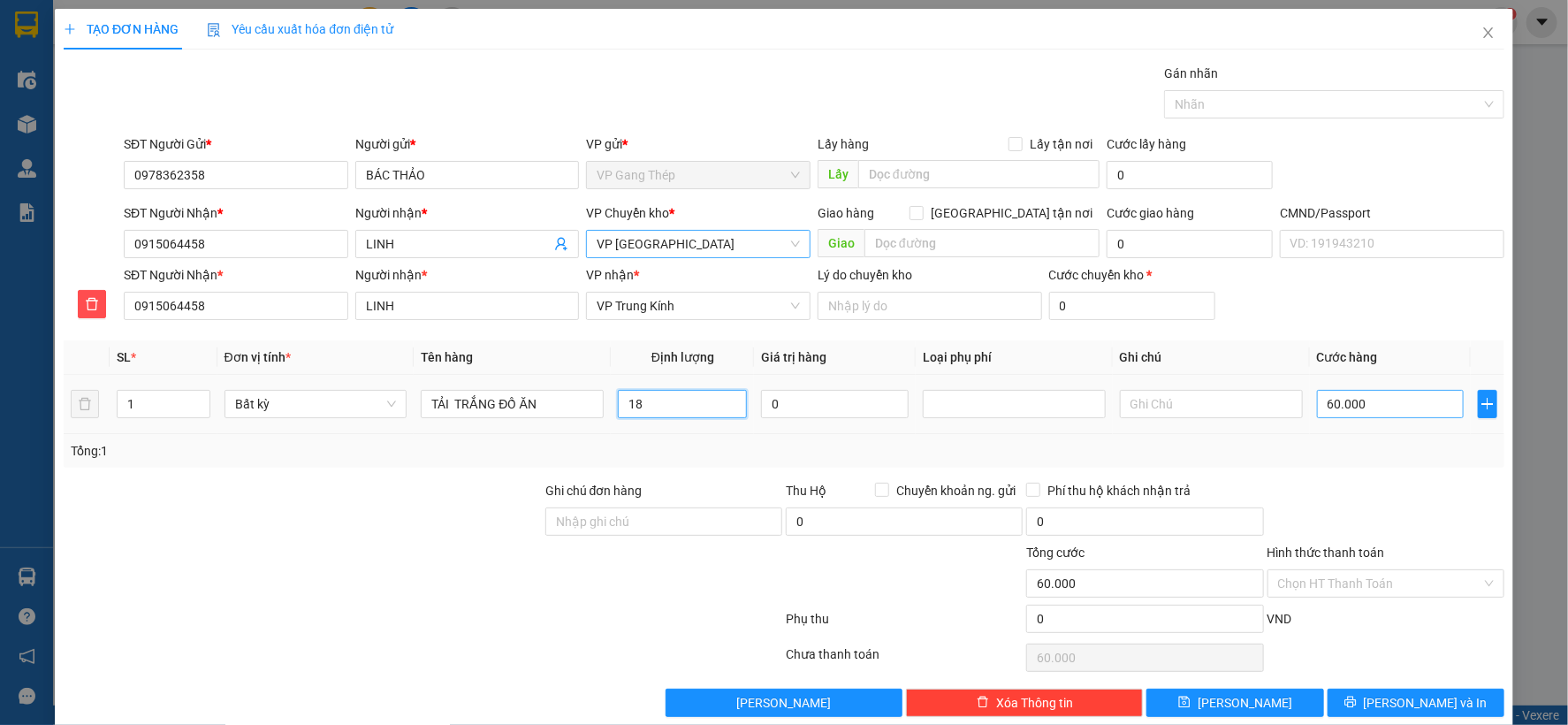
type input "60.000"
click at [1386, 580] on input "Hình thức thanh toán" at bounding box center [1380, 582] width 204 height 27
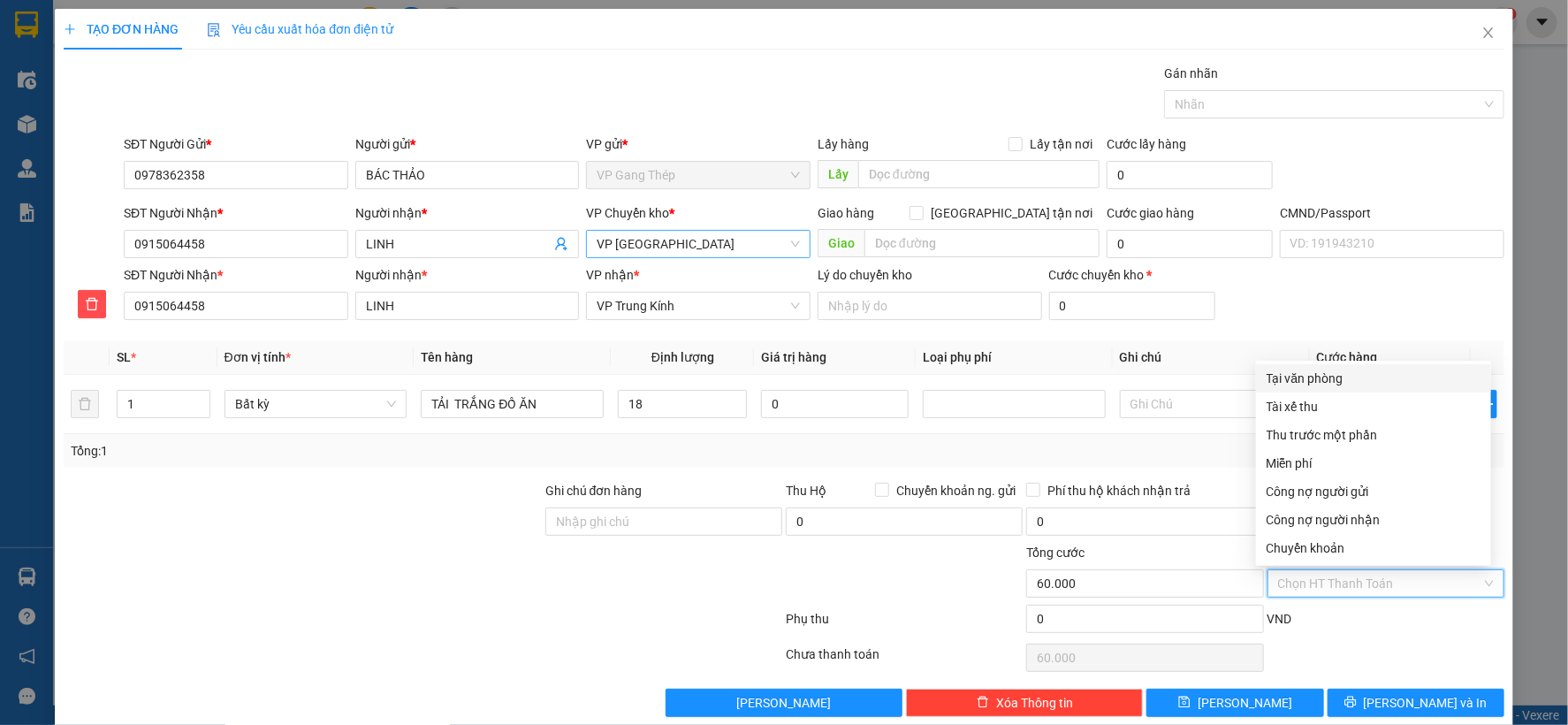
click at [1318, 377] on div "Tại văn phòng" at bounding box center [1373, 379] width 214 height 20
type input "0"
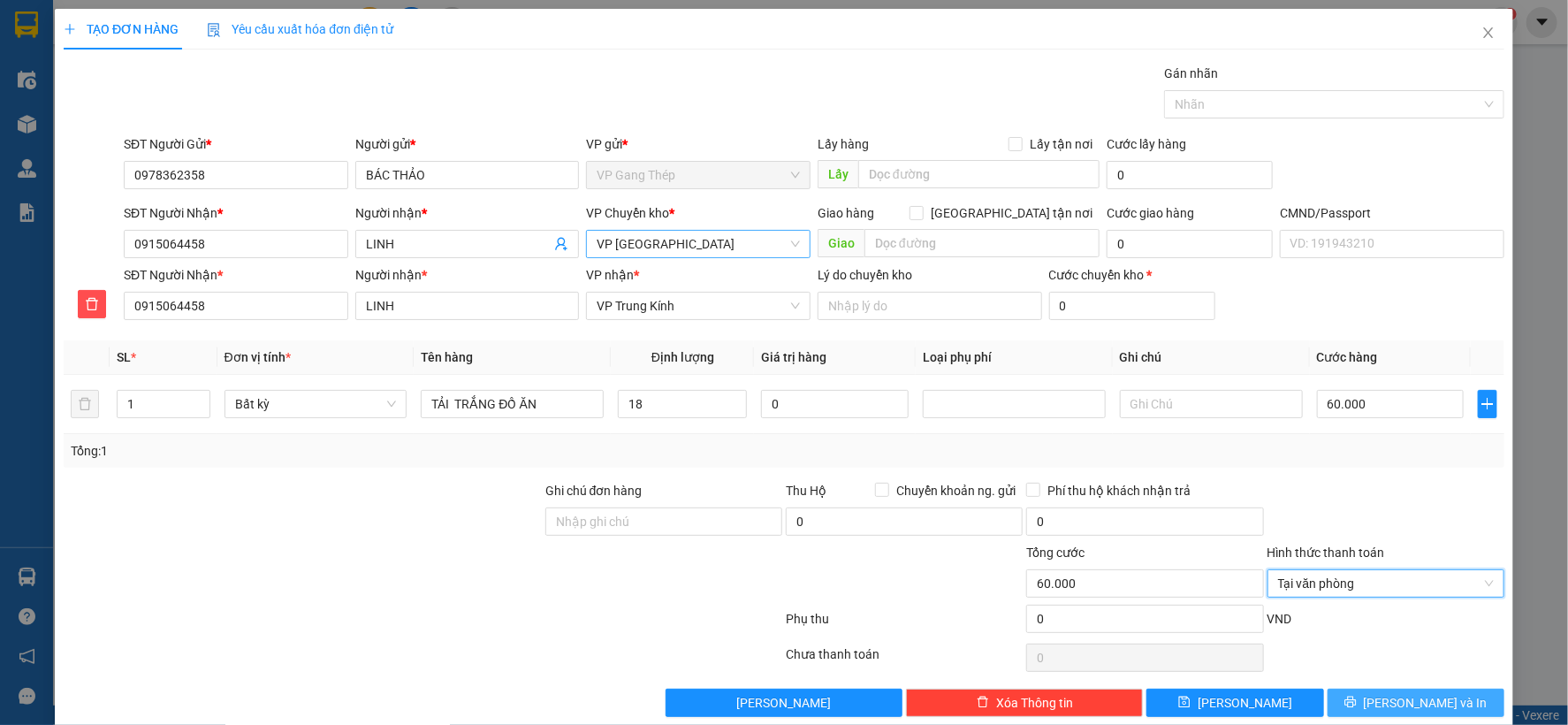
click at [1429, 703] on span "[PERSON_NAME] và In" at bounding box center [1426, 702] width 124 height 20
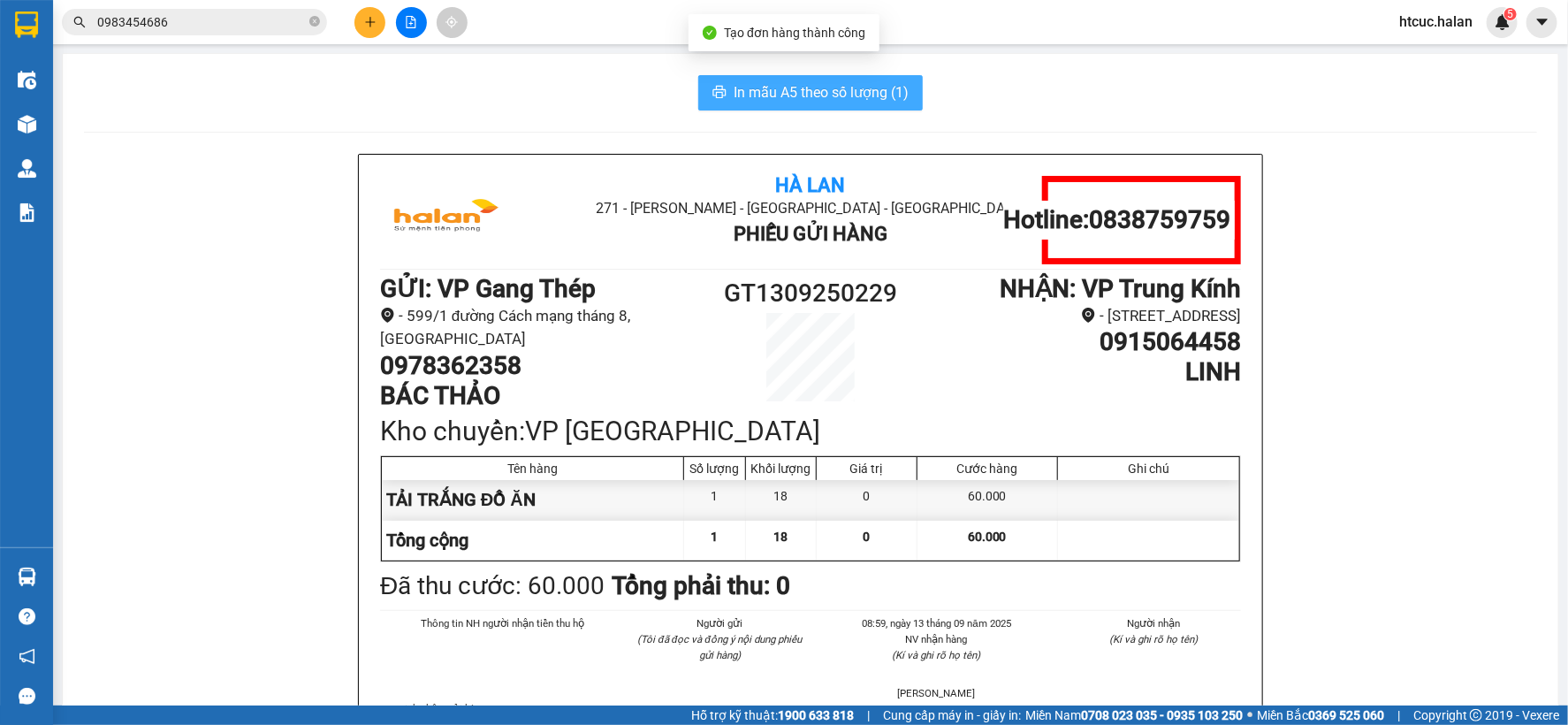
click at [808, 91] on span "In mẫu A5 theo số lượng (1)" at bounding box center [822, 92] width 175 height 22
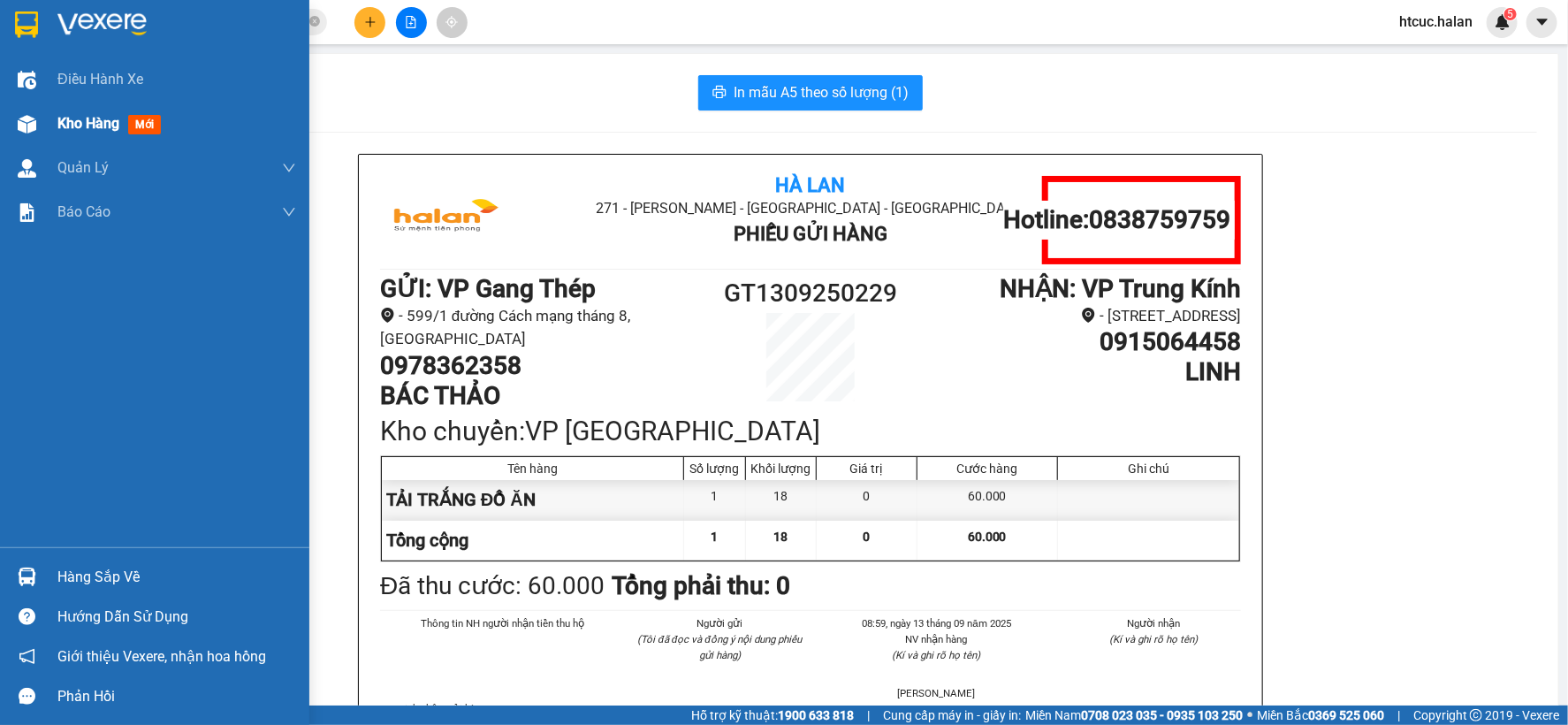
click at [22, 125] on img at bounding box center [27, 124] width 19 height 19
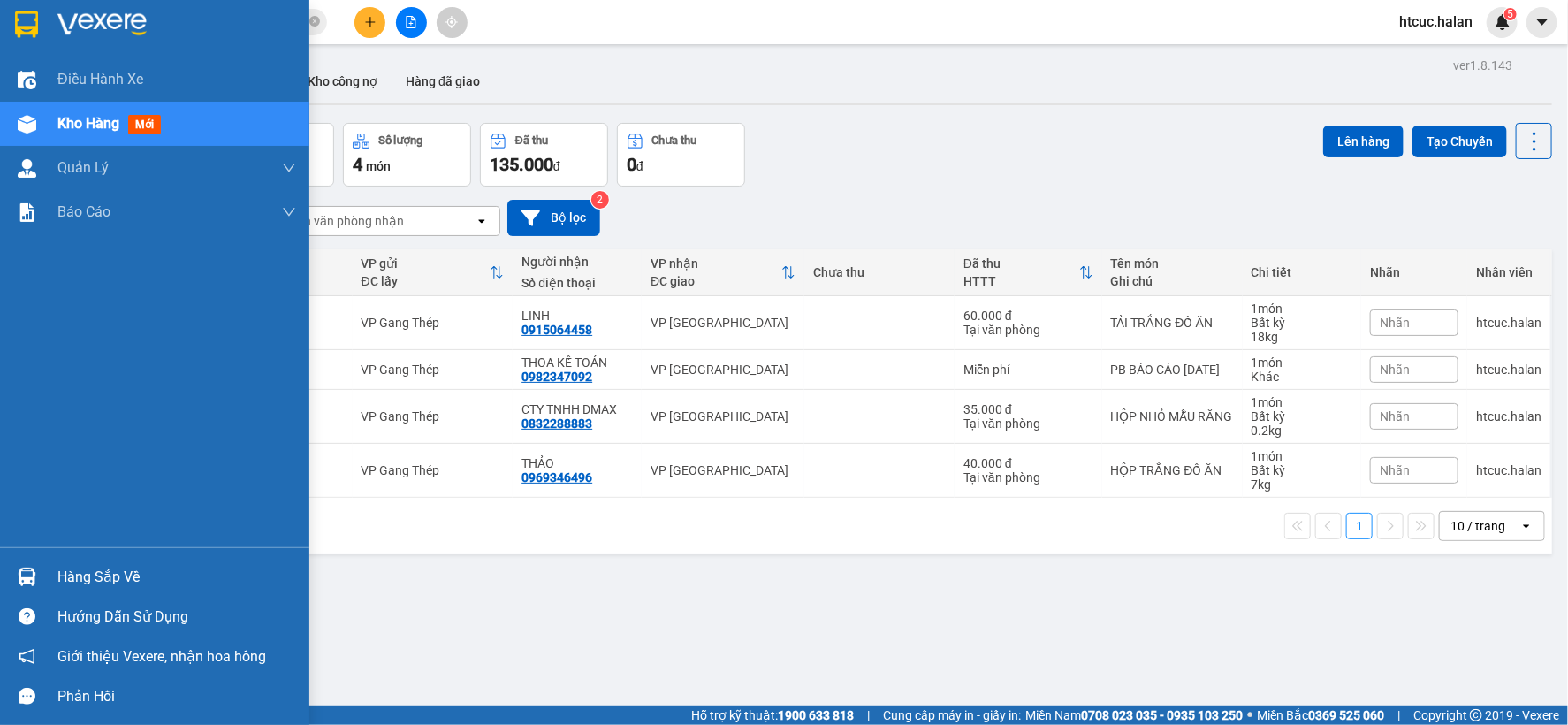
click at [48, 579] on div "Hàng sắp về" at bounding box center [155, 576] width 309 height 39
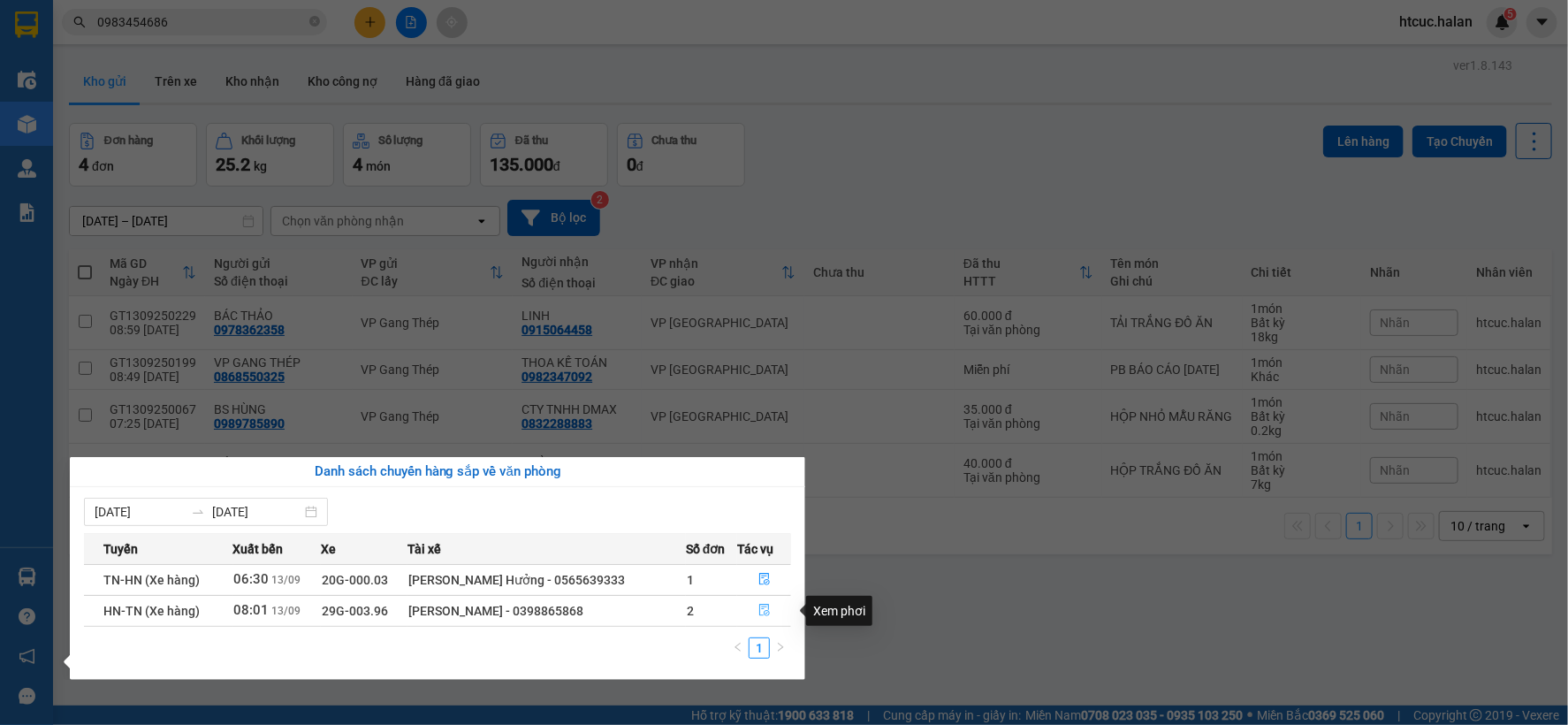
click at [762, 604] on icon "file-done" at bounding box center [765, 609] width 13 height 13
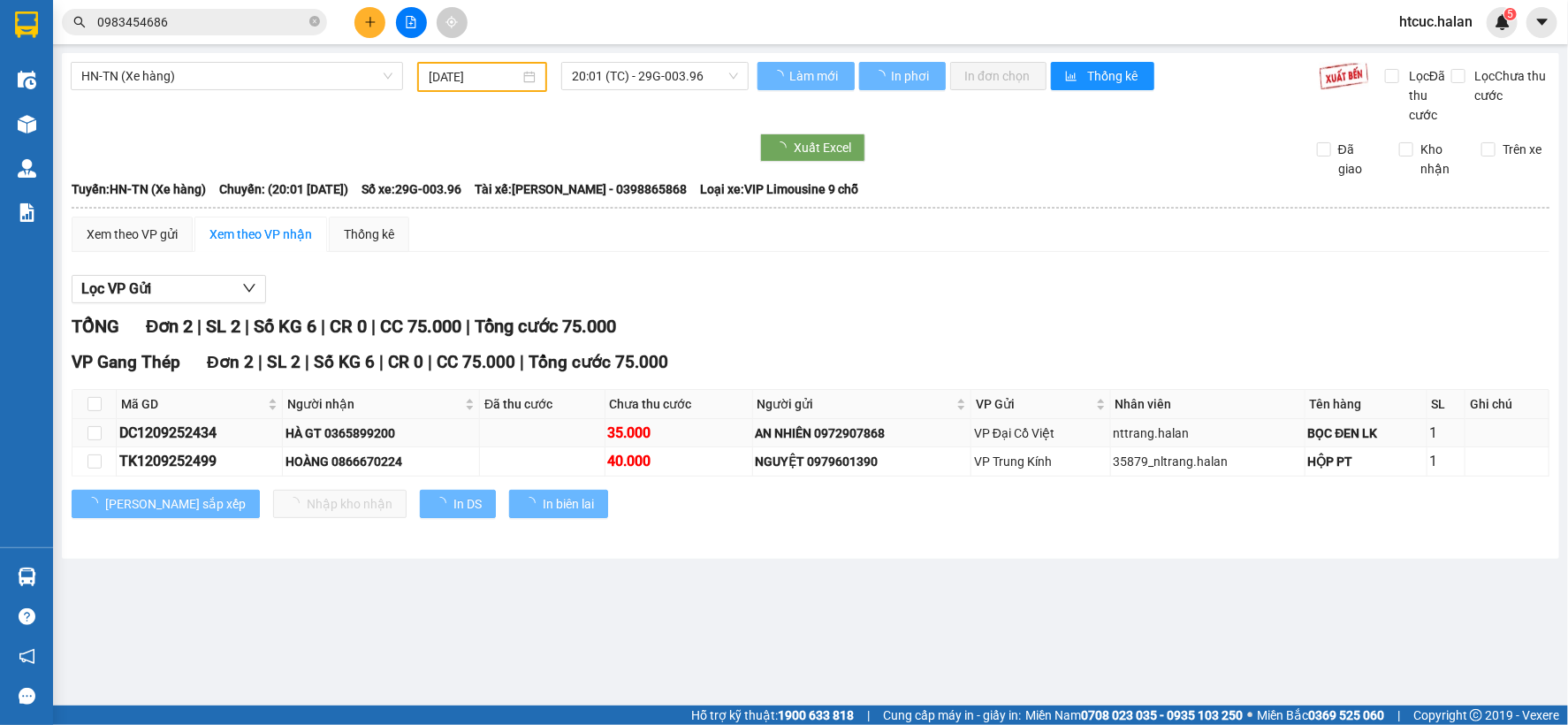
type input "13/09/2025"
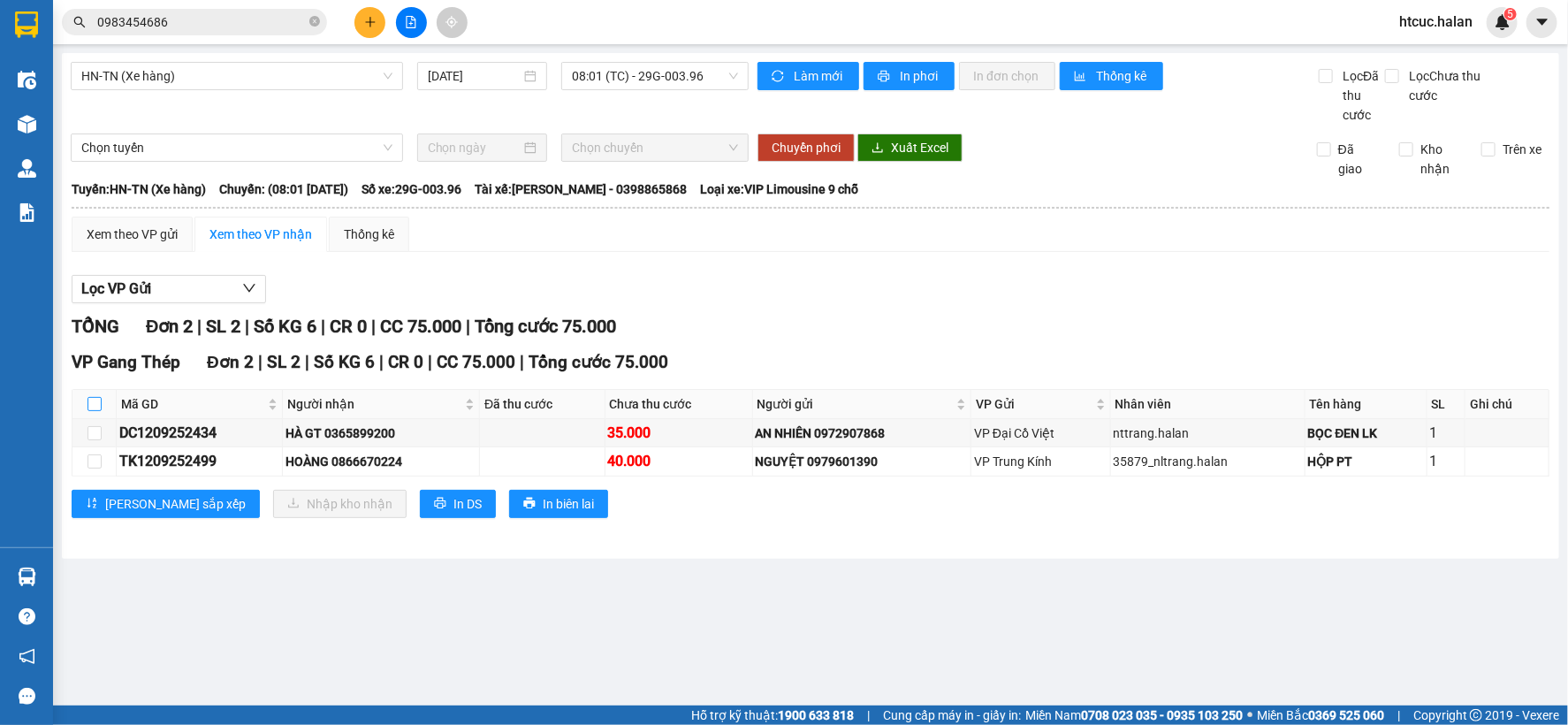
click at [100, 403] on input "checkbox" at bounding box center [94, 403] width 14 height 14
checkbox input "true"
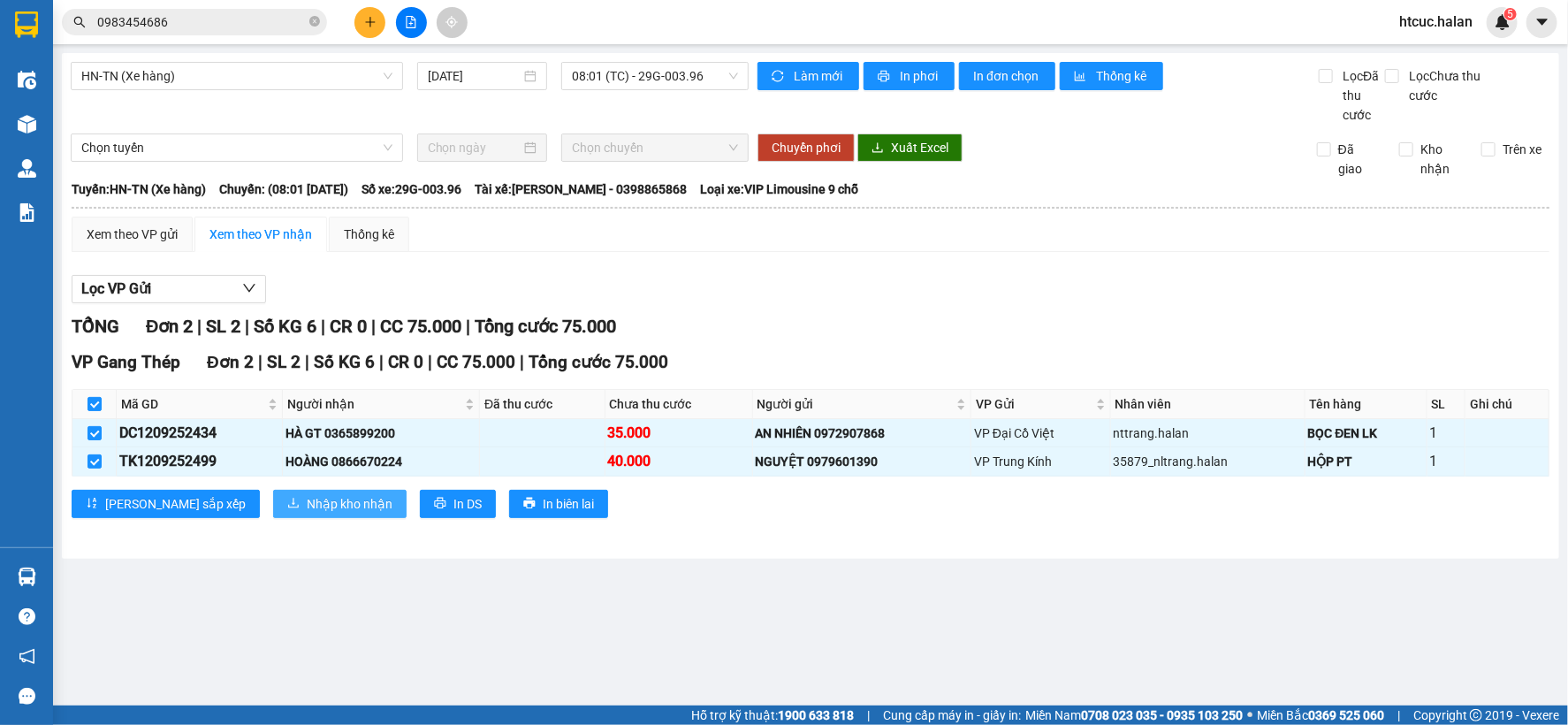
click at [307, 500] on span "Nhập kho nhận" at bounding box center [349, 504] width 86 height 20
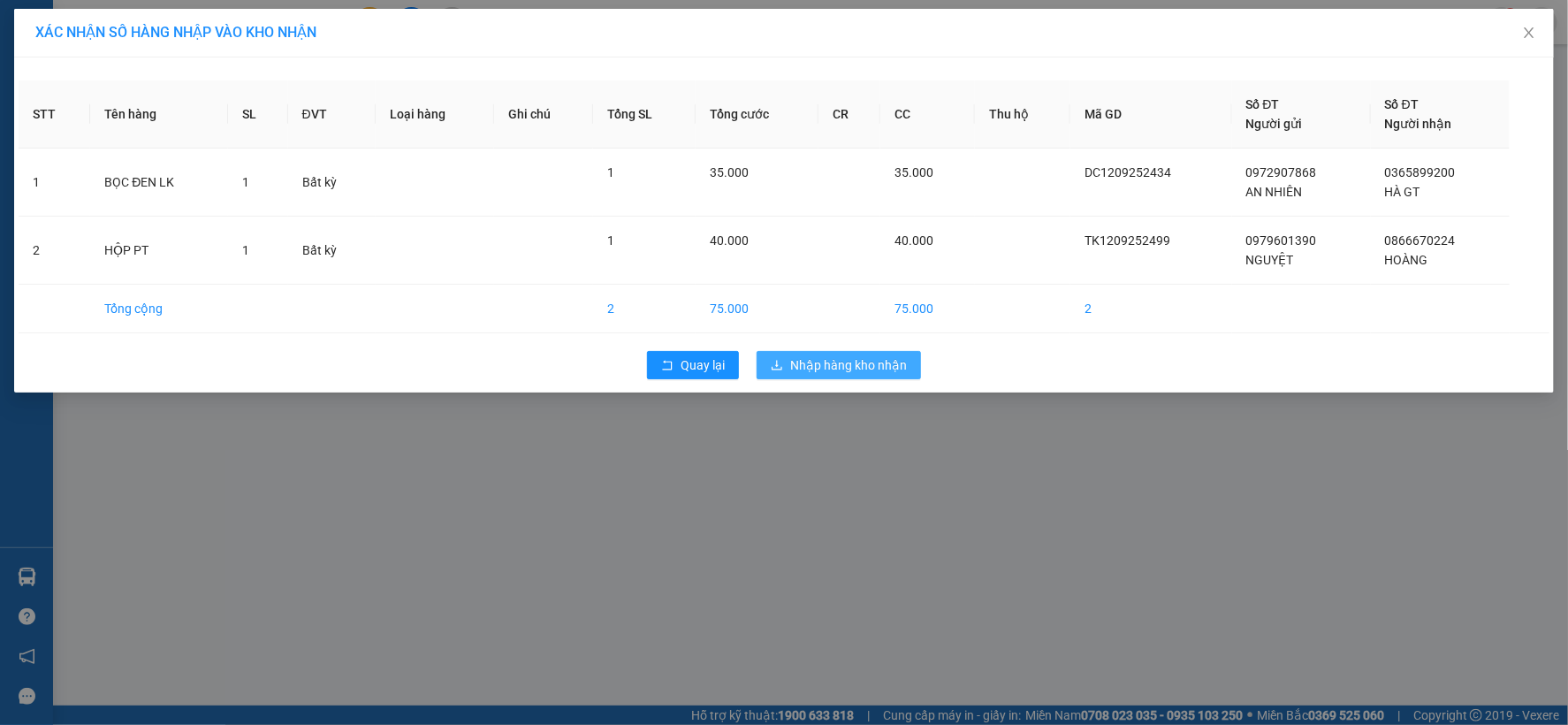
click at [828, 364] on span "Nhập hàng kho nhận" at bounding box center [848, 365] width 117 height 20
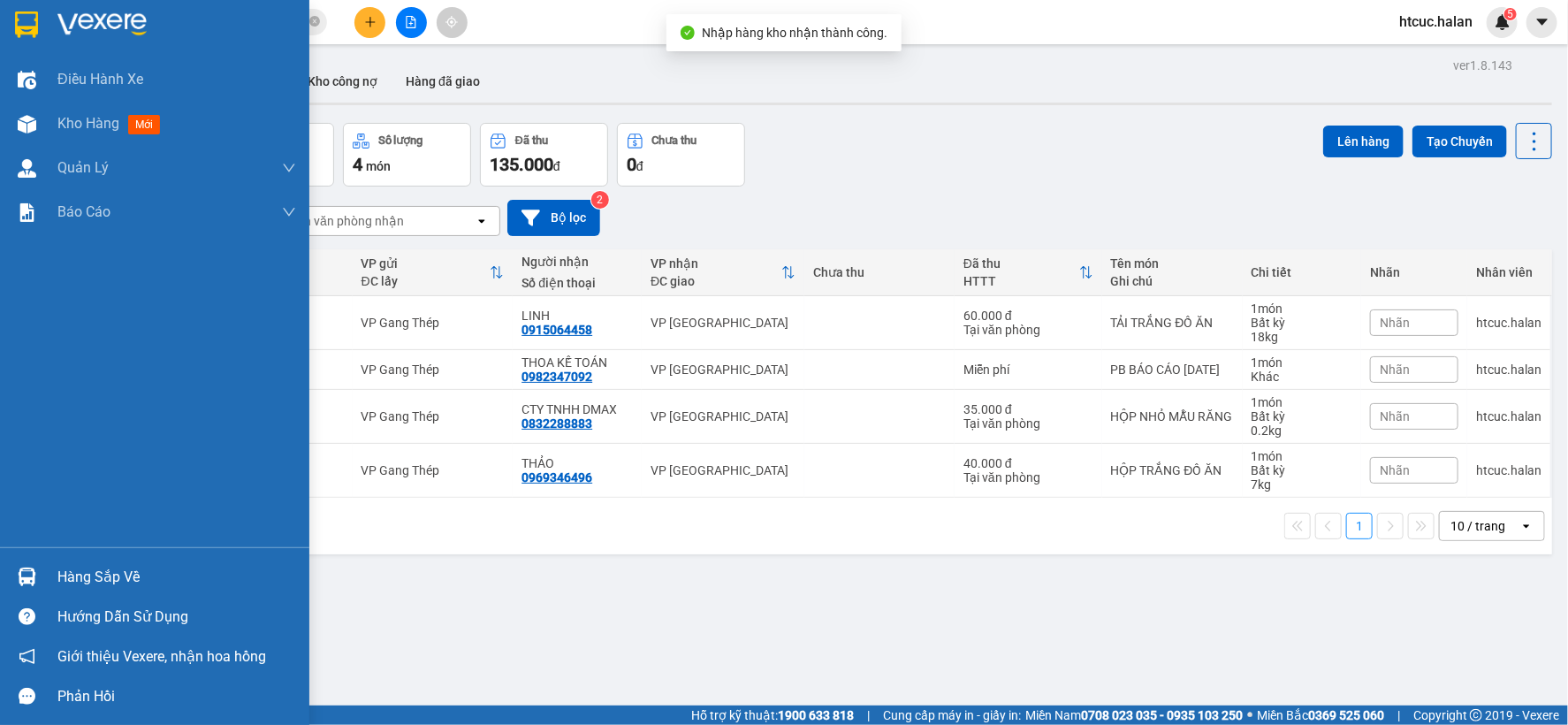
click at [38, 567] on div at bounding box center [27, 575] width 31 height 30
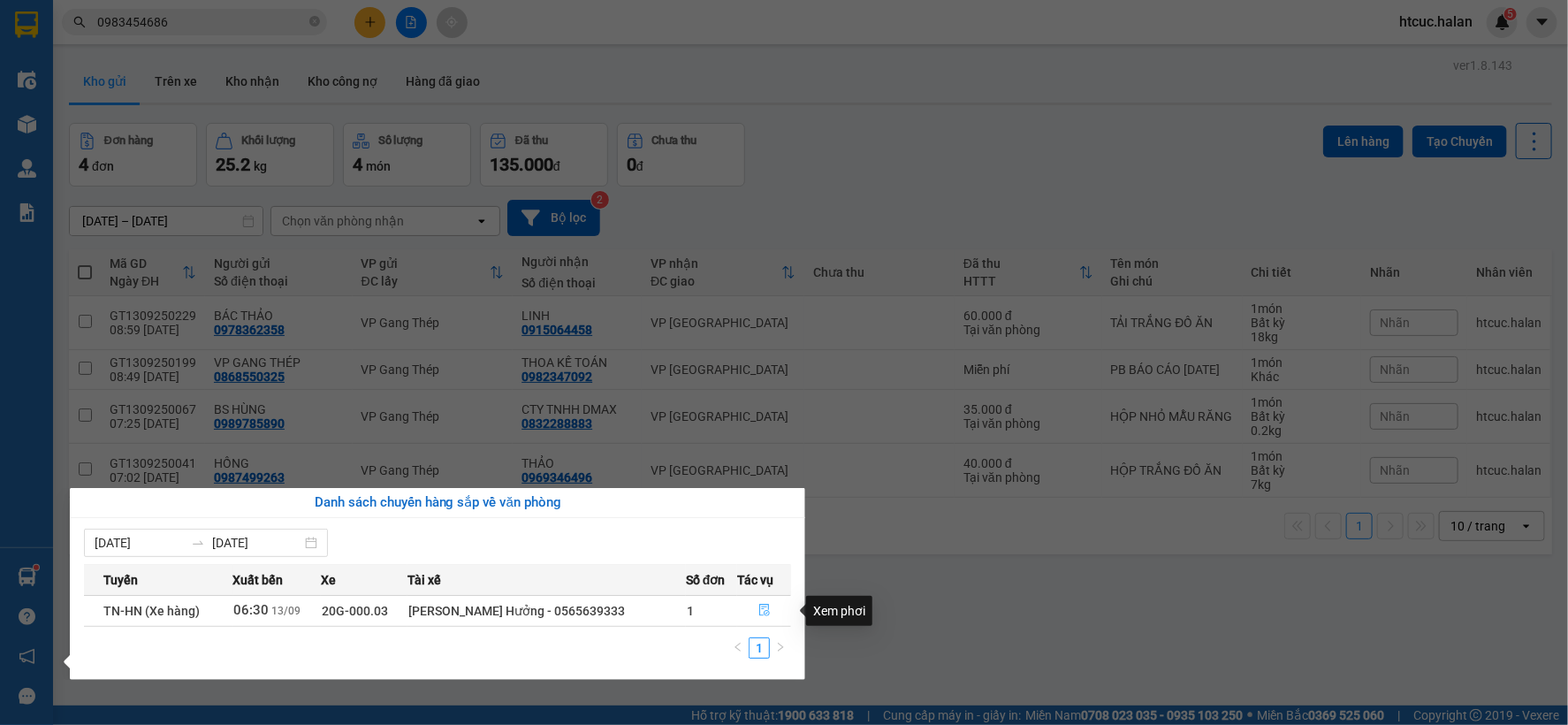
click at [759, 603] on icon "file-done" at bounding box center [765, 609] width 13 height 13
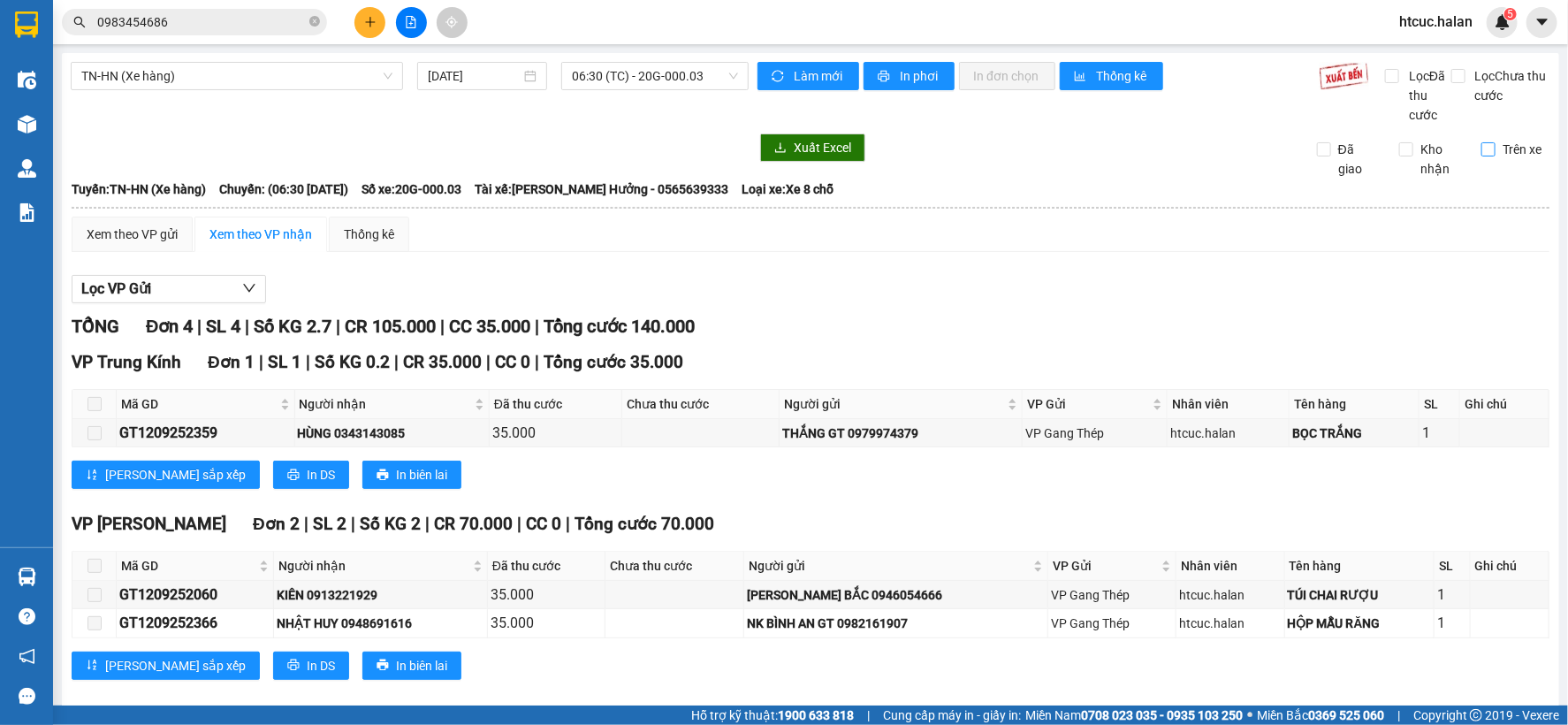
click at [1481, 140] on label "Trên xe" at bounding box center [1515, 150] width 67 height 20
click at [1481, 143] on input "Trên xe" at bounding box center [1488, 150] width 14 height 14
checkbox input "true"
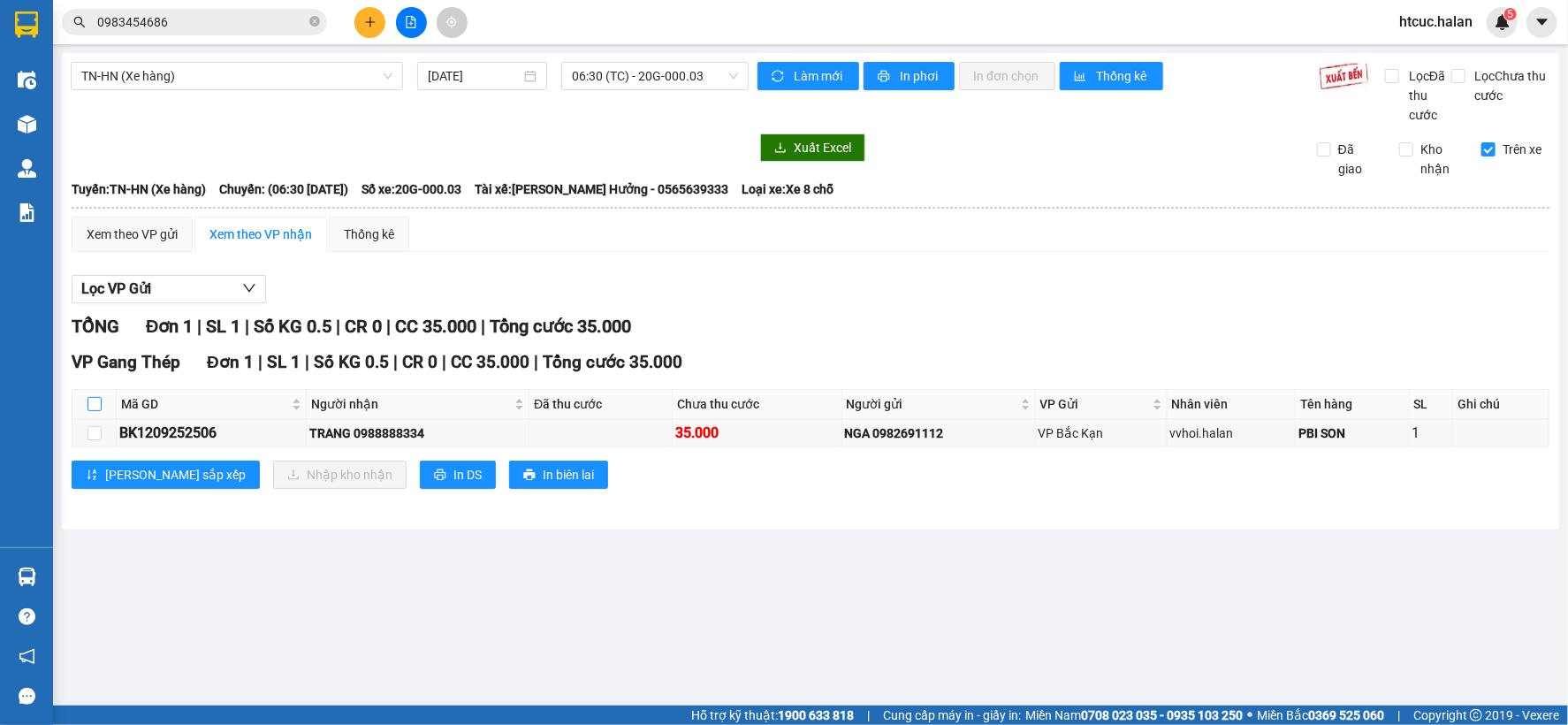
click at [98, 411] on input "checkbox" at bounding box center [94, 403] width 14 height 14
checkbox input "true"
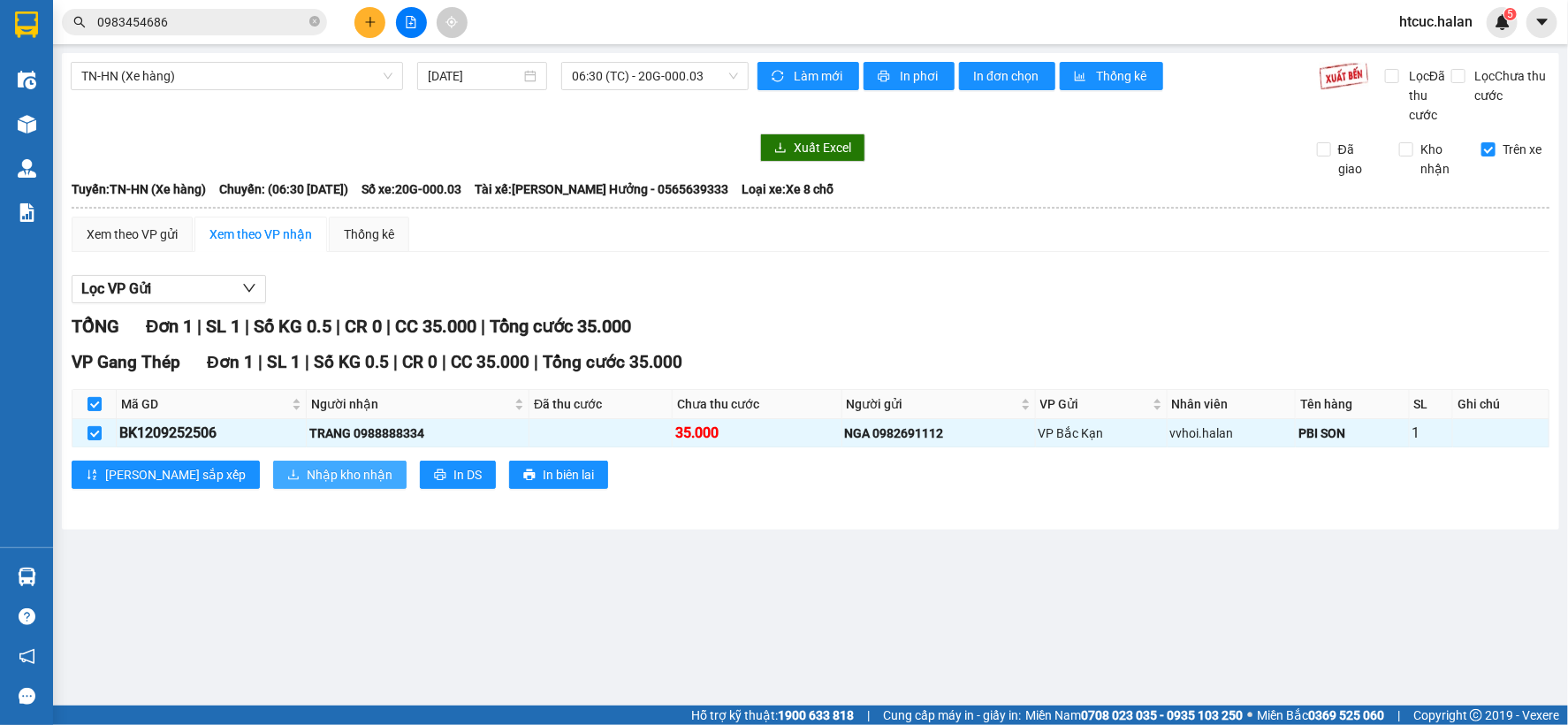
click at [307, 482] on span "Nhập kho nhận" at bounding box center [349, 474] width 86 height 20
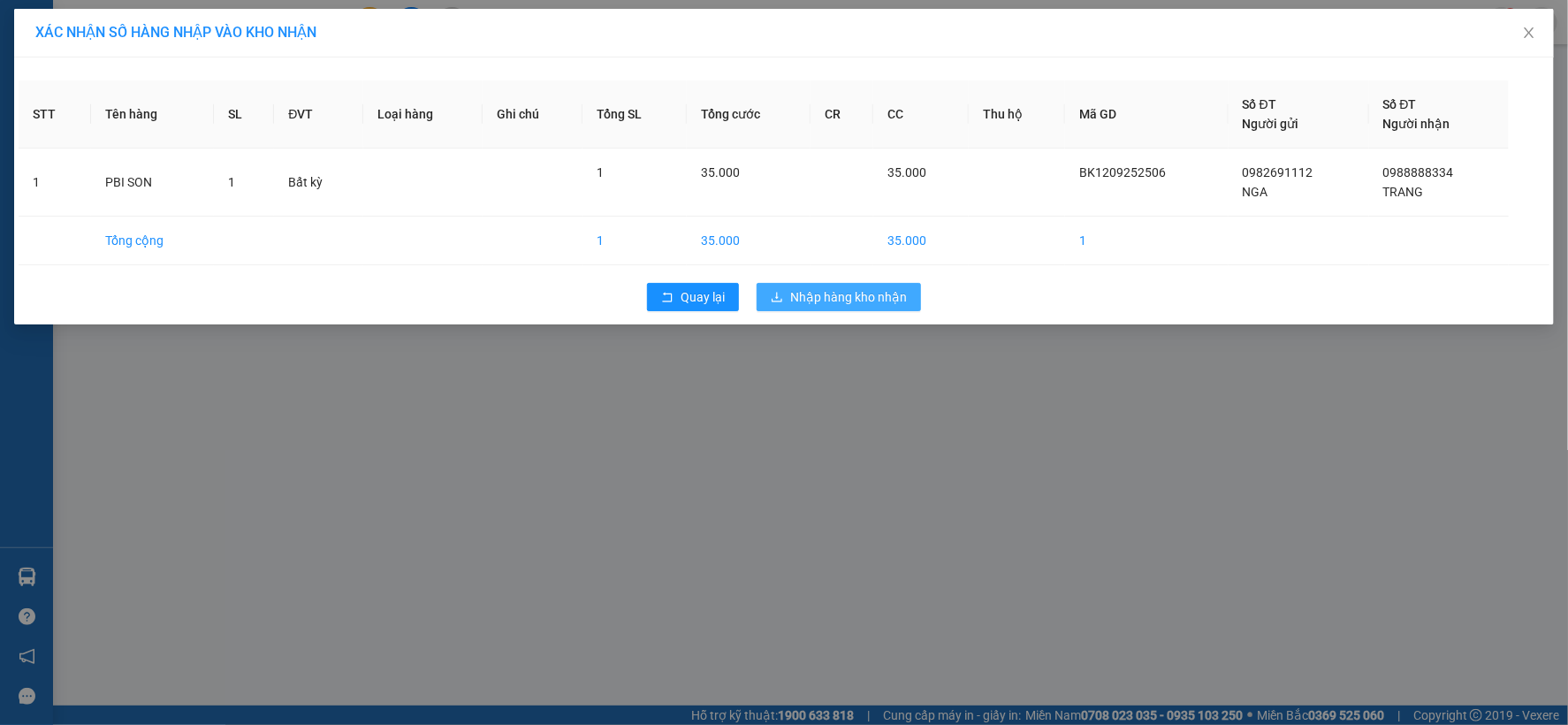
click at [854, 297] on span "Nhập hàng kho nhận" at bounding box center [848, 297] width 117 height 20
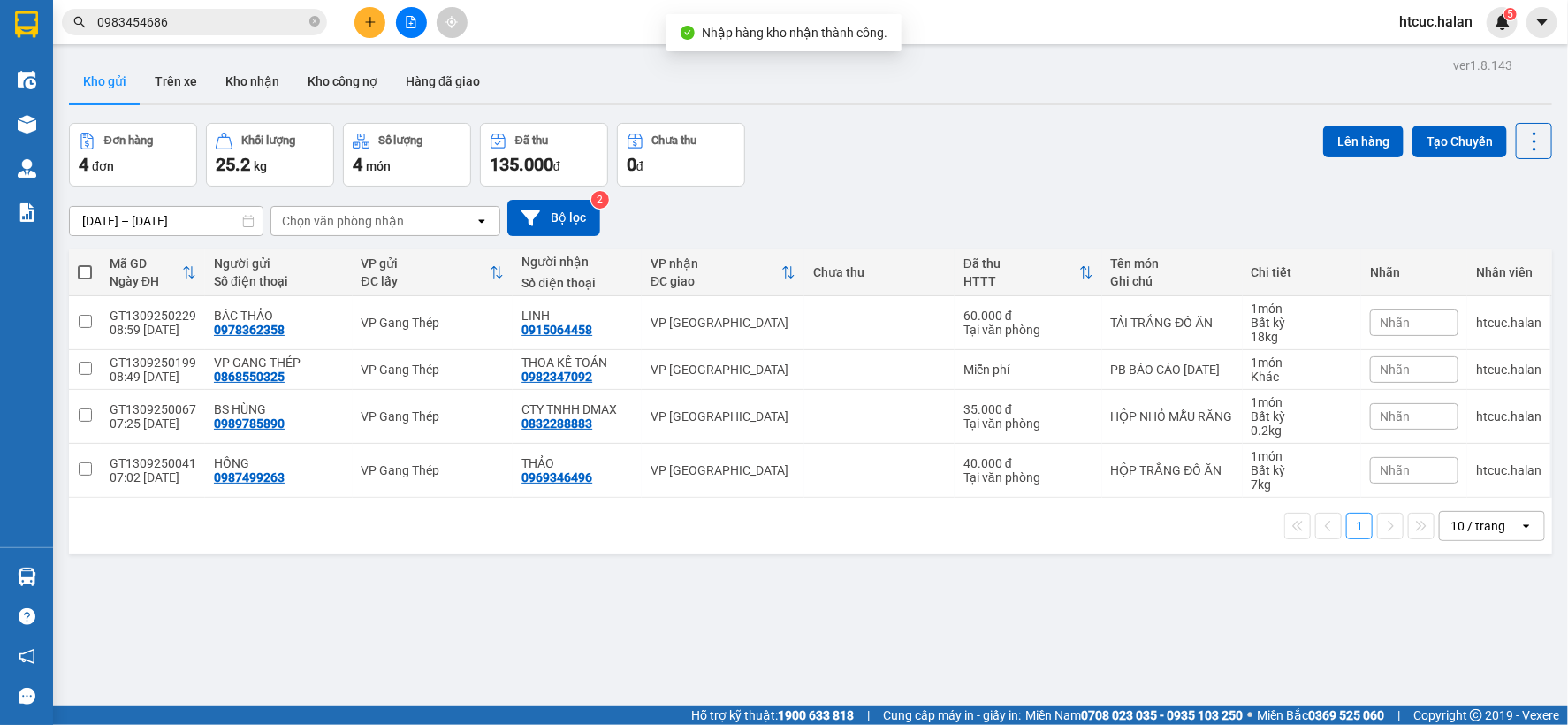
click at [86, 269] on span at bounding box center [85, 272] width 14 height 14
click at [85, 264] on input "checkbox" at bounding box center [85, 264] width 0 height 0
checkbox input "true"
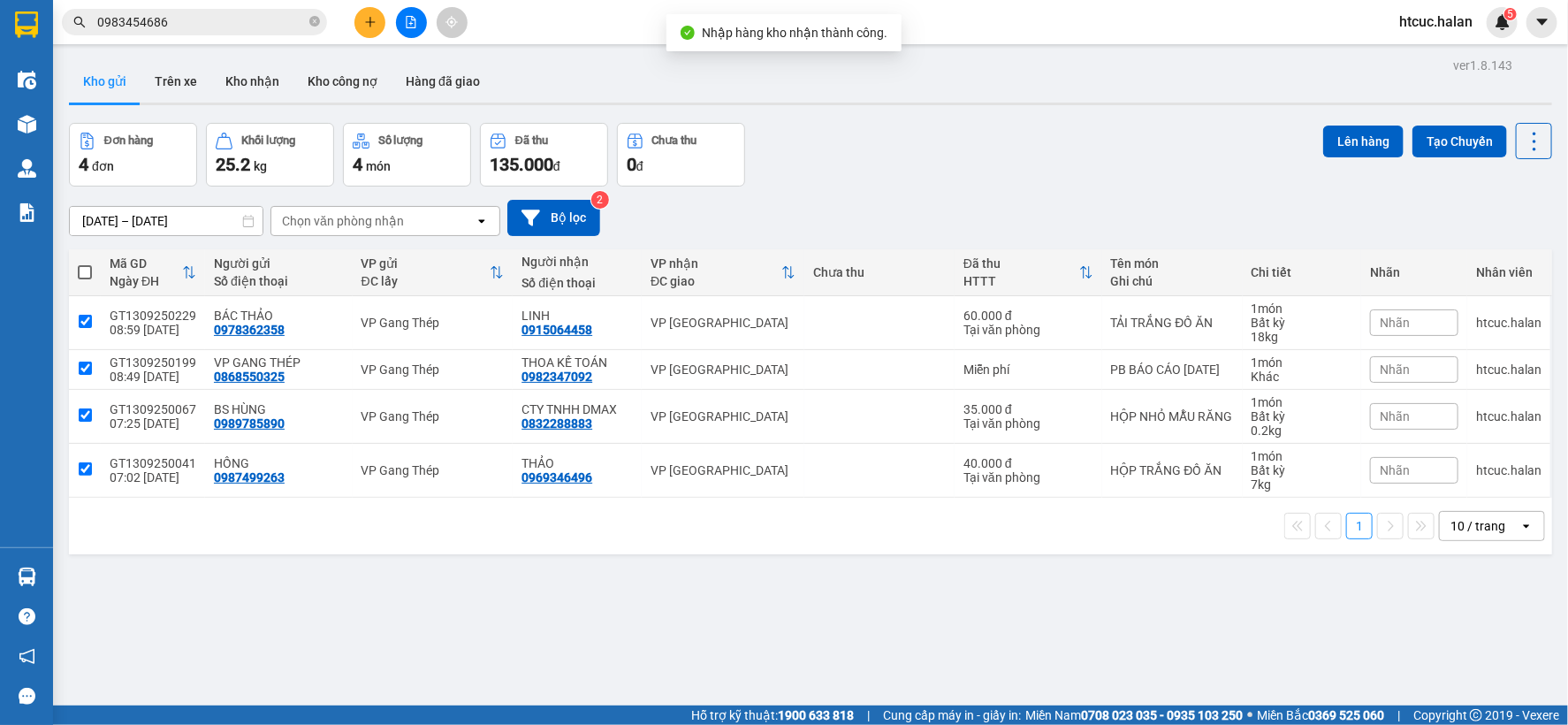
checkbox input "true"
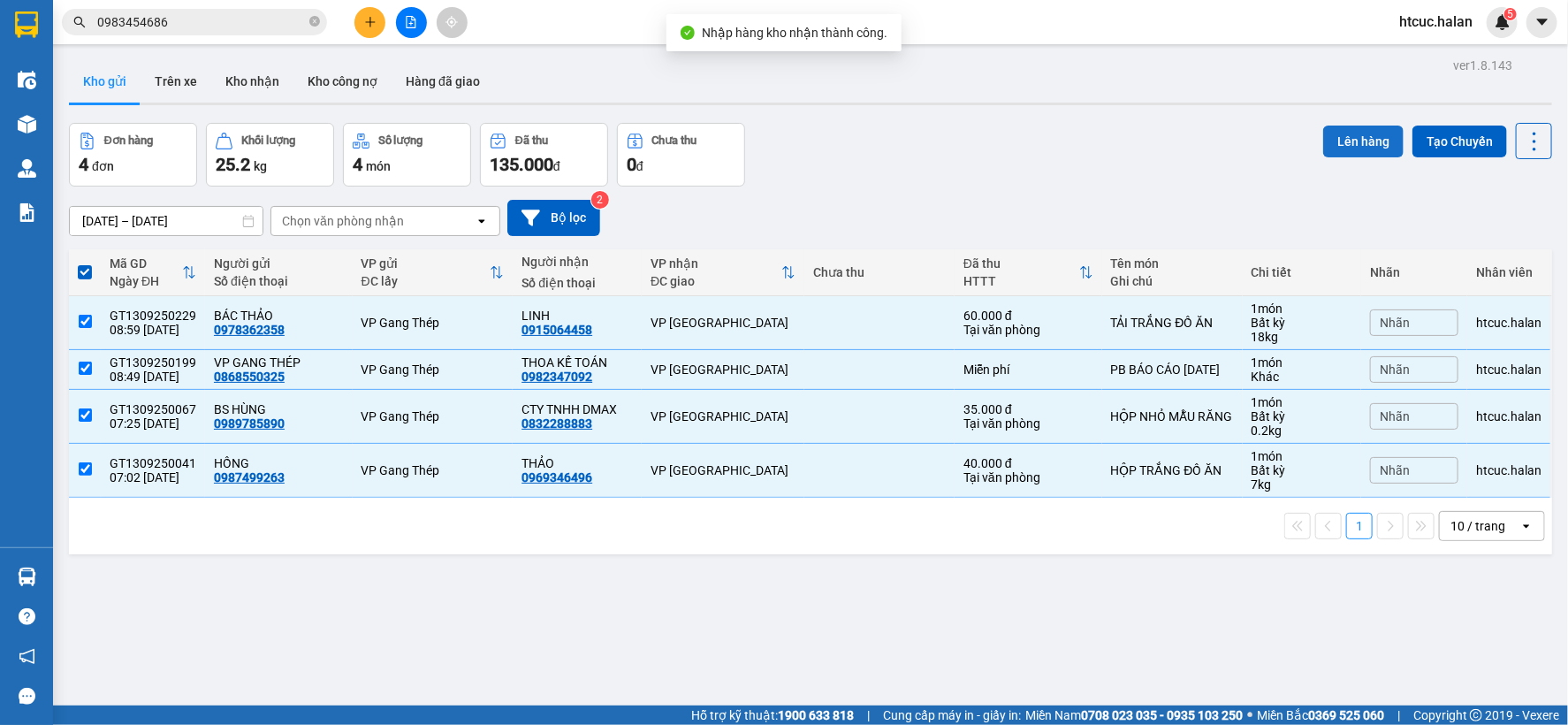
click at [1346, 135] on button "Lên hàng" at bounding box center [1364, 142] width 81 height 31
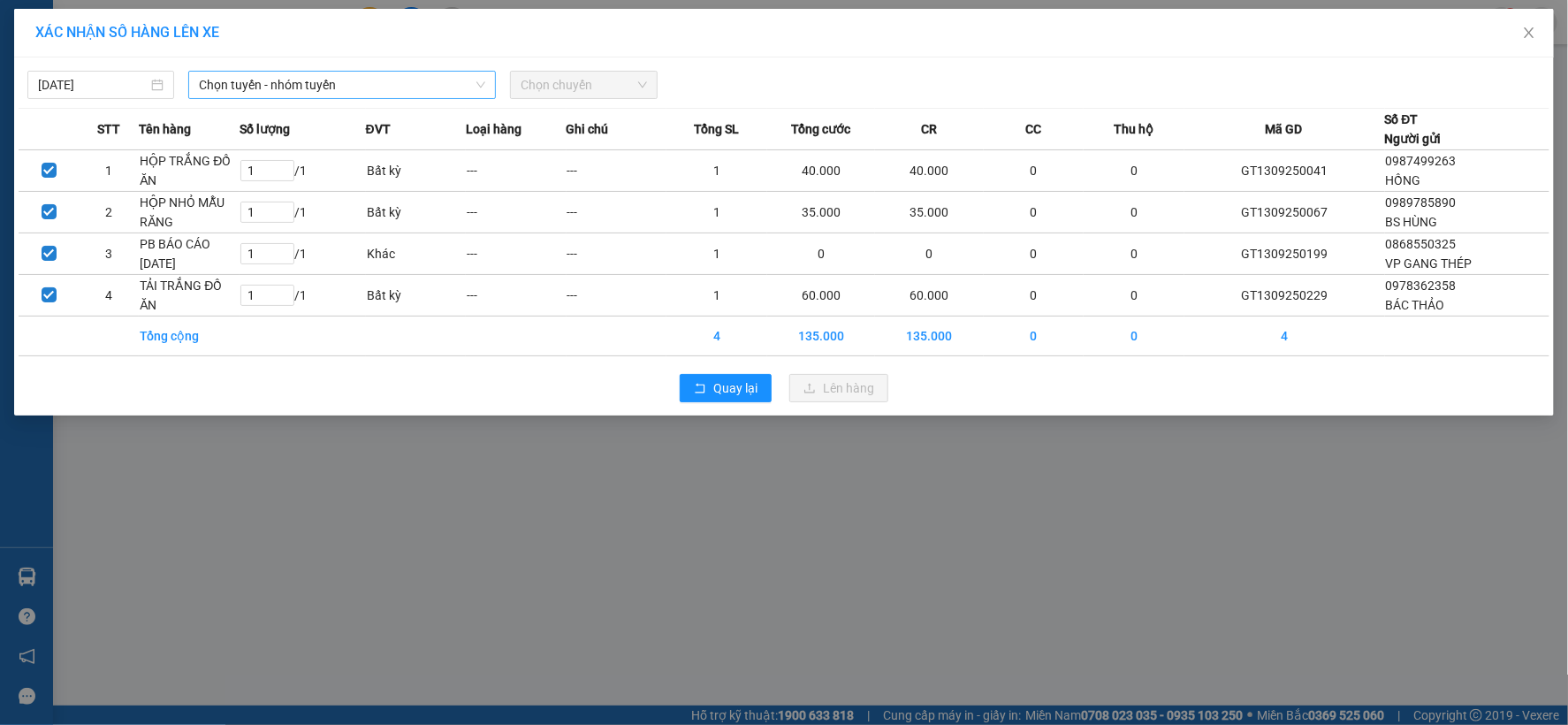
click at [306, 77] on span "Chọn tuyến - nhóm tuyến" at bounding box center [342, 85] width 286 height 27
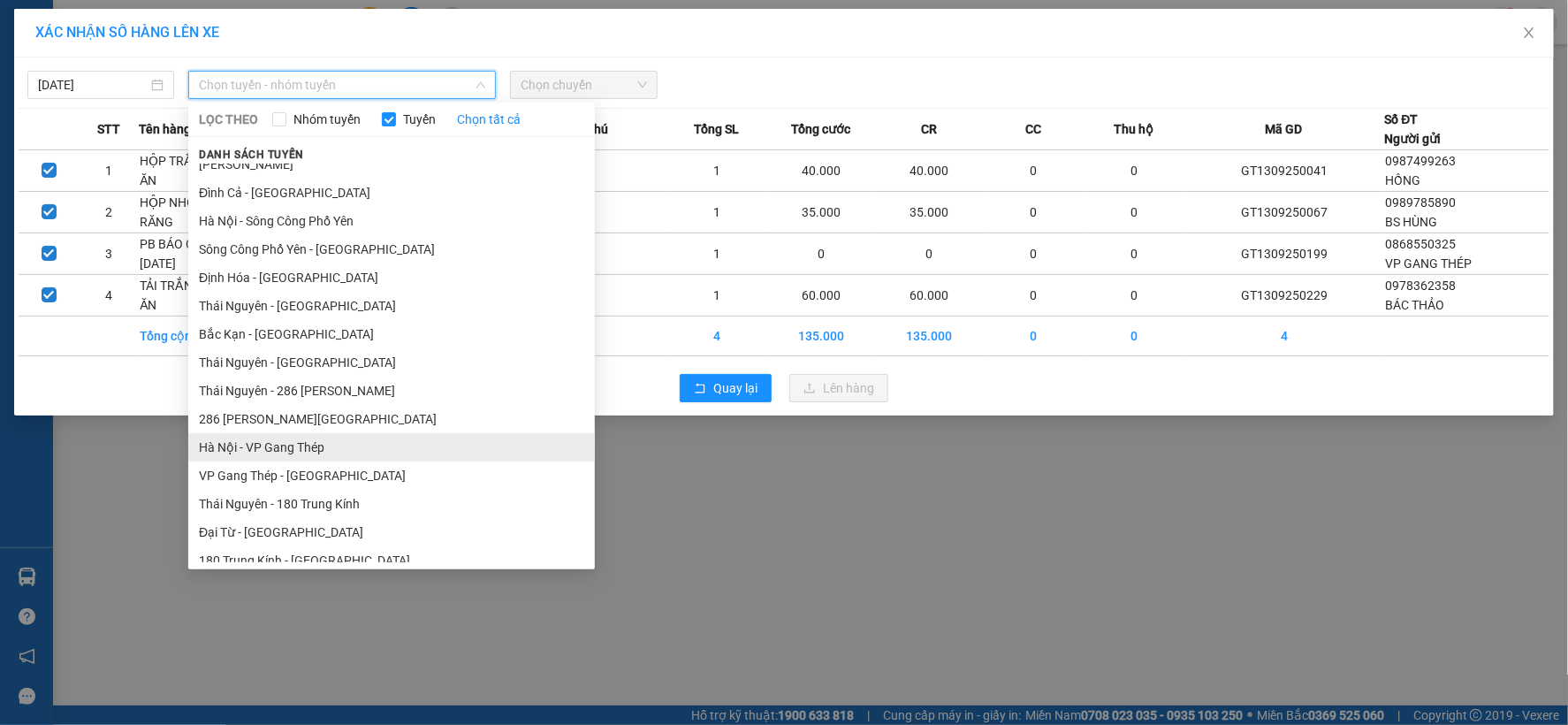
scroll to position [294, 0]
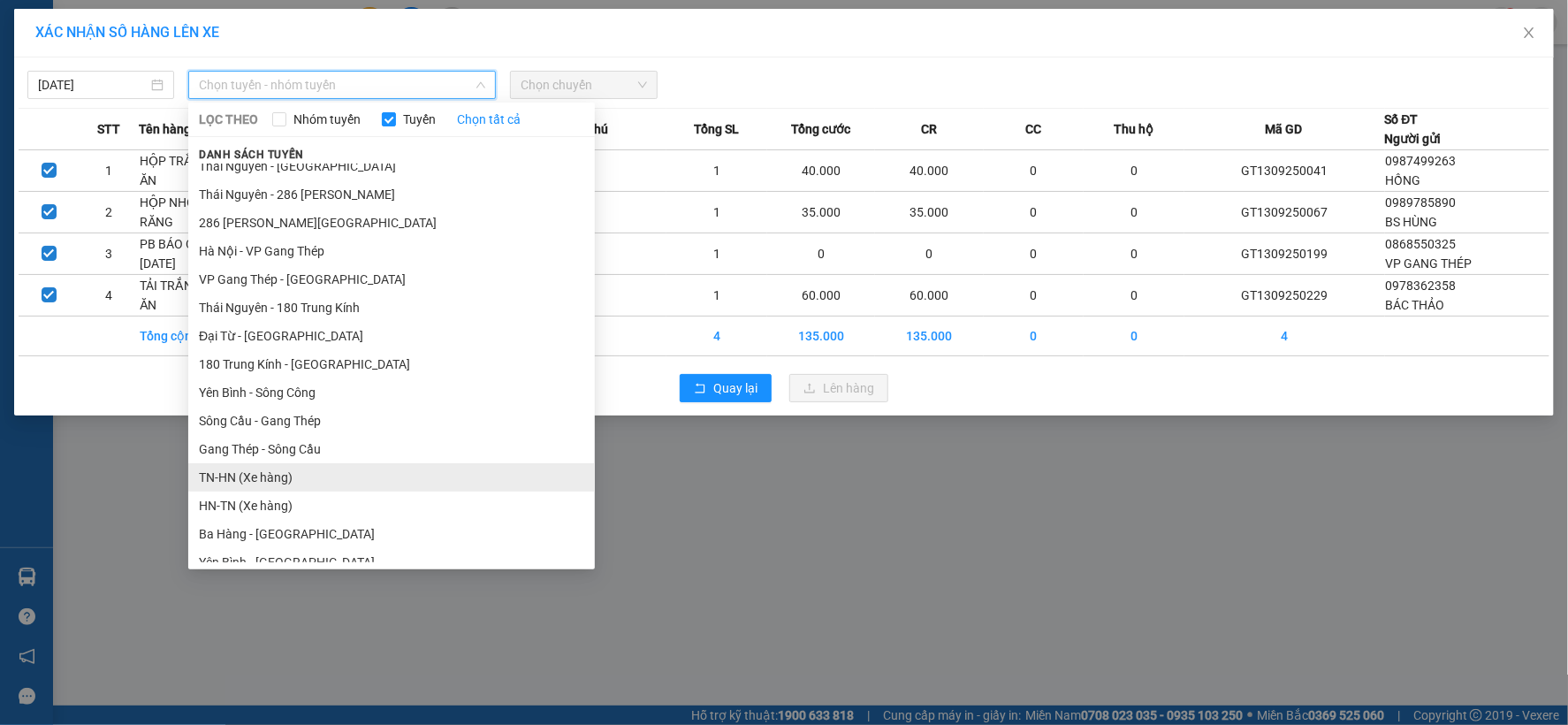
click at [241, 474] on li "TN-HN (Xe hàng)" at bounding box center [391, 477] width 407 height 29
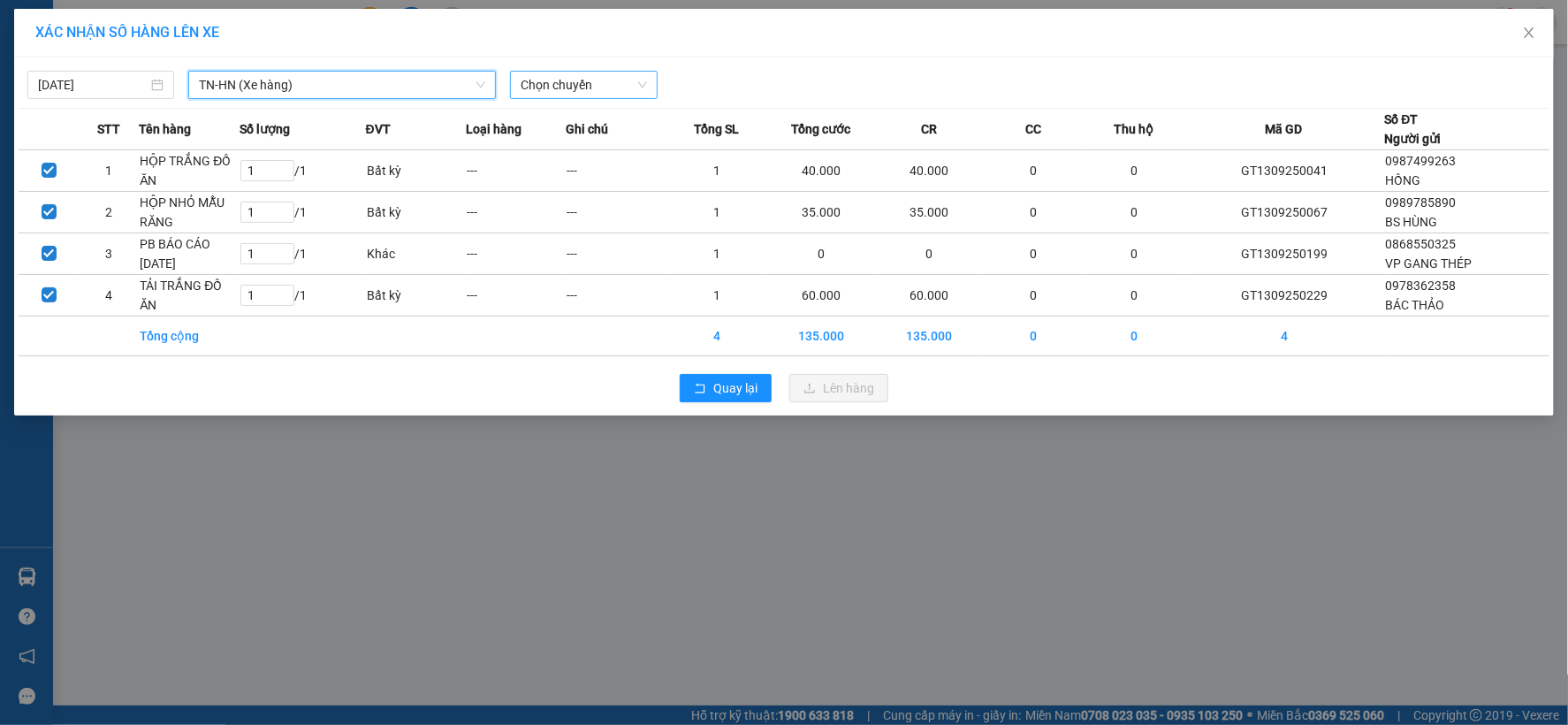
click at [647, 81] on span "Chọn chuyến" at bounding box center [584, 85] width 126 height 27
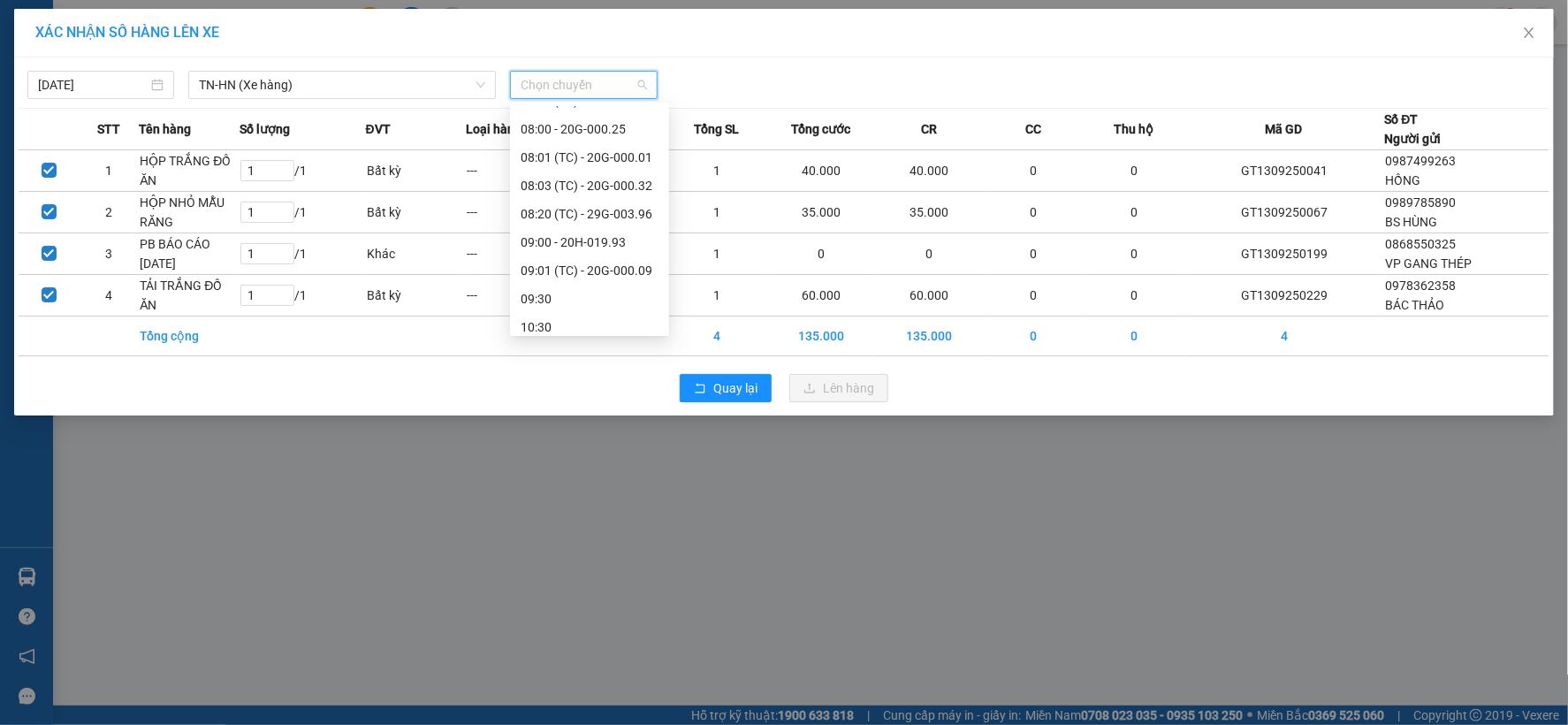
scroll to position [74, 0]
click at [635, 210] on div "08:20 (TC) - 29G-003.96" at bounding box center [590, 215] width 138 height 20
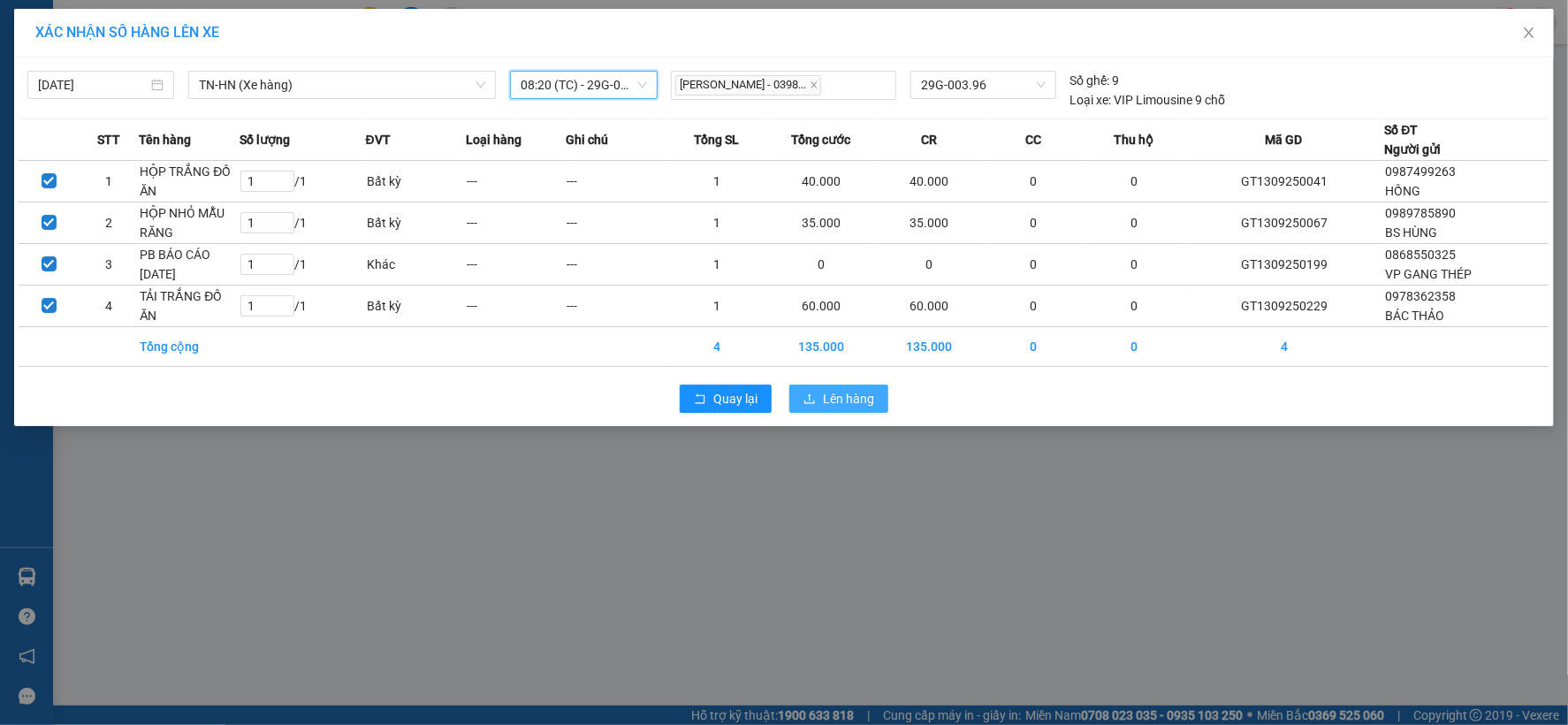
click at [822, 393] on button "Lên hàng" at bounding box center [839, 398] width 99 height 29
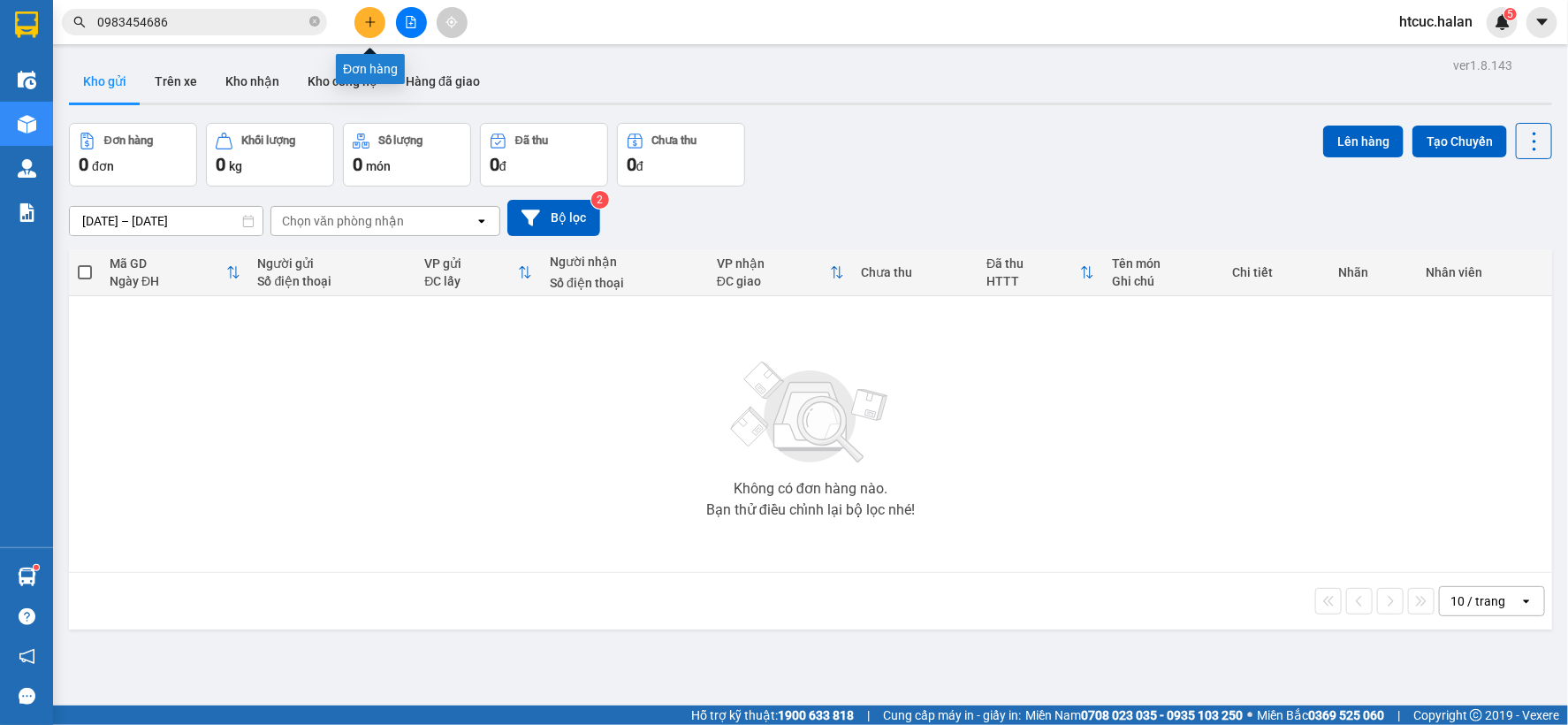
click at [368, 29] on button at bounding box center [369, 22] width 31 height 30
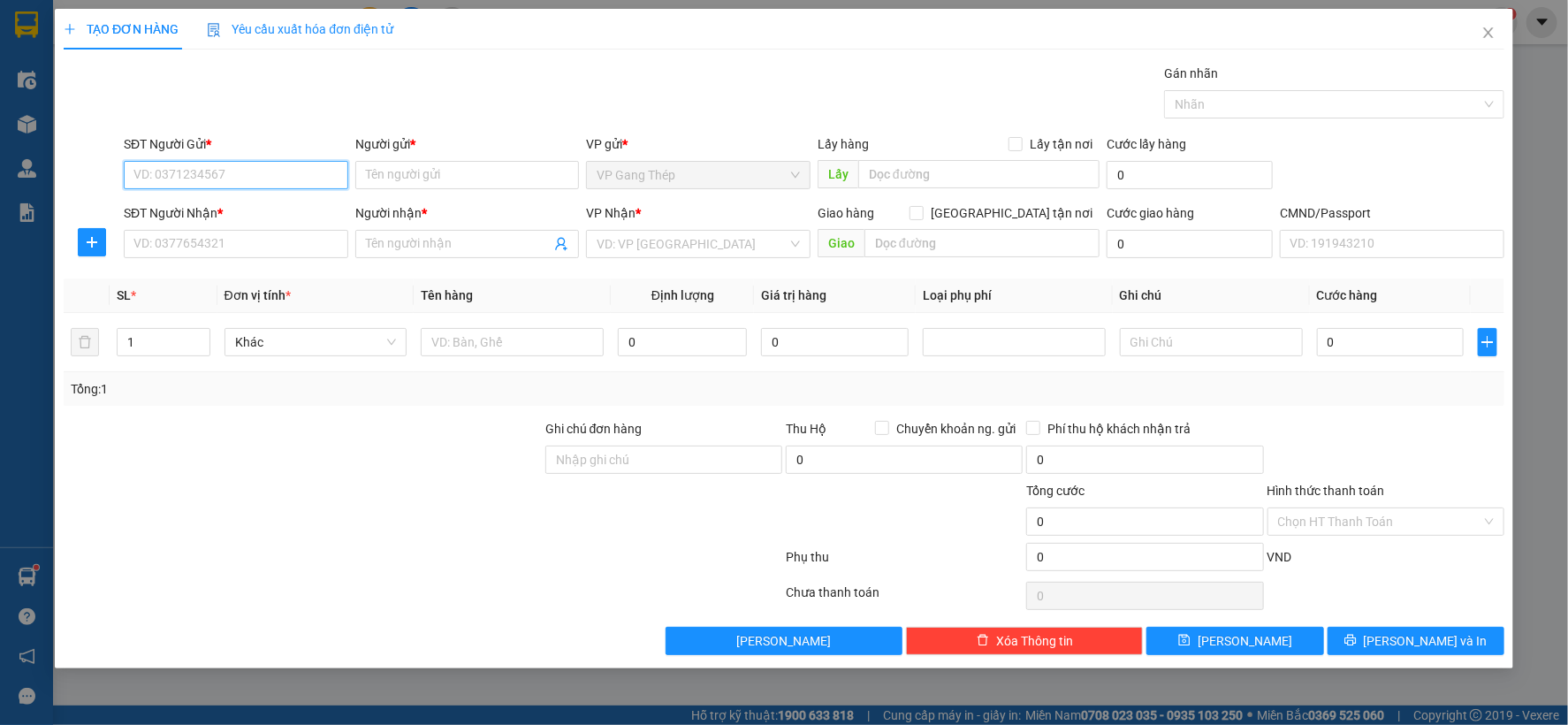
drag, startPoint x: 283, startPoint y: 187, endPoint x: 797, endPoint y: 20, distance: 540.4
click at [466, 119] on div "Transit Pickup Surcharge Ids Transit Deliver Surcharge Ids Transit Deliver Surc…" at bounding box center [784, 359] width 1441 height 591
type input "0975391112"
click at [232, 208] on div "0975391112 - DŨNG" at bounding box center [236, 211] width 204 height 20
type input "DŨNG"
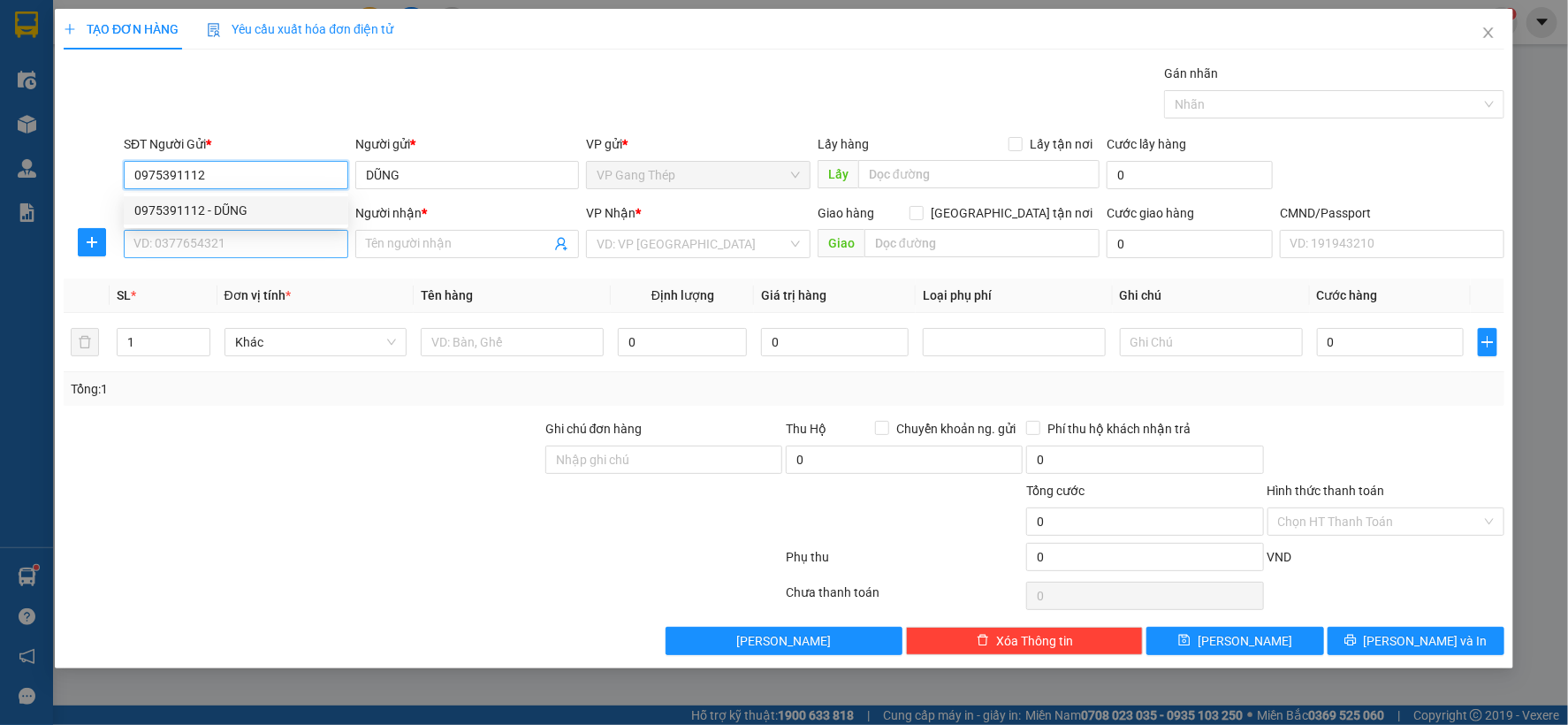
type input "0975391112"
click at [261, 250] on input "SĐT Người Nhận *" at bounding box center [236, 244] width 224 height 29
type input "0826662468"
click at [431, 244] on input "Người nhận *" at bounding box center [459, 244] width 186 height 20
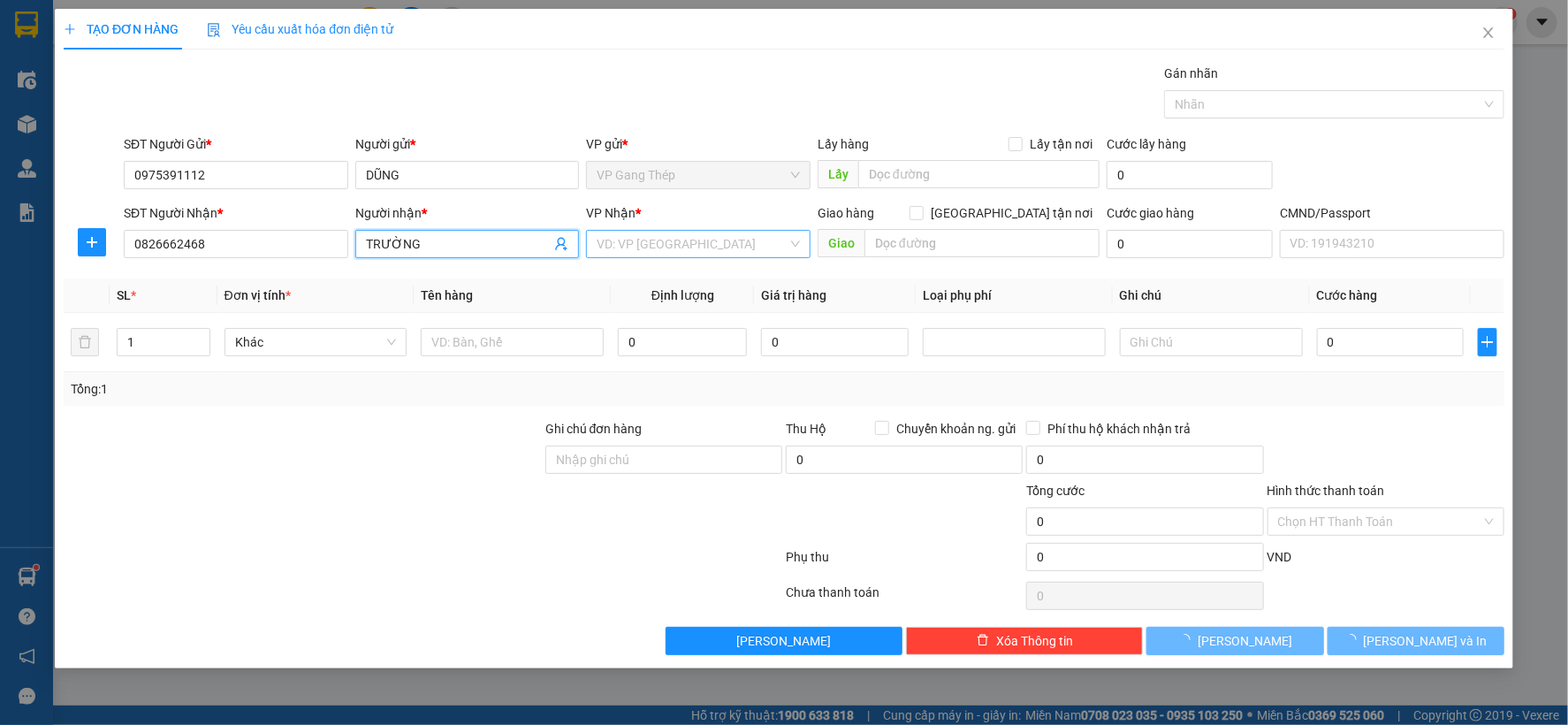
type input "TRƯỜNG"
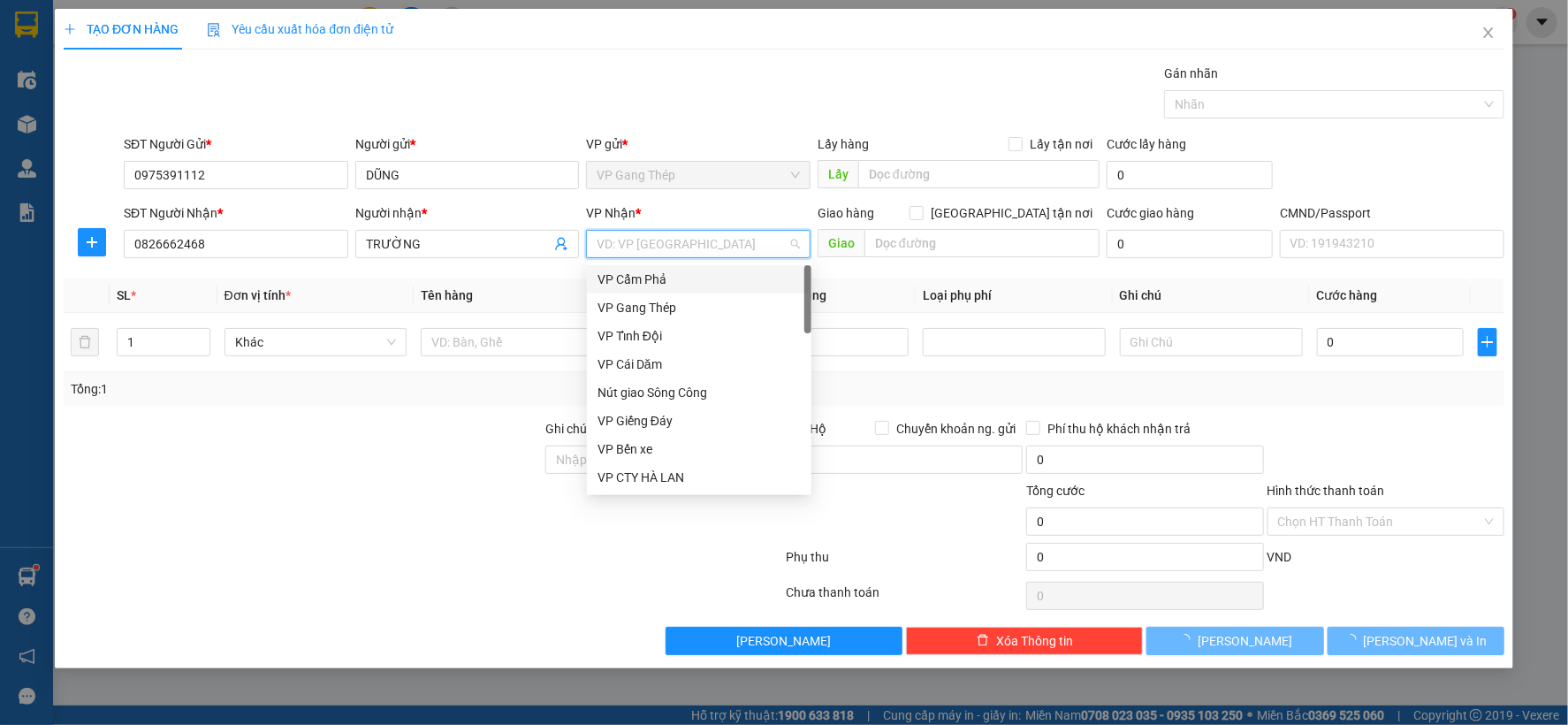
click at [677, 245] on input "search" at bounding box center [692, 243] width 191 height 27
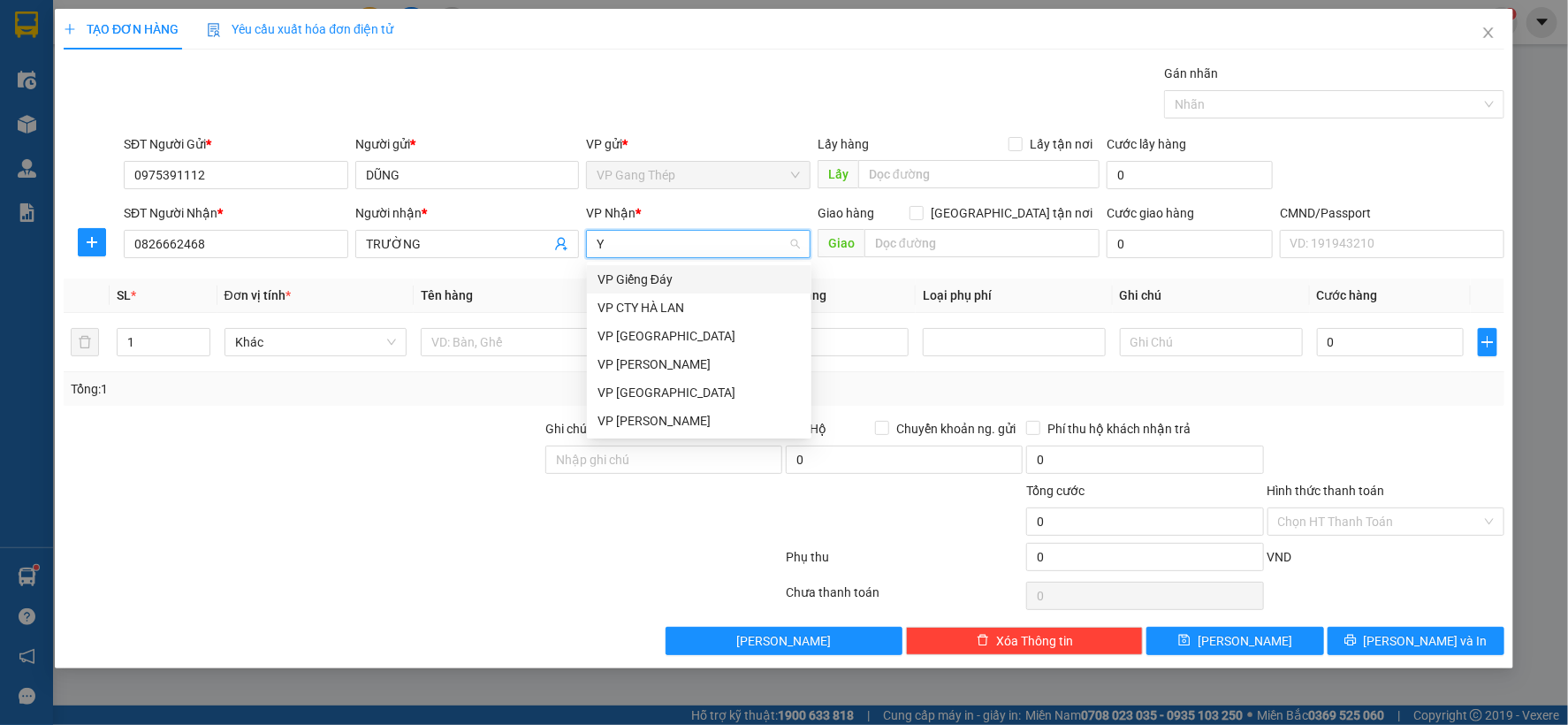
type input "YÊ"
drag, startPoint x: 657, startPoint y: 283, endPoint x: 9, endPoint y: 252, distance: 648.7
click at [640, 280] on div "VP [GEOGRAPHIC_DATA]" at bounding box center [699, 279] width 204 height 20
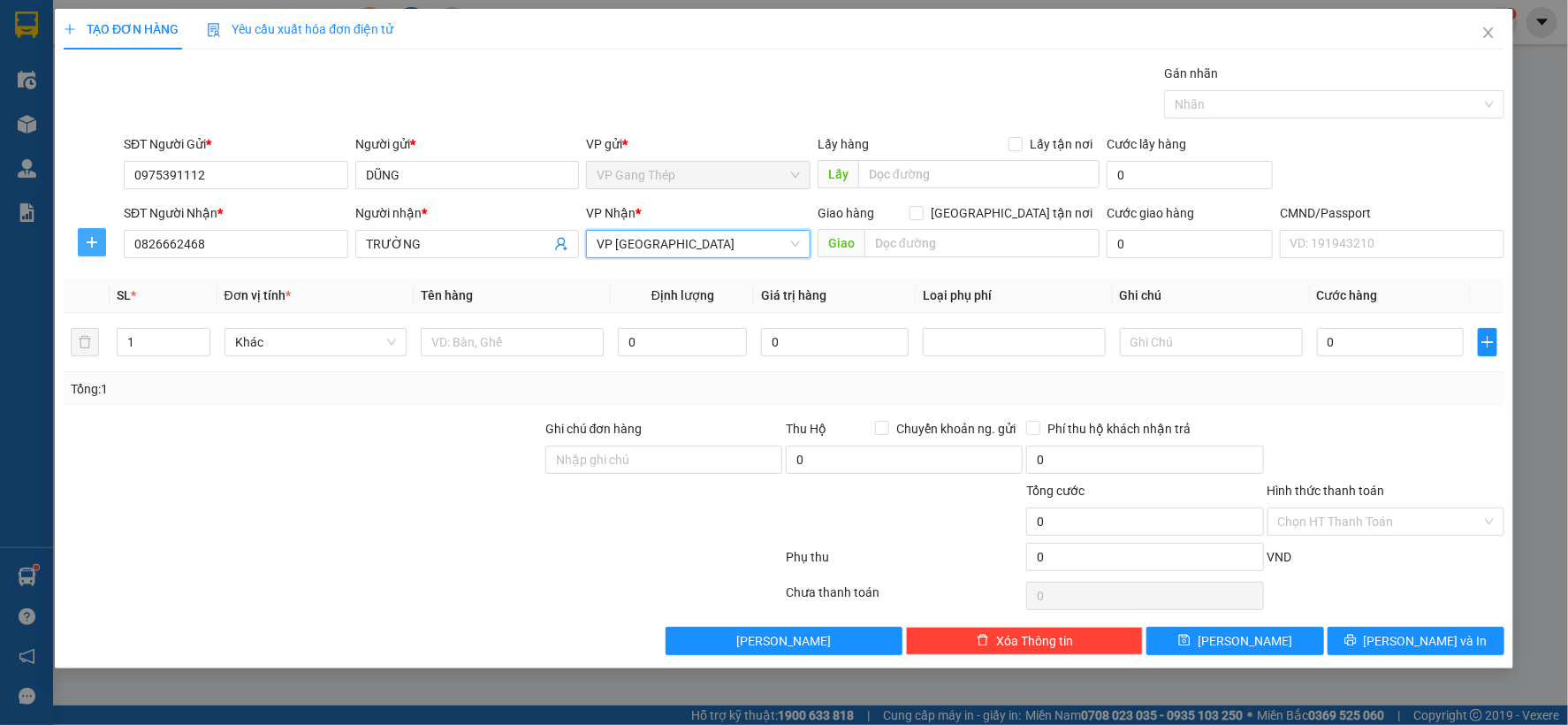
click at [85, 244] on icon "plus" at bounding box center [92, 242] width 14 height 14
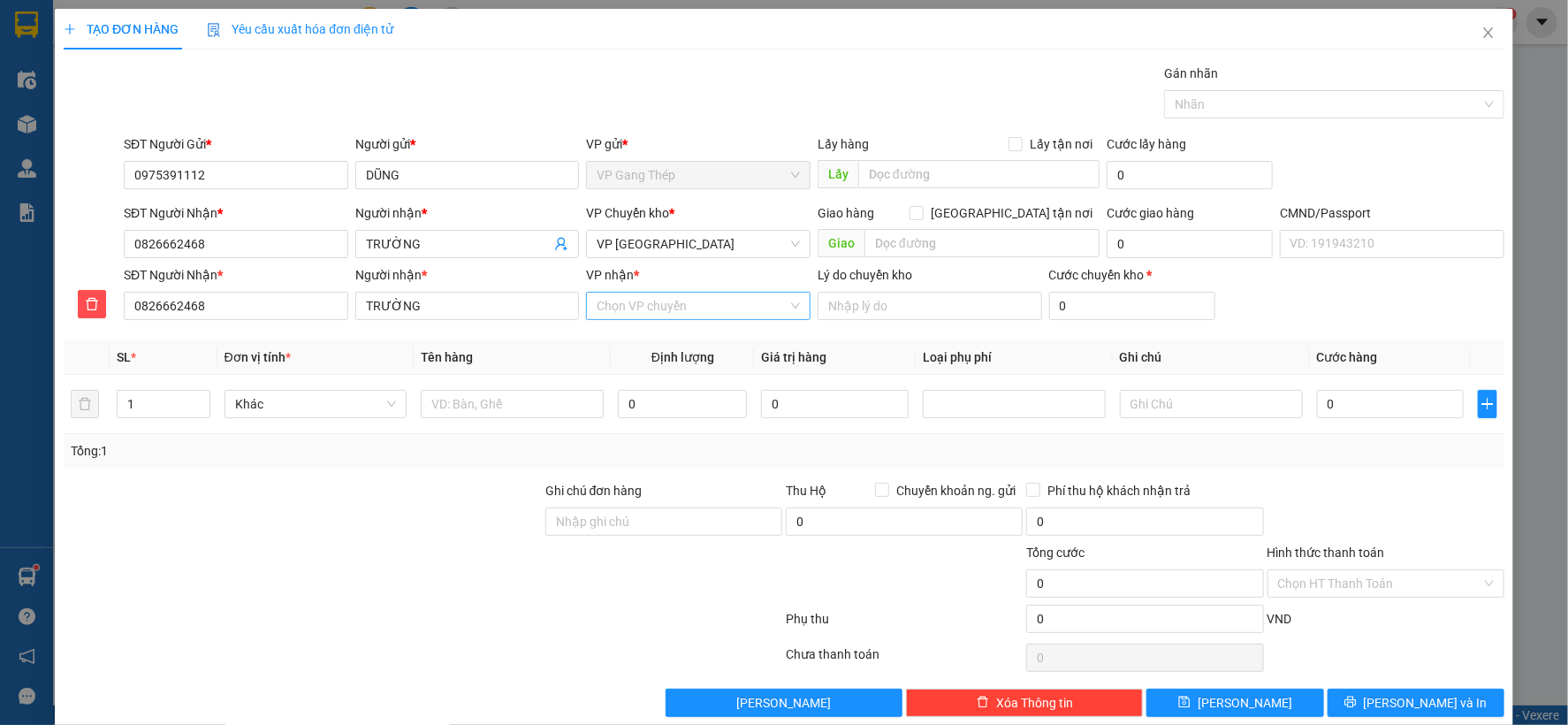
click at [630, 309] on input "VP nhận *" at bounding box center [692, 305] width 191 height 27
type input "CỪ"
click at [644, 322] on div "VP nhận * Chọn VP chuyển" at bounding box center [699, 295] width 224 height 62
click at [641, 305] on input "VP nhận *" at bounding box center [692, 305] width 191 height 27
type input "CỪ"
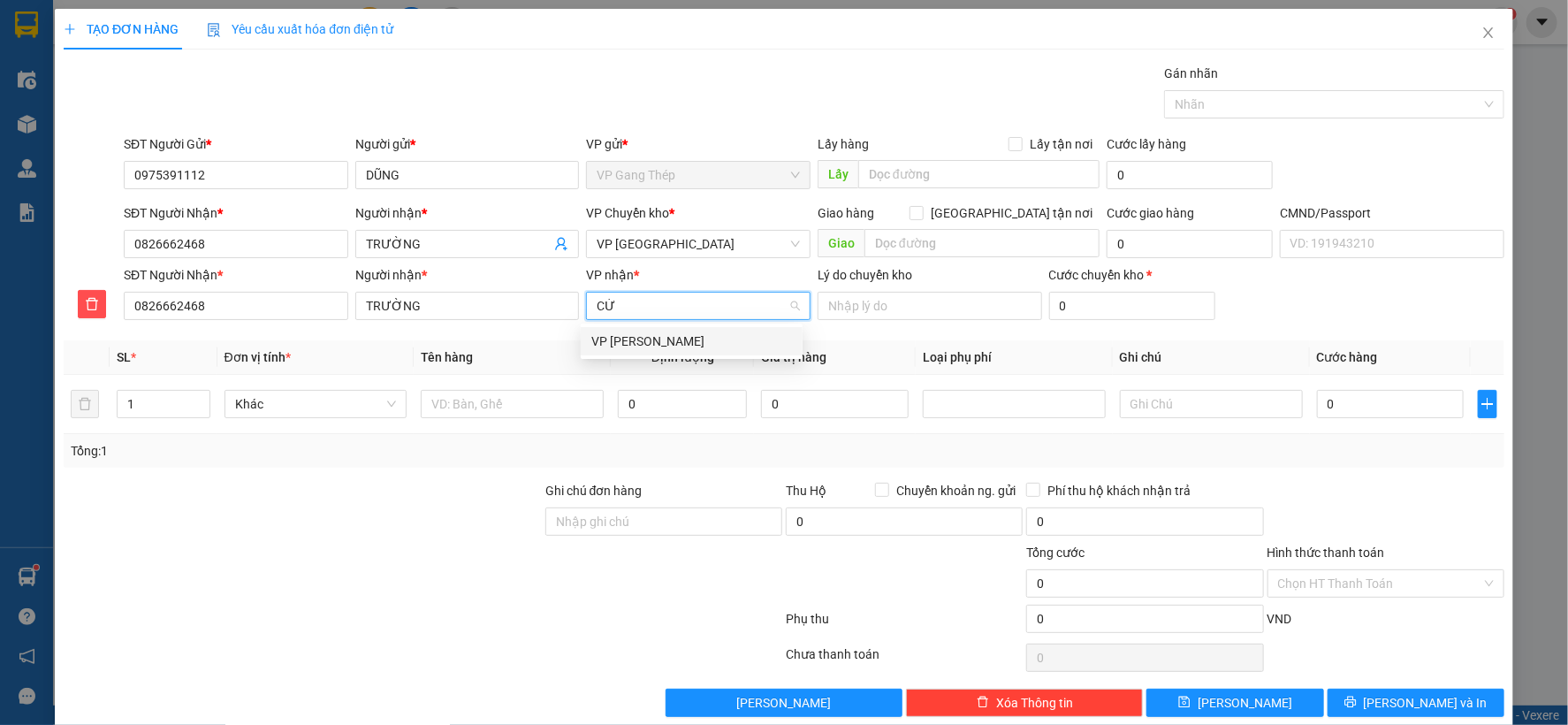
click at [642, 339] on div "VP [PERSON_NAME]" at bounding box center [692, 341] width 201 height 20
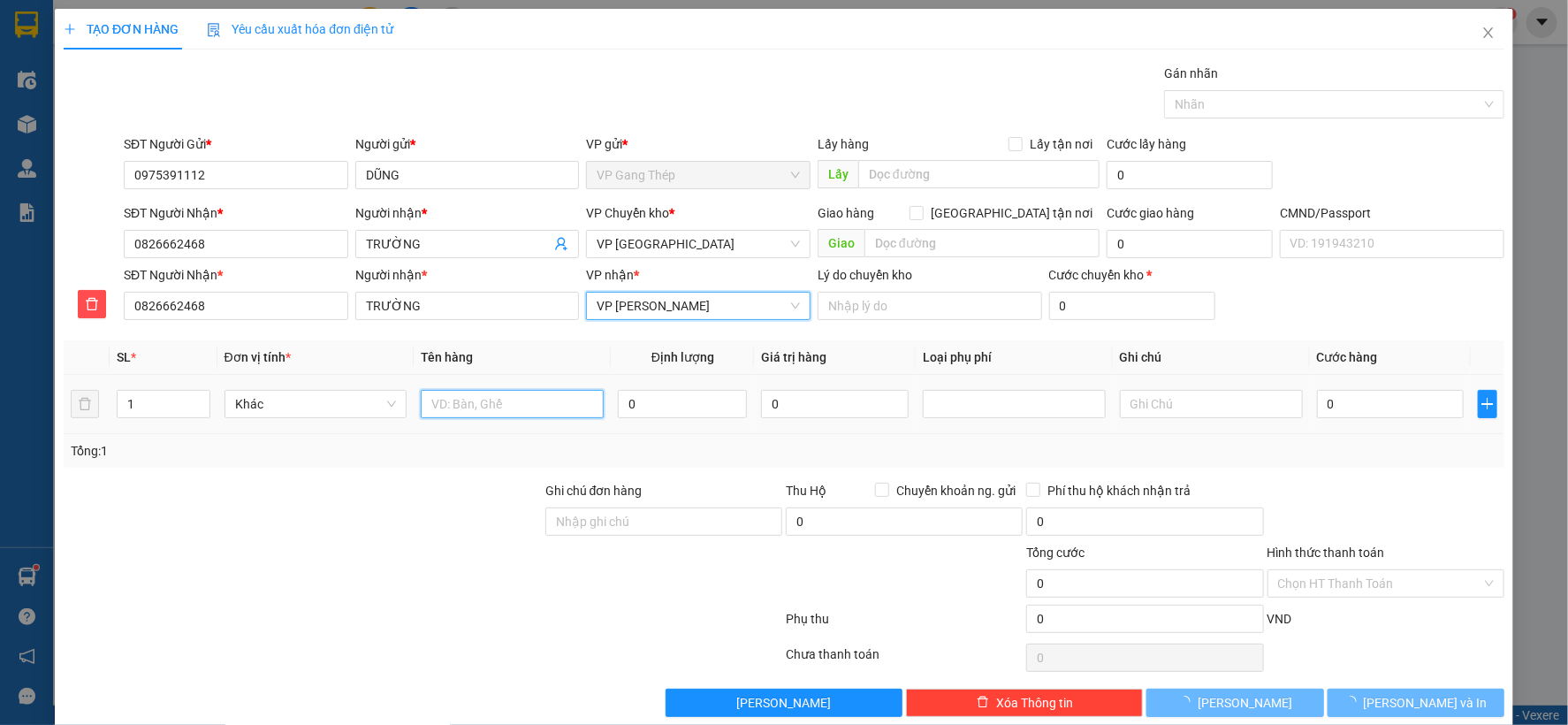
click at [506, 395] on input "text" at bounding box center [513, 403] width 183 height 29
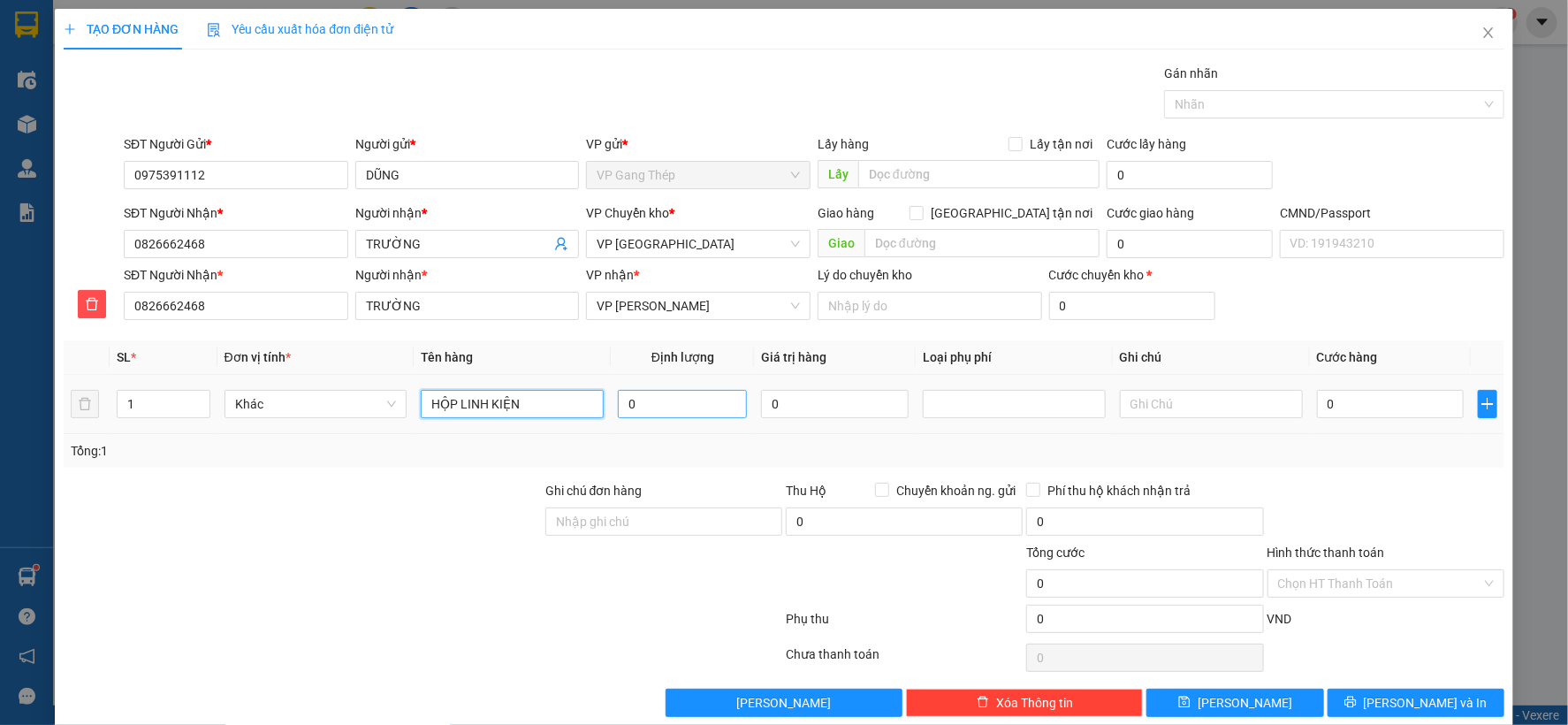
type input "HỘP LINH KIỆN"
click at [648, 398] on input "0" at bounding box center [682, 403] width 129 height 29
type input "4"
click at [1337, 402] on input "0" at bounding box center [1390, 403] width 147 height 29
click at [387, 399] on span "Khác" at bounding box center [316, 403] width 161 height 27
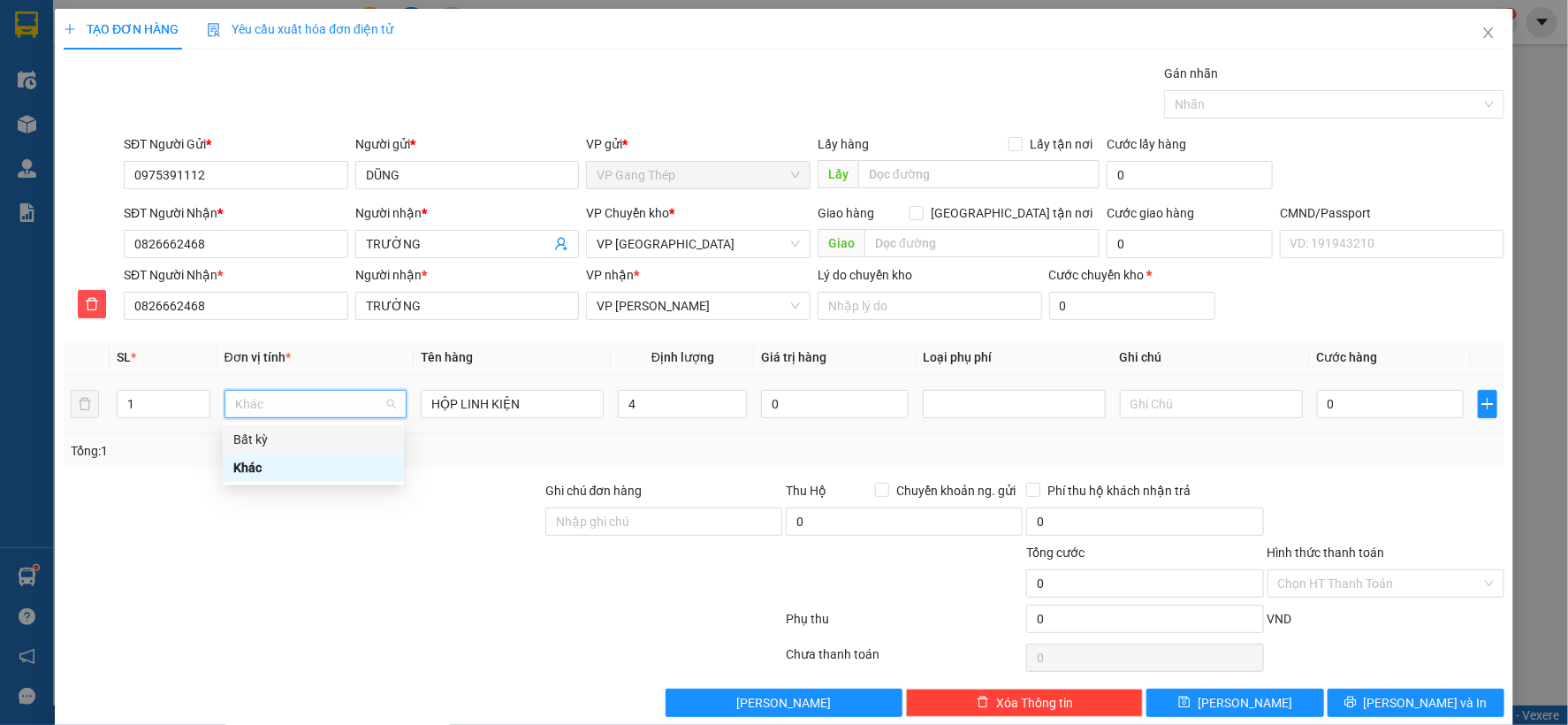
click at [250, 439] on div "Bất kỳ" at bounding box center [313, 440] width 160 height 20
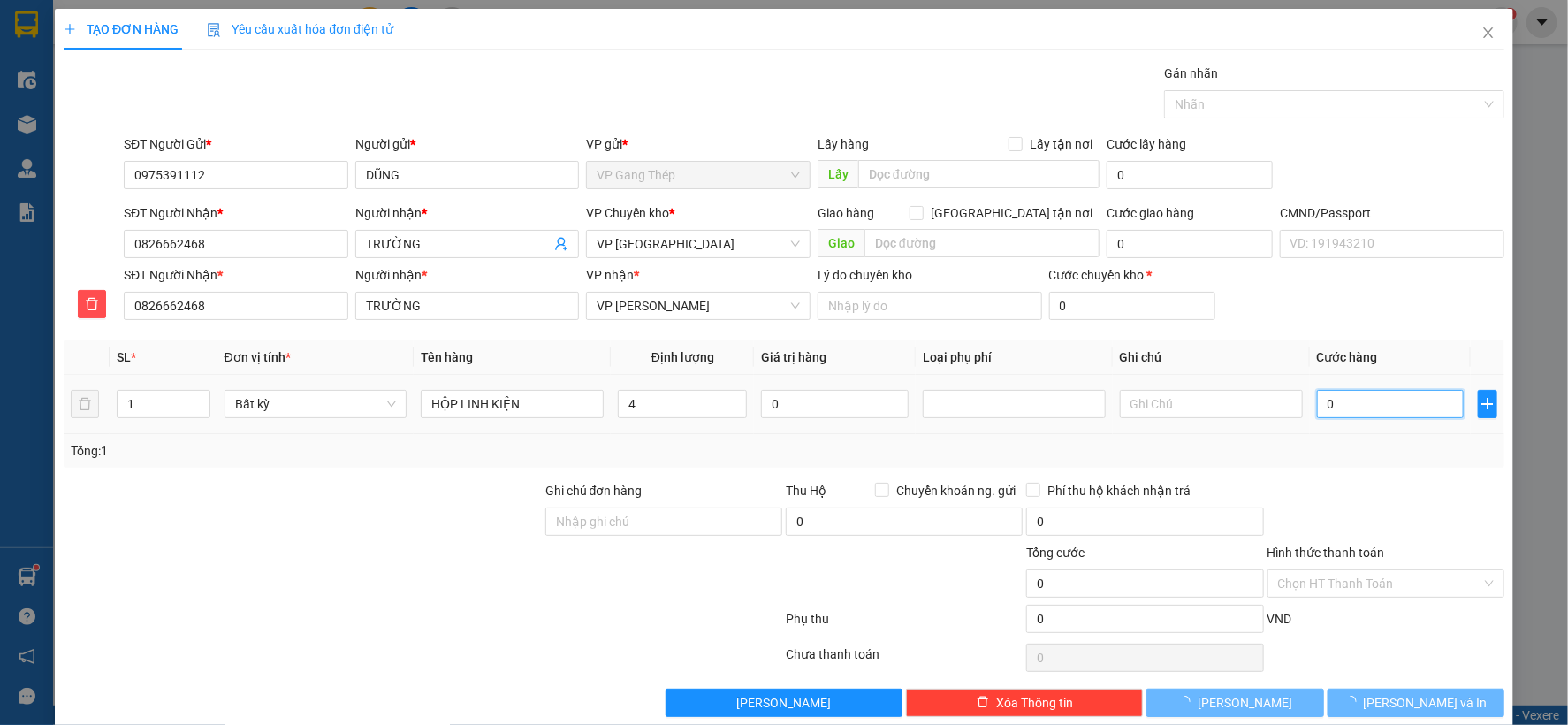
click at [1348, 397] on input "0" at bounding box center [1390, 403] width 147 height 29
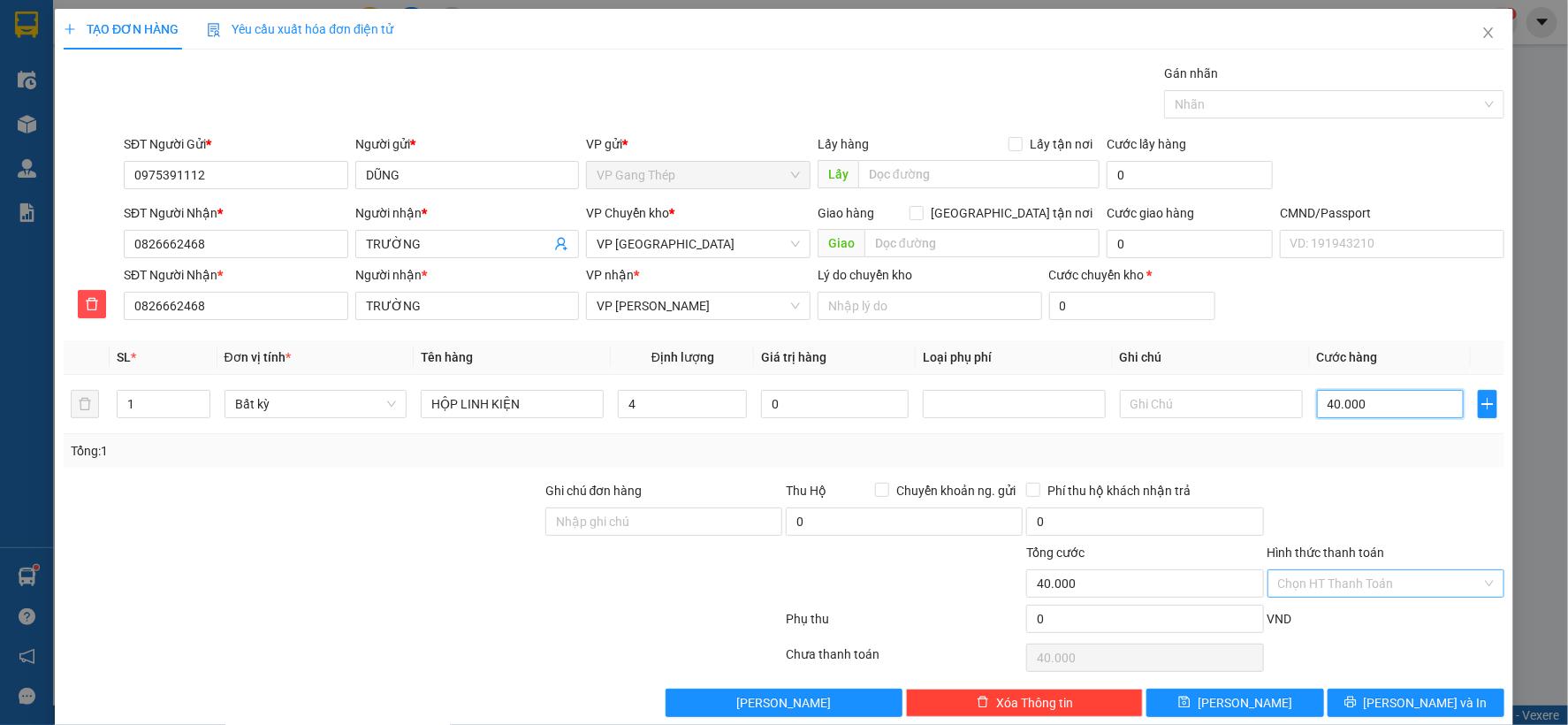
type input "40.000"
click at [1395, 576] on input "Hình thức thanh toán" at bounding box center [1380, 582] width 204 height 27
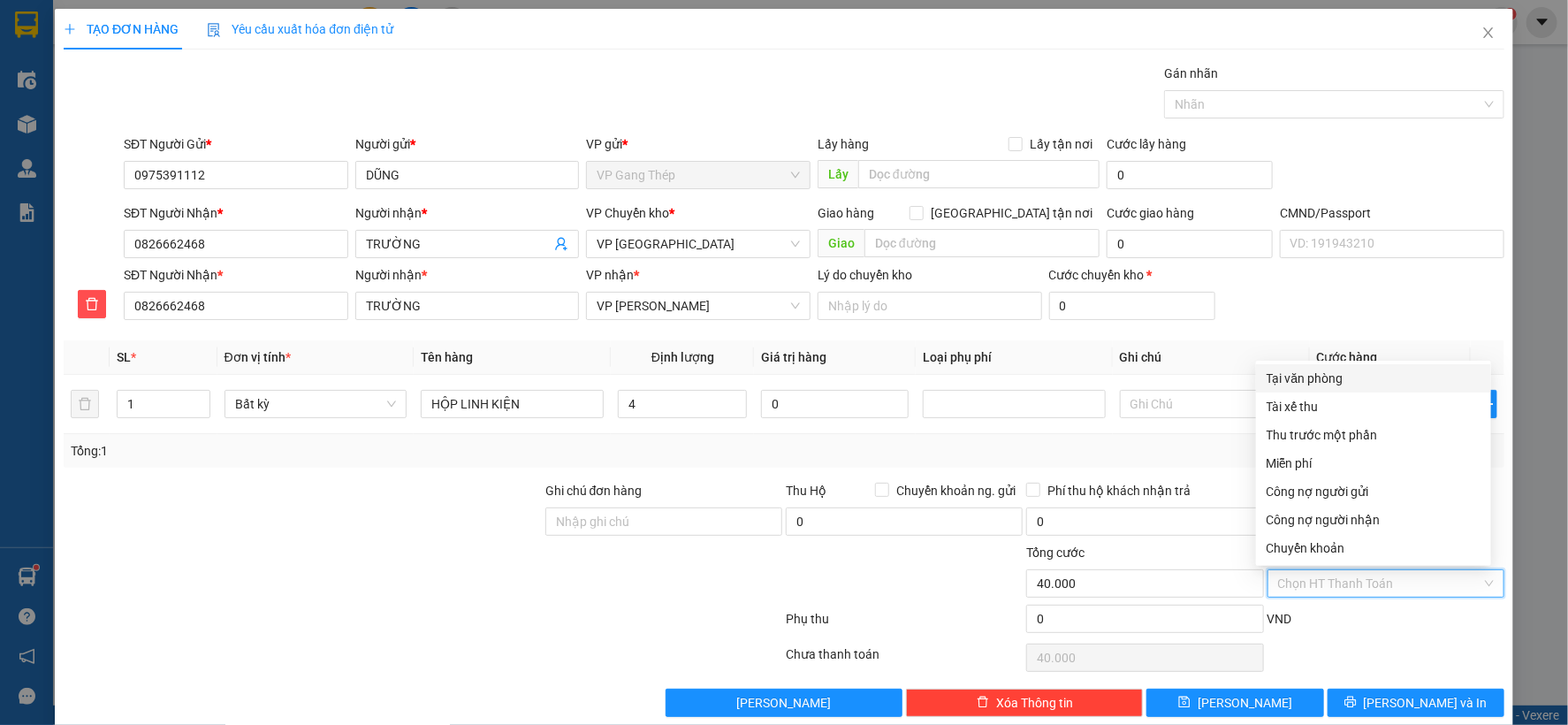
click at [1313, 369] on div "Tại văn phòng" at bounding box center [1373, 379] width 214 height 20
type input "0"
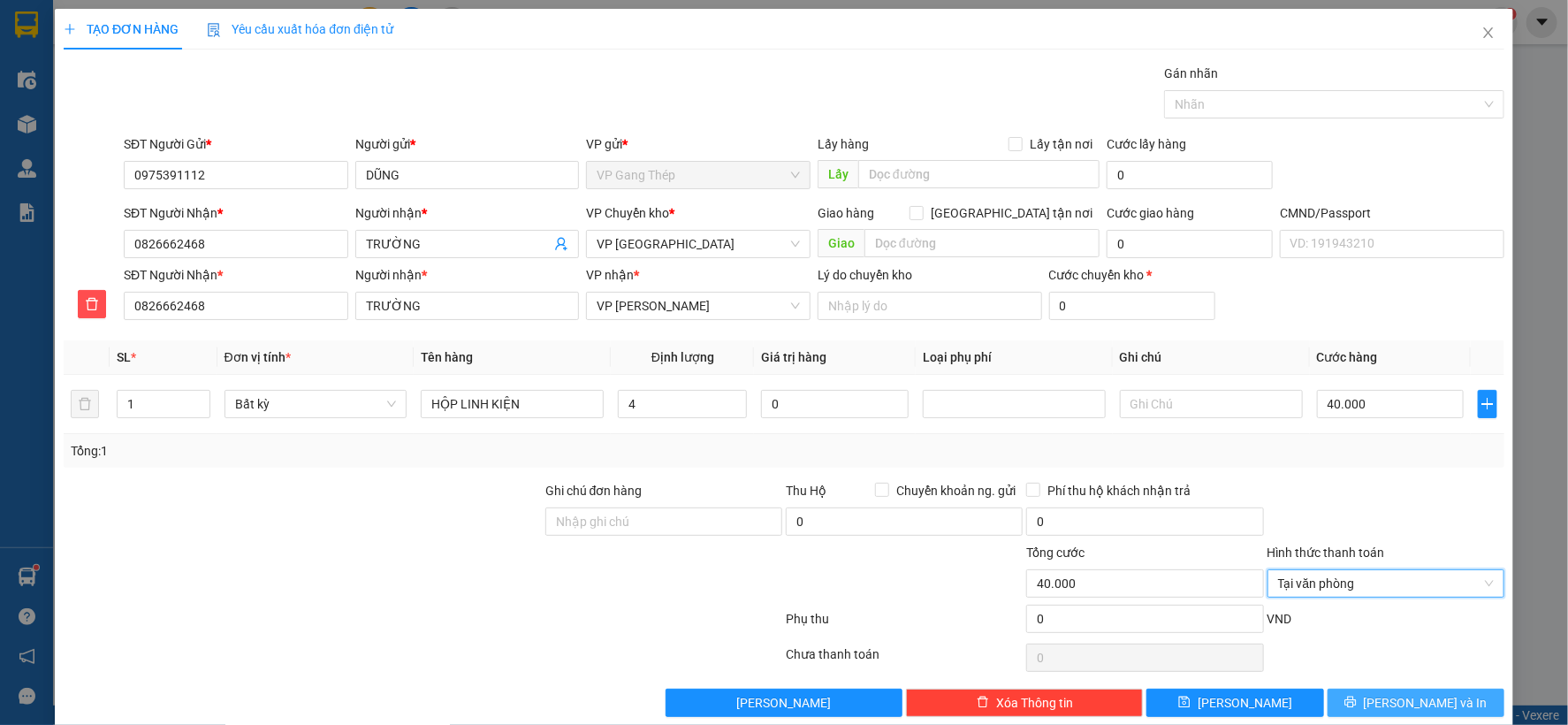
click at [1415, 703] on span "[PERSON_NAME] và In" at bounding box center [1426, 702] width 124 height 20
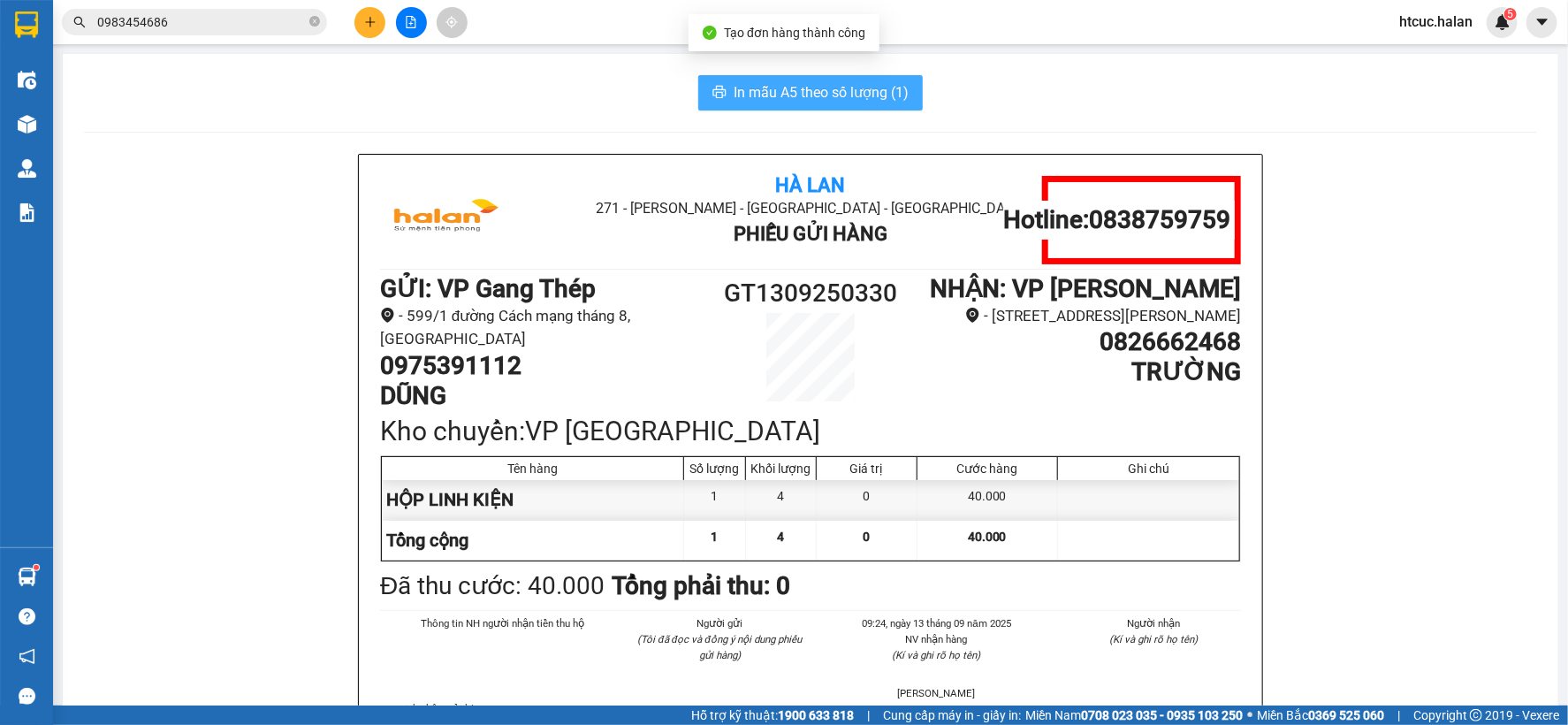
click at [811, 97] on span "In mẫu A5 theo số lượng (1)" at bounding box center [822, 92] width 175 height 22
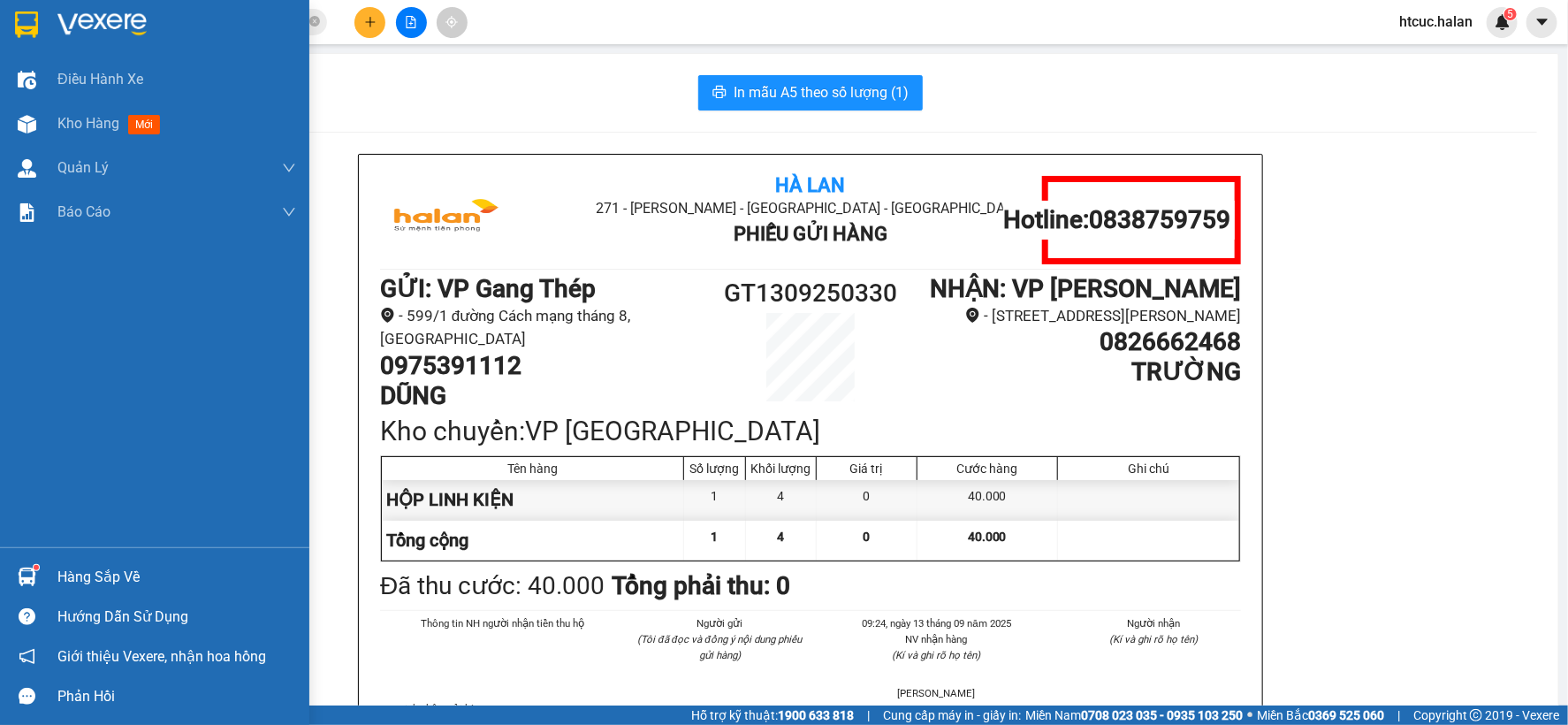
click at [44, 570] on div "Hàng sắp về" at bounding box center [155, 576] width 309 height 39
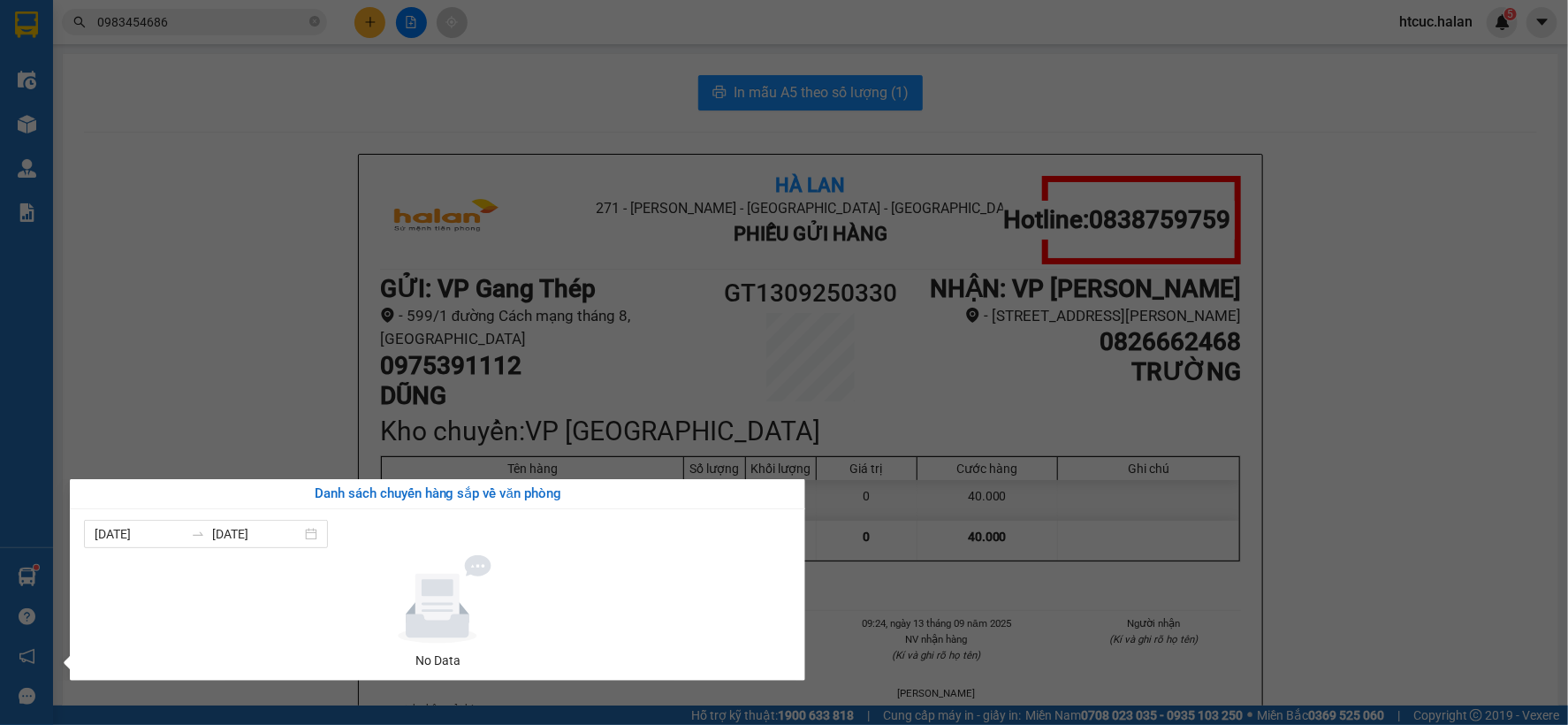
click at [201, 336] on section "Kết quả tìm kiếm ( 4 ) Bộ lọc Mã ĐH Trạng thái Món hàng Thu hộ Tổng cước Chưa c…" at bounding box center [784, 362] width 1568 height 725
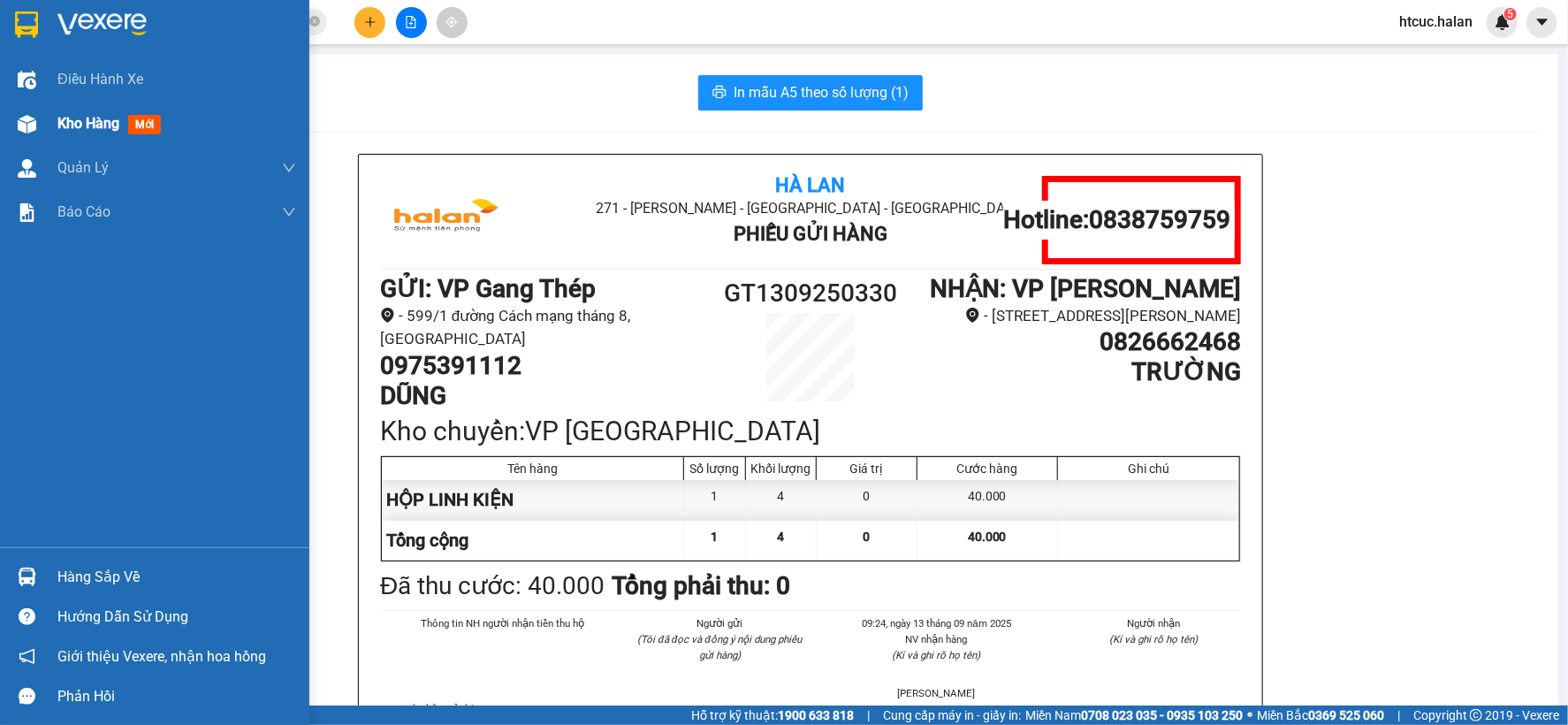
click at [20, 122] on img at bounding box center [27, 124] width 19 height 19
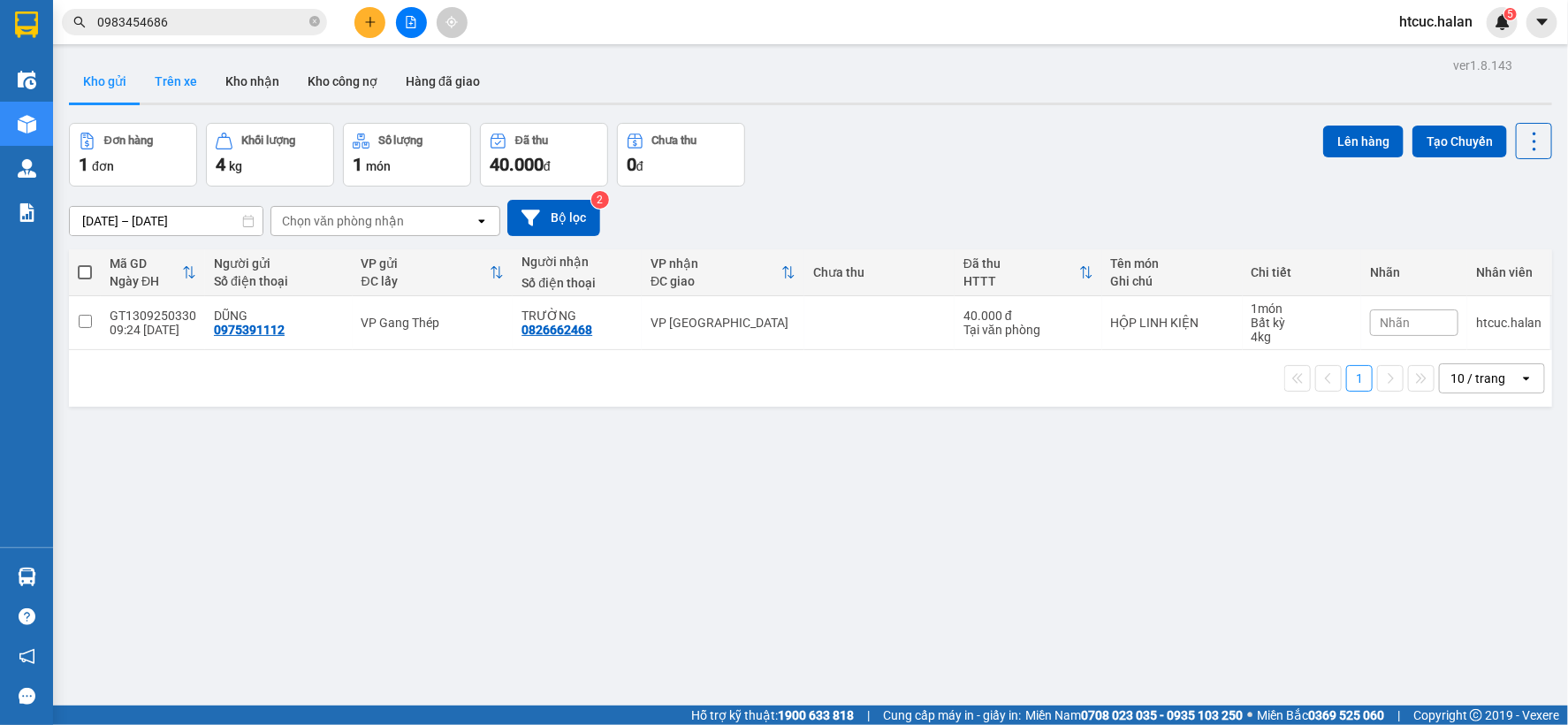
click at [188, 84] on button "Trên xe" at bounding box center [176, 81] width 71 height 42
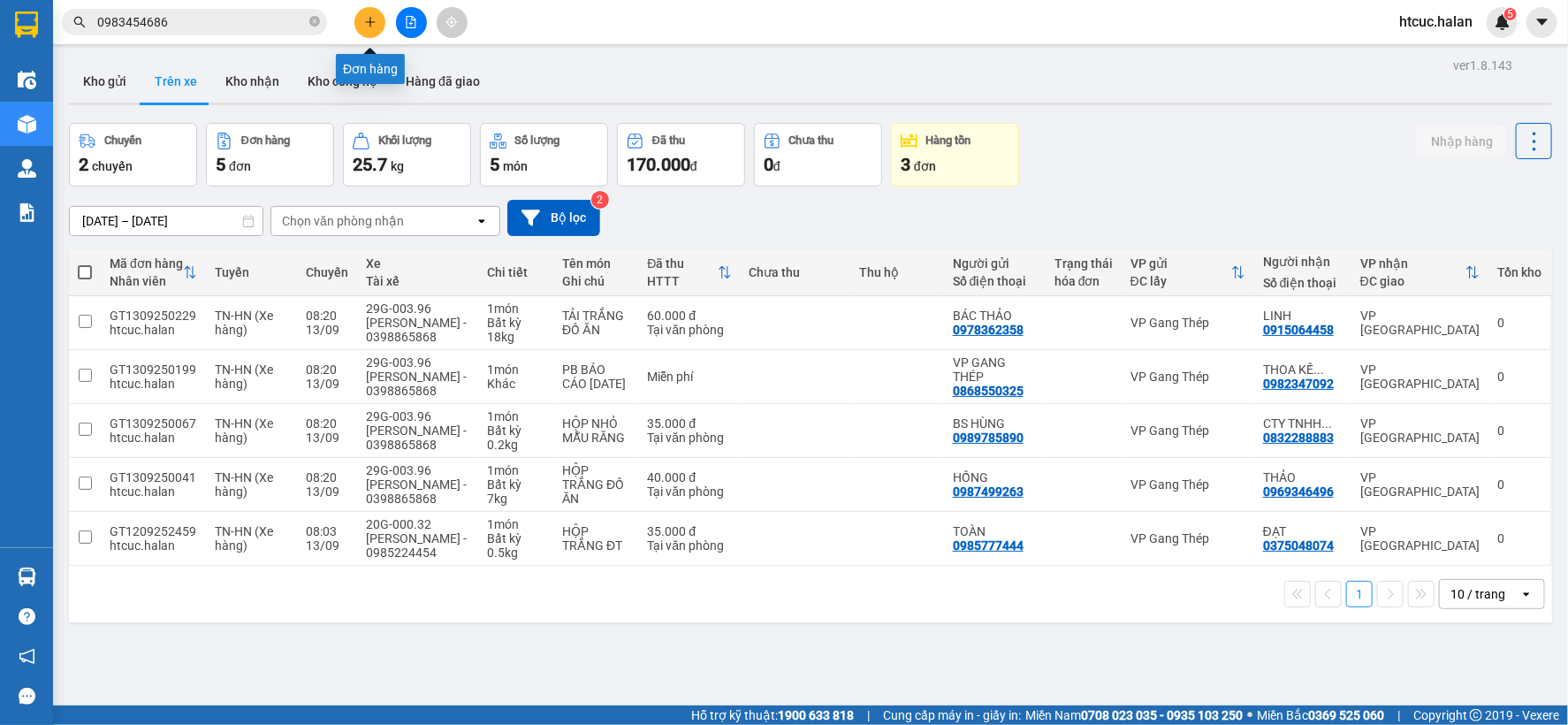
click at [366, 25] on icon "plus" at bounding box center [370, 22] width 13 height 13
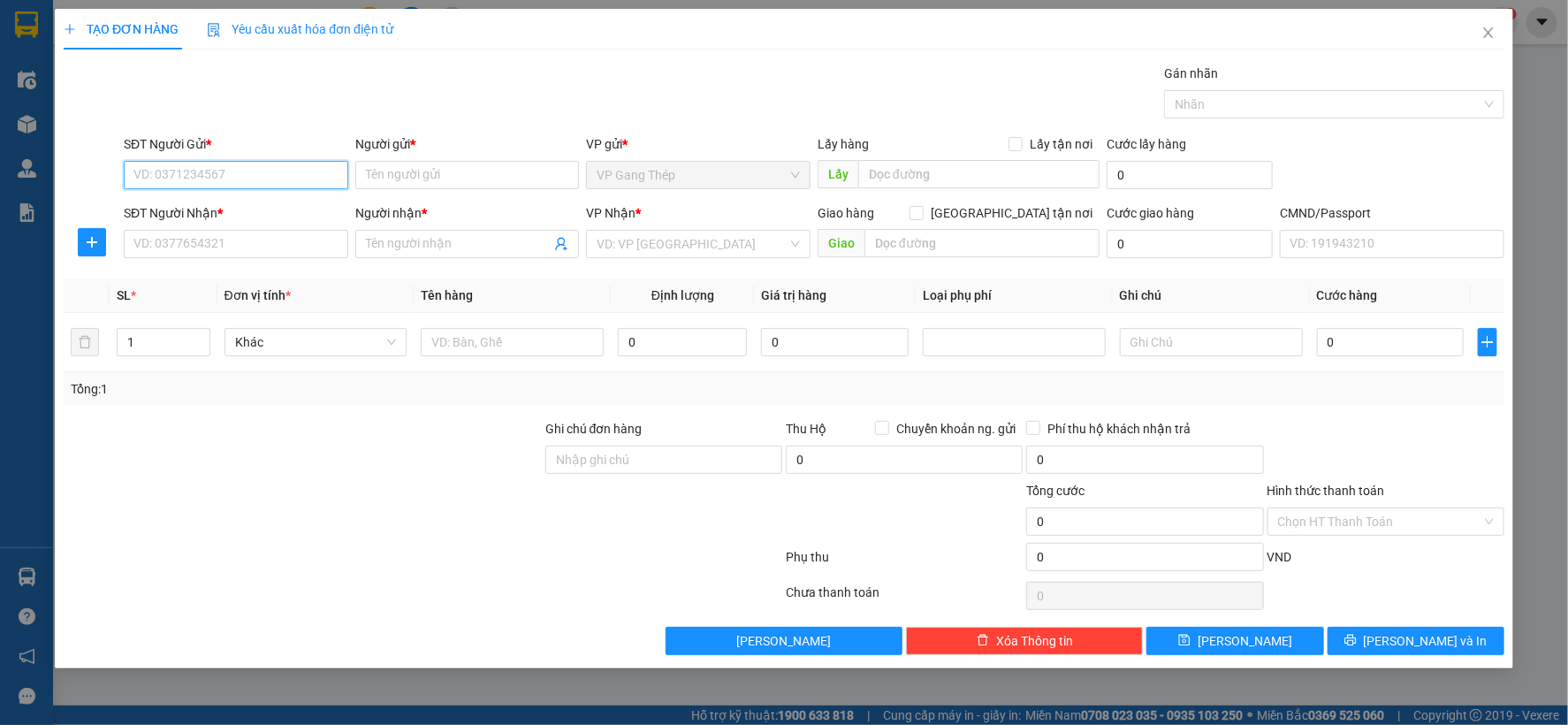
click at [302, 174] on input "SĐT Người Gửi *" at bounding box center [236, 174] width 224 height 29
type input "0989300276"
click at [233, 218] on div "0989300276 - HIỂN GT" at bounding box center [236, 211] width 204 height 20
type input "HIỂN GT"
type input "0989300276"
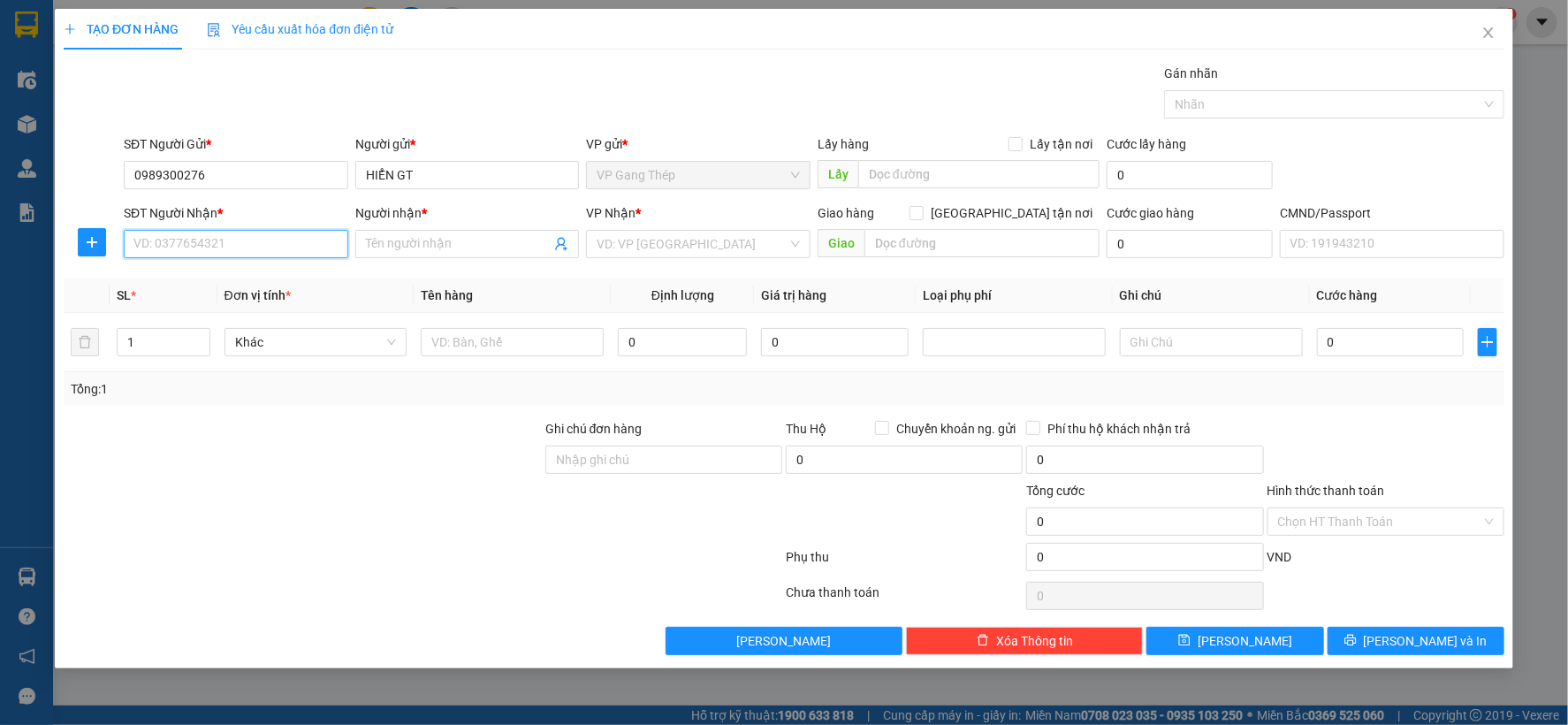
click at [255, 239] on input "SĐT Người Nhận *" at bounding box center [236, 244] width 224 height 29
drag, startPoint x: 246, startPoint y: 312, endPoint x: 184, endPoint y: 301, distance: 63.0
click at [245, 312] on div "0966480169 - labo việt phát" at bounding box center [236, 308] width 204 height 20
type input "0966480169"
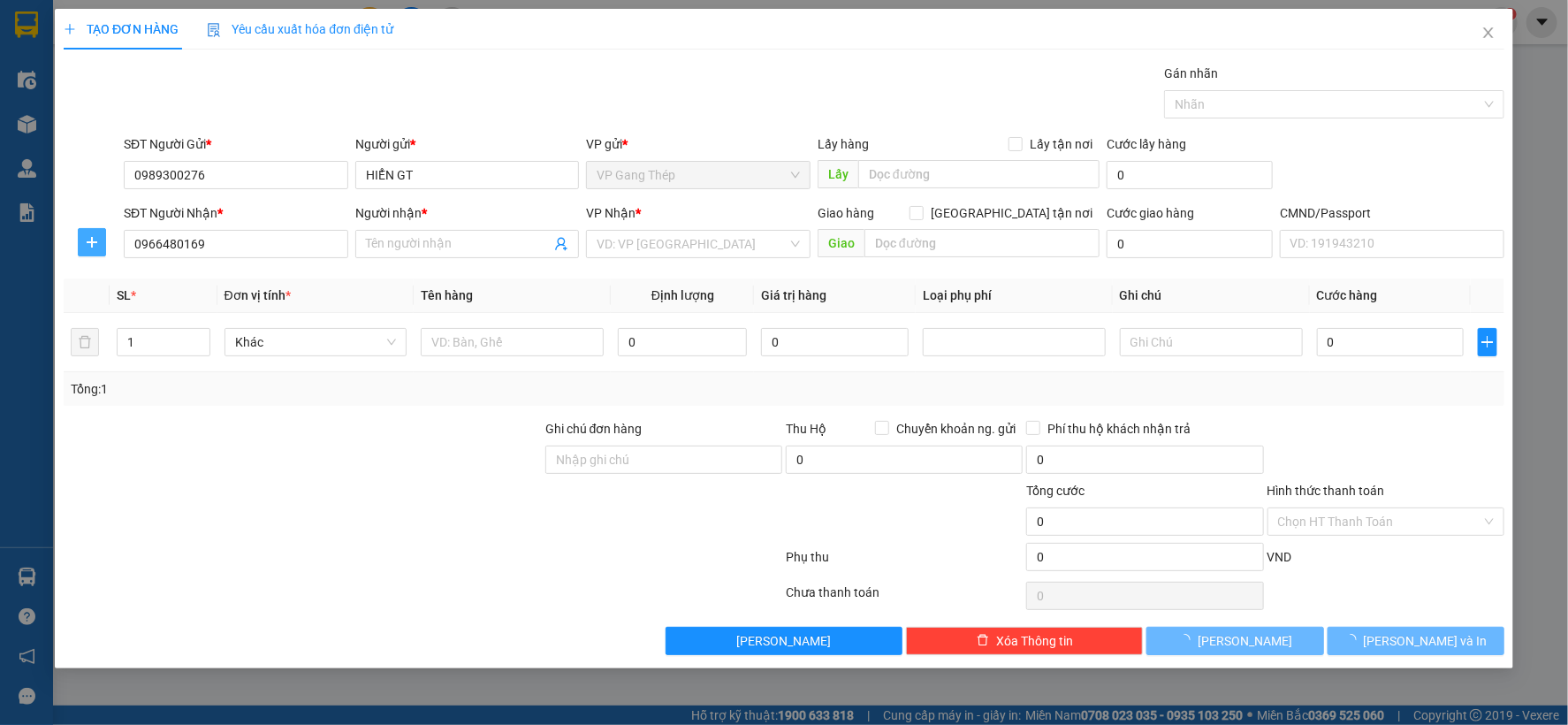
click at [86, 239] on icon "plus" at bounding box center [92, 242] width 14 height 14
type input "labo việt phát"
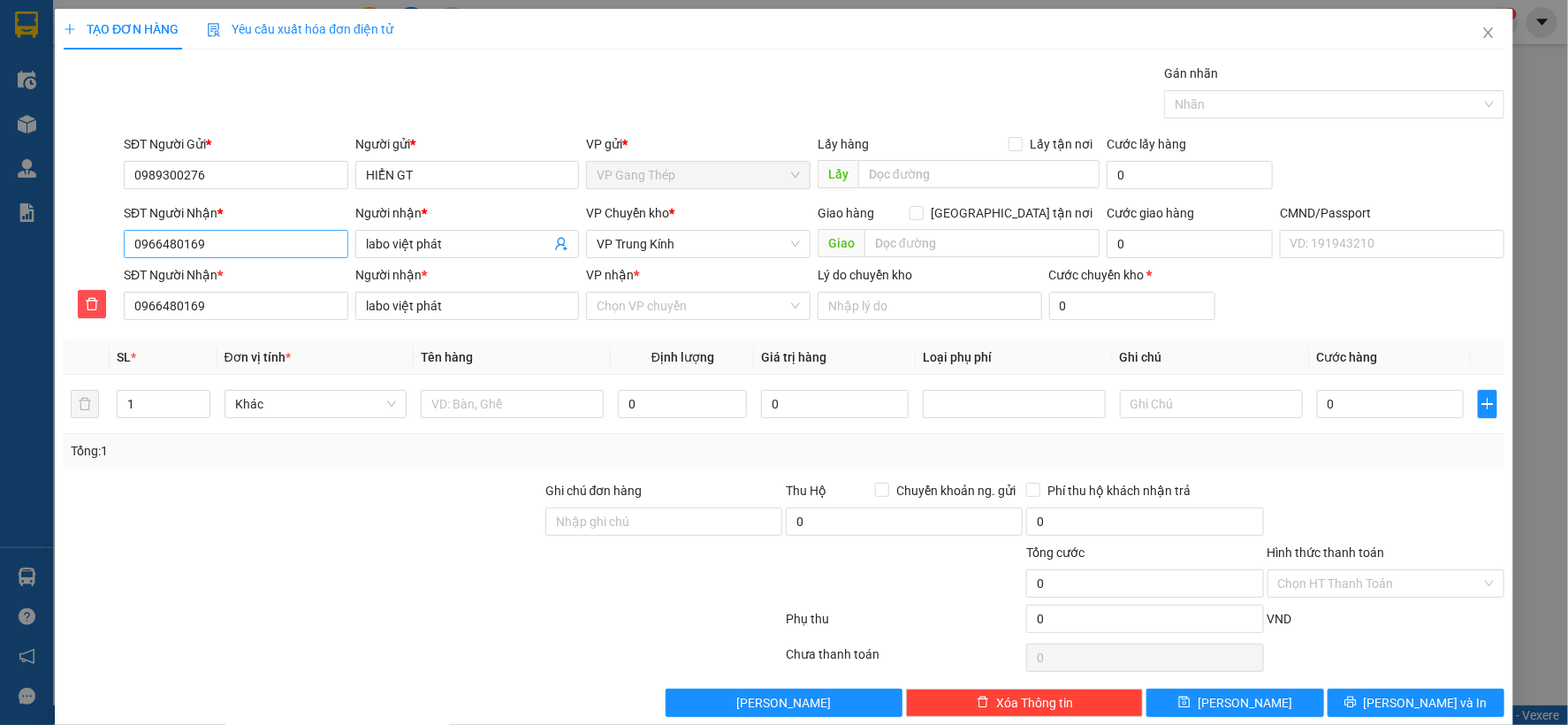
click at [661, 244] on span "VP Trung Kính" at bounding box center [698, 243] width 204 height 27
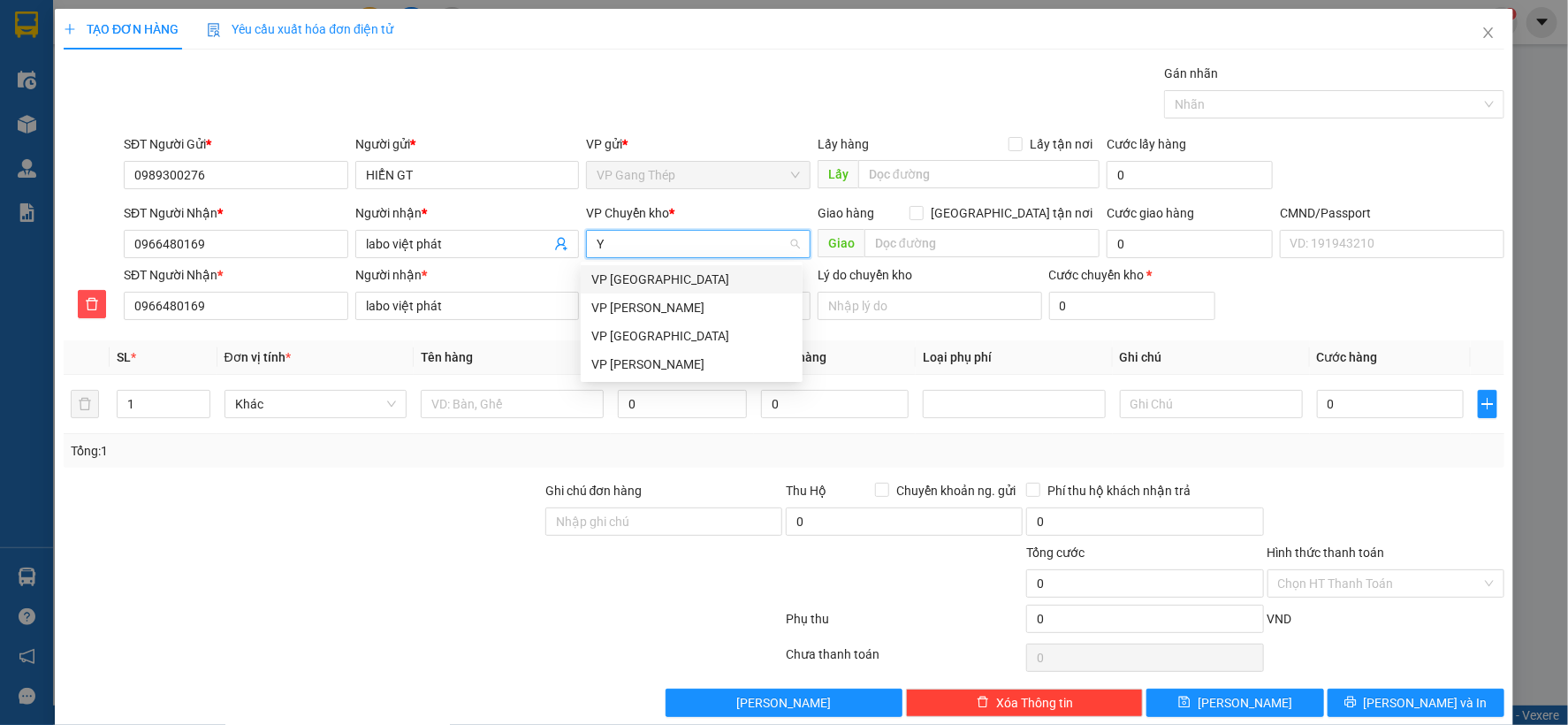
type input "YÊ"
click at [621, 274] on div "VP [GEOGRAPHIC_DATA]" at bounding box center [692, 279] width 201 height 20
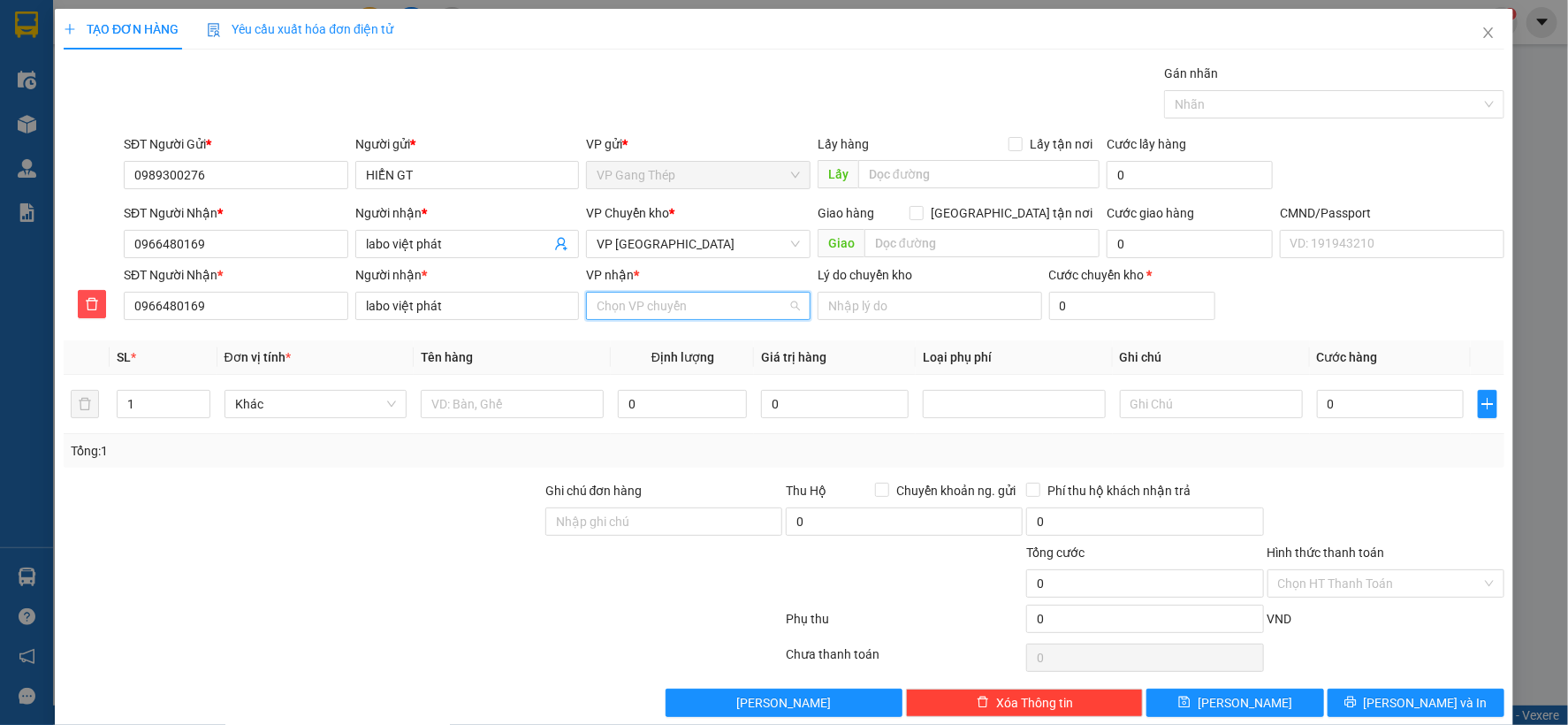
click at [648, 314] on input "VP nhận *" at bounding box center [692, 305] width 191 height 27
type input "KI"
click at [608, 340] on div "VP Trung Kính" at bounding box center [692, 341] width 201 height 20
click at [495, 394] on input "text" at bounding box center [513, 403] width 183 height 29
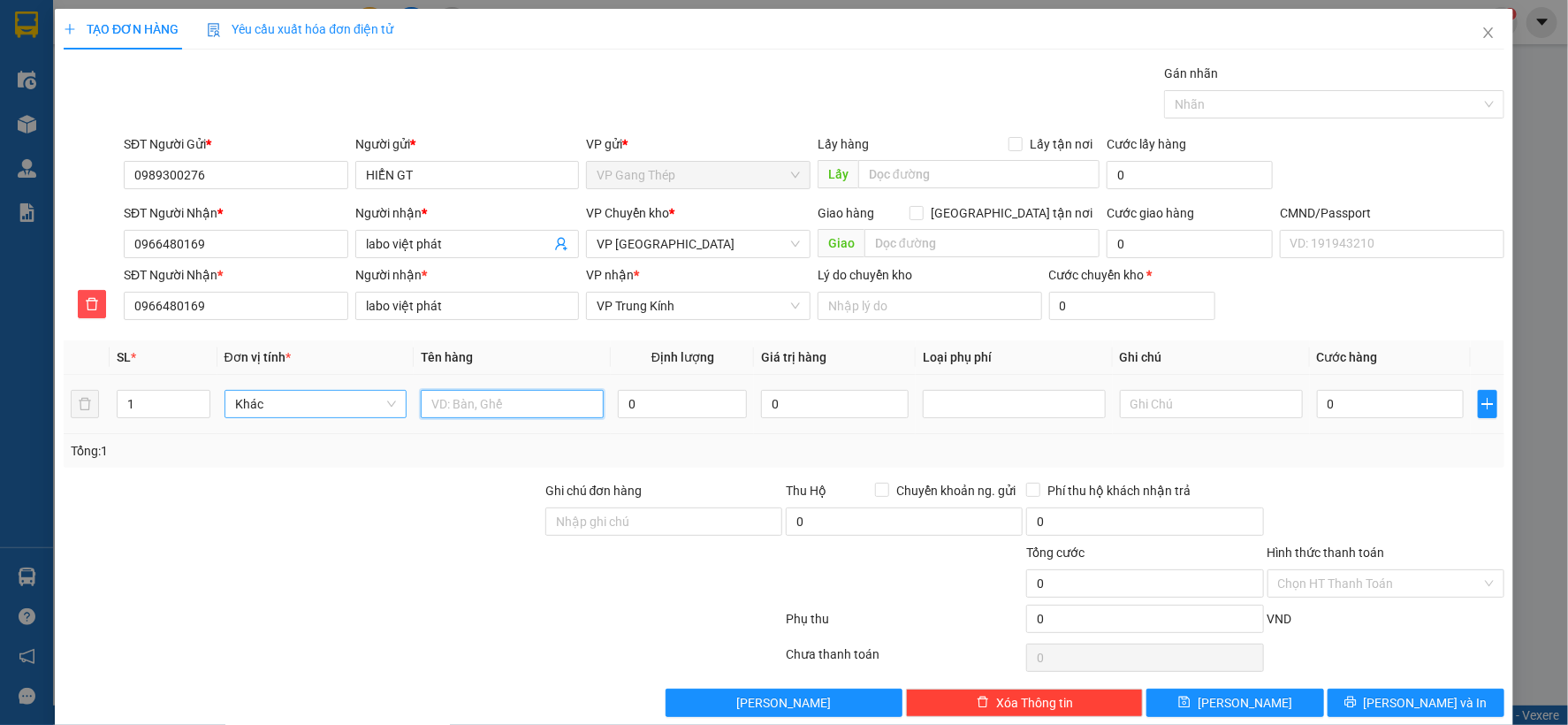
click at [378, 394] on span "Khác" at bounding box center [316, 403] width 161 height 27
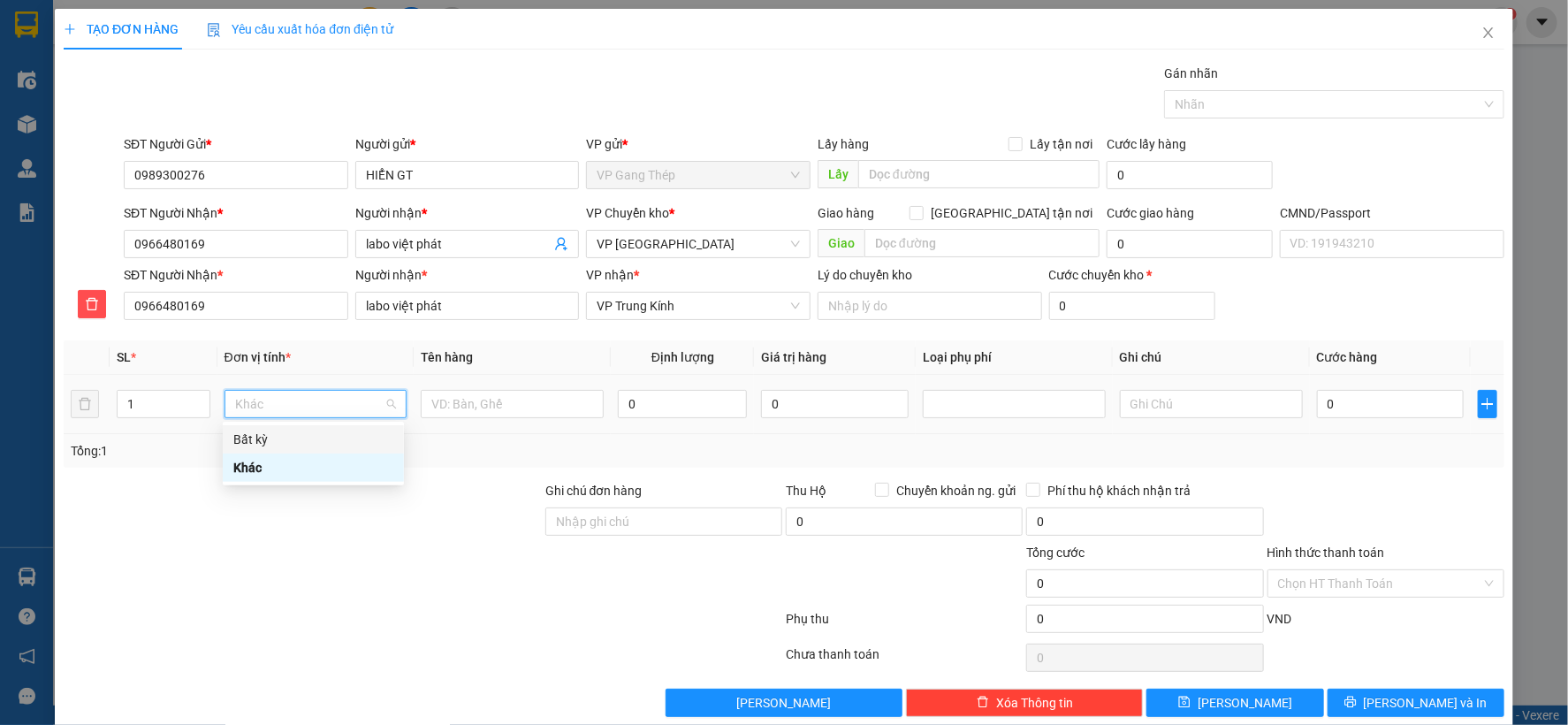
drag, startPoint x: 265, startPoint y: 433, endPoint x: 436, endPoint y: 412, distance: 172.3
click at [270, 433] on div "Bất kỳ" at bounding box center [313, 440] width 160 height 20
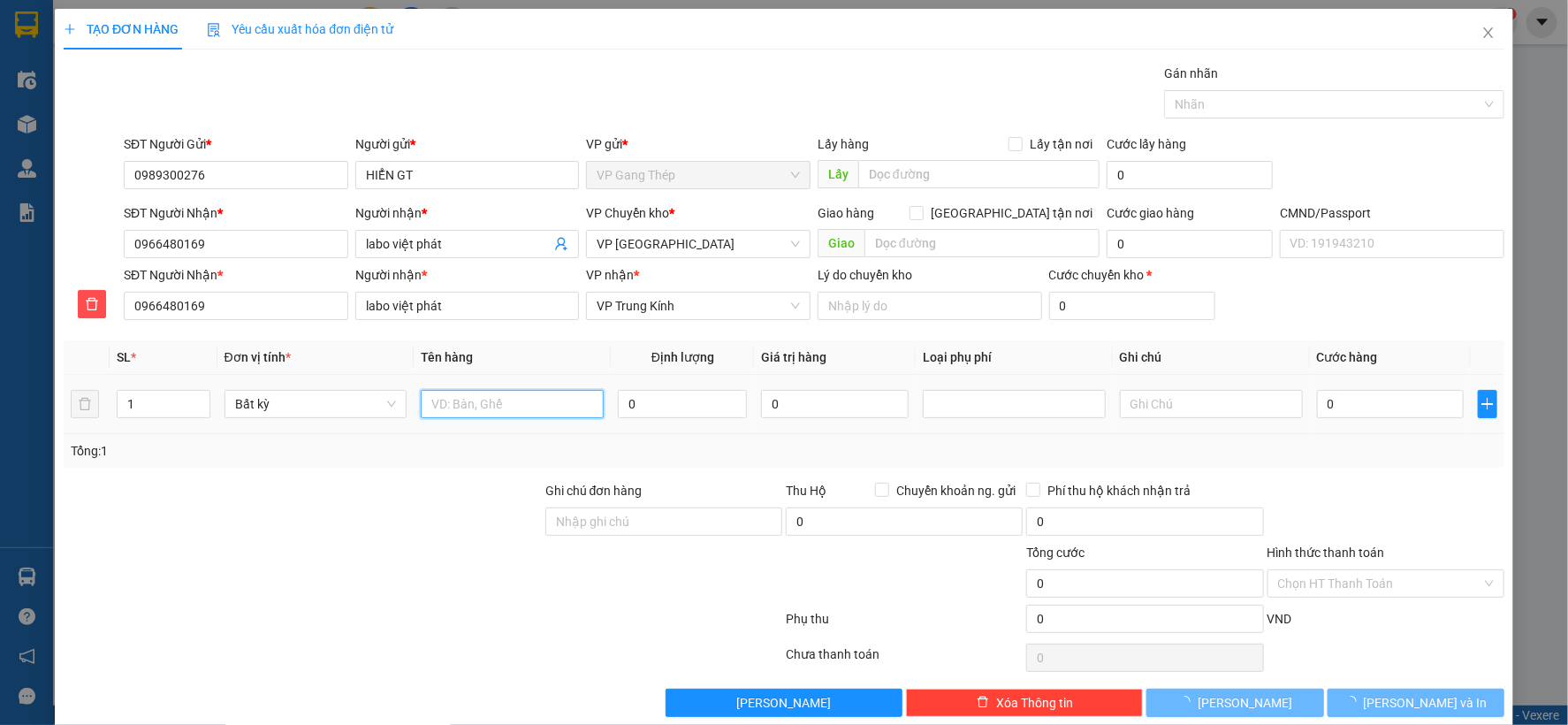
click at [559, 407] on input "text" at bounding box center [513, 403] width 183 height 29
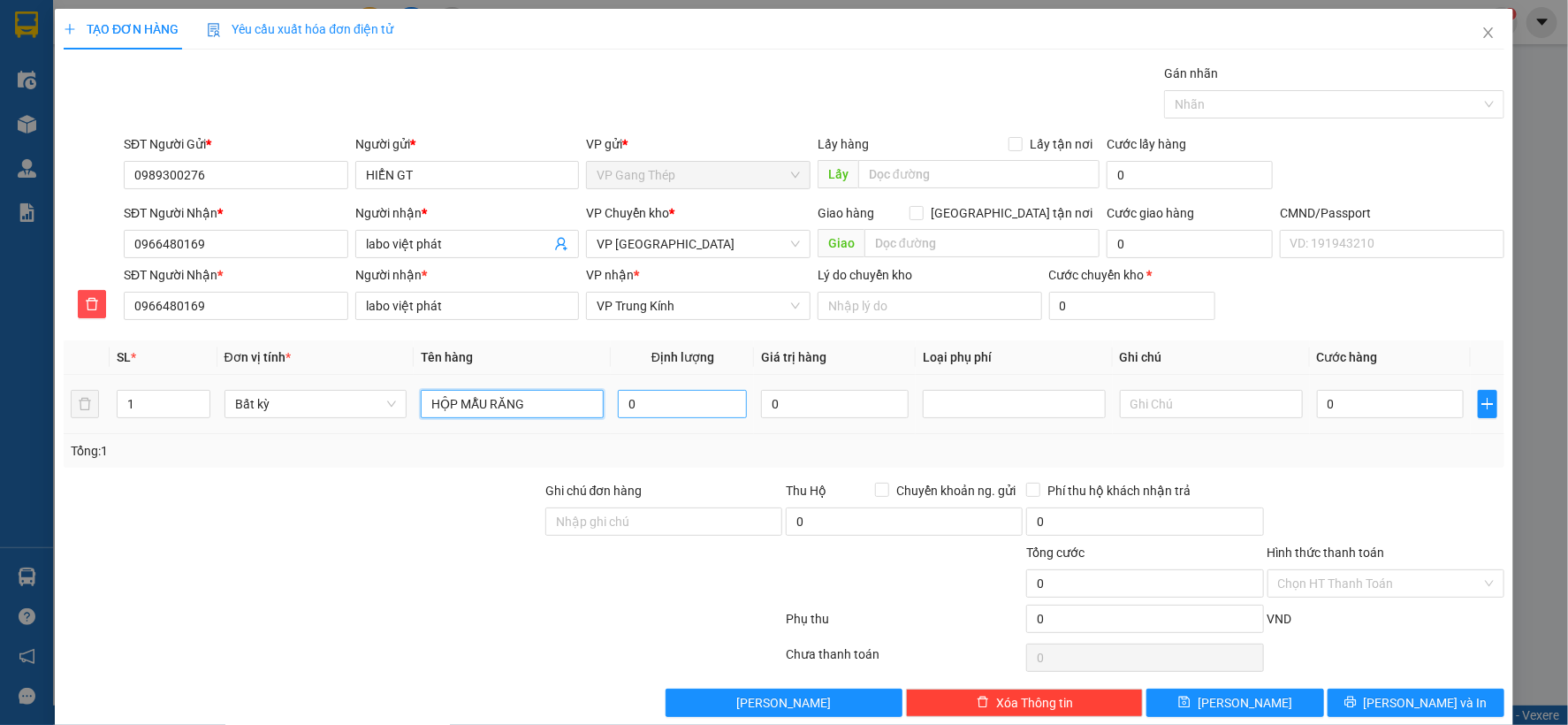
type input "HỘP MẪU RĂNG"
click at [714, 409] on input "0" at bounding box center [682, 403] width 129 height 29
type input "0.2"
click at [1353, 395] on input "0" at bounding box center [1390, 403] width 147 height 29
type input "35.000"
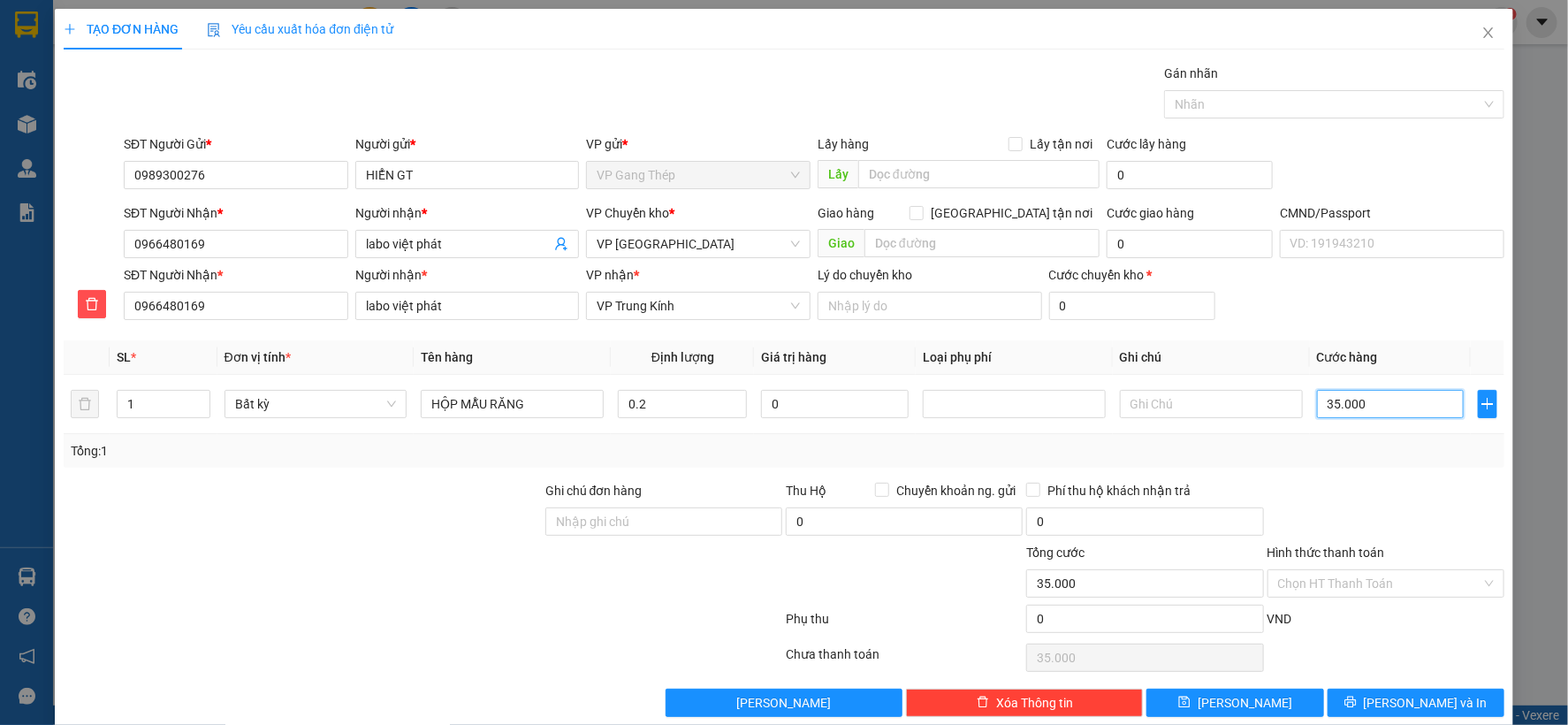
type input "35.000"
click at [1379, 580] on input "Hình thức thanh toán" at bounding box center [1380, 582] width 204 height 27
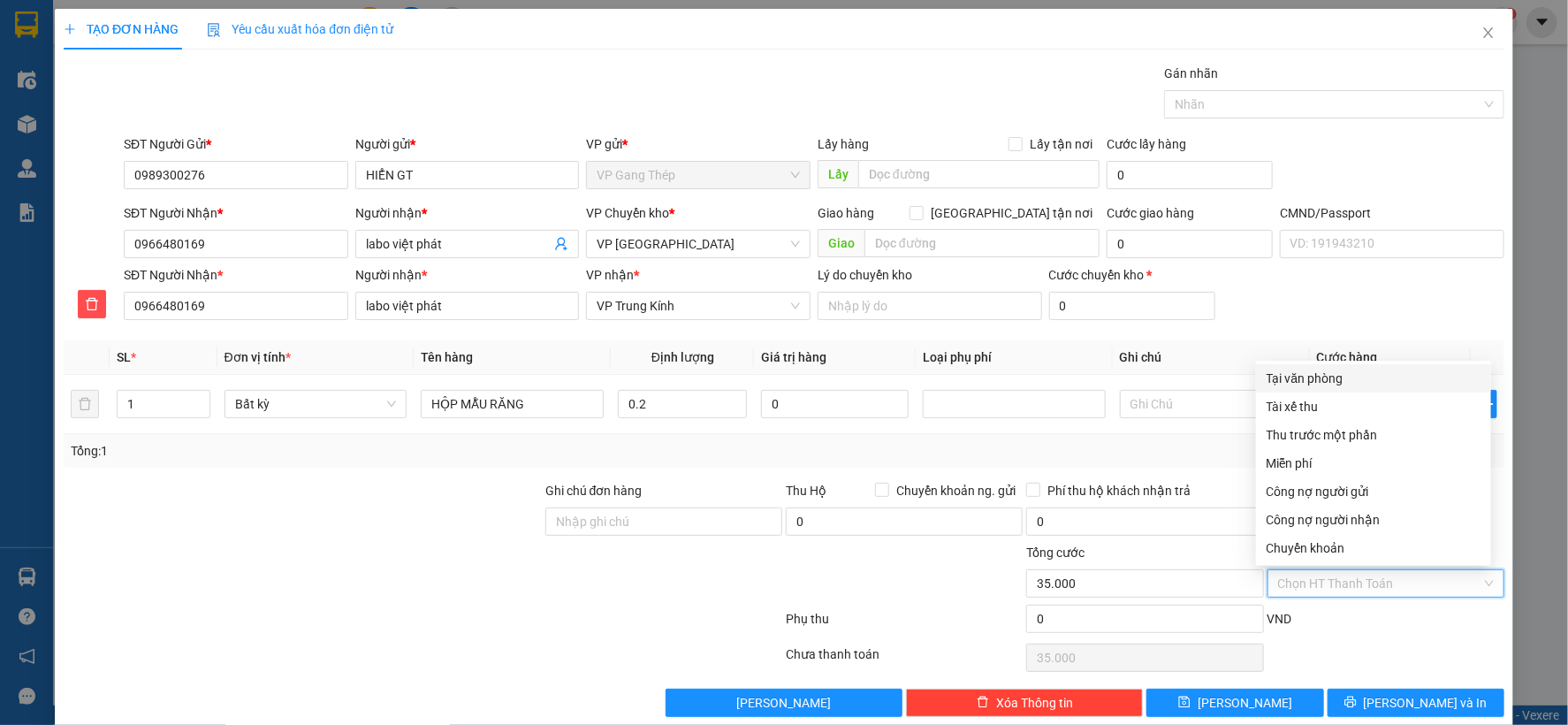
click at [1315, 376] on div "Tại văn phòng" at bounding box center [1373, 379] width 214 height 20
type input "0"
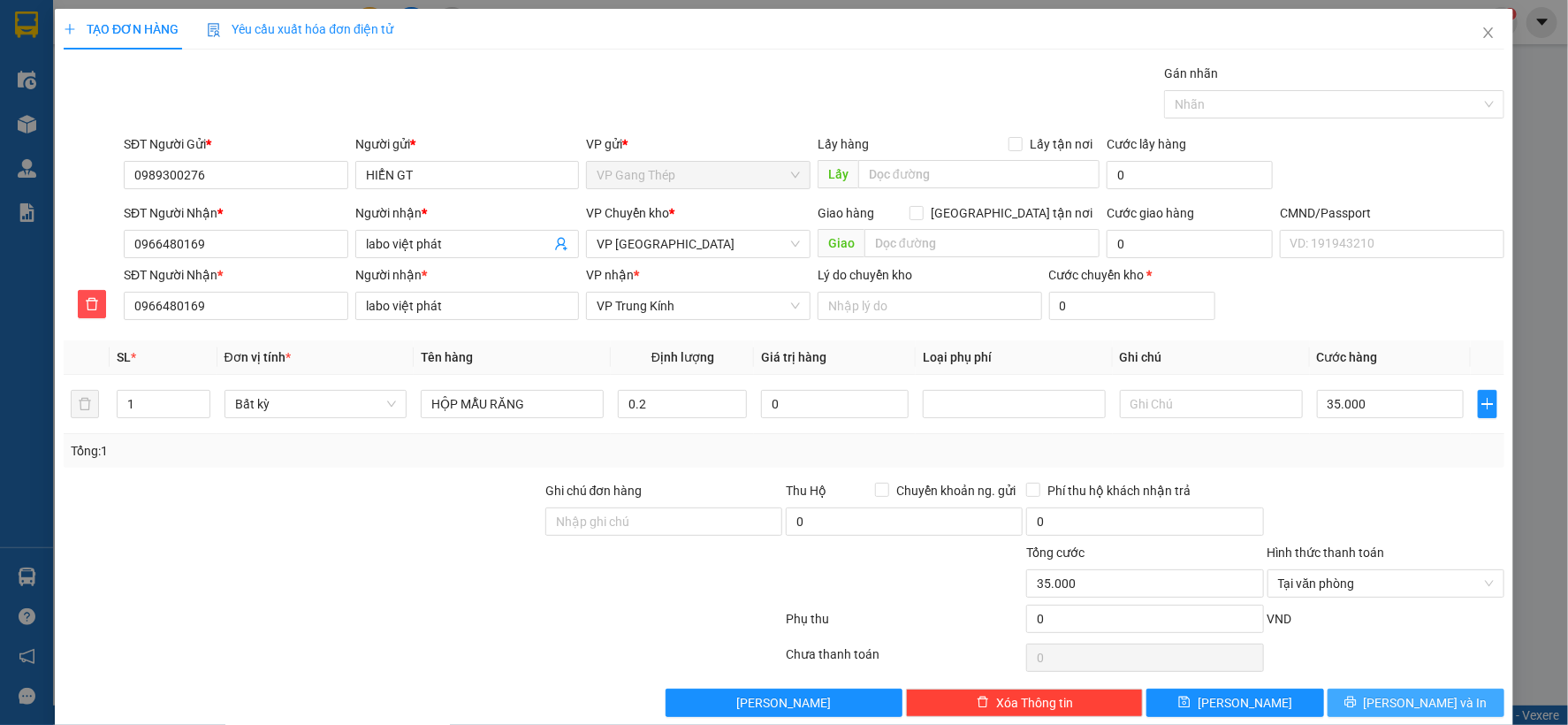
click at [1391, 699] on span "[PERSON_NAME] và In" at bounding box center [1426, 702] width 124 height 20
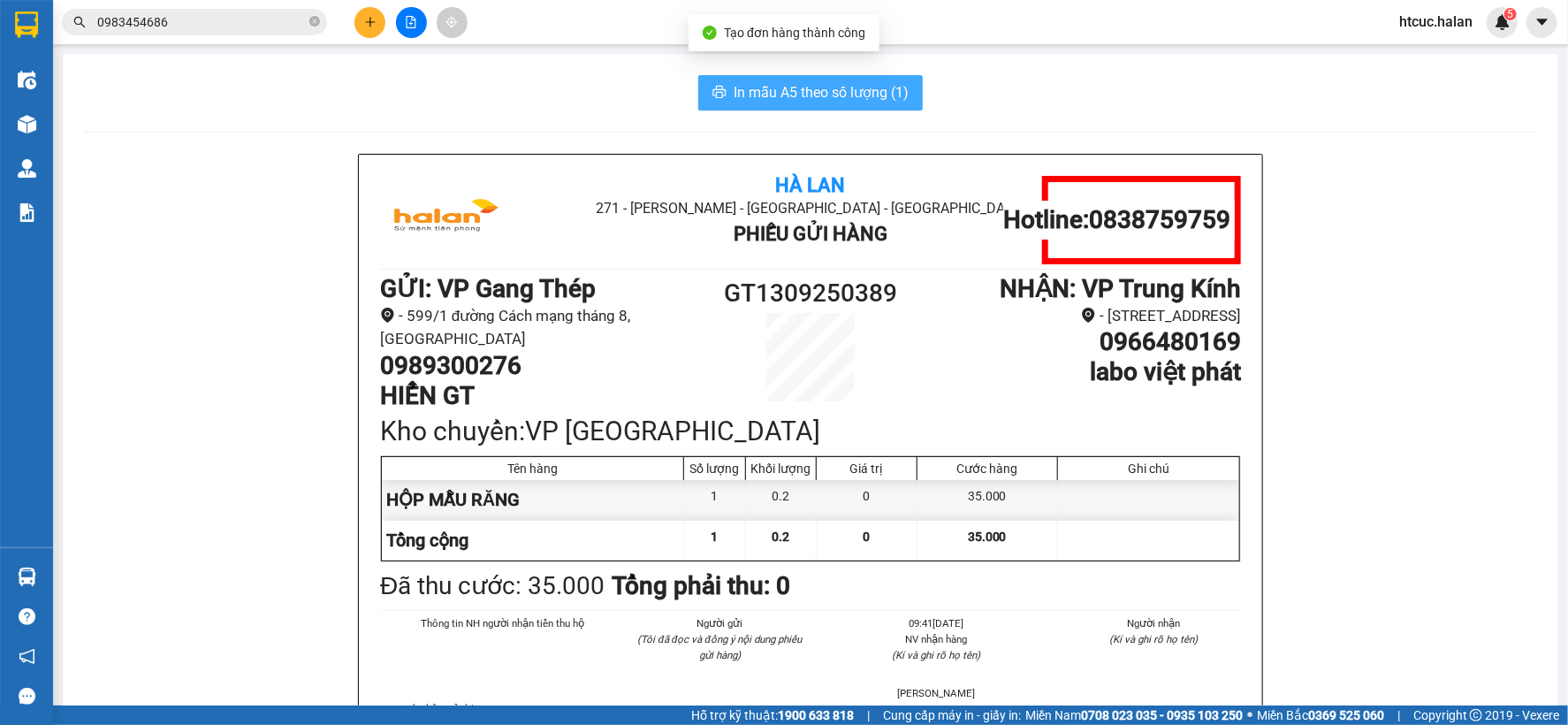
click at [737, 92] on span "In mẫu A5 theo số lượng (1)" at bounding box center [822, 92] width 175 height 22
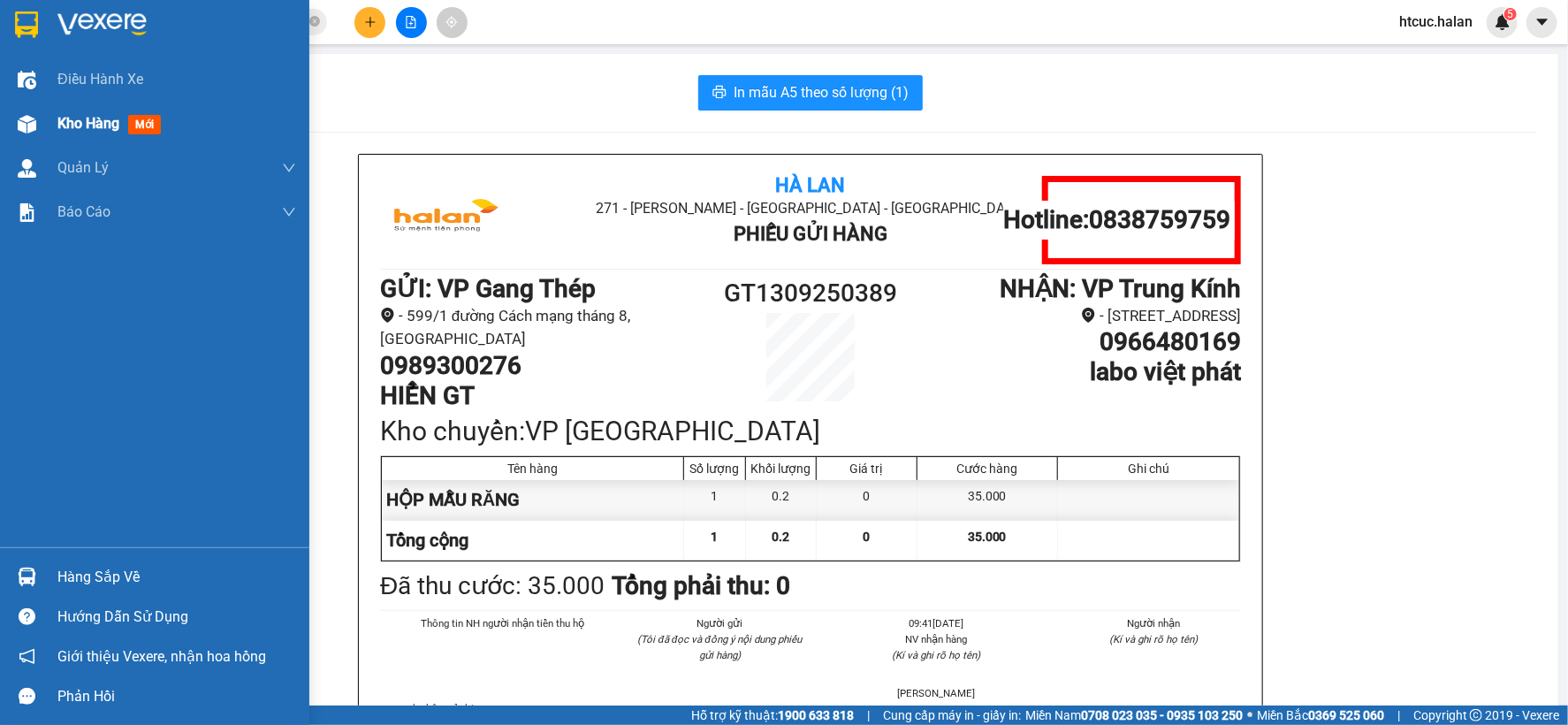
click at [36, 126] on div at bounding box center [27, 123] width 31 height 30
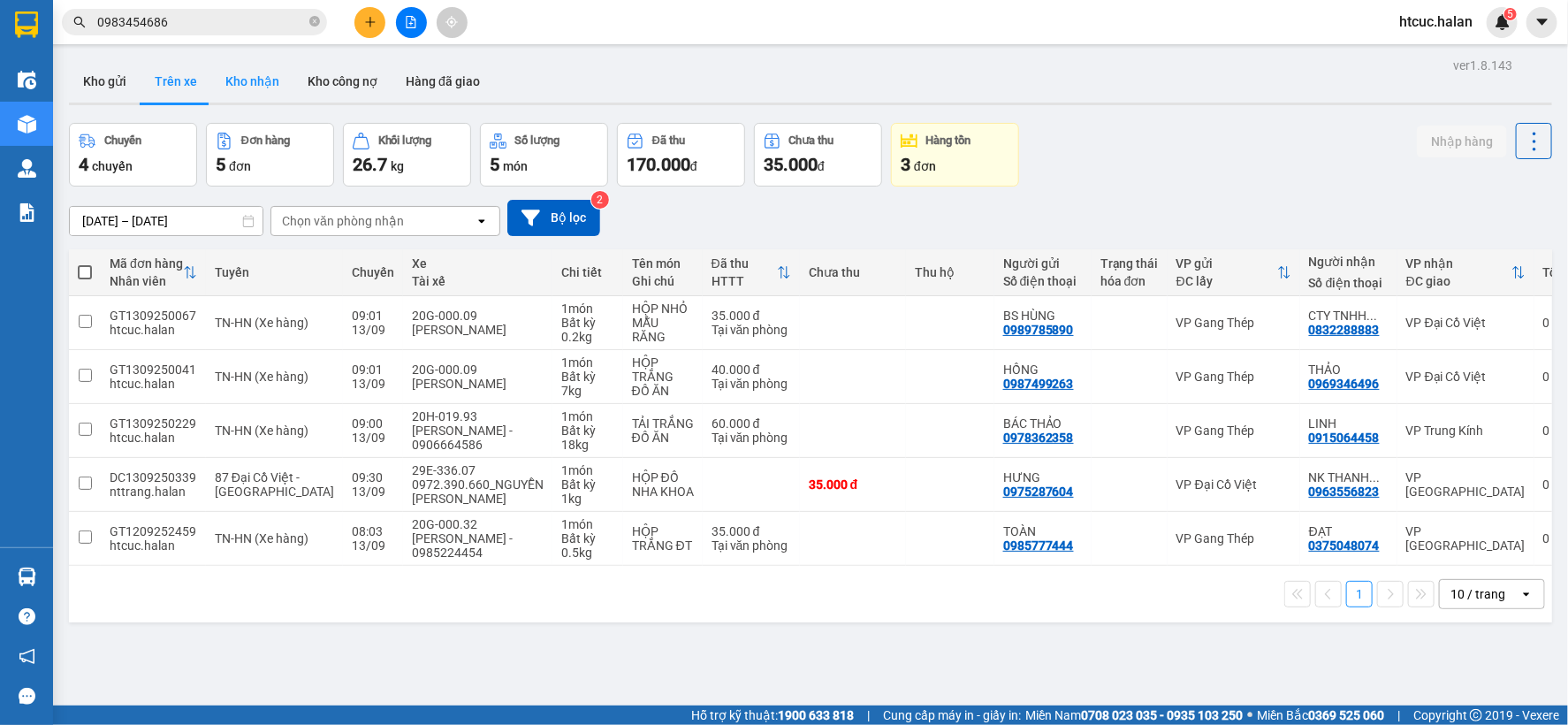
click at [258, 81] on button "Kho nhận" at bounding box center [253, 81] width 83 height 42
type input "16/07/2025 – 13/09/2025"
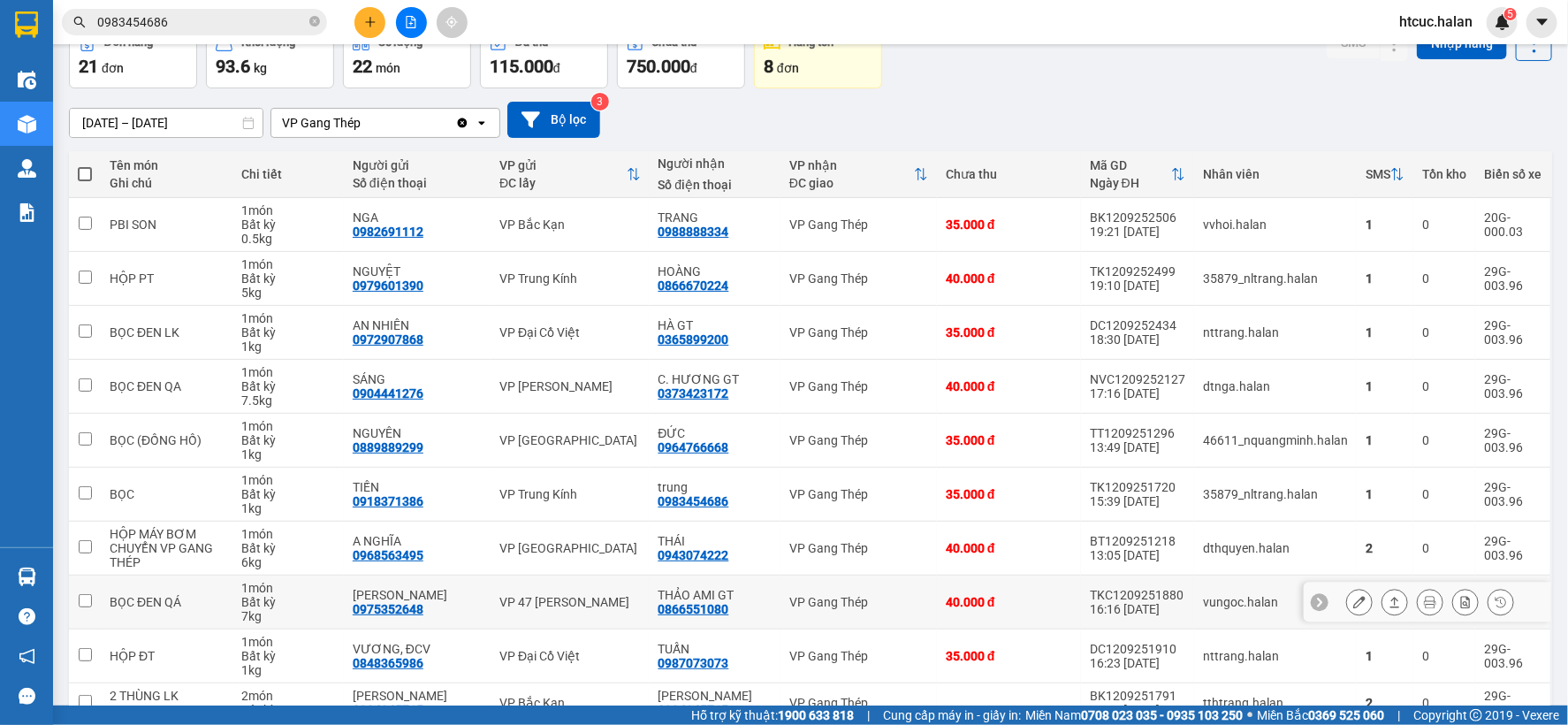
scroll to position [190, 0]
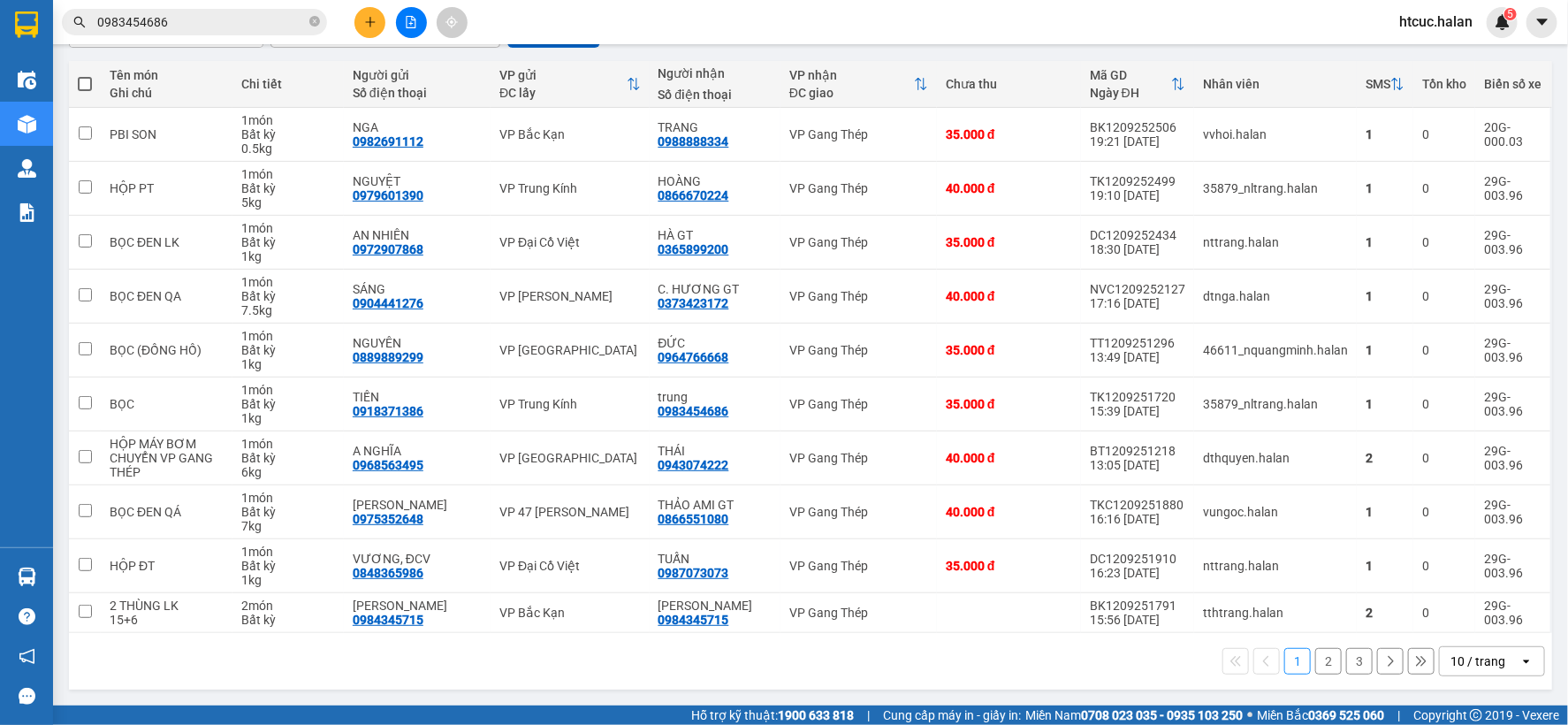
click at [1316, 654] on button "2" at bounding box center [1329, 660] width 27 height 27
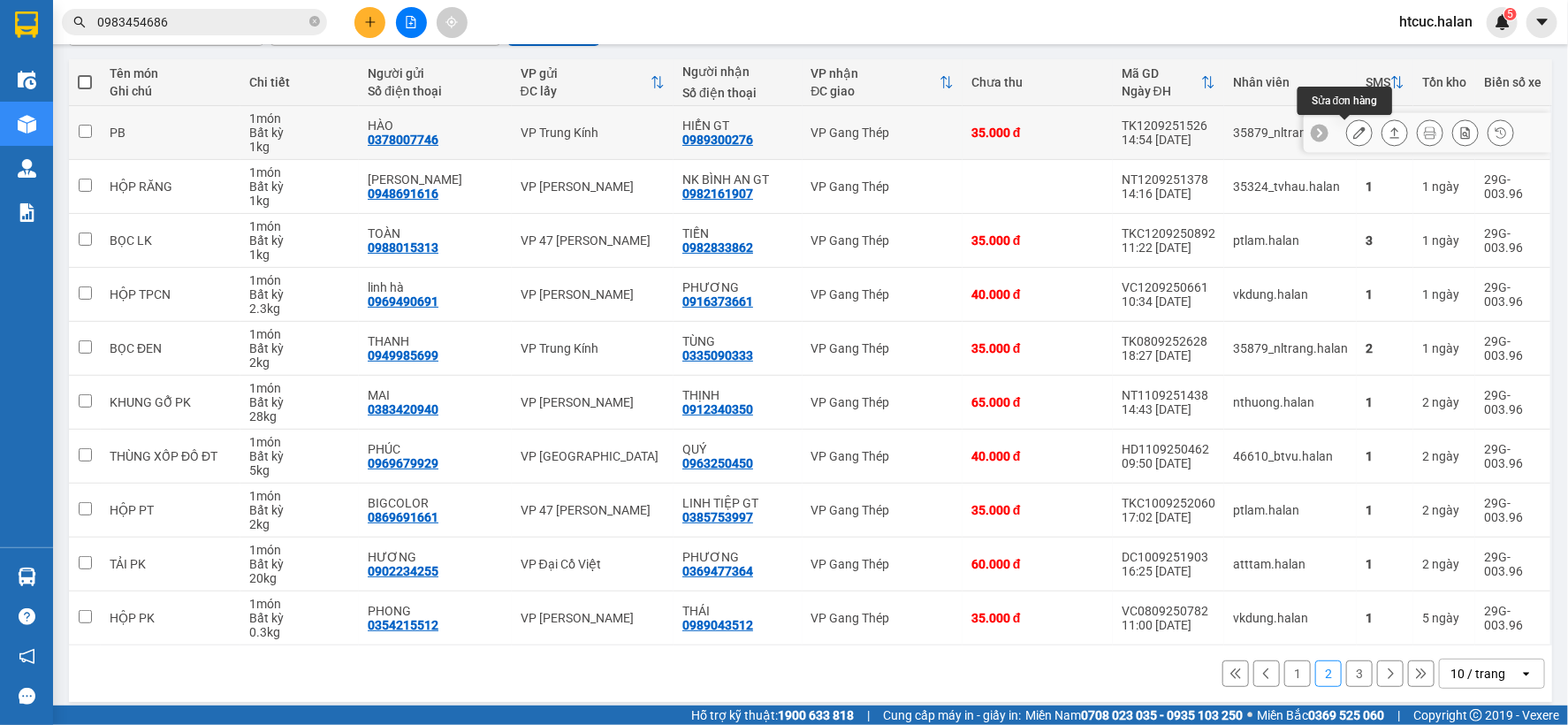
click at [1353, 134] on icon at bounding box center [1359, 132] width 13 height 13
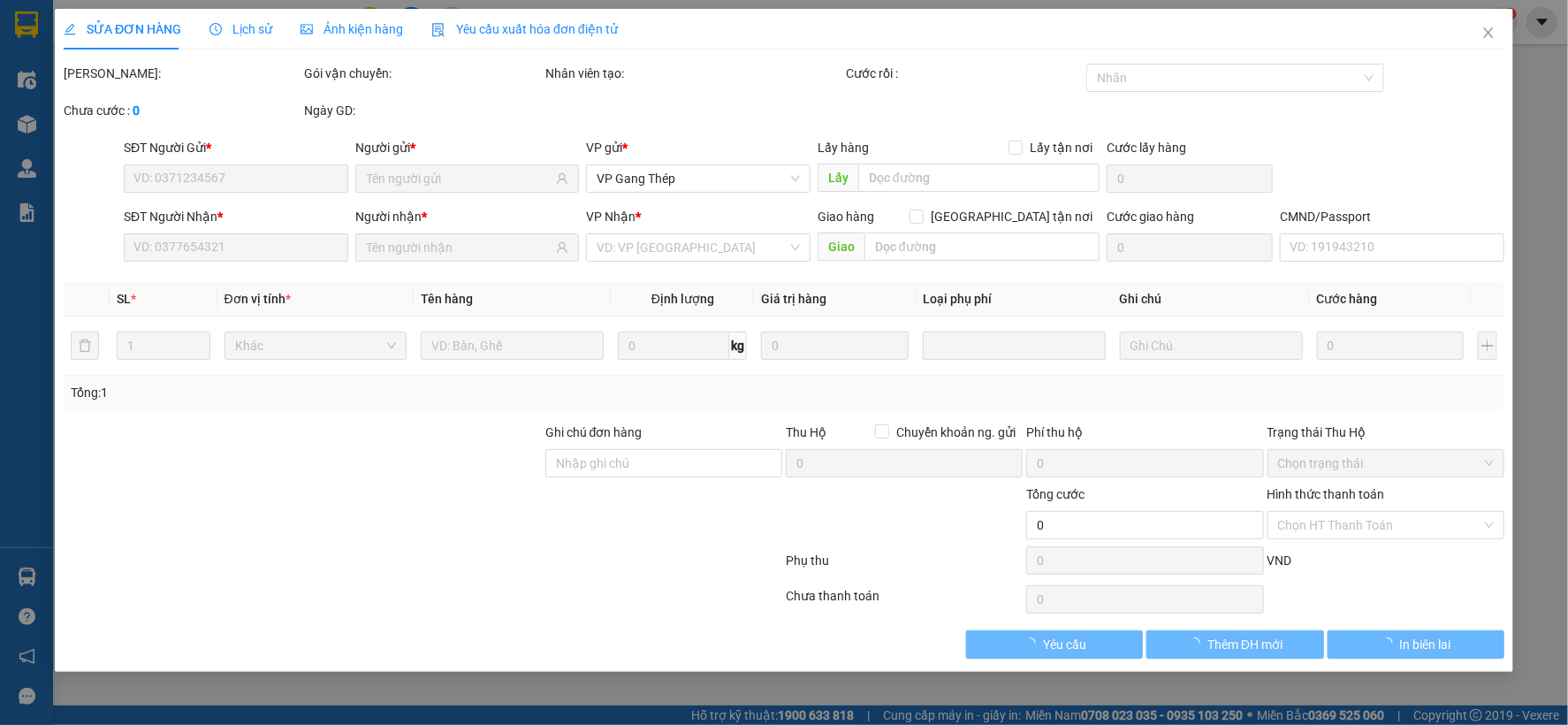
type input "0378007746"
type input "HÀO"
type input "0989300276"
type input "HIỂN GT"
type input "35.000"
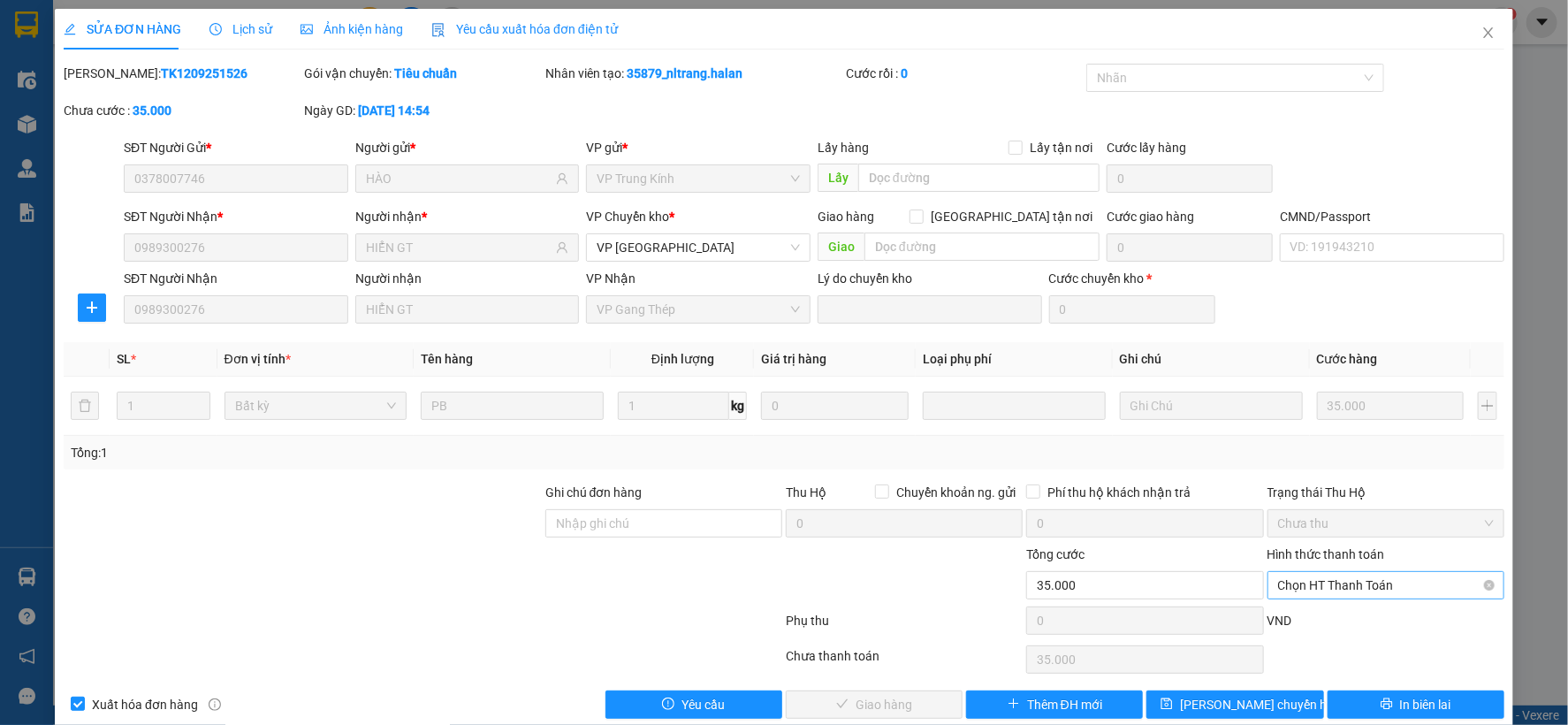
click at [1393, 576] on span "Chọn HT Thanh Toán" at bounding box center [1386, 584] width 216 height 27
click at [1304, 435] on div "Tại văn phòng" at bounding box center [1373, 437] width 214 height 20
type input "0"
click at [882, 700] on span "Giao hàng" at bounding box center [883, 704] width 56 height 20
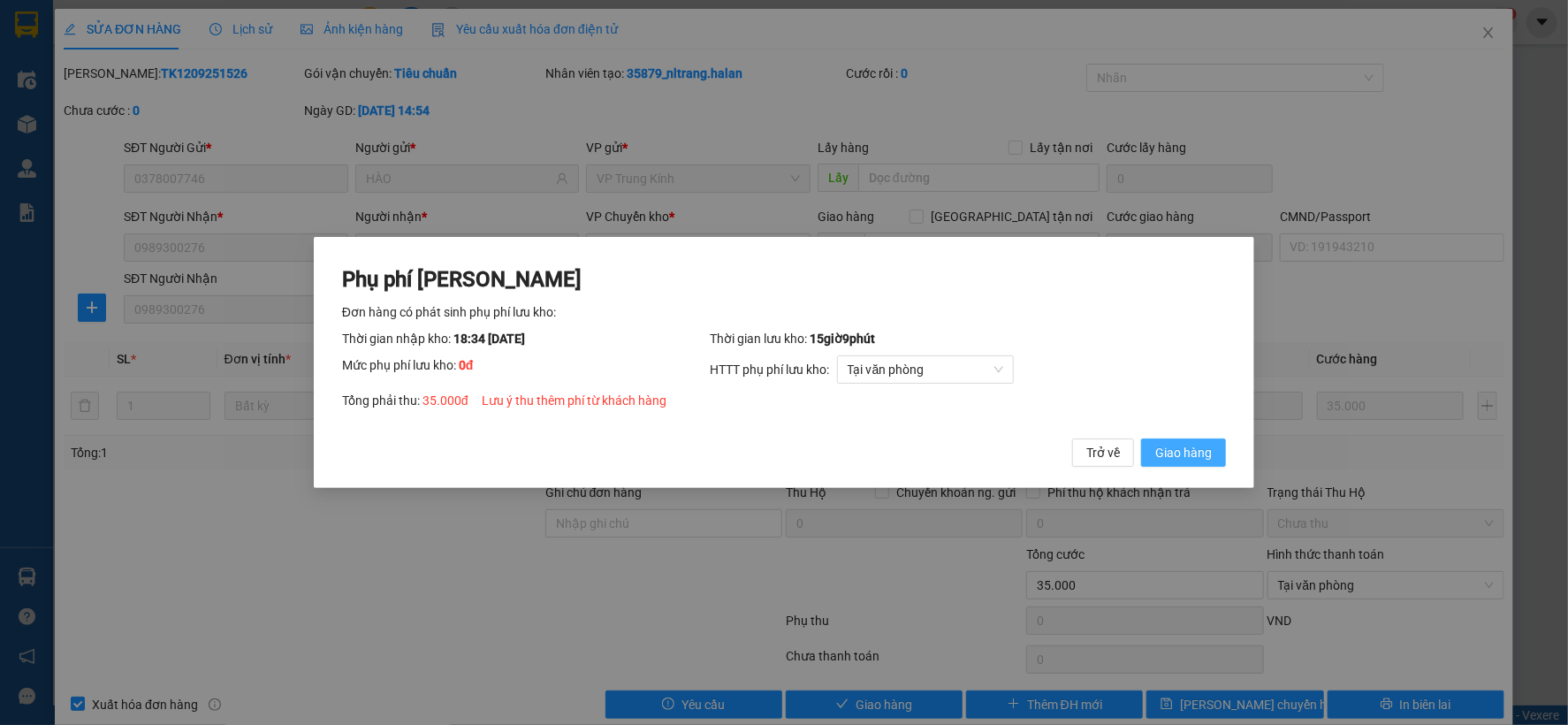
click at [1170, 448] on span "Giao hàng" at bounding box center [1183, 453] width 56 height 20
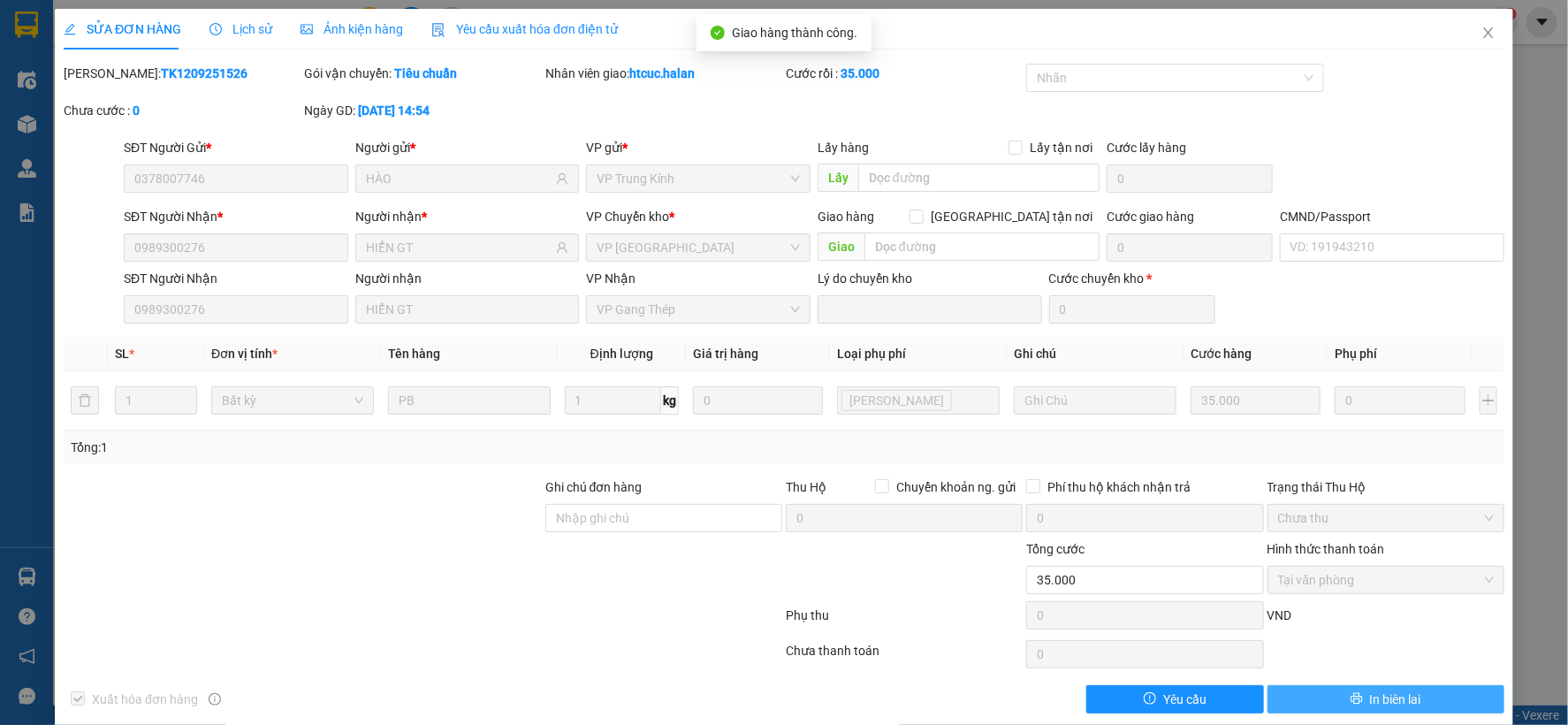
click at [1419, 692] on button "In biên lai" at bounding box center [1386, 698] width 237 height 29
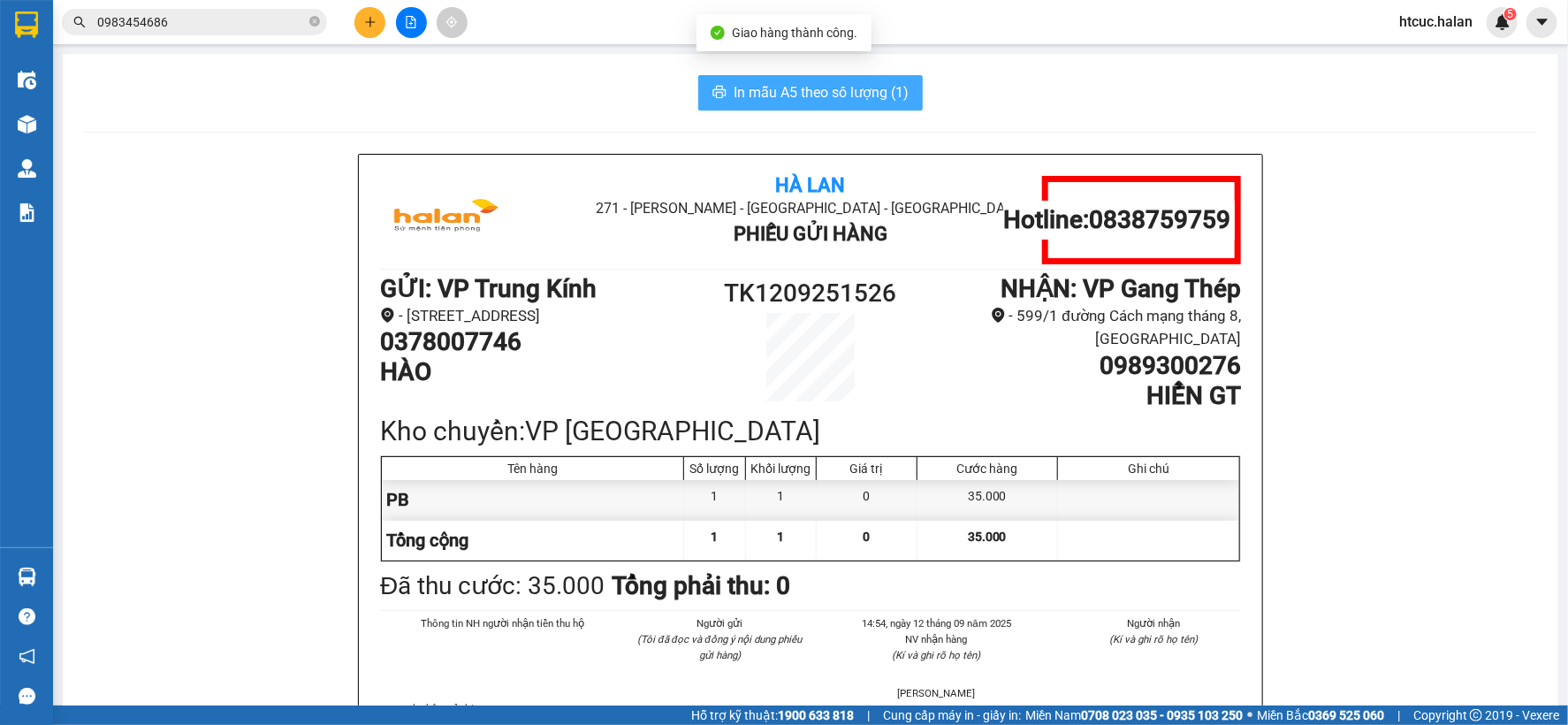
click at [770, 93] on span "In mẫu A5 theo số lượng (1)" at bounding box center [822, 92] width 175 height 22
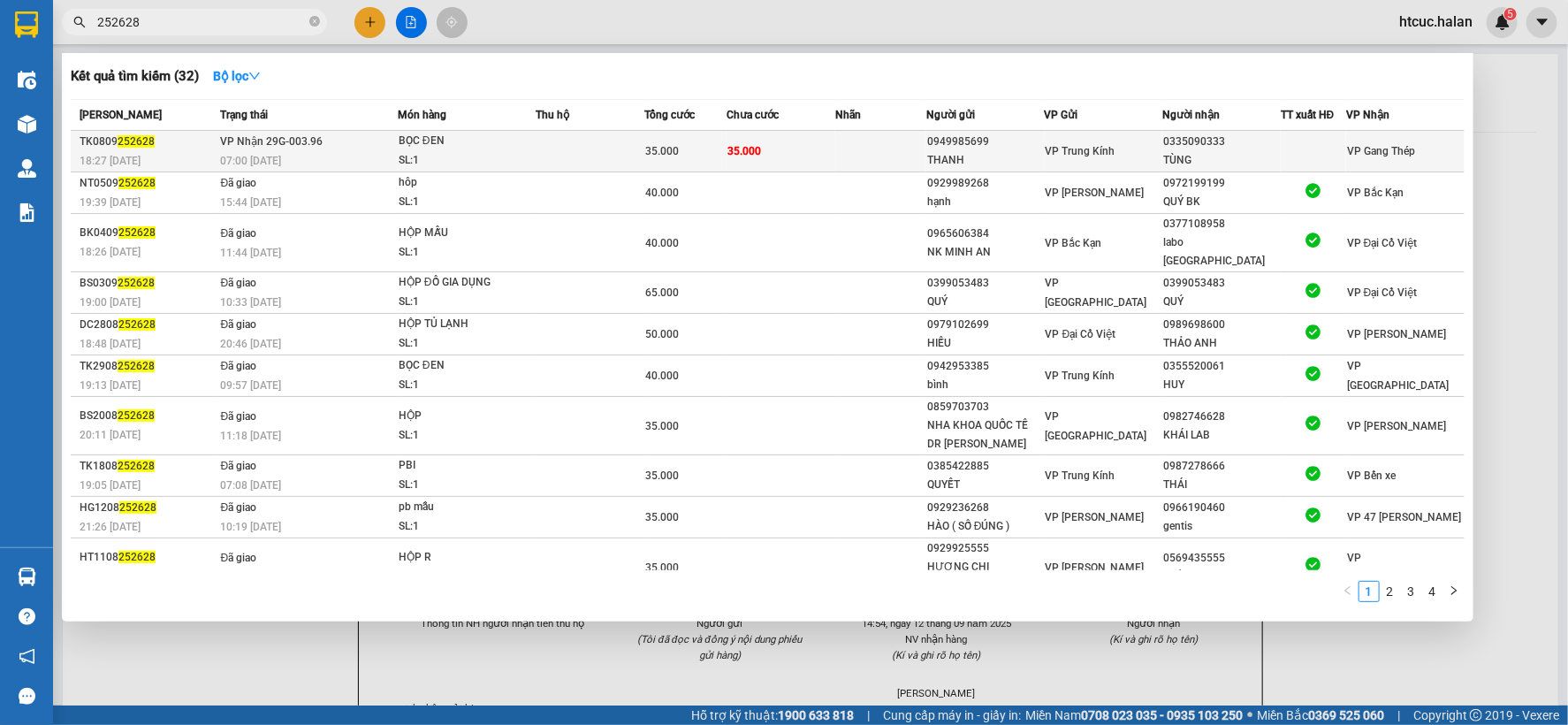
type input "252628"
click at [851, 144] on td at bounding box center [881, 151] width 92 height 41
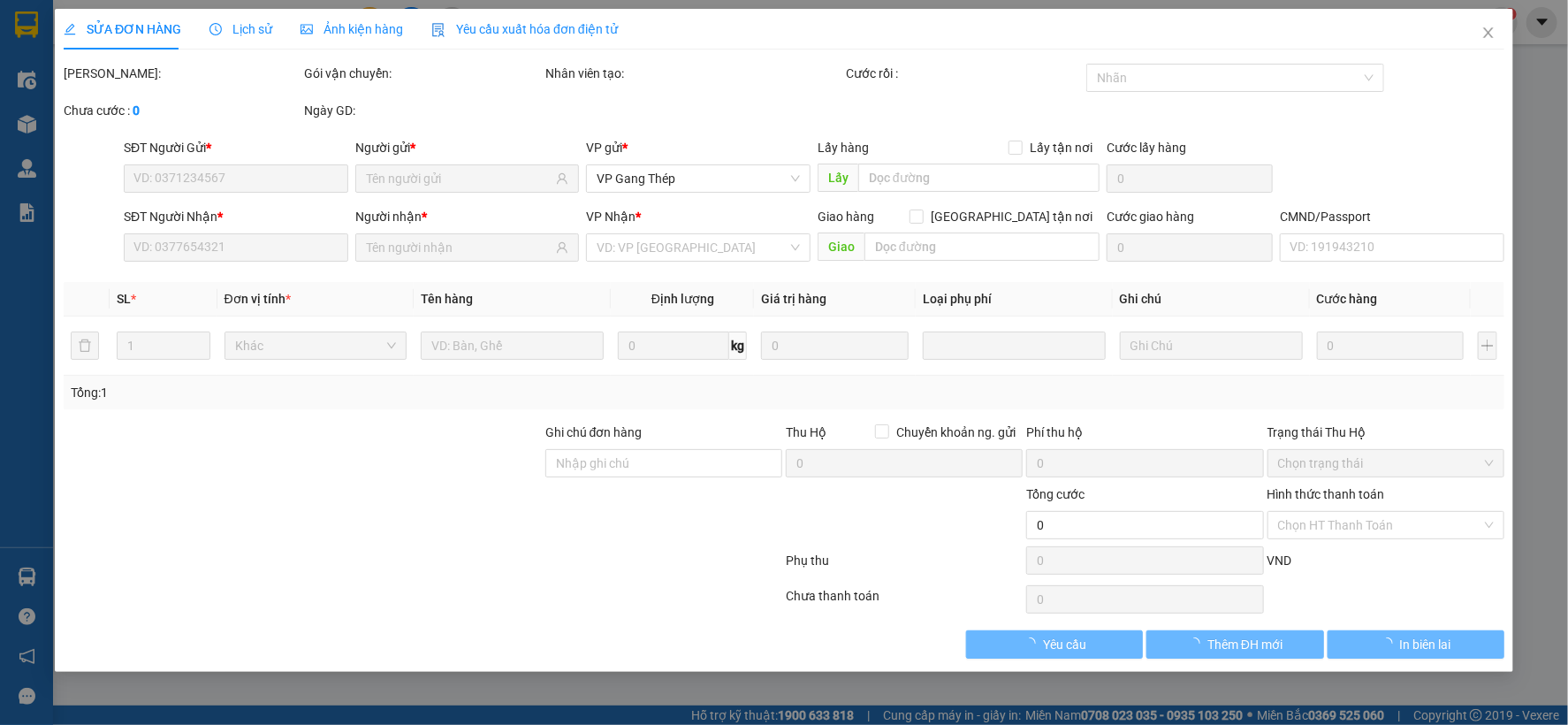
type input "0949985699"
type input "THANH"
type input "0335090333"
type input "TÙNG"
type input "35.000"
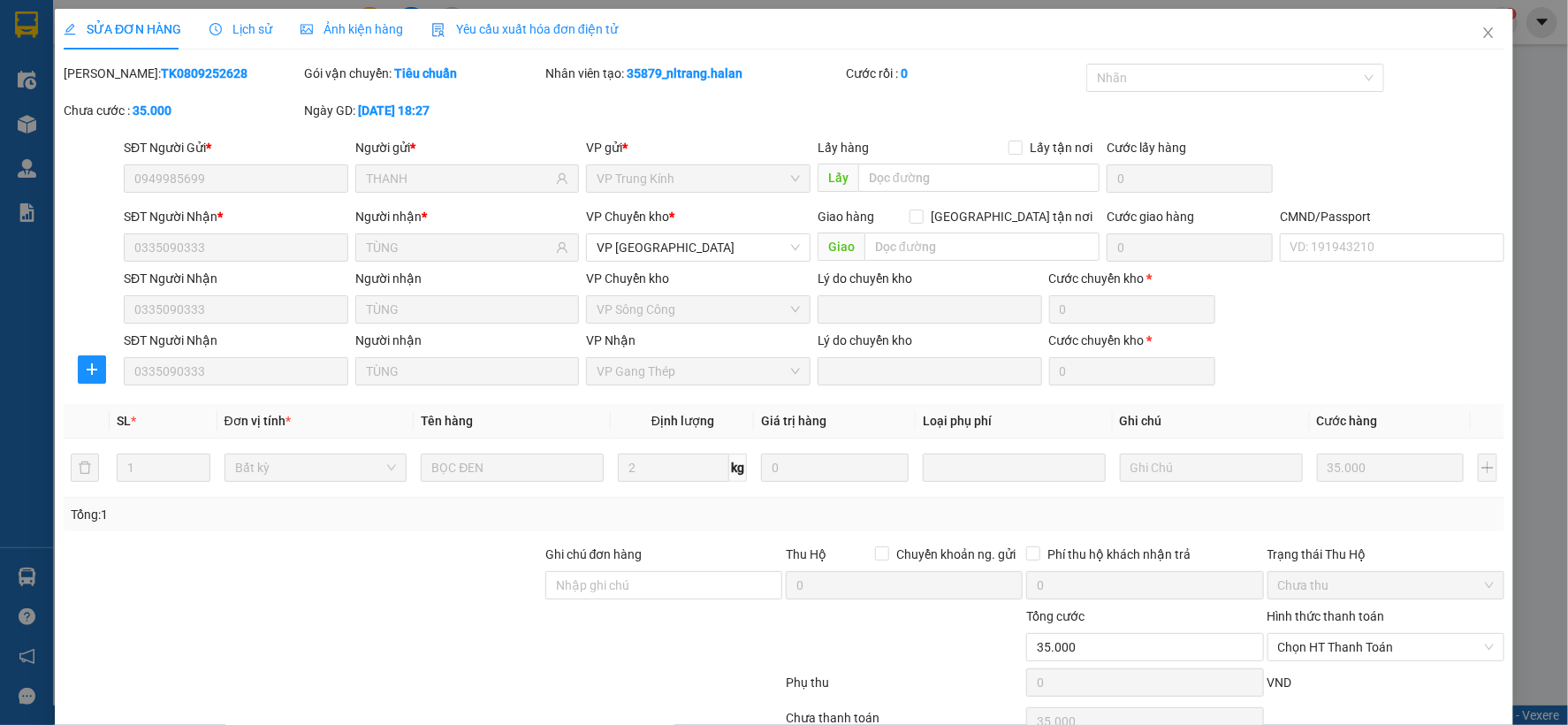
scroll to position [91, 0]
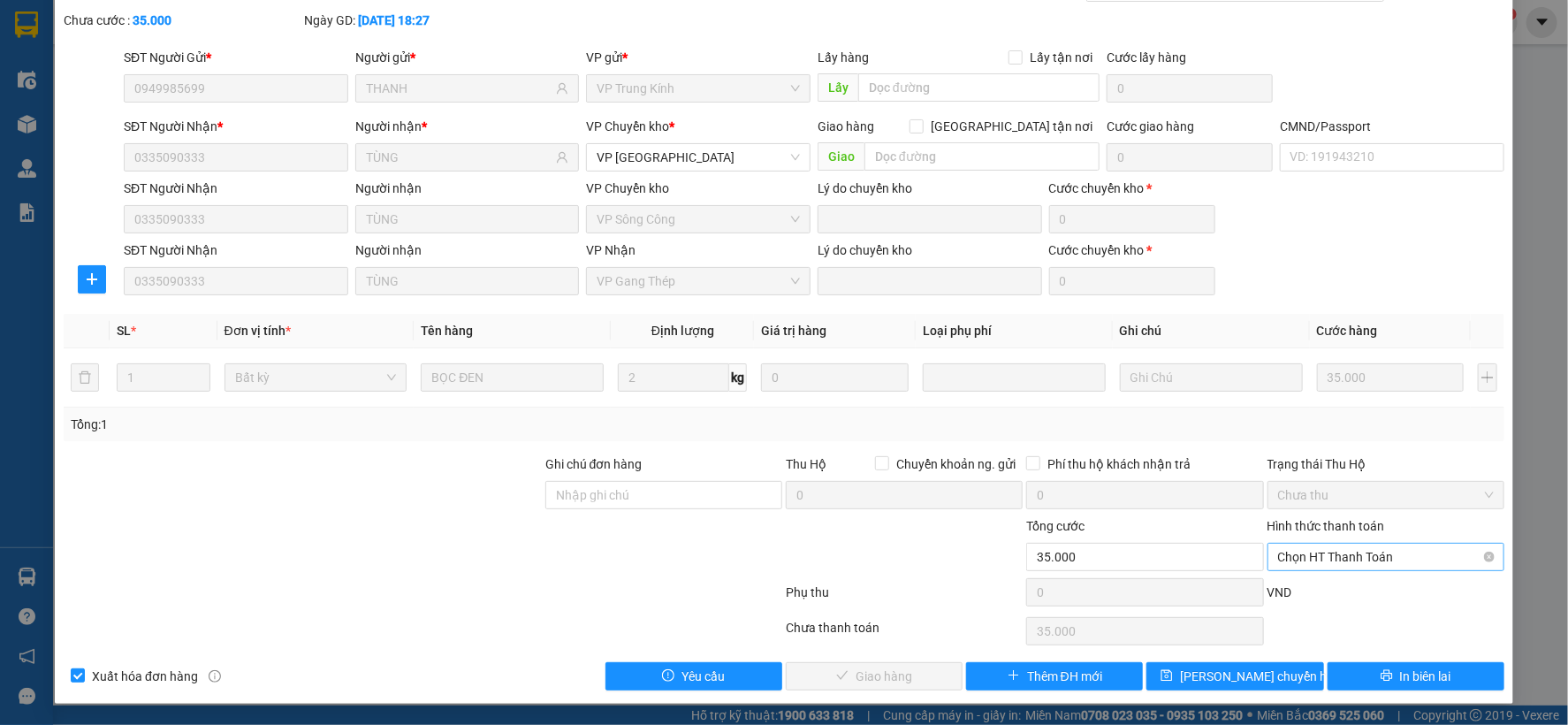
drag, startPoint x: 1339, startPoint y: 632, endPoint x: 1398, endPoint y: 552, distance: 99.4
click at [1398, 552] on span "Chọn HT Thanh Toán" at bounding box center [1386, 556] width 216 height 27
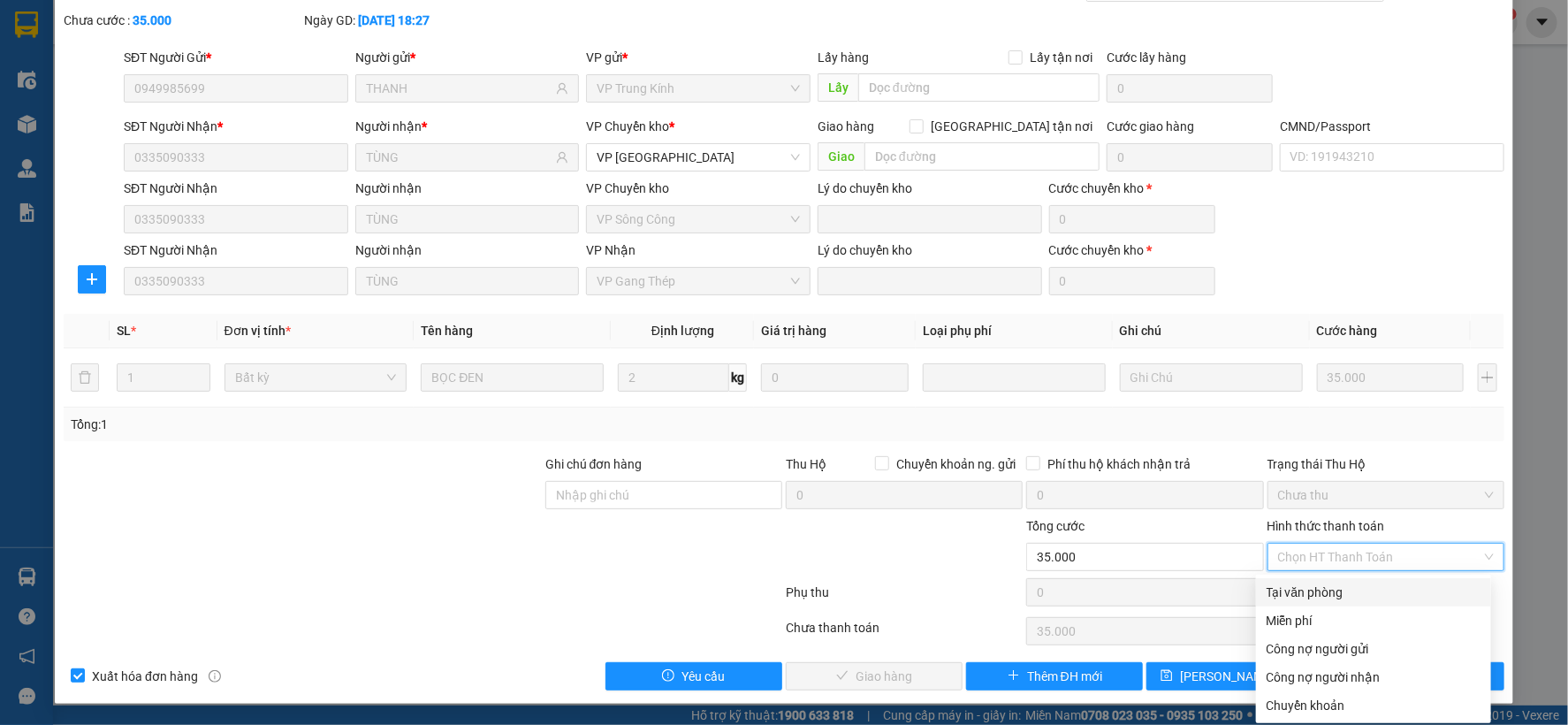
drag, startPoint x: 1330, startPoint y: 590, endPoint x: 801, endPoint y: 702, distance: 540.7
click at [1321, 592] on div "Tại văn phòng" at bounding box center [1373, 592] width 214 height 20
type input "0"
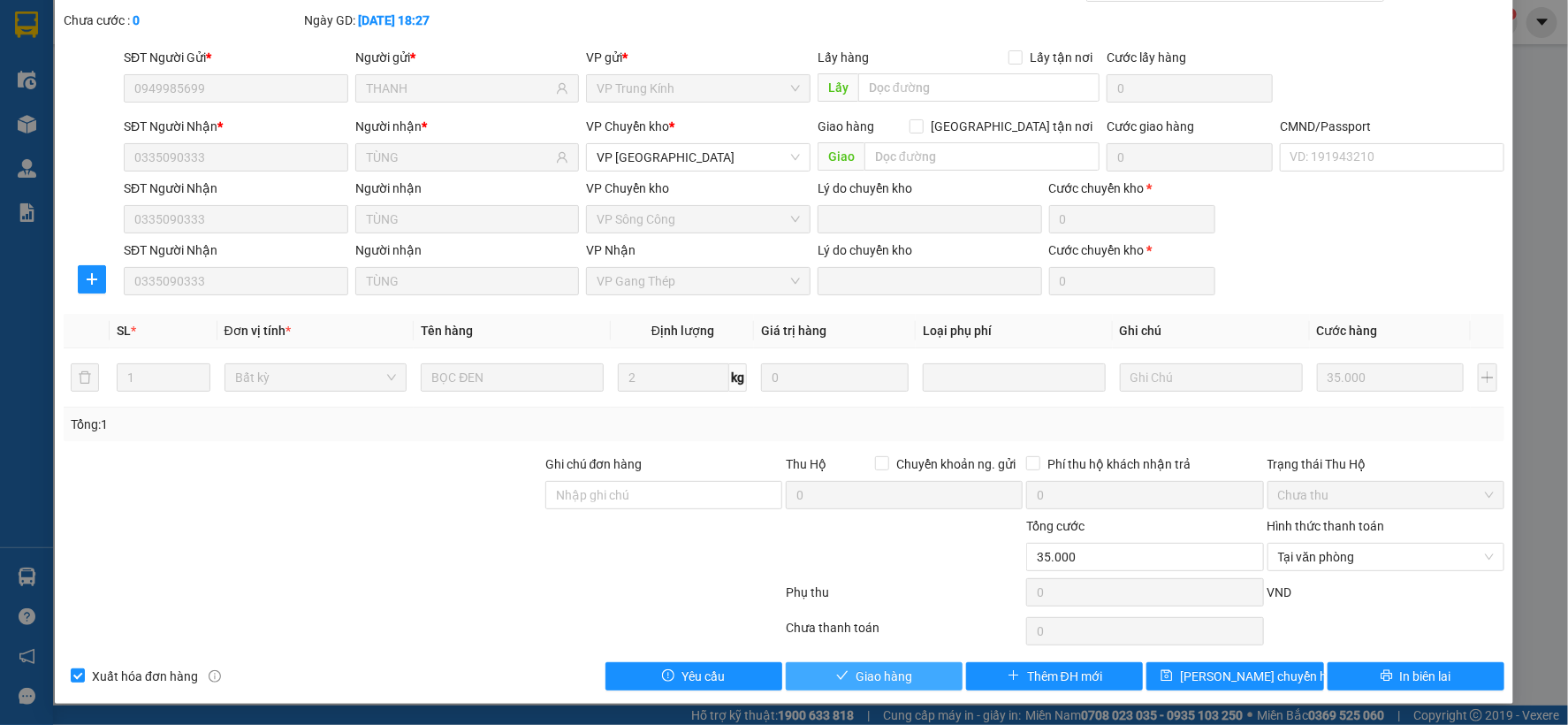
click at [895, 674] on span "Giao hàng" at bounding box center [883, 676] width 56 height 20
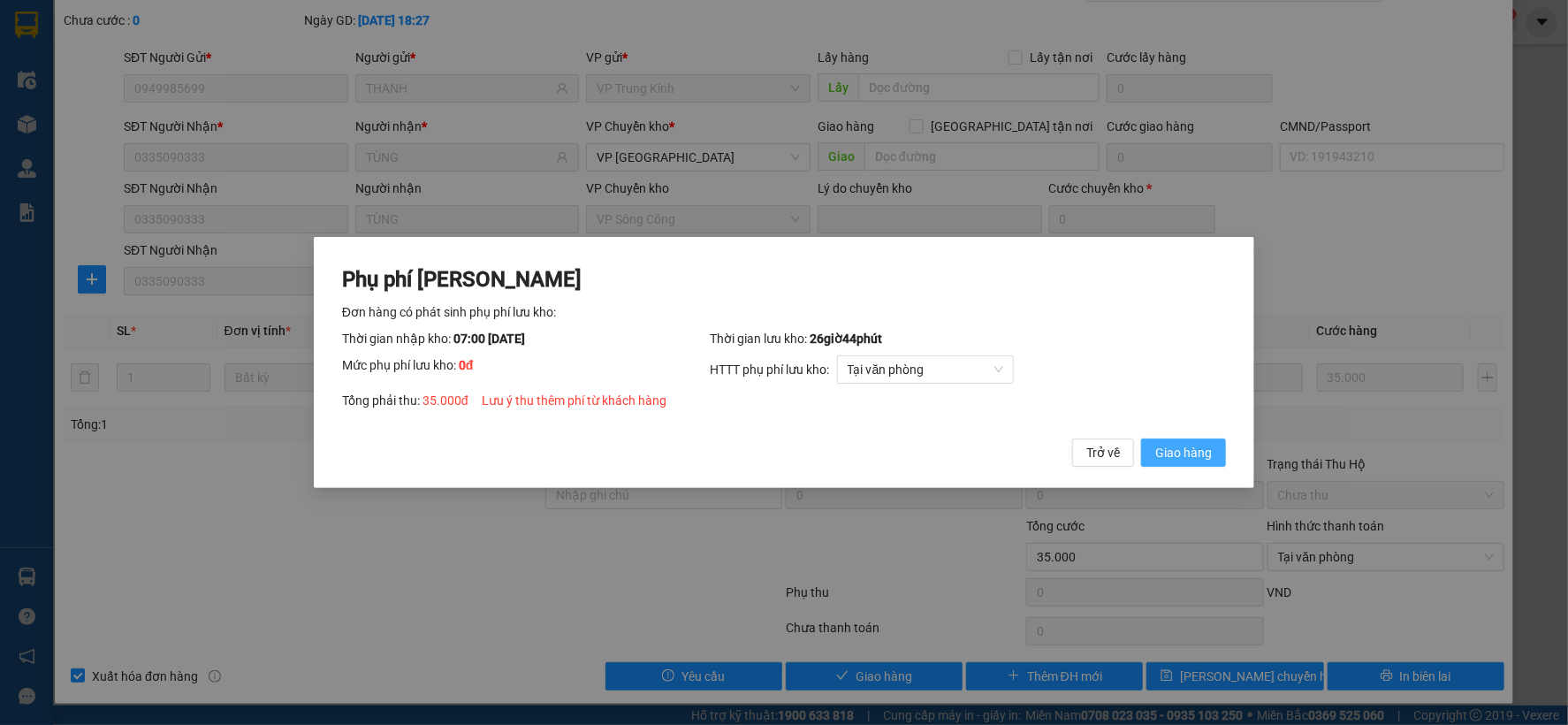
click at [1204, 454] on span "Giao hàng" at bounding box center [1183, 453] width 56 height 20
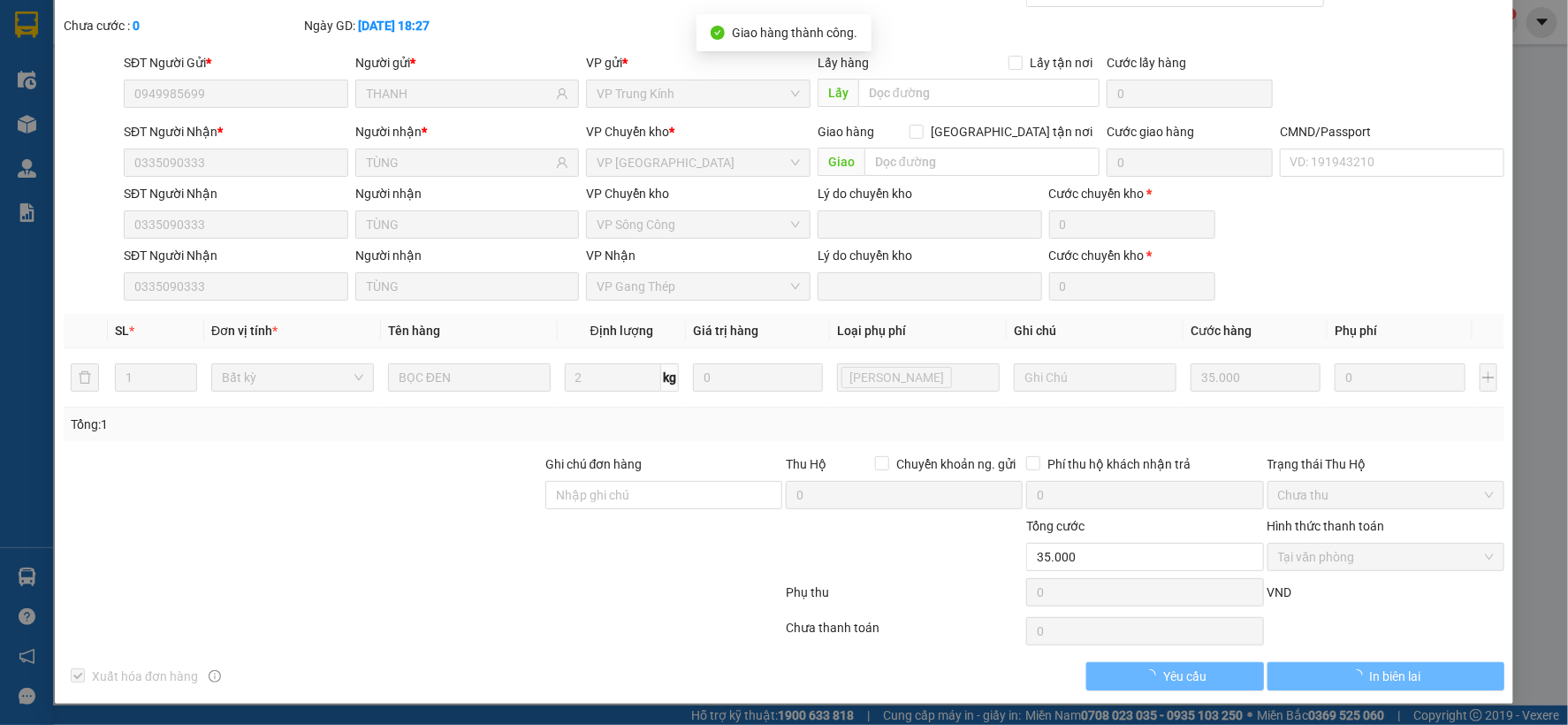
scroll to position [0, 0]
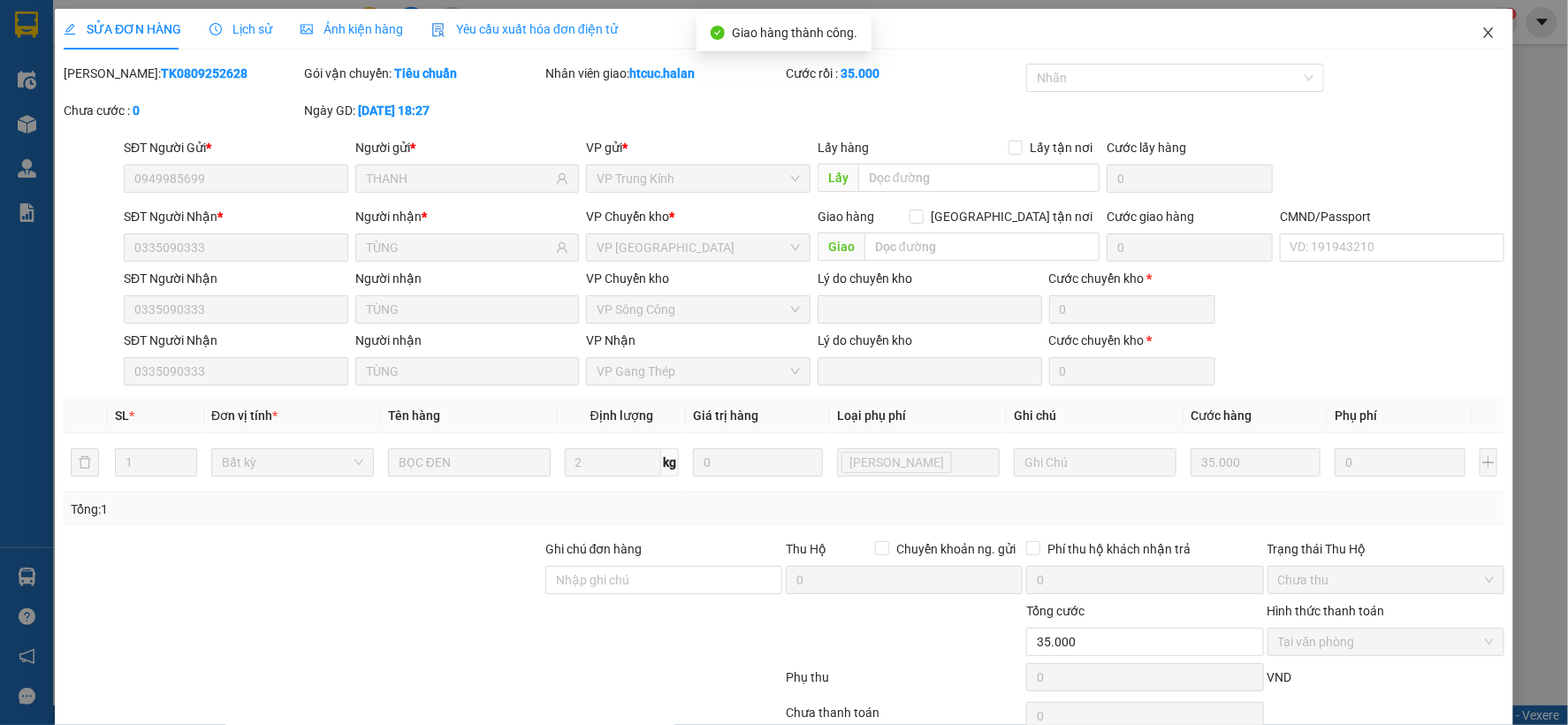
click at [1481, 27] on icon "close" at bounding box center [1488, 32] width 14 height 14
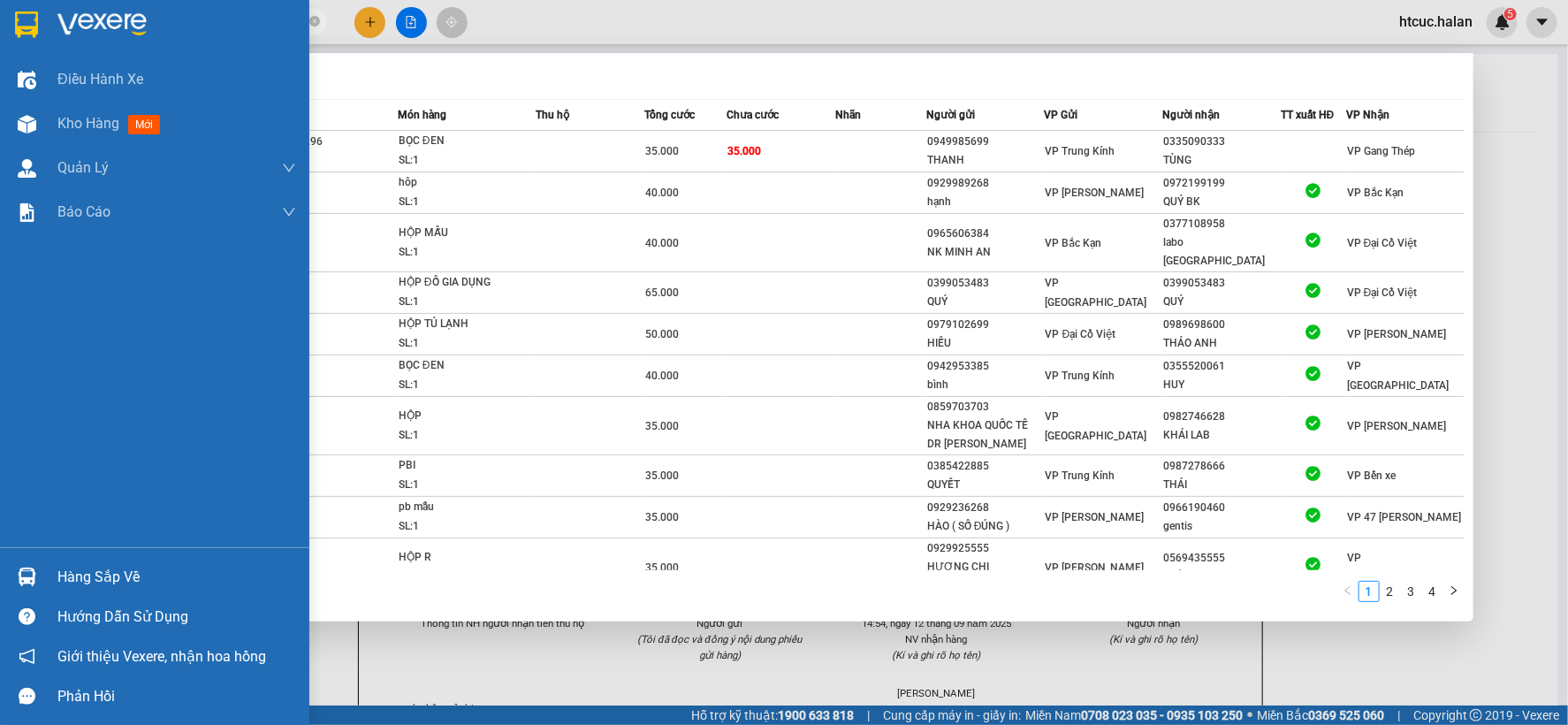
drag, startPoint x: 202, startPoint y: 30, endPoint x: 44, endPoint y: 30, distance: 158.0
click at [44, 30] on section "Kết quả tìm kiếm ( 32 ) Bộ lọc Mã ĐH Trạng thái Món hàng Thu hộ Tổng cước Chưa …" at bounding box center [784, 362] width 1568 height 725
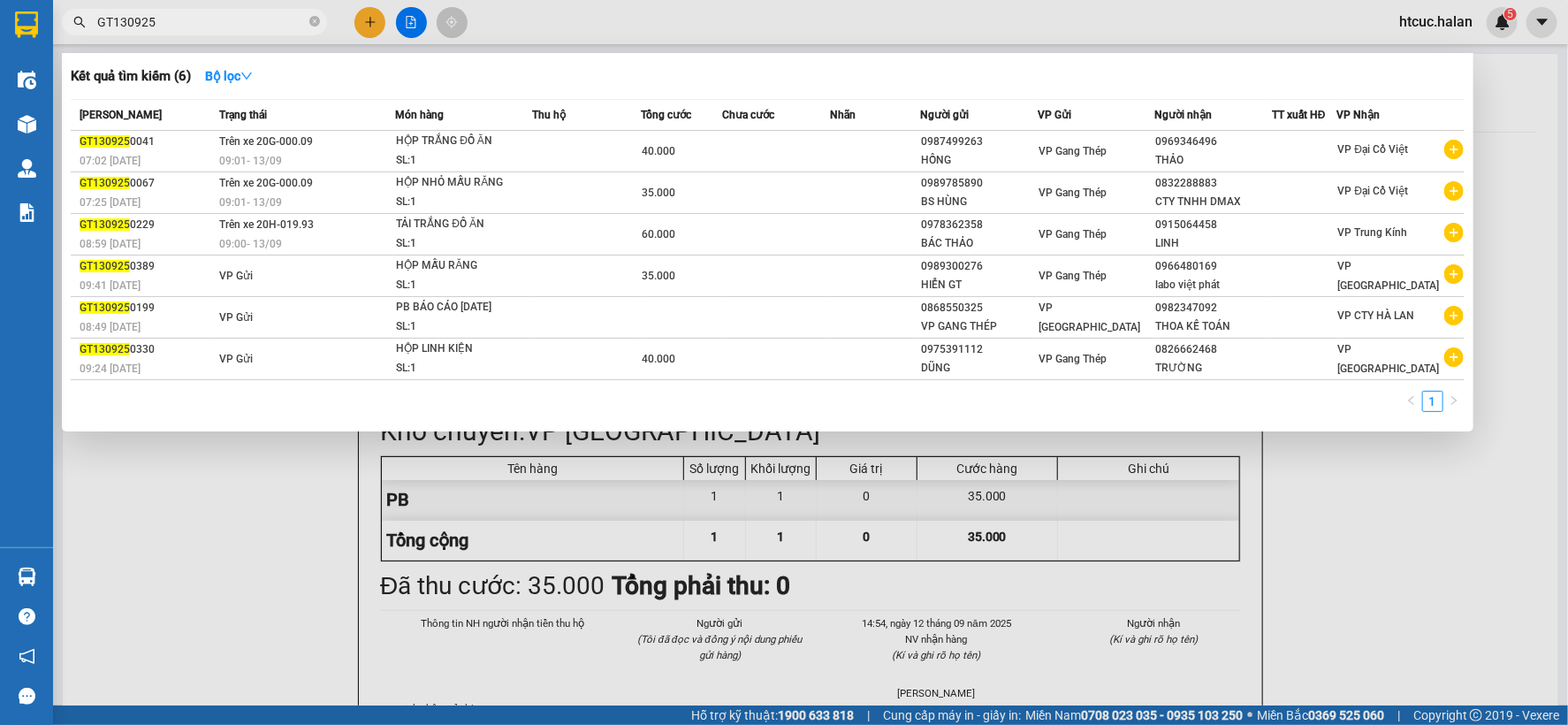
type input "GT130925"
drag, startPoint x: 277, startPoint y: 552, endPoint x: 249, endPoint y: 420, distance: 134.9
click at [272, 540] on div at bounding box center [784, 362] width 1568 height 725
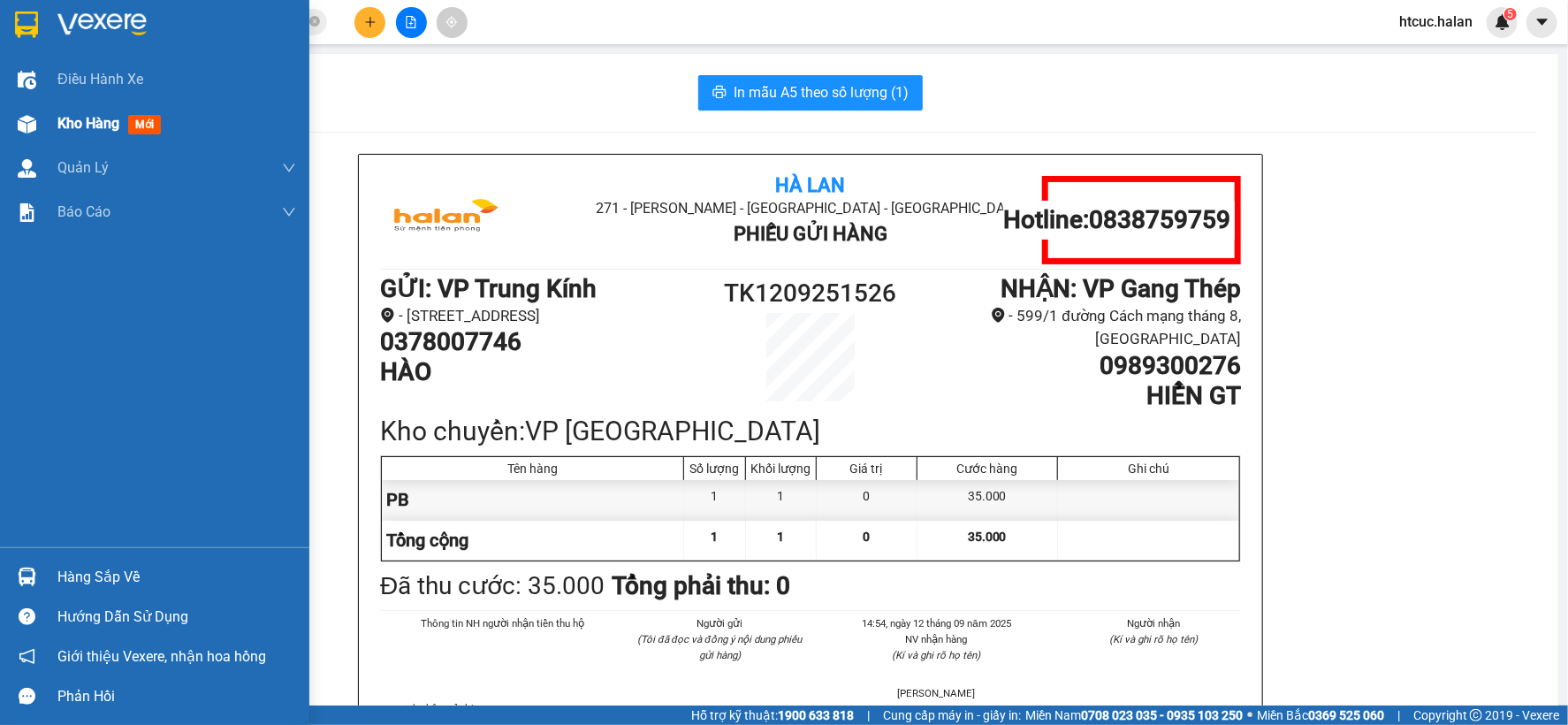
click at [28, 121] on img at bounding box center [27, 124] width 19 height 19
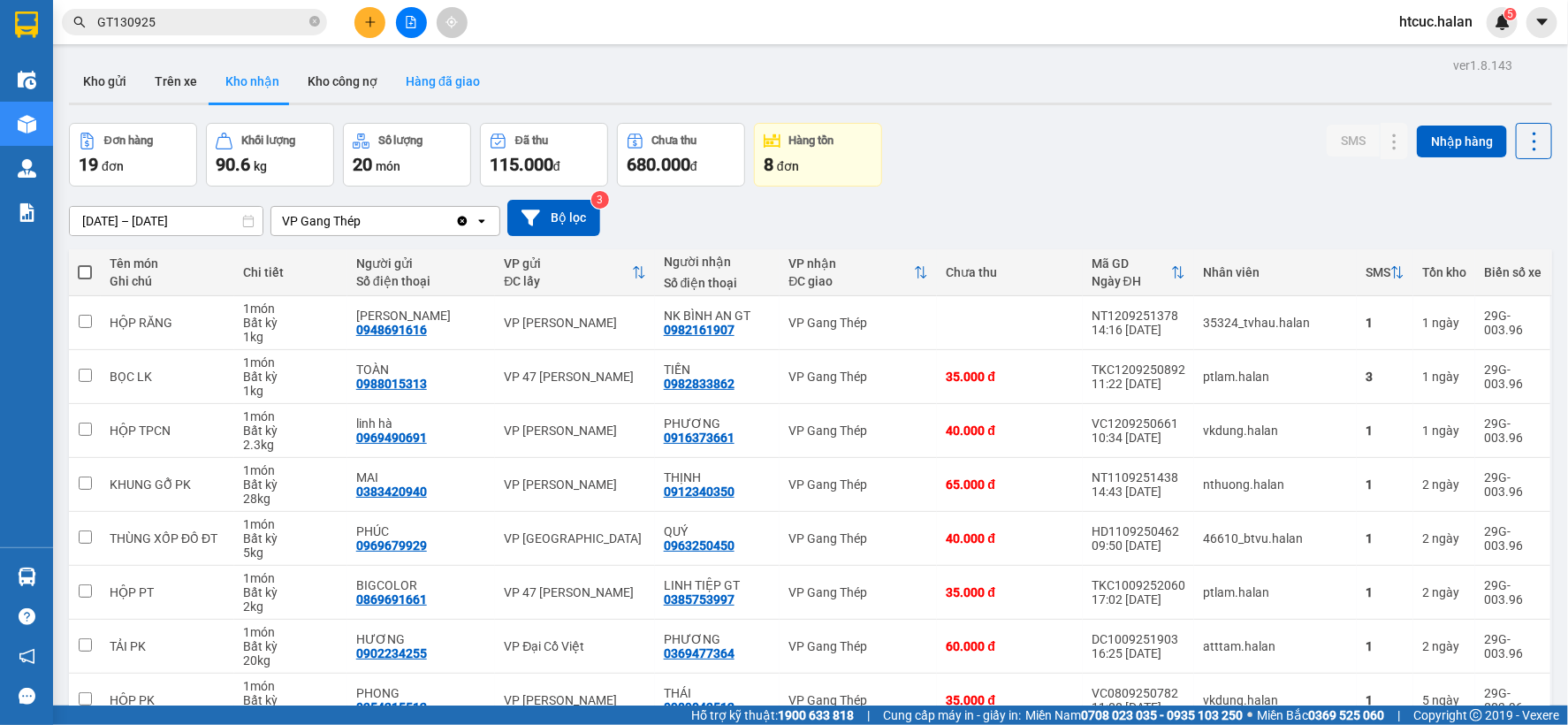
click at [452, 83] on button "Hàng đã giao" at bounding box center [443, 81] width 102 height 42
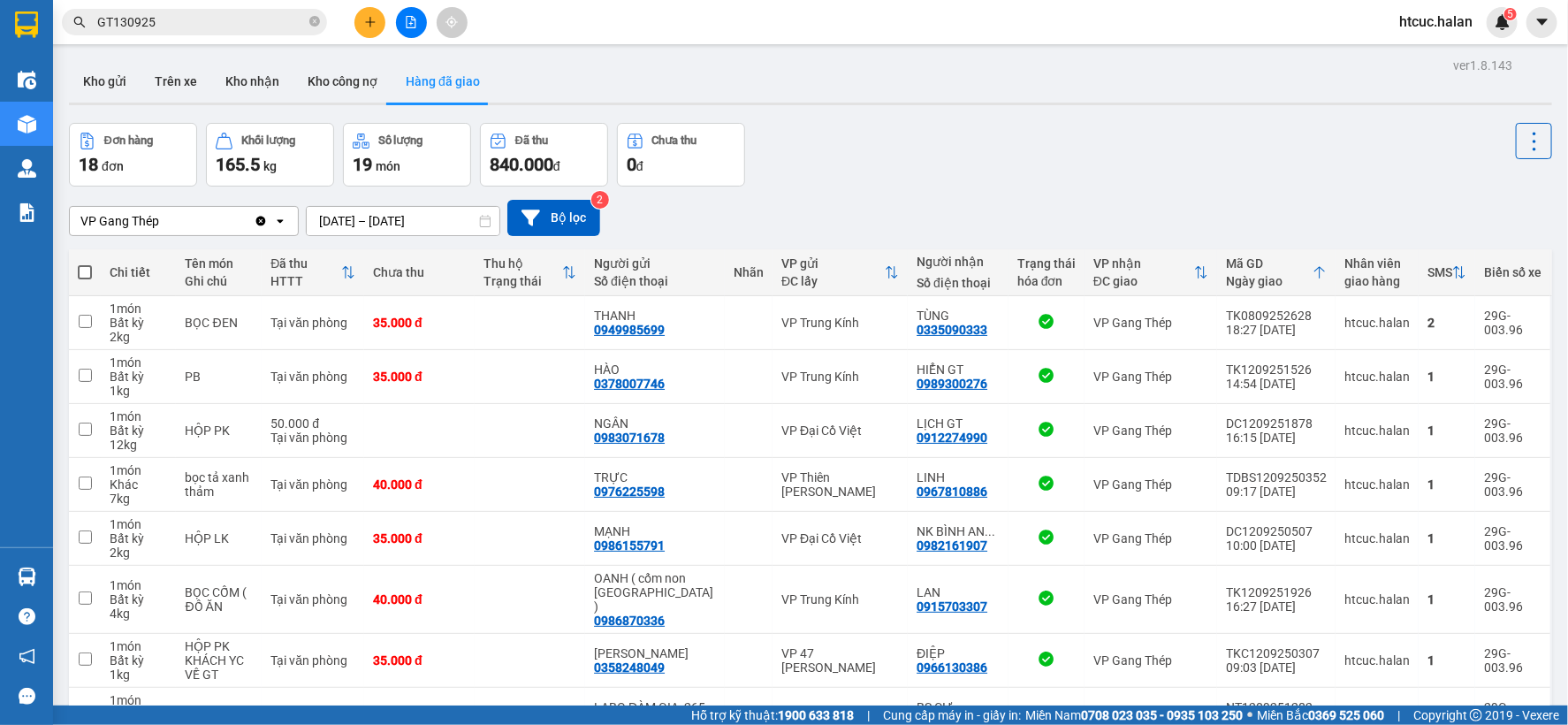
click at [378, 28] on button at bounding box center [369, 22] width 31 height 30
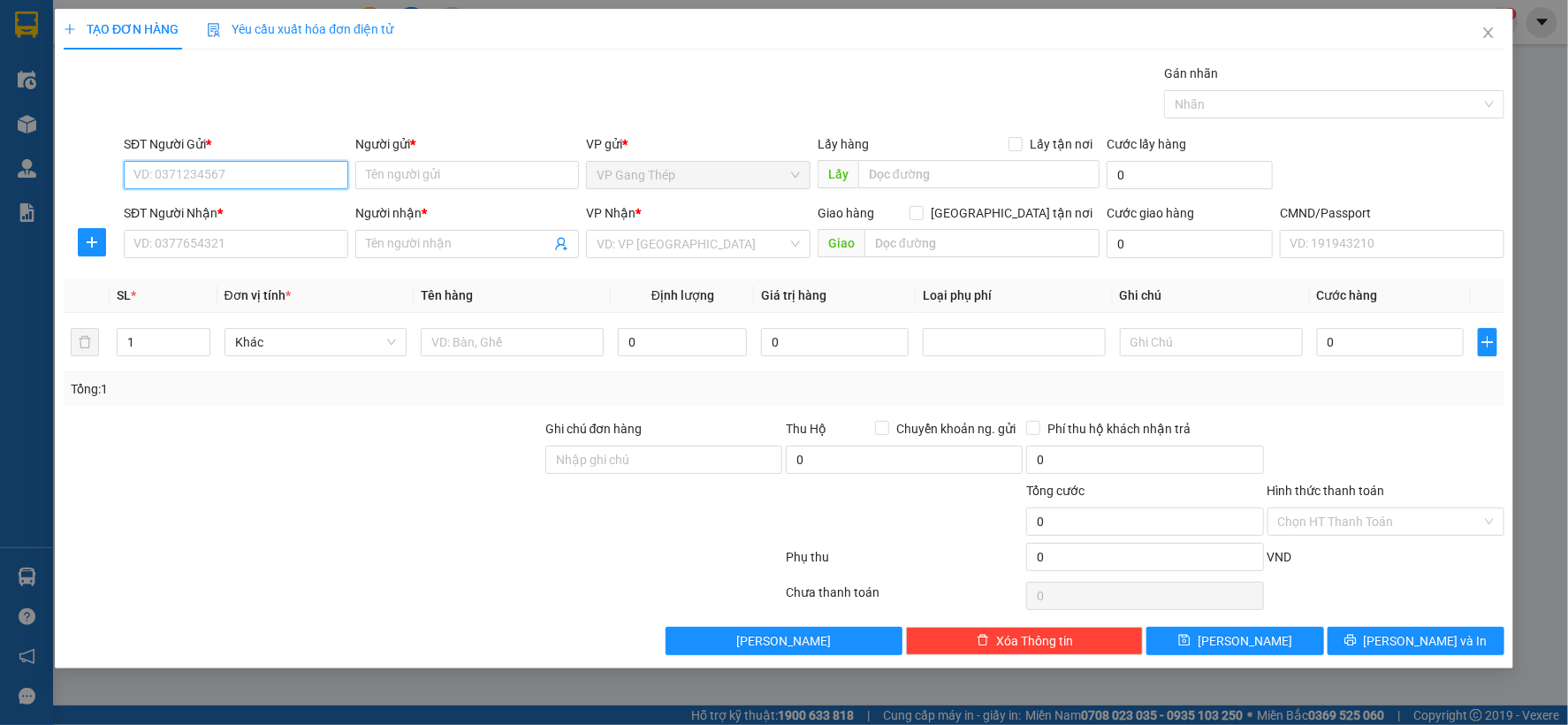
drag, startPoint x: 275, startPoint y: 169, endPoint x: 1350, endPoint y: 2, distance: 1087.9
click at [843, 73] on div "Transit Pickup Surcharge Ids Transit Deliver Surcharge Ids Transit Deliver Surc…" at bounding box center [784, 359] width 1441 height 591
type input "0945475929"
click at [225, 209] on div "0945475929 - ĐỨC GT" at bounding box center [236, 211] width 204 height 20
type input "ĐỨC GT"
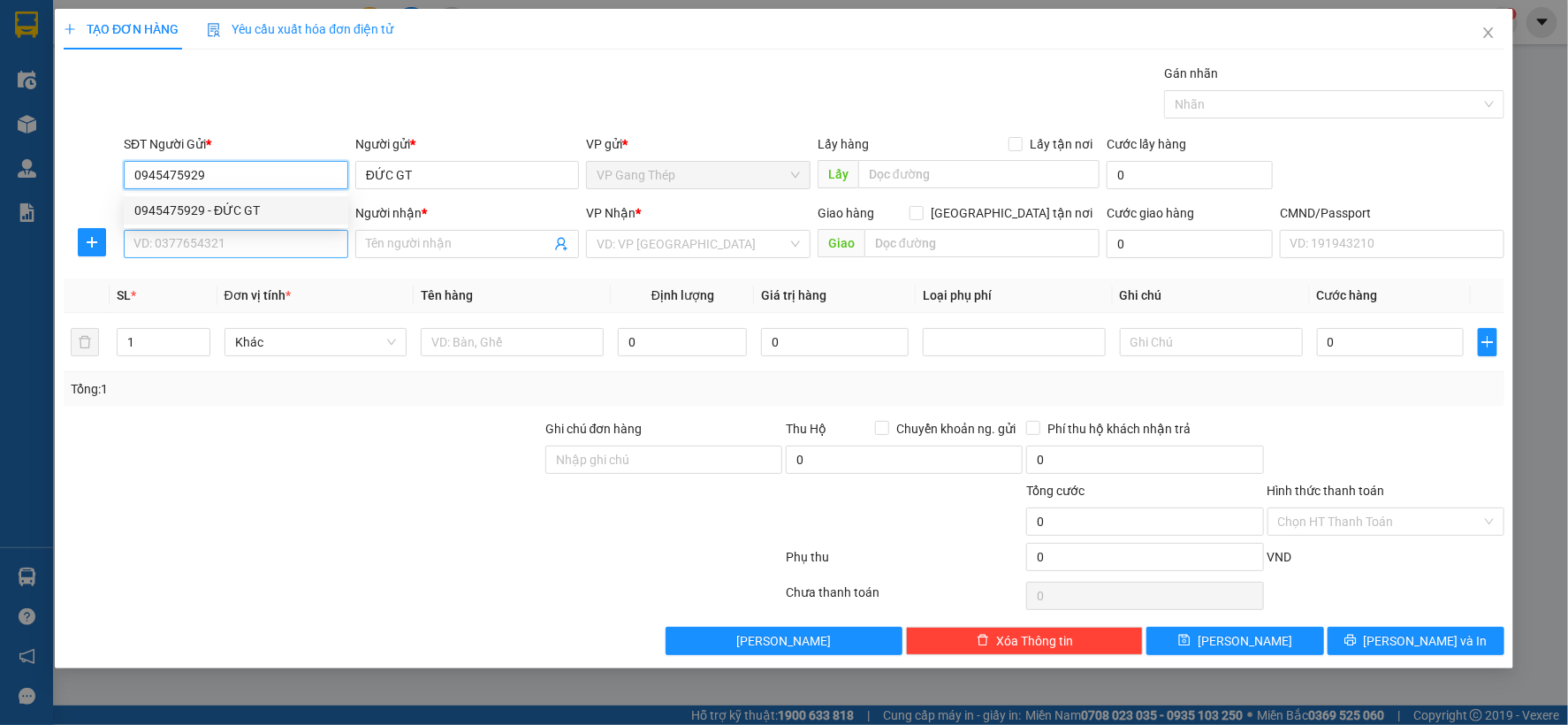
type input "0945475929"
click at [233, 234] on input "SĐT Người Nhận *" at bounding box center [236, 244] width 224 height 29
type input "0912916828"
click at [404, 248] on input "Người nhận *" at bounding box center [459, 244] width 186 height 20
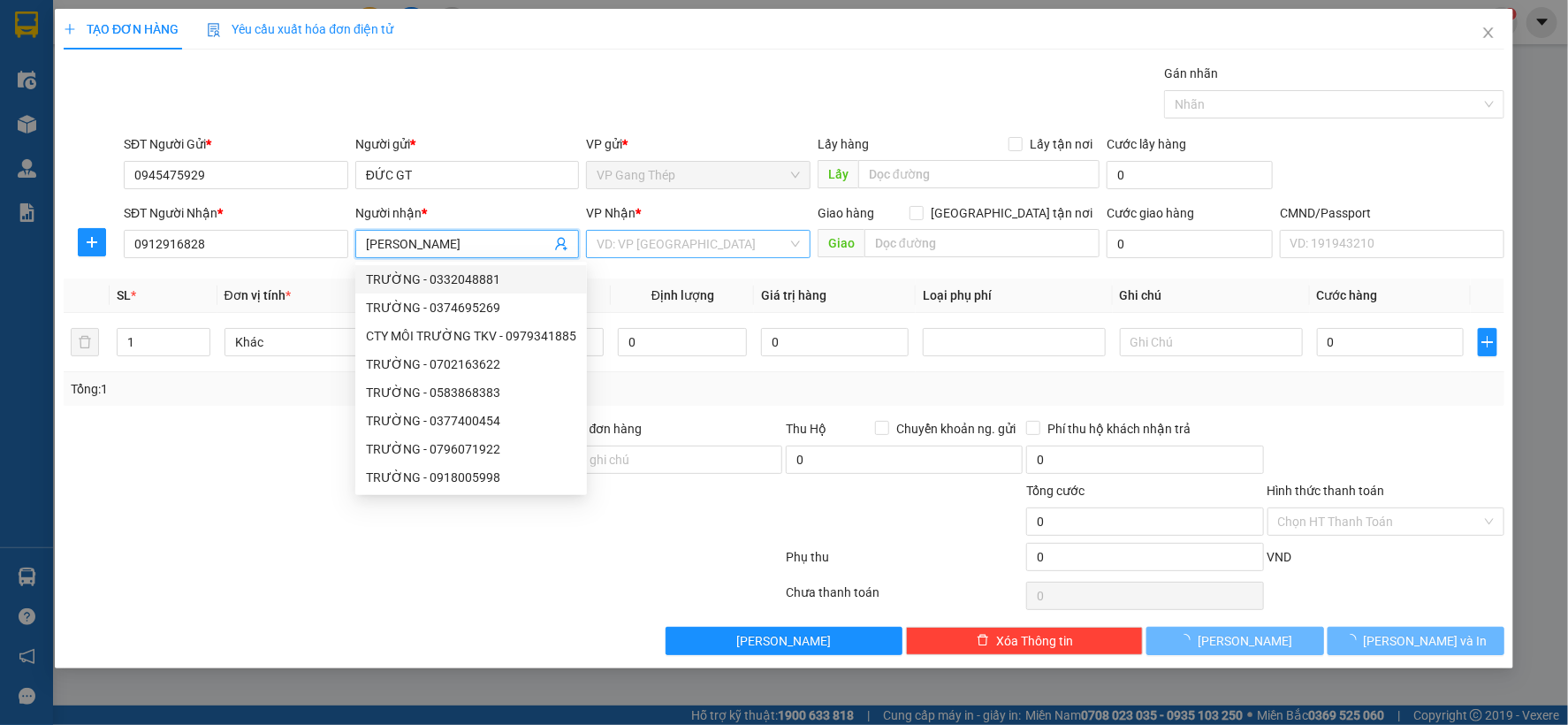
type input "TUẤN KIỆT"
click at [681, 243] on input "search" at bounding box center [692, 243] width 191 height 27
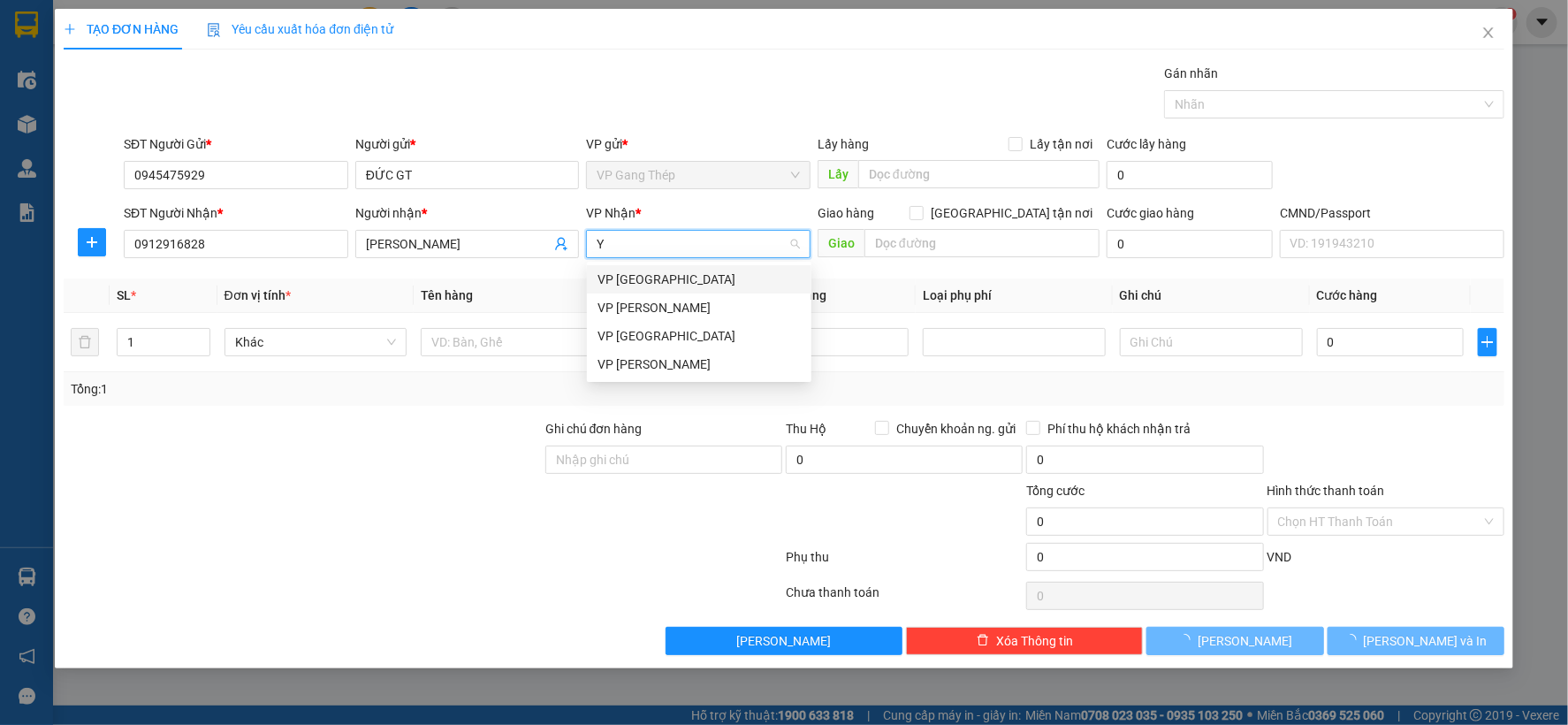
type input "YÊ"
click at [641, 279] on div "VP [GEOGRAPHIC_DATA]" at bounding box center [699, 279] width 204 height 20
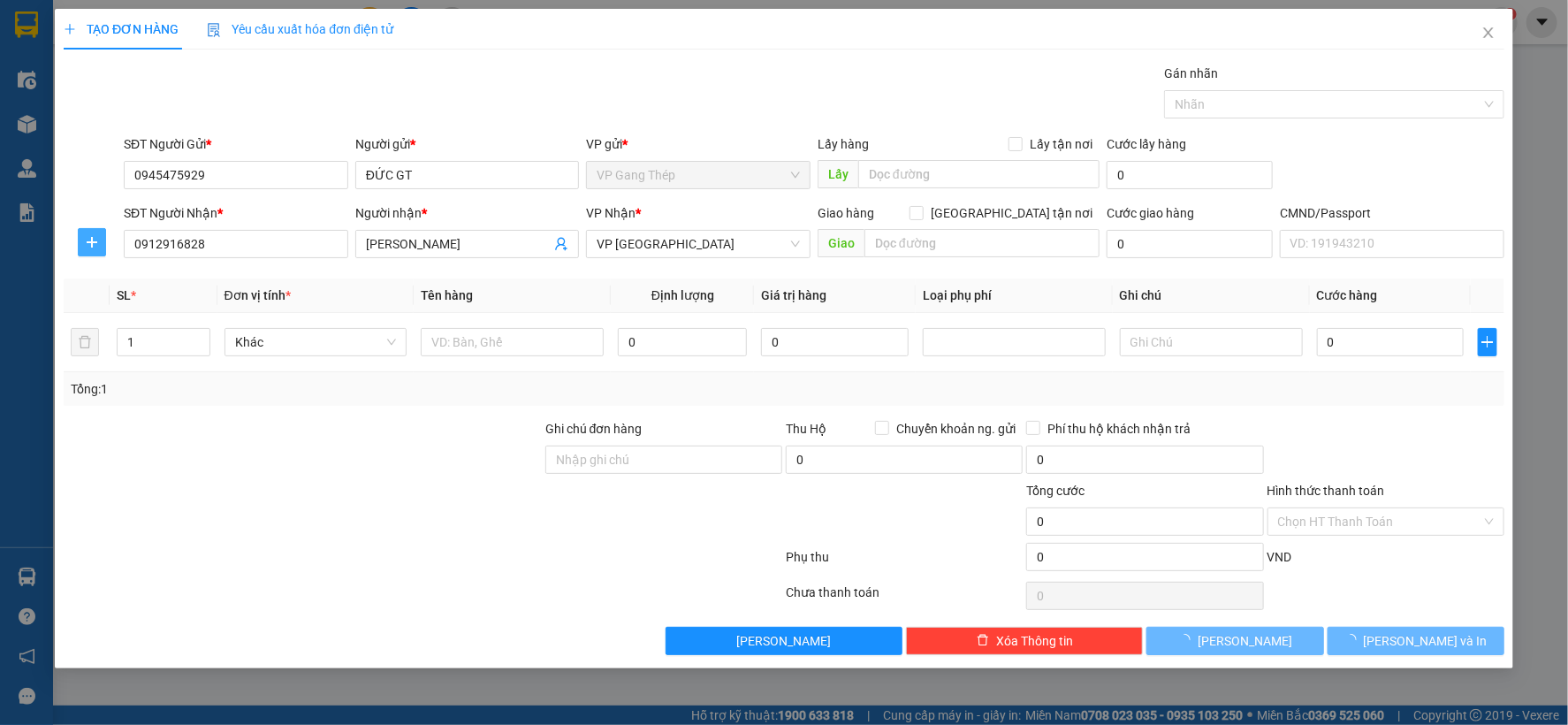
click at [83, 230] on button "button" at bounding box center [92, 242] width 29 height 29
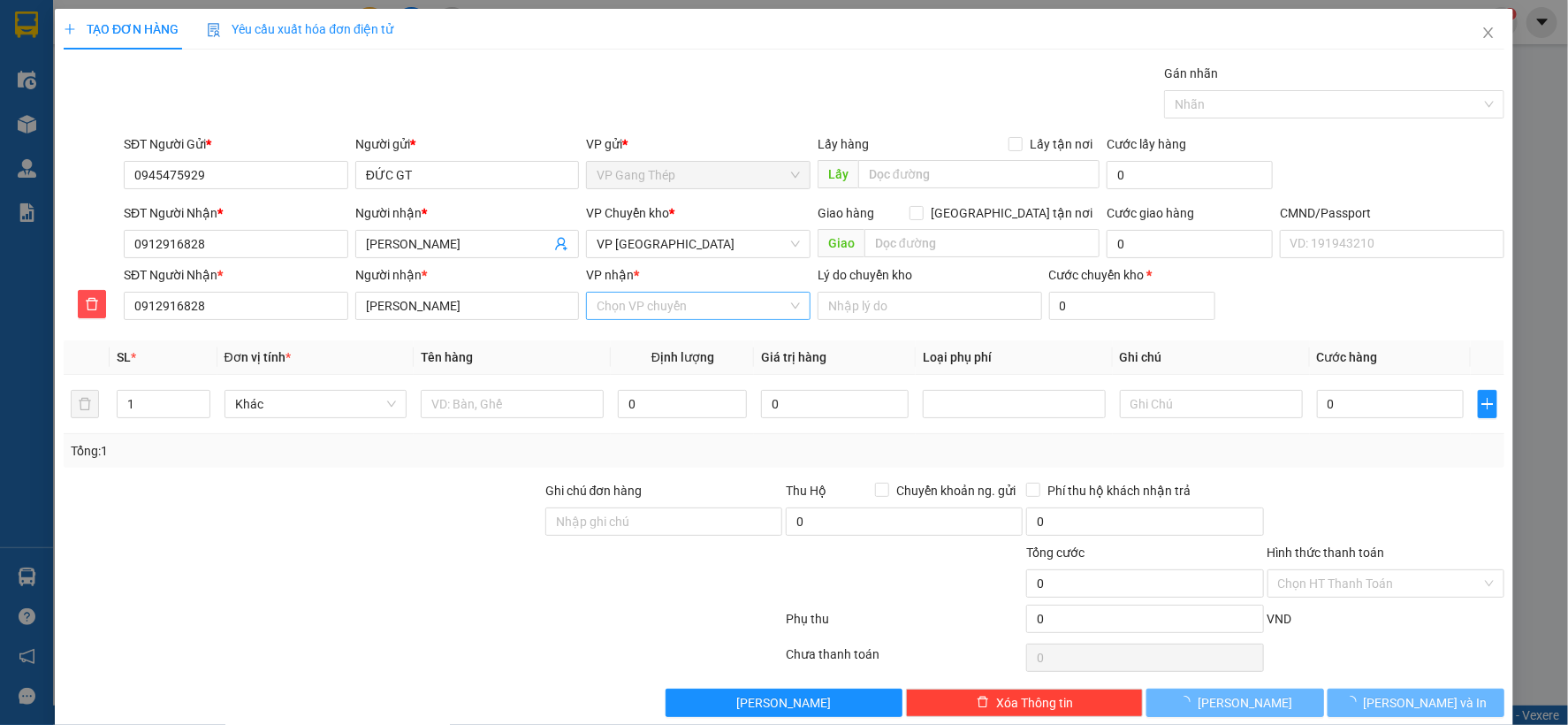
click at [682, 304] on input "VP nhận *" at bounding box center [692, 305] width 191 height 27
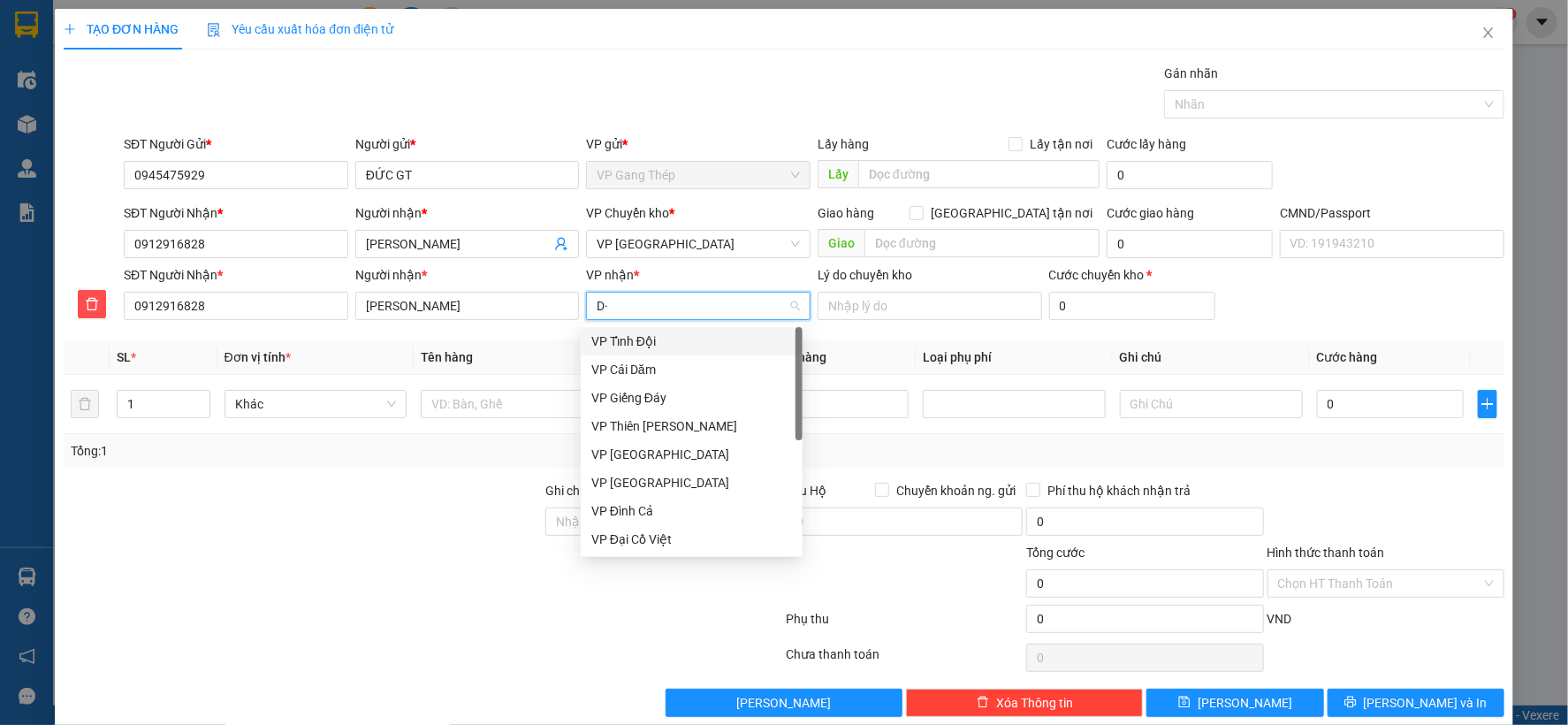
type input "D"
type input "ĐA"
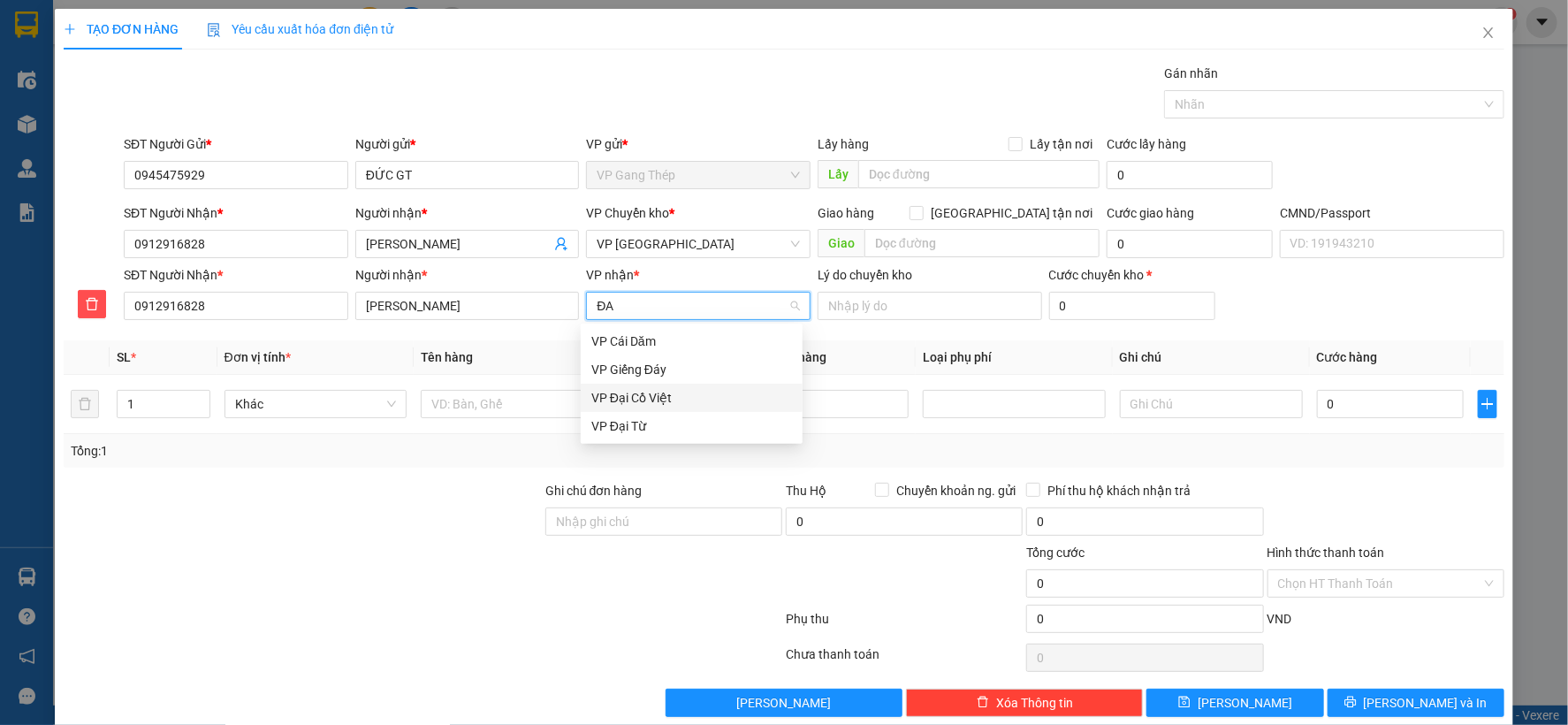
click at [648, 391] on div "VP Đại Cồ Việt" at bounding box center [692, 397] width 201 height 20
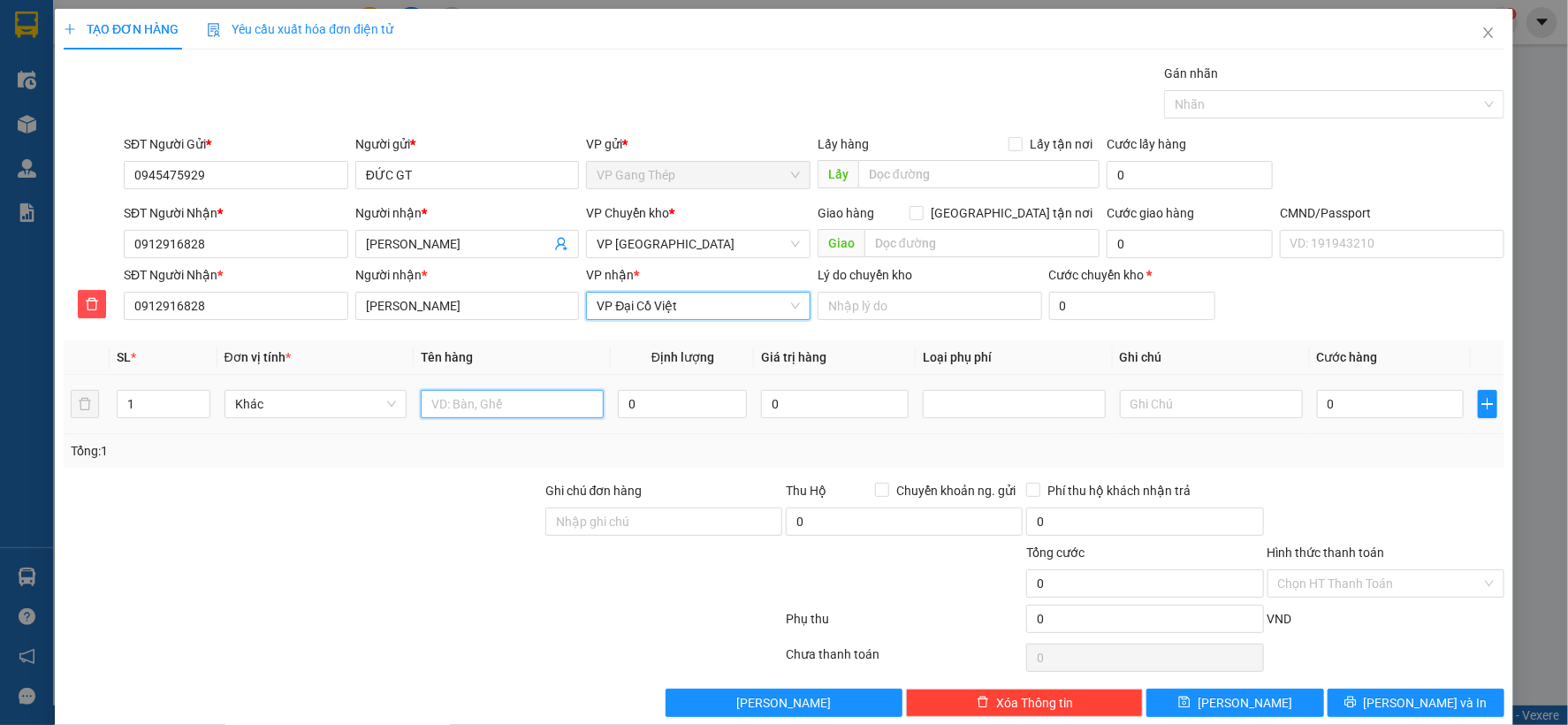
click at [500, 412] on input "text" at bounding box center [513, 403] width 183 height 29
type input "PB"
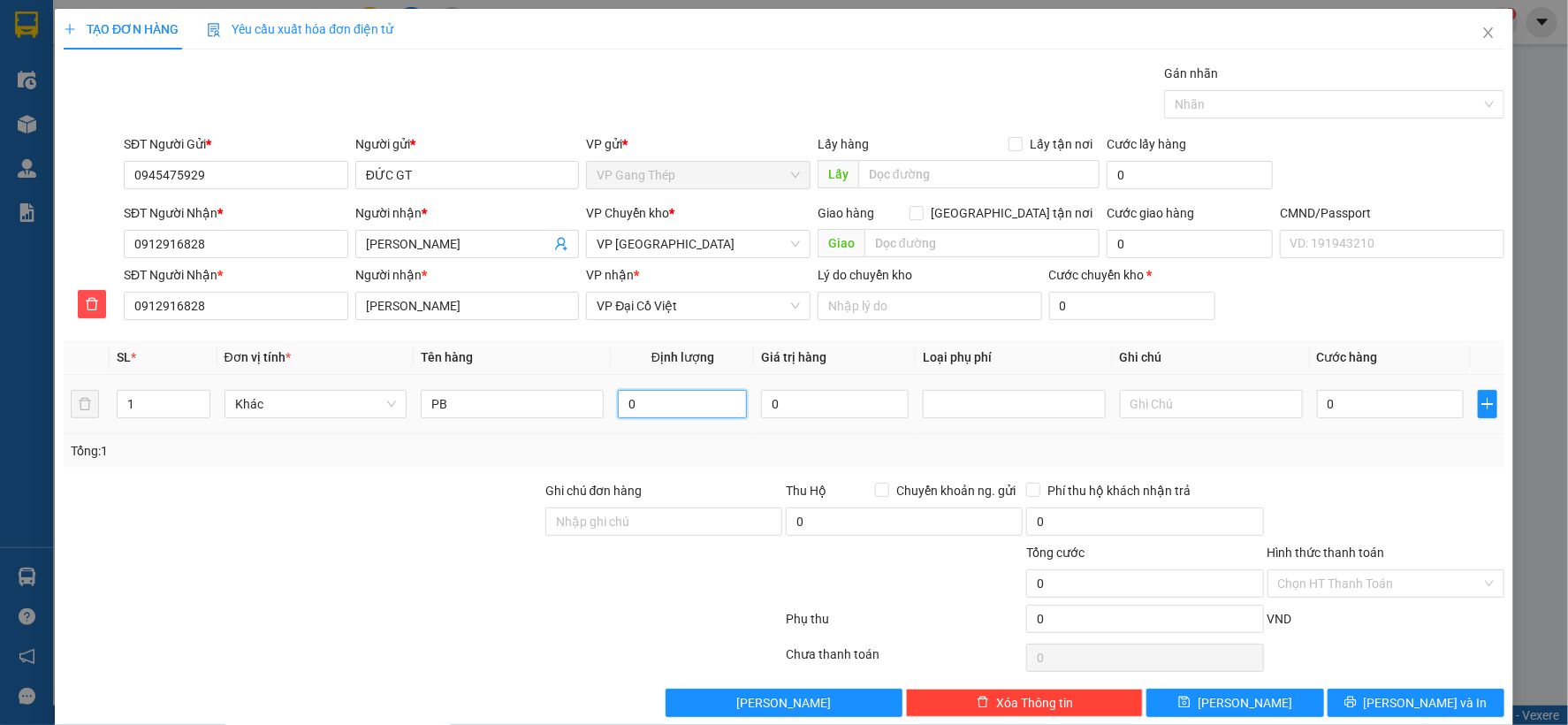
click at [692, 403] on input "0" at bounding box center [682, 403] width 129 height 29
type input "0.2"
click at [1391, 403] on input "0" at bounding box center [1390, 403] width 147 height 29
click at [357, 395] on span "Khác" at bounding box center [316, 403] width 161 height 27
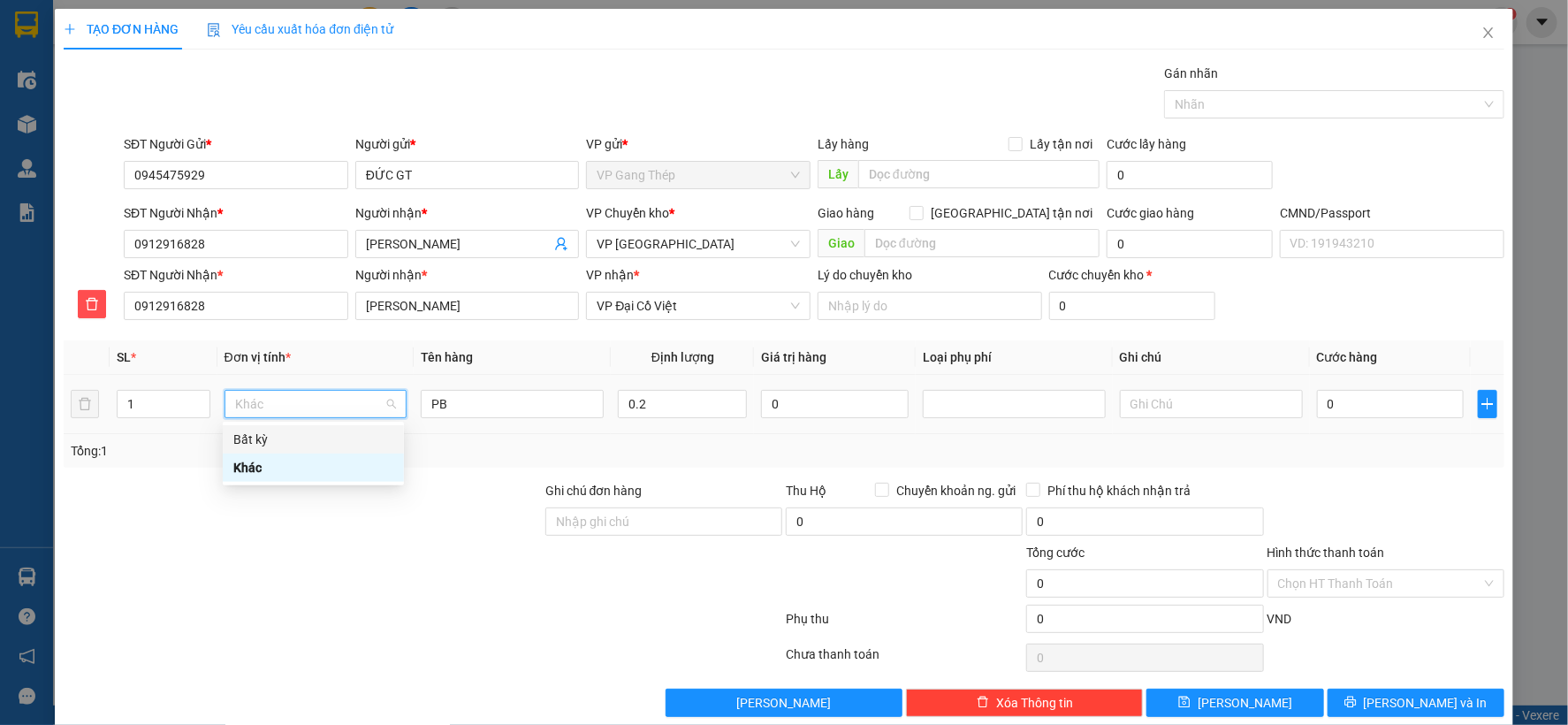
click at [254, 436] on div "Bất kỳ" at bounding box center [313, 440] width 160 height 20
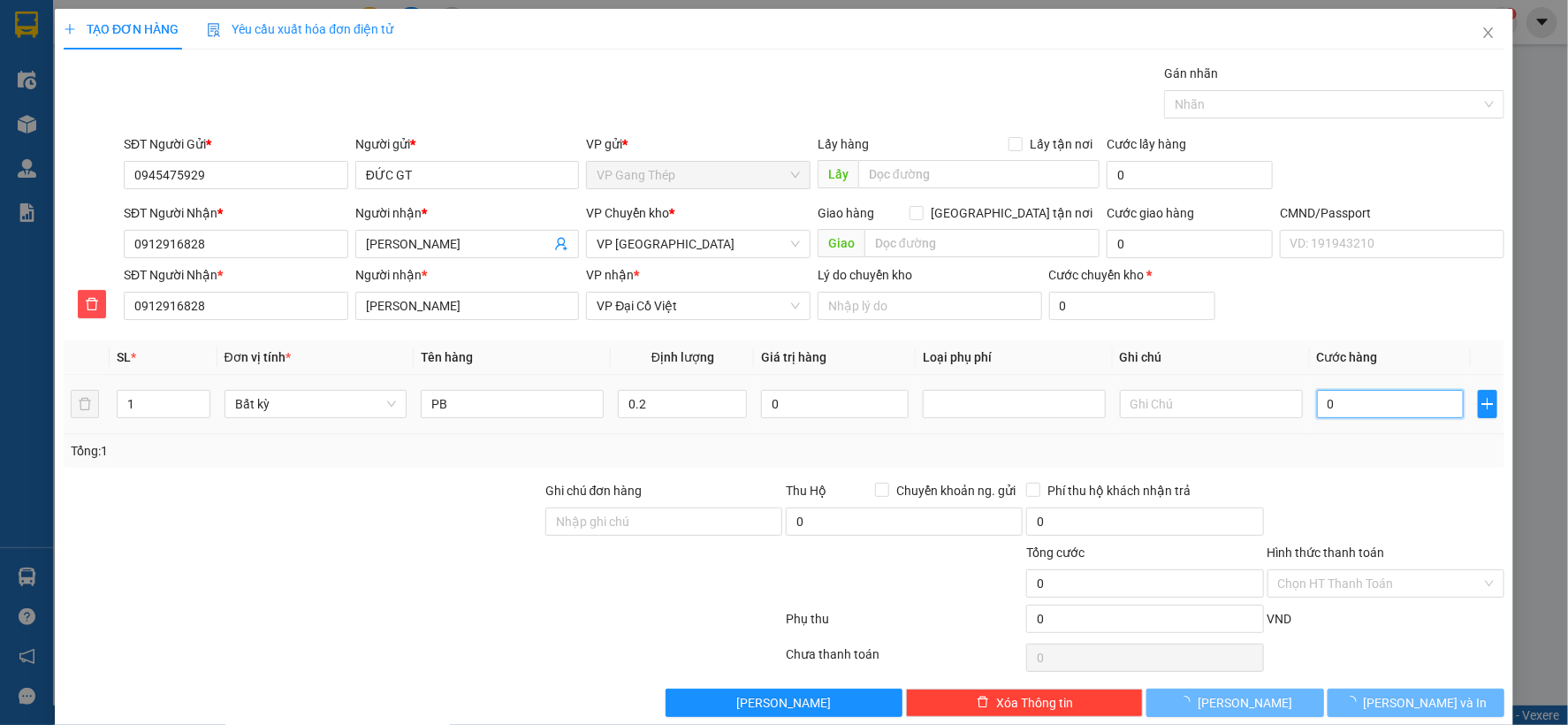
click at [1366, 412] on input "0" at bounding box center [1390, 403] width 147 height 29
type input "35.000"
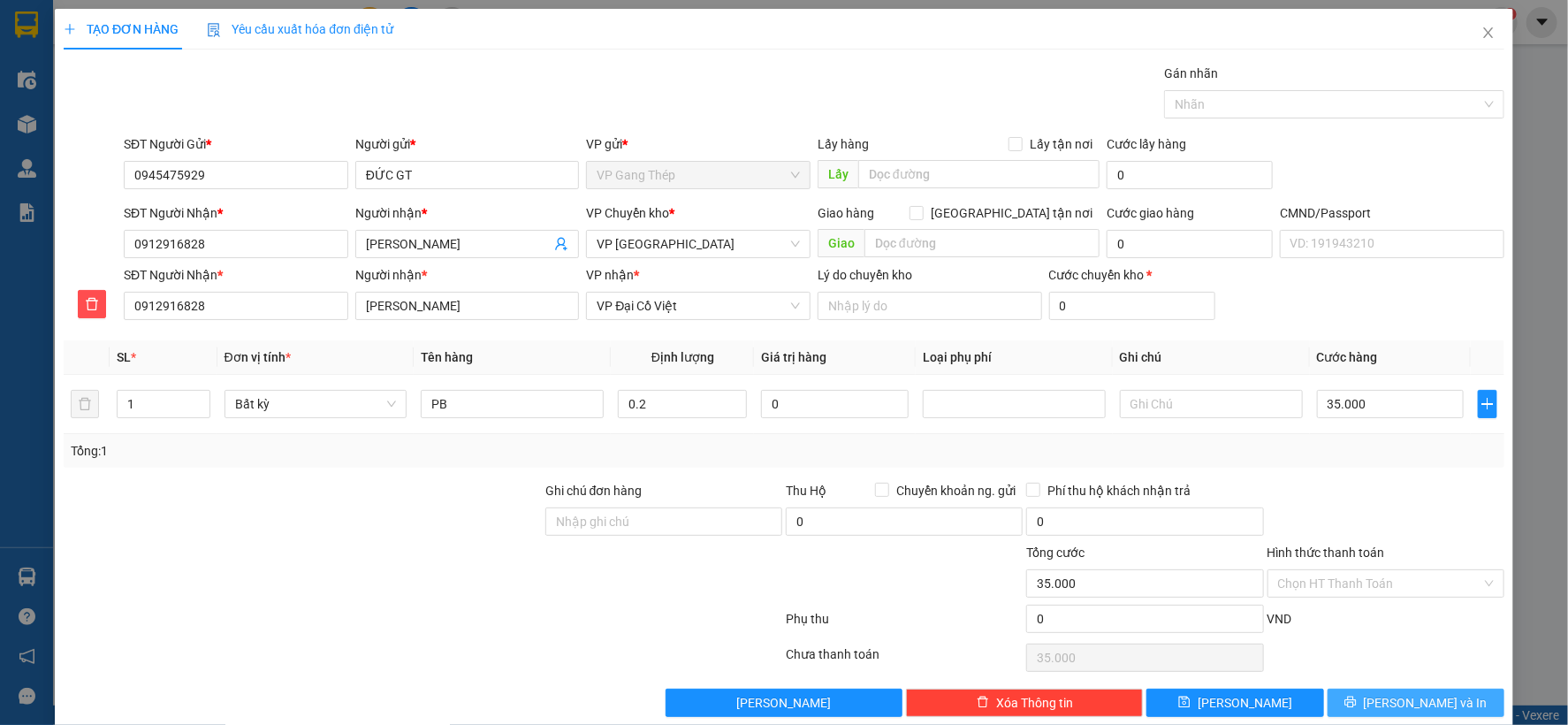
click at [1394, 702] on span "[PERSON_NAME] và In" at bounding box center [1426, 702] width 124 height 20
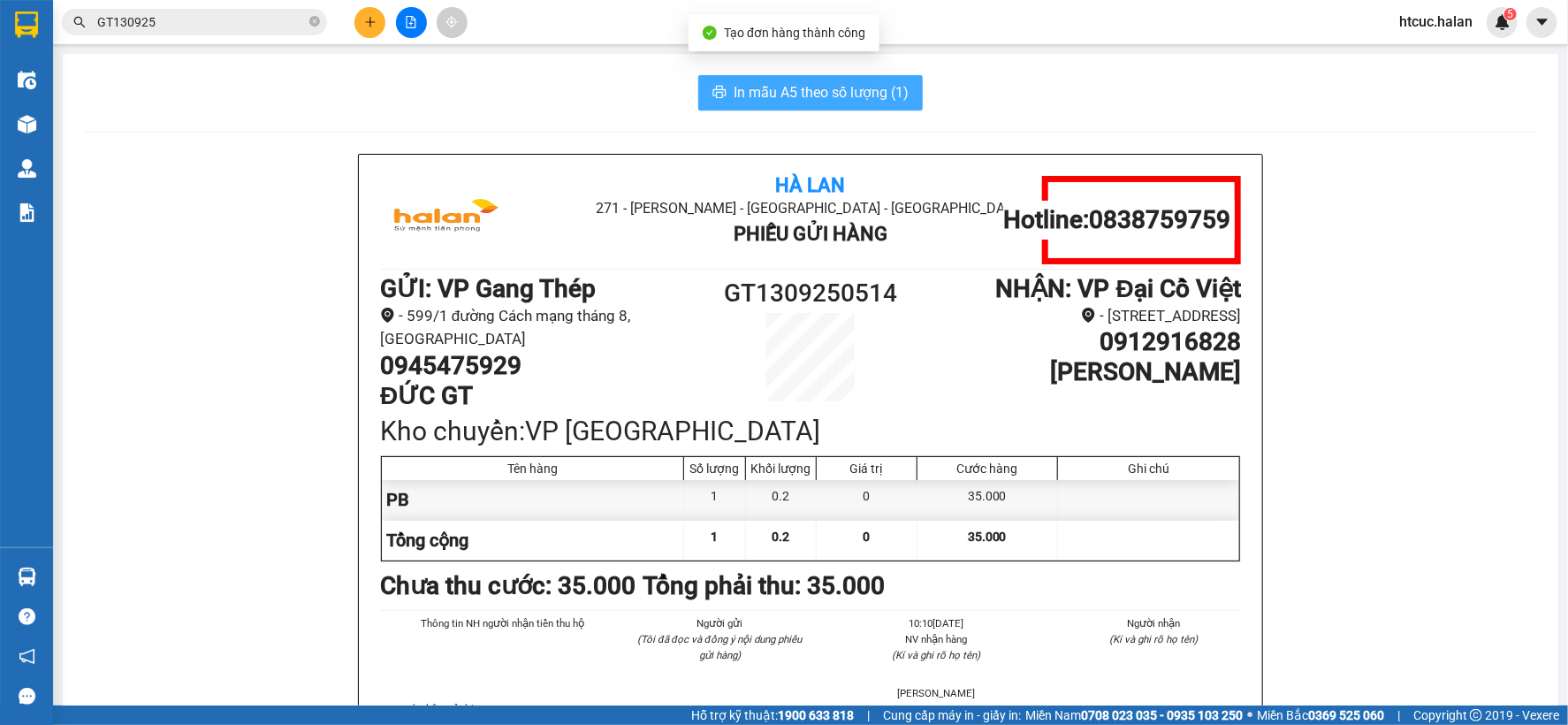
click at [714, 91] on icon "printer" at bounding box center [720, 91] width 13 height 13
click at [852, 98] on span "In mẫu A5 theo số lượng (1)" at bounding box center [822, 92] width 175 height 22
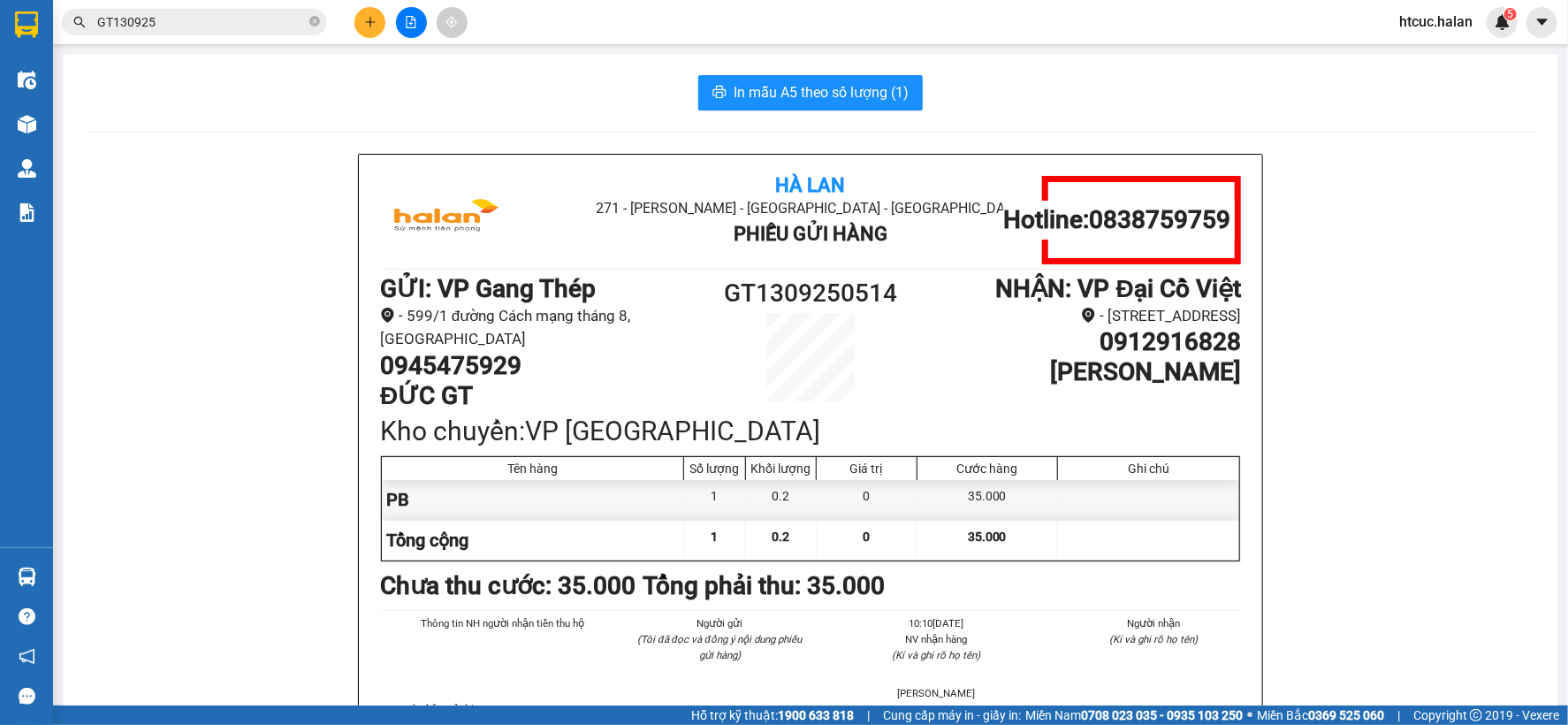
scroll to position [290, 0]
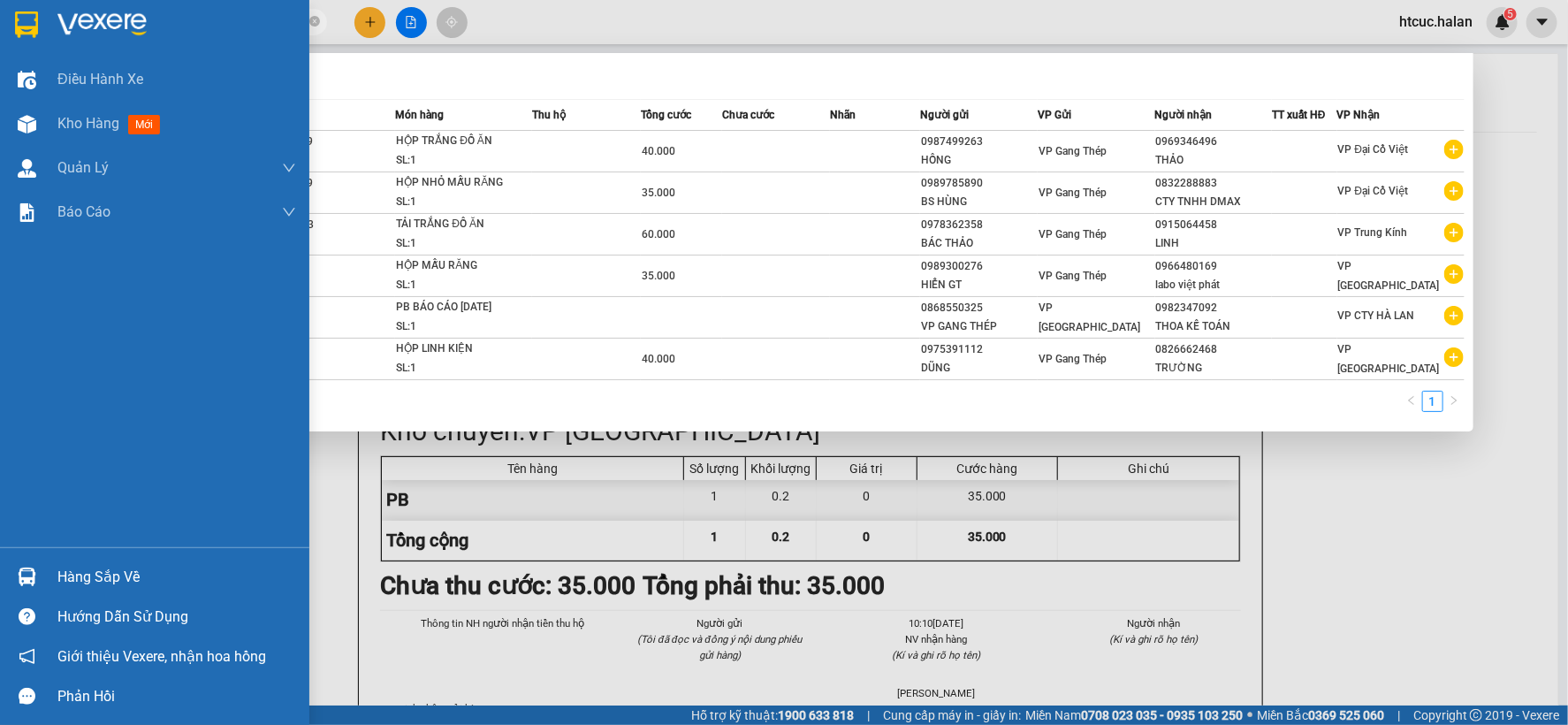
drag, startPoint x: 178, startPoint y: 25, endPoint x: 55, endPoint y: 6, distance: 124.5
click at [0, 35] on section "Kết quả tìm kiếm ( 6 ) Bộ lọc Mã ĐH Trạng thái Món hàng Thu hộ Tổng cước Chưa c…" at bounding box center [784, 362] width 1568 height 725
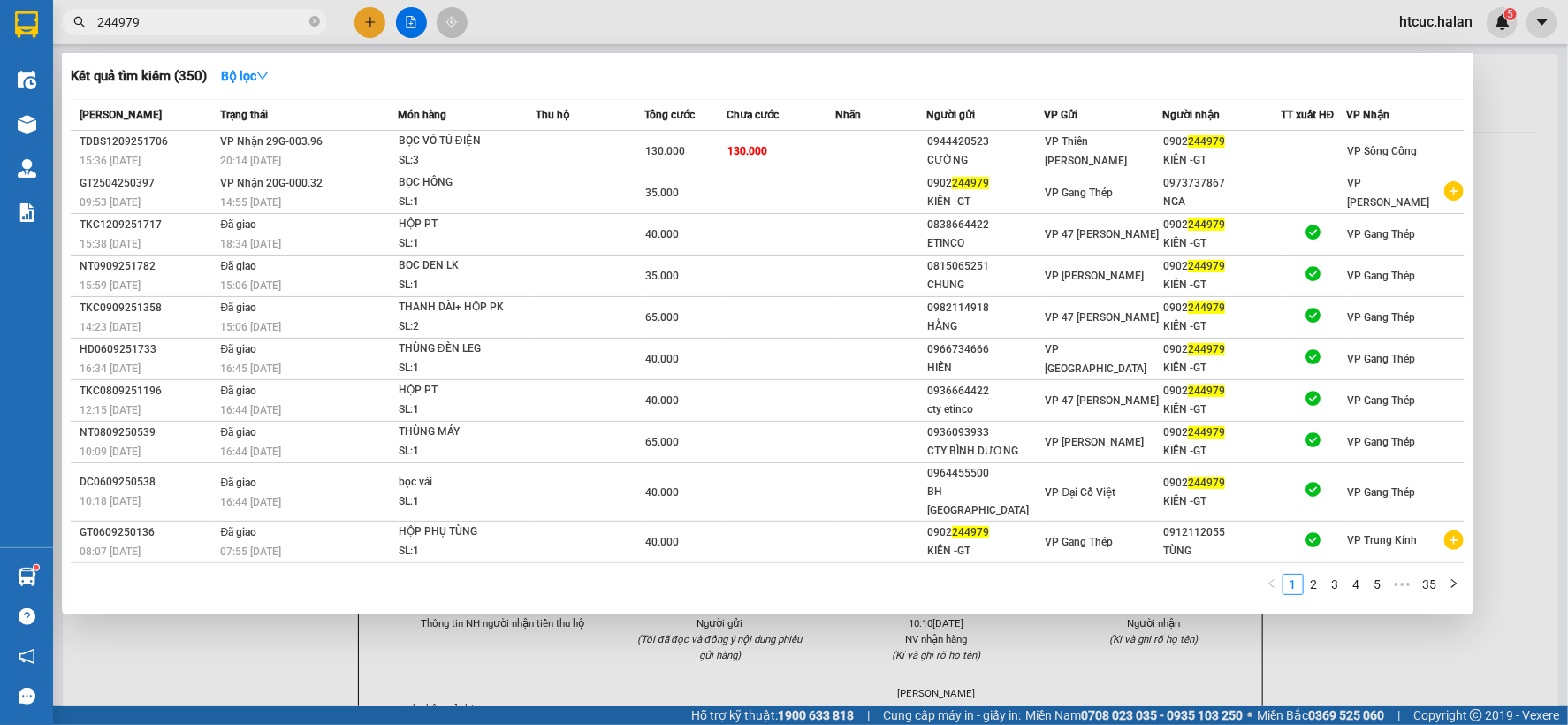
type input "244979"
click at [244, 654] on div at bounding box center [784, 362] width 1568 height 725
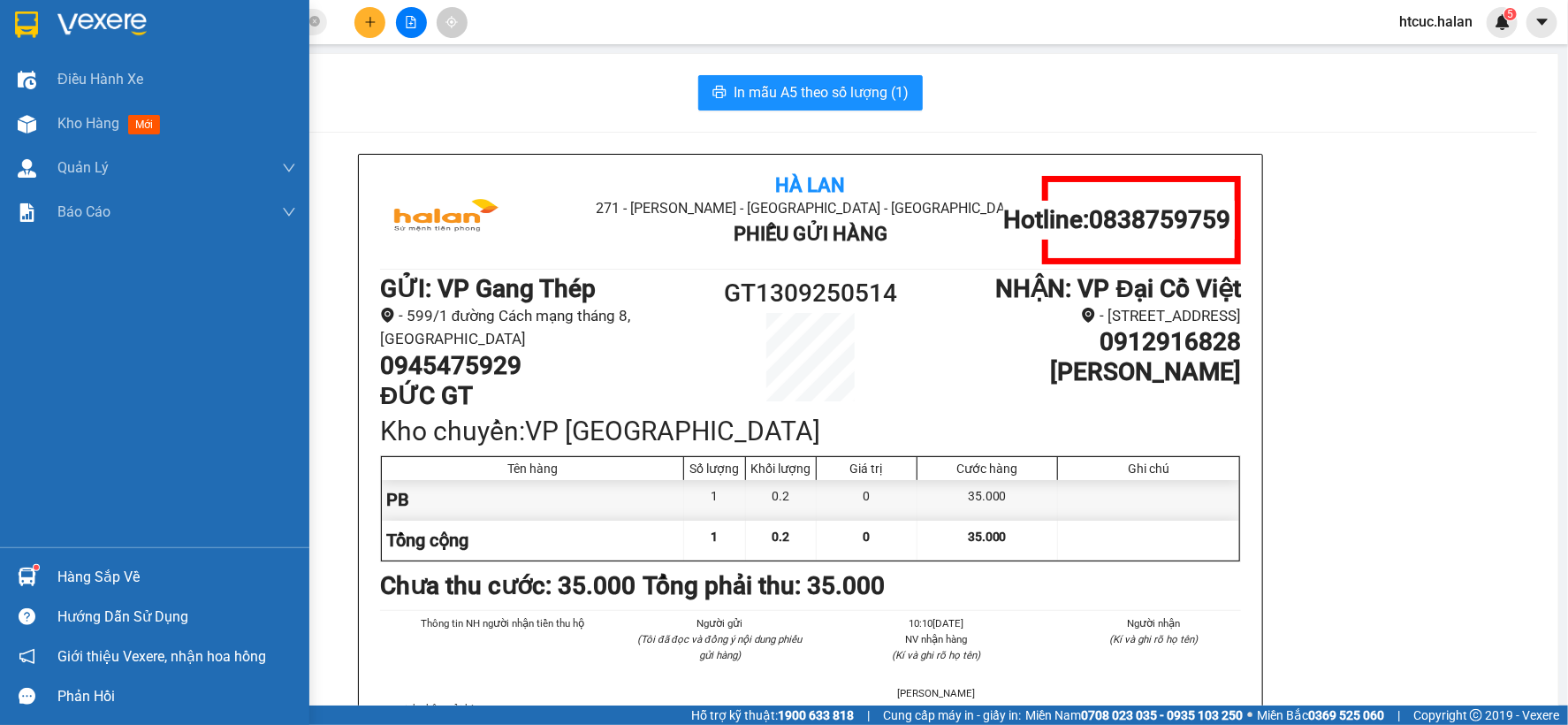
click at [20, 573] on img at bounding box center [27, 576] width 19 height 19
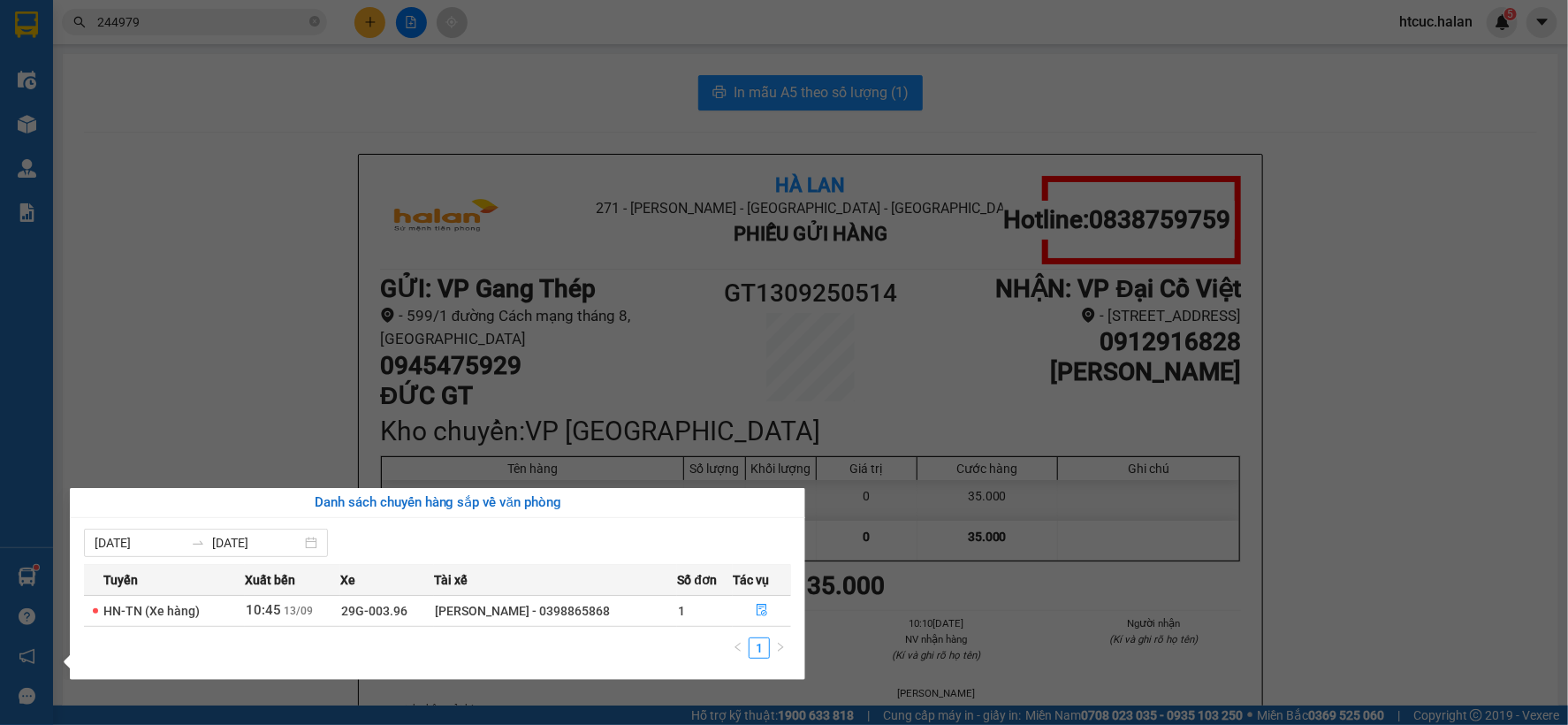
click at [251, 242] on section "Kết quả tìm kiếm ( 350 ) Bộ lọc Mã ĐH Trạng thái Món hàng Thu hộ Tổng cước Chưa…" at bounding box center [784, 362] width 1568 height 725
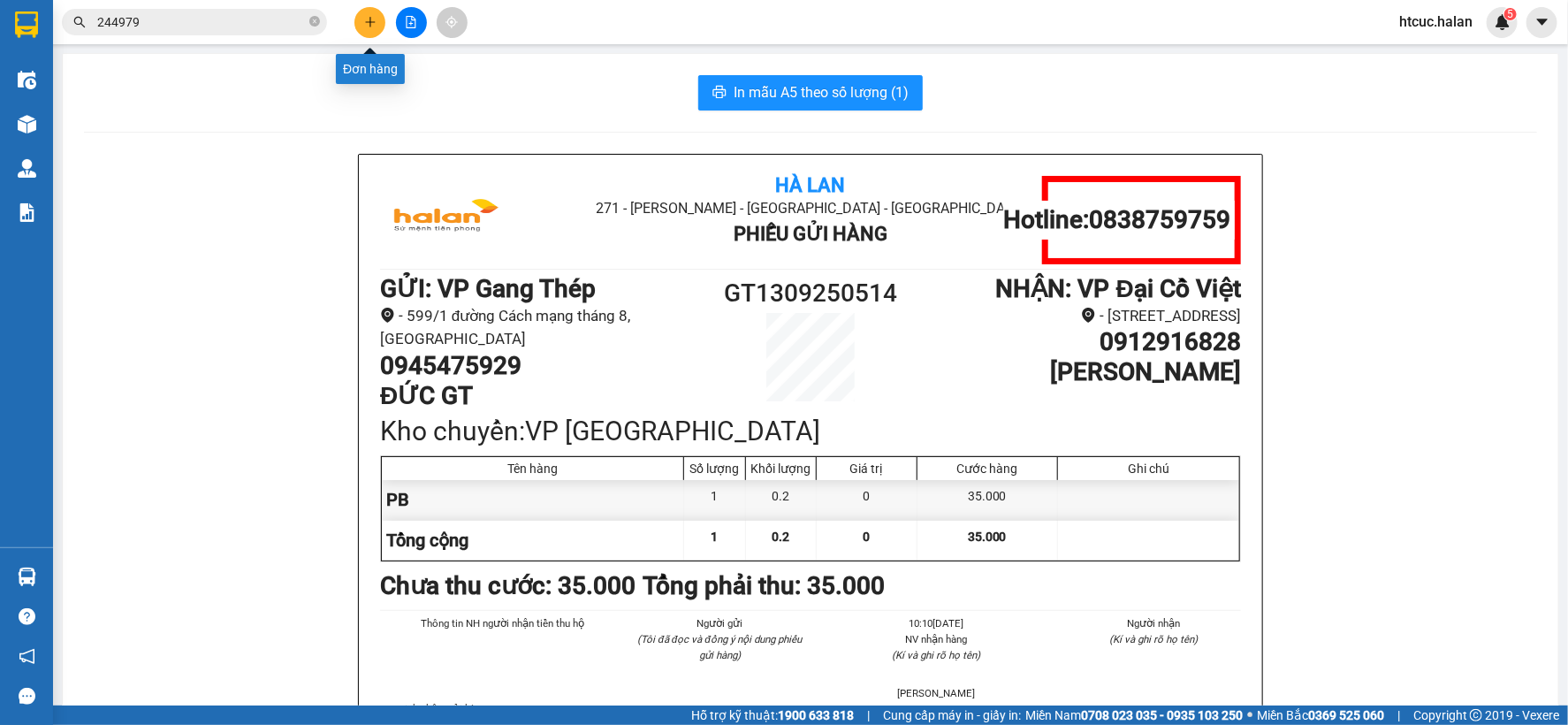
click at [367, 22] on icon "plus" at bounding box center [370, 22] width 10 height 1
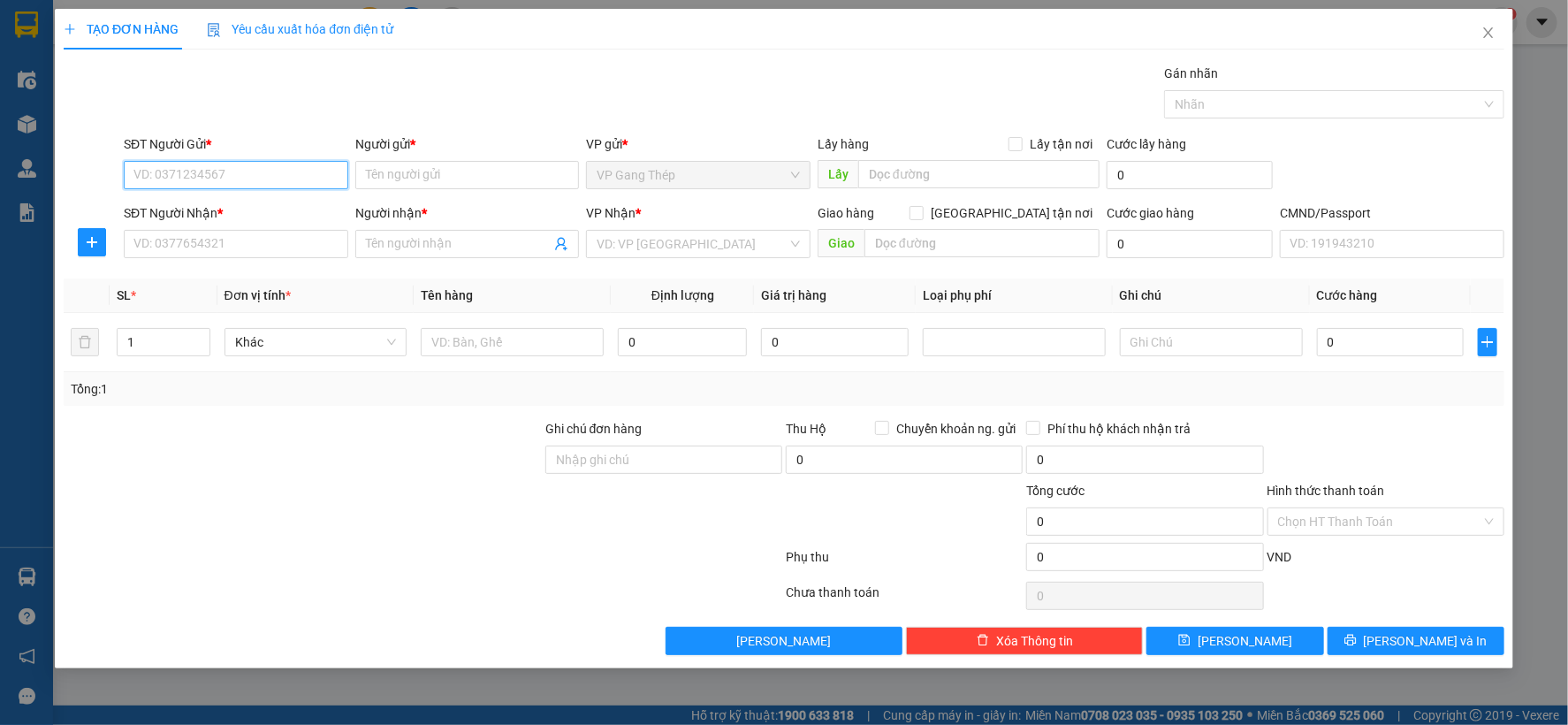
drag, startPoint x: 241, startPoint y: 166, endPoint x: 534, endPoint y: 24, distance: 325.6
click at [244, 166] on input "SĐT Người Gửi *" at bounding box center [236, 174] width 224 height 29
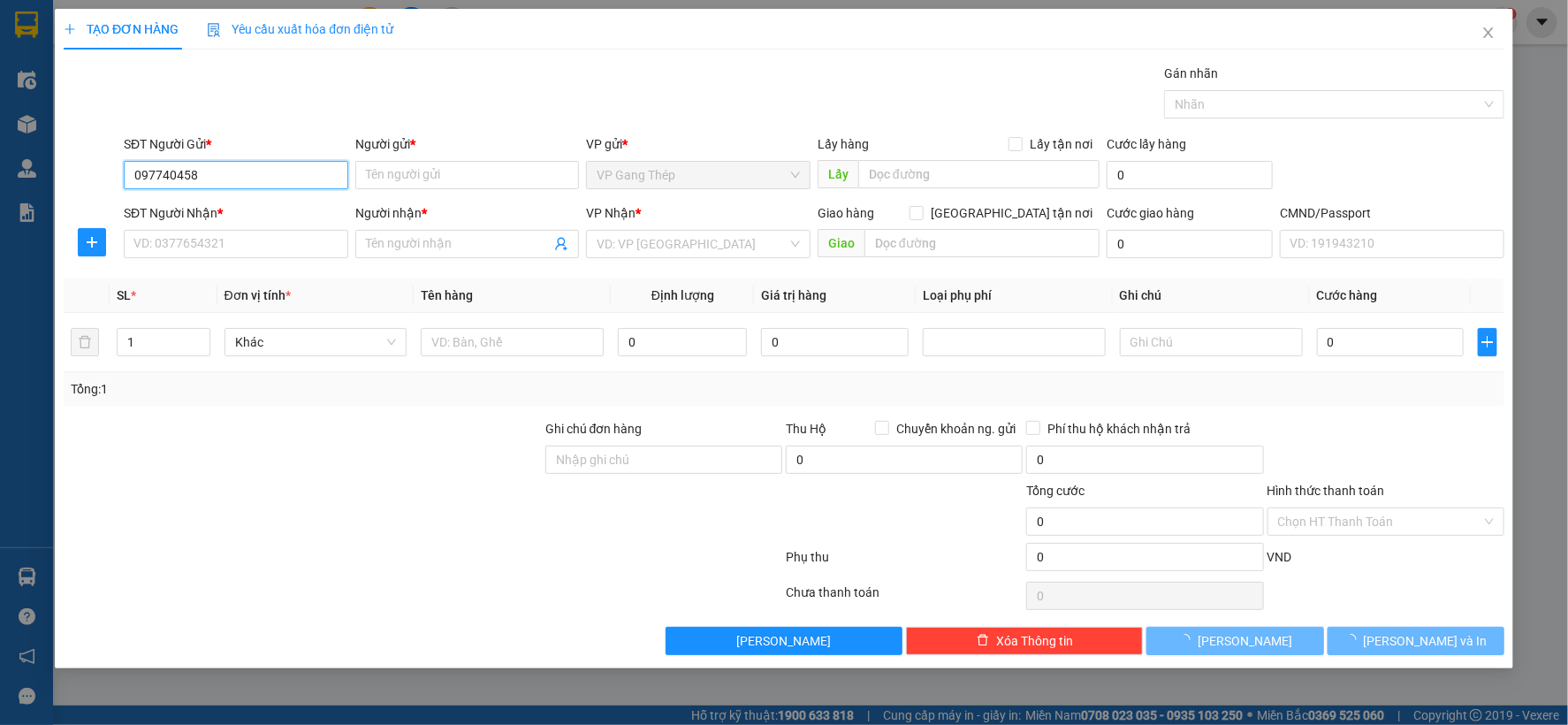
type input "0977404585"
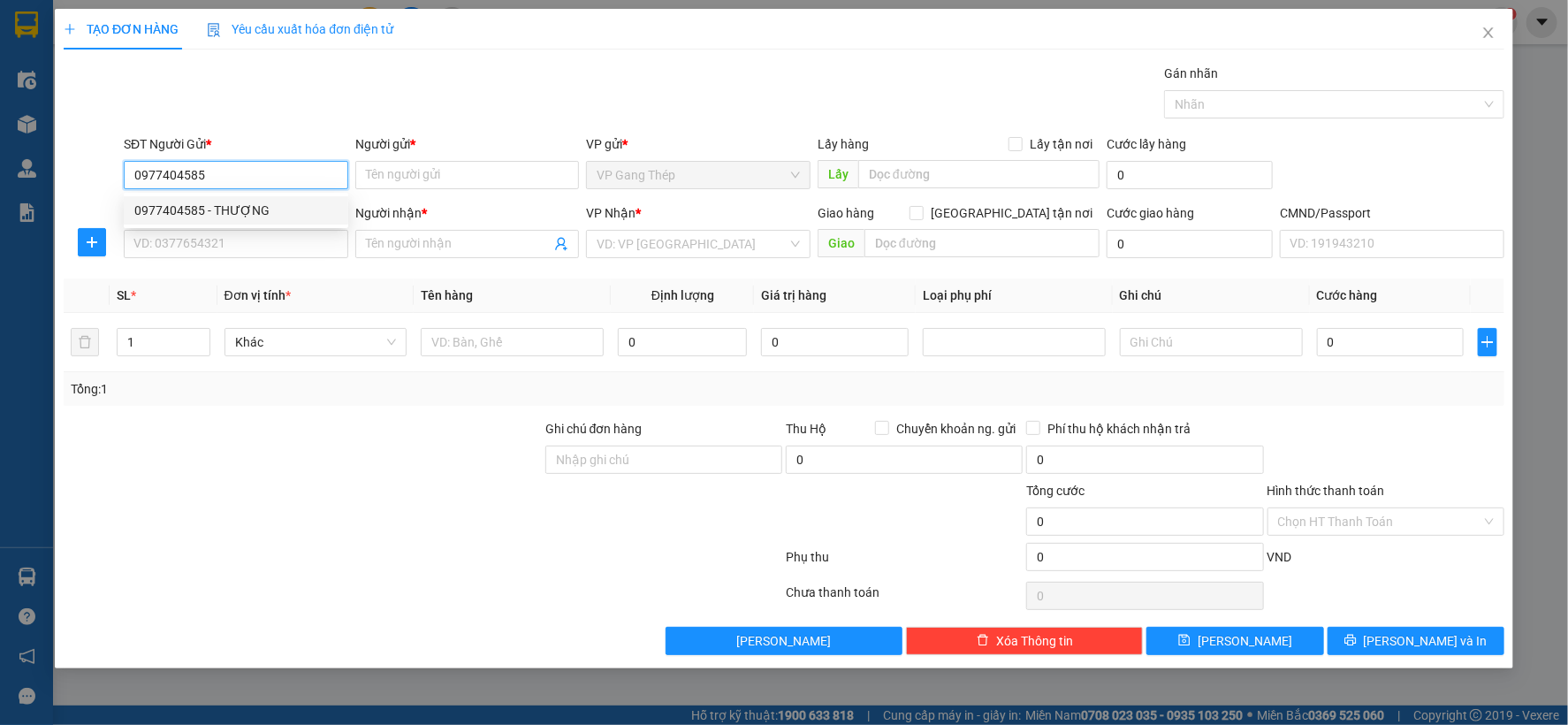
click at [235, 212] on div "0977404585 - THƯỢNG" at bounding box center [236, 211] width 204 height 20
type input "THƯỢNG"
type input "0977404585"
click at [251, 248] on input "SĐT Người Nhận *" at bounding box center [236, 244] width 224 height 29
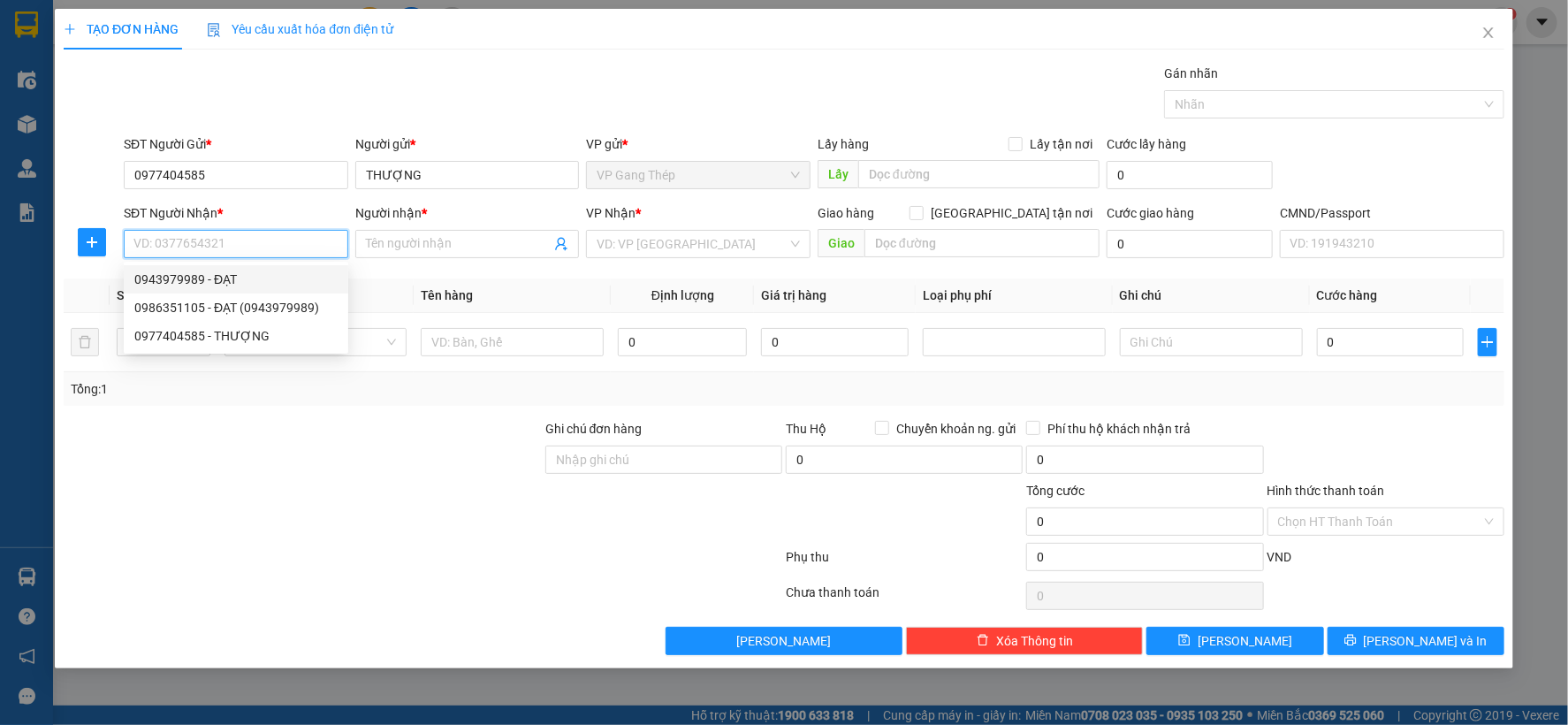
click at [215, 275] on div "0943979989 - ĐẠT" at bounding box center [236, 279] width 204 height 20
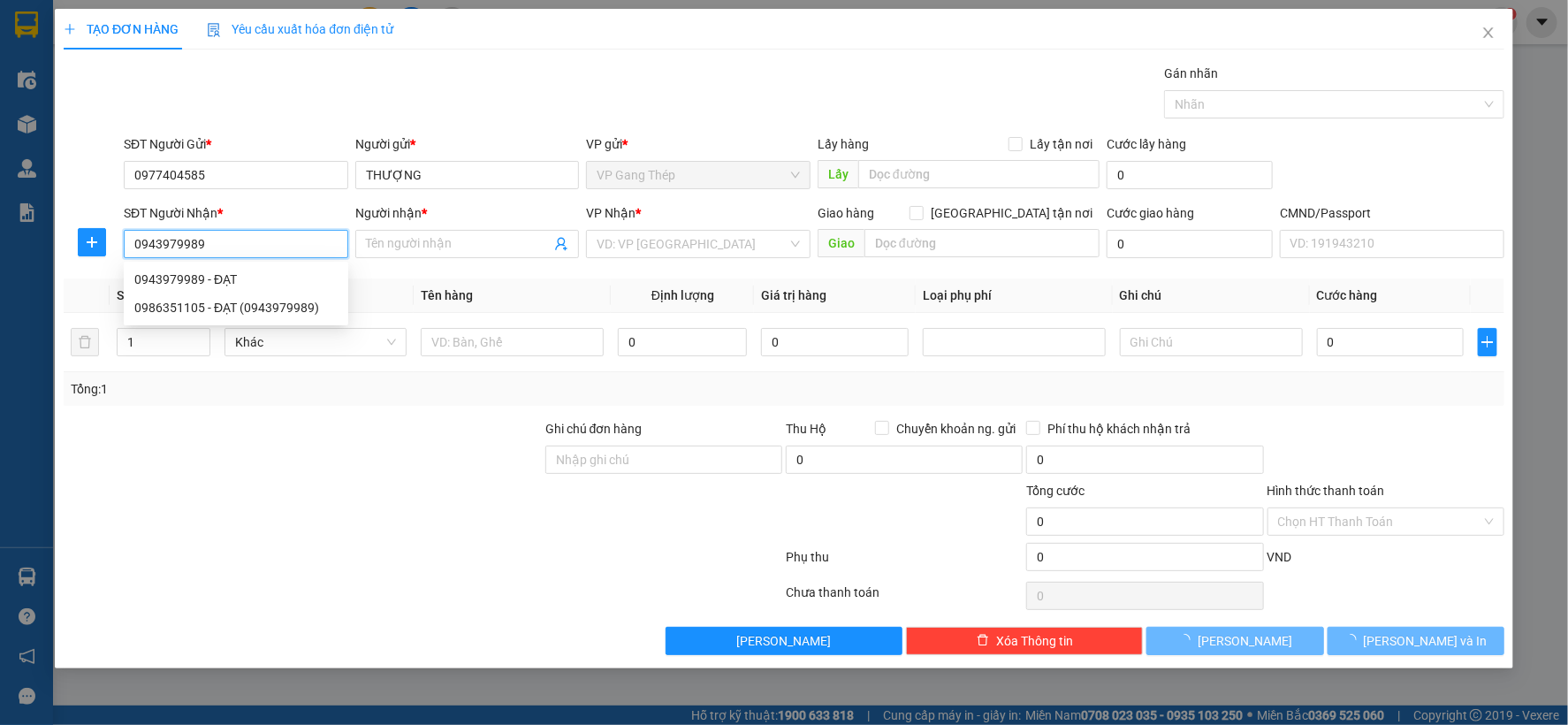
type input "0943979989"
type input "ĐẠT"
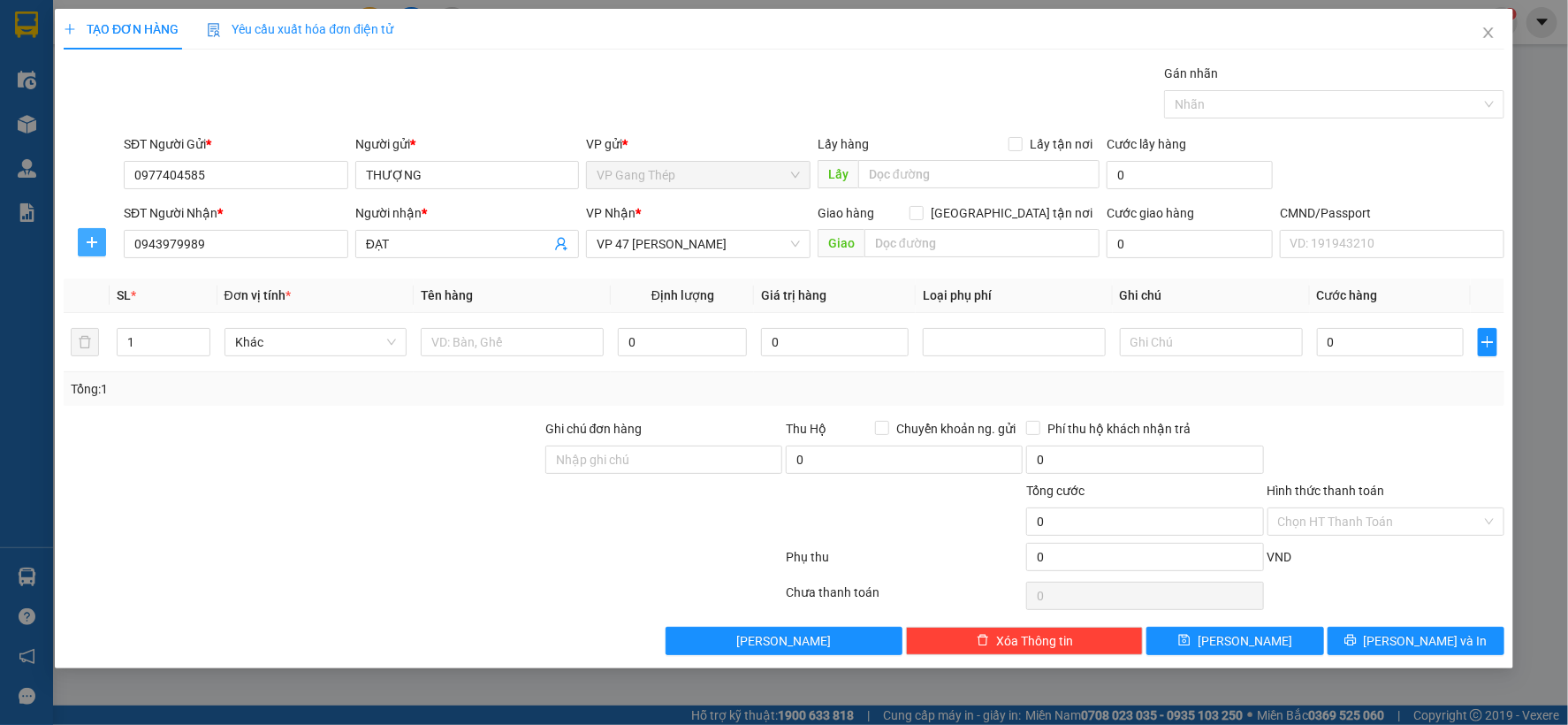
click at [90, 231] on button "button" at bounding box center [92, 242] width 29 height 29
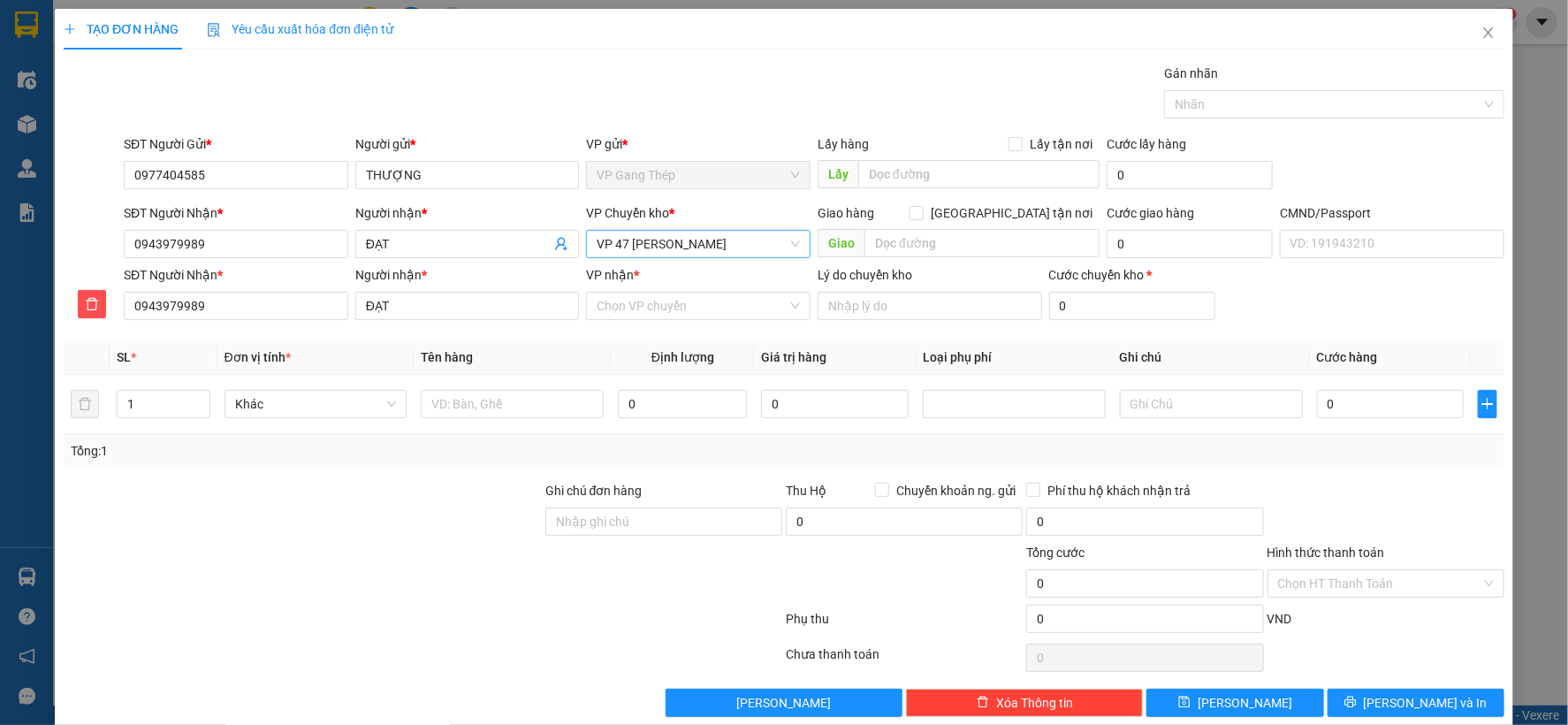
click at [708, 248] on span "VP 47 [PERSON_NAME]" at bounding box center [698, 243] width 204 height 27
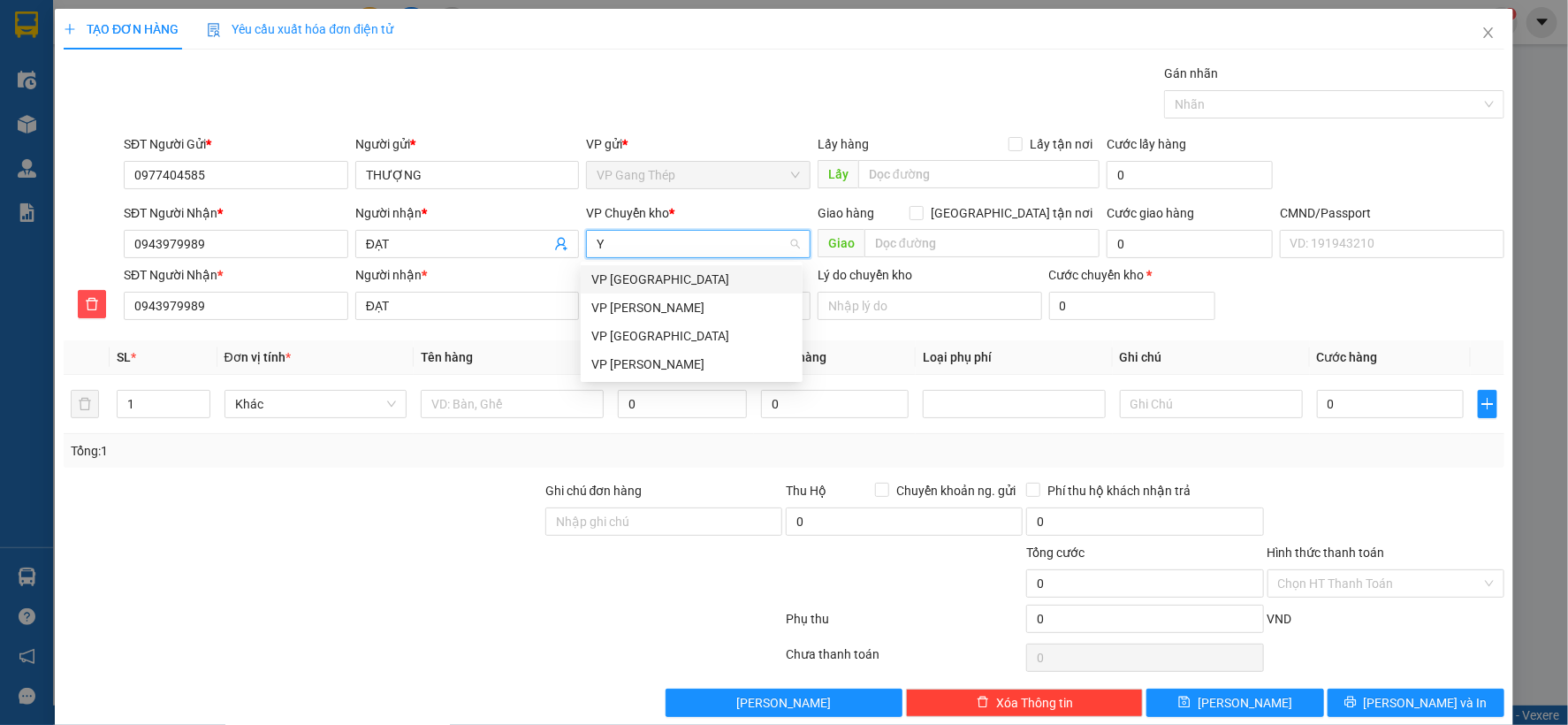
type input "YÊ"
drag, startPoint x: 640, startPoint y: 278, endPoint x: 577, endPoint y: 315, distance: 73.1
click at [639, 278] on div "VP [GEOGRAPHIC_DATA]" at bounding box center [692, 279] width 201 height 20
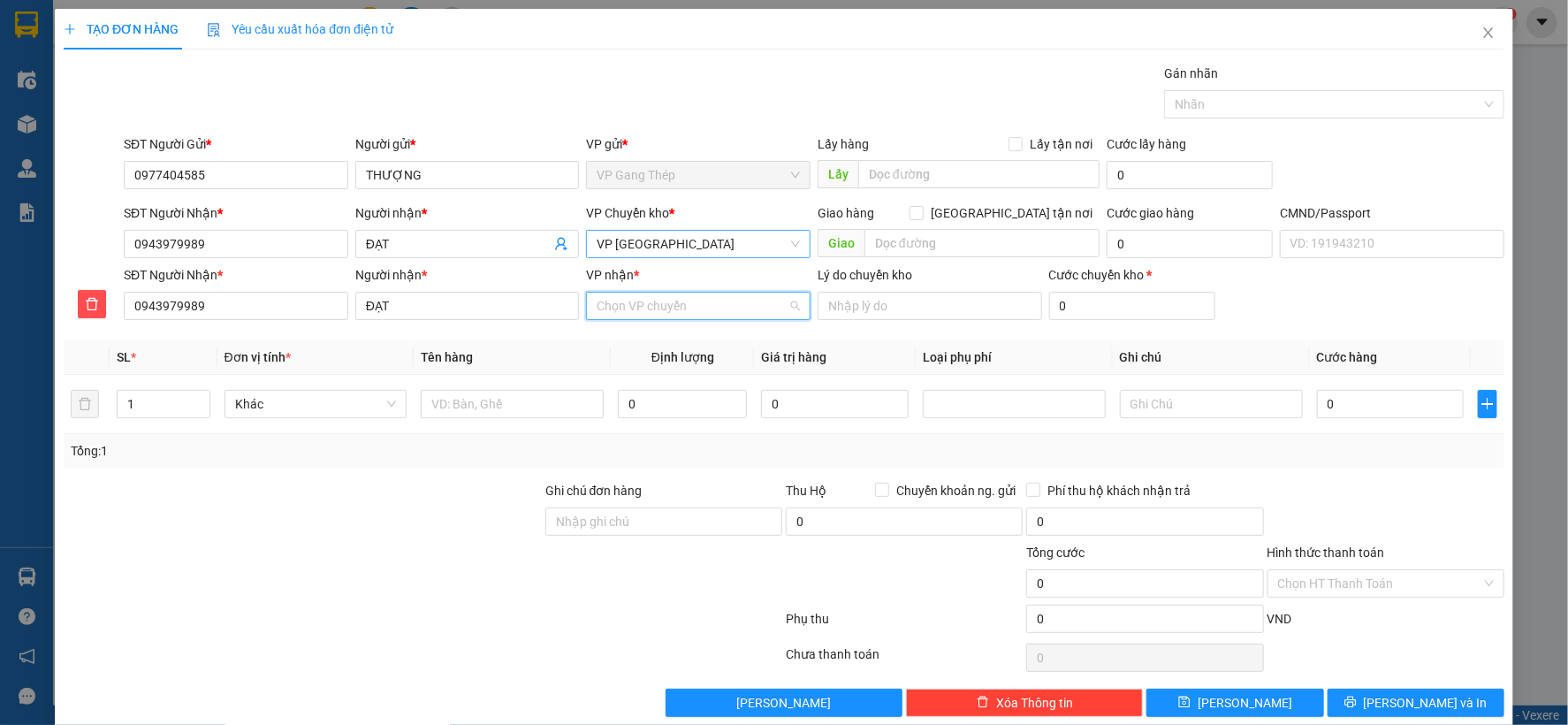
click at [639, 300] on input "VP nhận *" at bounding box center [692, 305] width 191 height 27
type input "47"
click at [642, 346] on div "VP 47 [PERSON_NAME]" at bounding box center [692, 341] width 201 height 20
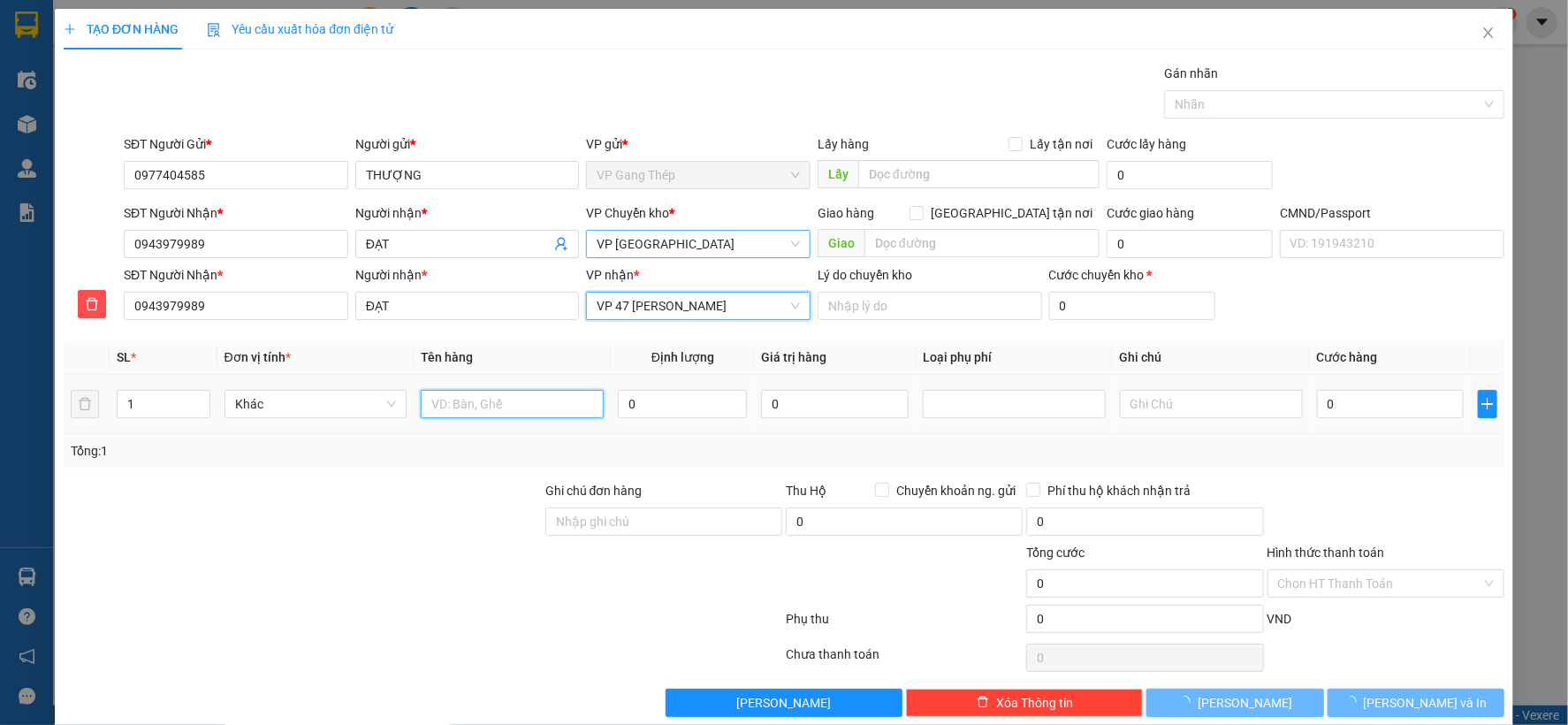
drag, startPoint x: 528, startPoint y: 412, endPoint x: 558, endPoint y: 412, distance: 30.0
click at [533, 411] on input "text" at bounding box center [513, 403] width 183 height 29
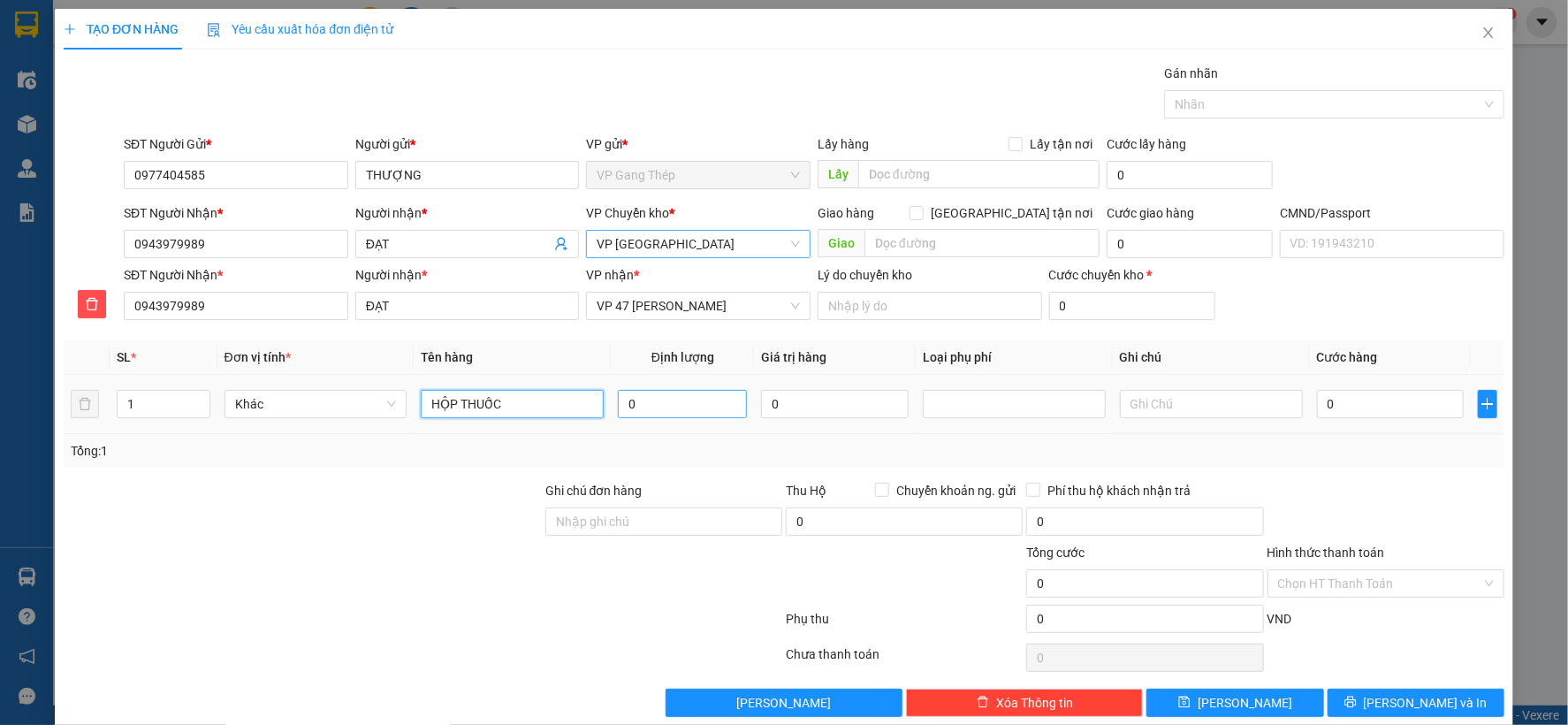
type input "HỘP THUỐC"
click at [690, 409] on input "0" at bounding box center [682, 403] width 129 height 29
type input "2.5"
click at [1340, 382] on td "0" at bounding box center [1390, 404] width 160 height 59
click at [383, 393] on span "Khác" at bounding box center [316, 403] width 161 height 27
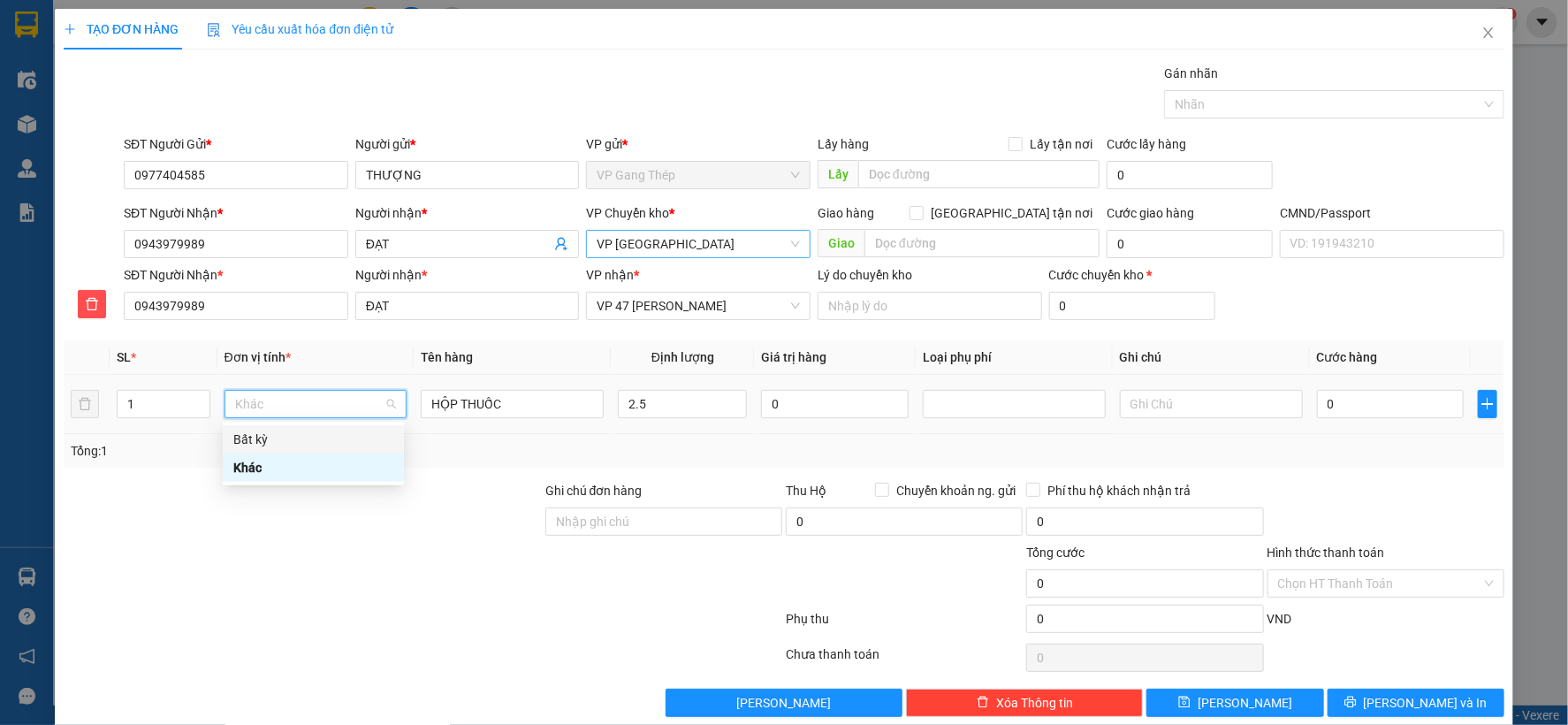
click at [264, 438] on div "Bất kỳ" at bounding box center [313, 440] width 160 height 20
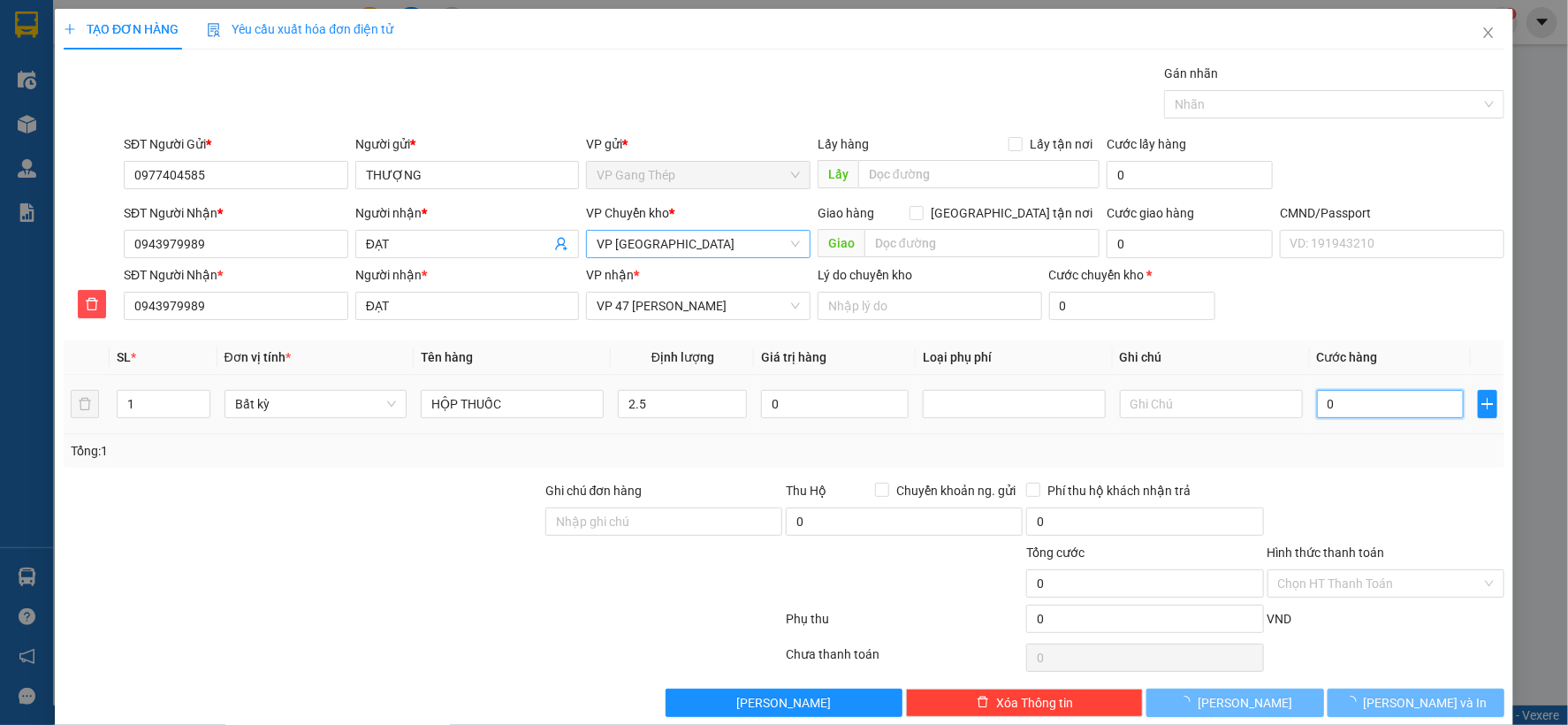
click at [1370, 399] on input "0" at bounding box center [1390, 403] width 147 height 29
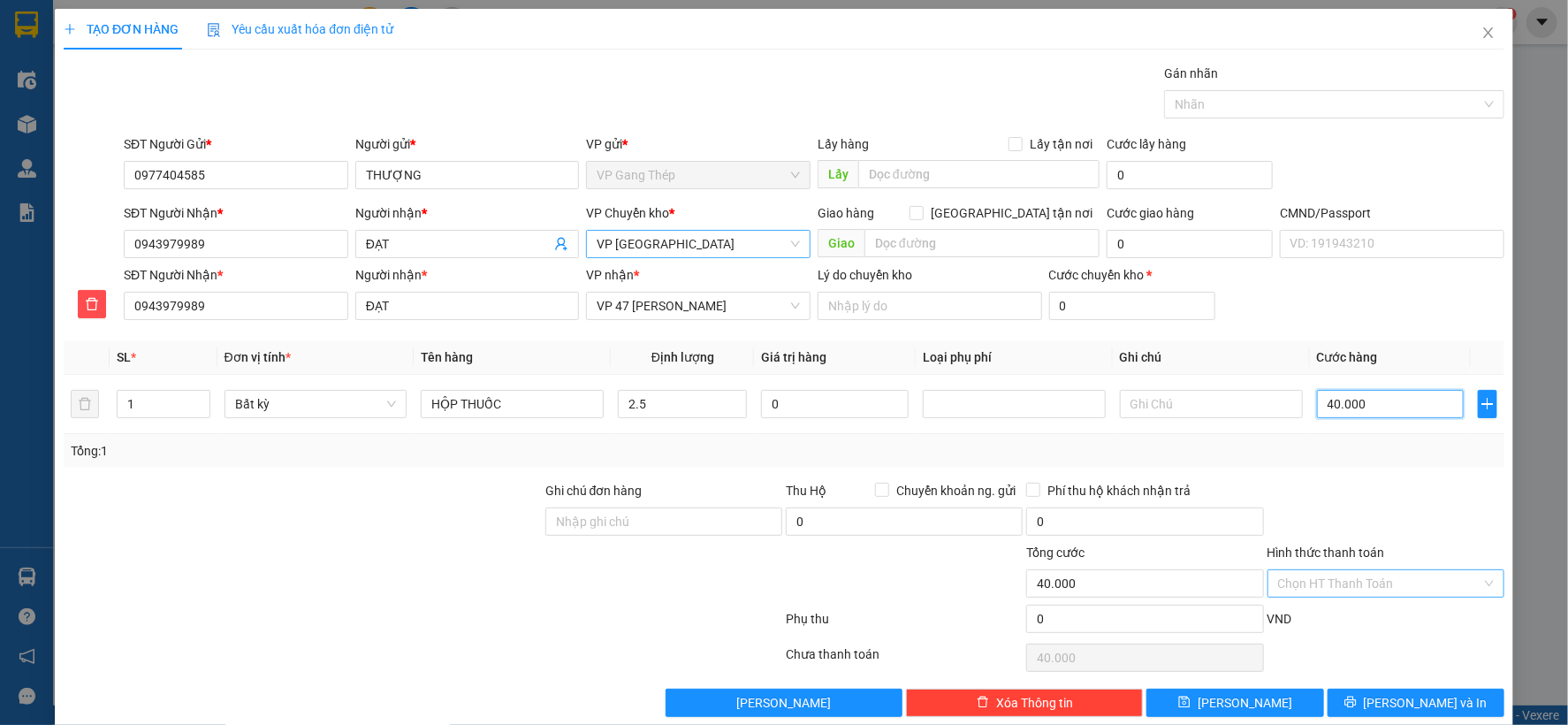
type input "40.000"
click at [1402, 704] on span "[PERSON_NAME] và In" at bounding box center [1426, 702] width 124 height 20
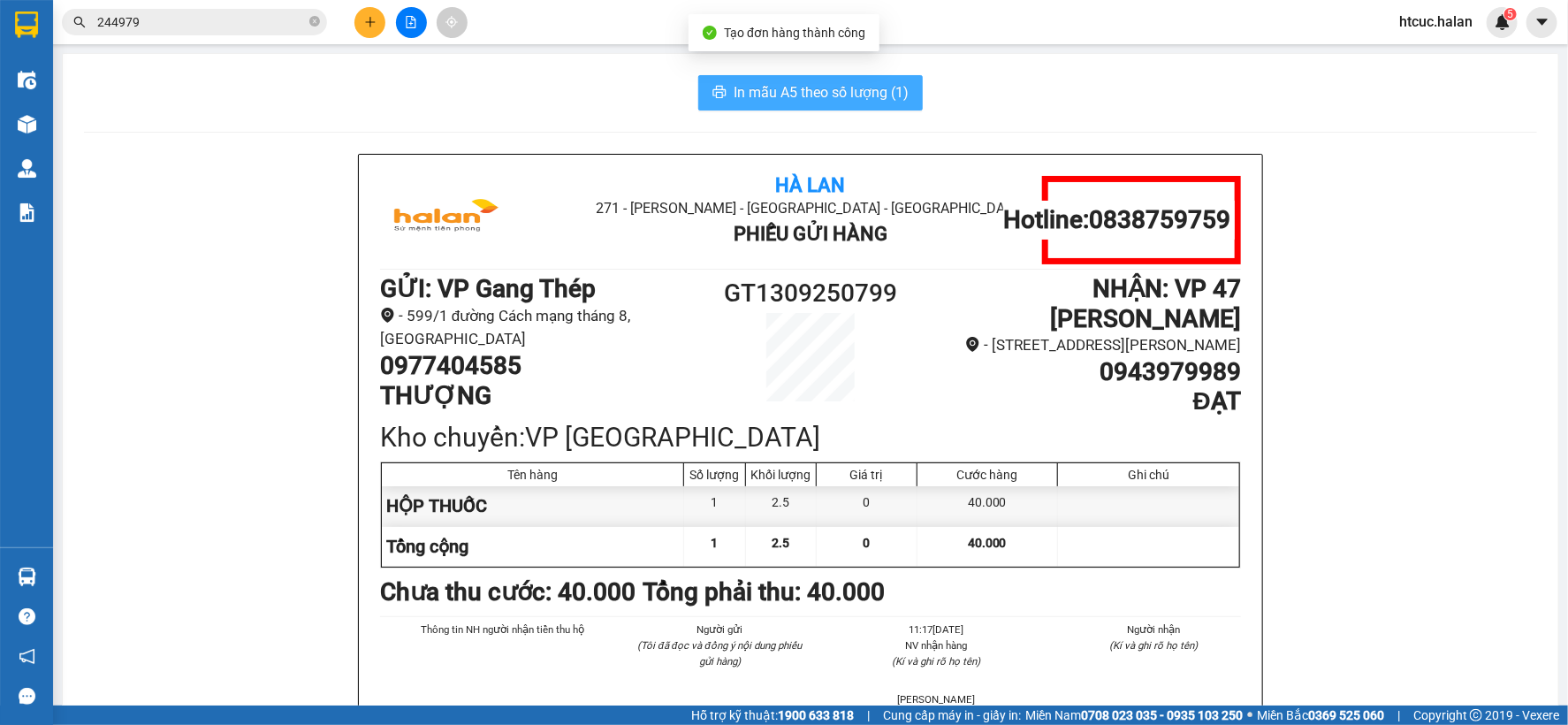
click at [815, 91] on span "In mẫu A5 theo số lượng (1)" at bounding box center [822, 92] width 175 height 22
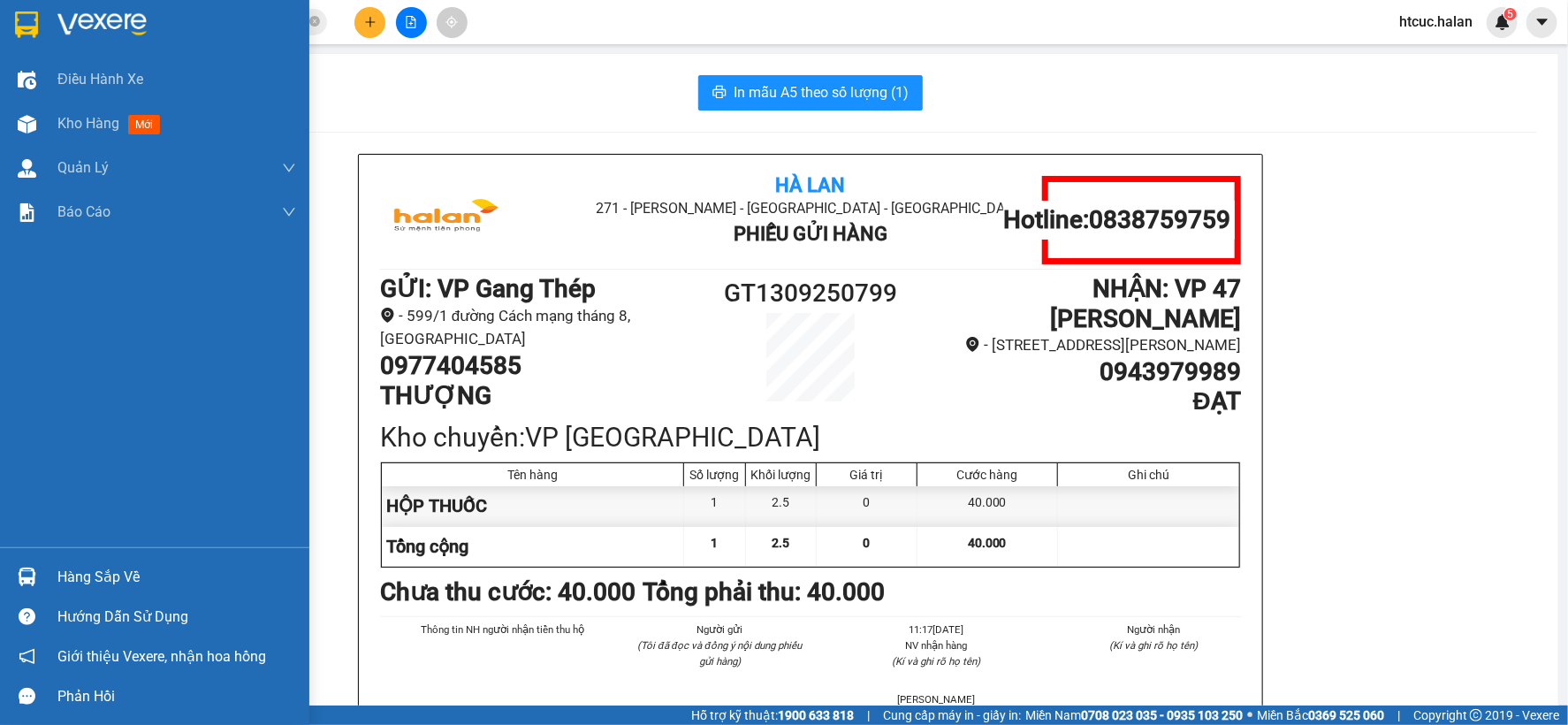
click at [31, 569] on img at bounding box center [27, 576] width 19 height 19
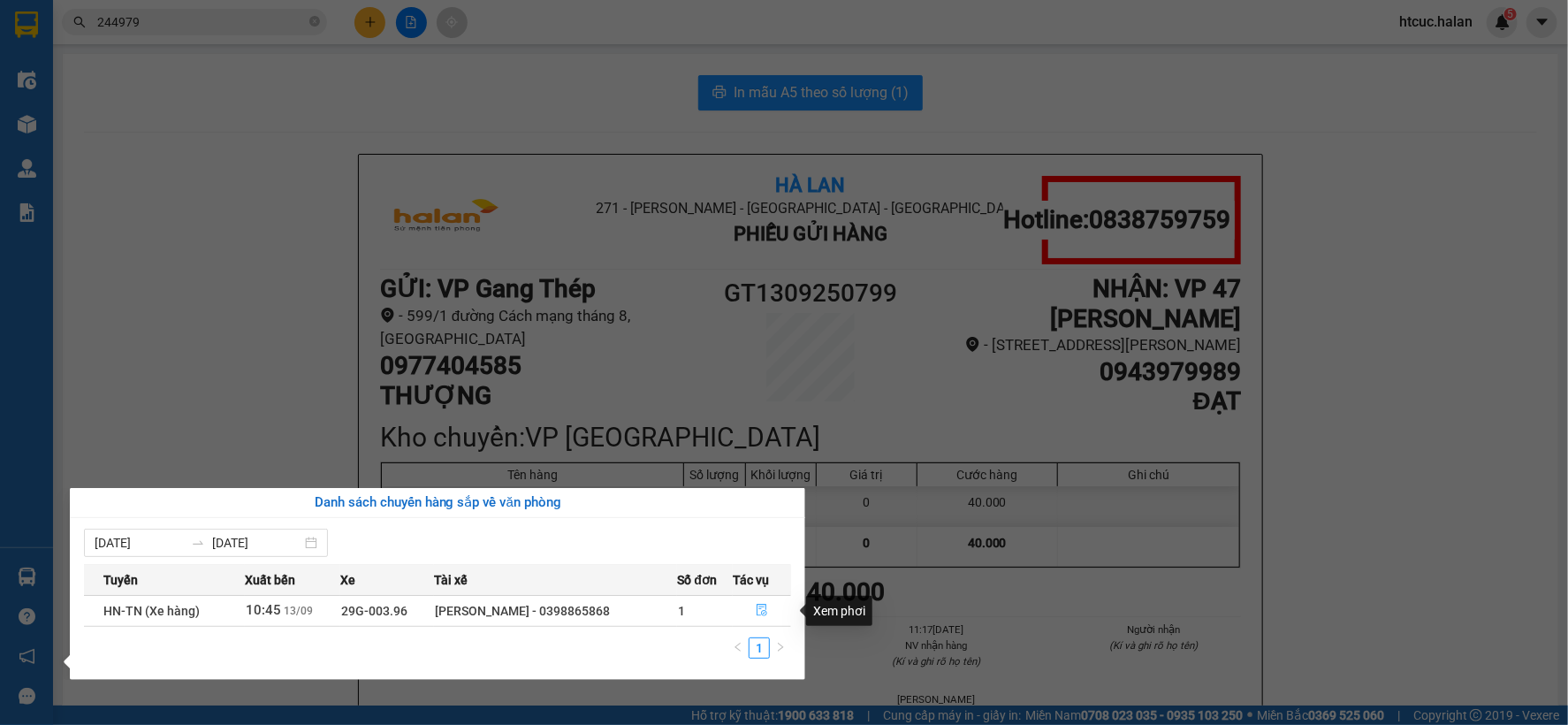
click at [763, 605] on icon "file-done" at bounding box center [762, 609] width 11 height 13
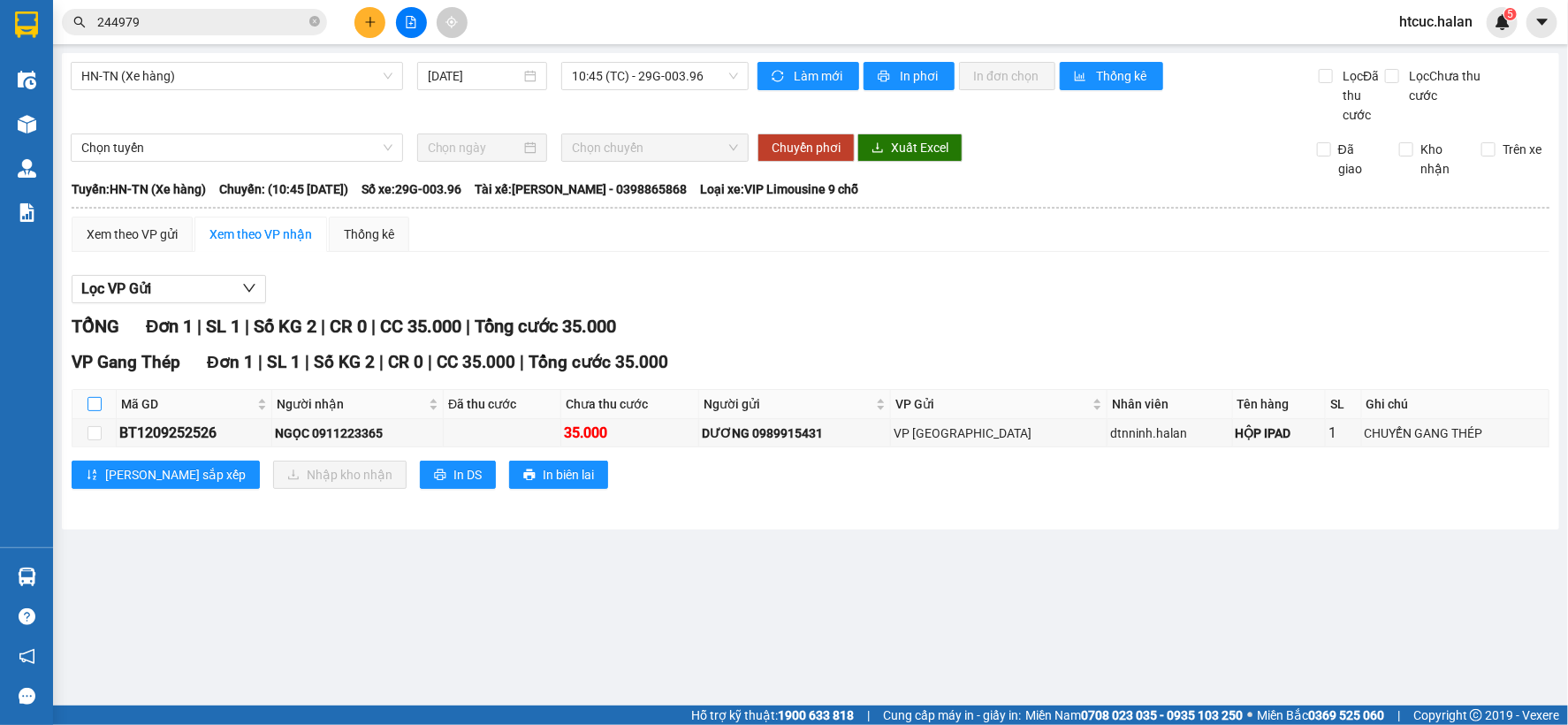
click at [94, 407] on input "checkbox" at bounding box center [94, 403] width 14 height 14
checkbox input "true"
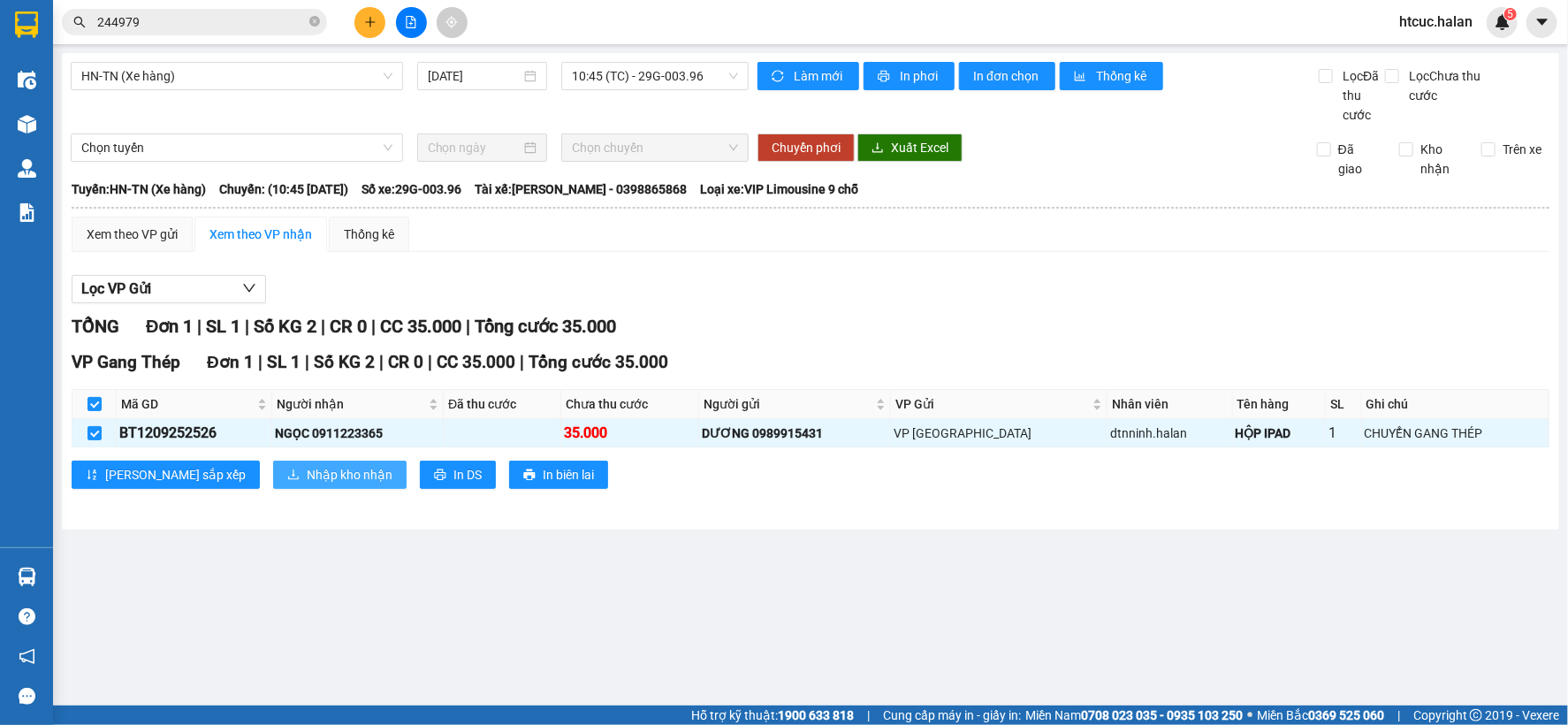
click at [307, 475] on span "Nhập kho nhận" at bounding box center [349, 474] width 86 height 20
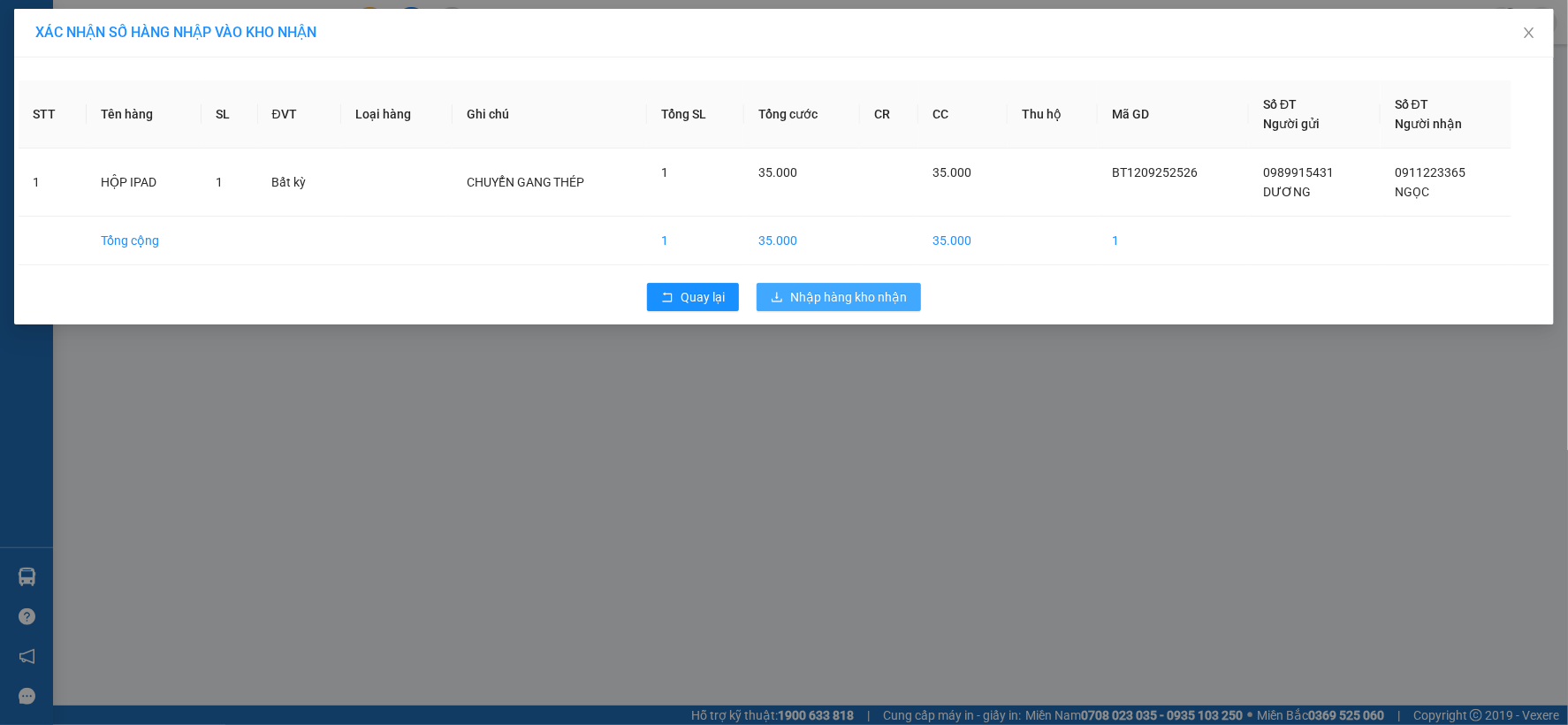
click at [829, 290] on span "Nhập hàng kho nhận" at bounding box center [848, 297] width 117 height 20
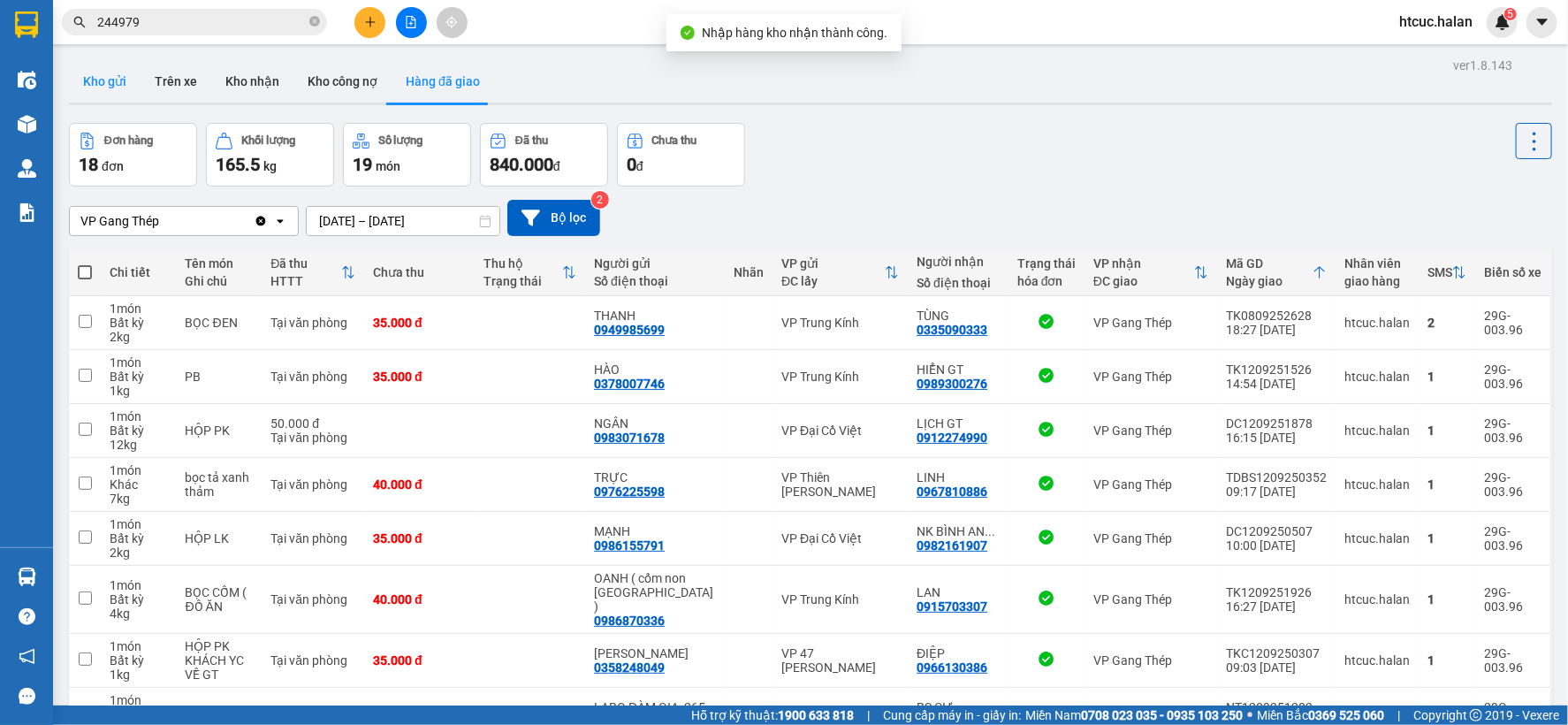
click at [107, 82] on button "Kho gửi" at bounding box center [104, 81] width 72 height 42
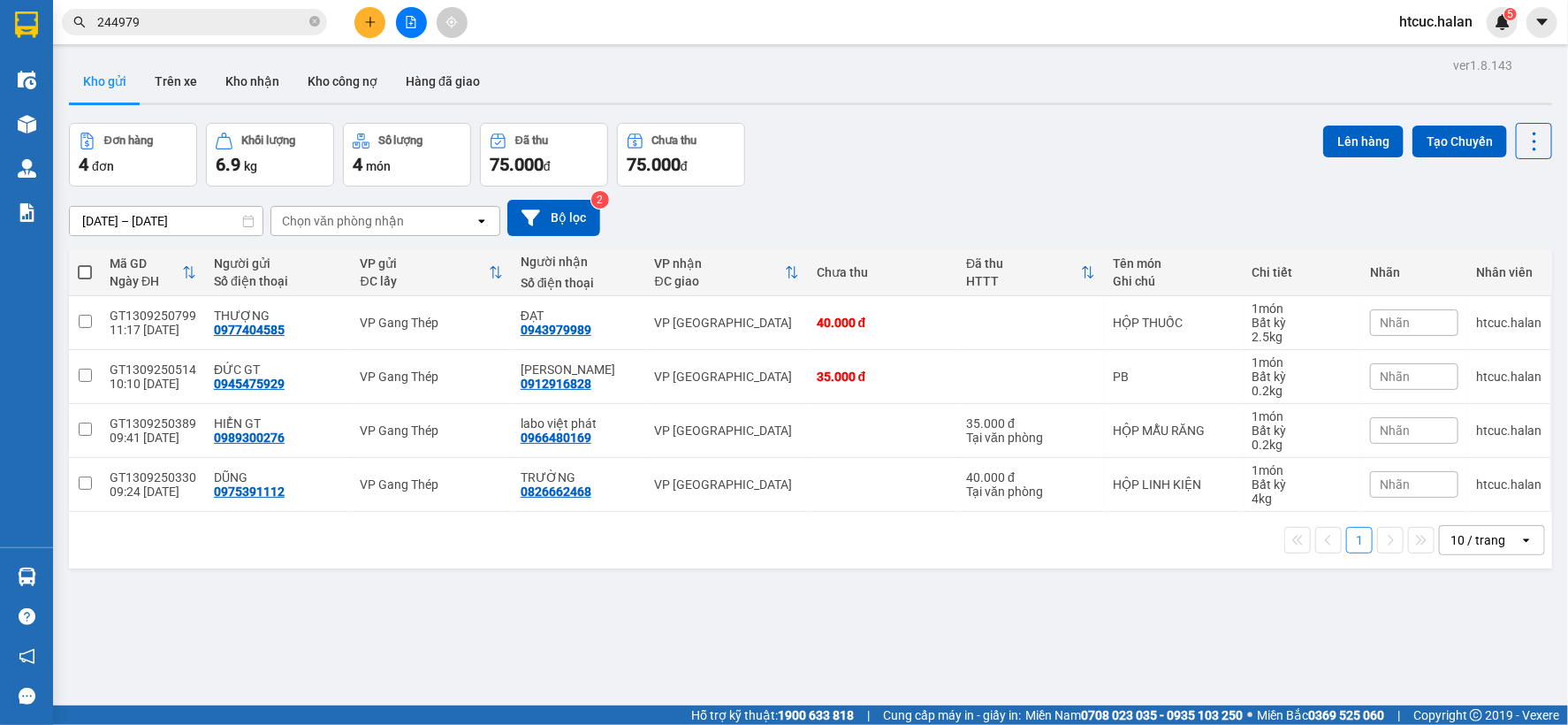
click at [87, 274] on span at bounding box center [85, 272] width 14 height 14
click at [85, 264] on input "checkbox" at bounding box center [85, 264] width 0 height 0
checkbox input "true"
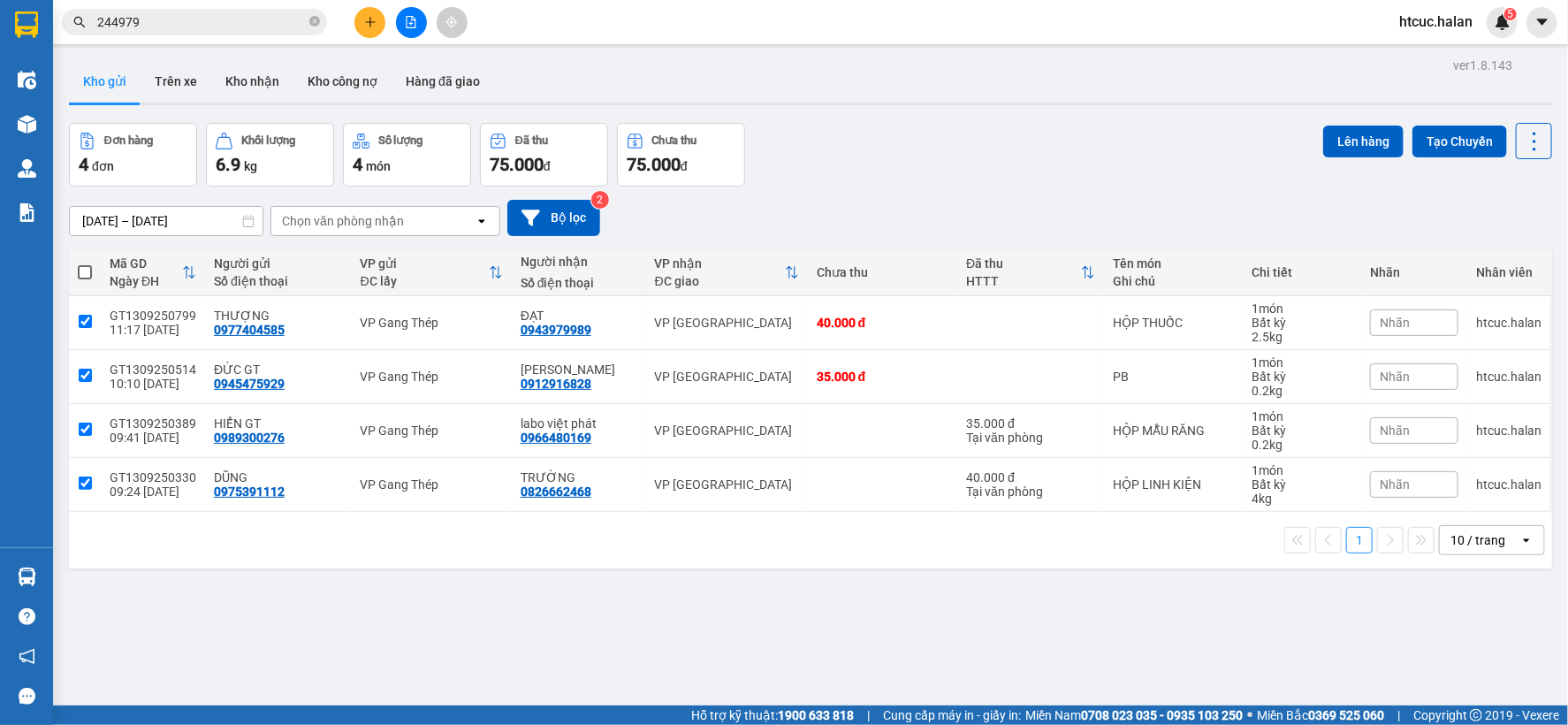
checkbox input "true"
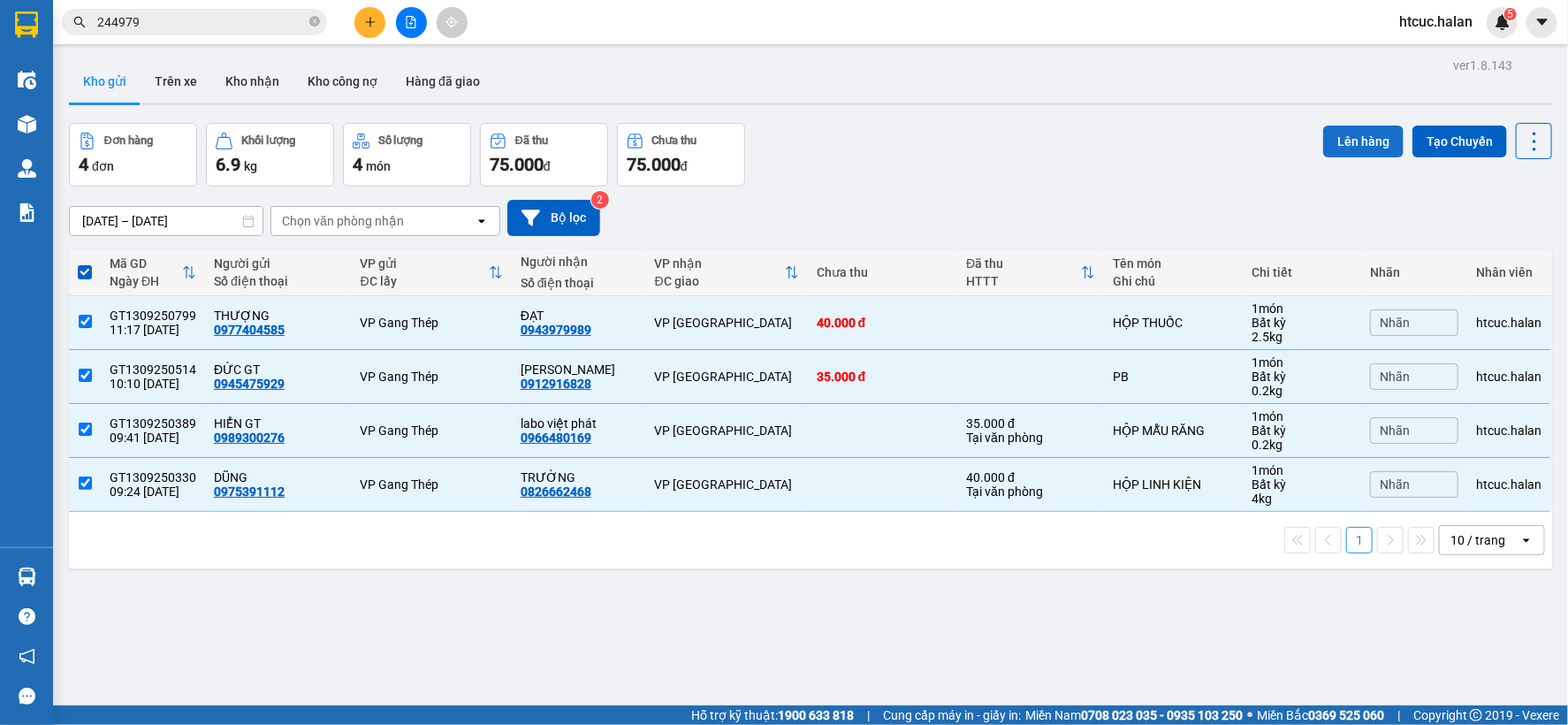
click at [1342, 137] on button "Lên hàng" at bounding box center [1364, 142] width 81 height 31
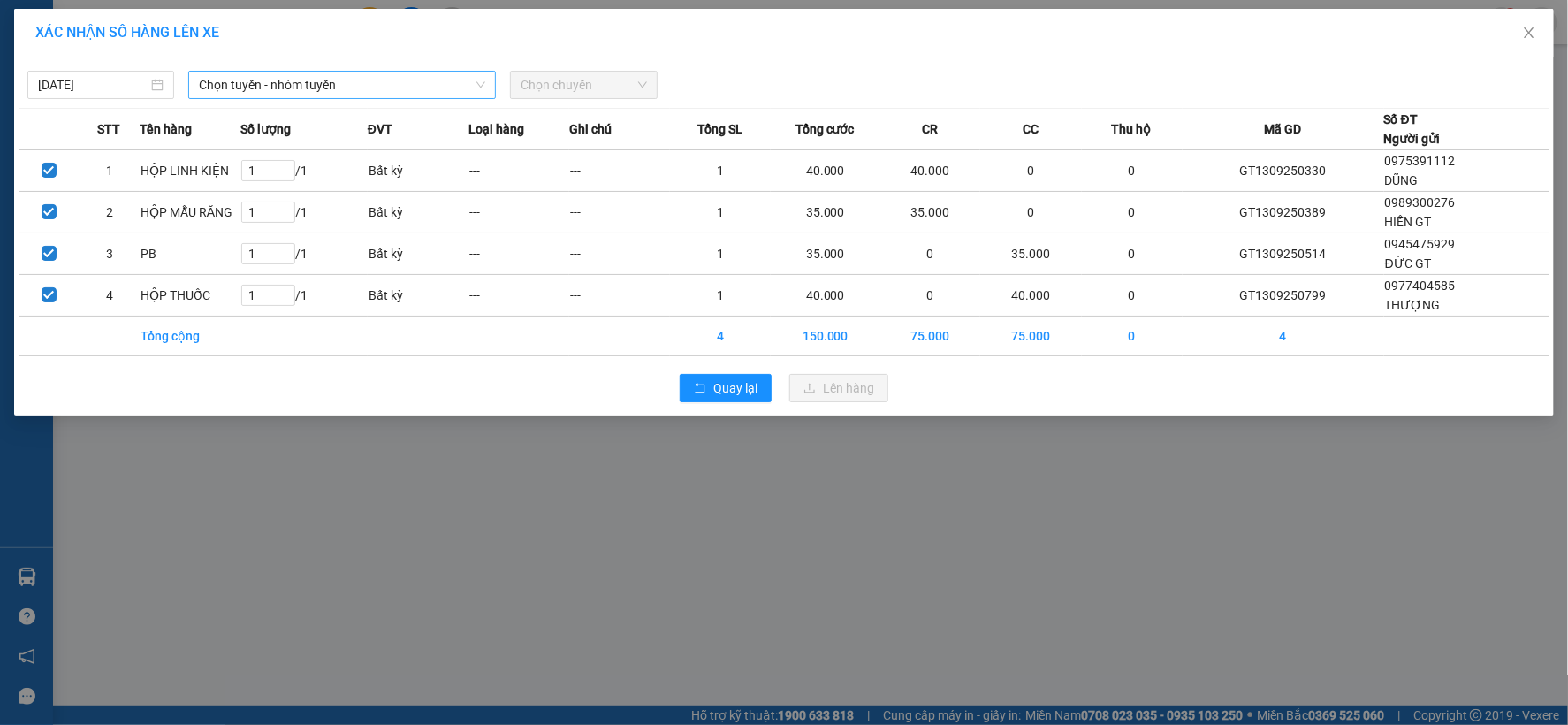
click at [408, 91] on span "Chọn tuyến - nhóm tuyến" at bounding box center [342, 85] width 286 height 27
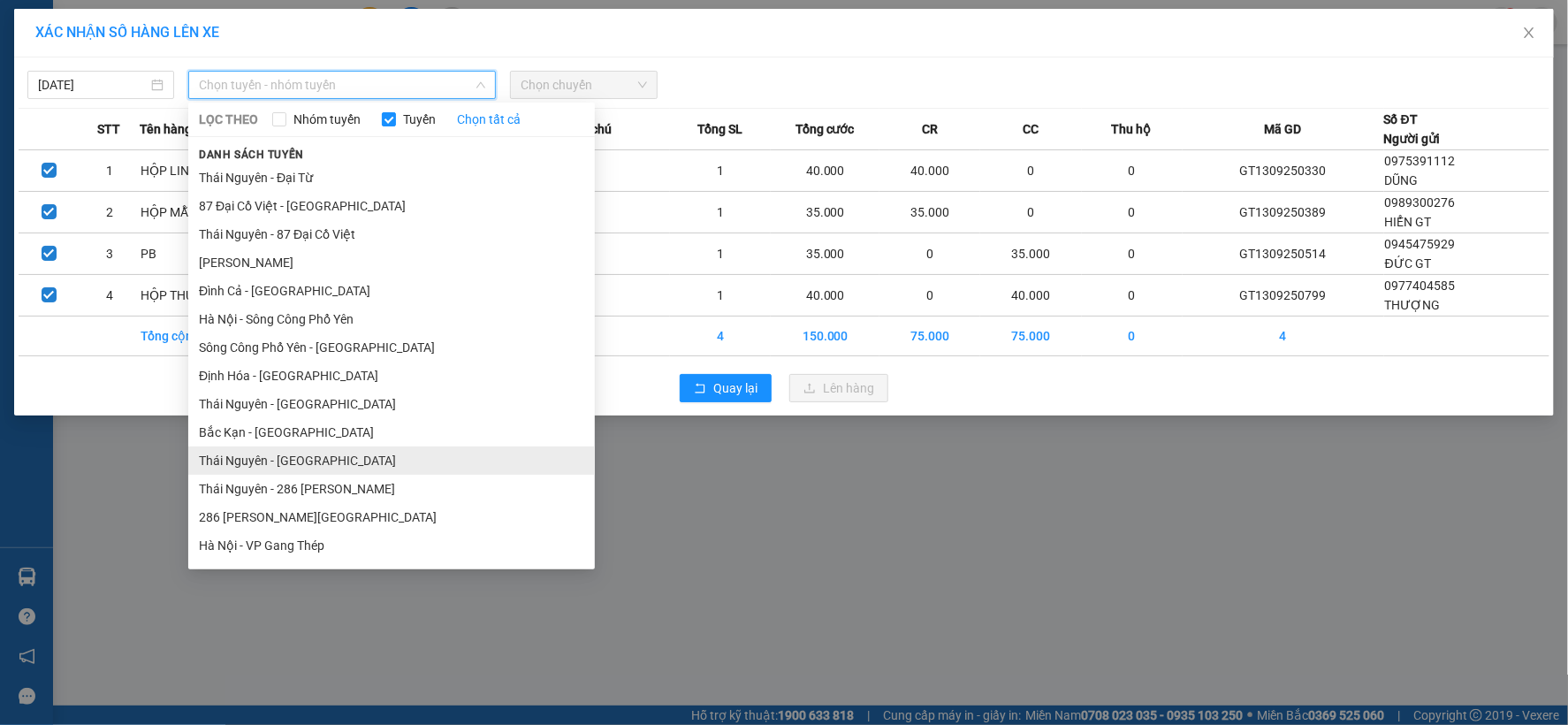
scroll to position [294, 0]
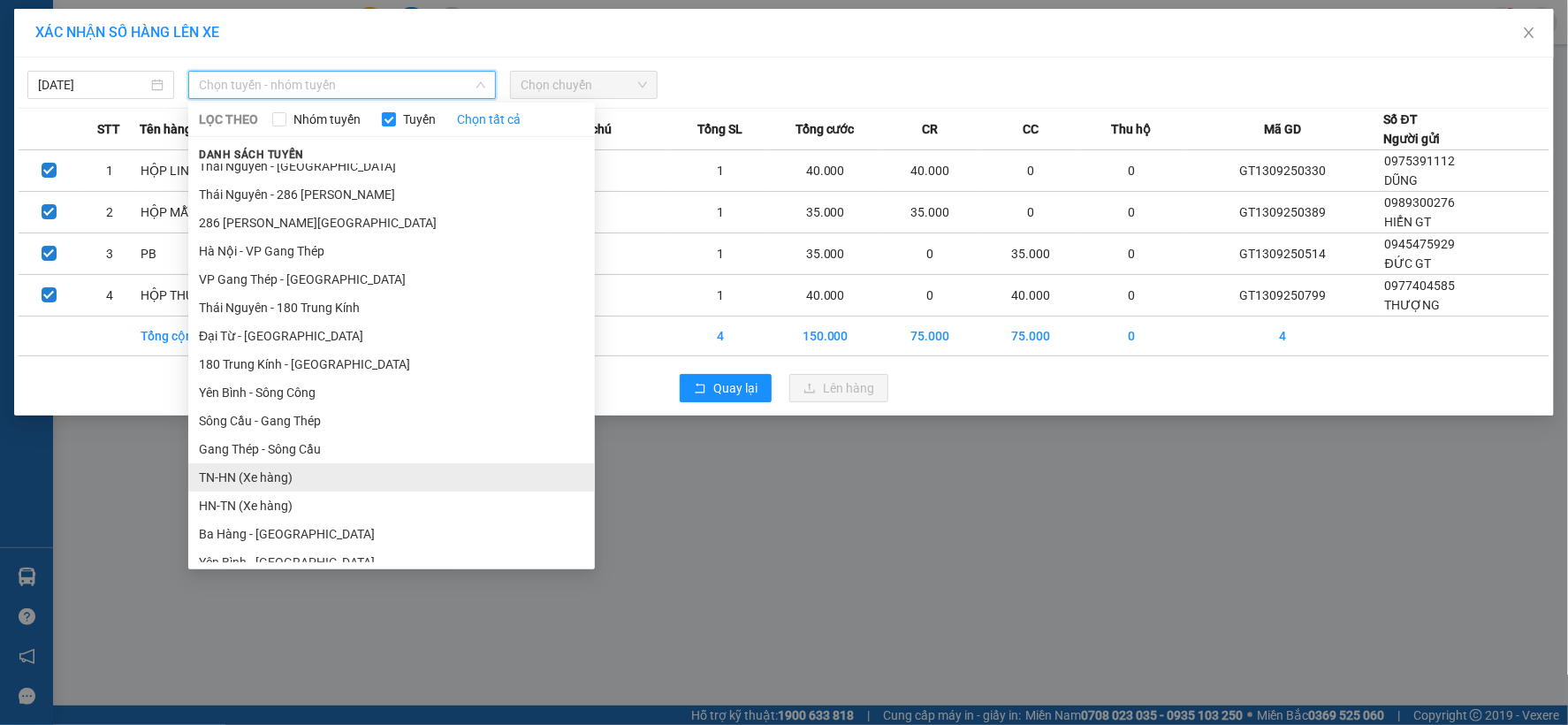
click at [210, 478] on li "TN-HN (Xe hàng)" at bounding box center [391, 477] width 407 height 29
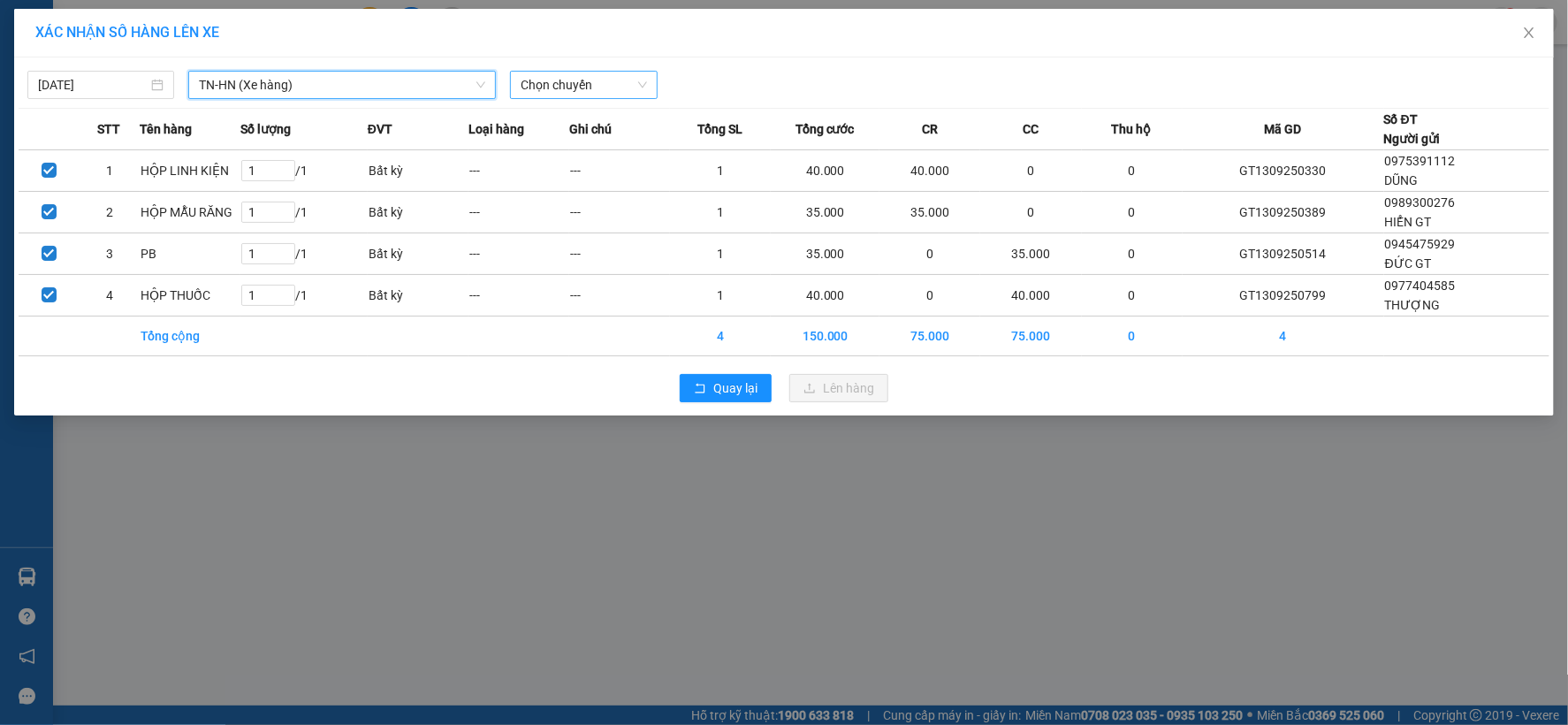
click at [573, 89] on span "Chọn chuyến" at bounding box center [584, 85] width 126 height 27
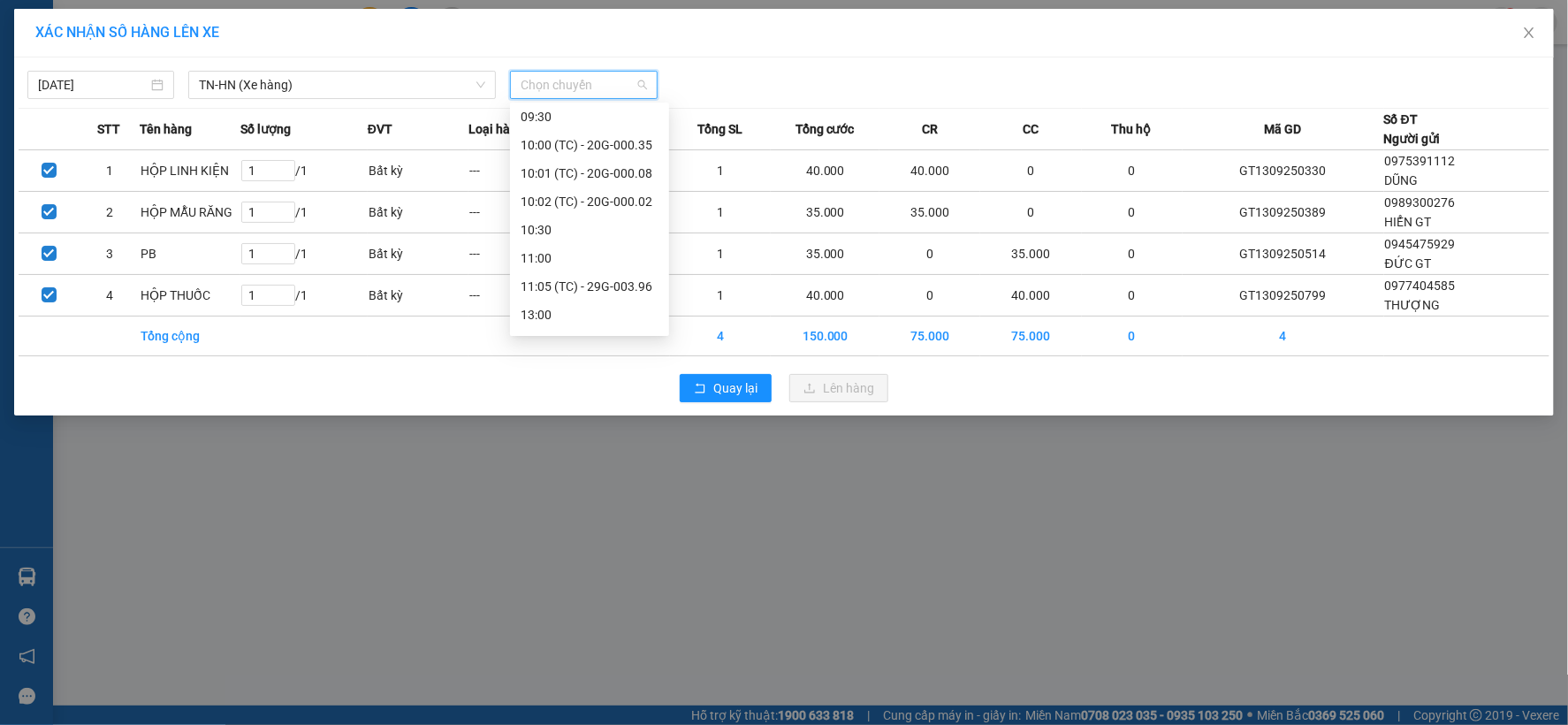
scroll to position [261, 0]
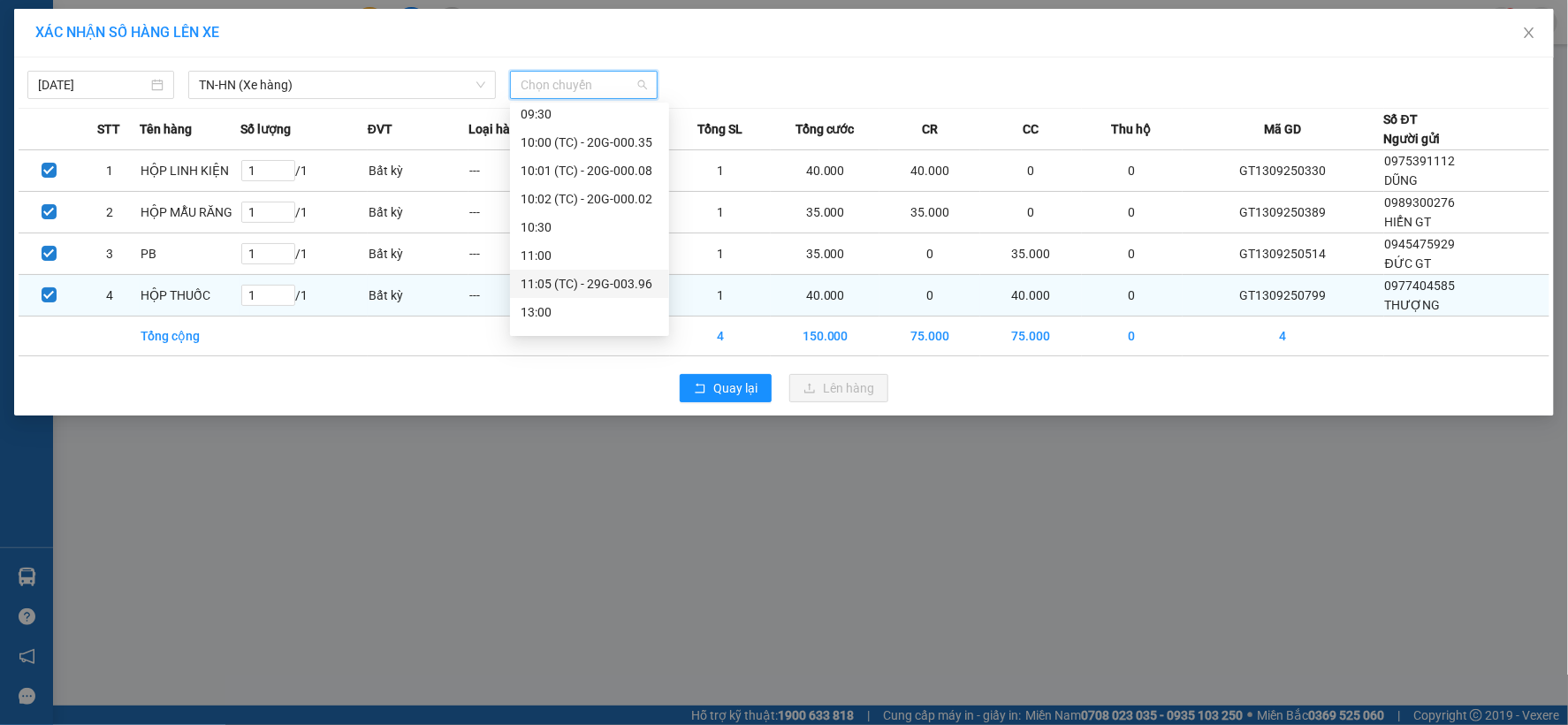
drag, startPoint x: 638, startPoint y: 281, endPoint x: 652, endPoint y: 290, distance: 16.6
click at [638, 283] on div "11:05 (TC) - 29G-003.96" at bounding box center [590, 283] width 138 height 20
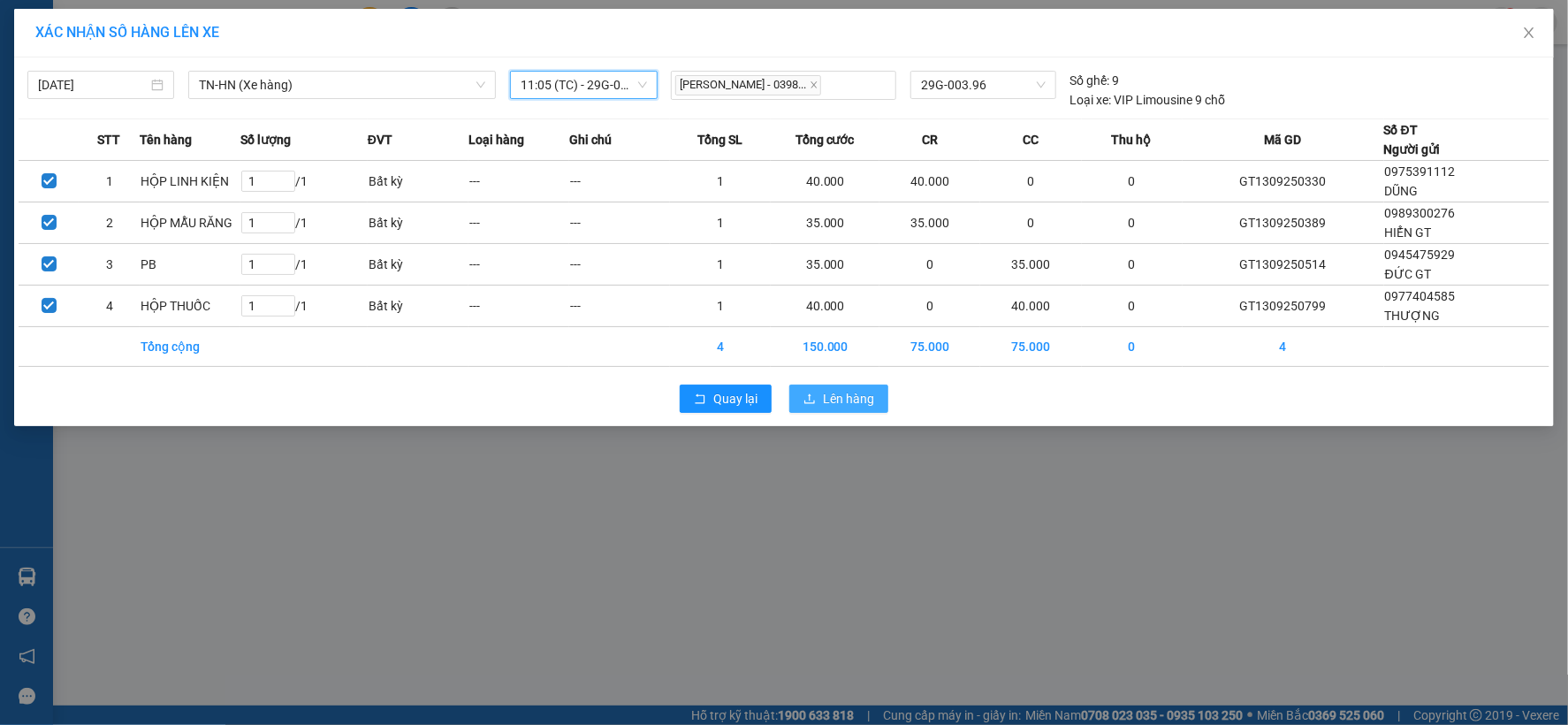
click at [825, 401] on span "Lên hàng" at bounding box center [848, 398] width 51 height 20
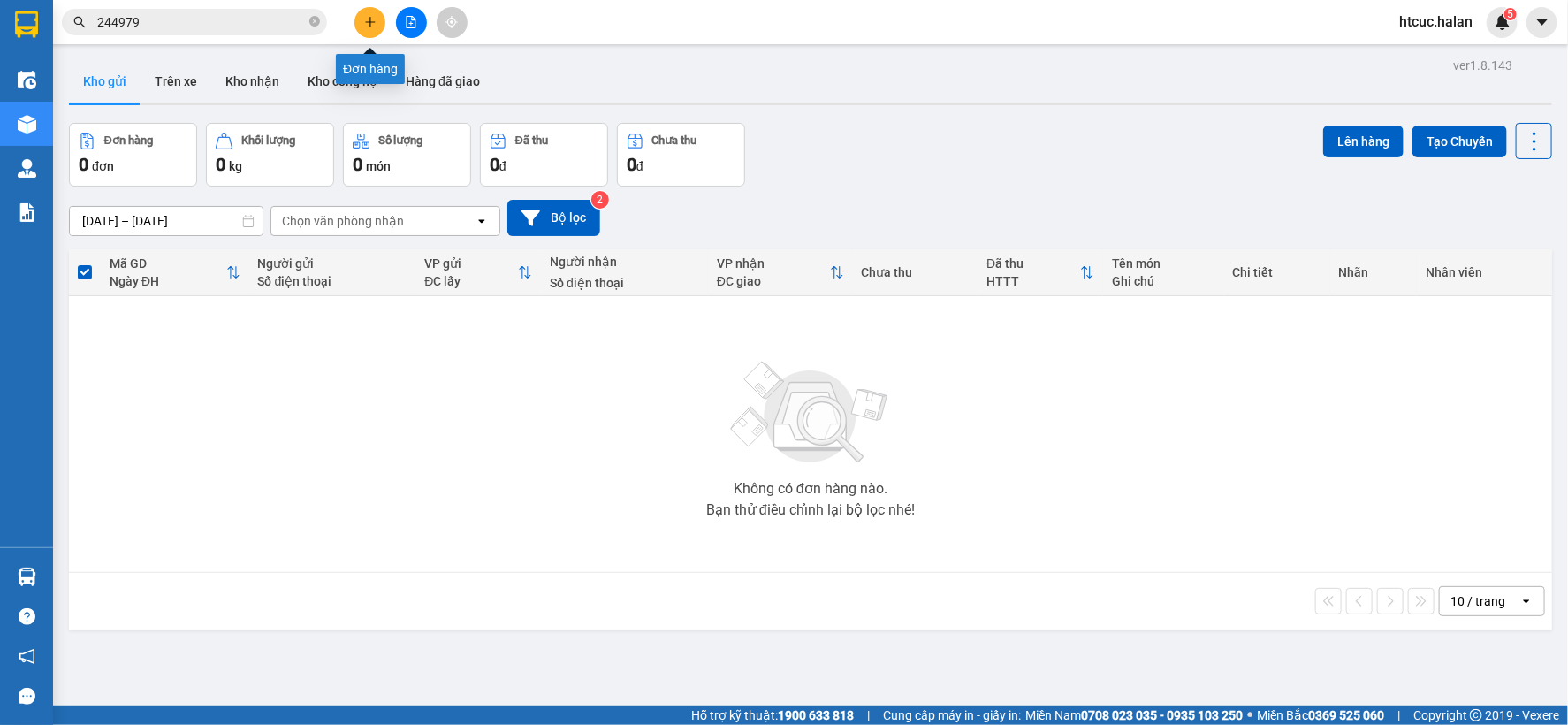
click at [371, 22] on icon "plus" at bounding box center [370, 22] width 10 height 1
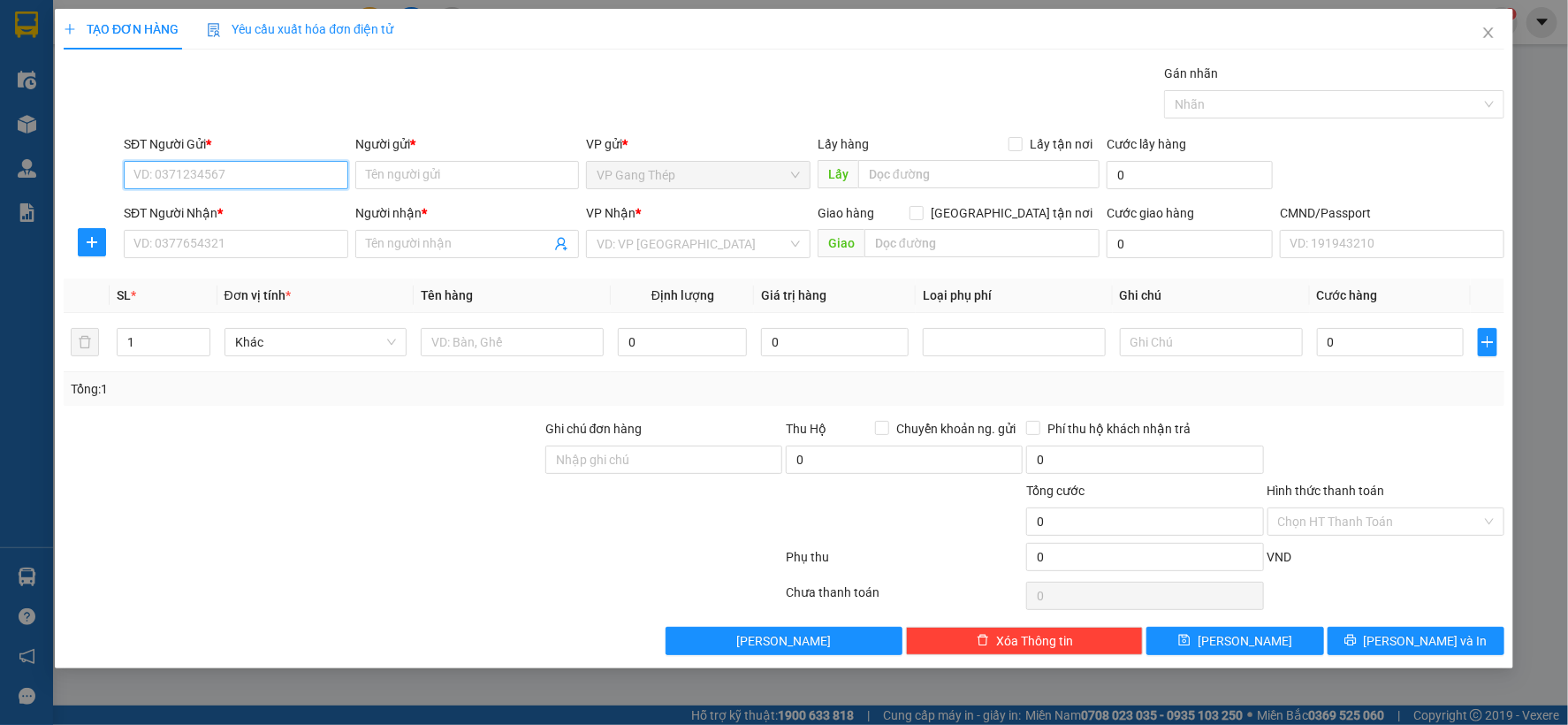
click at [256, 171] on input "SĐT Người Gửi *" at bounding box center [236, 174] width 224 height 29
type input "0989701165"
click at [248, 207] on div "0989701165 - CƯỜNG NGỌC" at bounding box center [236, 211] width 204 height 20
type input "CƯỜNG NGỌC"
type input "0989701165"
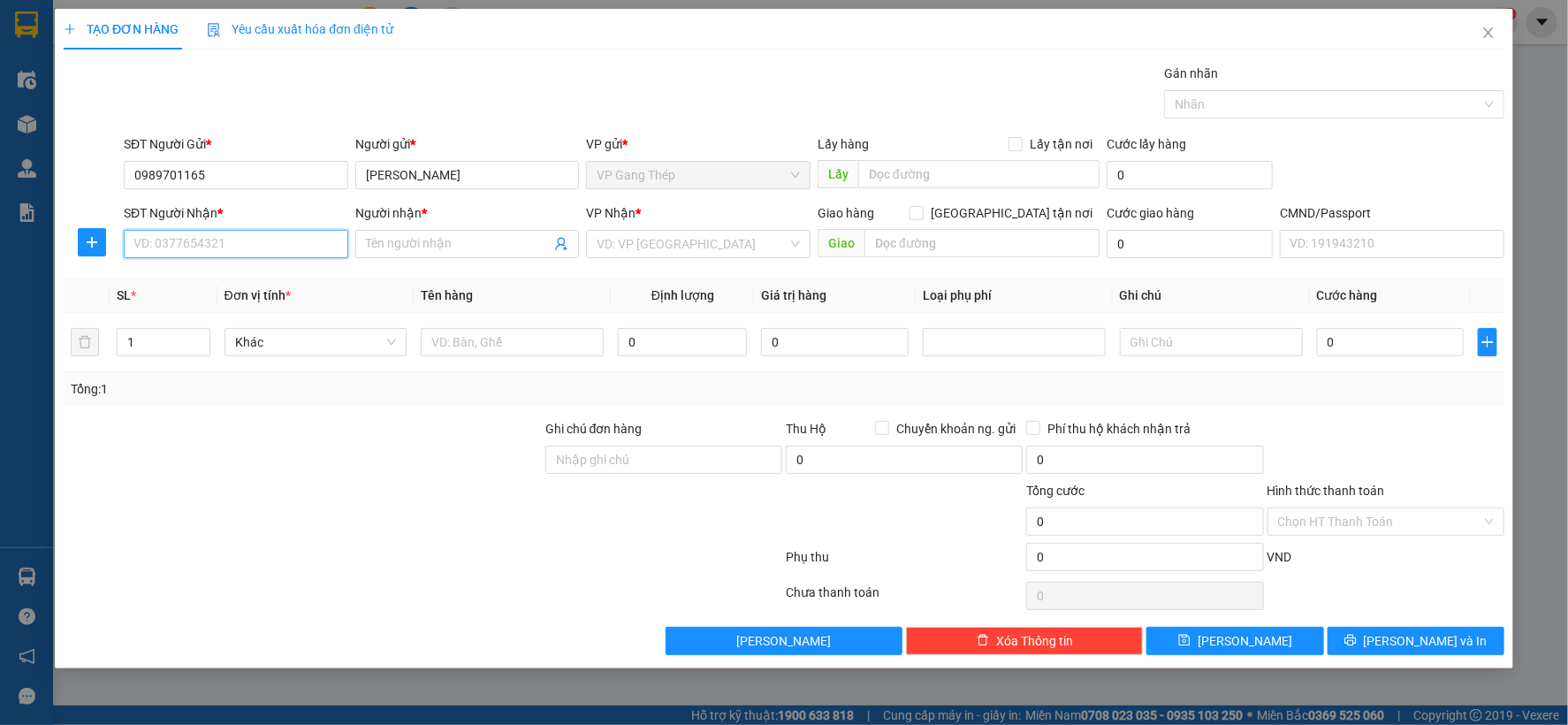
click at [231, 244] on input "SĐT Người Nhận *" at bounding box center [236, 244] width 224 height 29
drag, startPoint x: 242, startPoint y: 306, endPoint x: 157, endPoint y: 277, distance: 89.8
click at [239, 306] on div "0868978898 - LAB TỈNH" at bounding box center [236, 308] width 204 height 20
type input "0868978898"
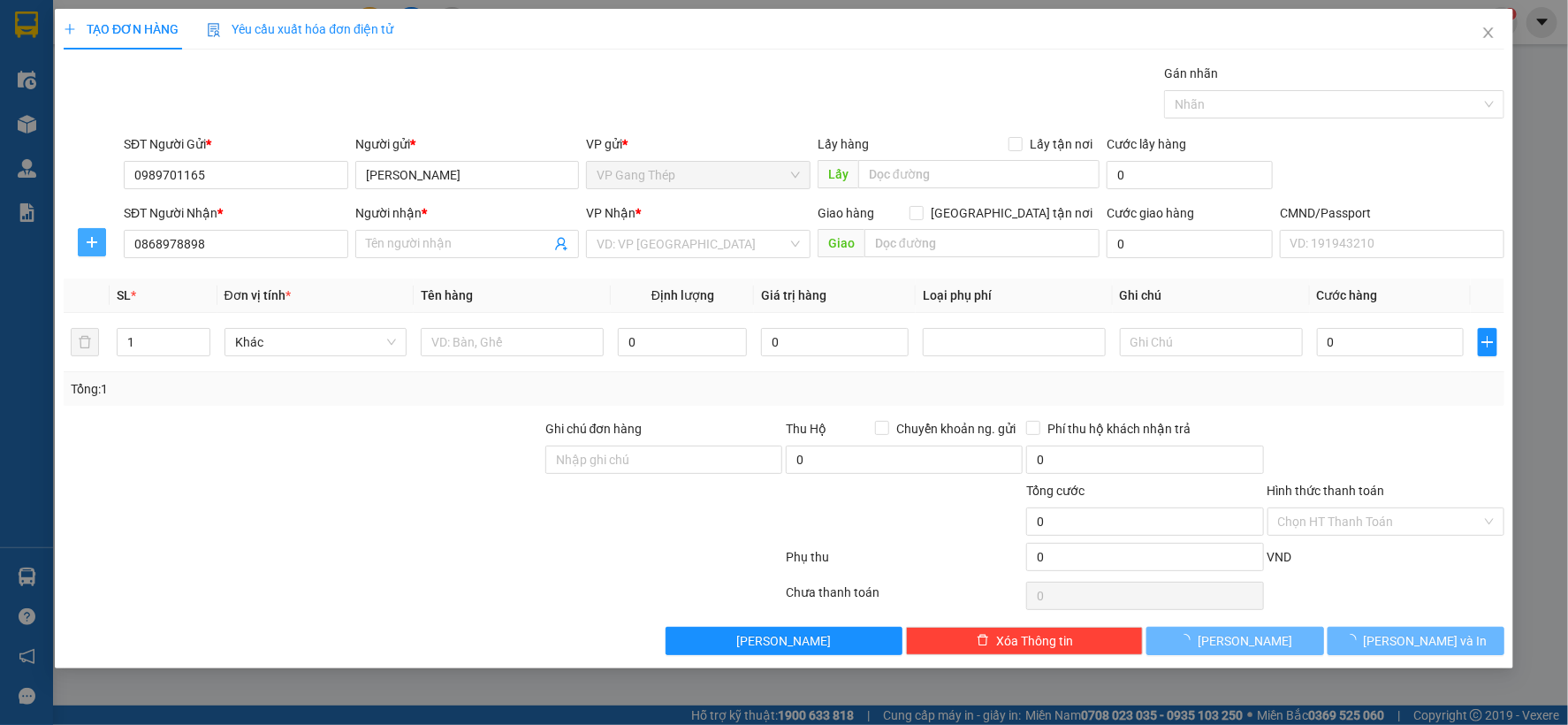
click at [92, 239] on icon "plus" at bounding box center [92, 242] width 14 height 14
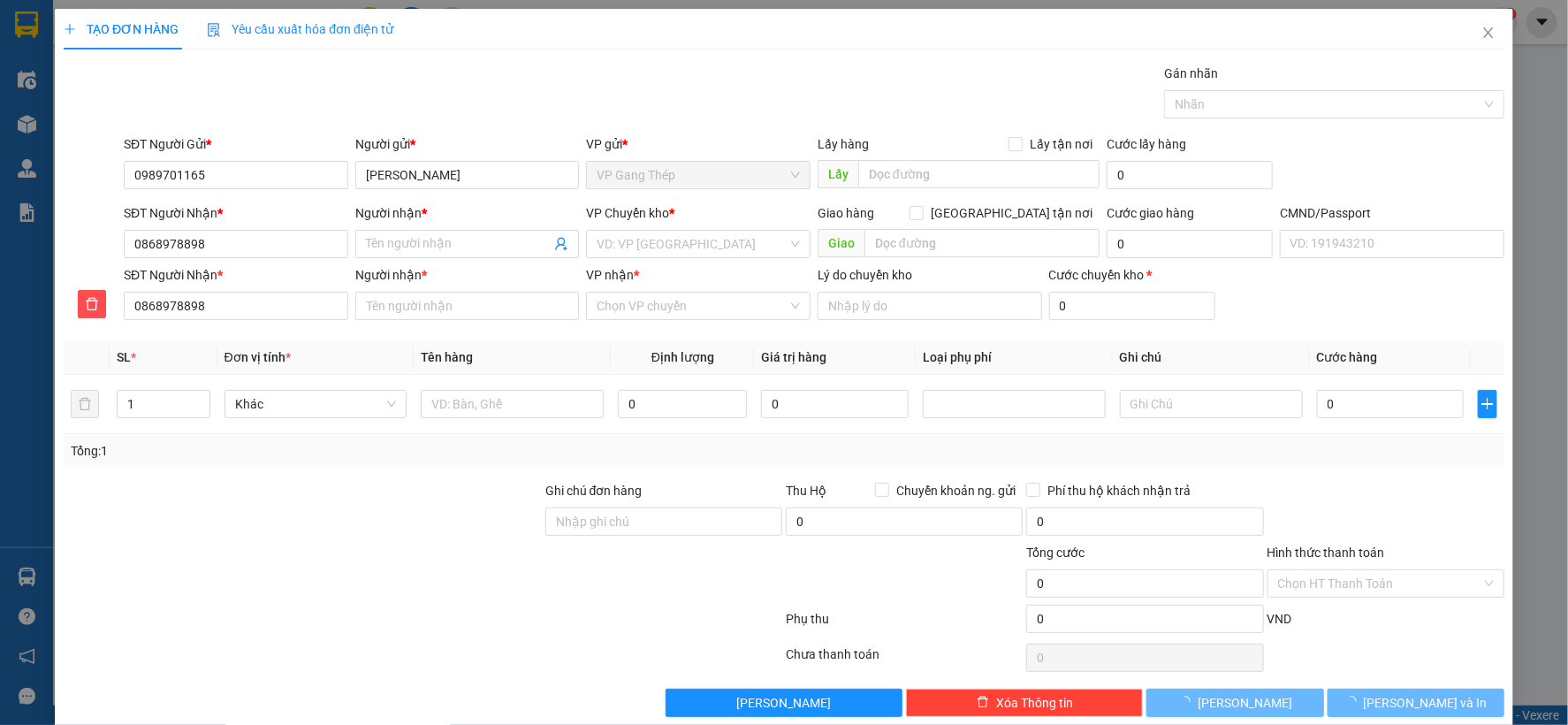
type input "LAB TỈNH"
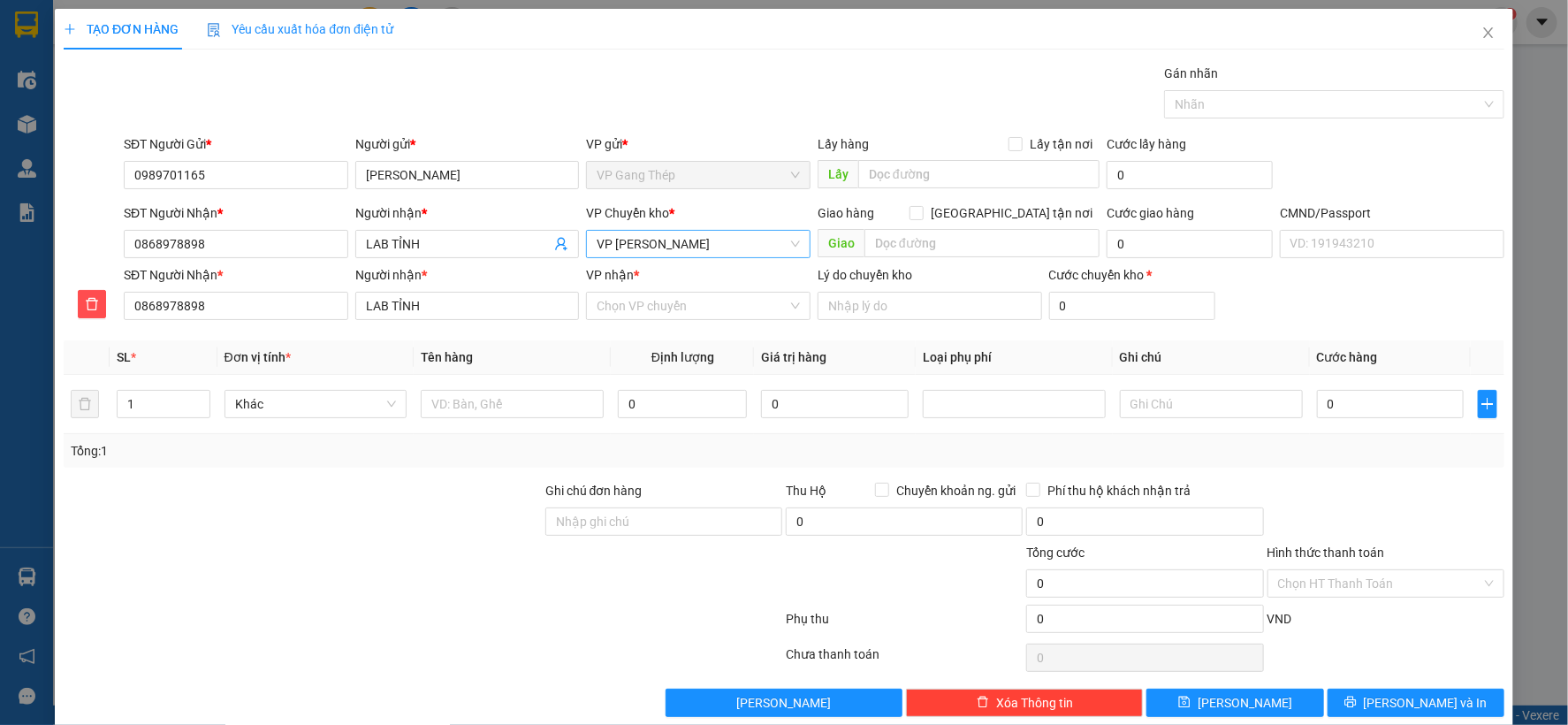
click at [681, 242] on span "VP [PERSON_NAME]" at bounding box center [698, 243] width 204 height 27
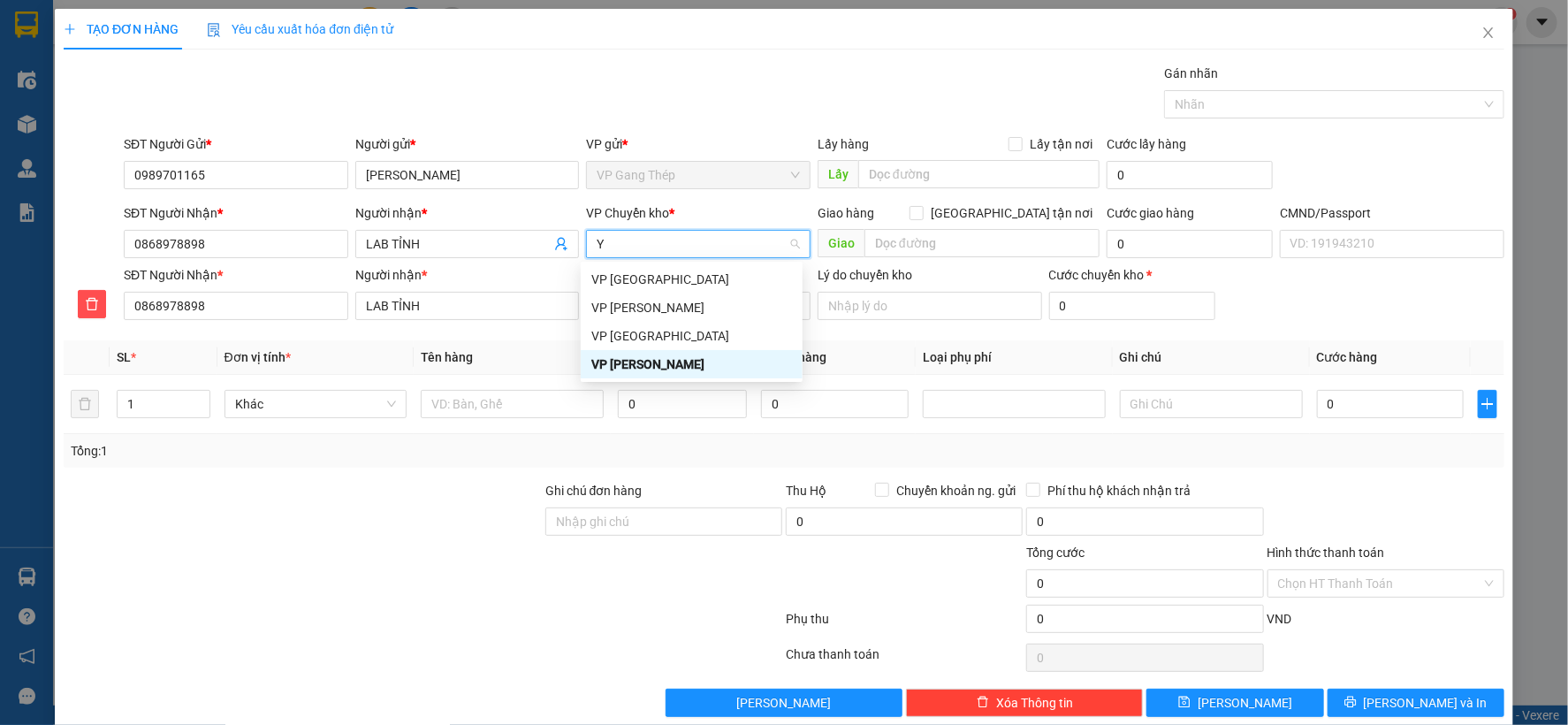
type input "YÊ"
click at [629, 277] on div "VP [GEOGRAPHIC_DATA]" at bounding box center [692, 279] width 201 height 20
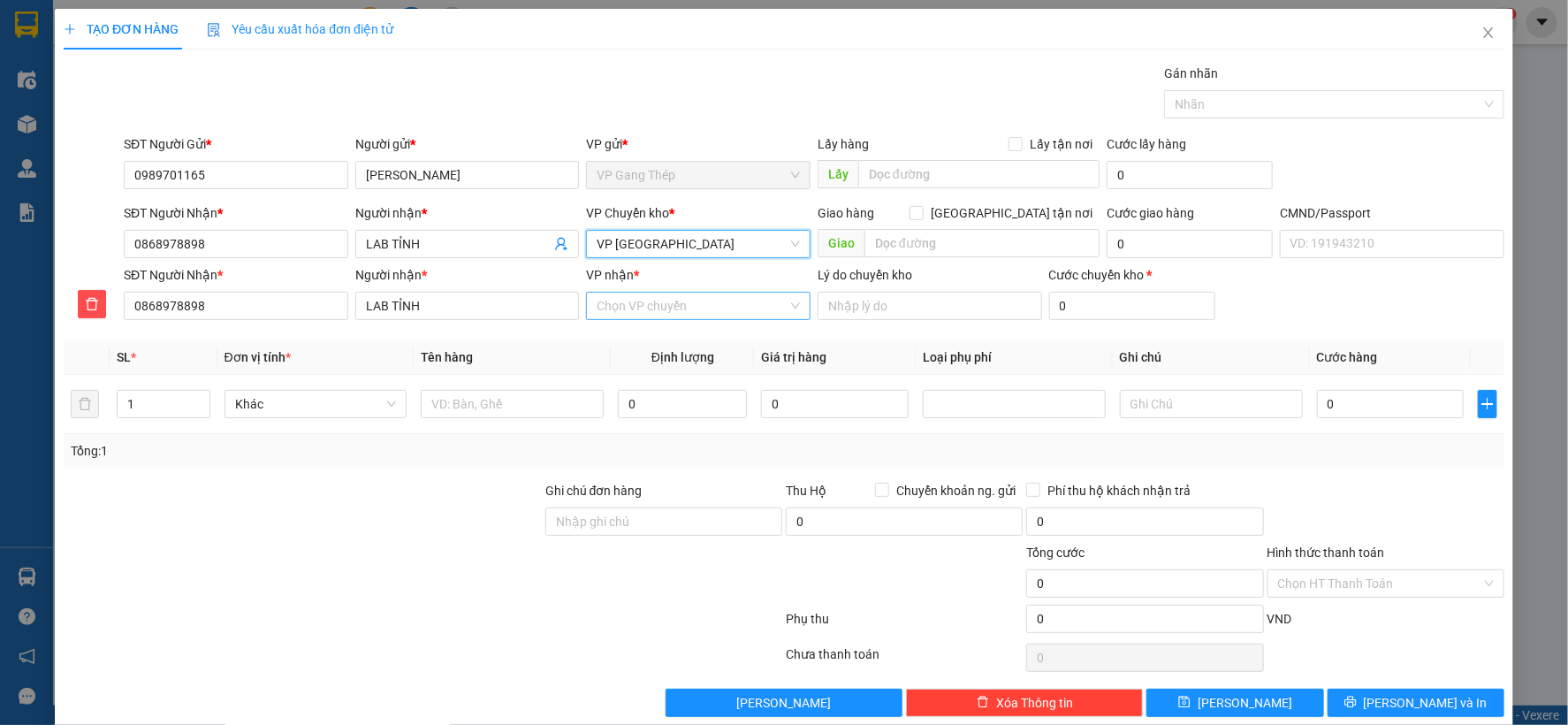
click at [658, 309] on input "VP nhận *" at bounding box center [692, 305] width 191 height 27
type input "CƯ"
click at [682, 345] on div "VP [PERSON_NAME]" at bounding box center [692, 341] width 201 height 20
click at [518, 403] on input "text" at bounding box center [513, 403] width 183 height 29
type input "HỘP NHỎ RĂNG"
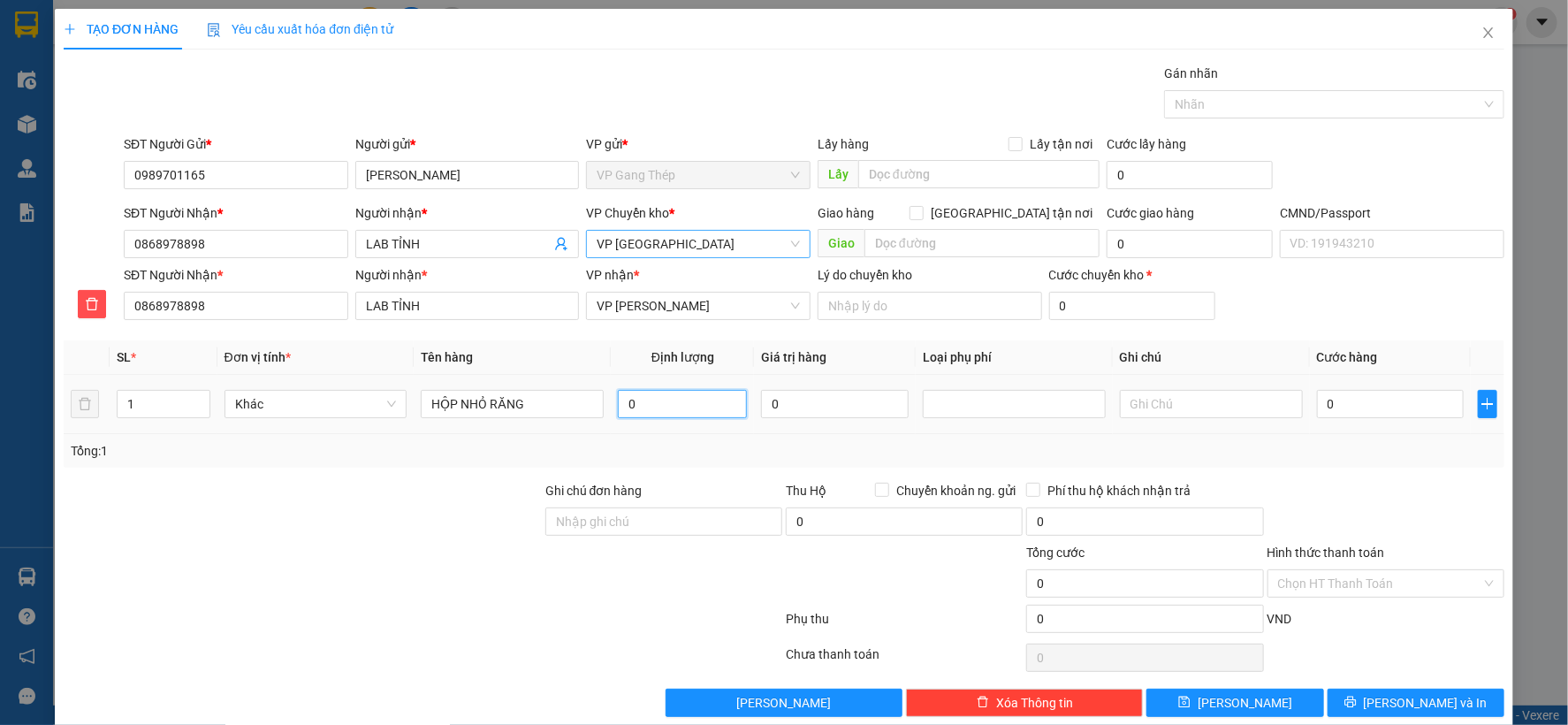
click at [710, 411] on input "0" at bounding box center [682, 403] width 129 height 29
type input "0.2"
click at [1386, 410] on input "0" at bounding box center [1390, 403] width 147 height 29
click at [387, 398] on span "Khác" at bounding box center [316, 403] width 161 height 27
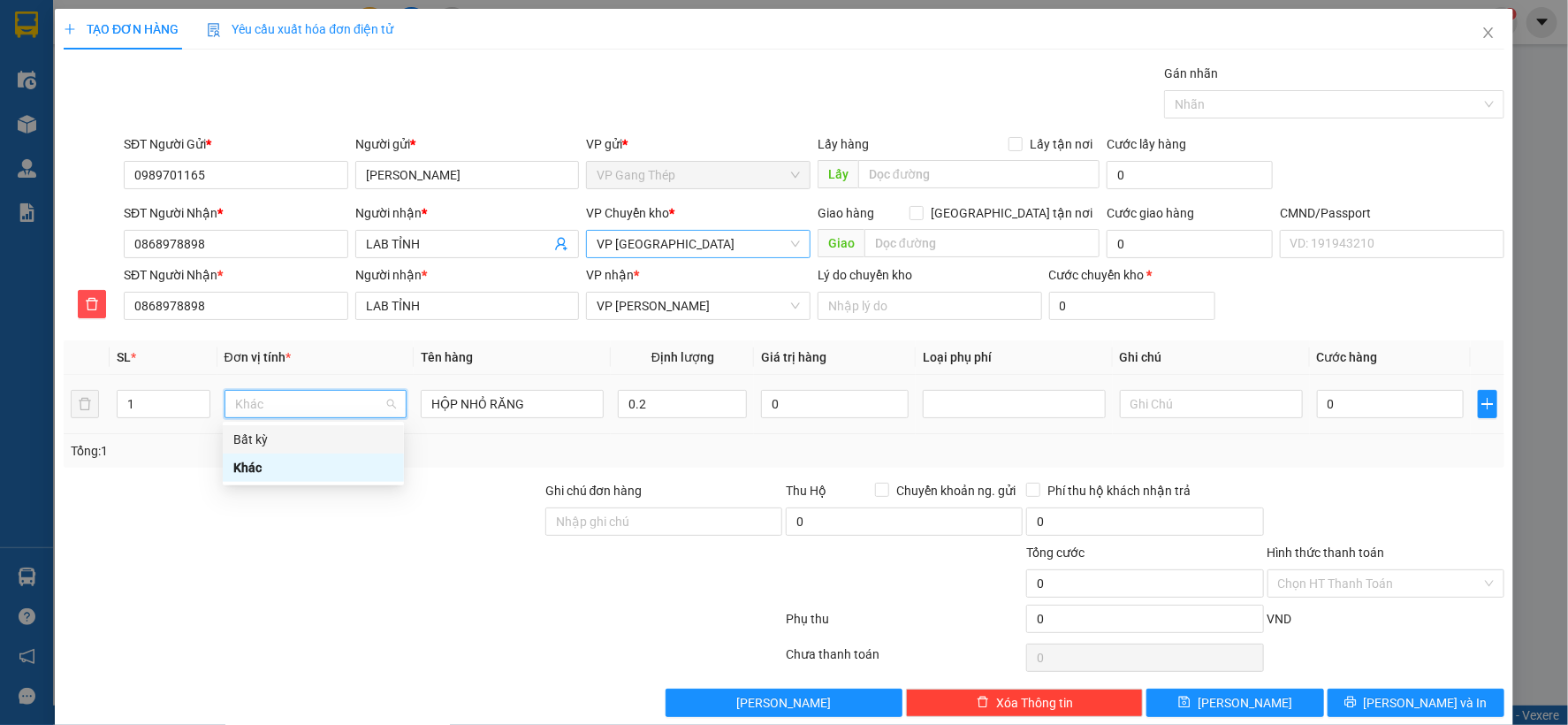
click at [271, 439] on div "Bất kỳ" at bounding box center [313, 440] width 160 height 20
click at [1386, 398] on input "0" at bounding box center [1390, 403] width 147 height 29
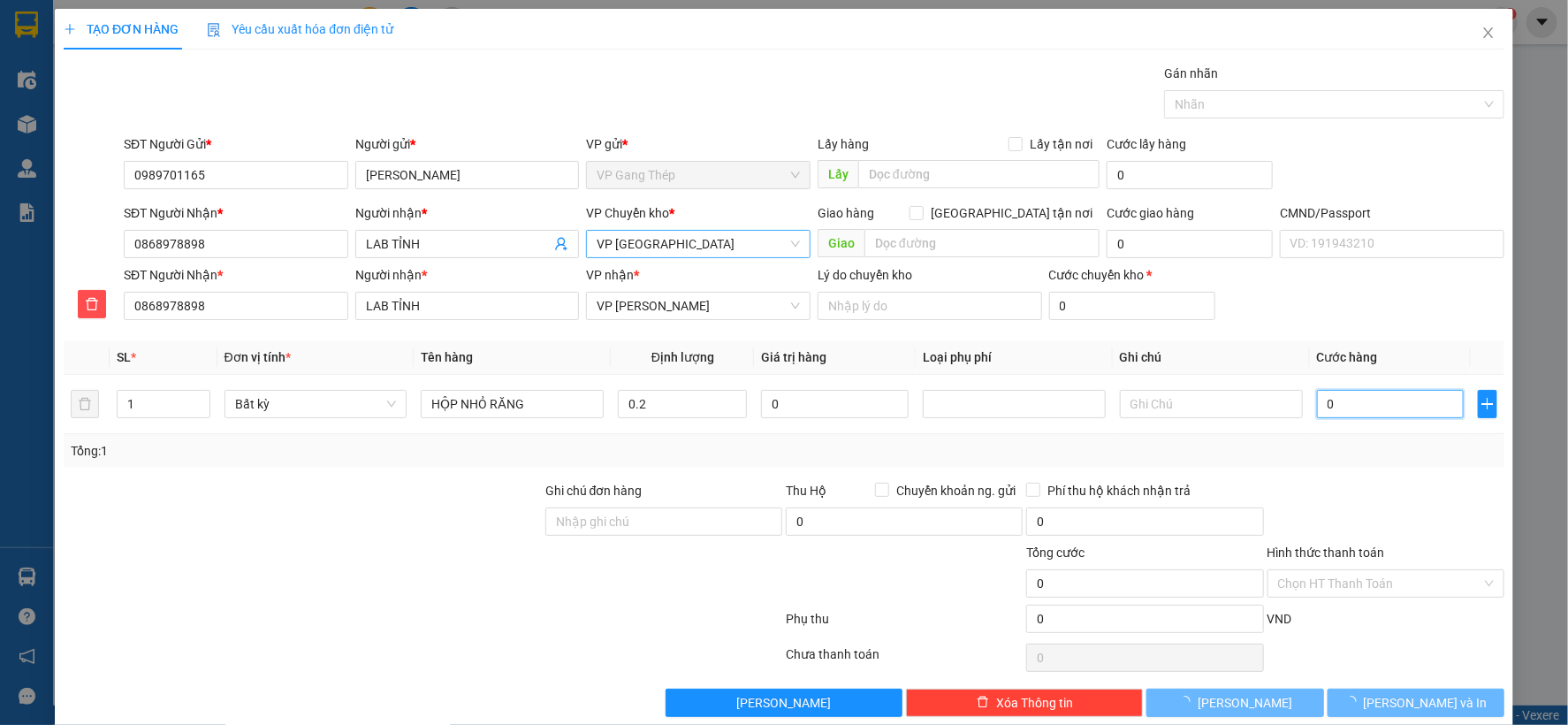
type input "35.000"
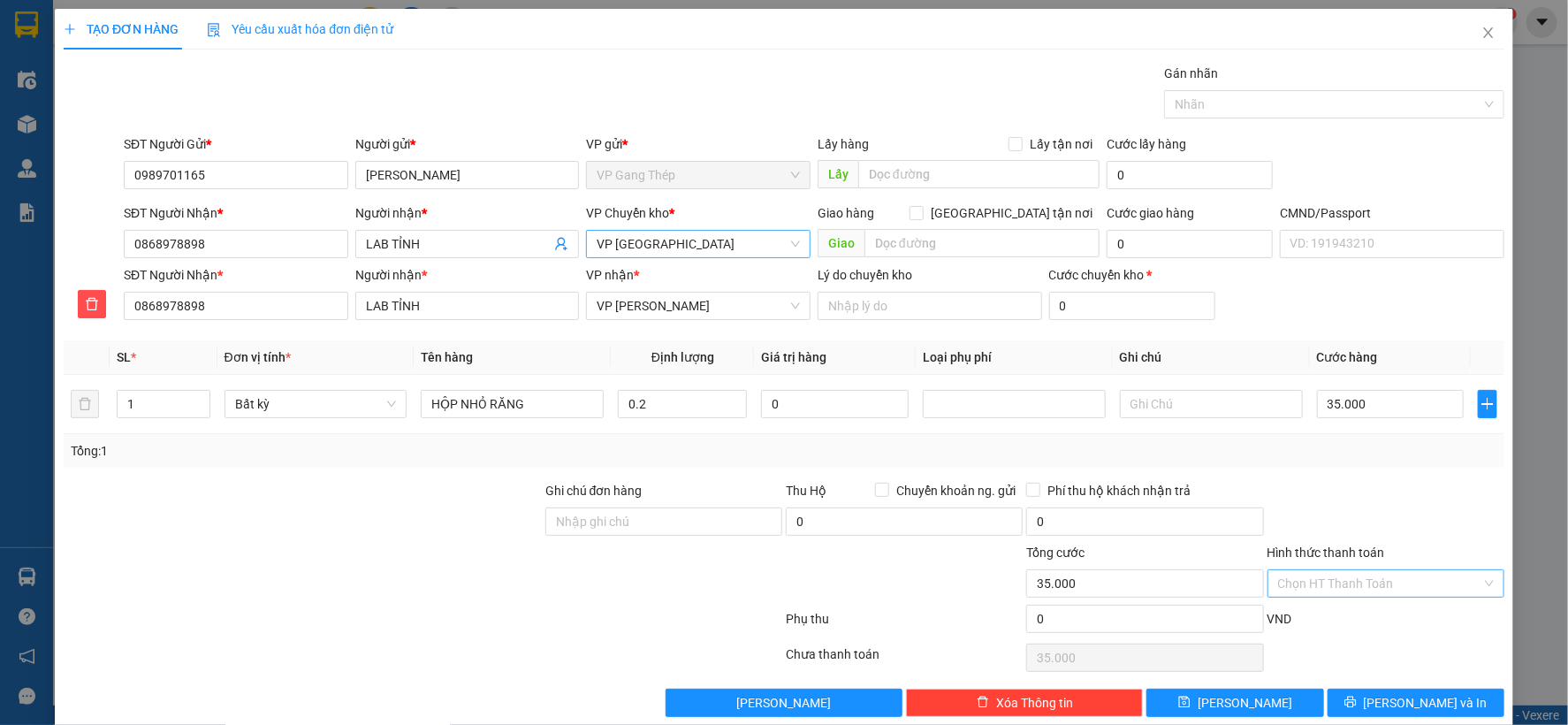
click at [1367, 573] on input "Hình thức thanh toán" at bounding box center [1380, 582] width 204 height 27
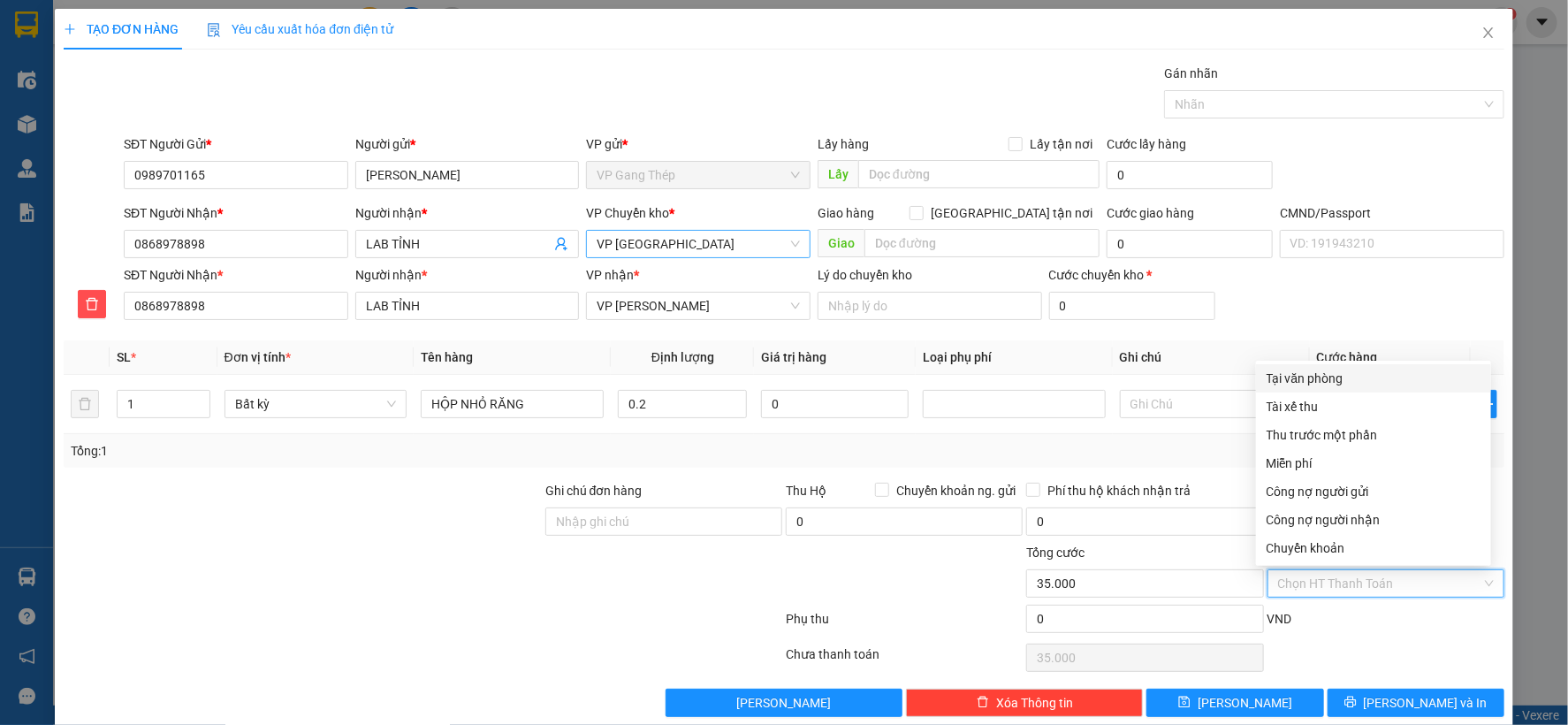
click at [1310, 382] on div "Tại văn phòng" at bounding box center [1373, 379] width 214 height 20
type input "0"
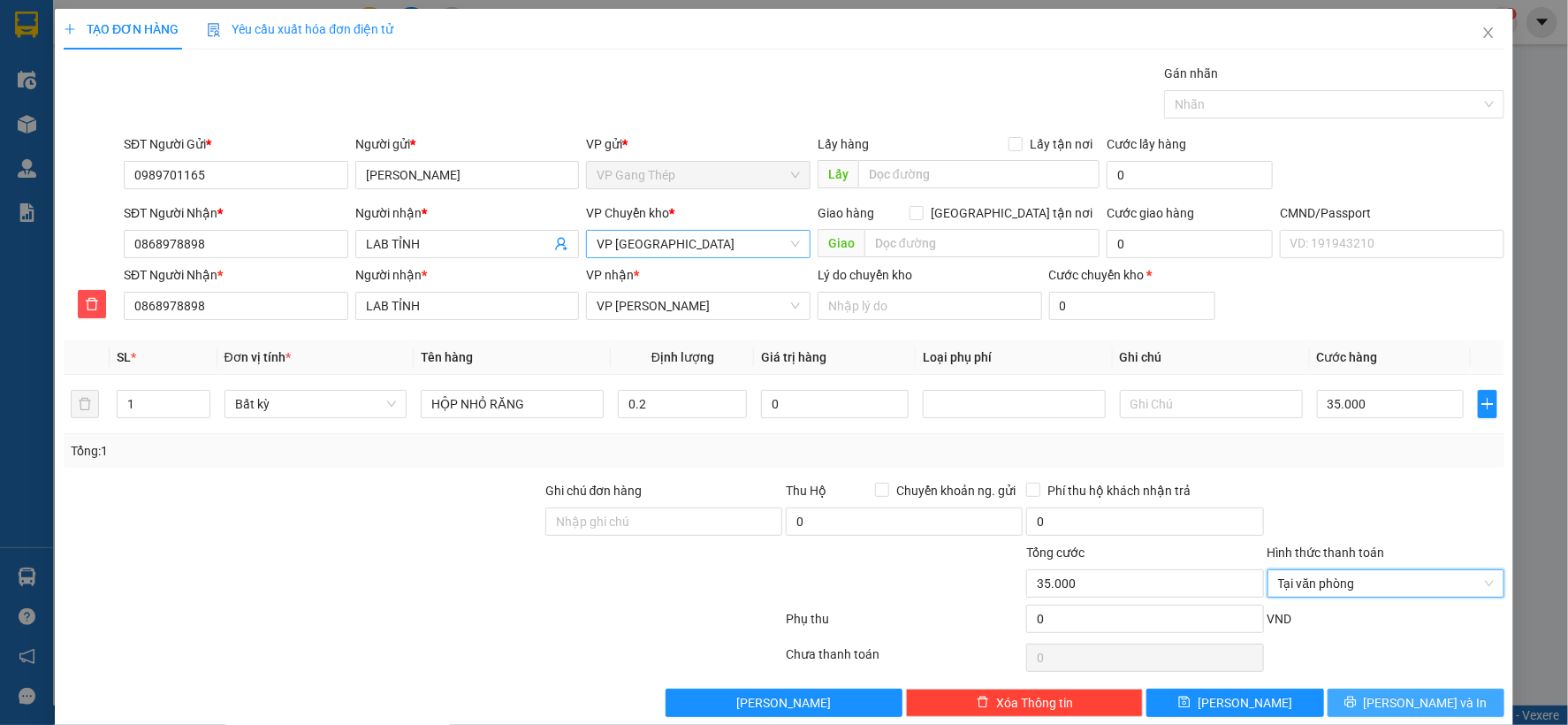
click at [1393, 693] on span "[PERSON_NAME] và In" at bounding box center [1426, 702] width 124 height 20
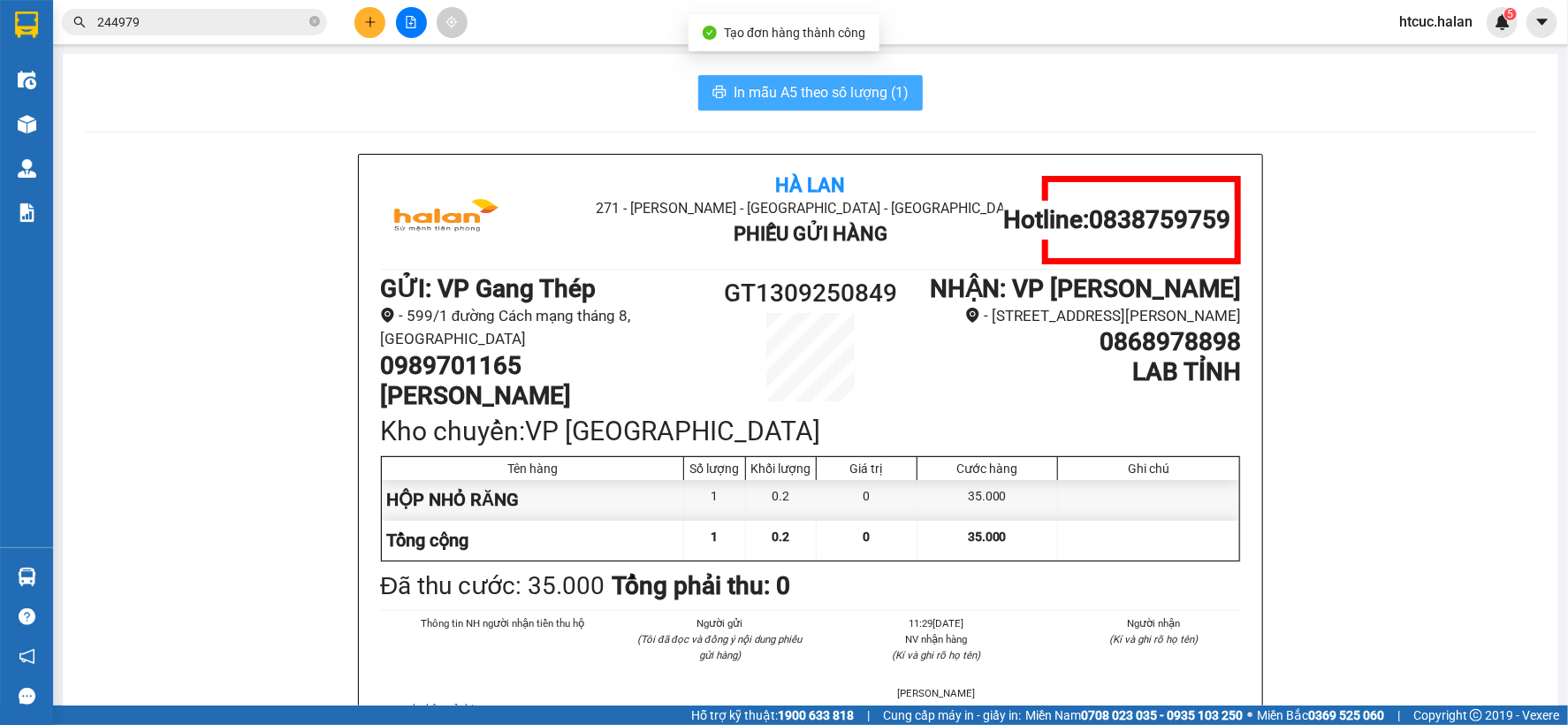
click at [782, 84] on span "In mẫu A5 theo số lượng (1)" at bounding box center [822, 92] width 175 height 22
click at [847, 92] on span "In mẫu A5 theo số lượng (1)" at bounding box center [822, 92] width 175 height 22
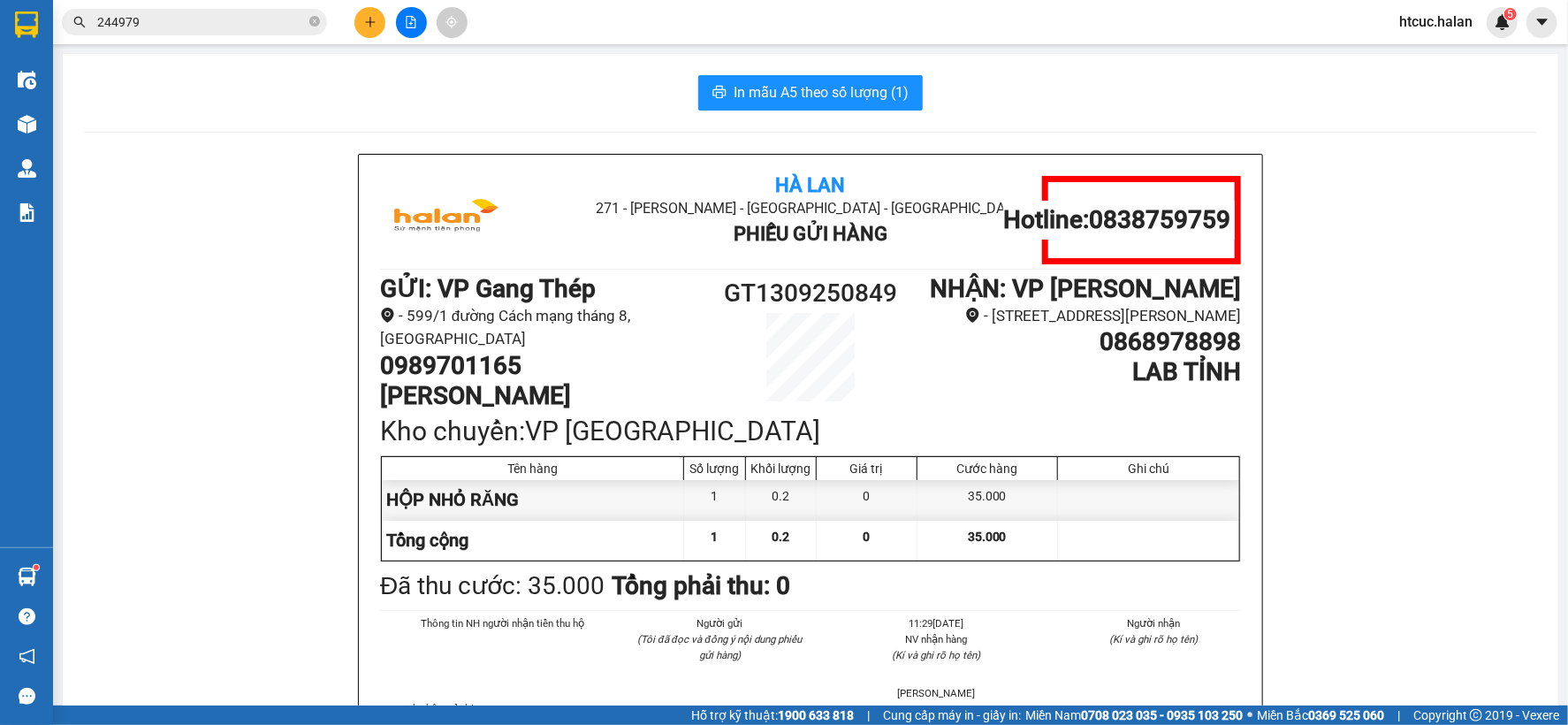
drag, startPoint x: 198, startPoint y: 14, endPoint x: 173, endPoint y: 30, distance: 29.7
click at [86, 38] on div "Kết quả tìm kiếm ( 350 ) Bộ lọc Mã ĐH Trạng thái Món hàng Thu hộ Tổng cước Chưa…" at bounding box center [172, 22] width 345 height 30
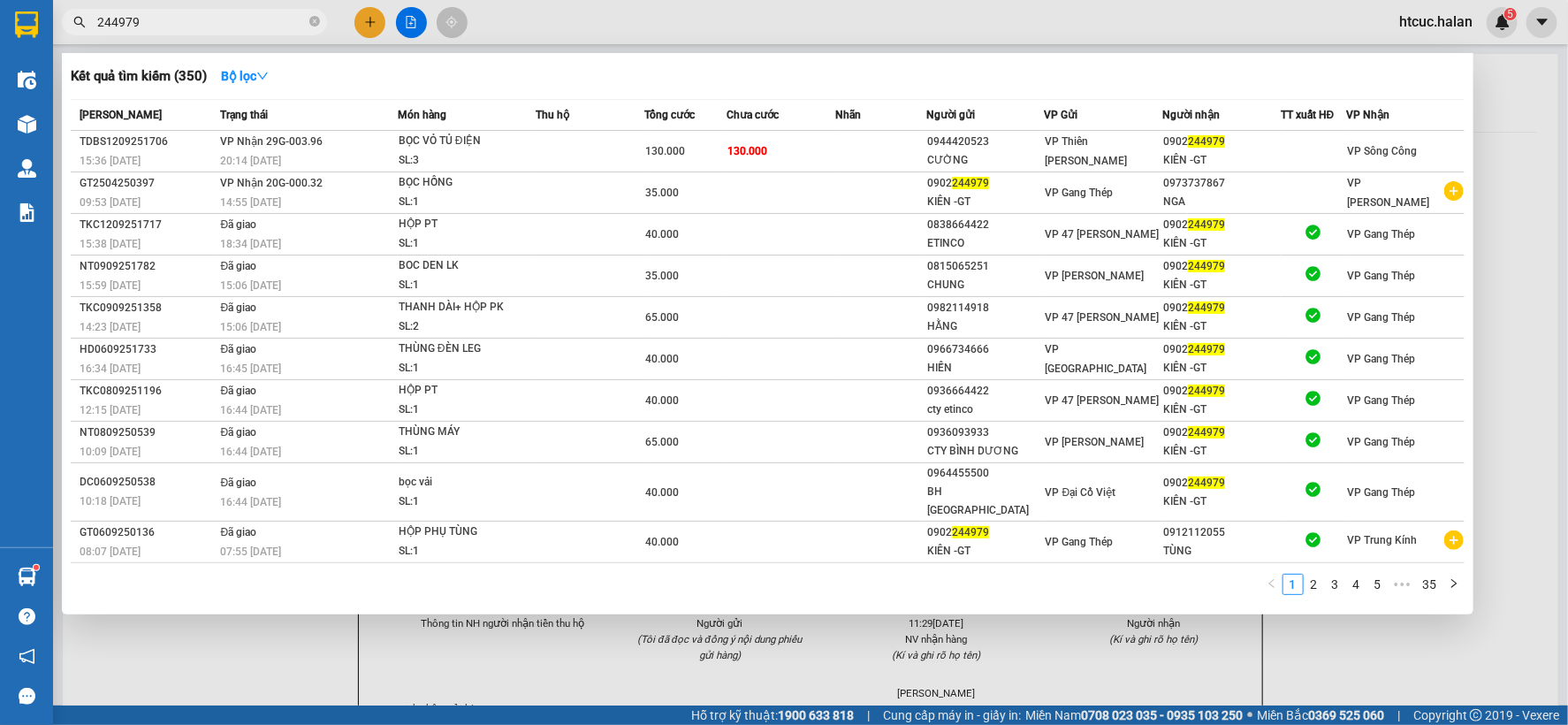
click at [173, 30] on input "244979" at bounding box center [202, 23] width 209 height 20
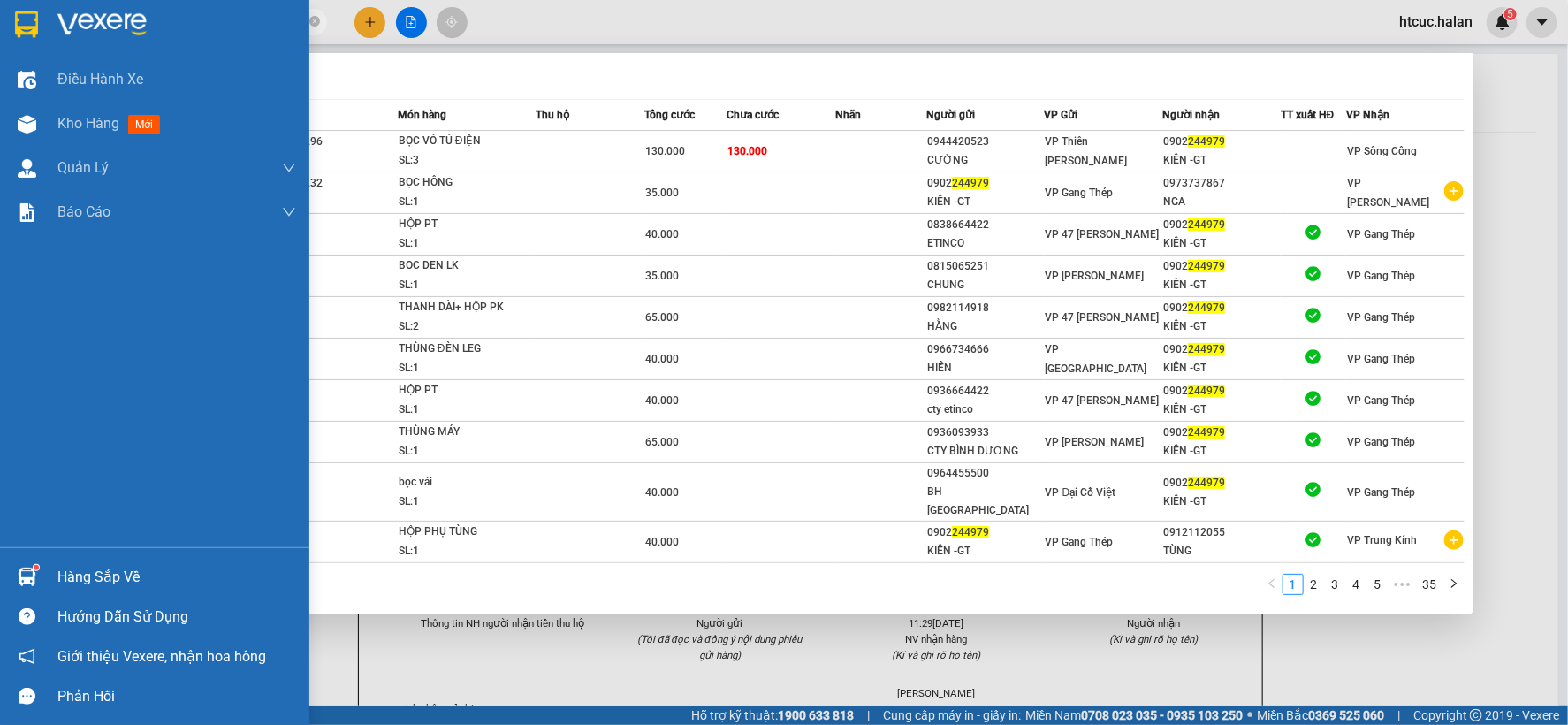
drag, startPoint x: 174, startPoint y: 30, endPoint x: 139, endPoint y: 5, distance: 43.0
click at [0, 46] on section "Kết quả tìm kiếm ( 350 ) Bộ lọc Mã ĐH Trạng thái Món hàng Thu hộ Tổng cước Chưa…" at bounding box center [784, 362] width 1568 height 725
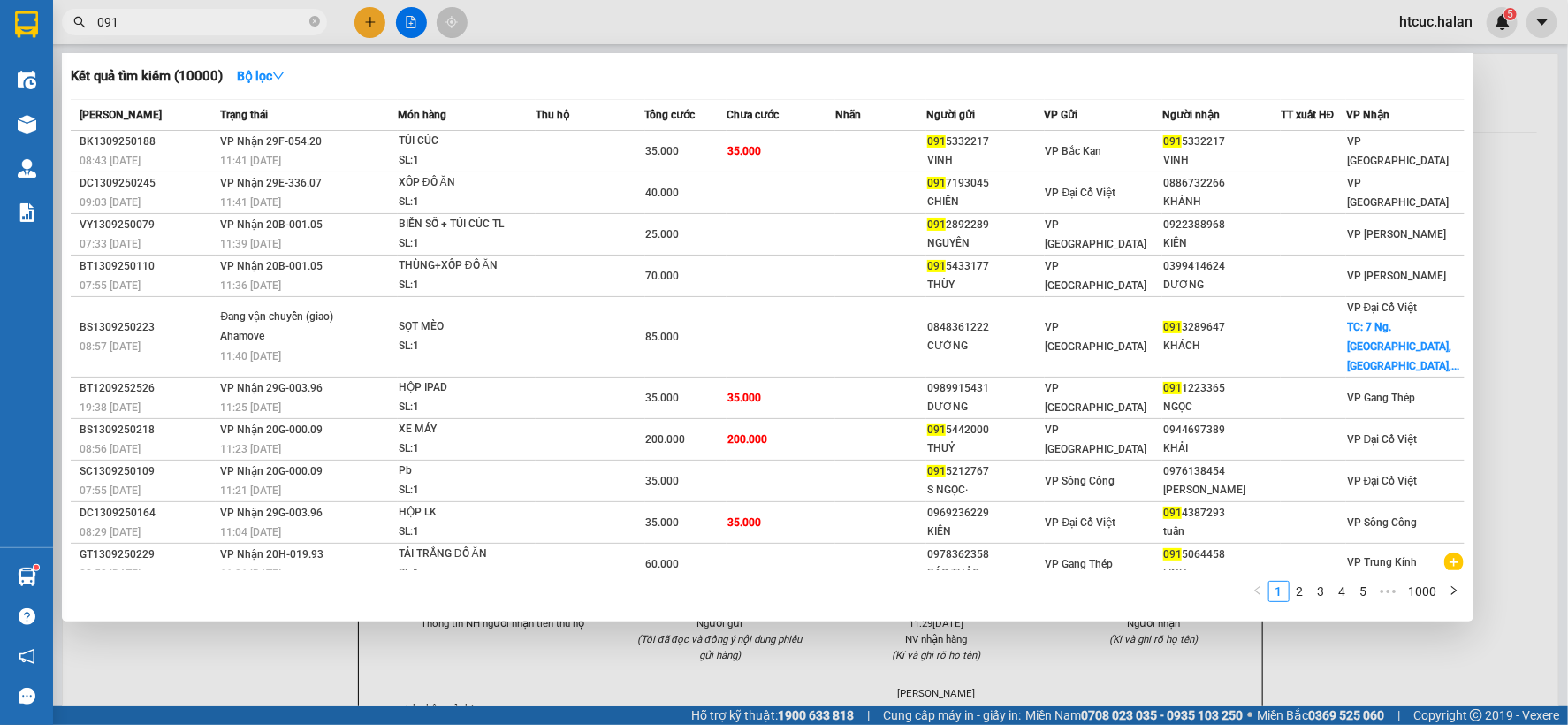
type input "091"
click at [318, 20] on icon "close-circle" at bounding box center [314, 21] width 11 height 11
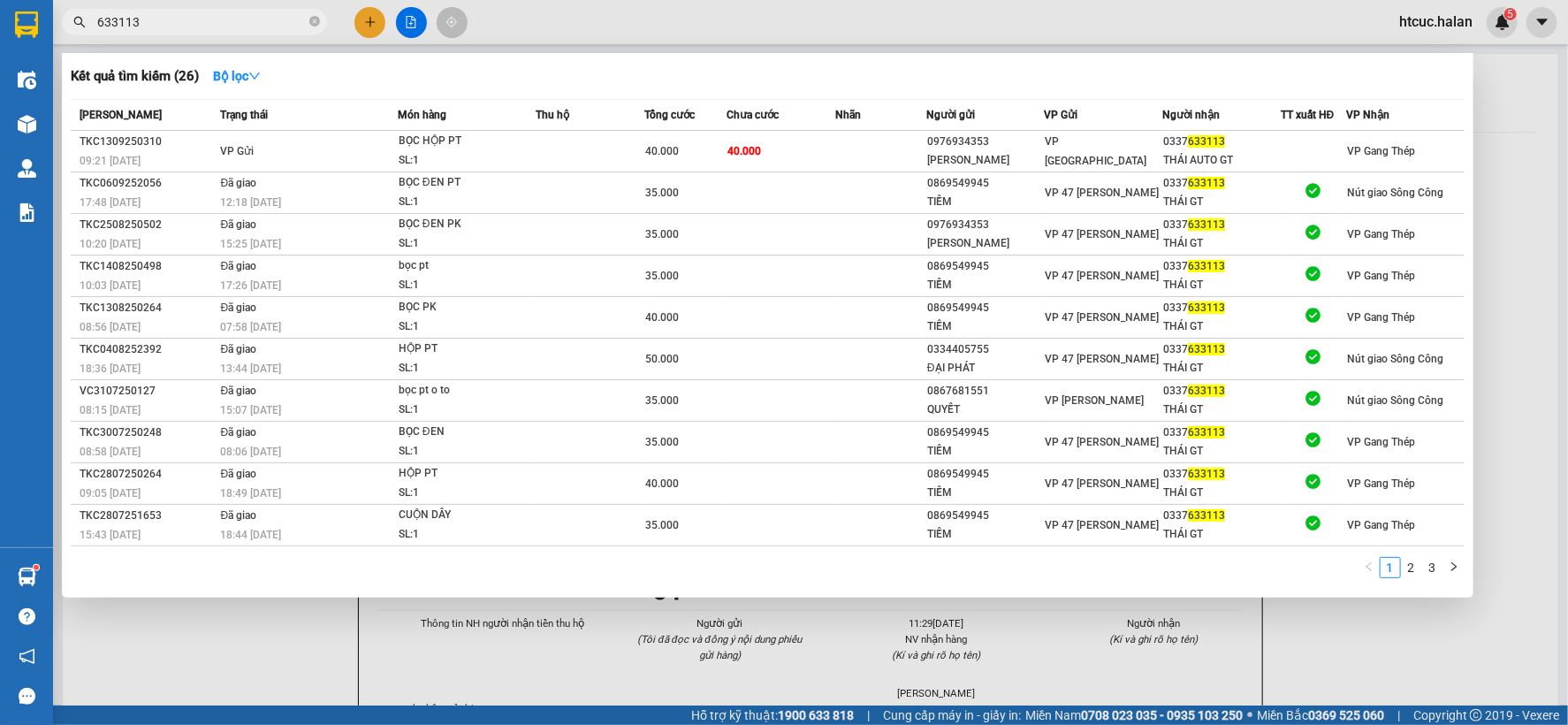
type input "633113"
click at [367, 14] on div at bounding box center [784, 362] width 1568 height 725
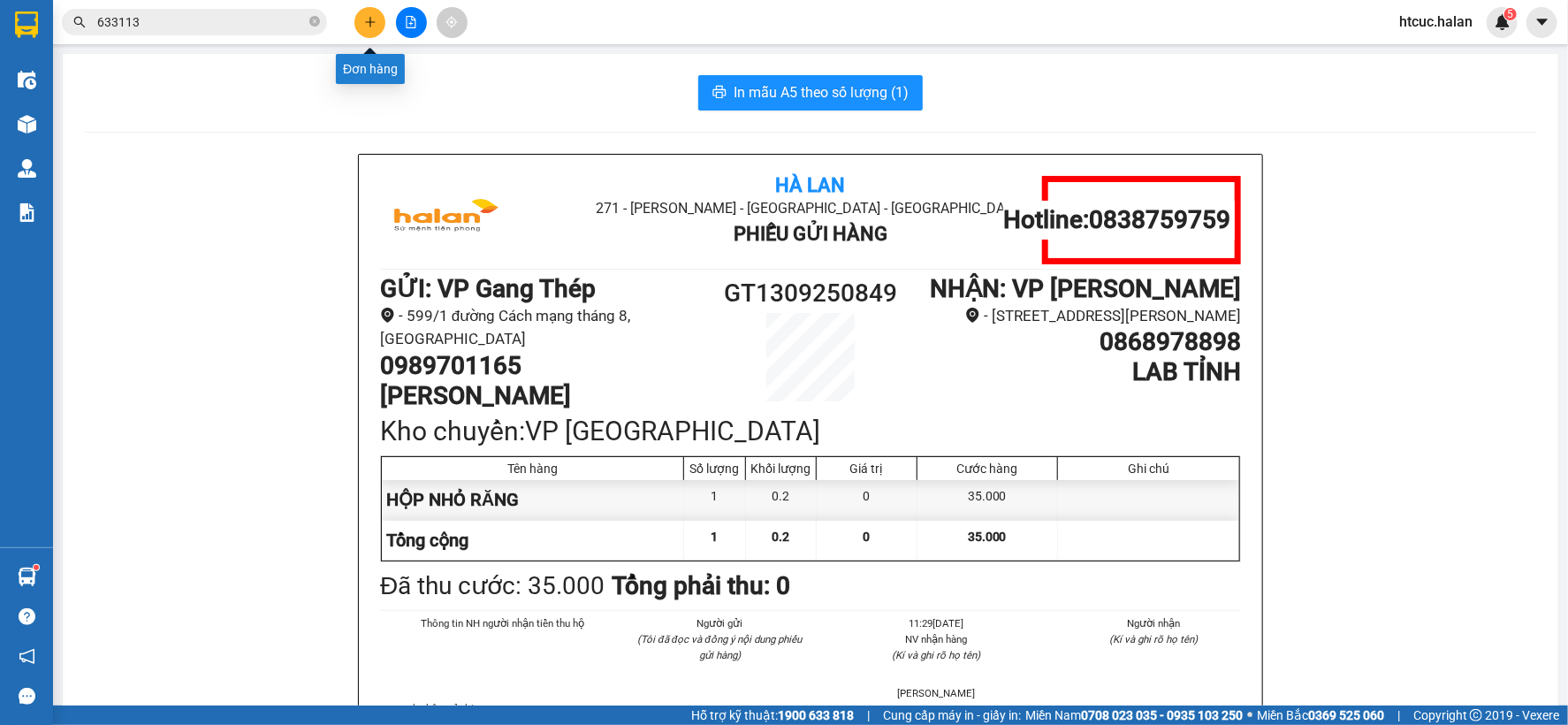
click at [367, 14] on button at bounding box center [369, 22] width 31 height 30
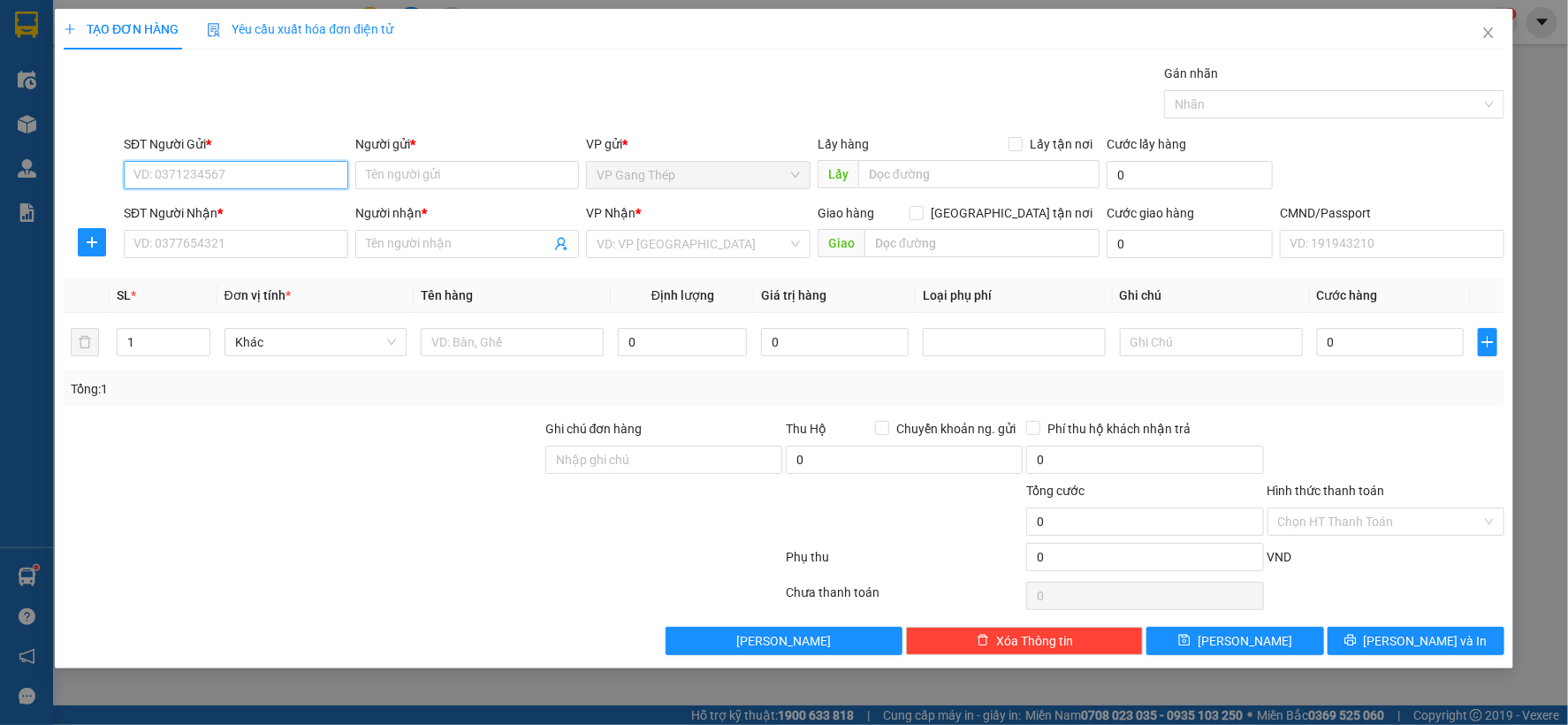
drag, startPoint x: 280, startPoint y: 175, endPoint x: 513, endPoint y: 76, distance: 253.2
click at [282, 175] on input "SĐT Người Gửi *" at bounding box center [236, 174] width 224 height 29
type input "0904016246"
click at [233, 210] on div "0904016246 - HUY" at bounding box center [236, 211] width 204 height 20
type input "HUY"
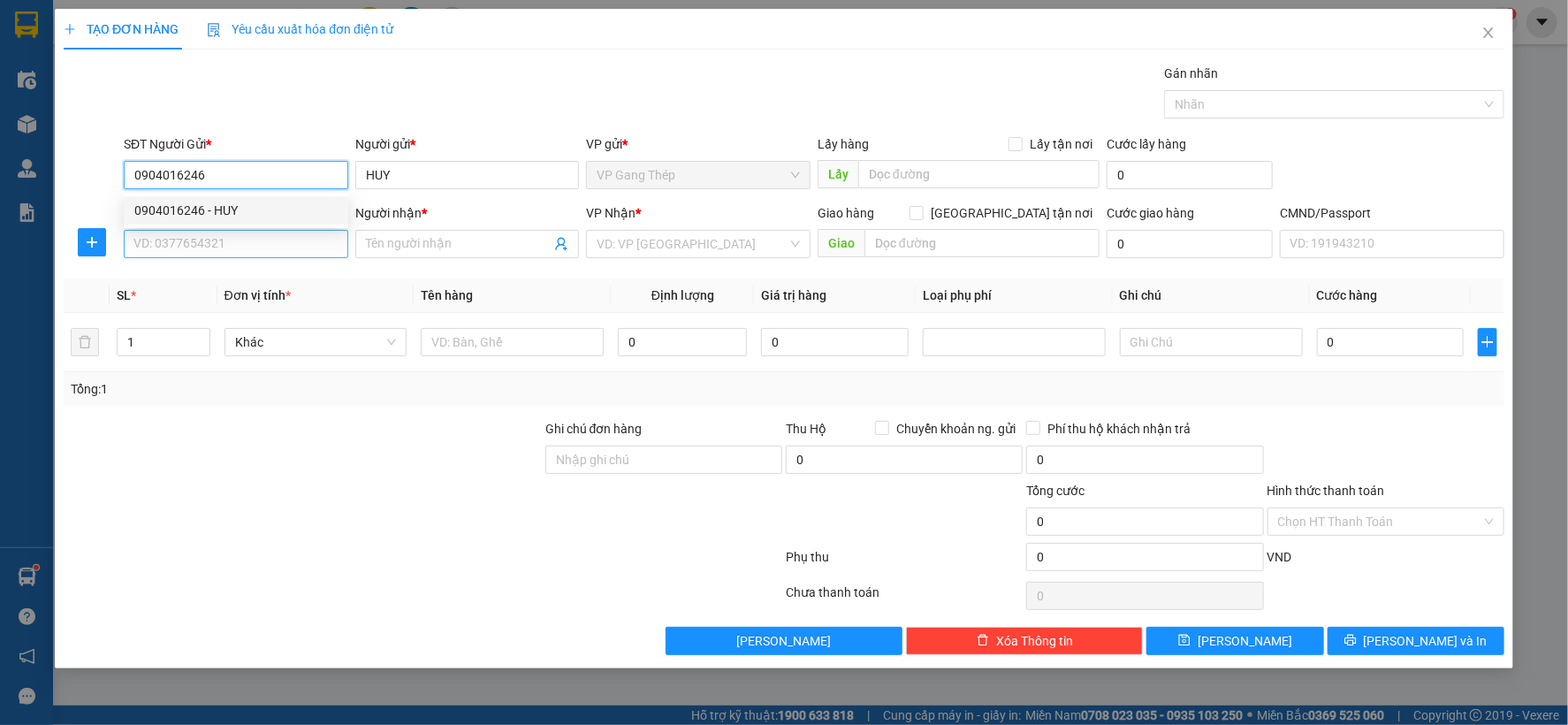
type input "0904016246"
click at [284, 248] on input "SĐT Người Nhận *" at bounding box center [236, 244] width 224 height 29
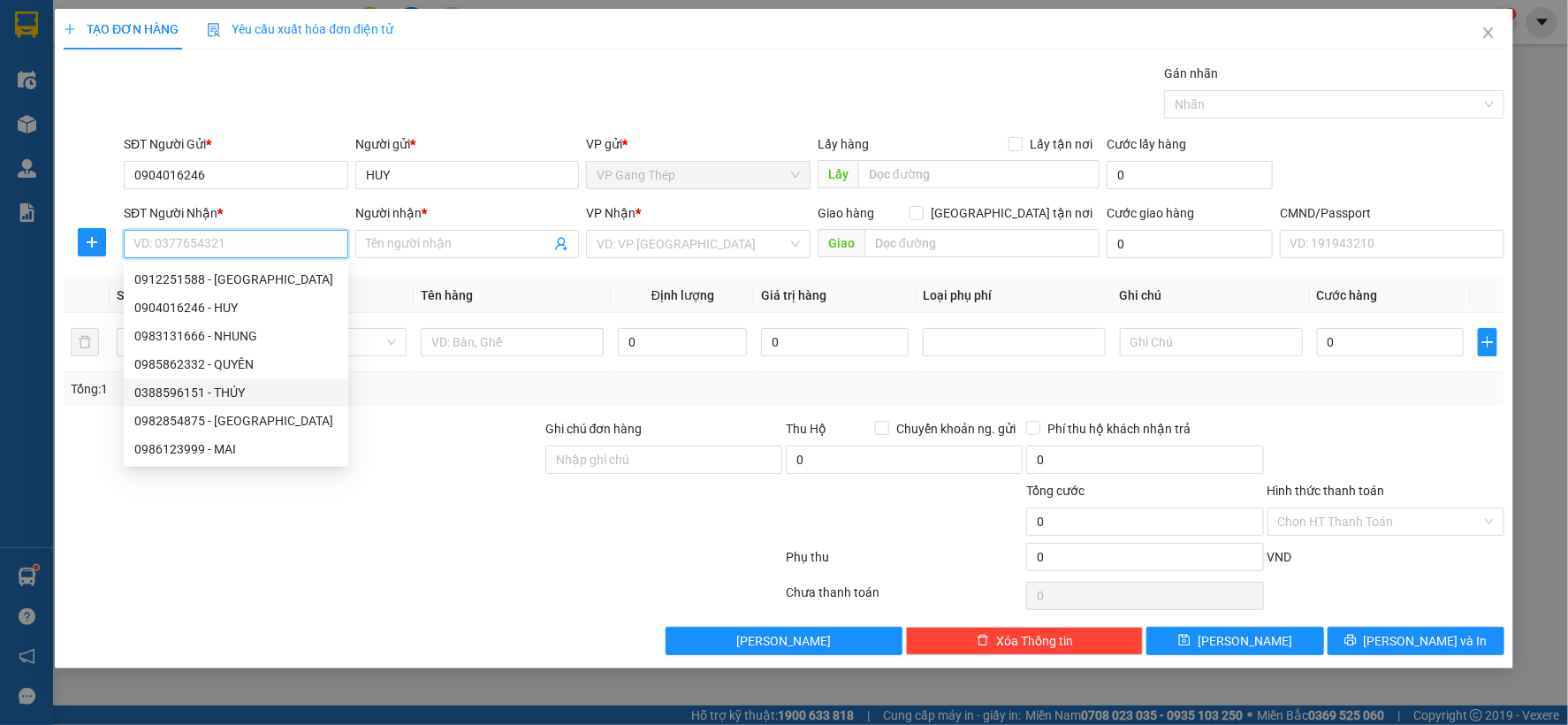
click at [209, 395] on div "0388596151 - THÚY" at bounding box center [236, 393] width 204 height 20
type input "0388596151"
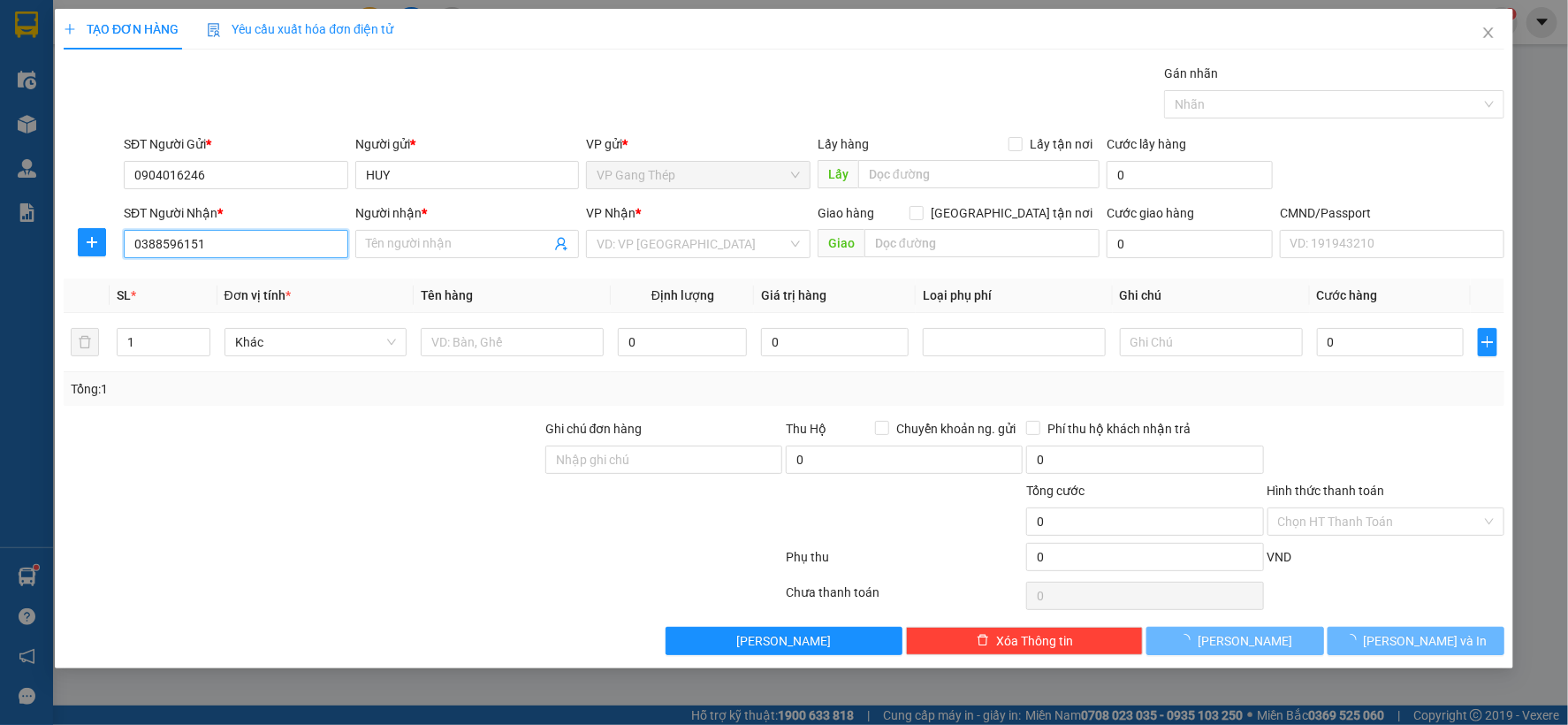
type input "THÚY"
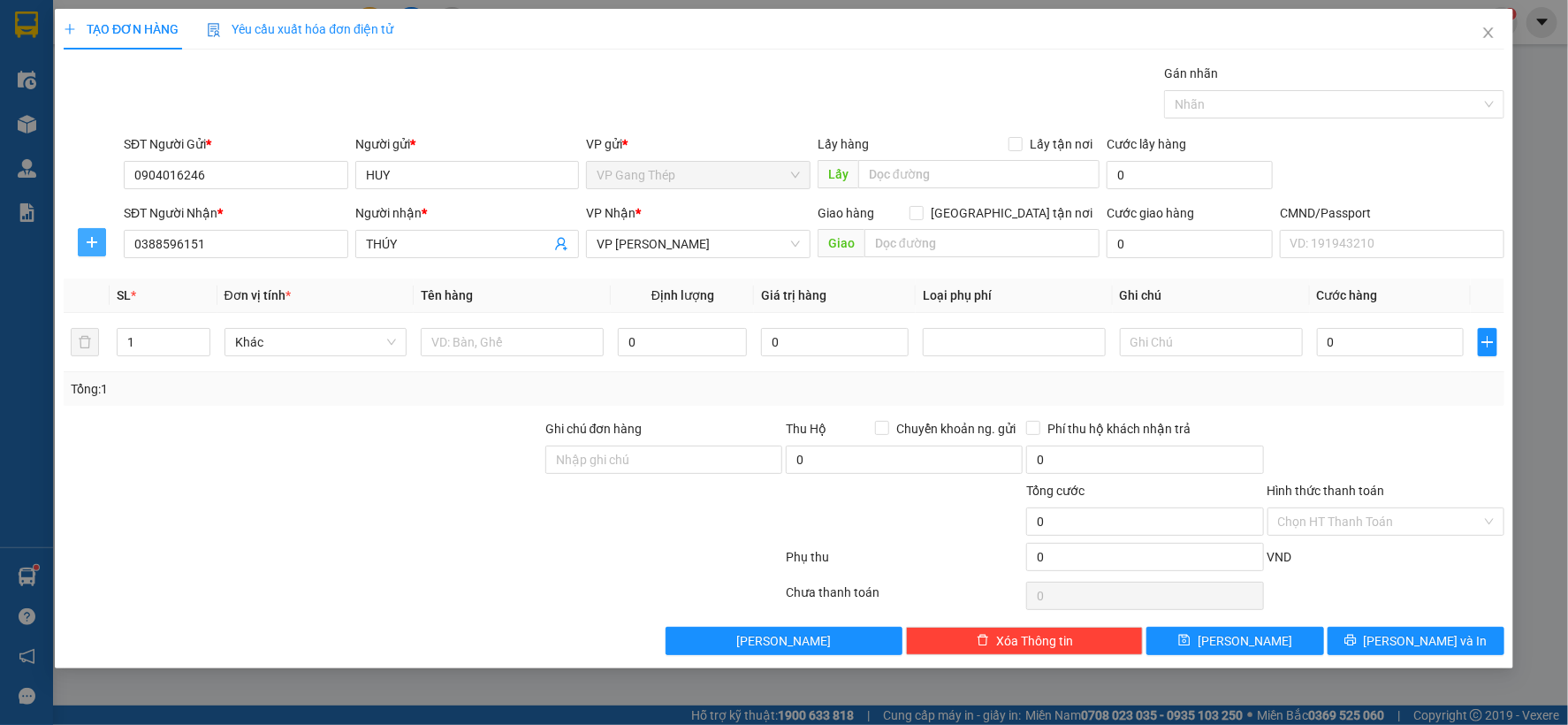
click at [95, 237] on icon "plus" at bounding box center [92, 242] width 14 height 14
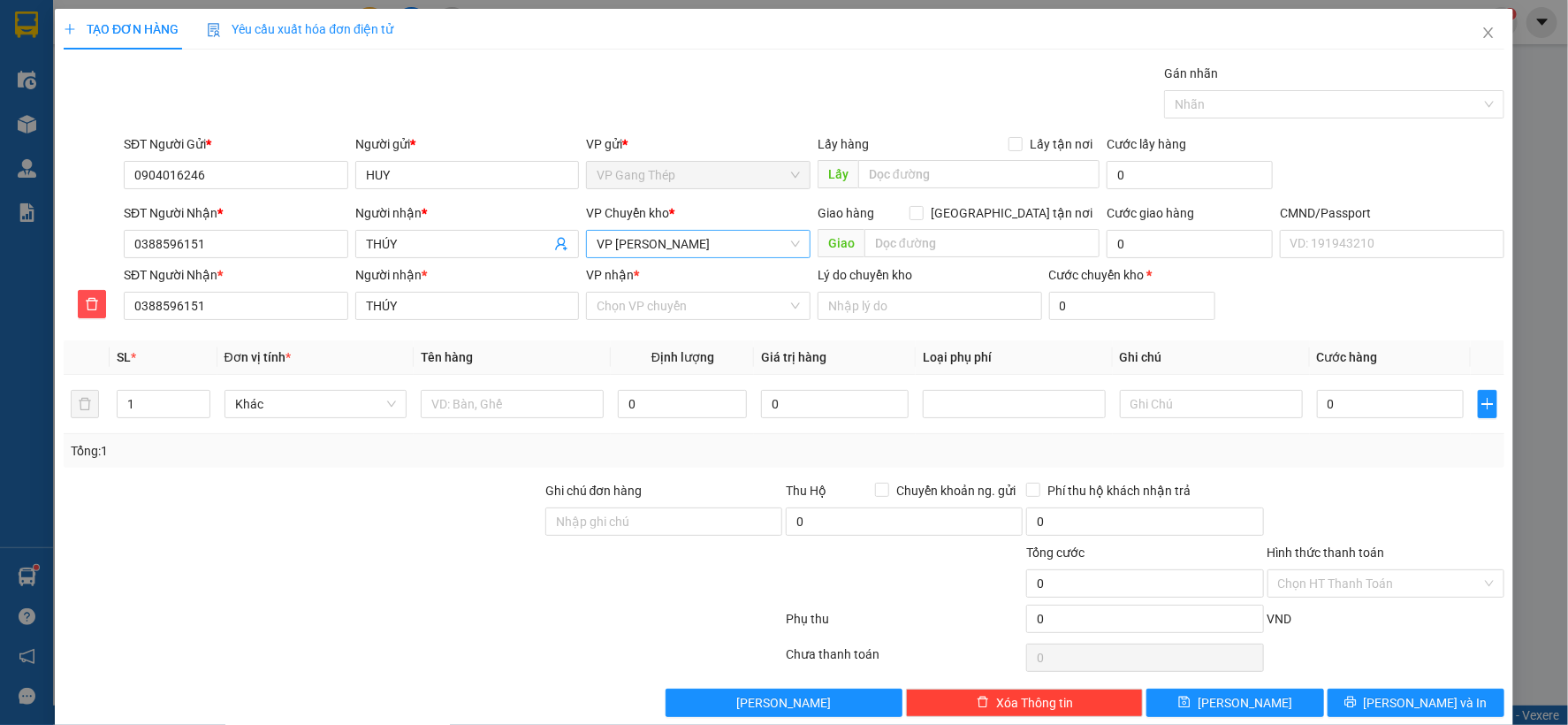
click at [746, 252] on span "VP Võ Chí Công" at bounding box center [698, 243] width 204 height 27
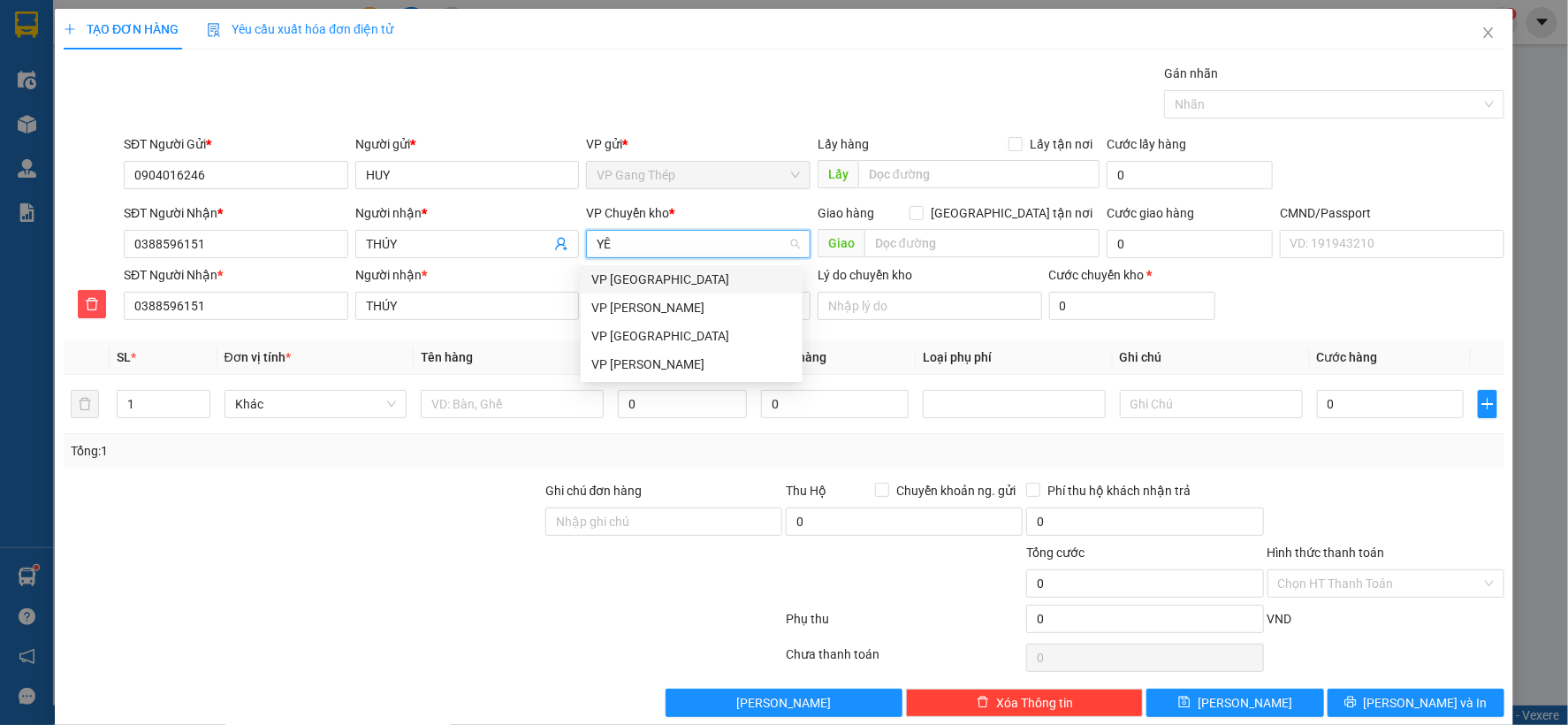
type input "YÊ"
drag, startPoint x: 640, startPoint y: 262, endPoint x: 621, endPoint y: 289, distance: 33.0
click at [630, 275] on body "Kết quả tìm kiếm ( 26 ) Bộ lọc Mã ĐH Trạng thái Món hàng Thu hộ Tổng cước Chưa …" at bounding box center [784, 362] width 1568 height 725
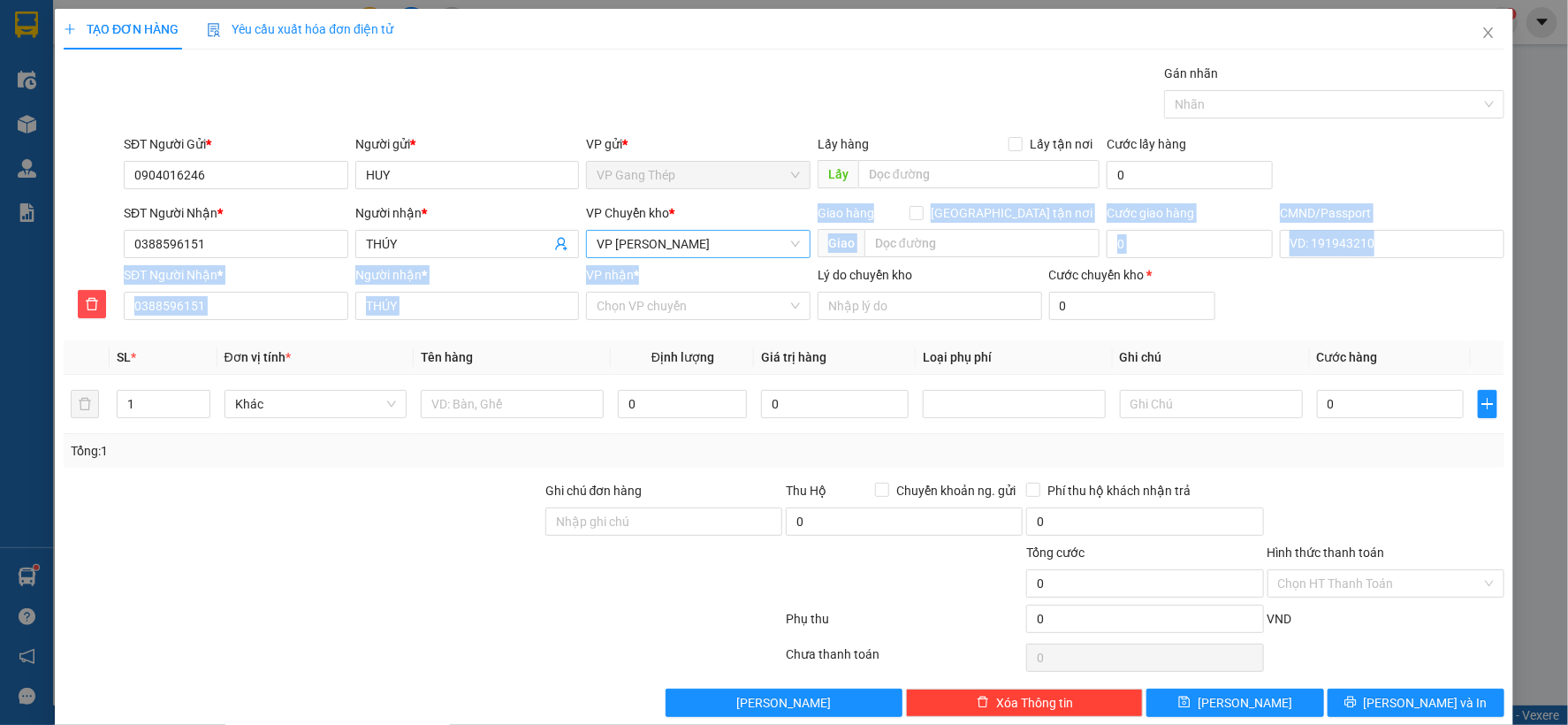
click at [732, 231] on span "VP Võ Chí Công" at bounding box center [698, 243] width 204 height 27
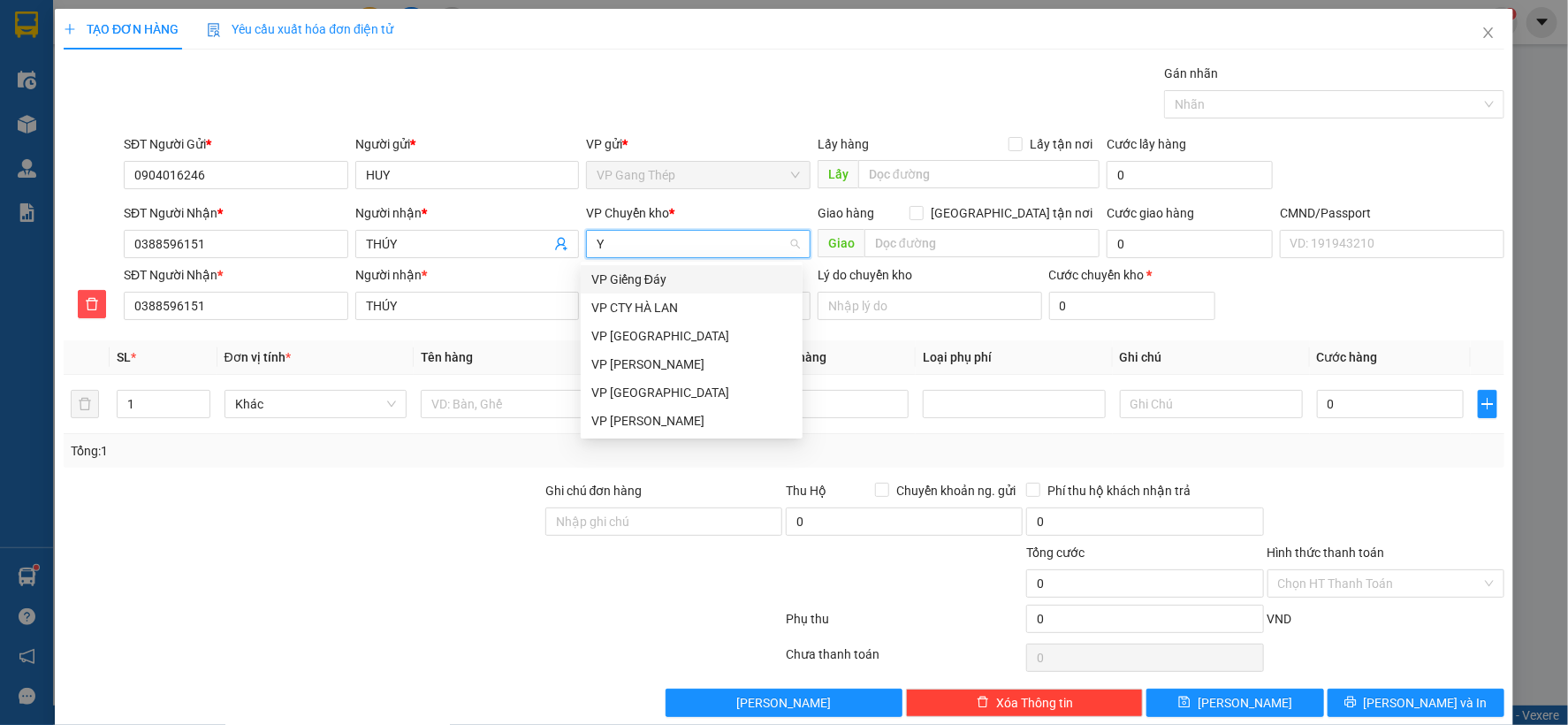
type input "YÊ"
click at [630, 277] on div "VP [GEOGRAPHIC_DATA]" at bounding box center [692, 279] width 201 height 20
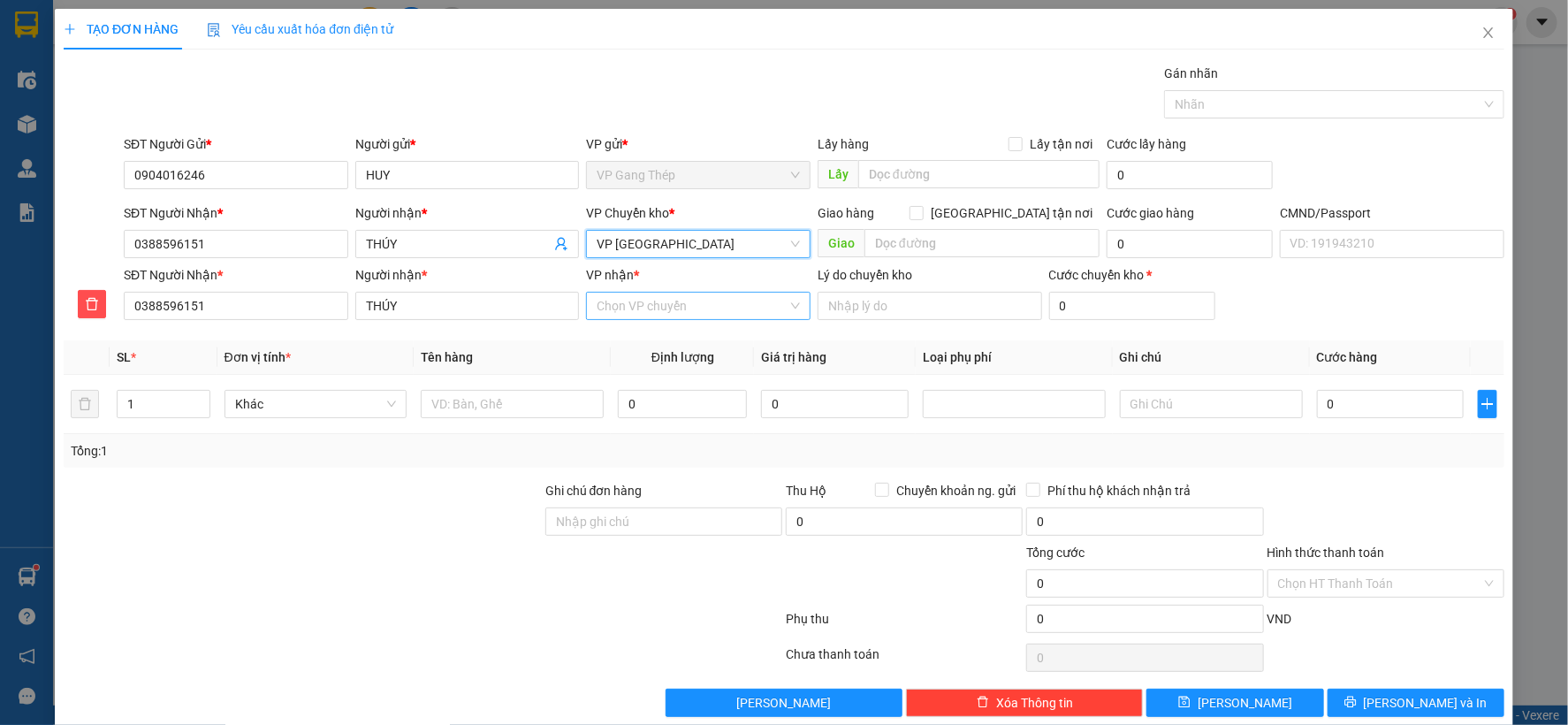
click at [675, 302] on input "VP nhận *" at bounding box center [692, 305] width 191 height 27
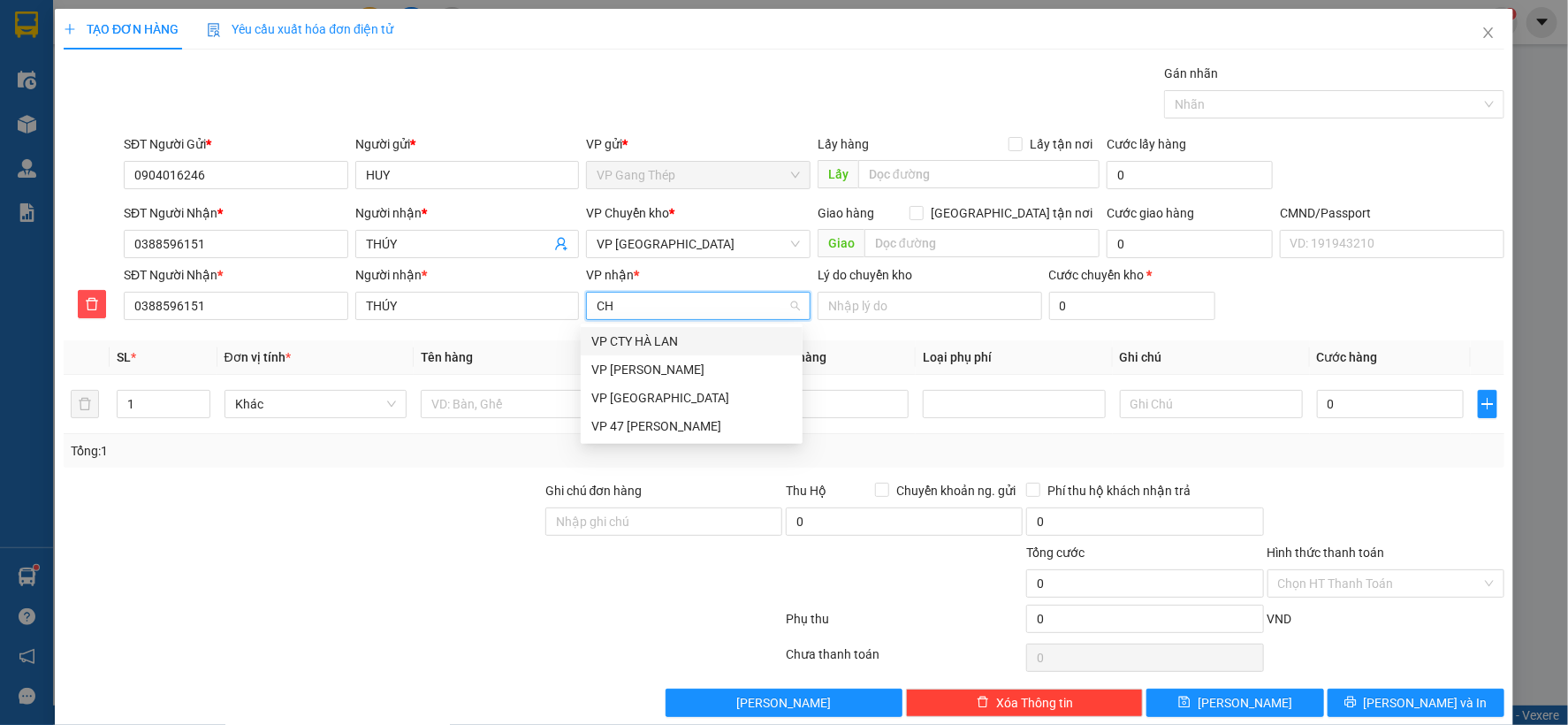
type input "CHI"
click at [650, 340] on div "VP Võ Chí Công" at bounding box center [692, 341] width 201 height 20
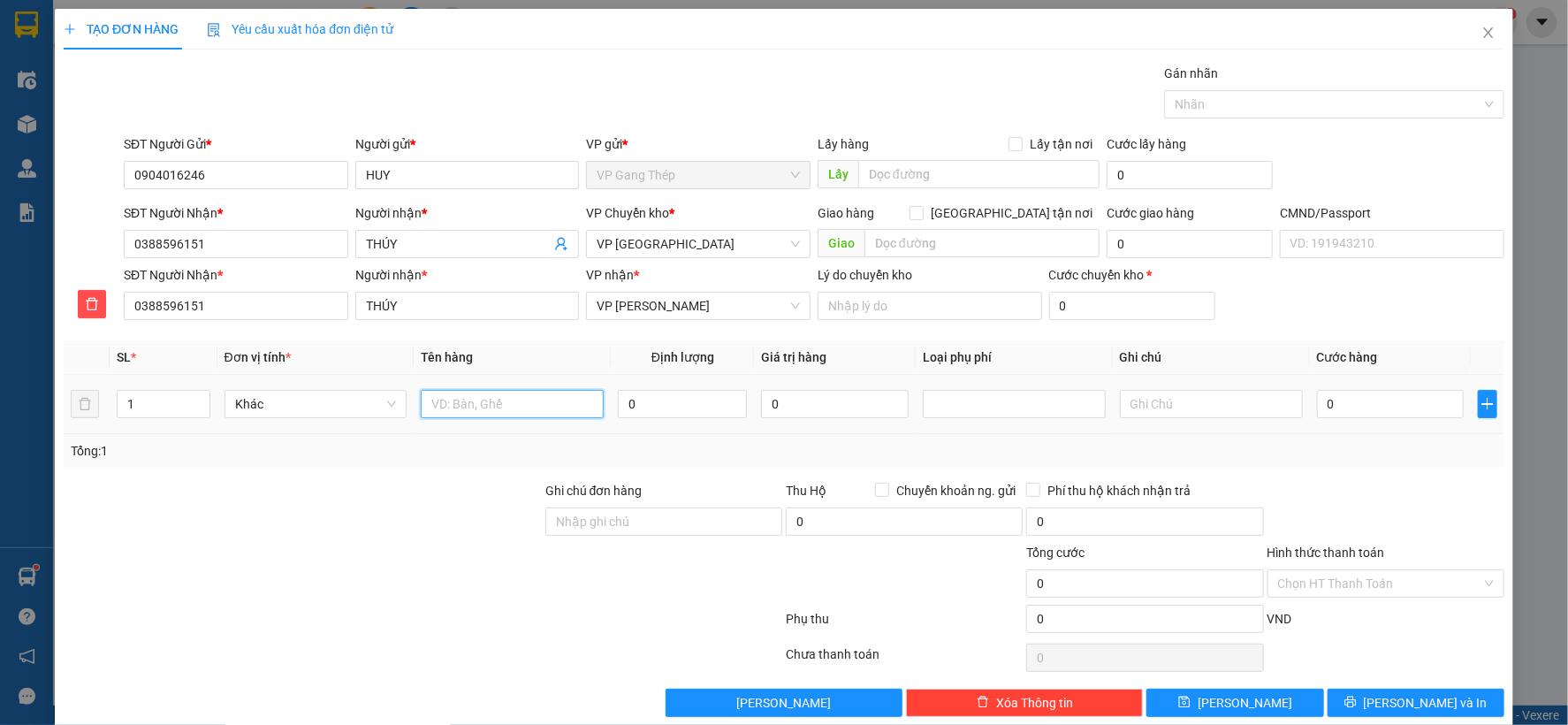
click at [539, 413] on input "text" at bounding box center [513, 403] width 183 height 29
type input "HỘP MP"
click at [659, 400] on input "0" at bounding box center [682, 403] width 129 height 29
type input "0.5"
click at [1386, 393] on input "0" at bounding box center [1390, 403] width 147 height 29
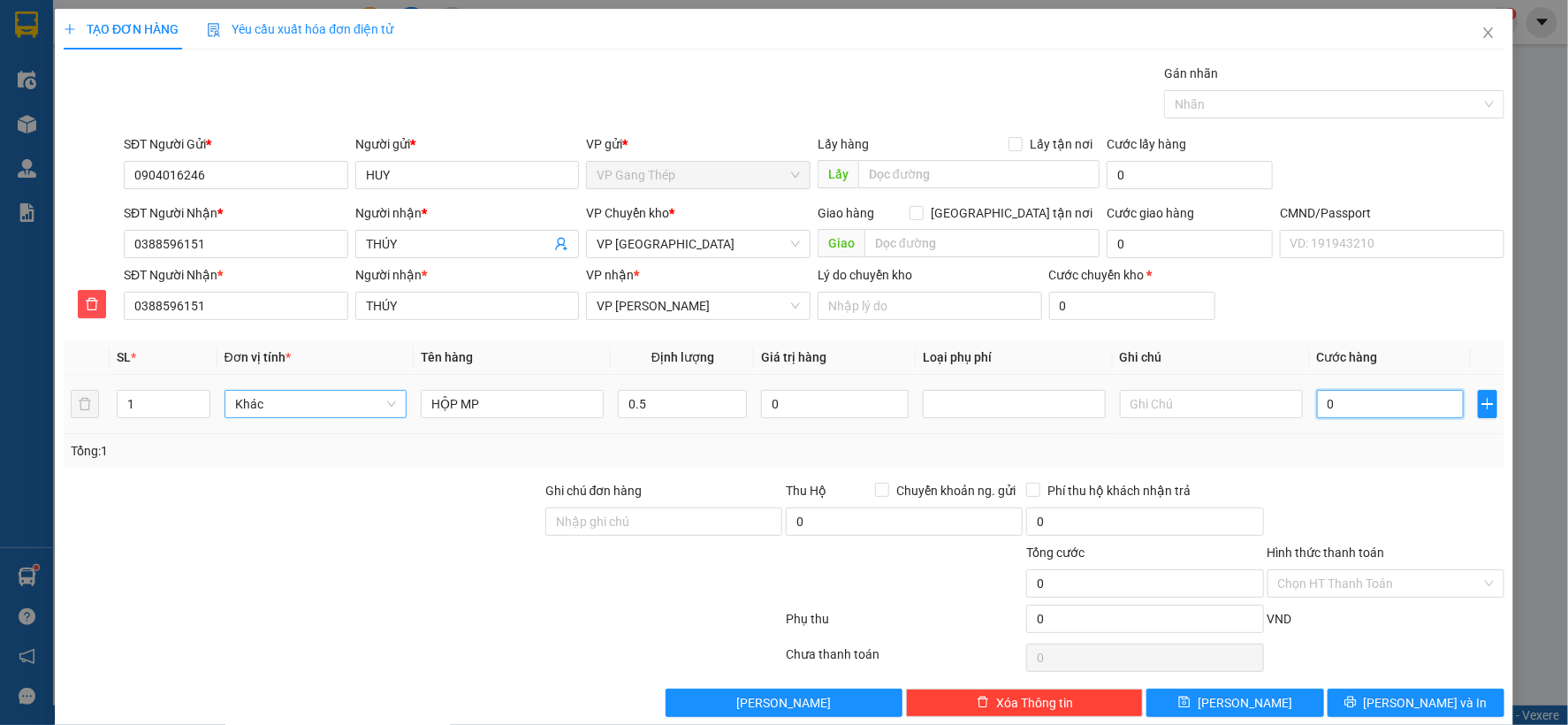
click at [378, 406] on span "Khác" at bounding box center [316, 403] width 161 height 27
click at [265, 438] on div "Bất kỳ" at bounding box center [313, 440] width 160 height 20
click at [1384, 400] on input "0" at bounding box center [1390, 403] width 147 height 29
type input "35.000"
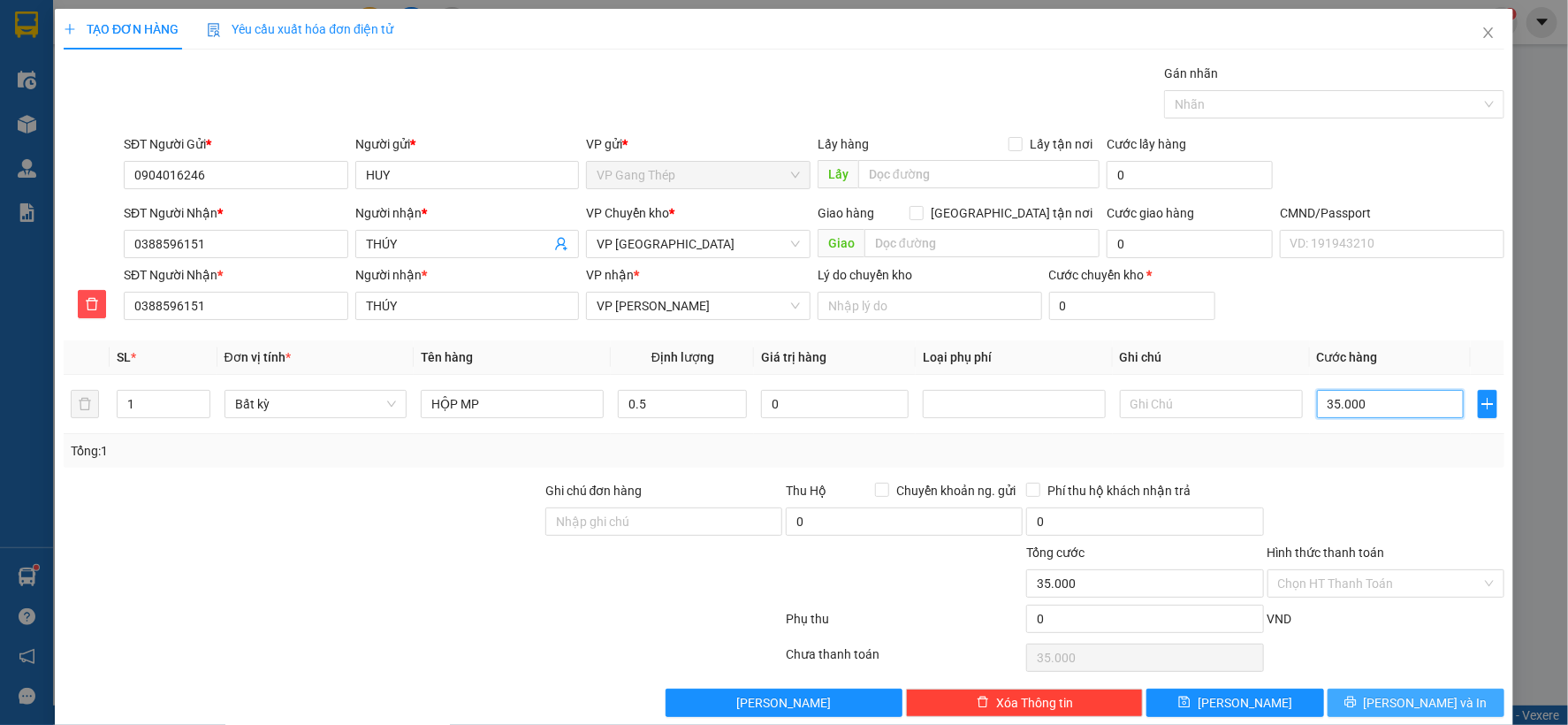
type input "35.000"
click at [1420, 699] on span "[PERSON_NAME] và In" at bounding box center [1426, 702] width 124 height 20
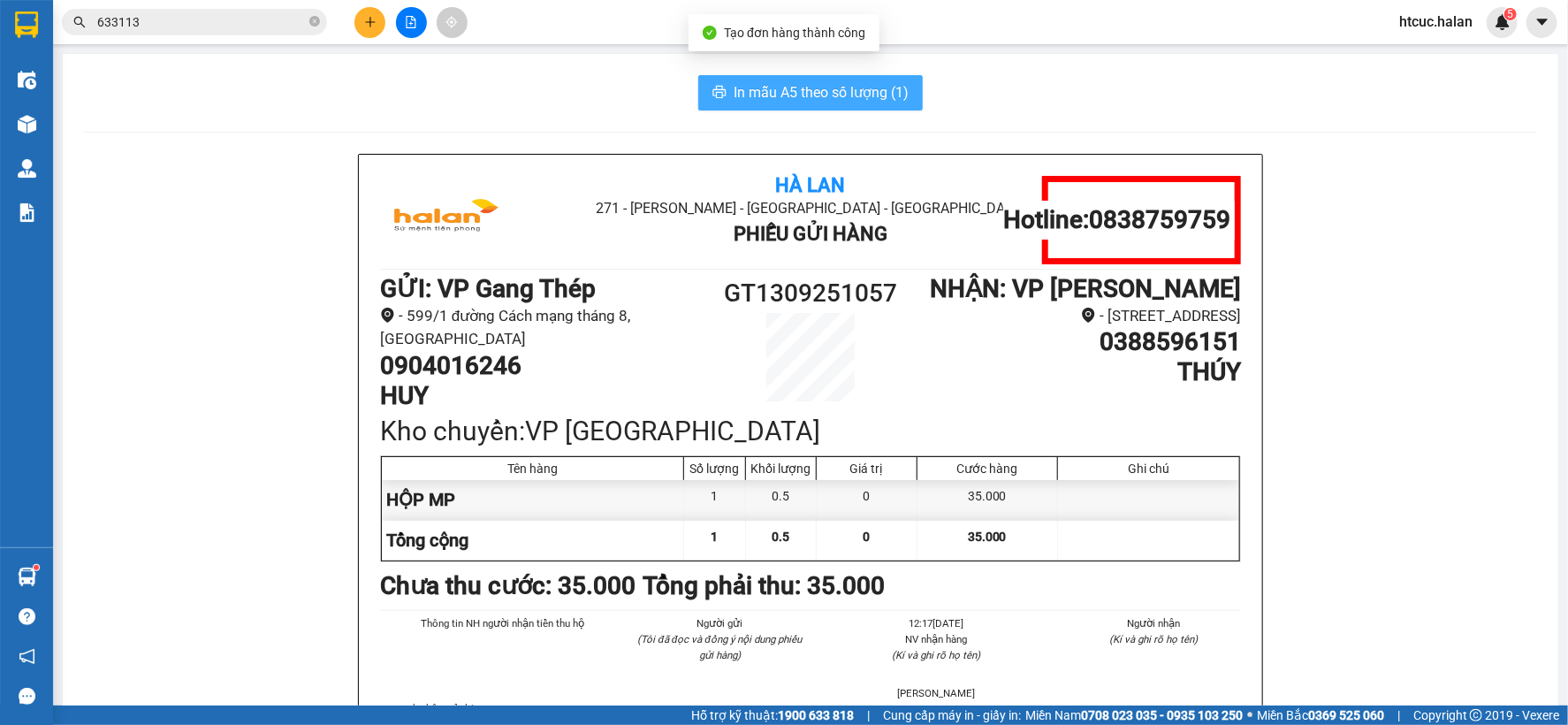
click at [753, 87] on span "In mẫu A5 theo số lượng (1)" at bounding box center [822, 92] width 175 height 22
